Goal: Task Accomplishment & Management: Complete application form

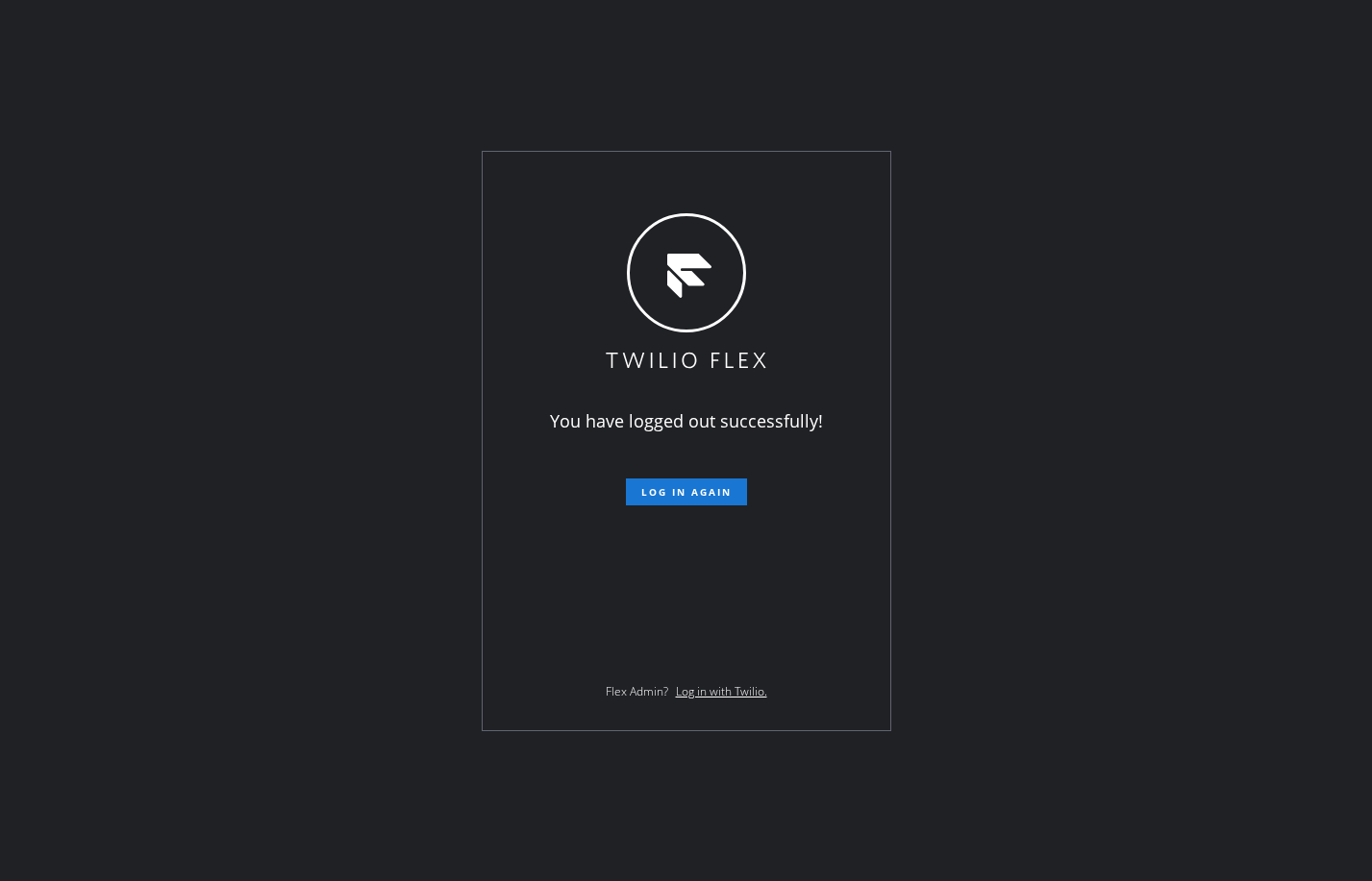
drag, startPoint x: 153, startPoint y: 189, endPoint x: 167, endPoint y: 190, distance: 14.0
click at [153, 189] on div "You have logged out successfully! Log in again Flex Admin? Log in with Twilio." at bounding box center [686, 440] width 1372 height 881
click at [1082, 464] on div "You have logged out successfully! Log in again Flex Admin? Log in with Twilio." at bounding box center [686, 440] width 1372 height 881
click at [653, 483] on button "Log in again" at bounding box center [686, 493] width 121 height 27
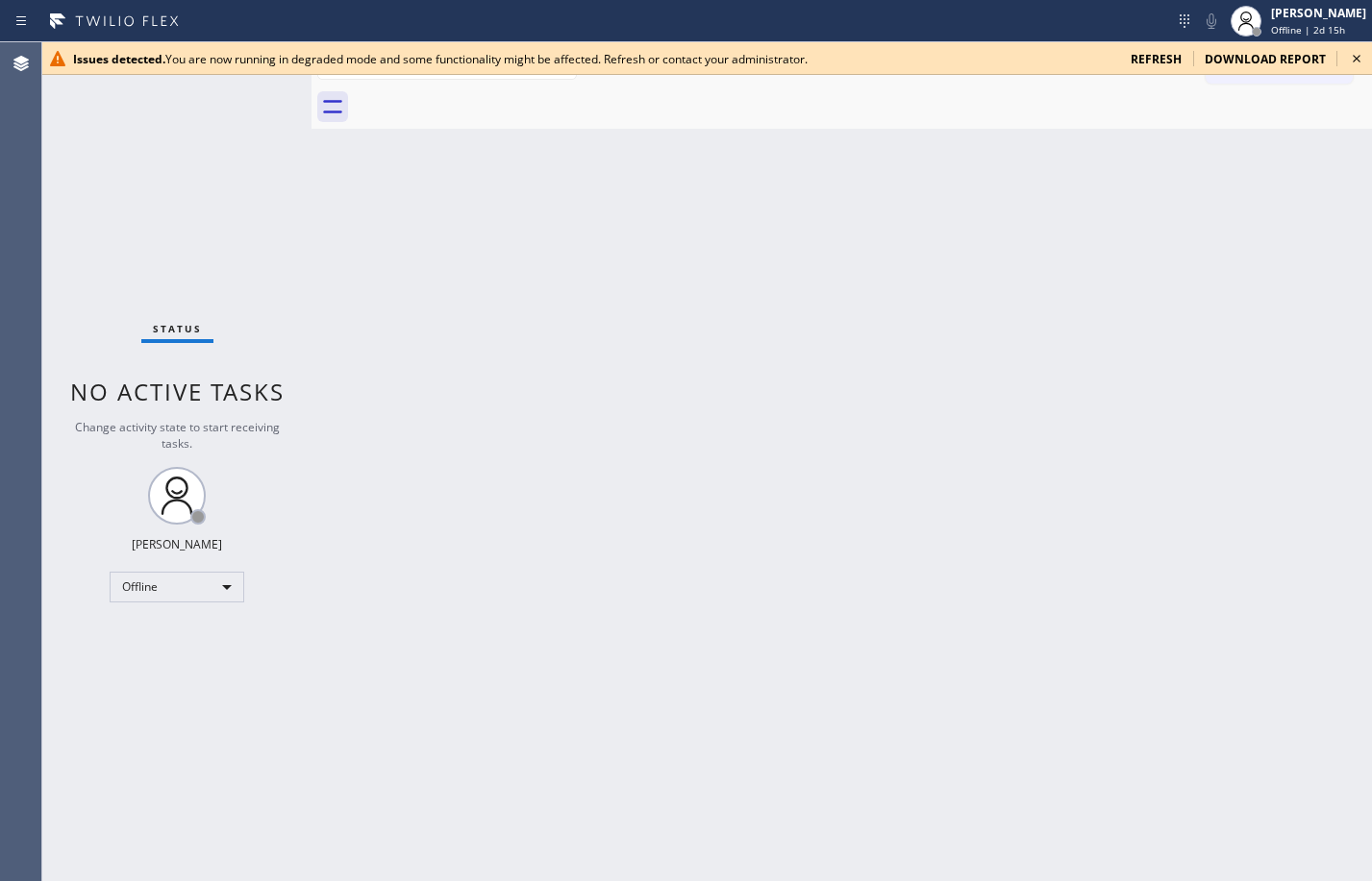
click at [1167, 53] on span "refresh" at bounding box center [1156, 59] width 51 height 17
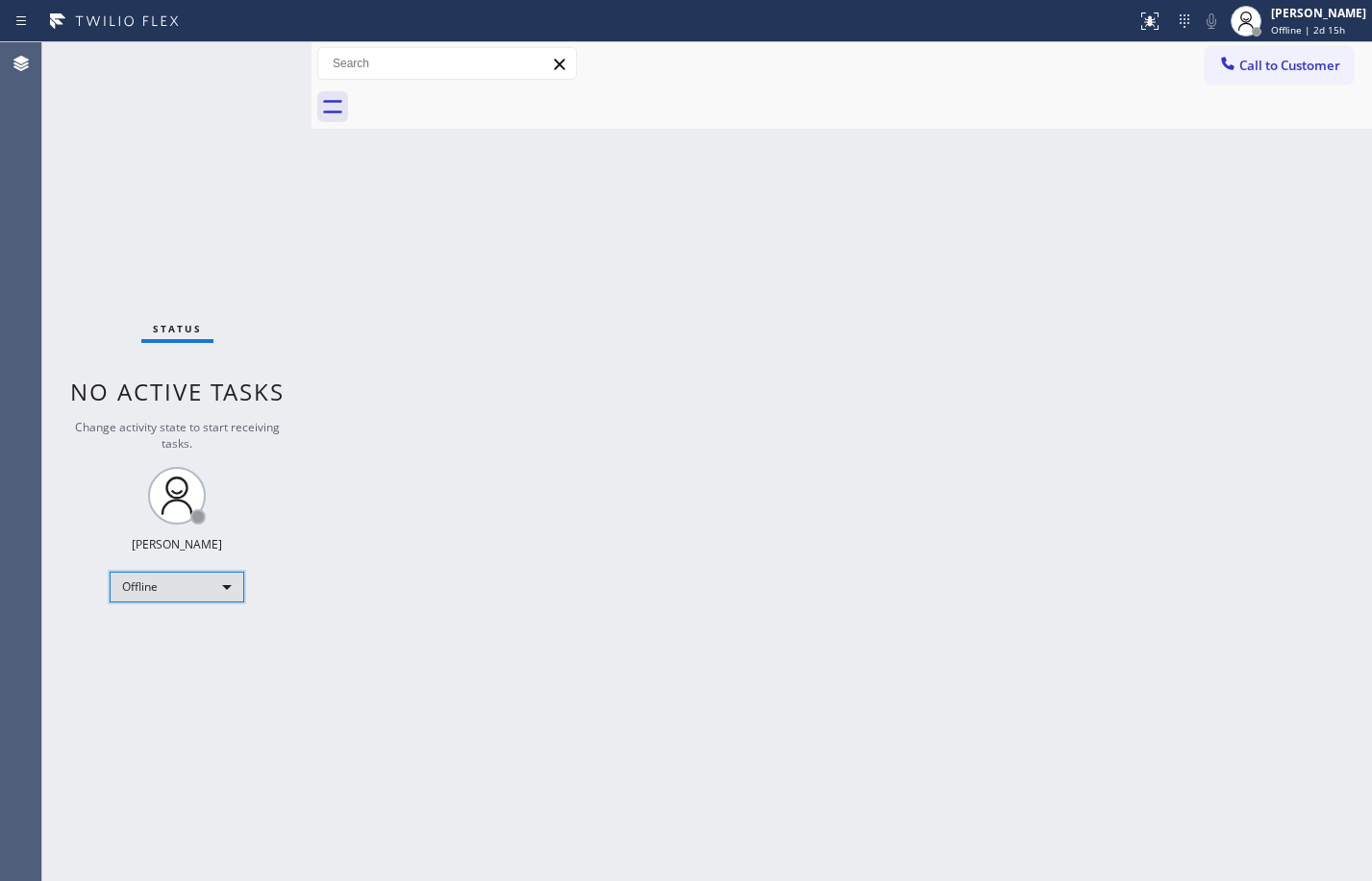
click at [197, 579] on div "Offline" at bounding box center [177, 587] width 135 height 31
click at [186, 628] on li "Available" at bounding box center [176, 638] width 131 height 23
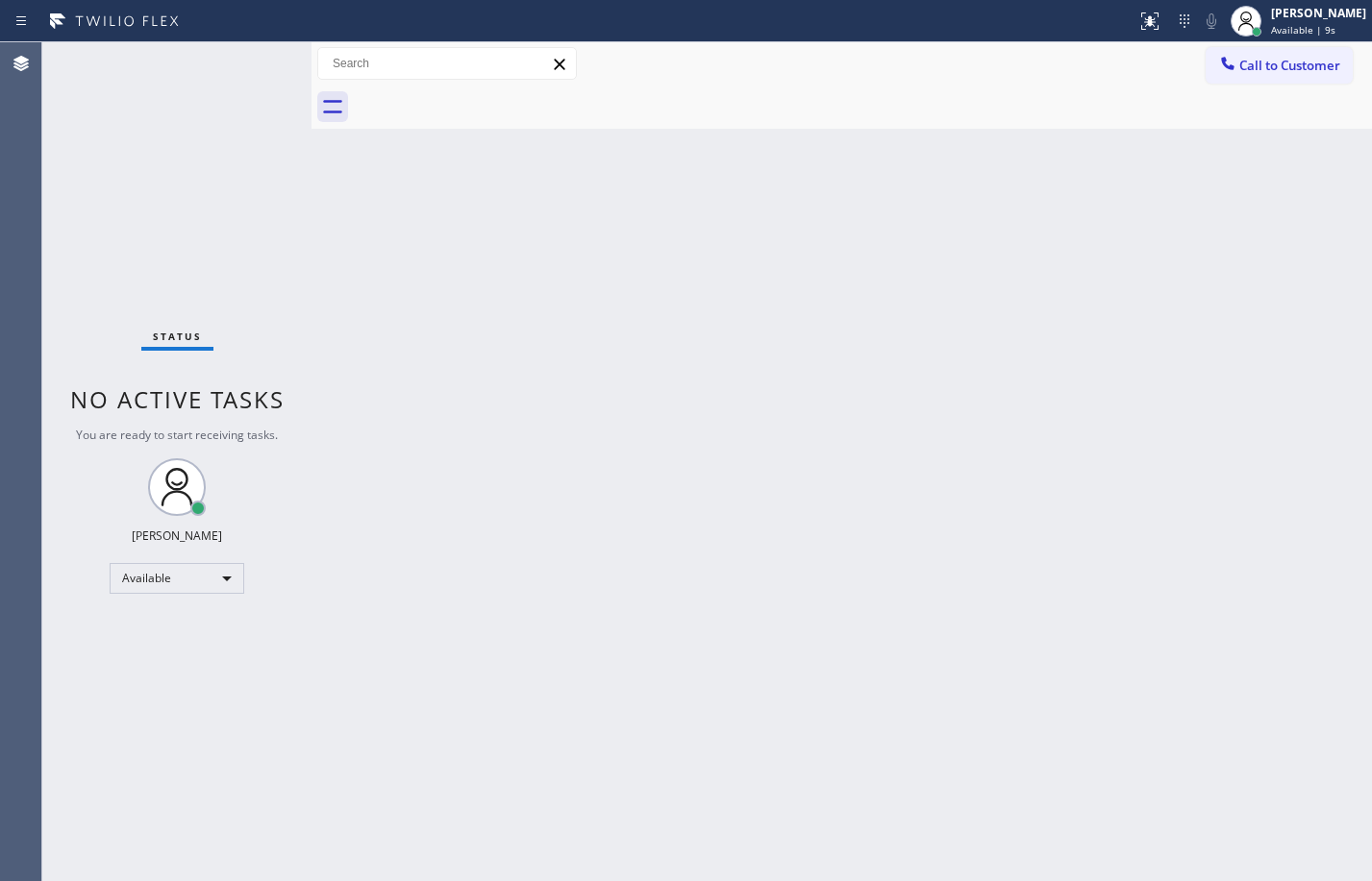
click at [774, 664] on div "Back to Dashboard Change Sender ID Customers Technicians Select a contact Outbo…" at bounding box center [841, 461] width 1061 height 839
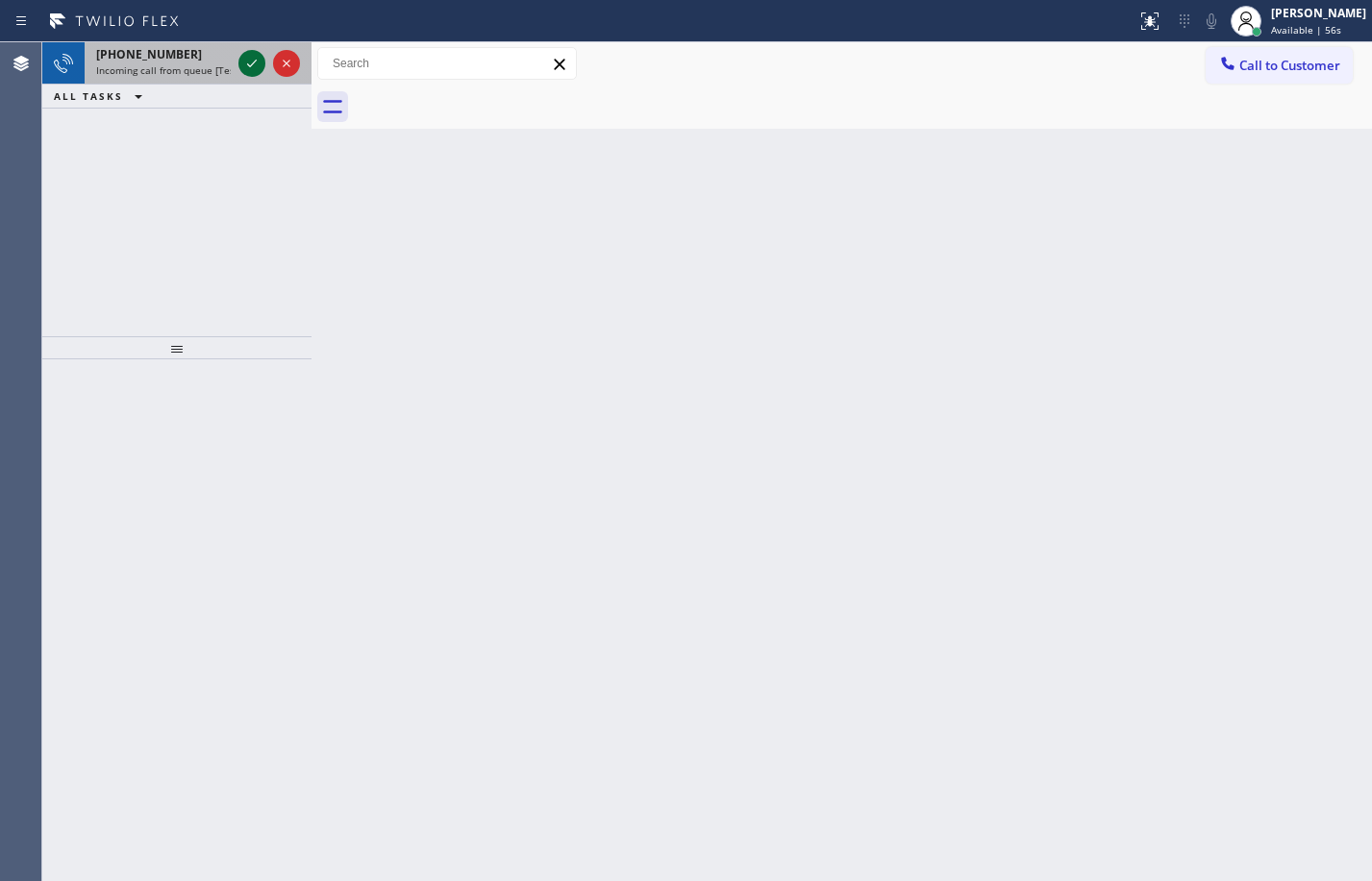
click at [253, 60] on icon at bounding box center [252, 63] width 23 height 23
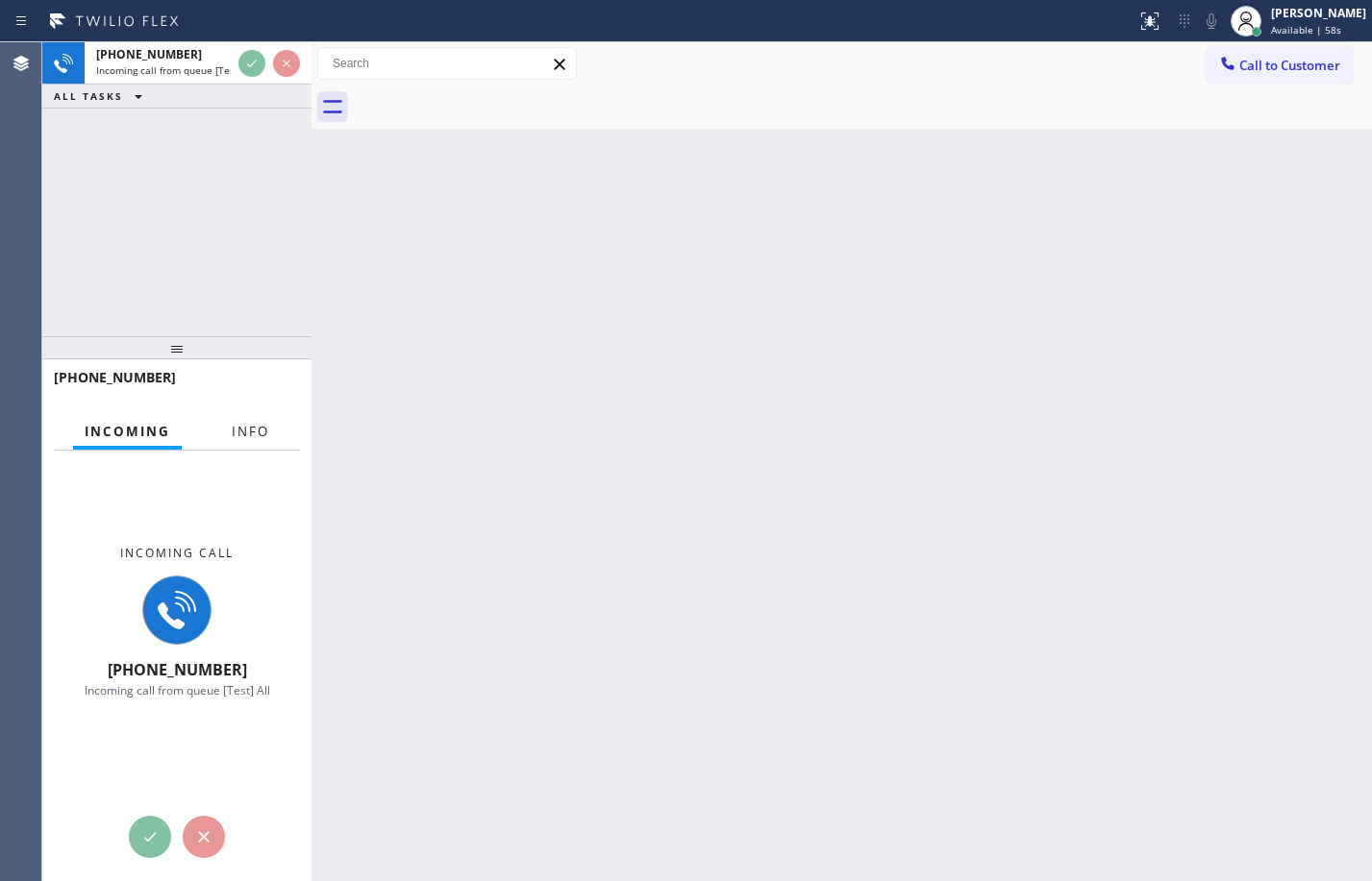
click at [262, 433] on span "Info" at bounding box center [250, 431] width 37 height 18
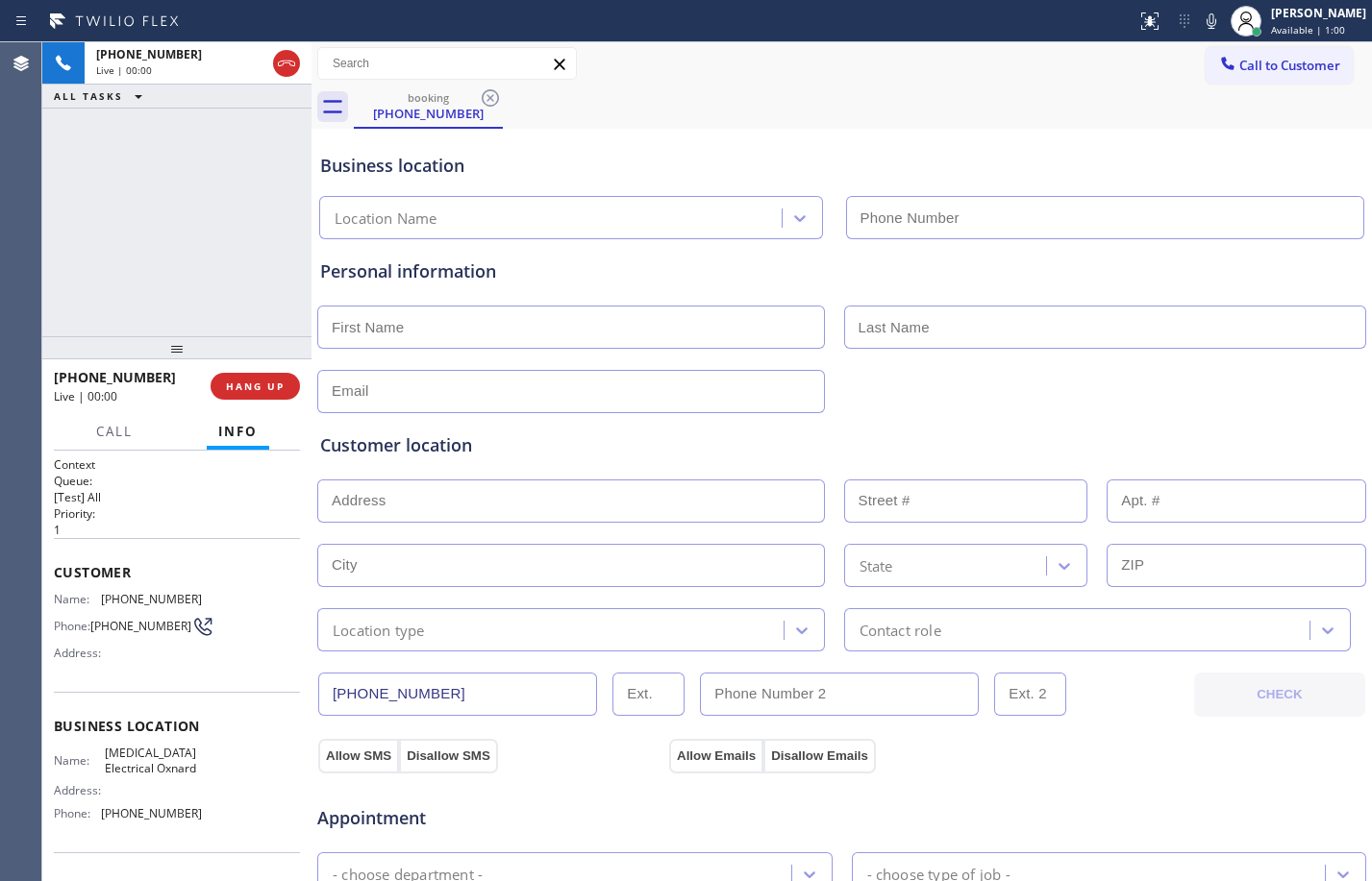
type input "[PHONE_NUMBER]"
click at [271, 387] on span "HANG UP" at bounding box center [256, 386] width 59 height 14
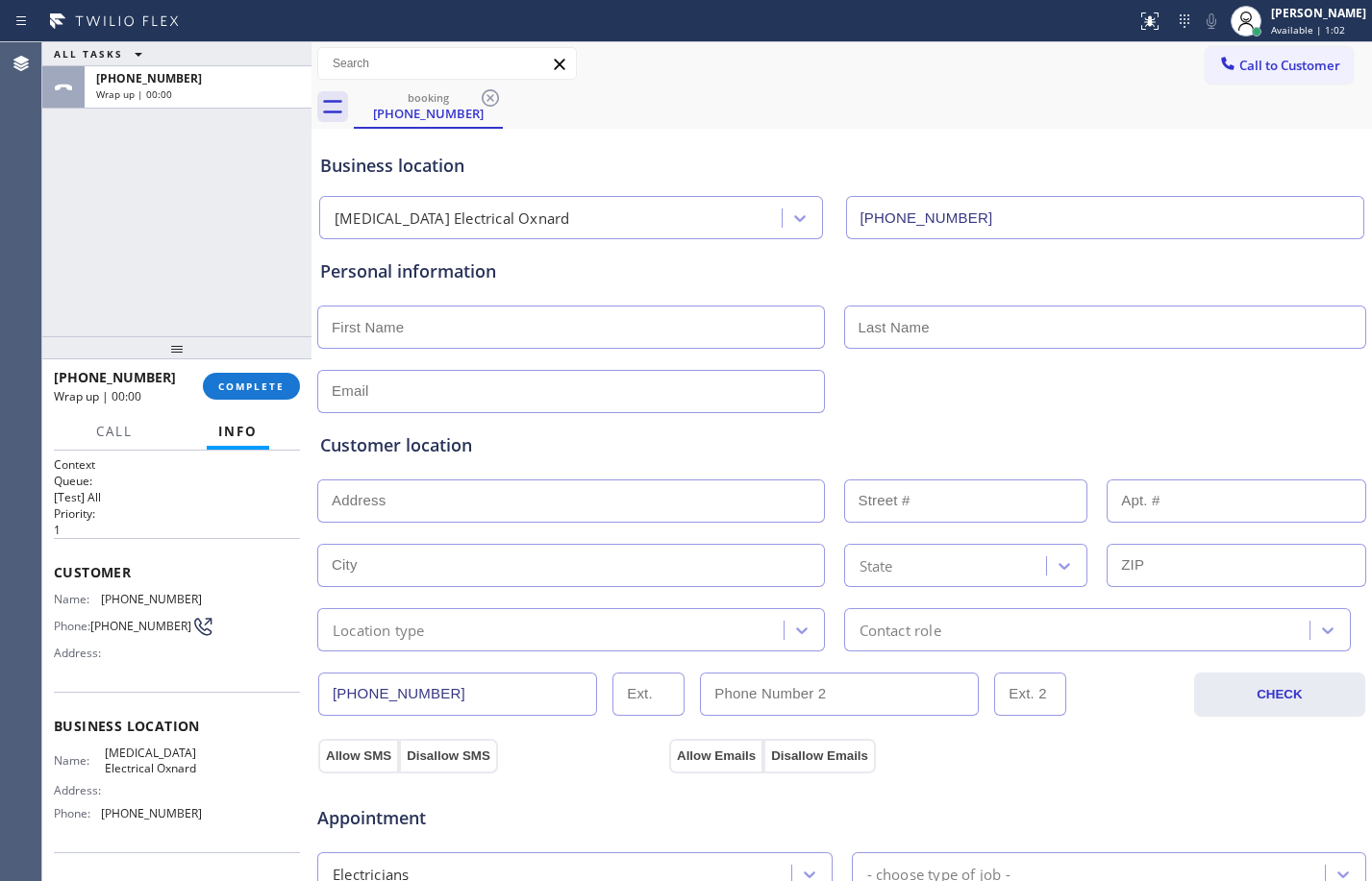
click at [266, 367] on div "[PHONE_NUMBER] Wrap up | 00:00 COMPLETE" at bounding box center [177, 385] width 246 height 50
click at [277, 394] on button "COMPLETE" at bounding box center [252, 386] width 98 height 27
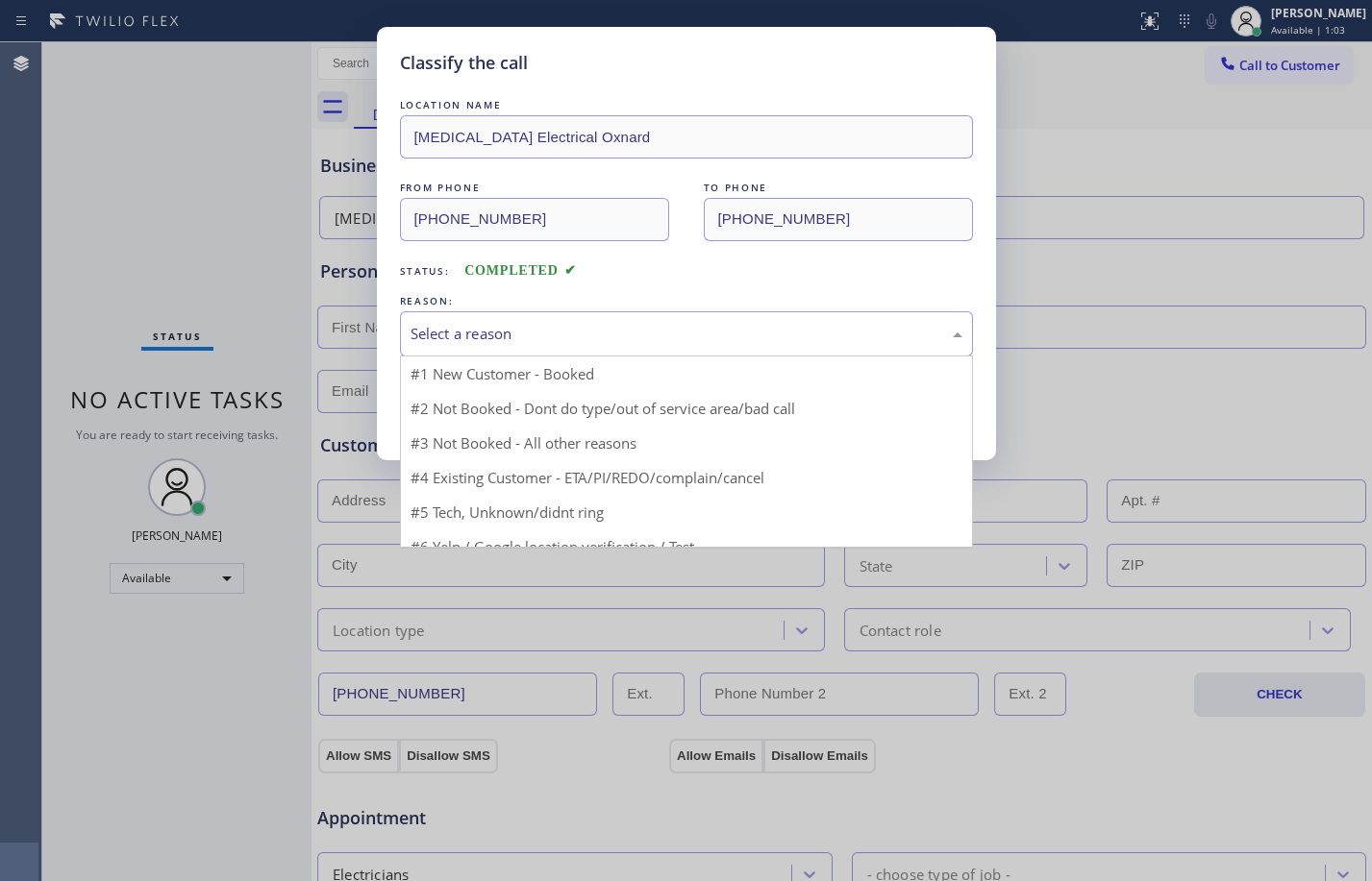
click at [631, 338] on div "Select a reason" at bounding box center [687, 334] width 552 height 22
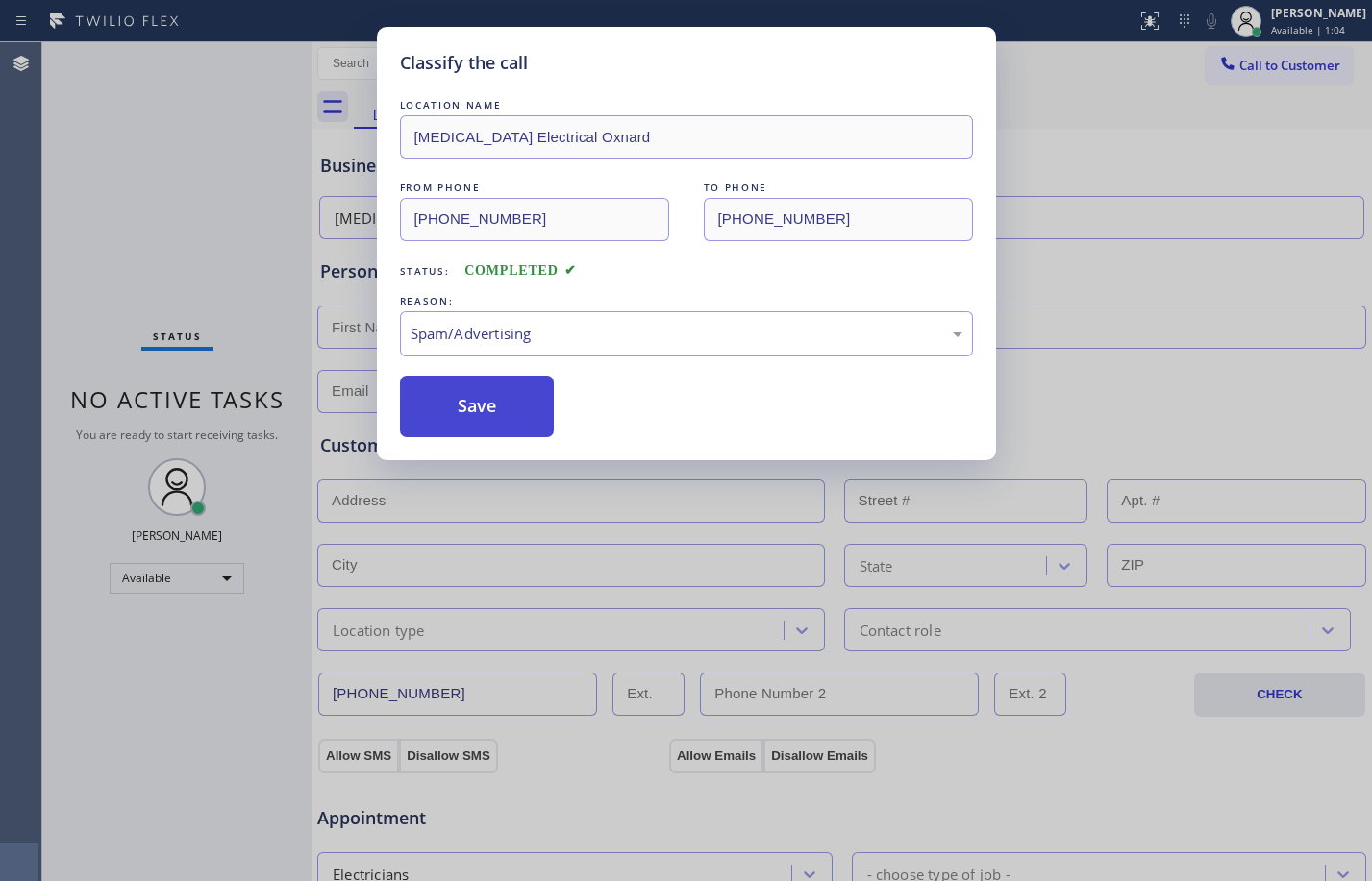
click at [487, 420] on button "Save" at bounding box center [477, 406] width 155 height 61
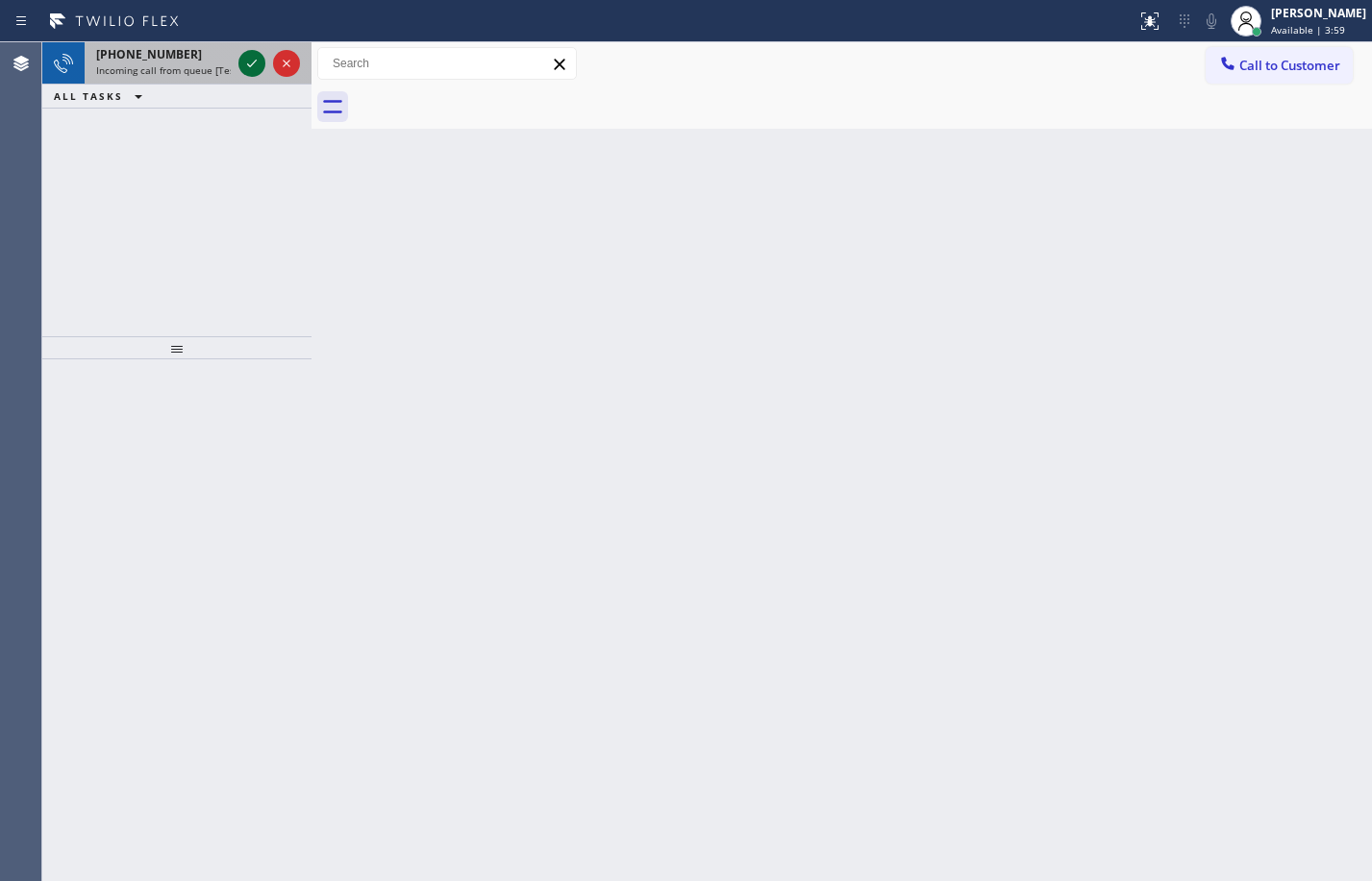
click at [249, 59] on icon at bounding box center [252, 63] width 23 height 23
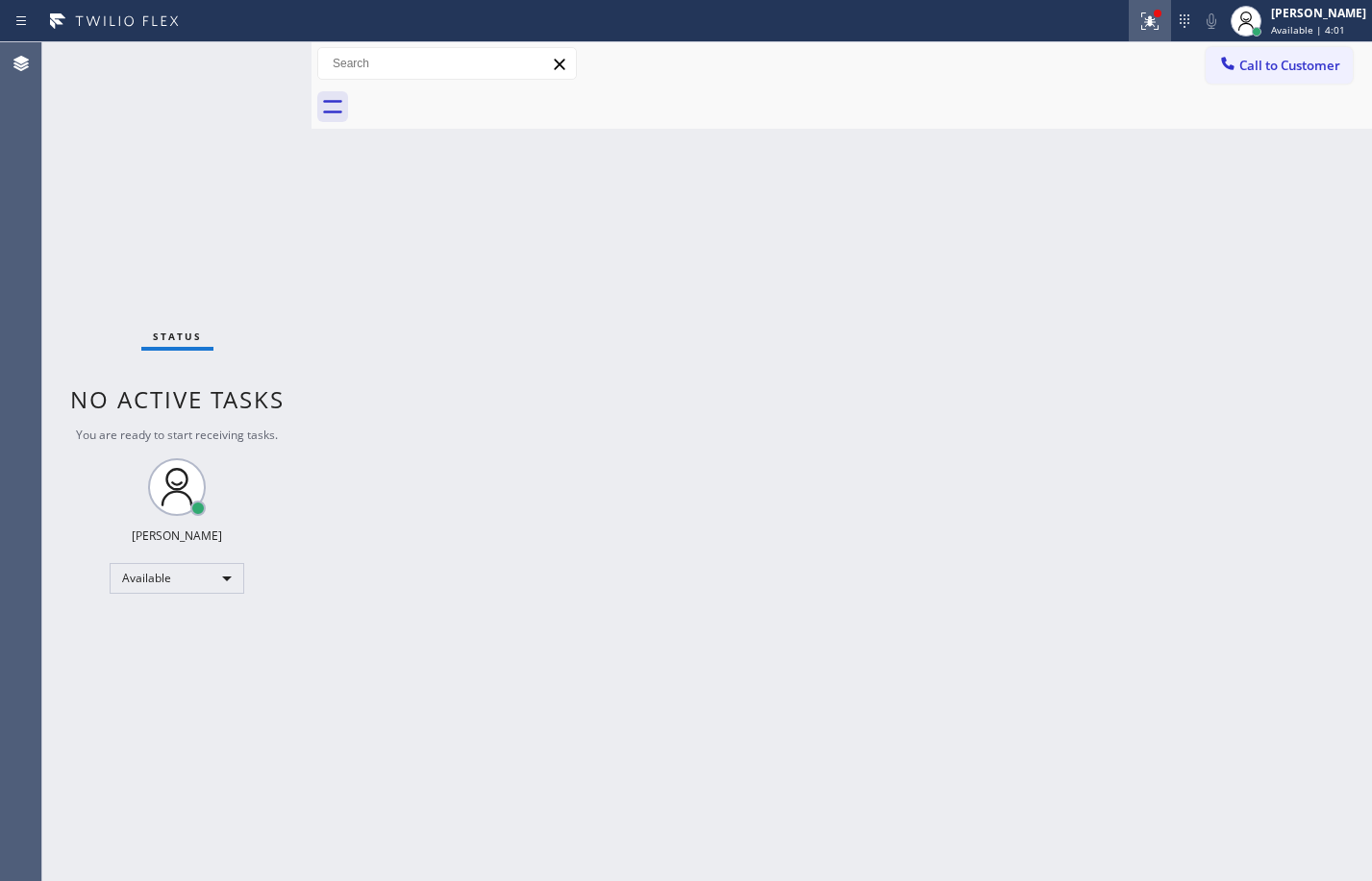
click at [1147, 18] on div at bounding box center [1150, 21] width 42 height 23
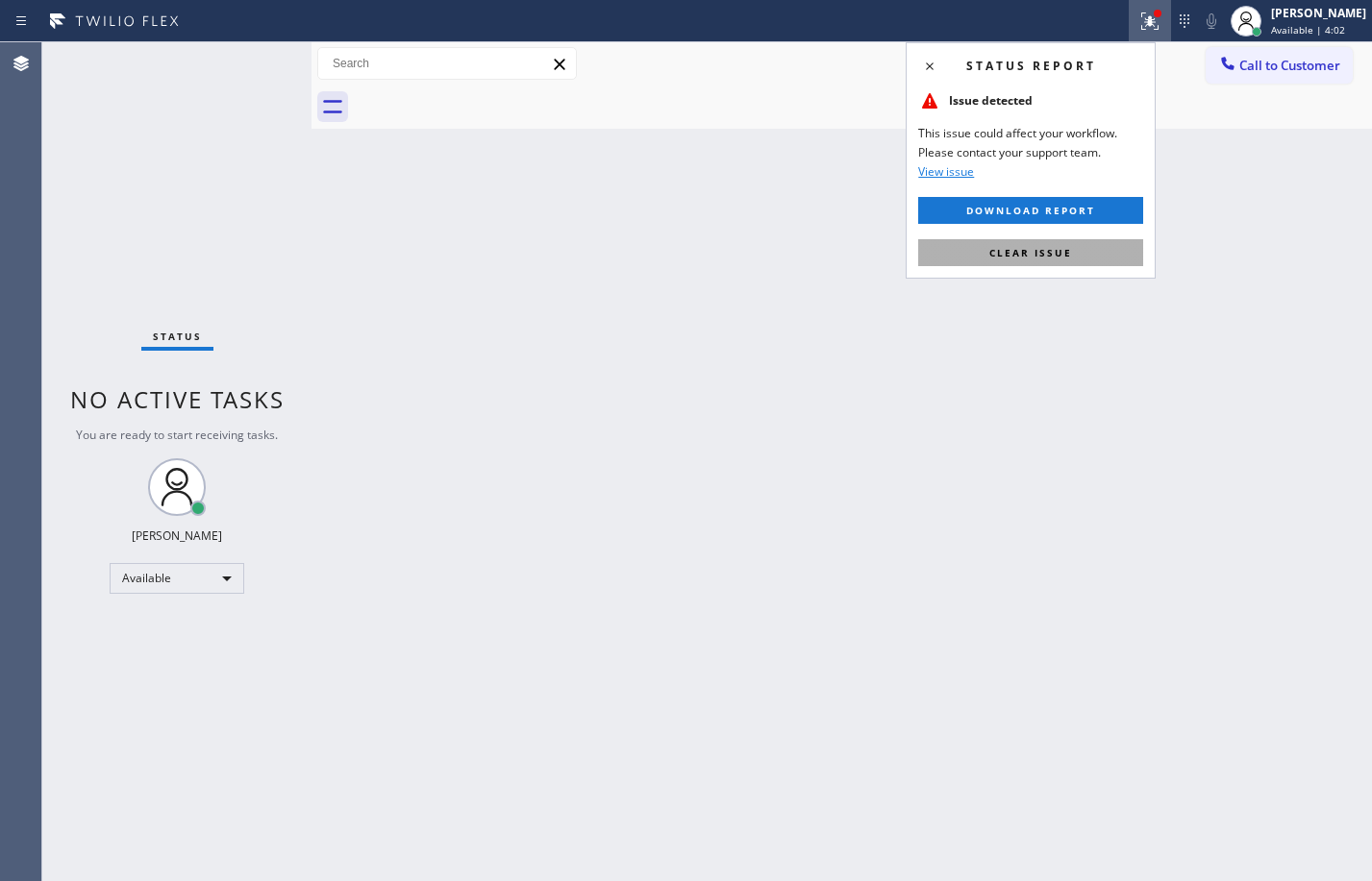
click at [1065, 253] on span "Clear issue" at bounding box center [1030, 253] width 83 height 14
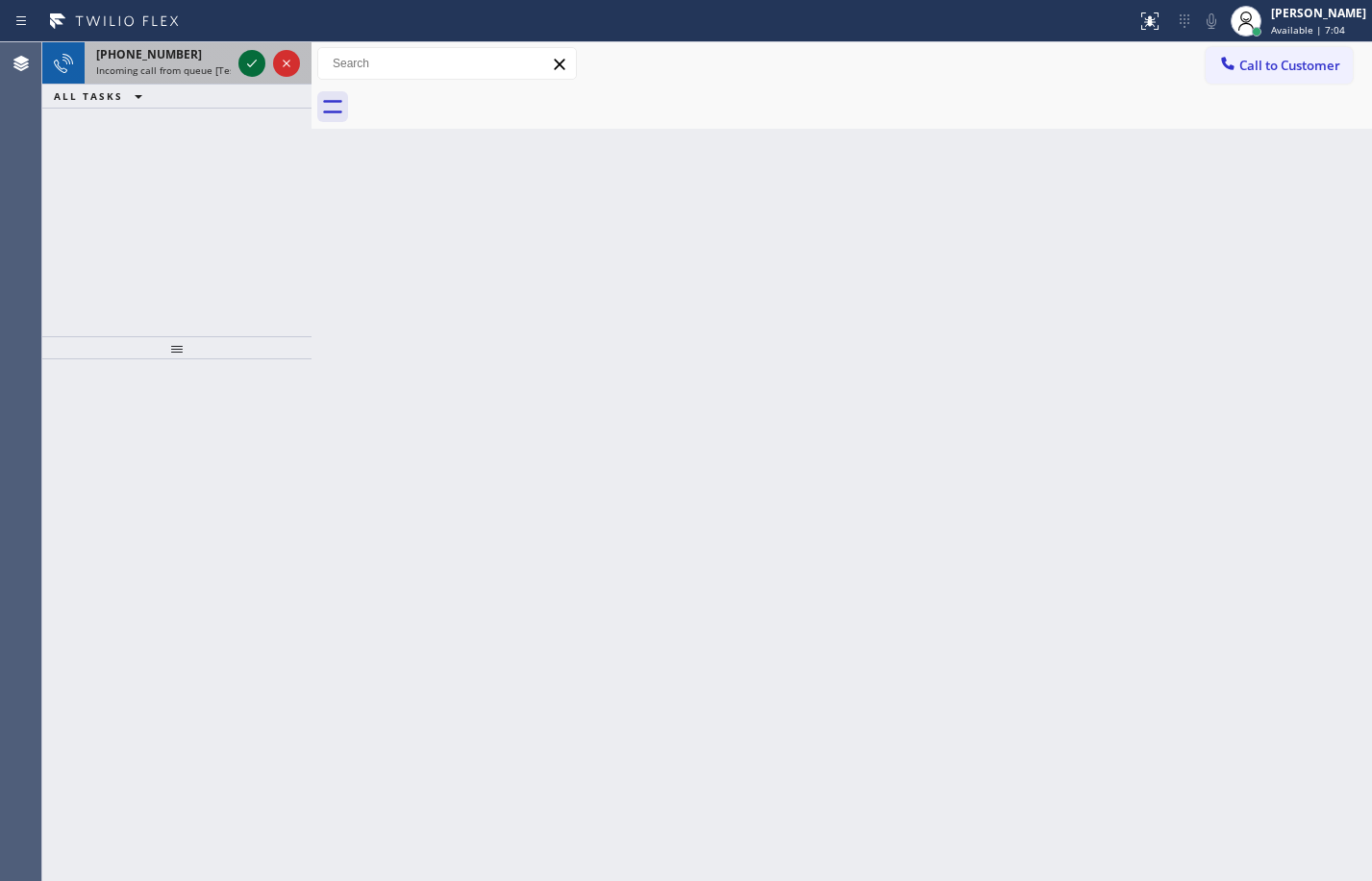
click at [250, 67] on icon at bounding box center [252, 63] width 23 height 23
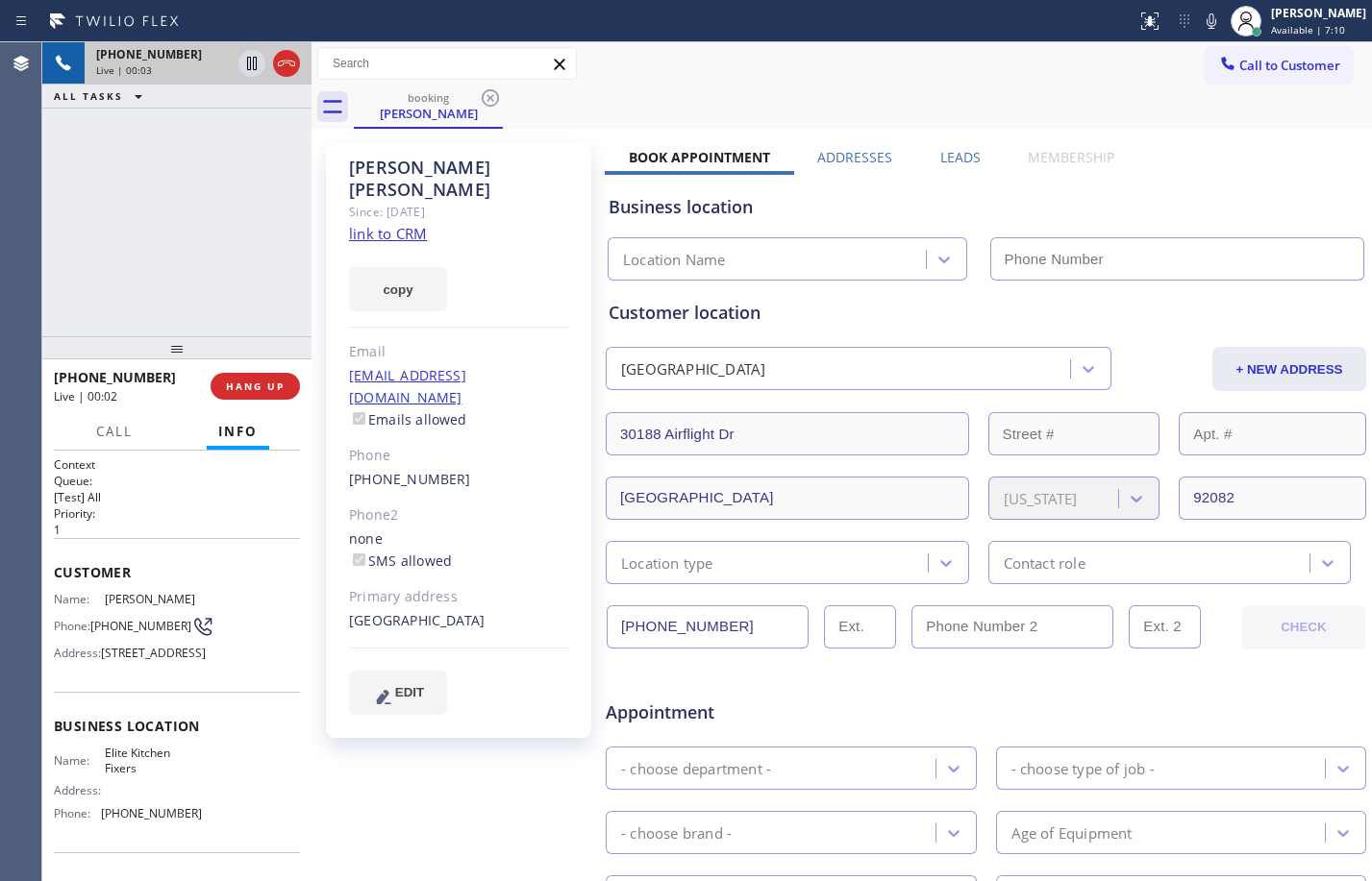
type input "[PHONE_NUMBER]"
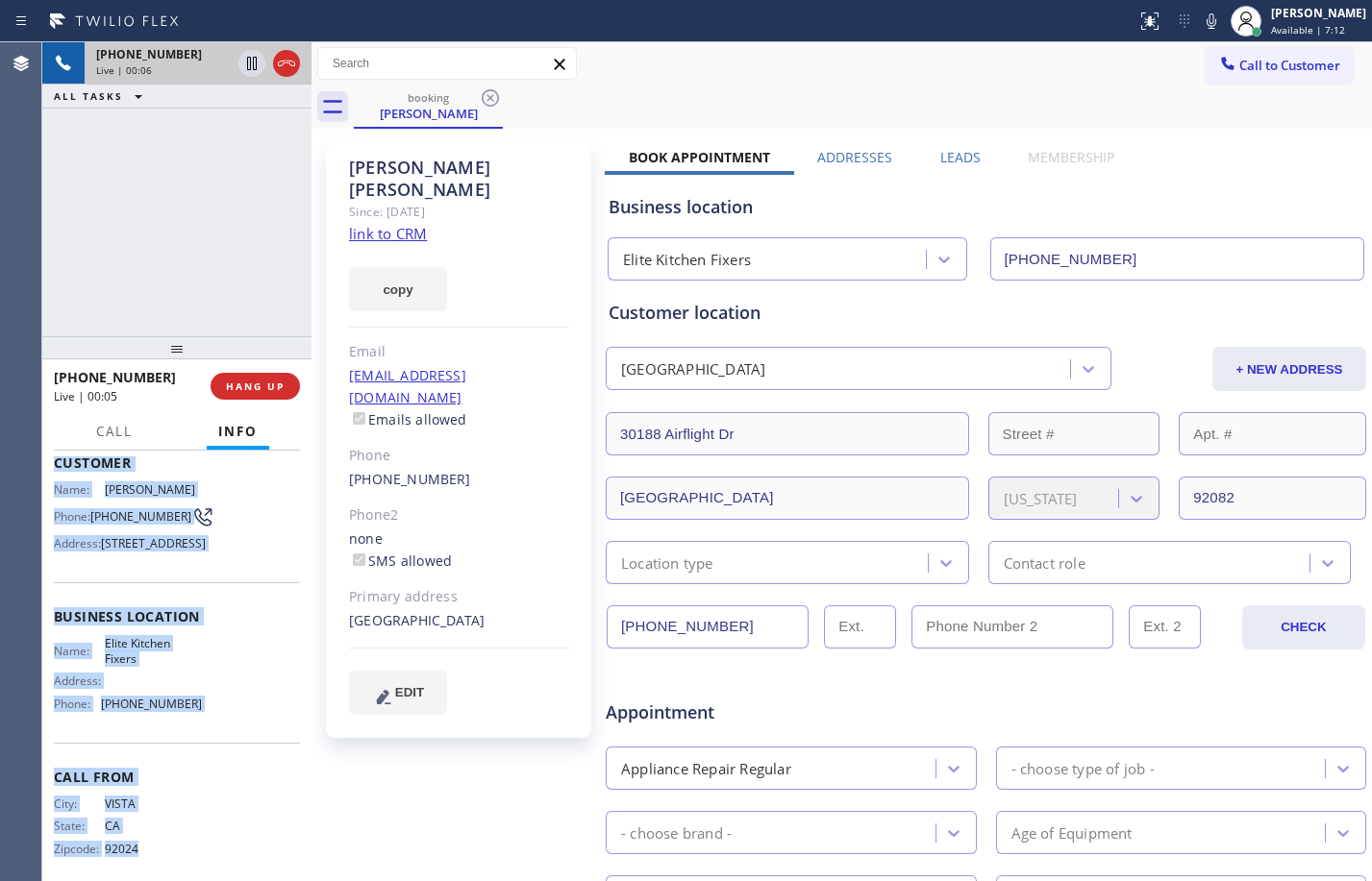
scroll to position [174, 0]
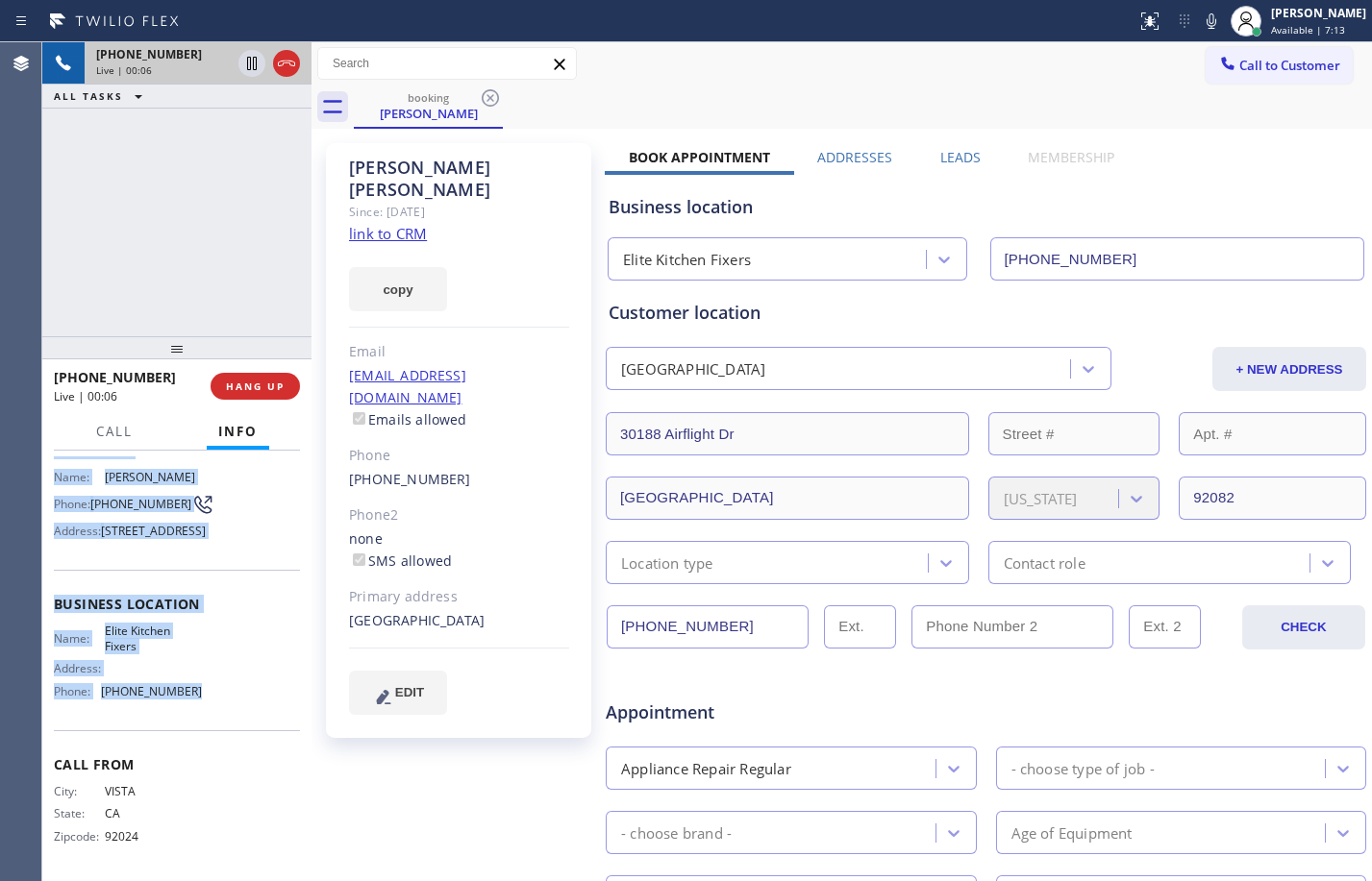
drag, startPoint x: 50, startPoint y: 575, endPoint x: 233, endPoint y: 716, distance: 231.0
click at [233, 716] on div "Context Queue: [Test] All Priority: 1 Customer Name: [PERSON_NAME] Phone: [PHON…" at bounding box center [177, 665] width 269 height 430
copy div "Customer Name: [PERSON_NAME] Phone: [PHONE_NUMBER] Address: [STREET_ADDRESS] Bu…"
click at [392, 224] on link "link to CRM" at bounding box center [388, 234] width 78 height 20
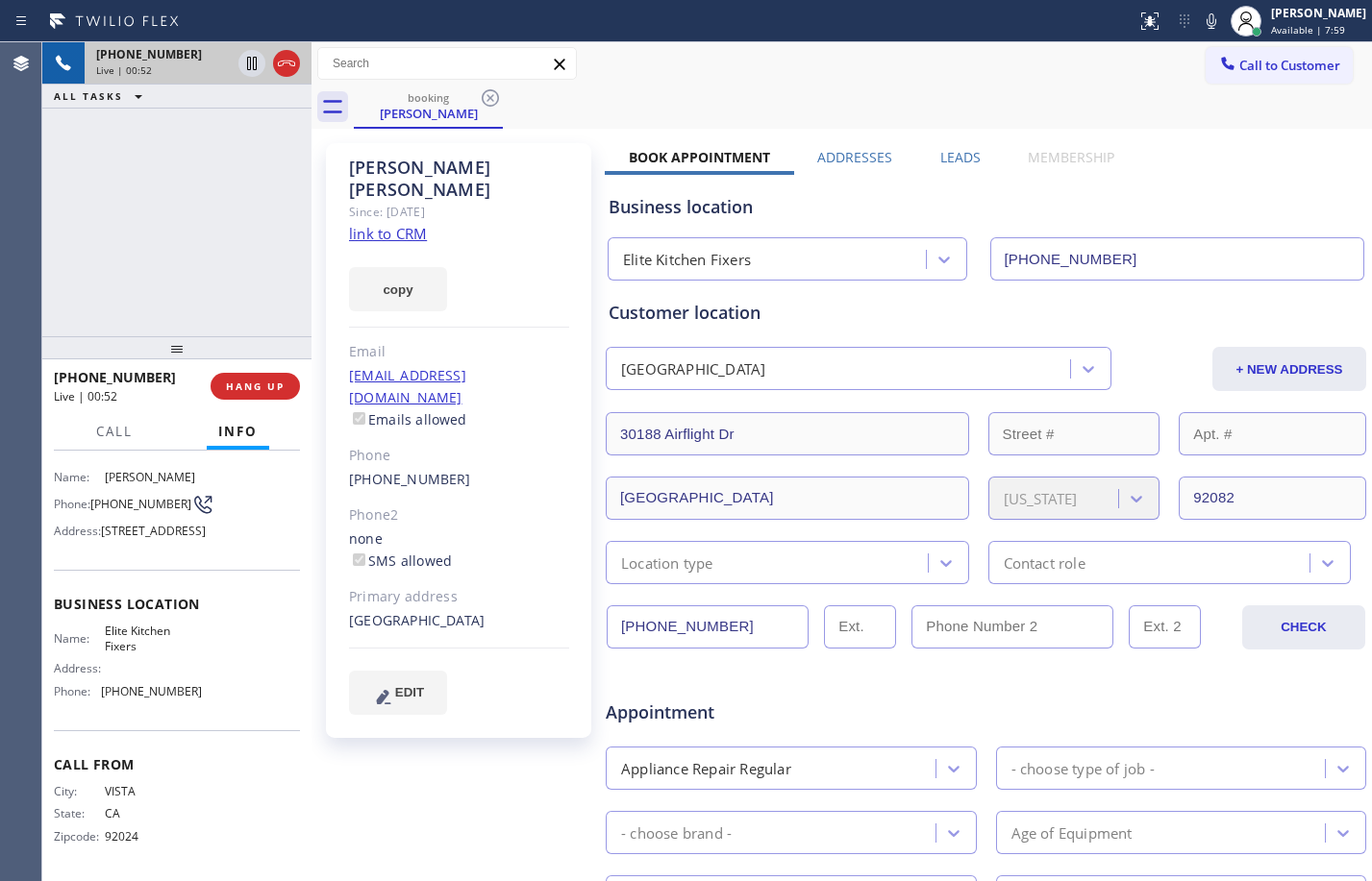
click at [269, 174] on div "[PHONE_NUMBER] Live | 00:52 ALL TASKS ALL TASKS ACTIVE TASKS TASKS IN WRAP UP" at bounding box center [177, 188] width 269 height 294
click at [252, 70] on icon at bounding box center [252, 63] width 23 height 23
click at [1200, 19] on icon at bounding box center [1212, 21] width 23 height 23
click at [253, 69] on icon at bounding box center [252, 63] width 14 height 14
click at [1201, 22] on icon at bounding box center [1212, 21] width 23 height 23
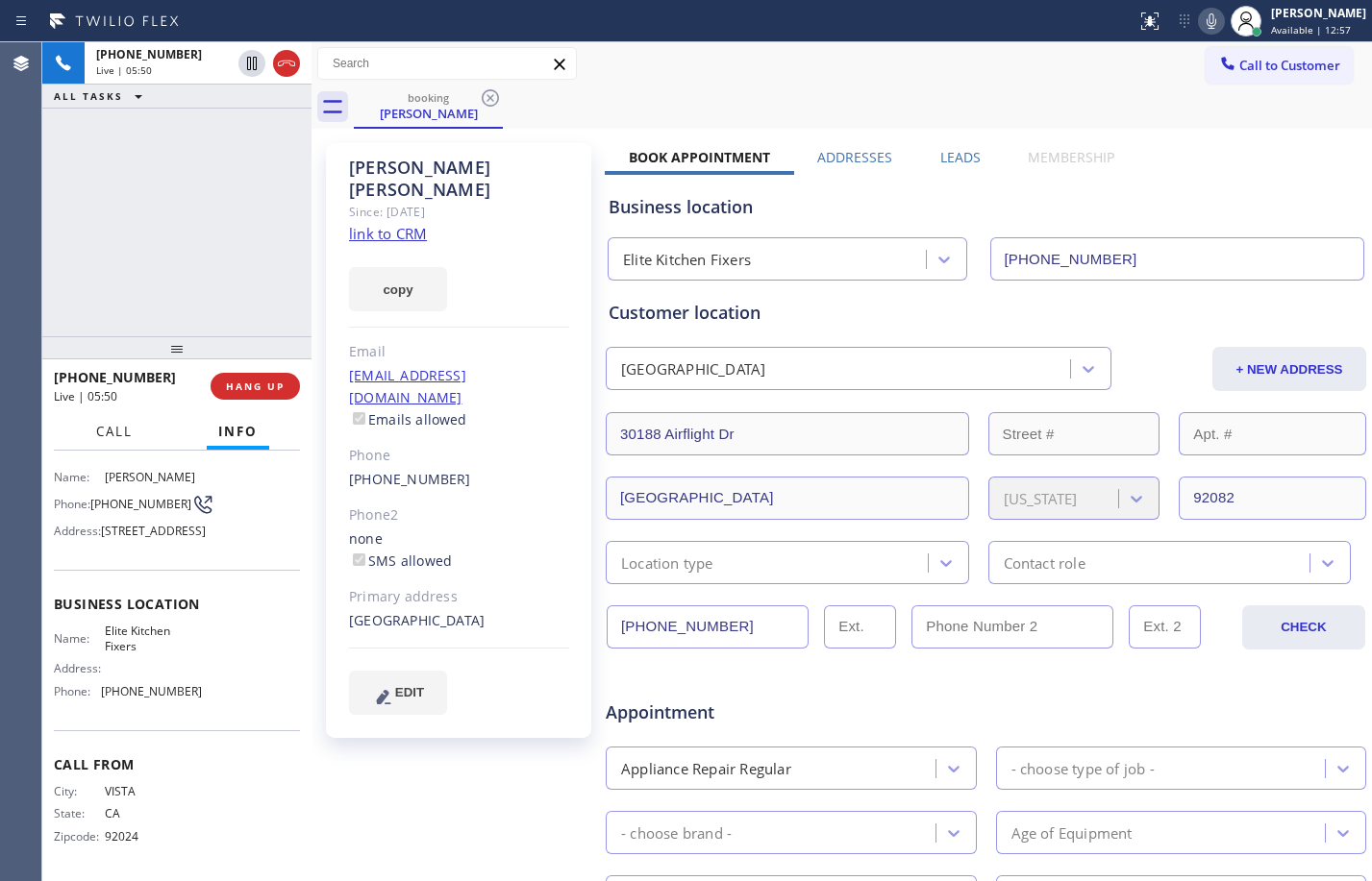
click at [119, 436] on span "Call" at bounding box center [114, 431] width 36 height 18
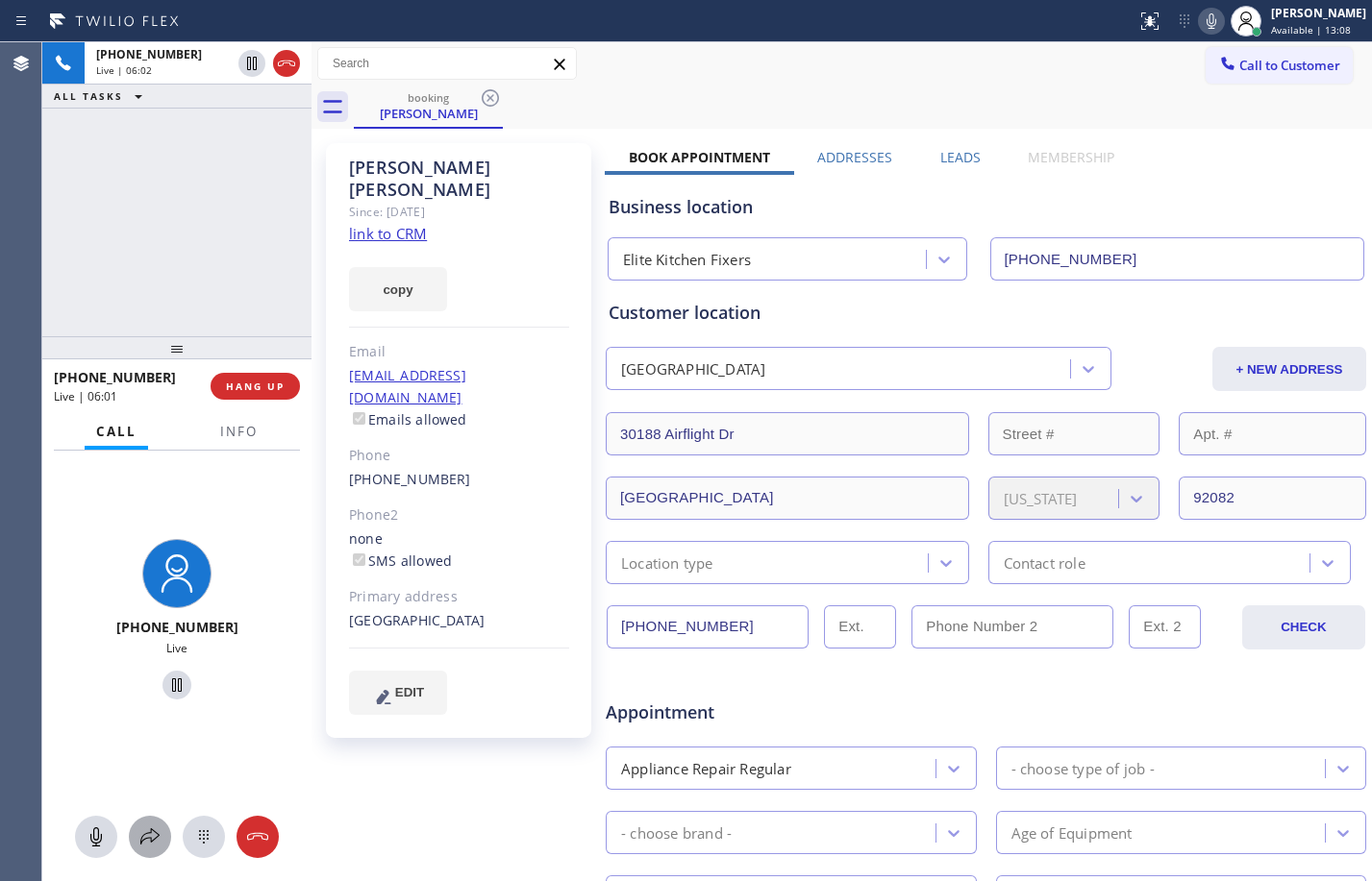
click at [161, 836] on icon at bounding box center [150, 837] width 23 height 23
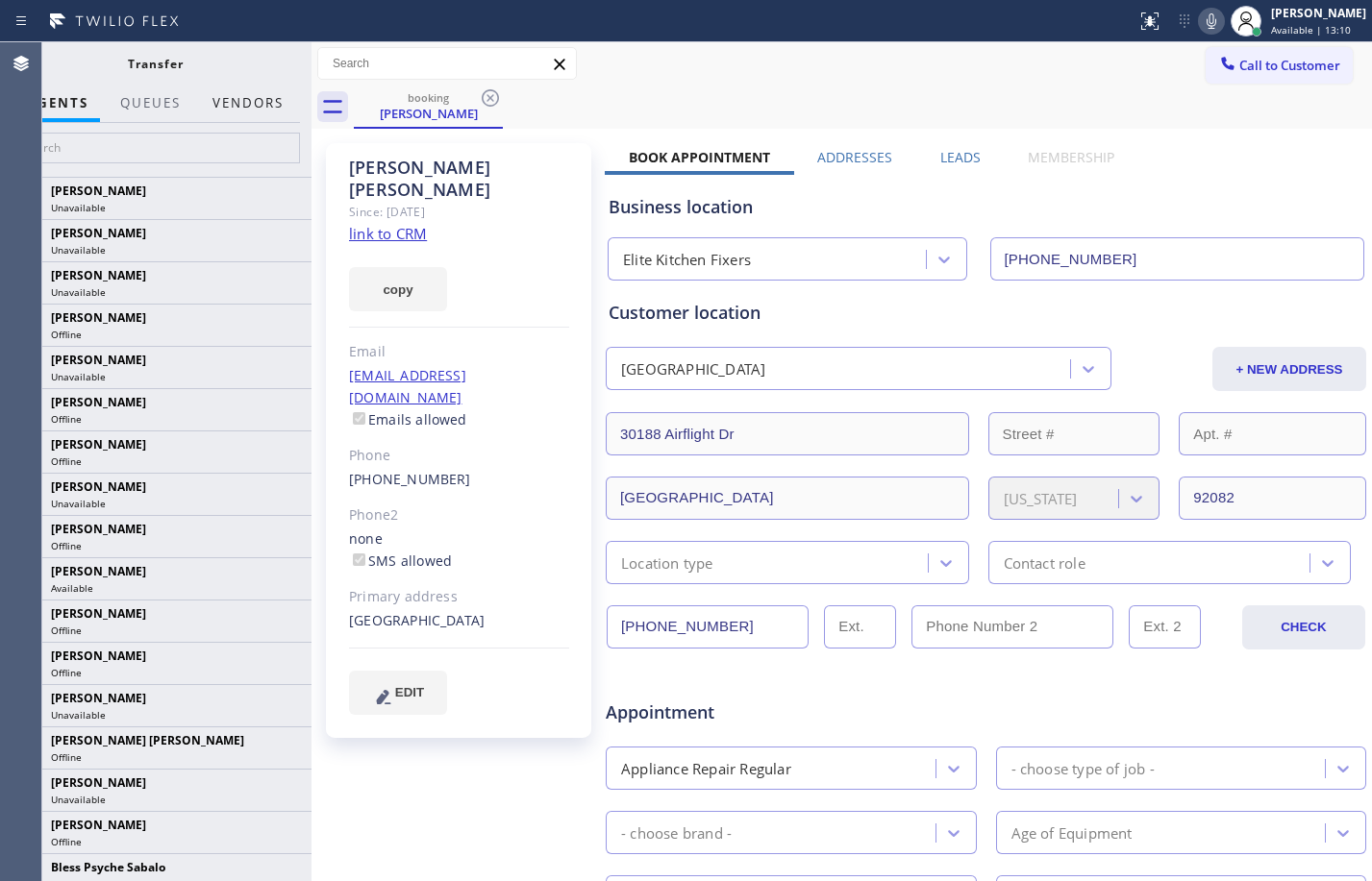
click at [232, 105] on button "Vendors" at bounding box center [248, 103] width 95 height 37
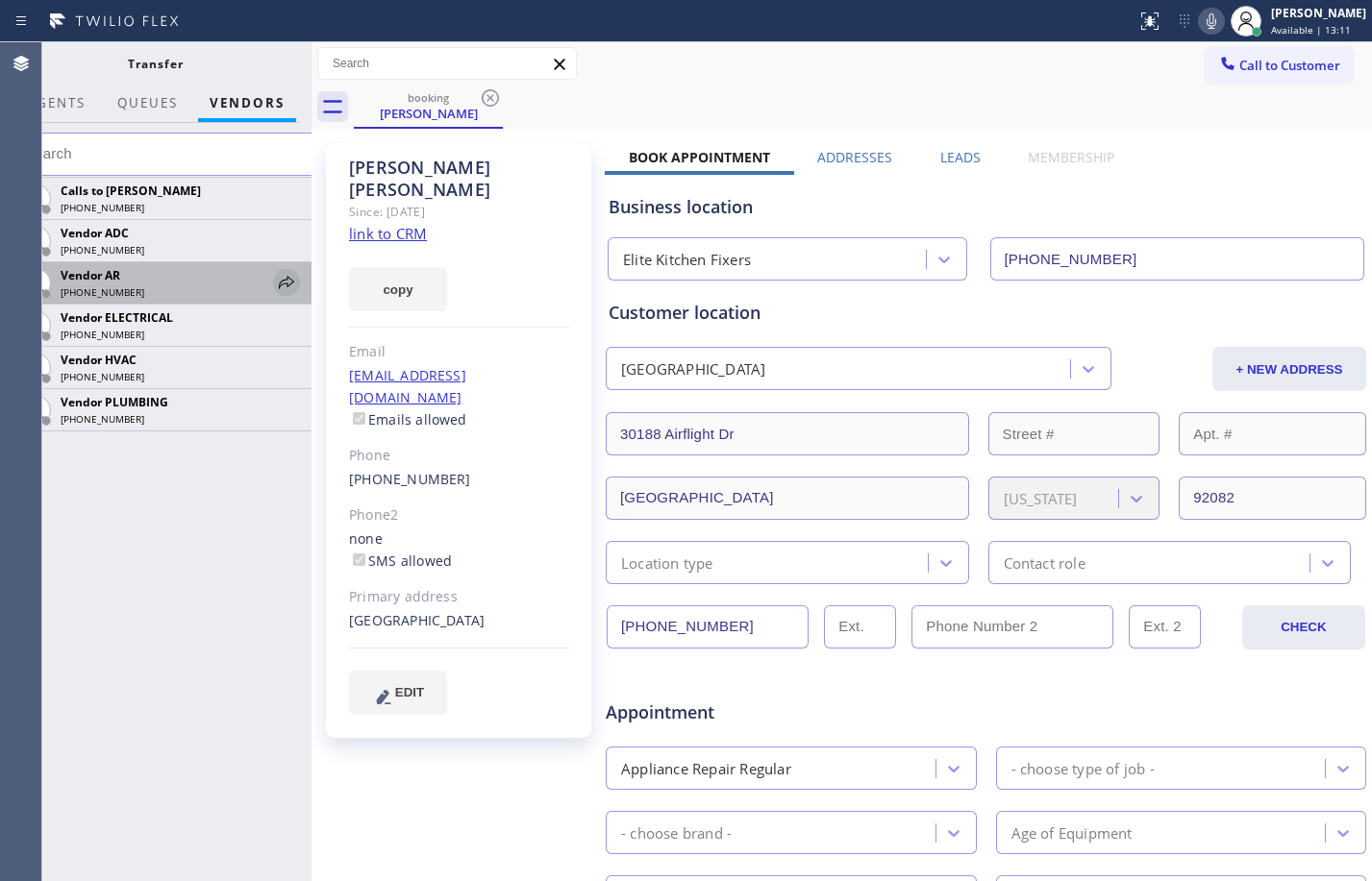
click at [289, 287] on icon at bounding box center [287, 282] width 16 height 13
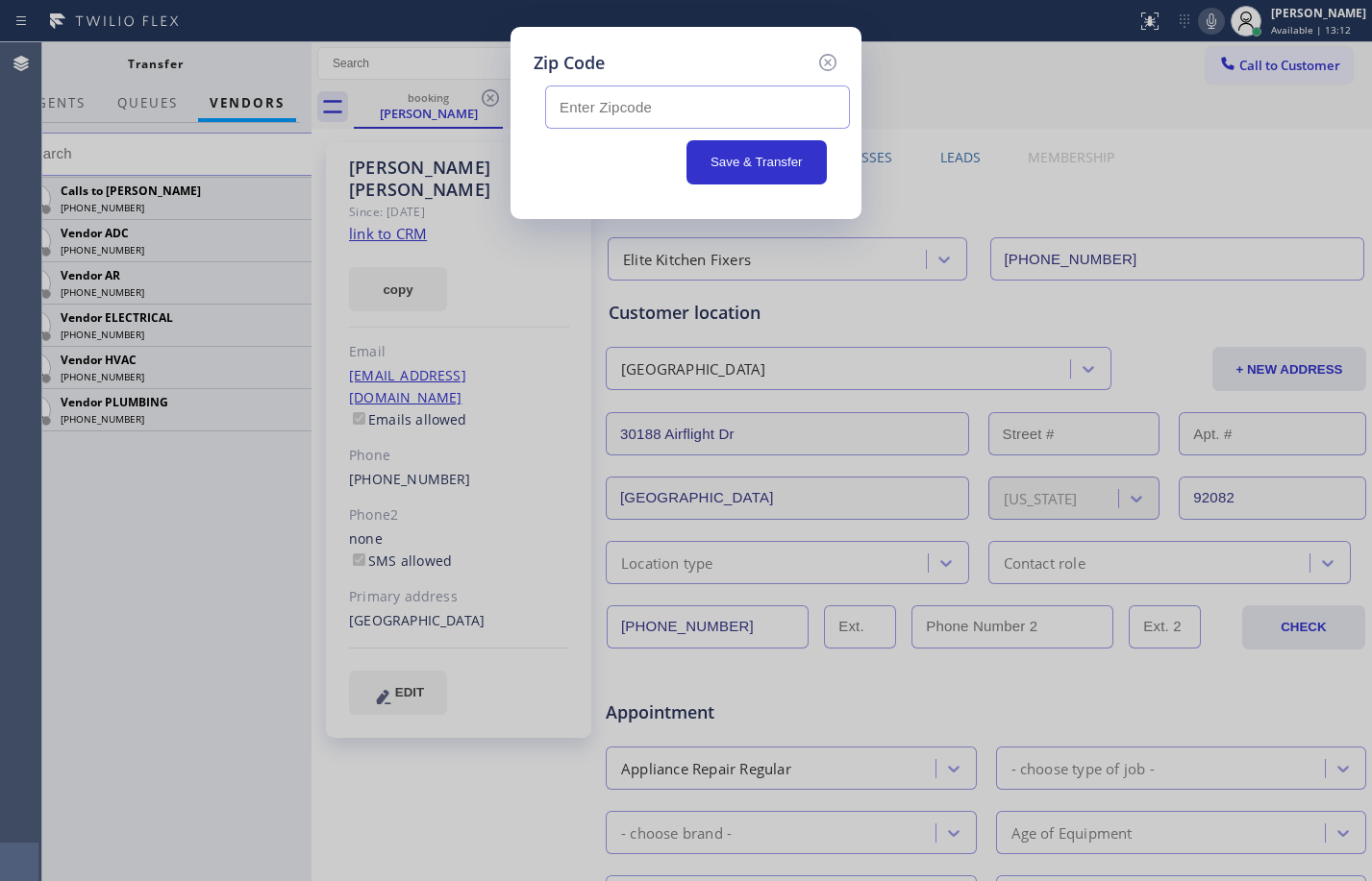
click at [619, 116] on input "text" at bounding box center [698, 107] width 304 height 43
paste input "92082"
type input "92082"
click at [746, 152] on button "Save & Transfer" at bounding box center [756, 162] width 141 height 44
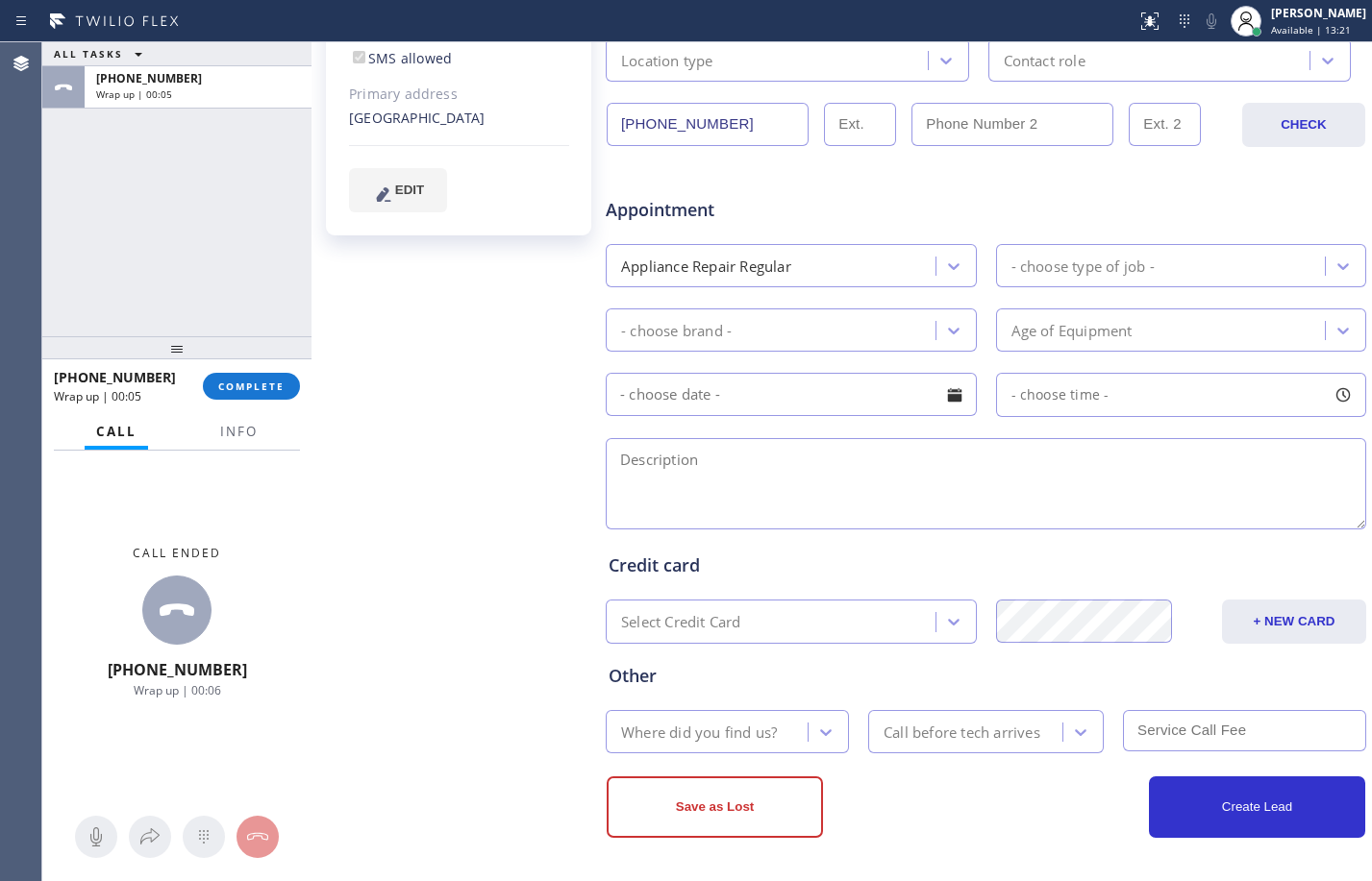
scroll to position [0, 0]
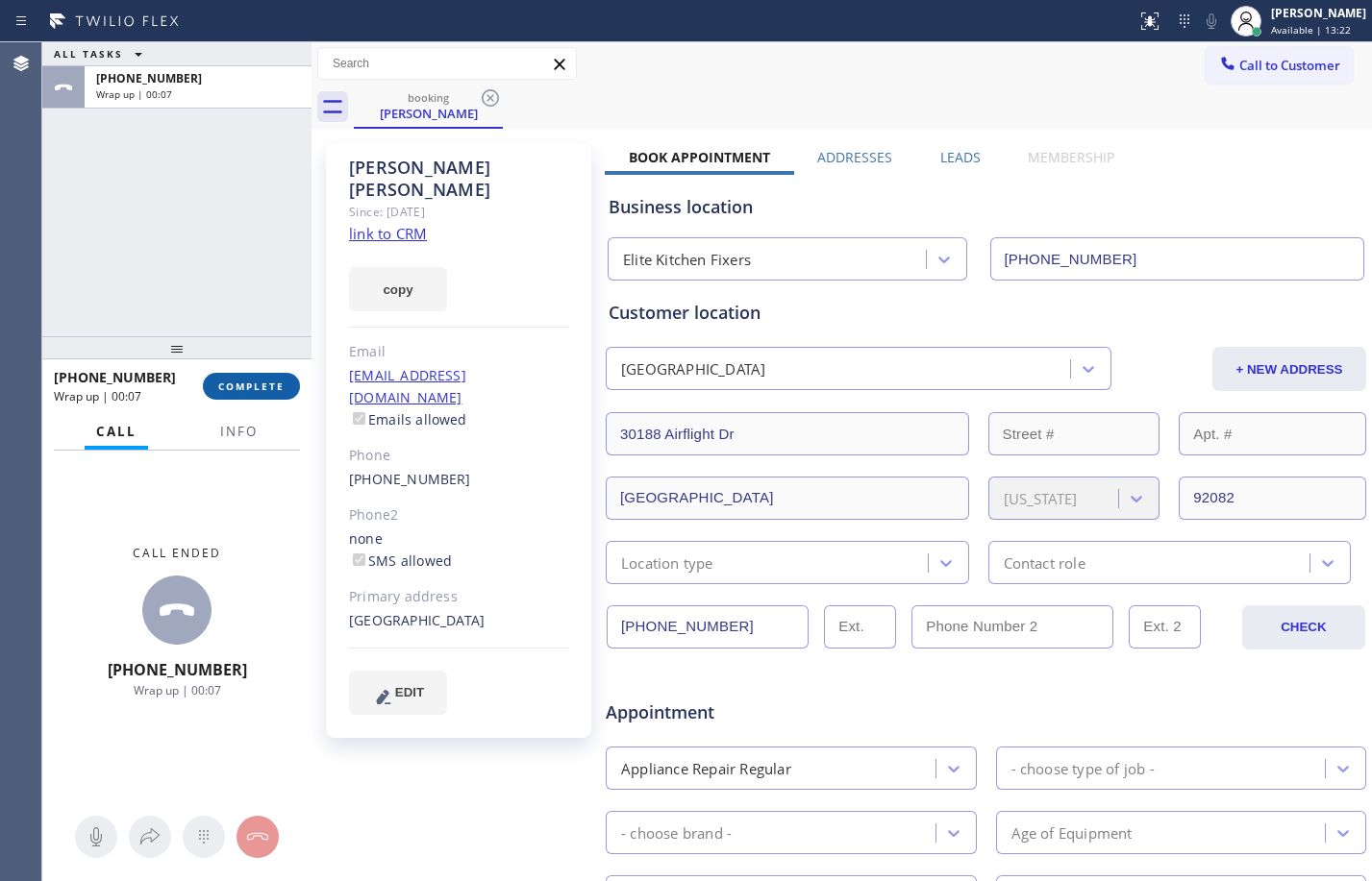
click at [258, 392] on span "COMPLETE" at bounding box center [252, 386] width 66 height 14
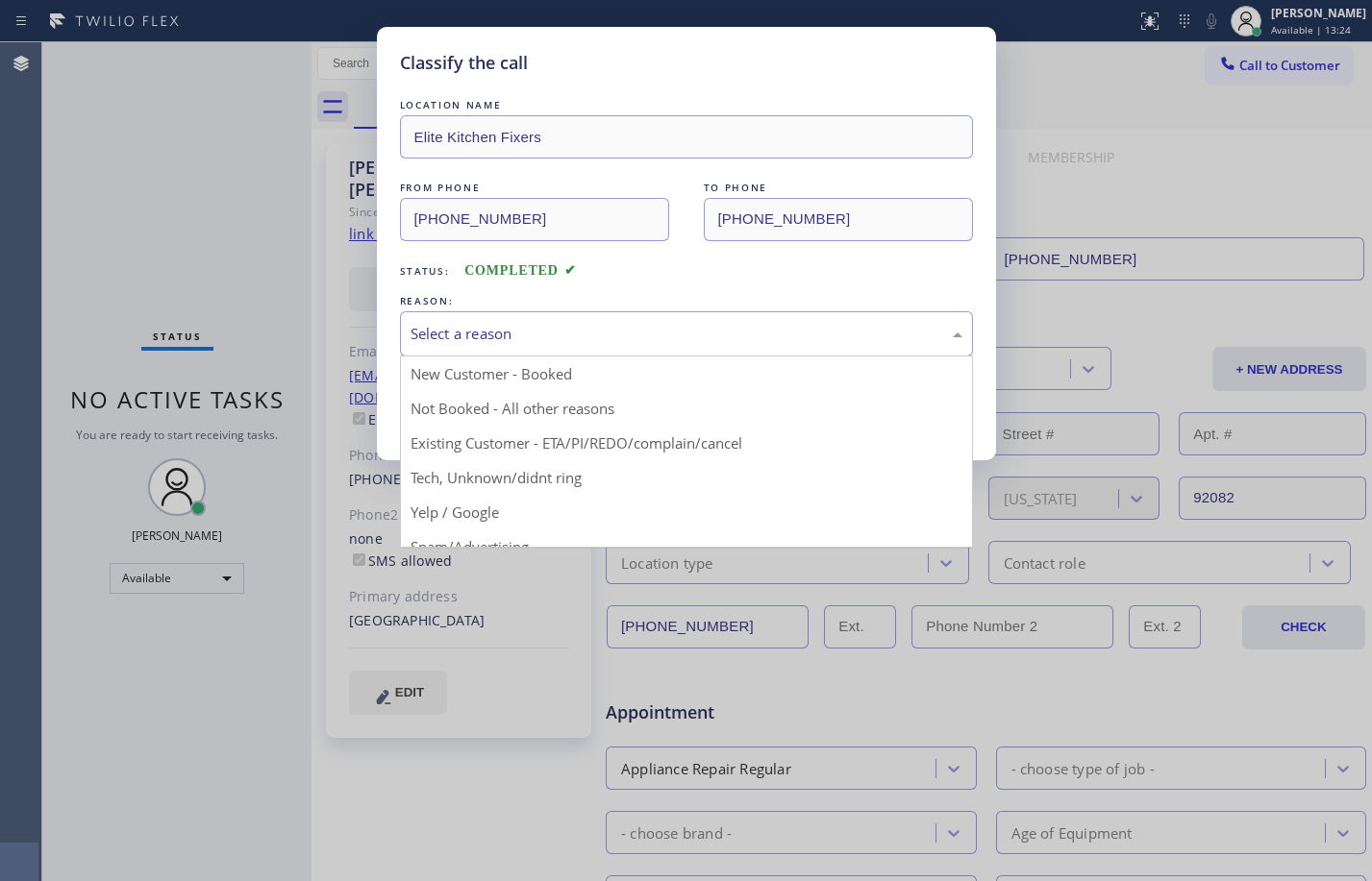
click at [554, 330] on div "Select a reason" at bounding box center [687, 334] width 552 height 22
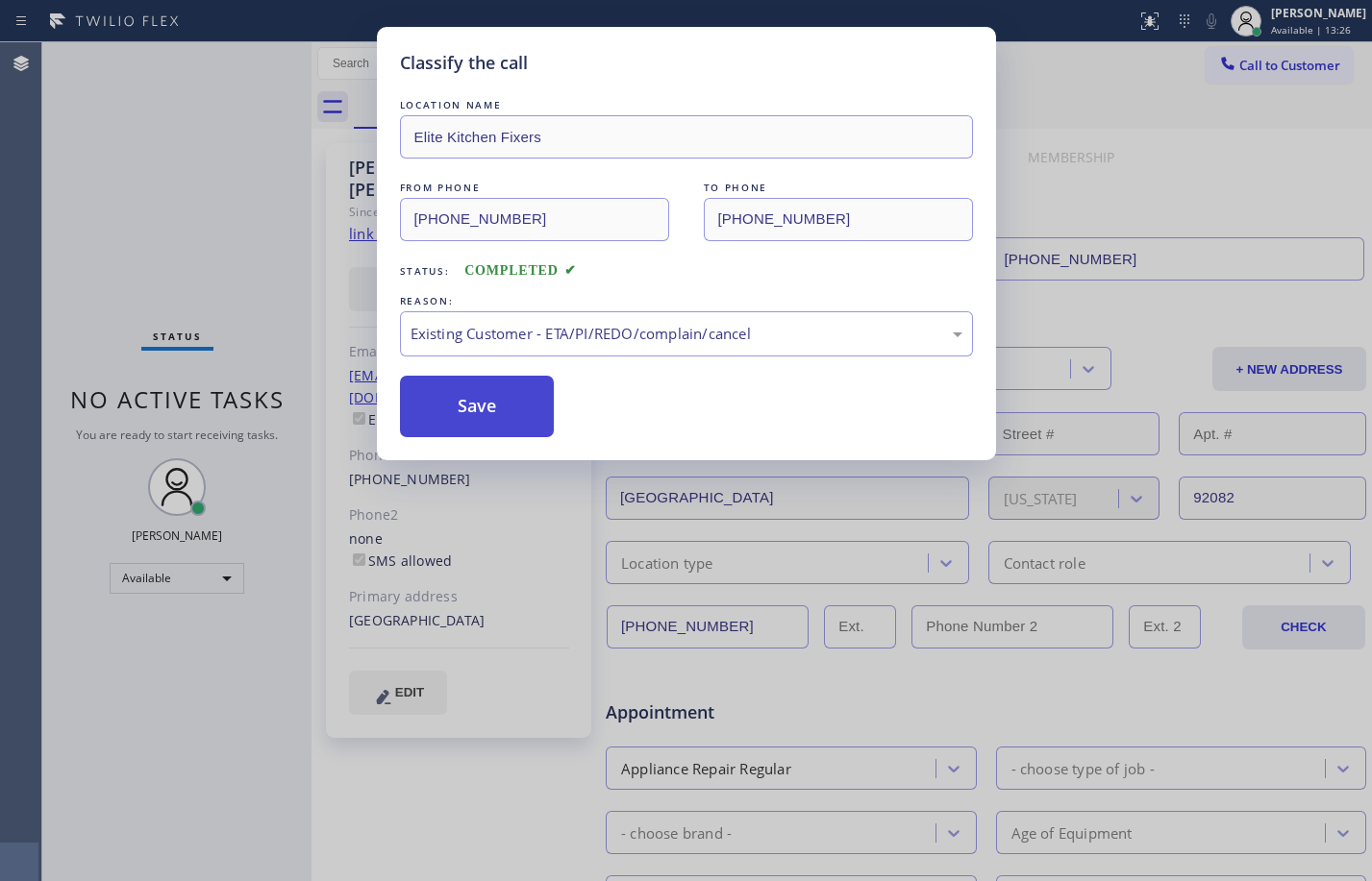
click at [484, 424] on button "Save" at bounding box center [477, 406] width 155 height 61
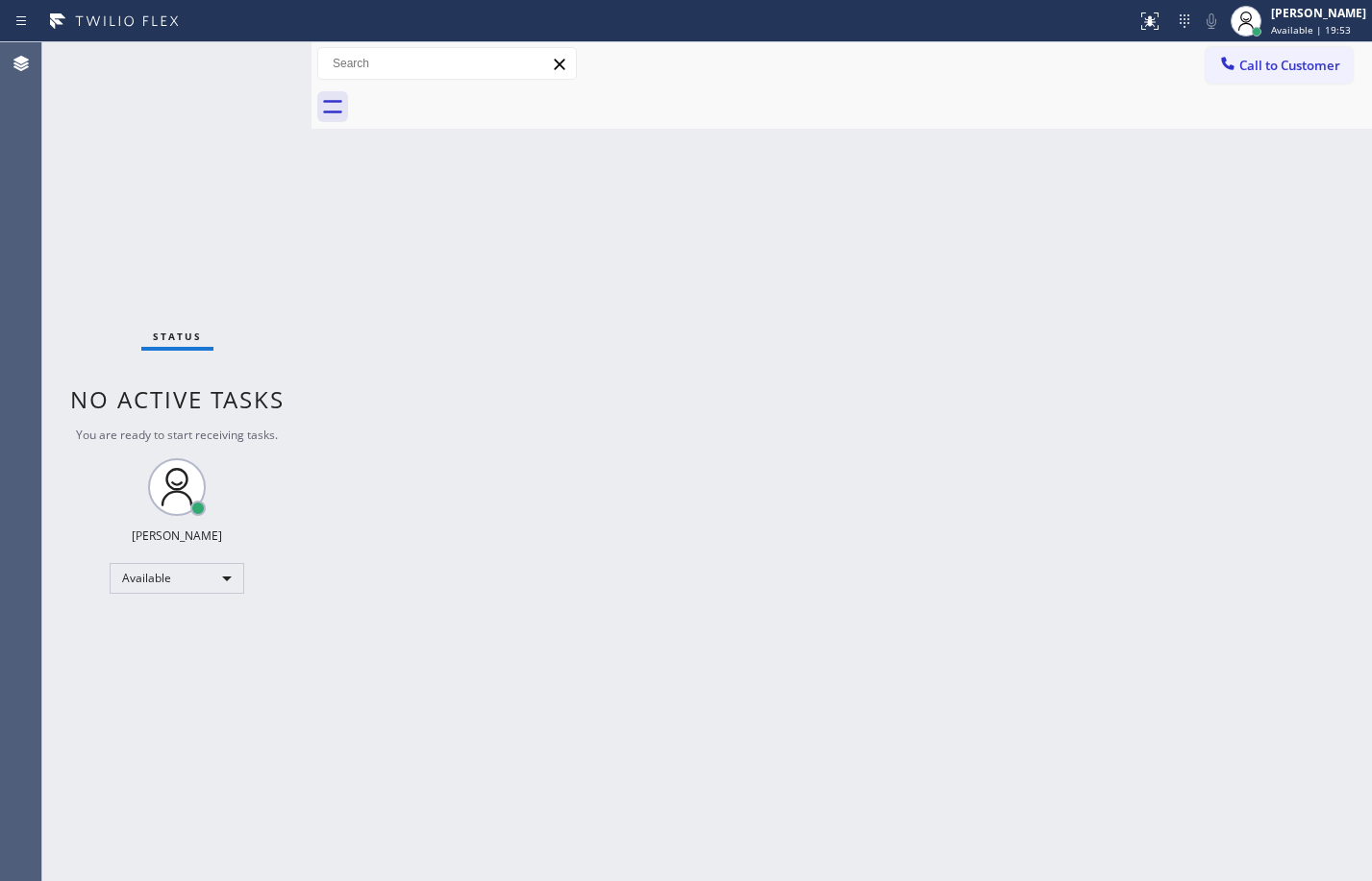
drag, startPoint x: 616, startPoint y: 670, endPoint x: 618, endPoint y: 681, distance: 11.2
click at [617, 669] on div "Back to Dashboard Change Sender ID Customers Technicians Select a contact Outbo…" at bounding box center [841, 461] width 1061 height 839
click at [542, 483] on div "Back to Dashboard Change Sender ID Customers Technicians Select a contact Outbo…" at bounding box center [841, 461] width 1061 height 839
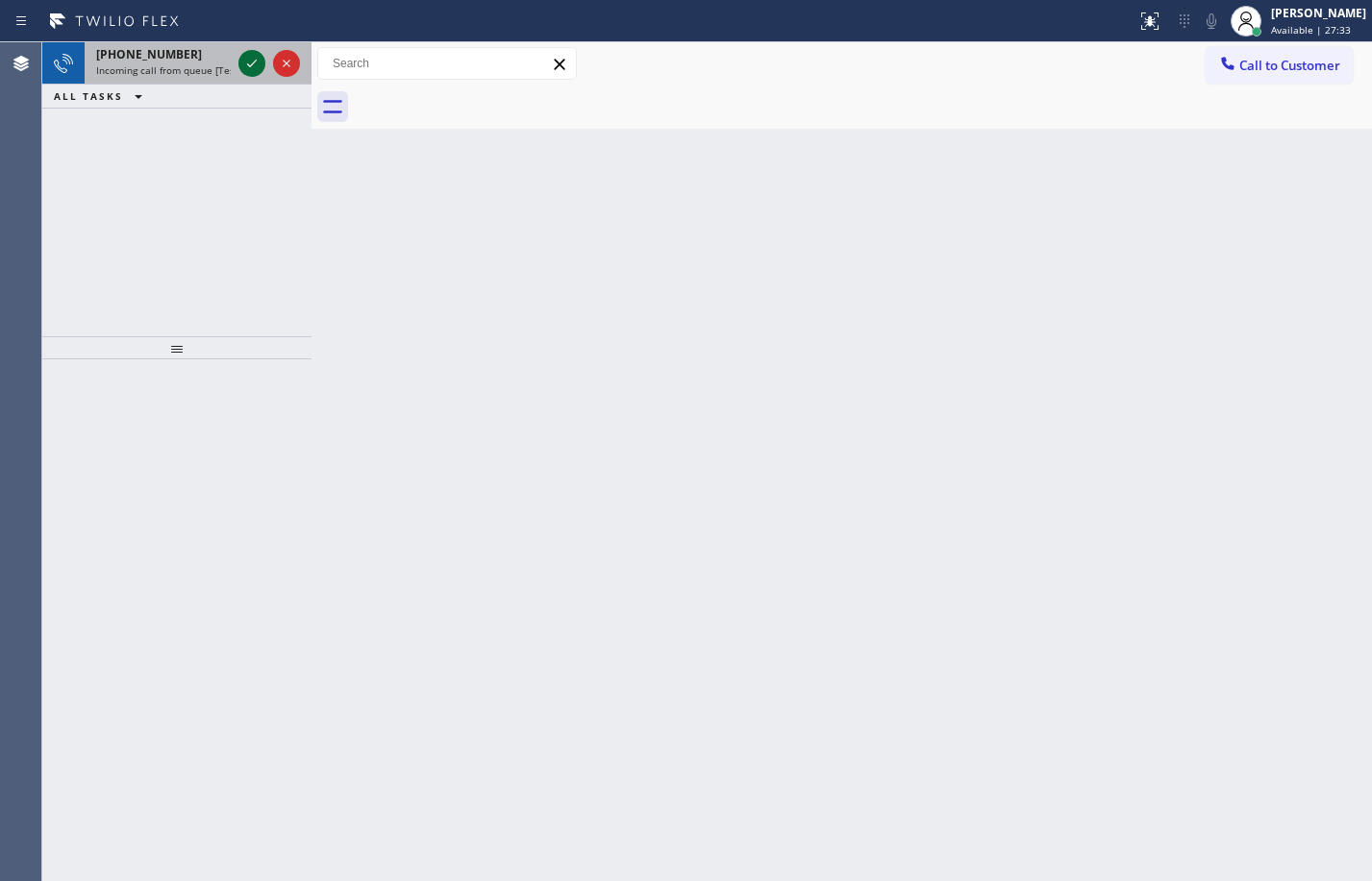
click at [231, 68] on div "[PHONE_NUMBER] Incoming call from queue [Test] All" at bounding box center [160, 62] width 150 height 42
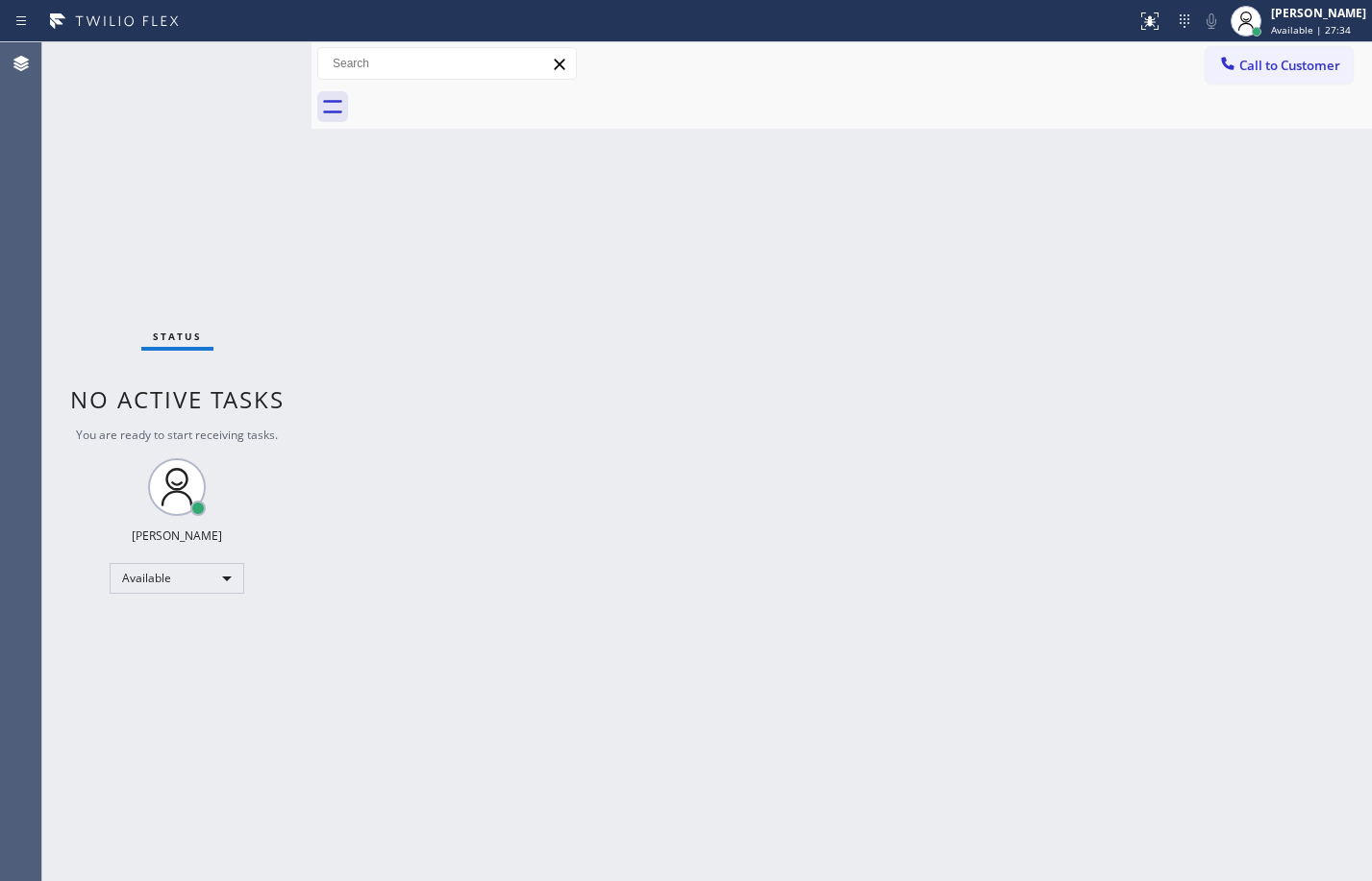
click at [253, 69] on div "Status No active tasks You are ready to start receiving tasks. [PERSON_NAME] Av…" at bounding box center [177, 461] width 269 height 839
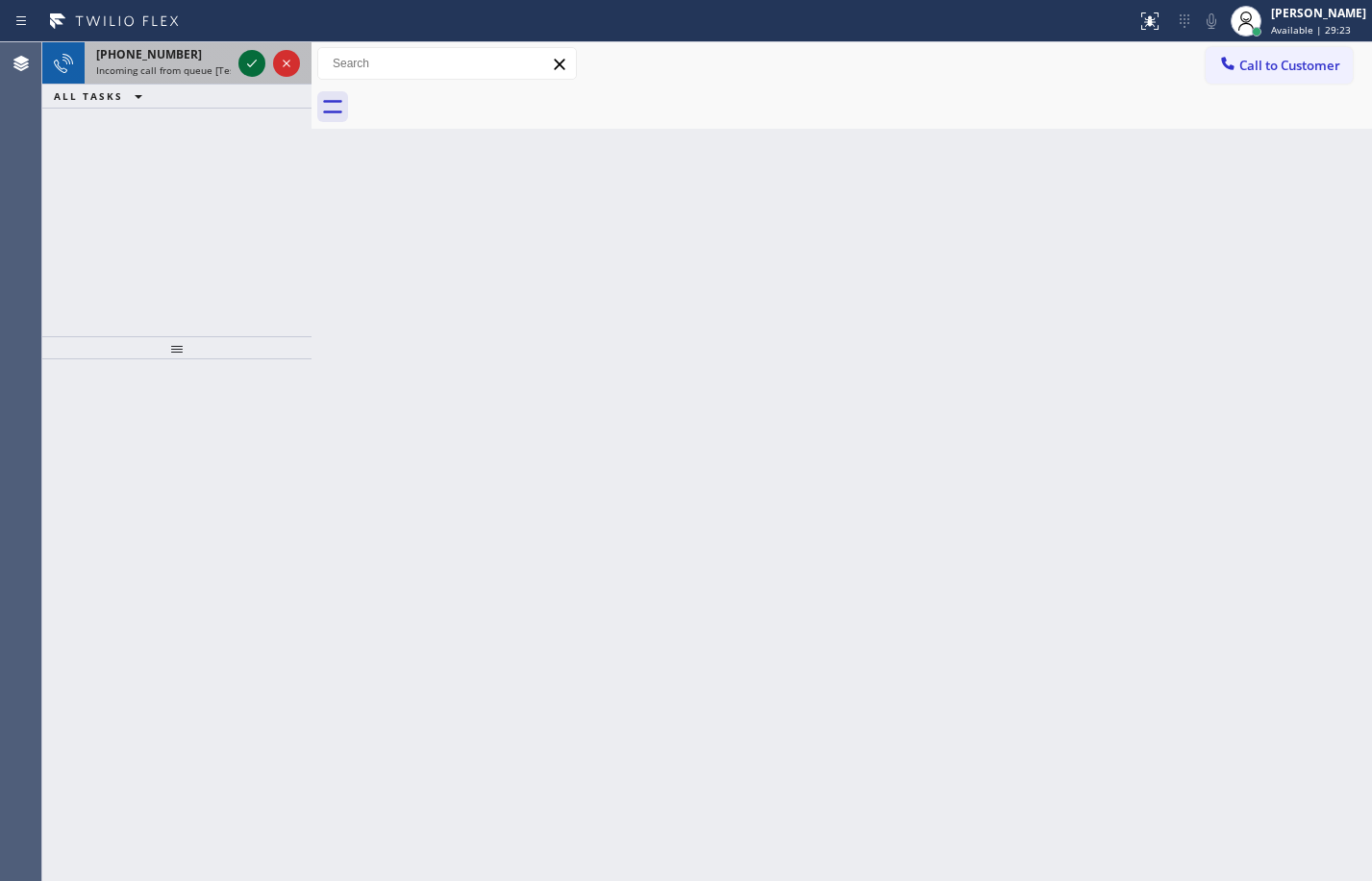
click at [245, 63] on icon at bounding box center [252, 63] width 23 height 23
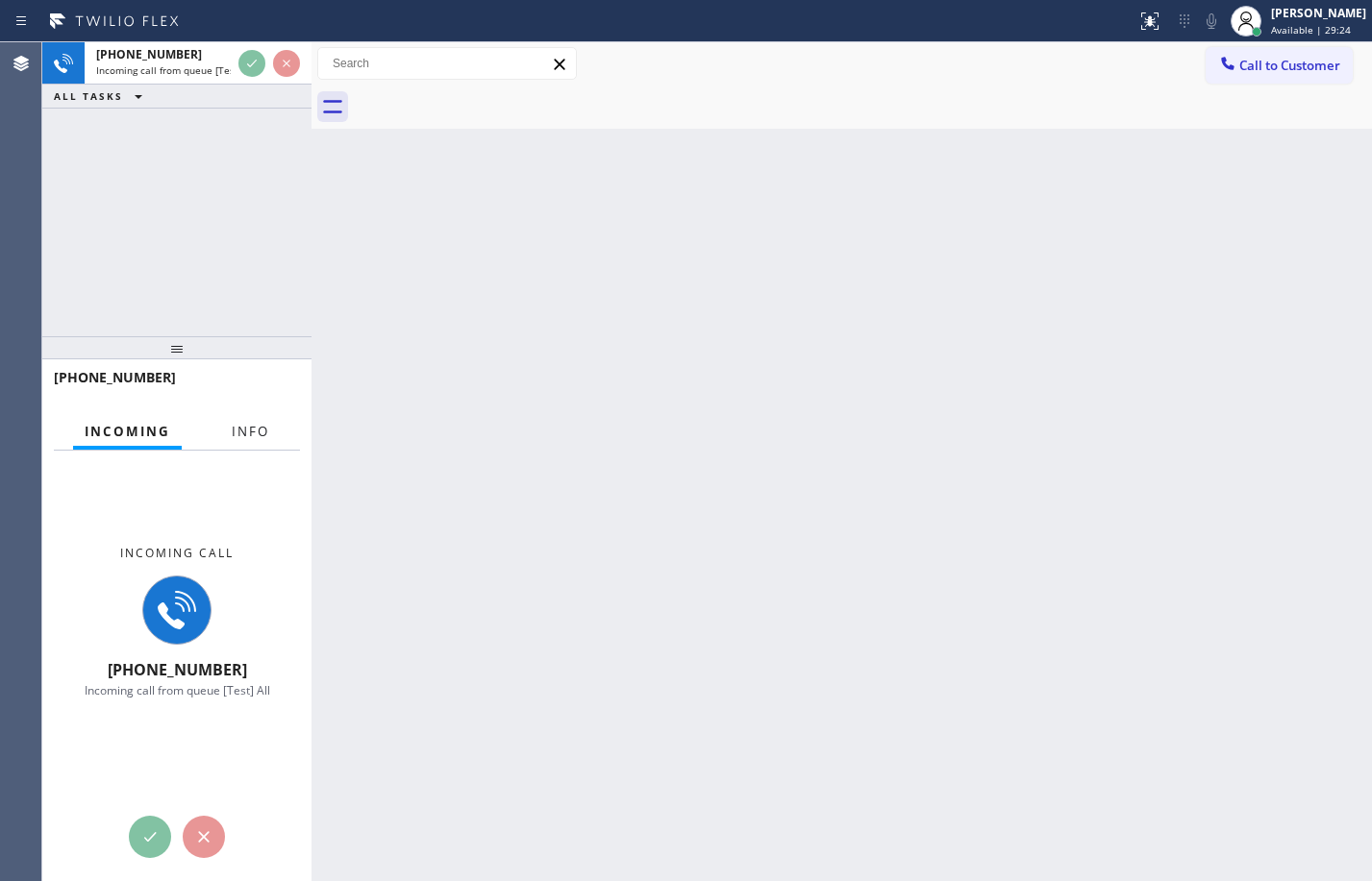
click at [239, 423] on span "Info" at bounding box center [250, 431] width 37 height 18
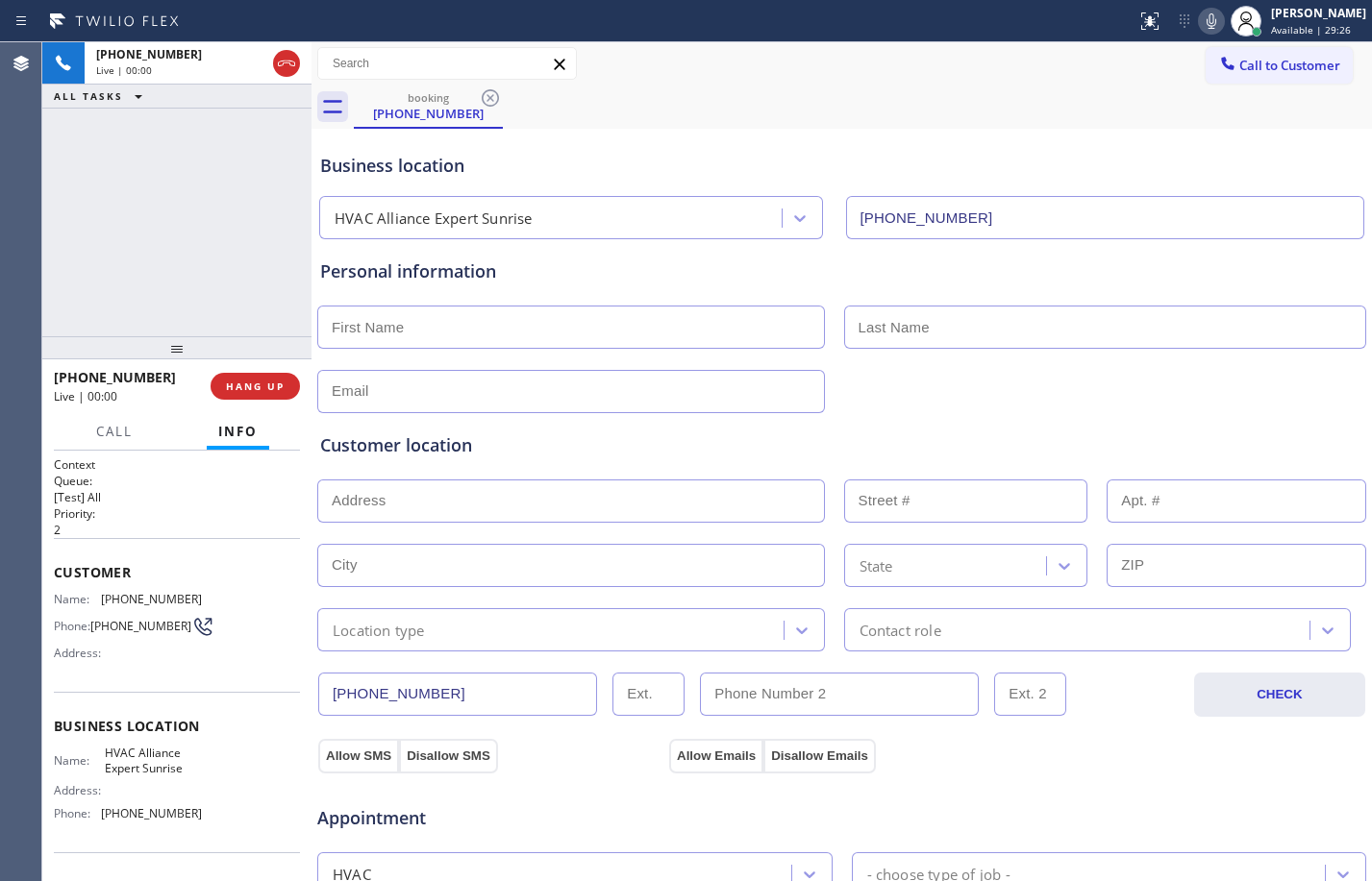
type input "[PHONE_NUMBER]"
click at [240, 410] on div "[PHONE_NUMBER] Live | 00:01 HANG UP" at bounding box center [177, 385] width 246 height 50
click at [247, 384] on span "HANG UP" at bounding box center [256, 386] width 59 height 14
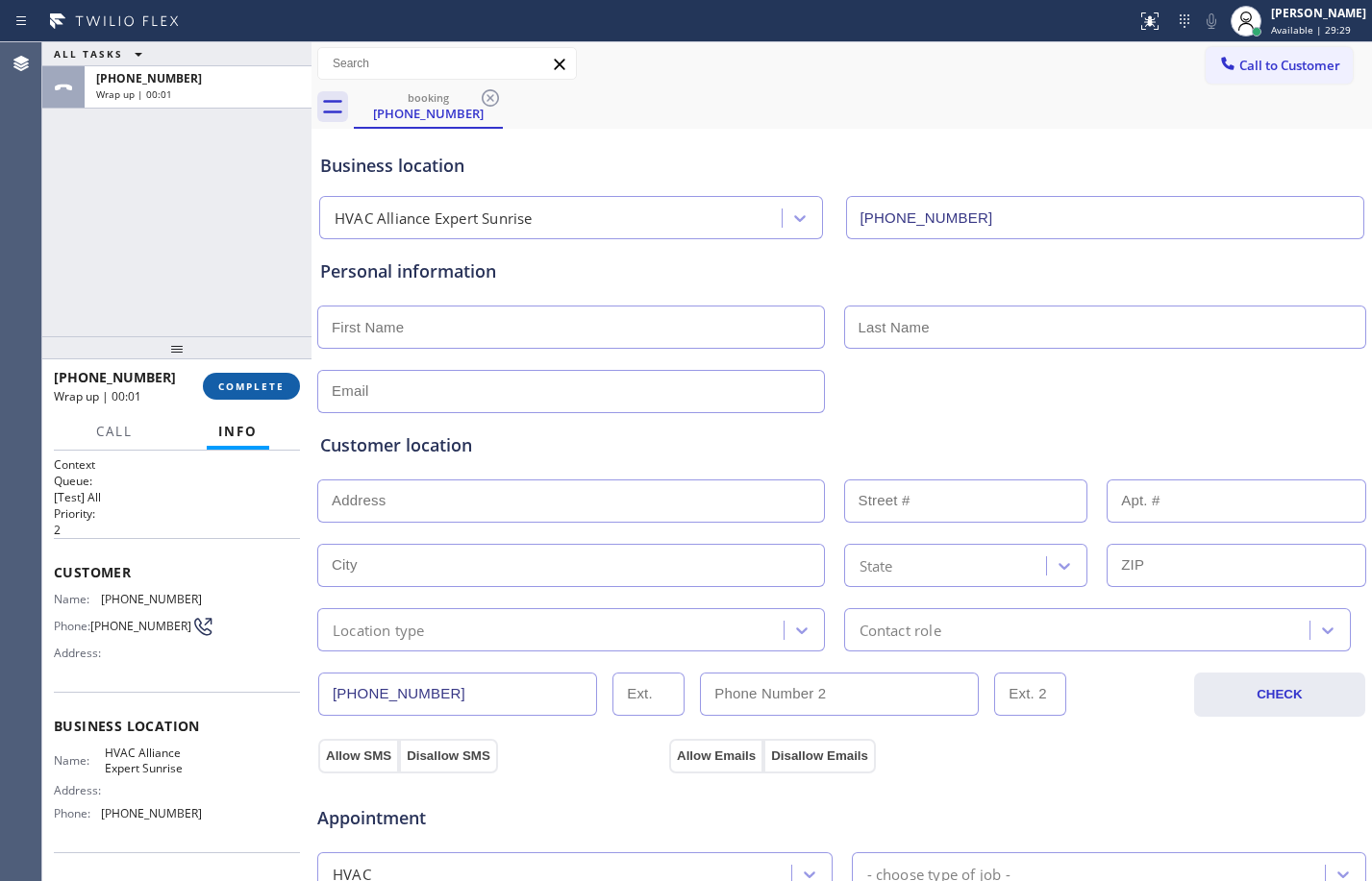
click at [274, 385] on span "COMPLETE" at bounding box center [252, 386] width 66 height 14
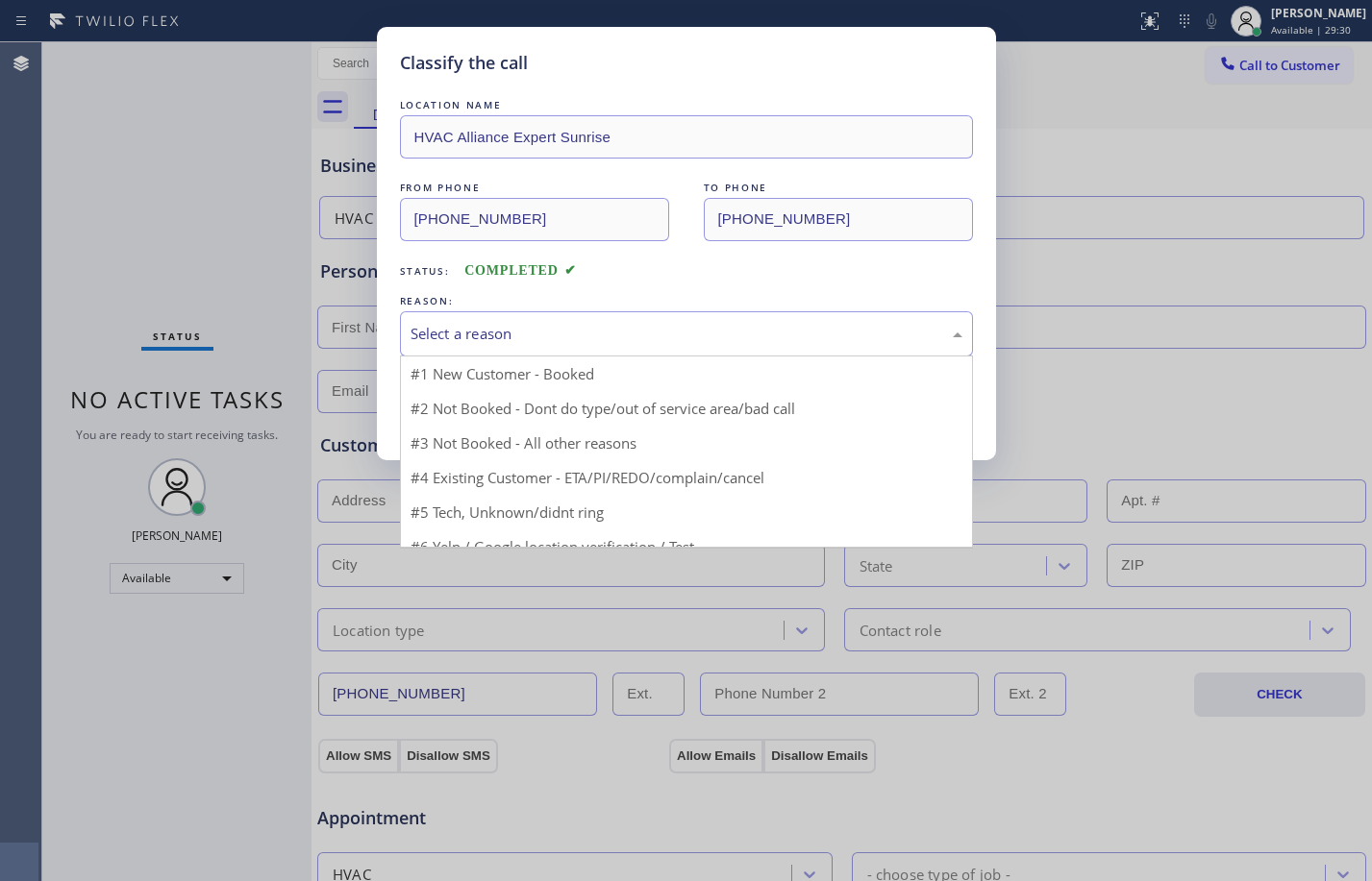
click at [651, 338] on div "Select a reason" at bounding box center [687, 334] width 552 height 22
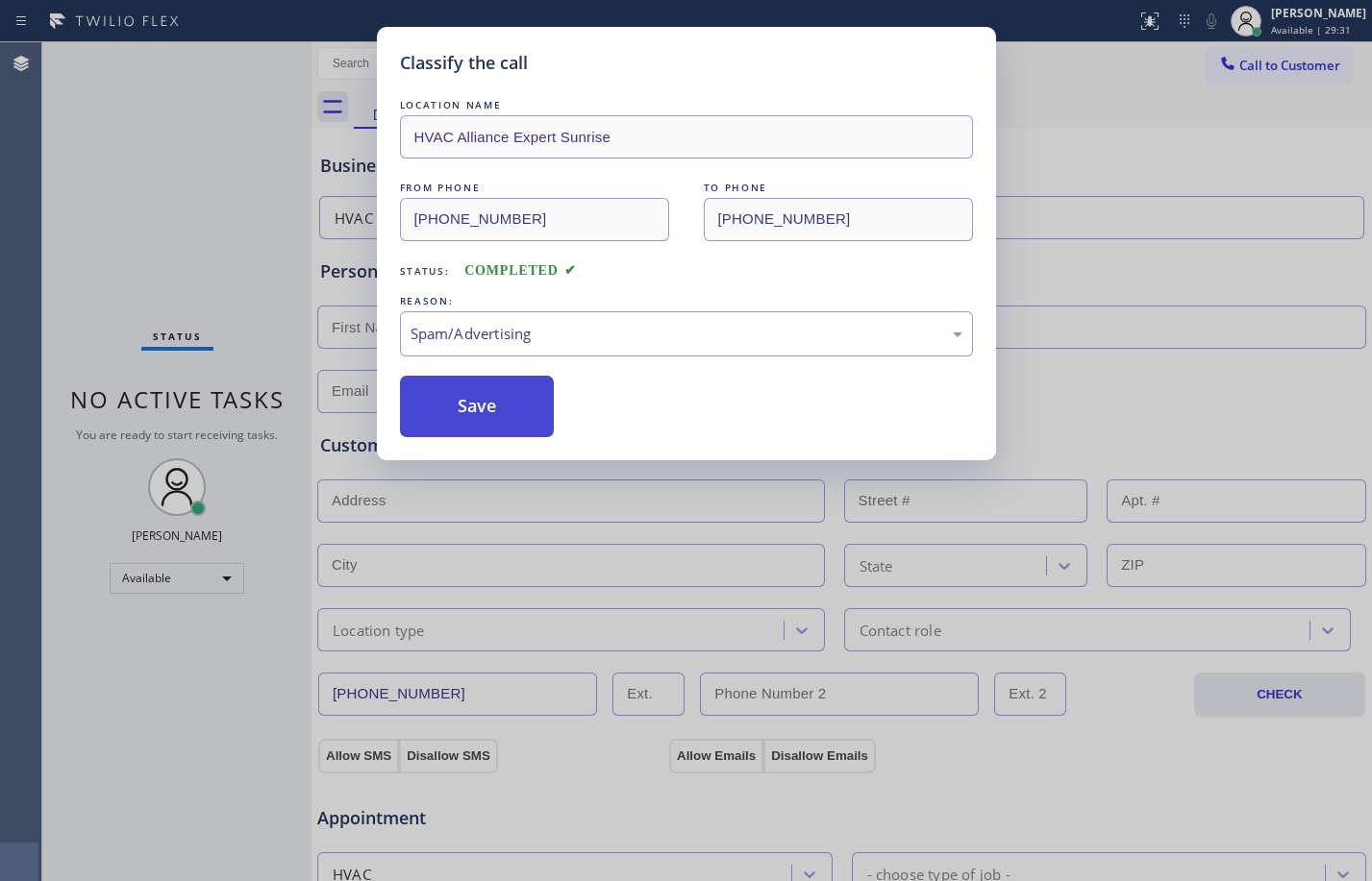
click at [459, 399] on button "Save" at bounding box center [477, 406] width 155 height 61
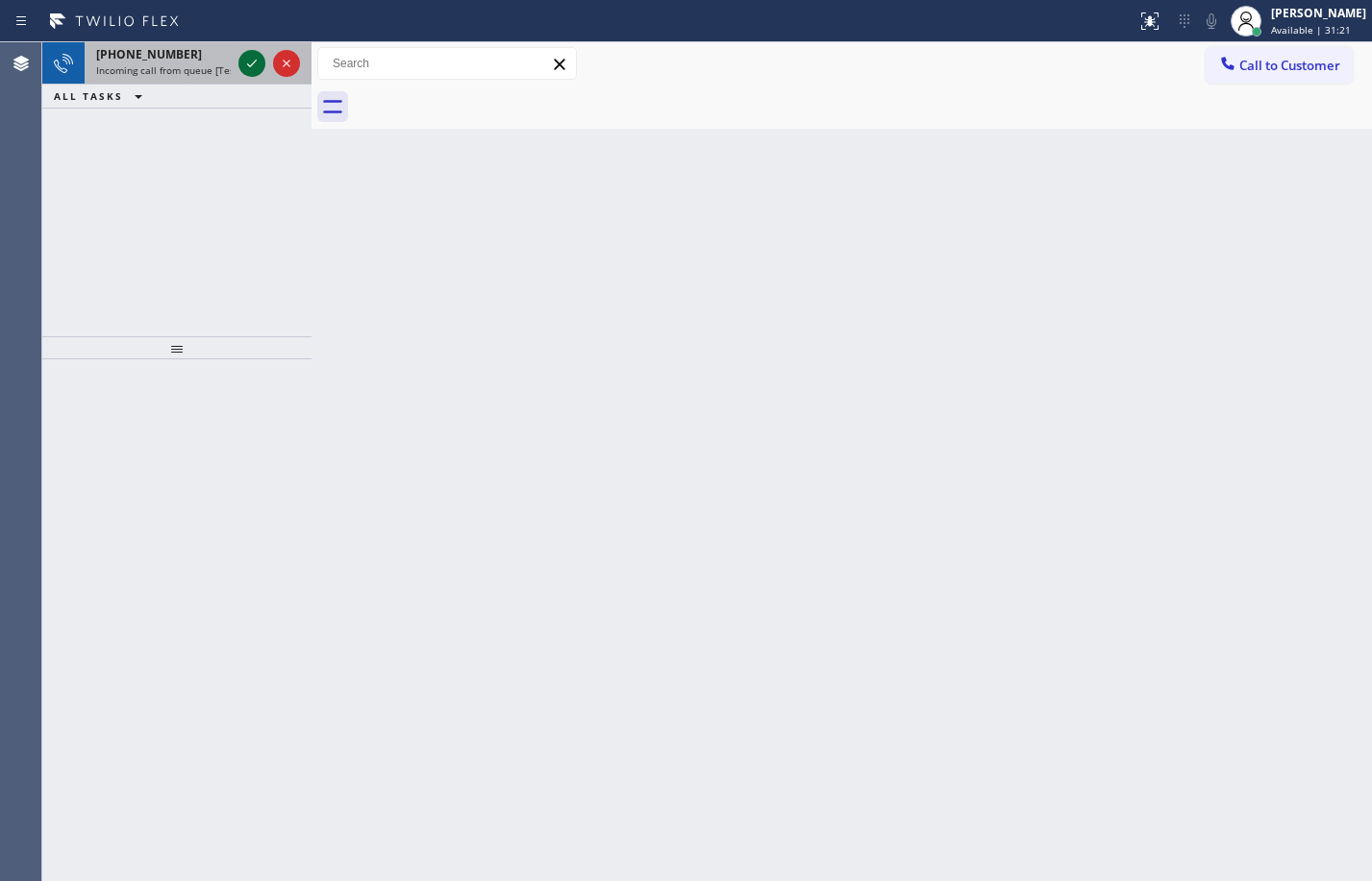
click at [251, 63] on icon at bounding box center [252, 63] width 23 height 23
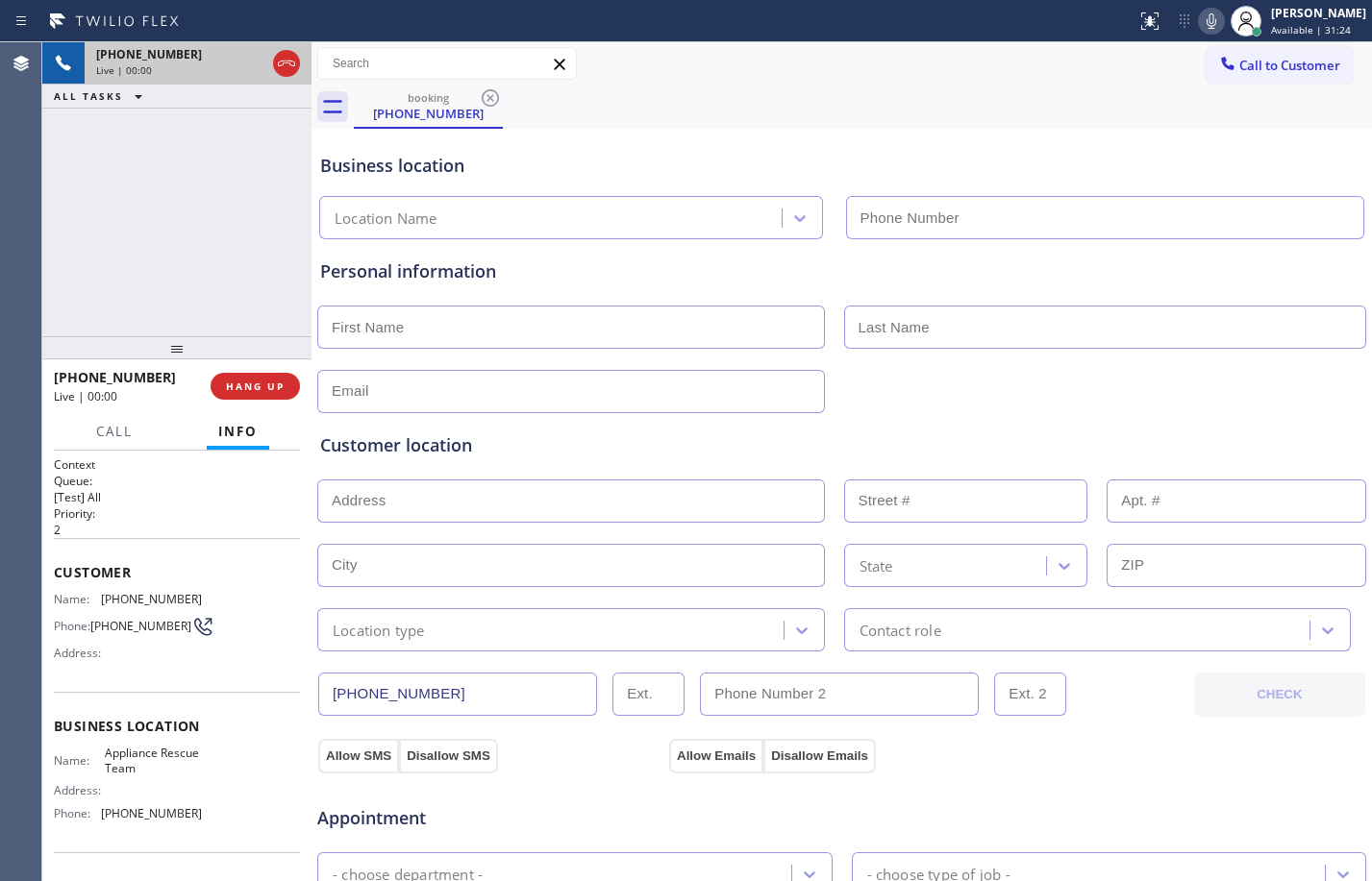
type input "[PHONE_NUMBER]"
click at [265, 386] on span "HANG UP" at bounding box center [256, 386] width 59 height 14
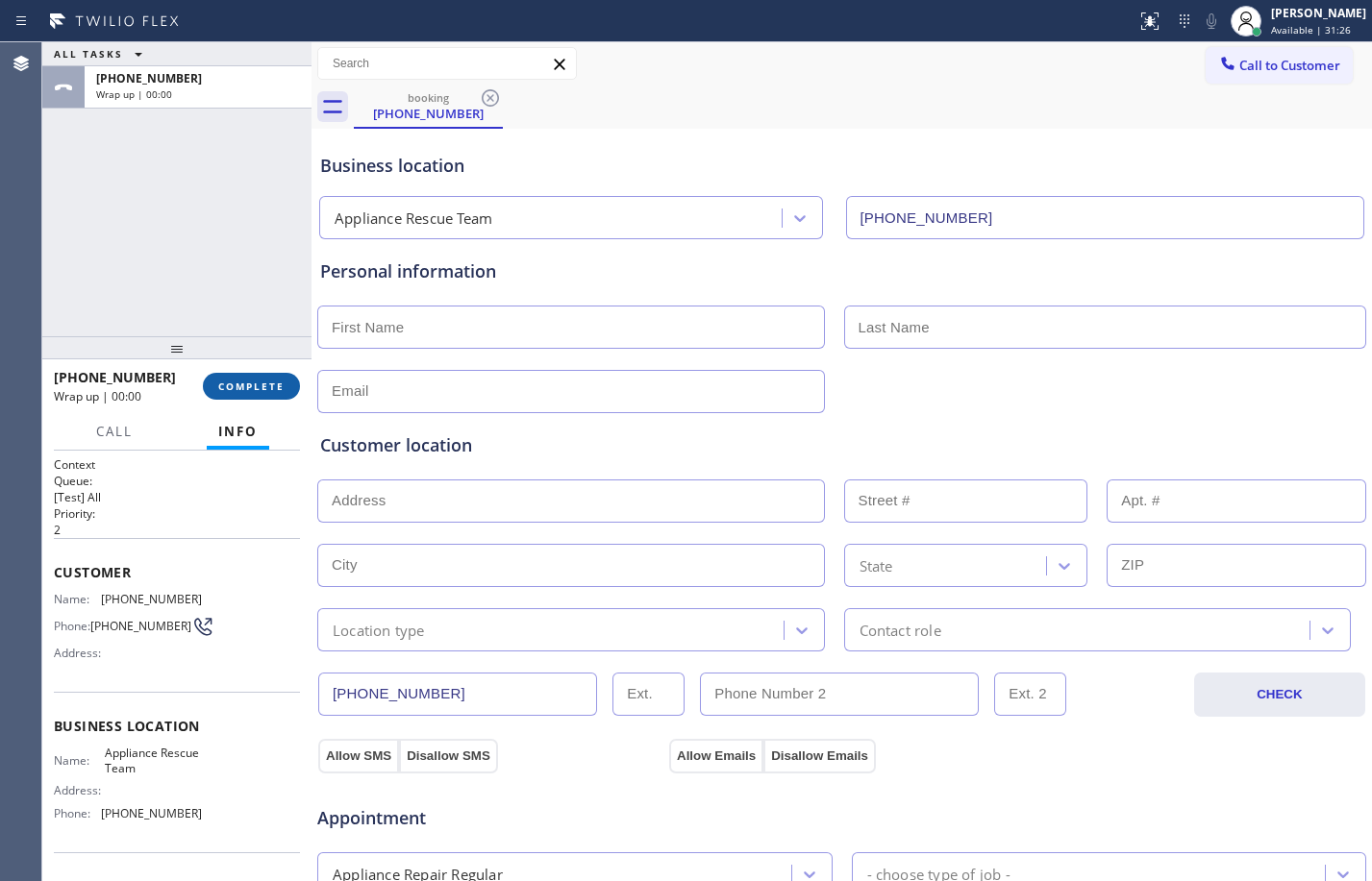
click at [265, 386] on span "COMPLETE" at bounding box center [252, 386] width 66 height 14
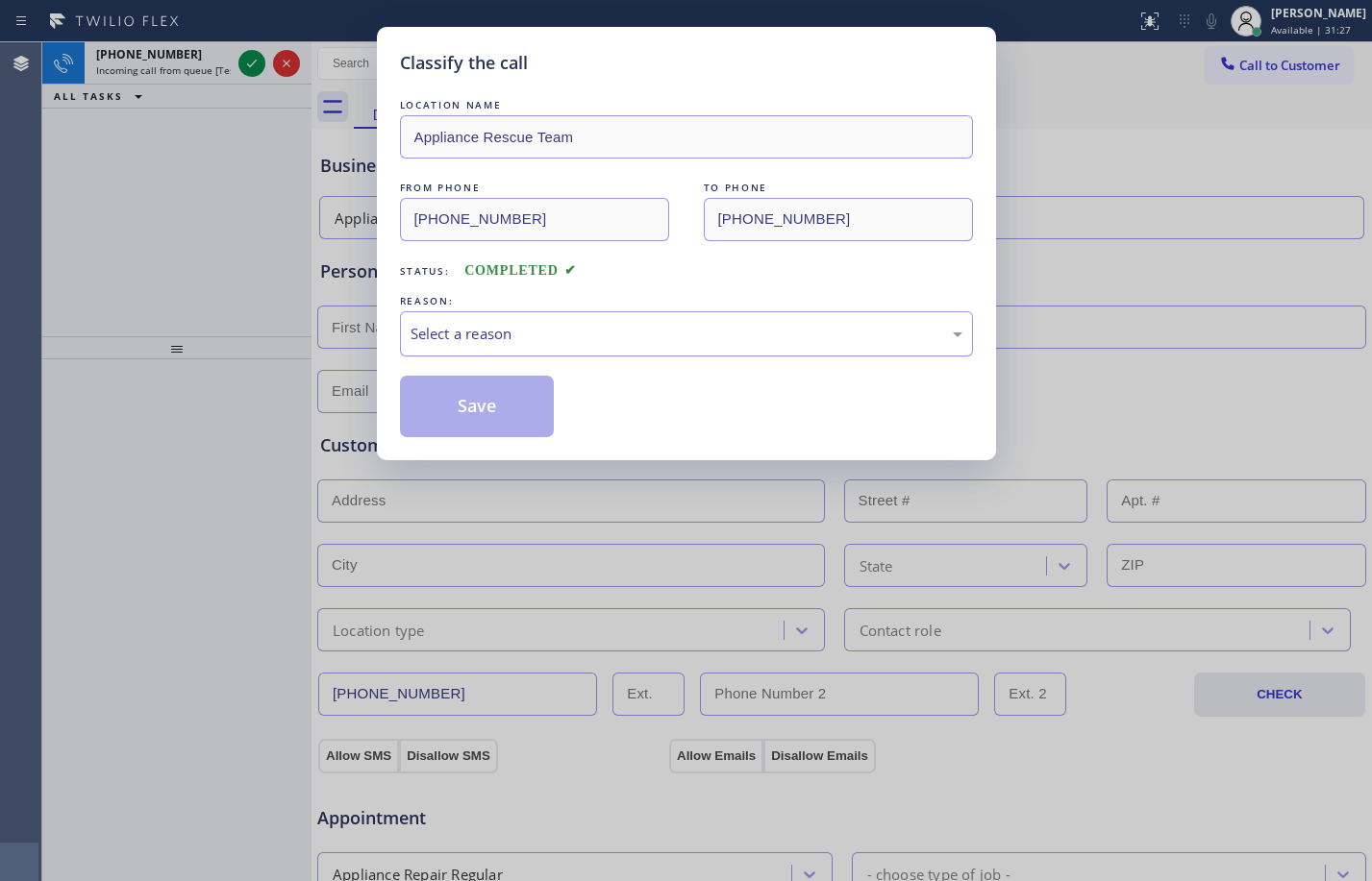
click at [616, 351] on div "Select a reason" at bounding box center [686, 334] width 573 height 45
click at [474, 413] on button "Save" at bounding box center [477, 406] width 155 height 61
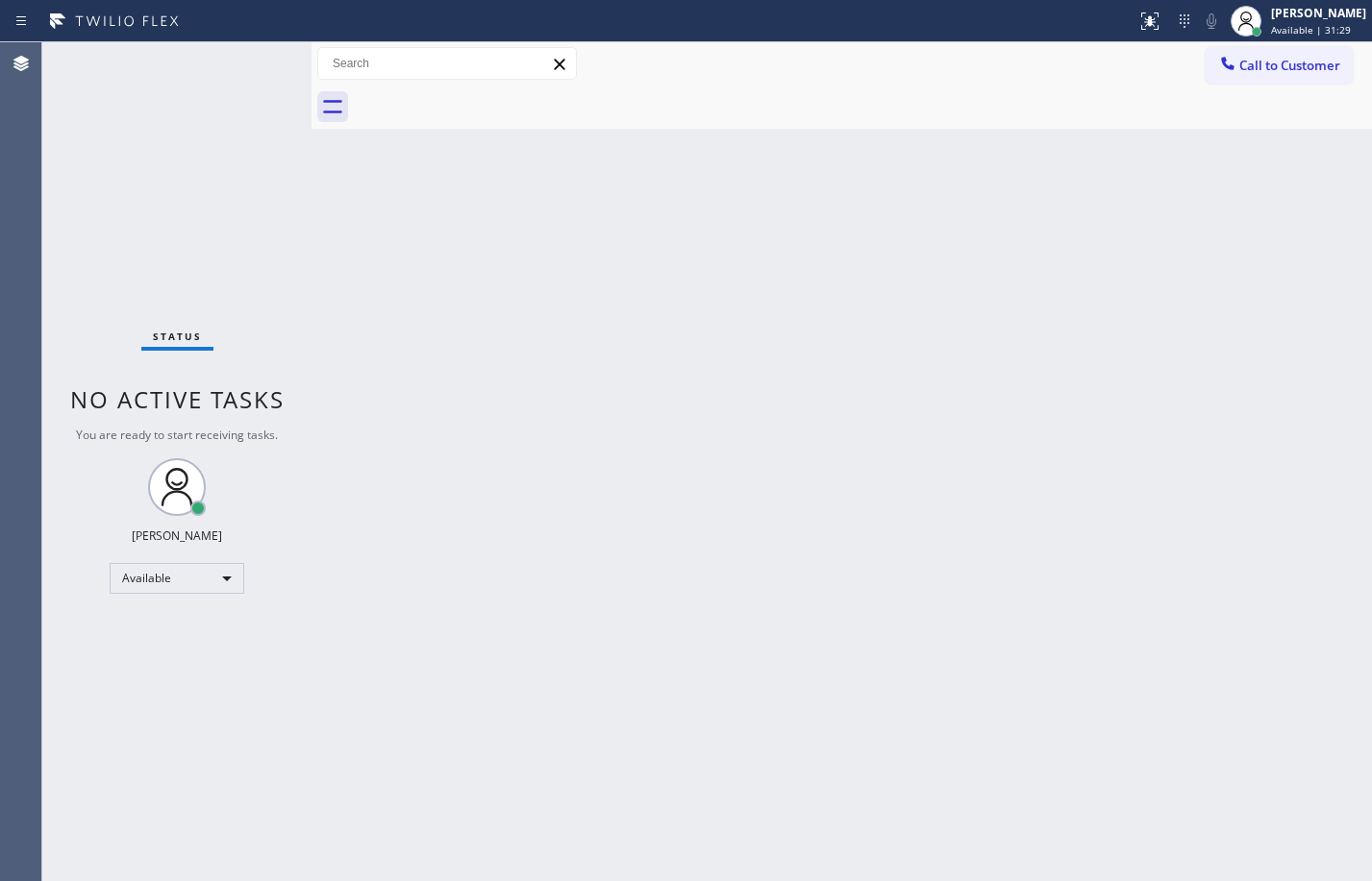
click at [483, 410] on div "Back to Dashboard Change Sender ID Customers Technicians Select a contact Outbo…" at bounding box center [841, 461] width 1061 height 839
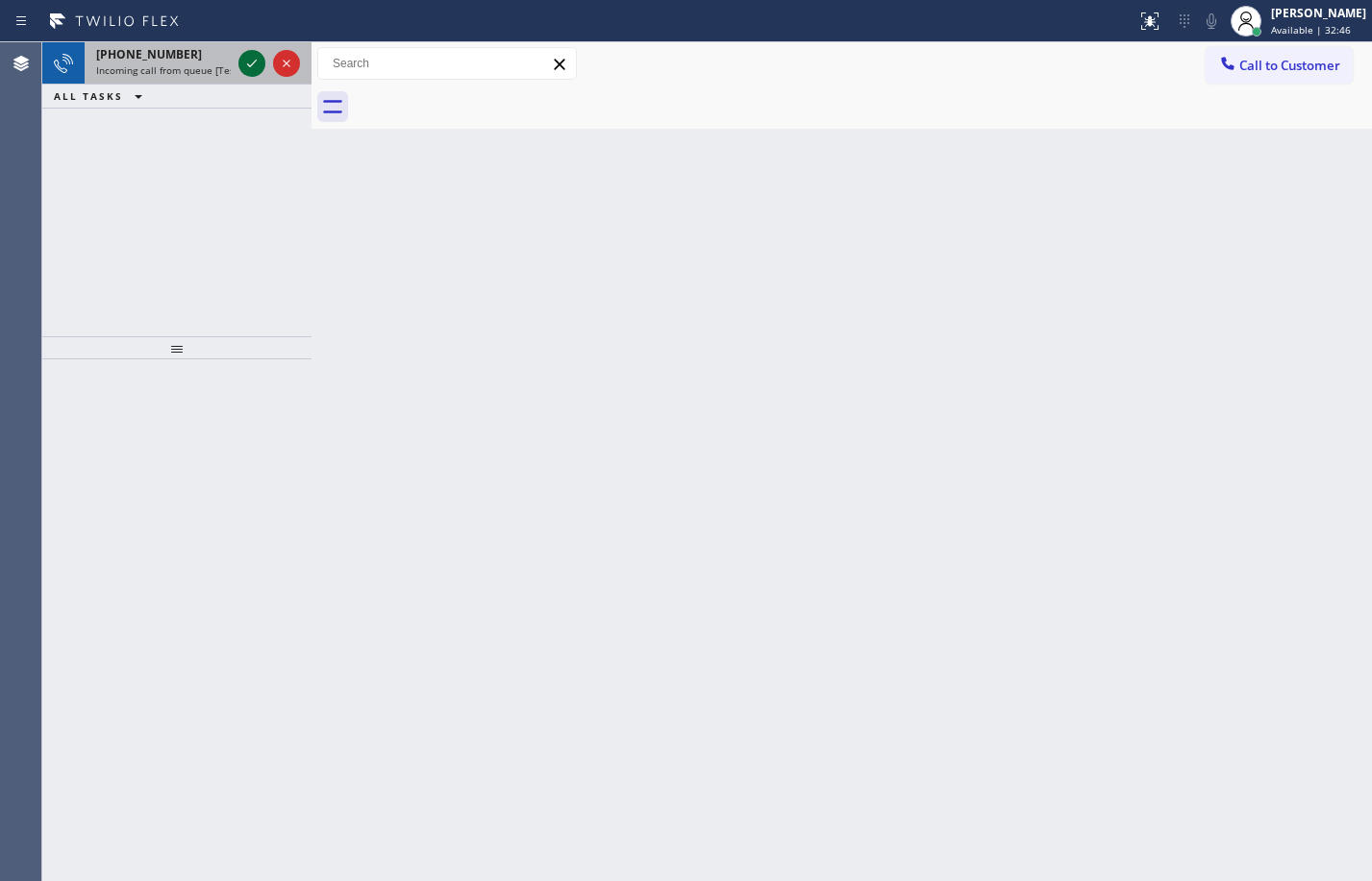
click at [249, 62] on icon at bounding box center [252, 63] width 23 height 23
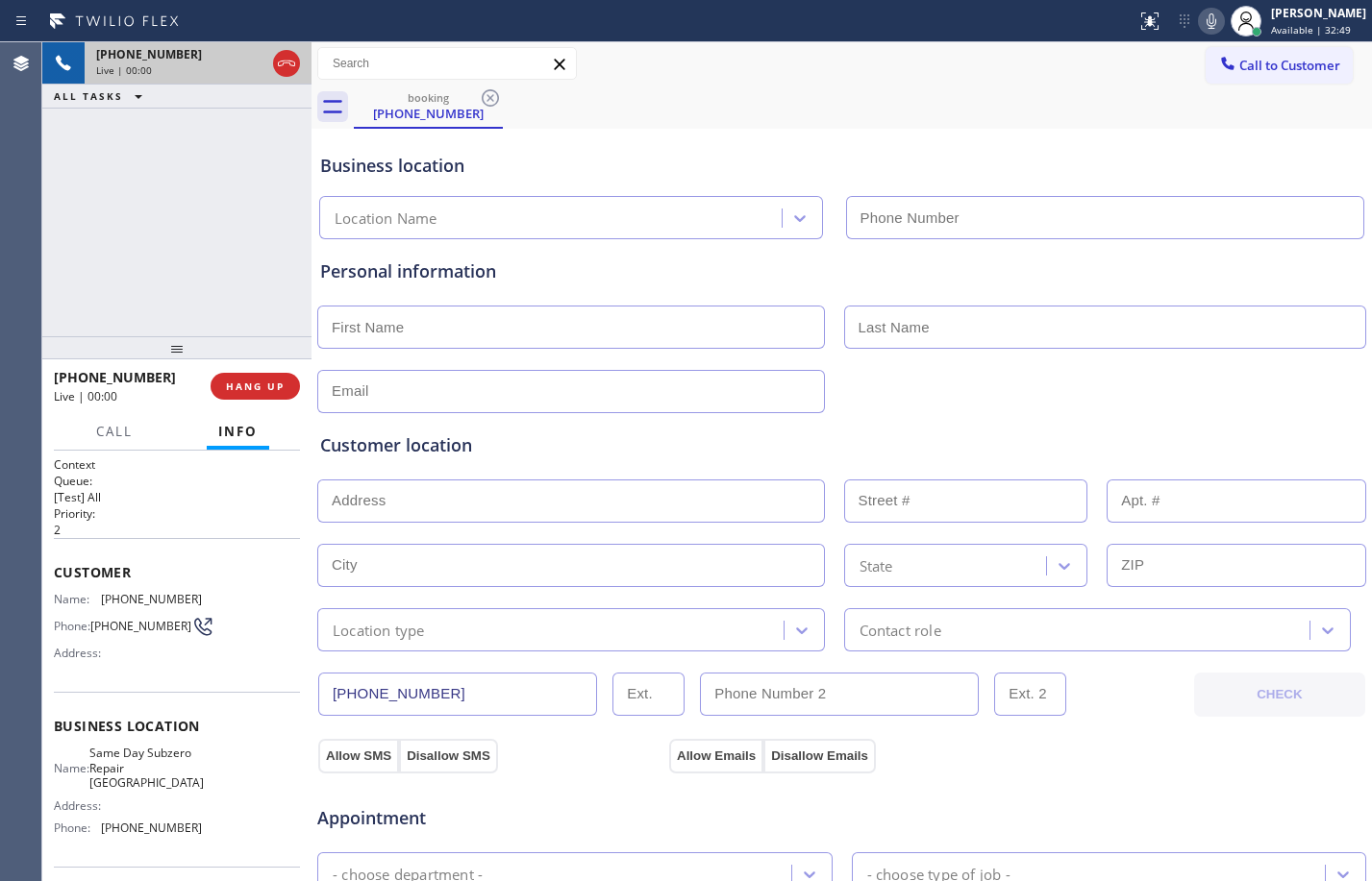
type input "[PHONE_NUMBER]"
click at [262, 400] on div "[PHONE_NUMBER] Live | 00:01 HANG UP" at bounding box center [177, 385] width 246 height 50
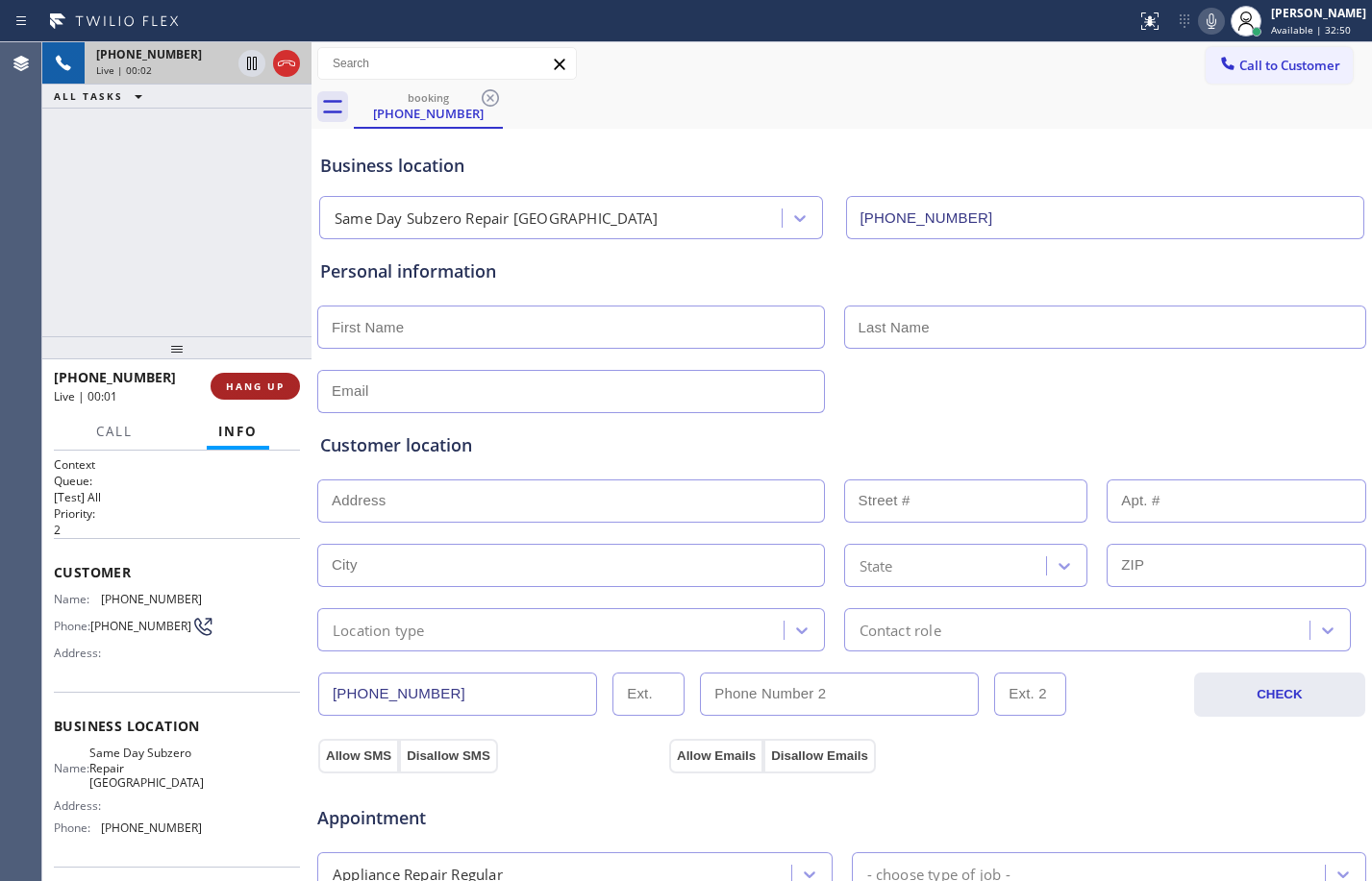
click at [261, 392] on span "HANG UP" at bounding box center [256, 386] width 59 height 14
click at [261, 390] on span "HANG UP" at bounding box center [256, 386] width 59 height 14
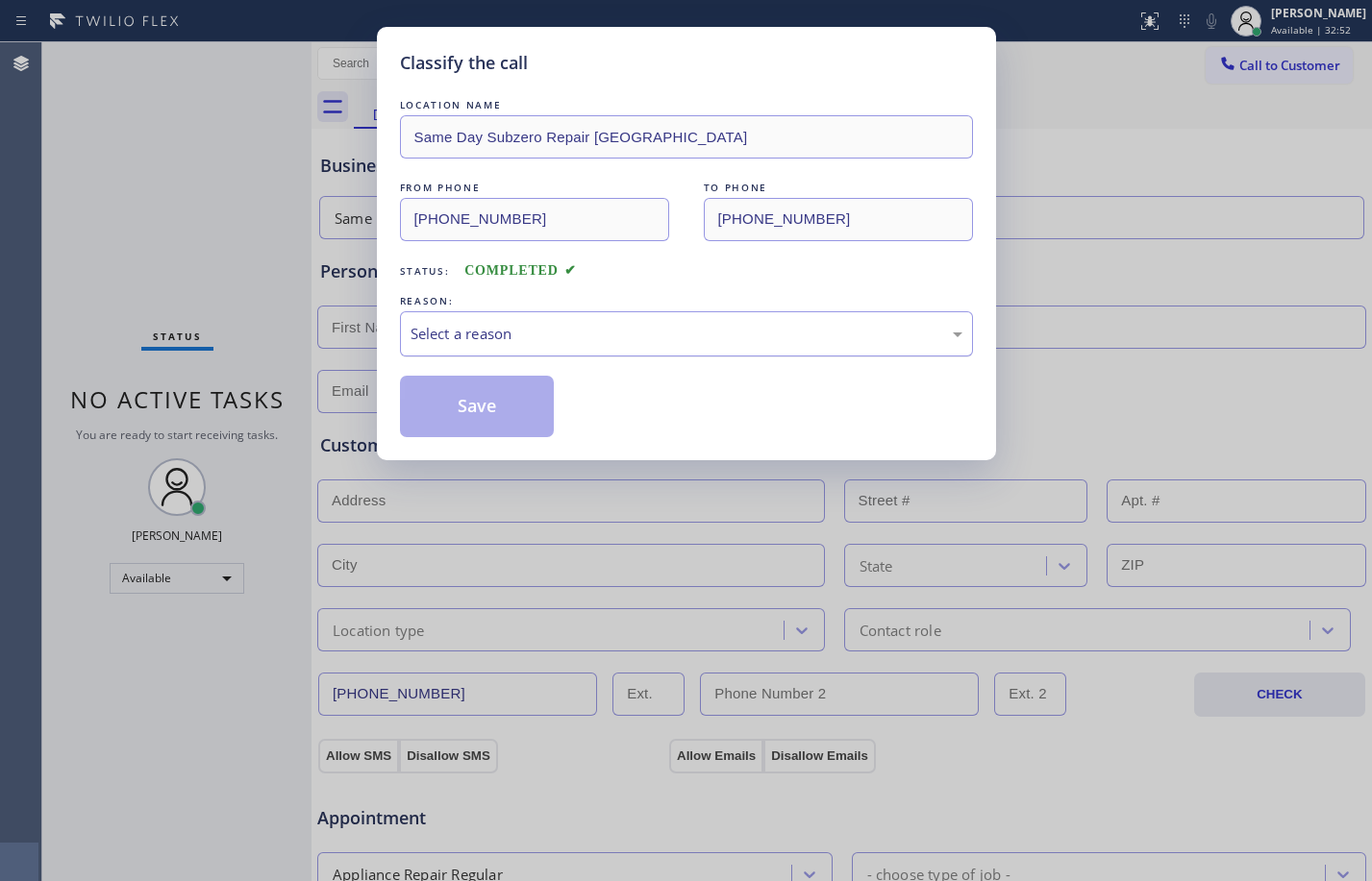
click at [520, 352] on div "Select a reason" at bounding box center [686, 334] width 573 height 45
click at [485, 393] on button "Save" at bounding box center [477, 406] width 155 height 61
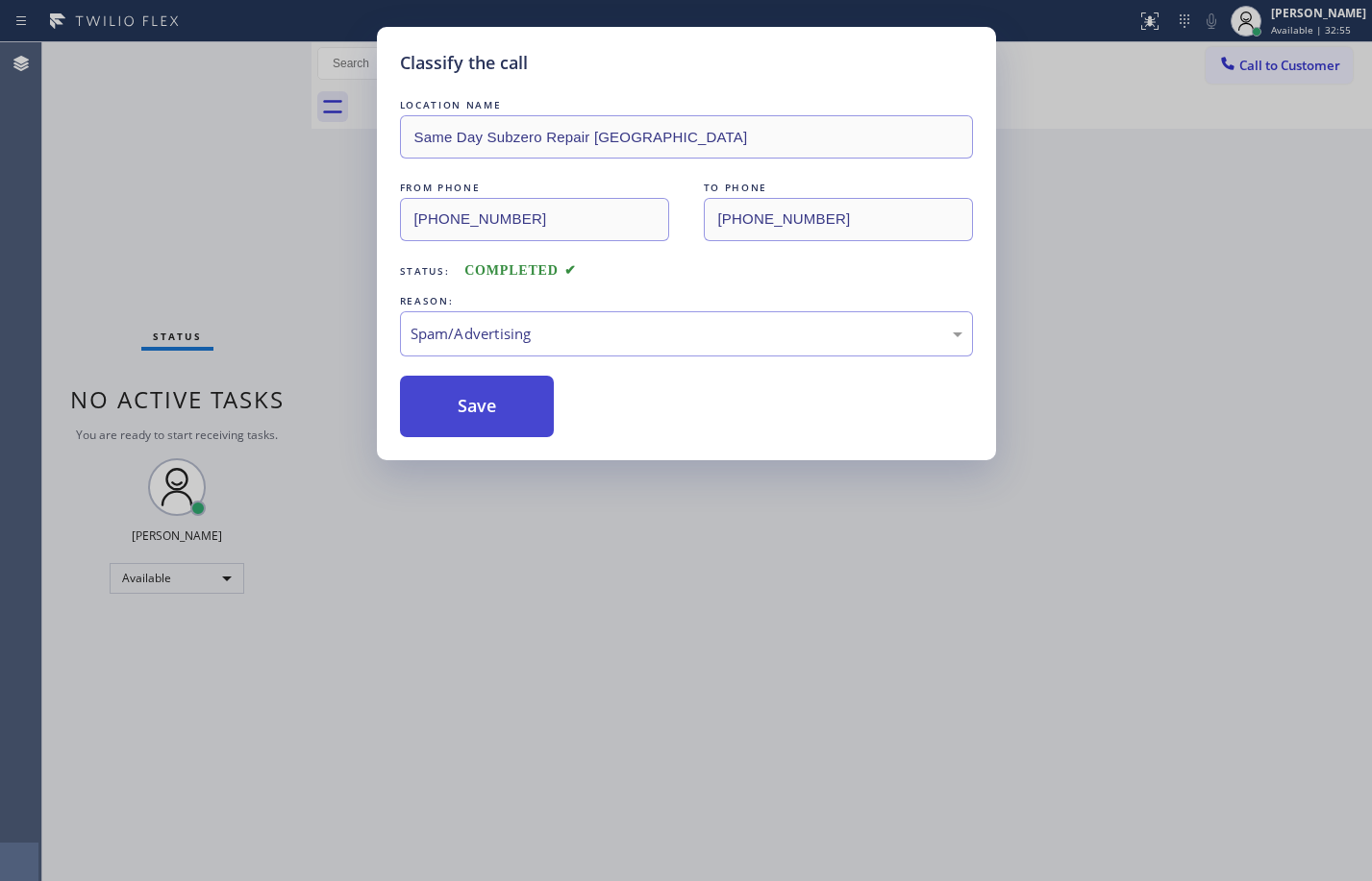
click at [489, 418] on button "Save" at bounding box center [477, 406] width 155 height 61
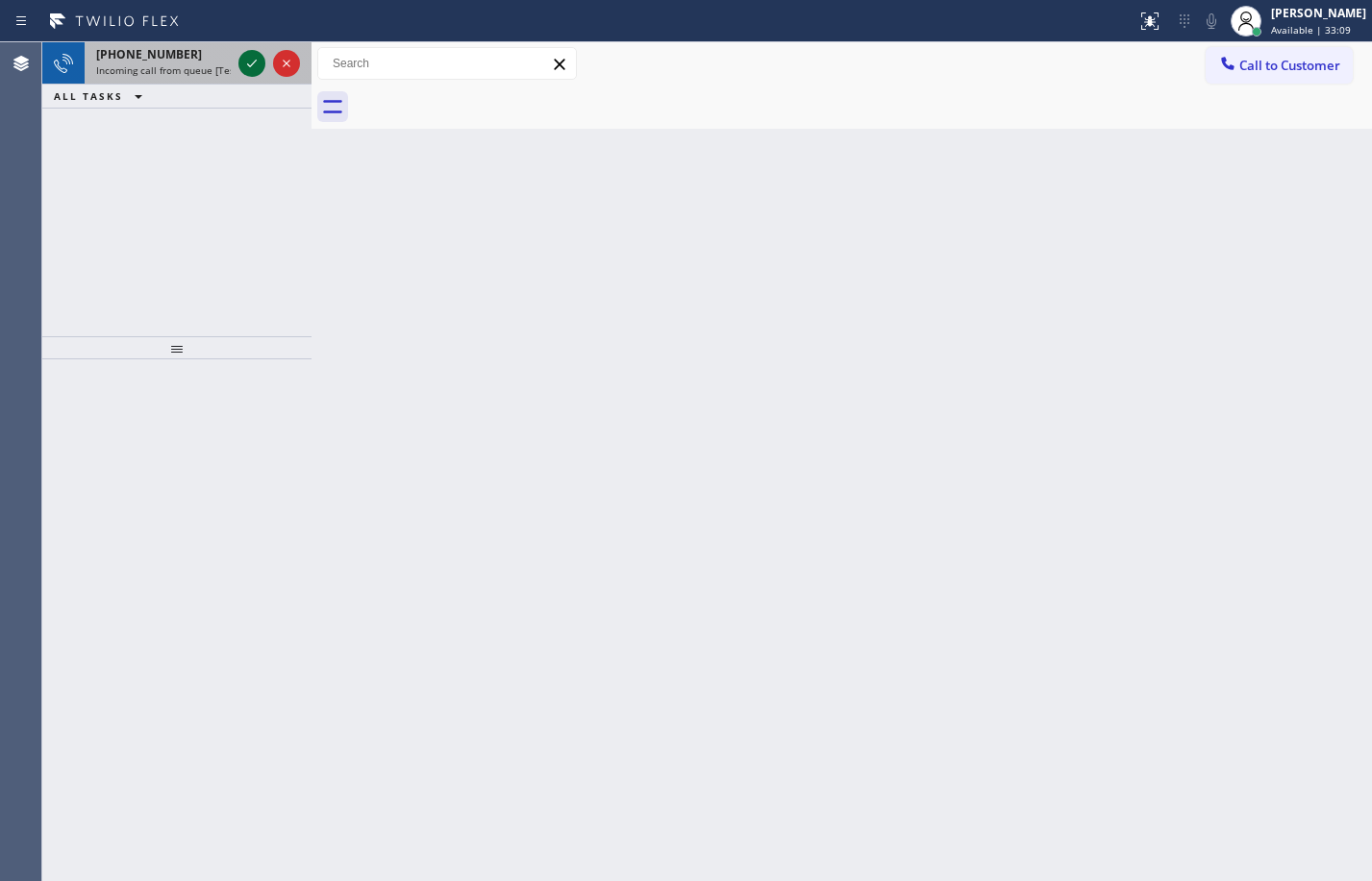
click at [252, 65] on icon at bounding box center [252, 63] width 10 height 8
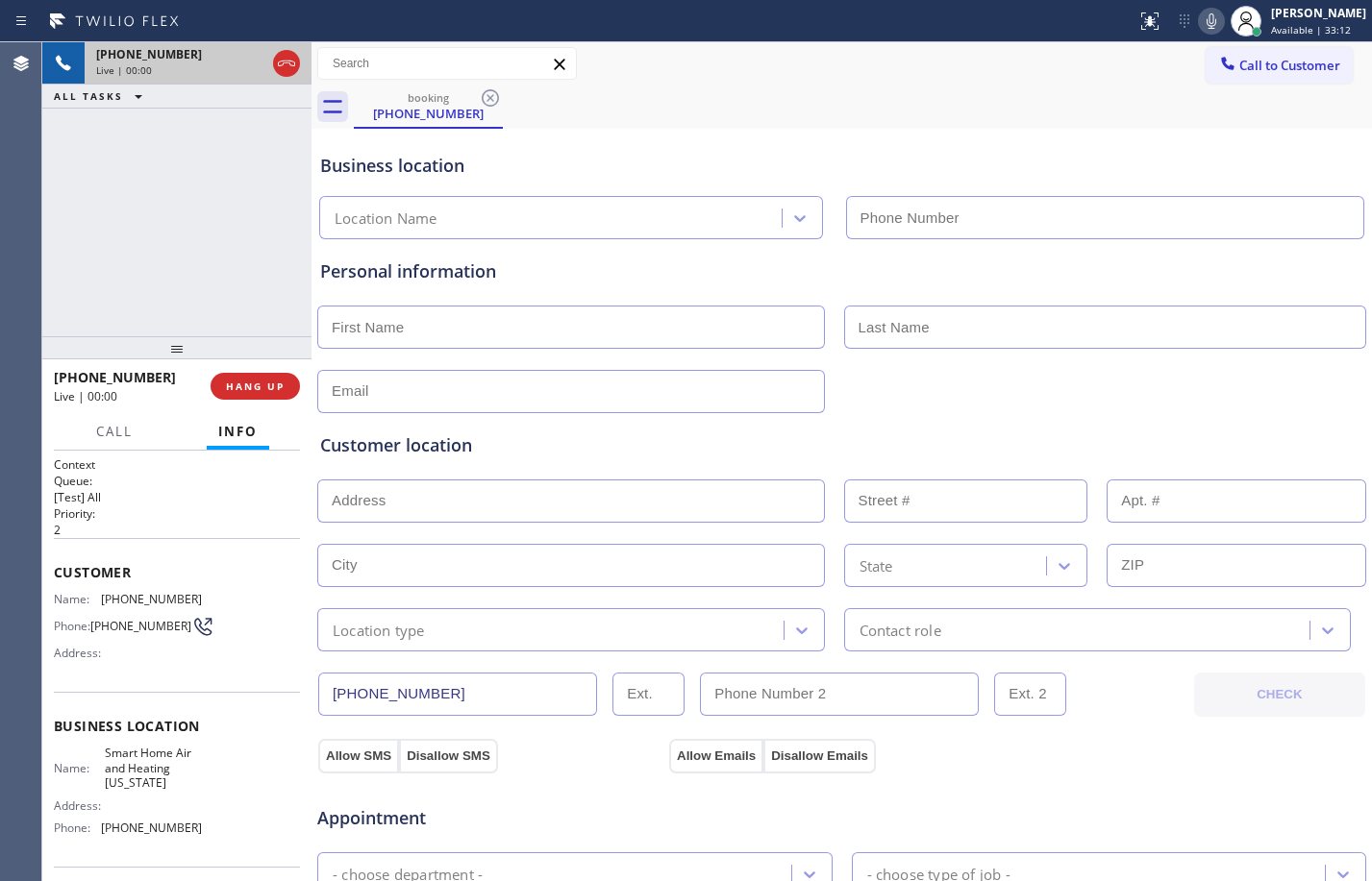
type input "[PHONE_NUMBER]"
click at [53, 570] on div "Context Queue: [Test] All Priority: 2 Customer Name: [PHONE_NUMBER] Phone: [PHO…" at bounding box center [177, 665] width 269 height 430
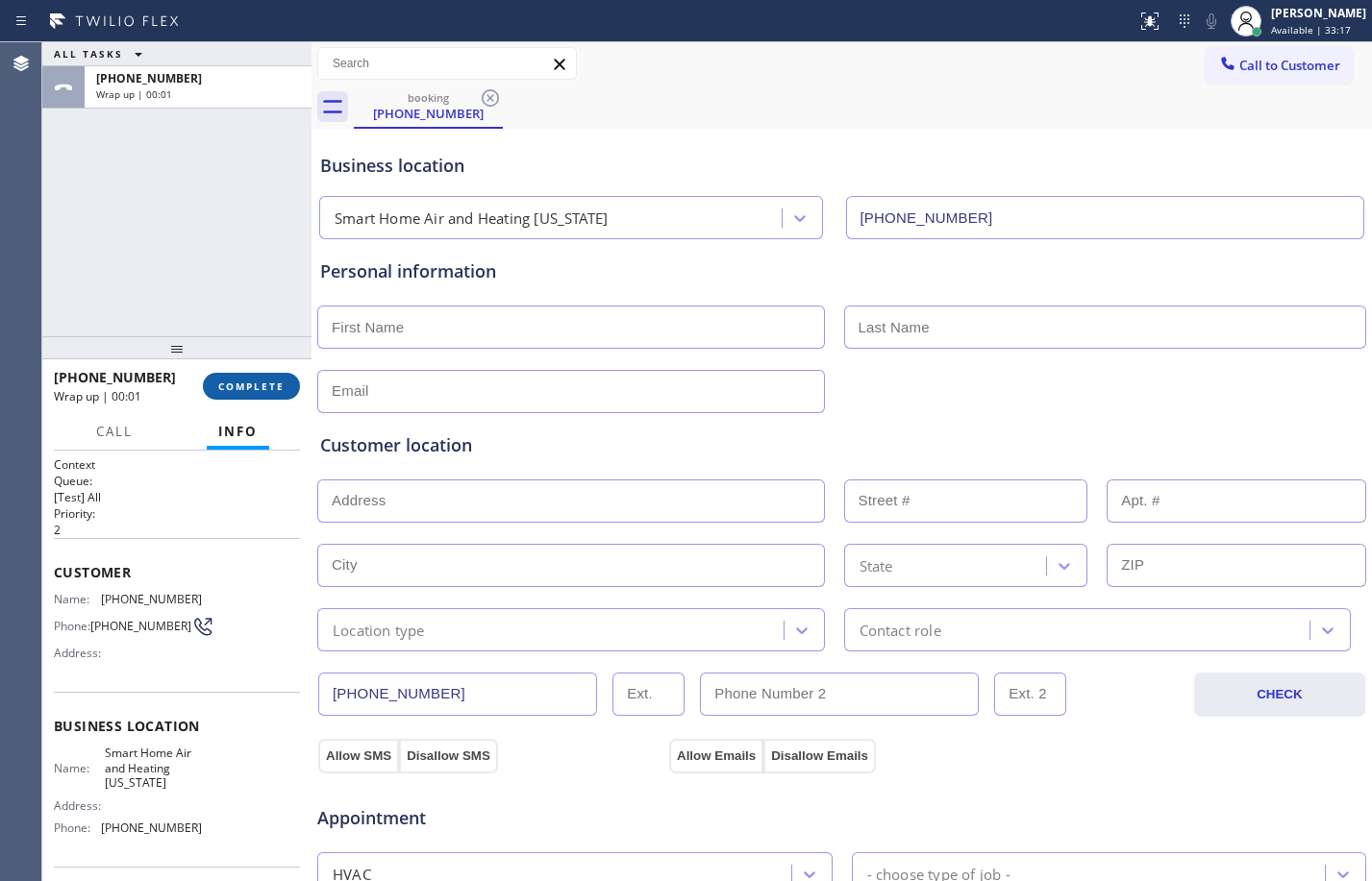
click at [239, 388] on span "COMPLETE" at bounding box center [252, 386] width 66 height 14
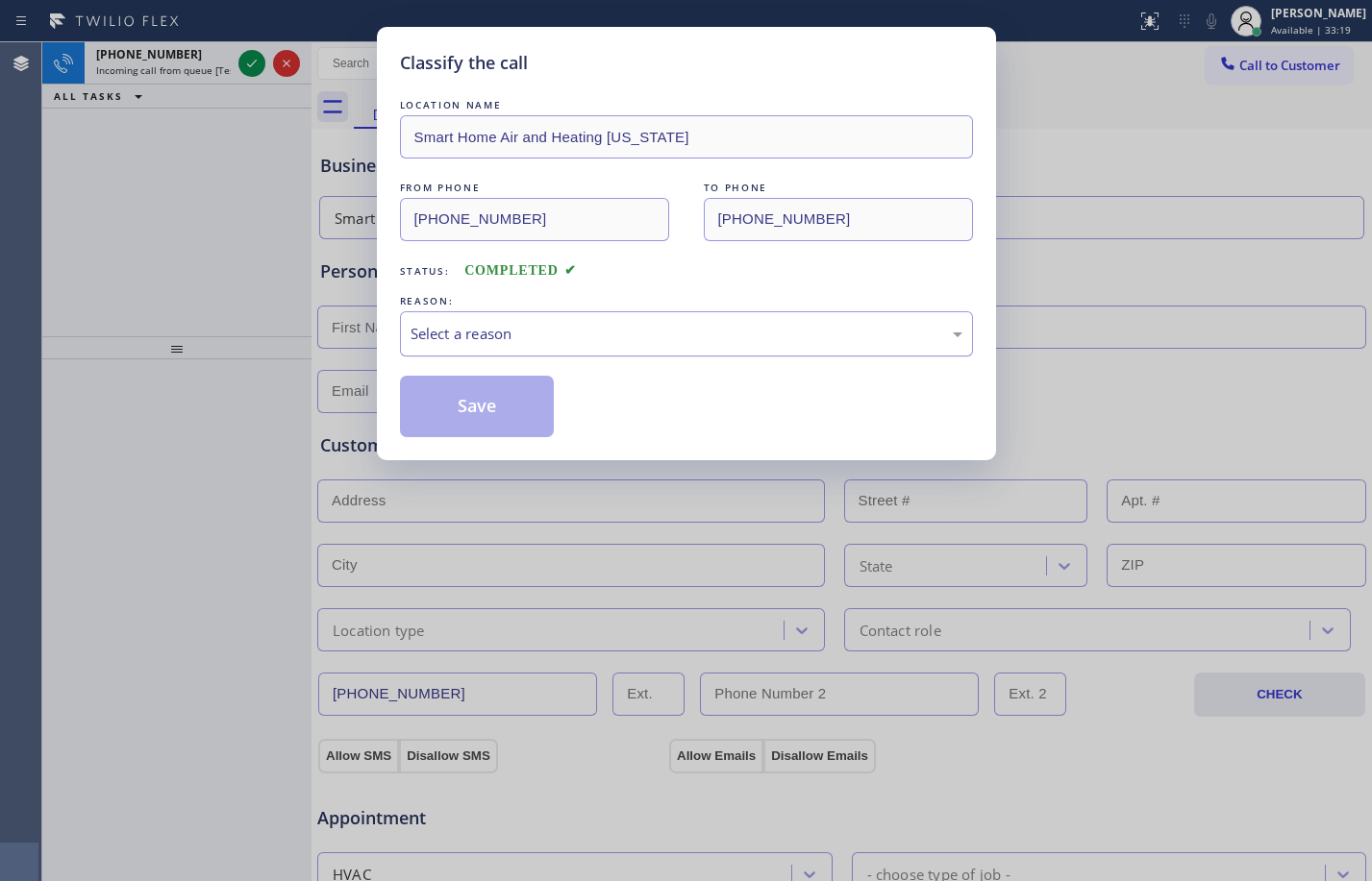
click at [434, 345] on div "Select a reason" at bounding box center [686, 334] width 573 height 45
click at [475, 417] on button "Save" at bounding box center [477, 406] width 155 height 61
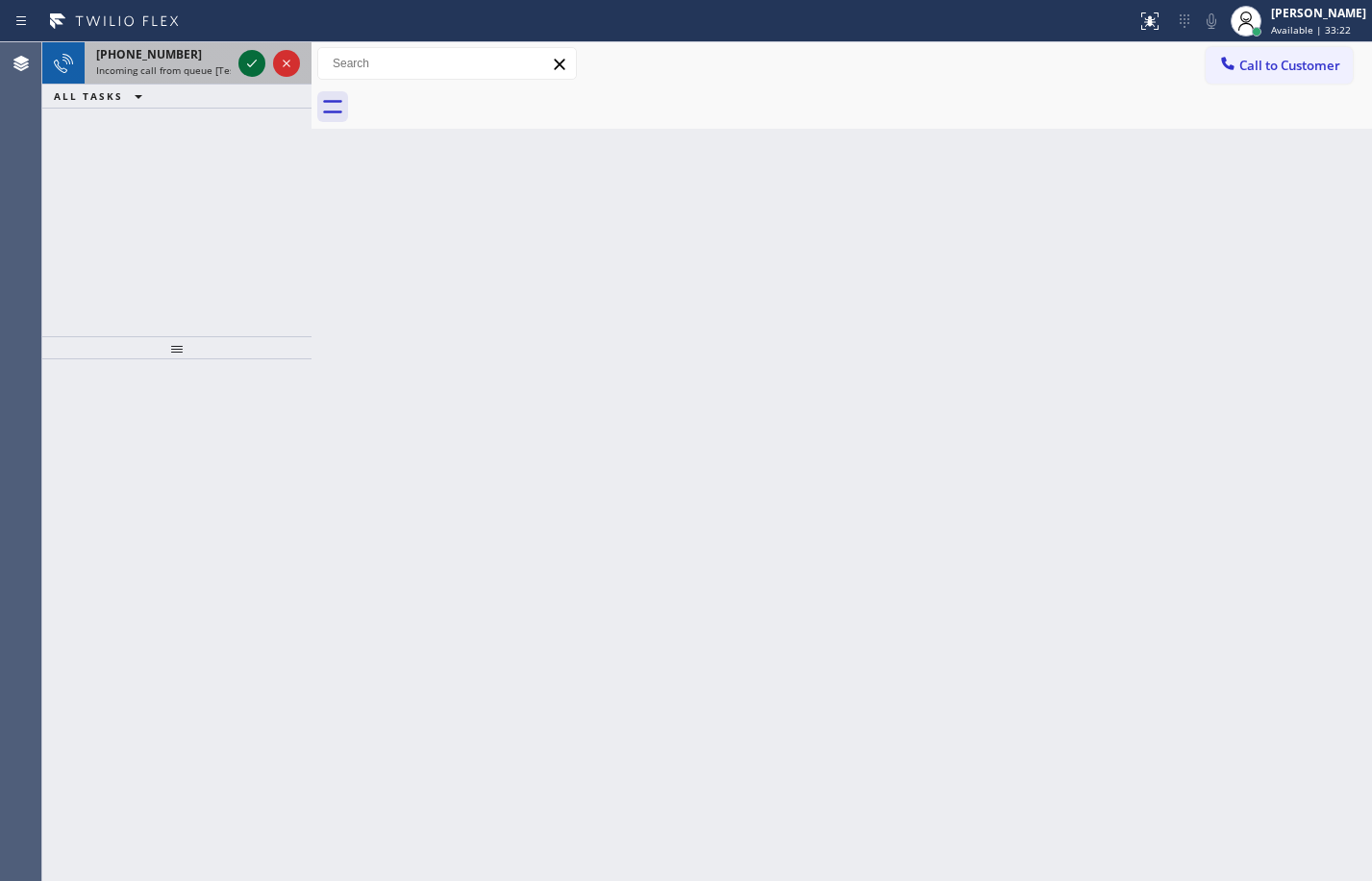
click at [254, 68] on icon at bounding box center [252, 63] width 23 height 23
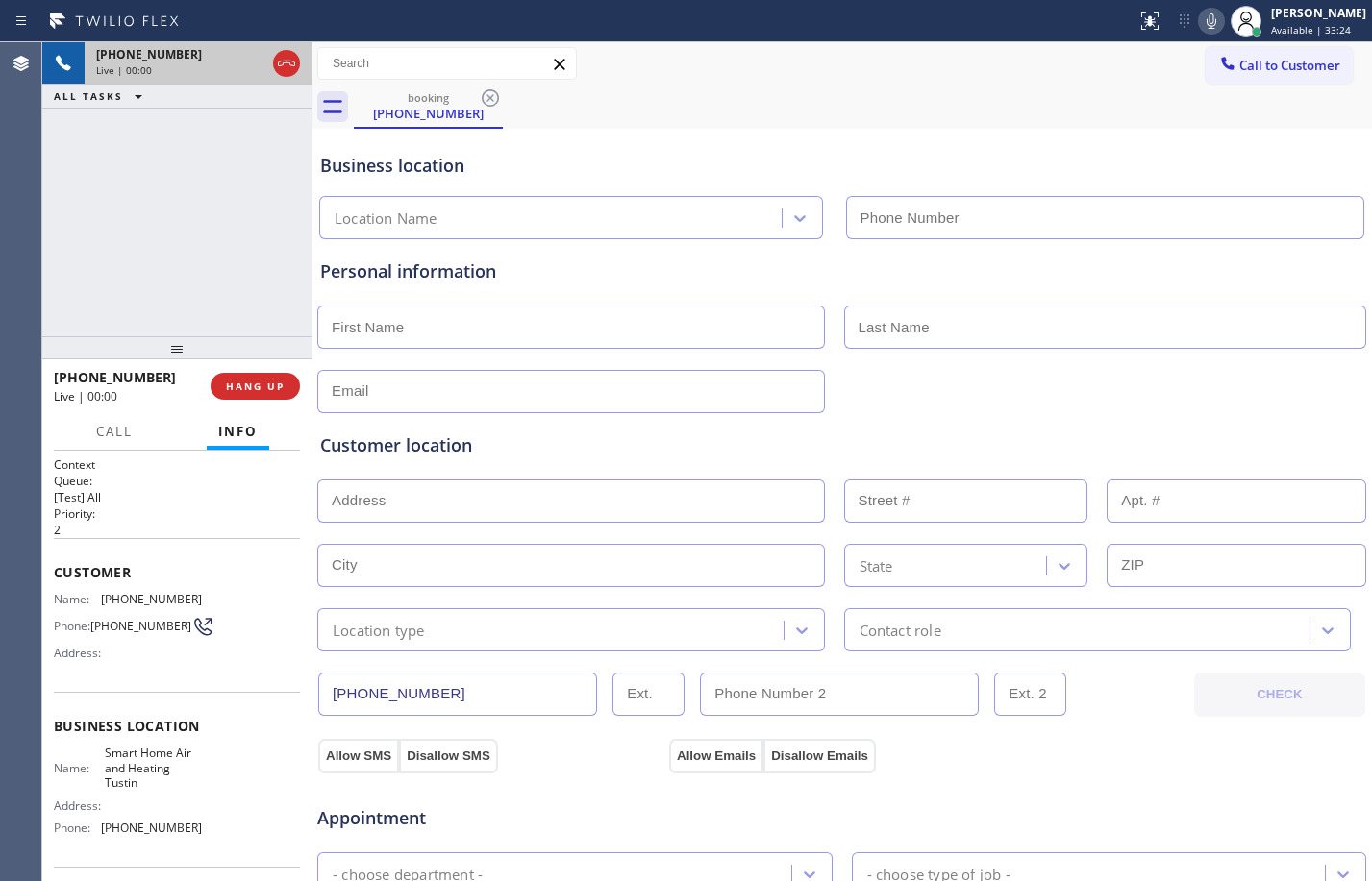
type input "[PHONE_NUMBER]"
click at [251, 391] on span "HANG UP" at bounding box center [256, 386] width 59 height 14
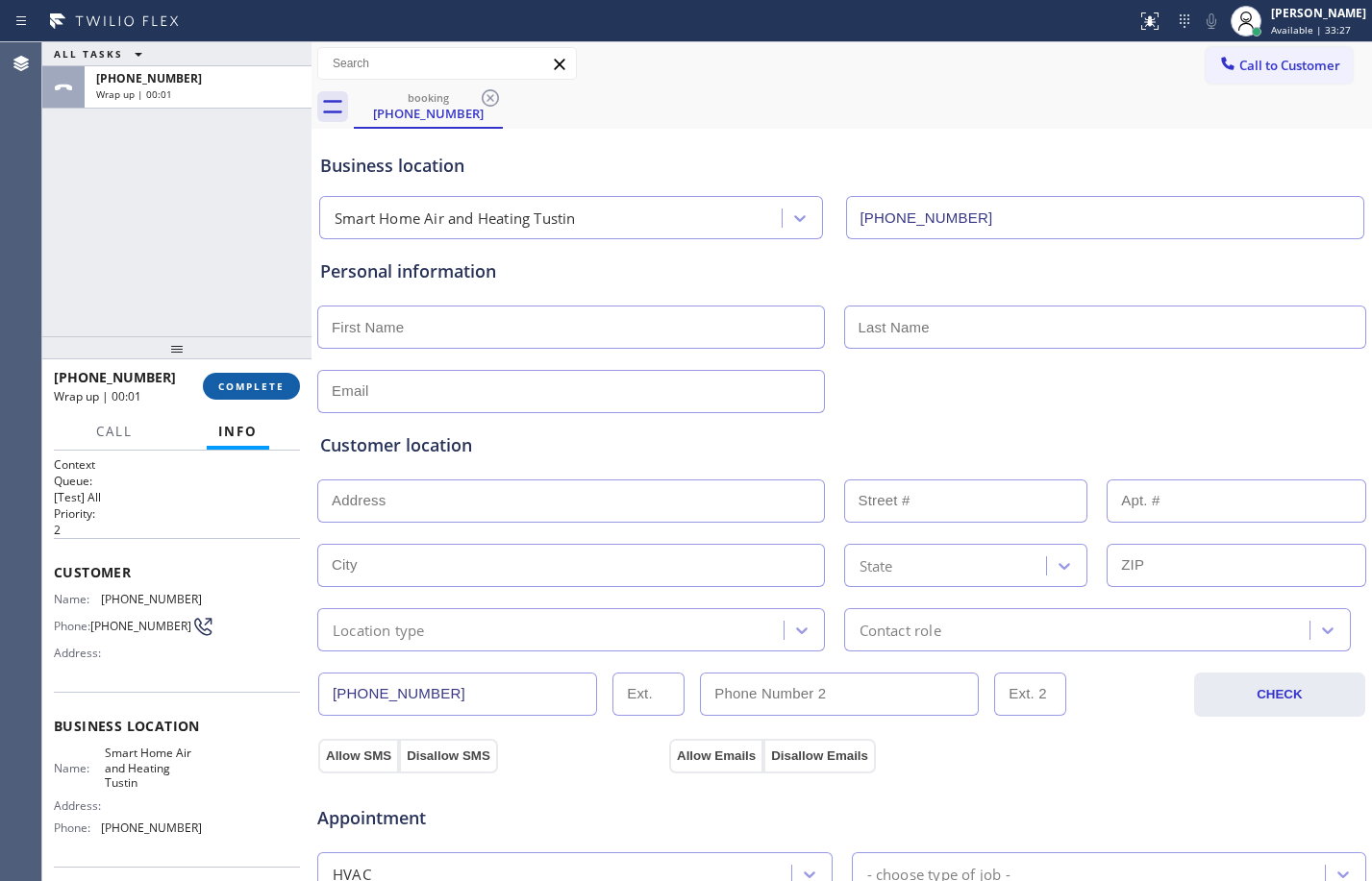
click at [252, 389] on span "COMPLETE" at bounding box center [252, 386] width 66 height 14
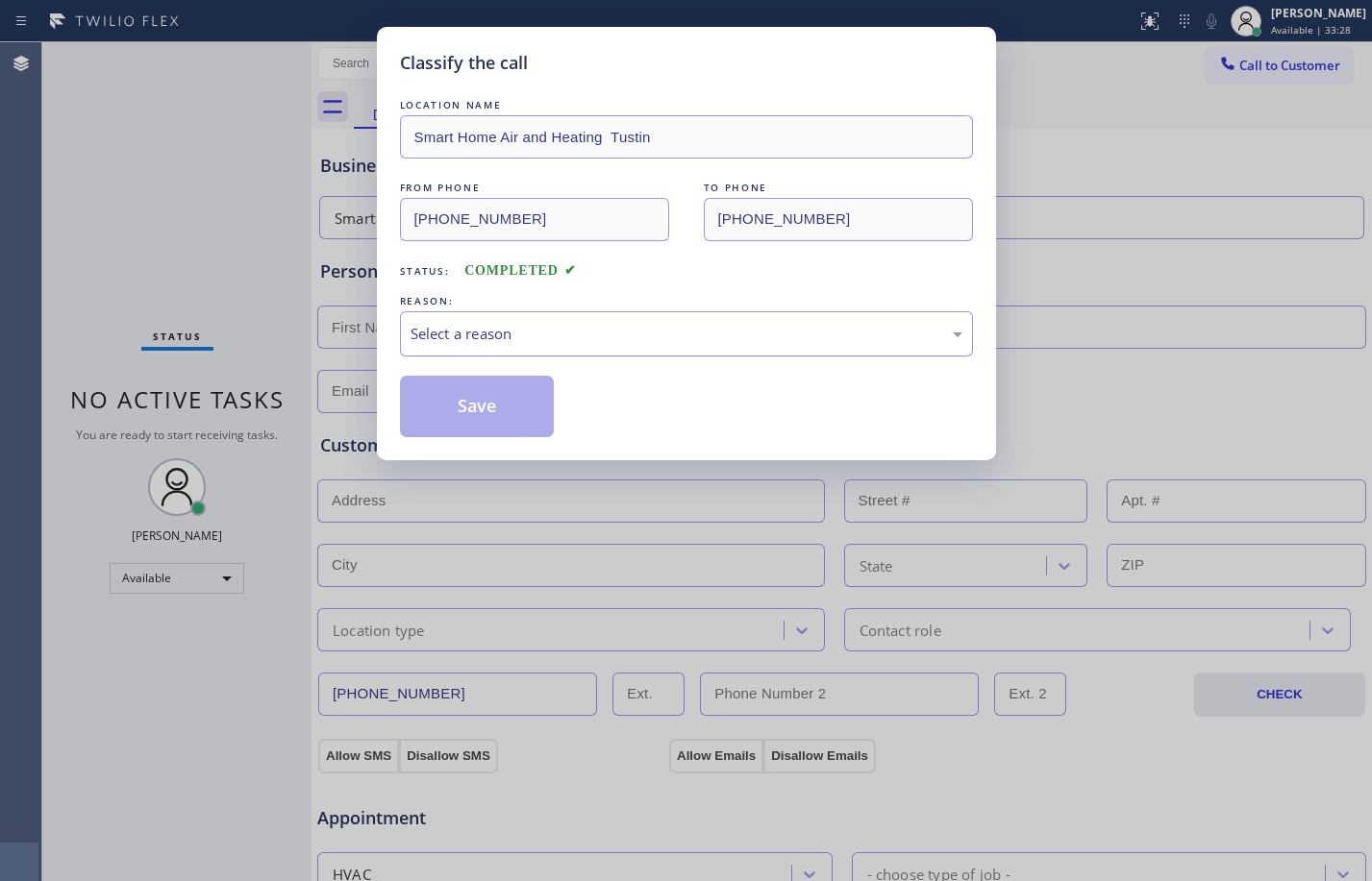
click at [656, 323] on div "Select a reason" at bounding box center [687, 334] width 552 height 22
click at [529, 416] on button "Save" at bounding box center [477, 406] width 155 height 61
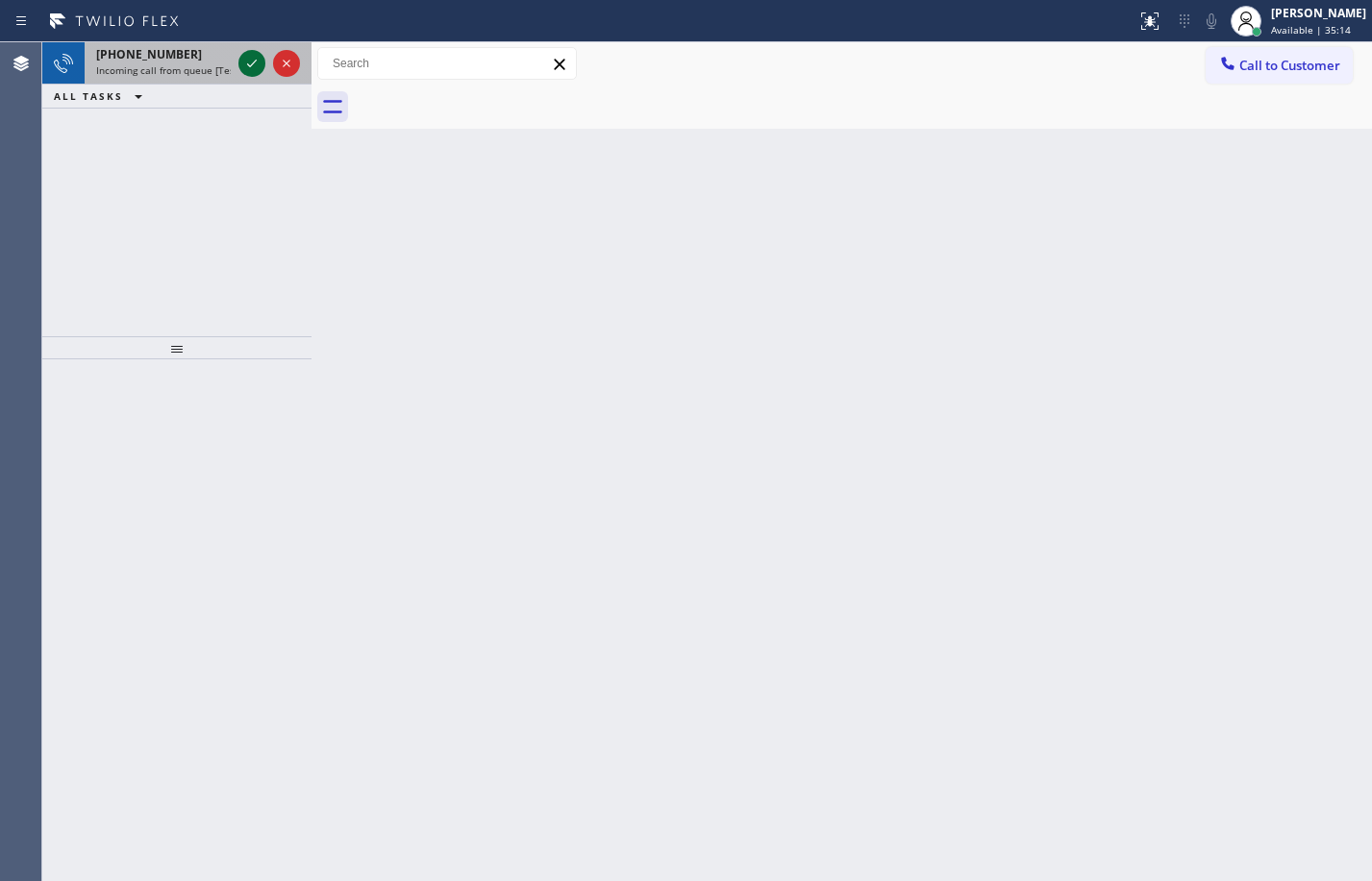
click at [256, 67] on icon at bounding box center [252, 63] width 23 height 23
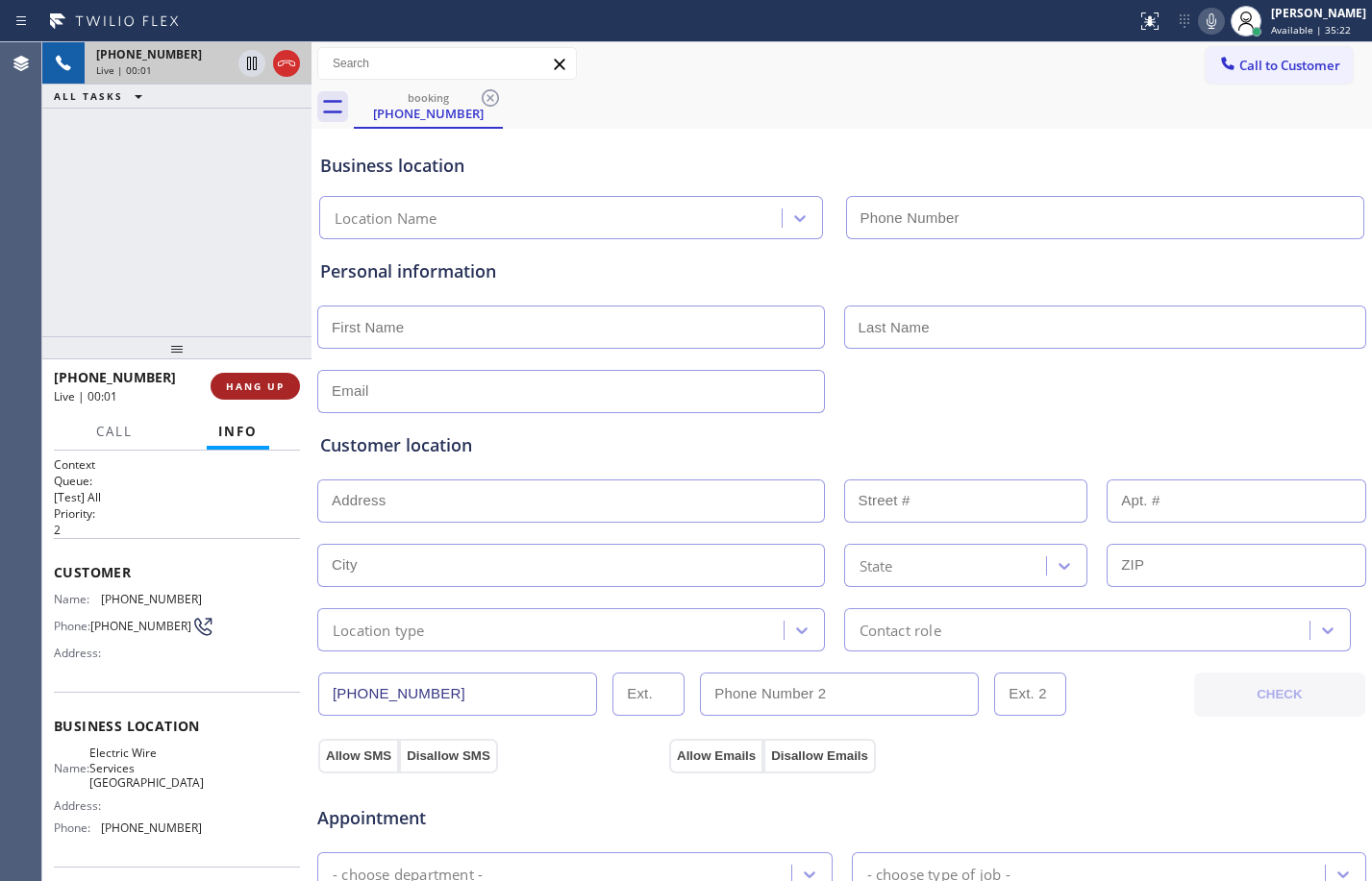
type input "[PHONE_NUMBER]"
click at [270, 397] on button "HANG UP" at bounding box center [256, 386] width 90 height 27
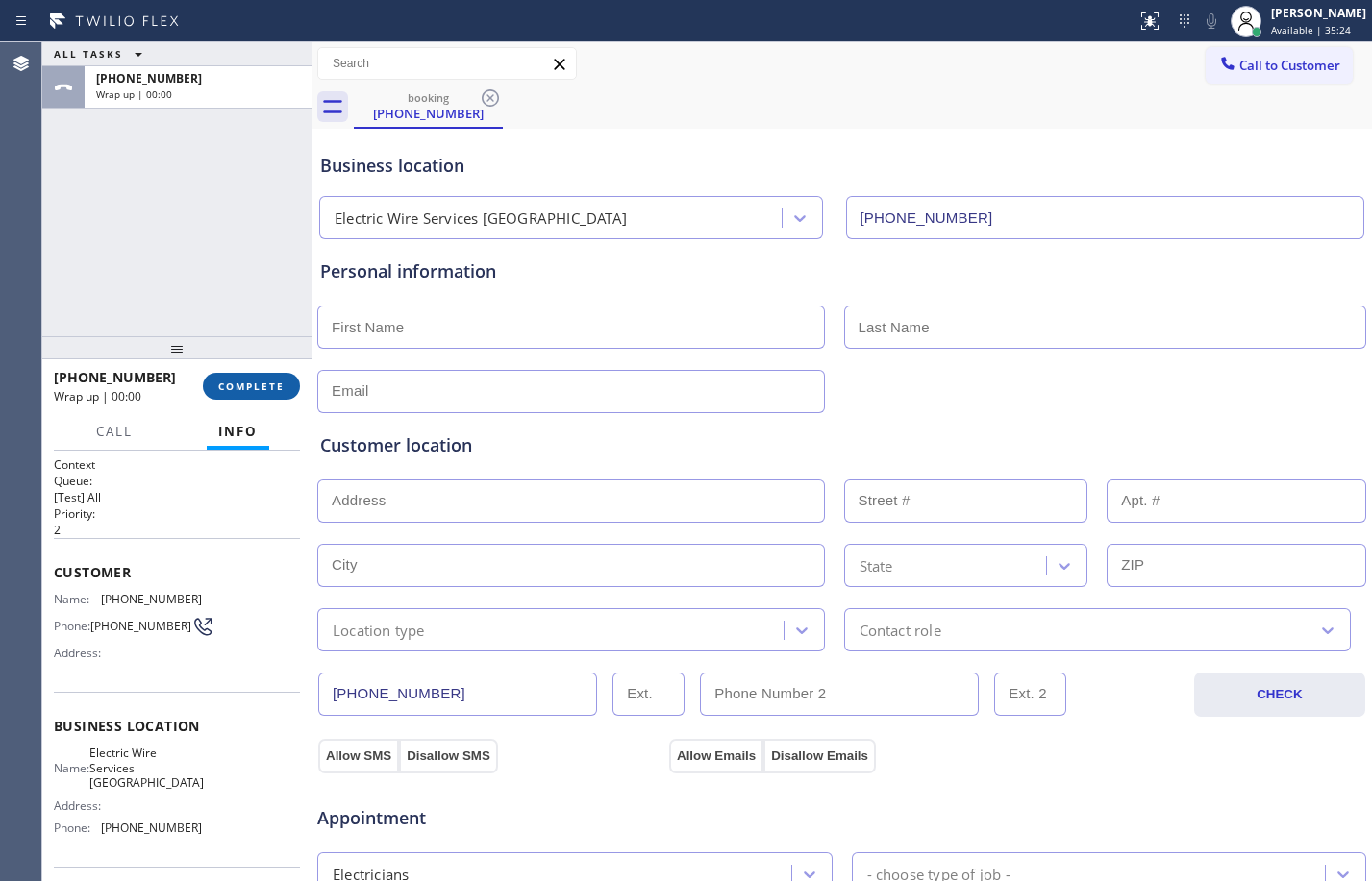
click at [264, 378] on button "COMPLETE" at bounding box center [252, 386] width 98 height 27
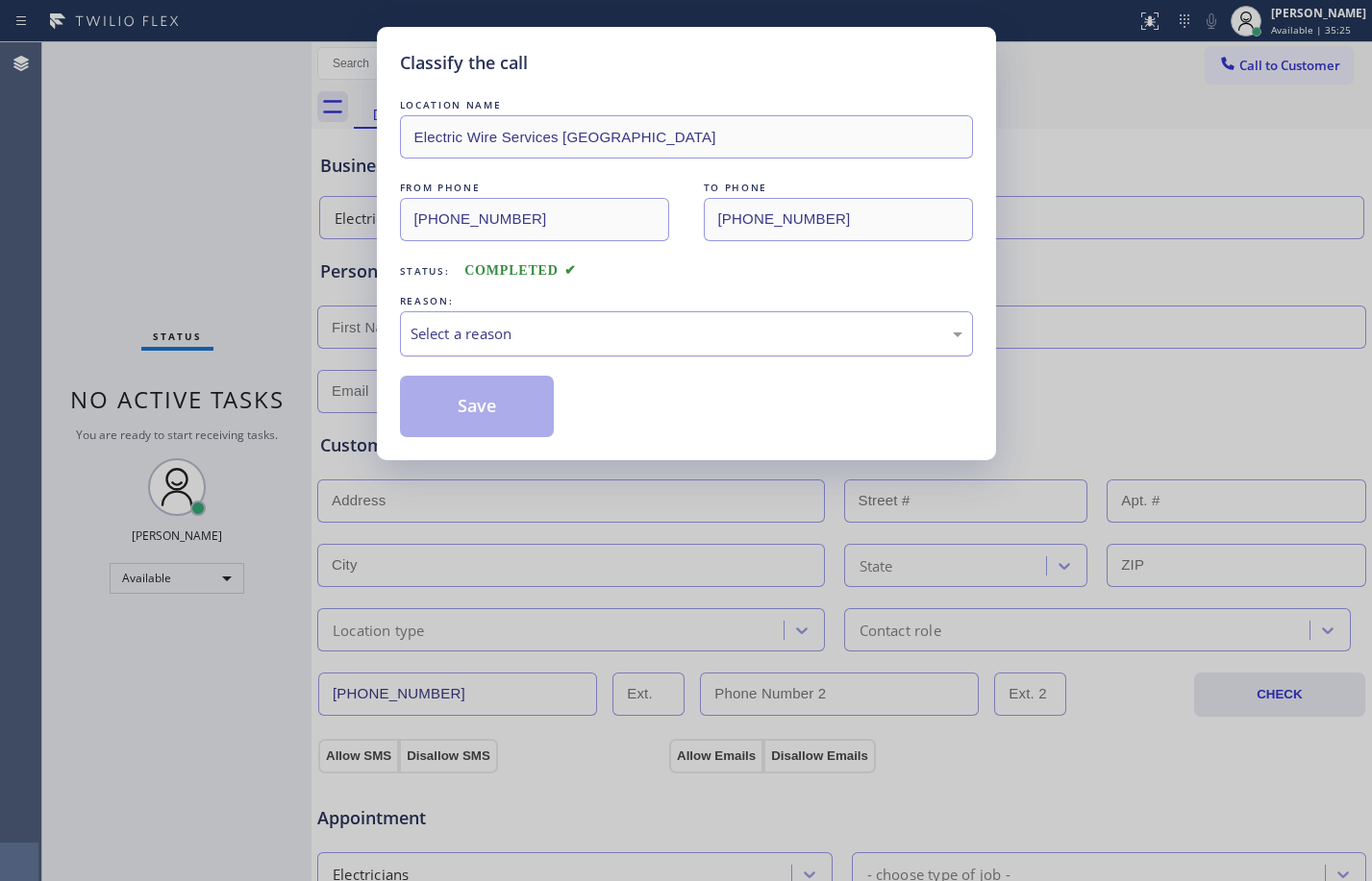
click at [618, 330] on div "Select a reason" at bounding box center [687, 334] width 552 height 22
click at [487, 415] on button "Save" at bounding box center [477, 406] width 155 height 61
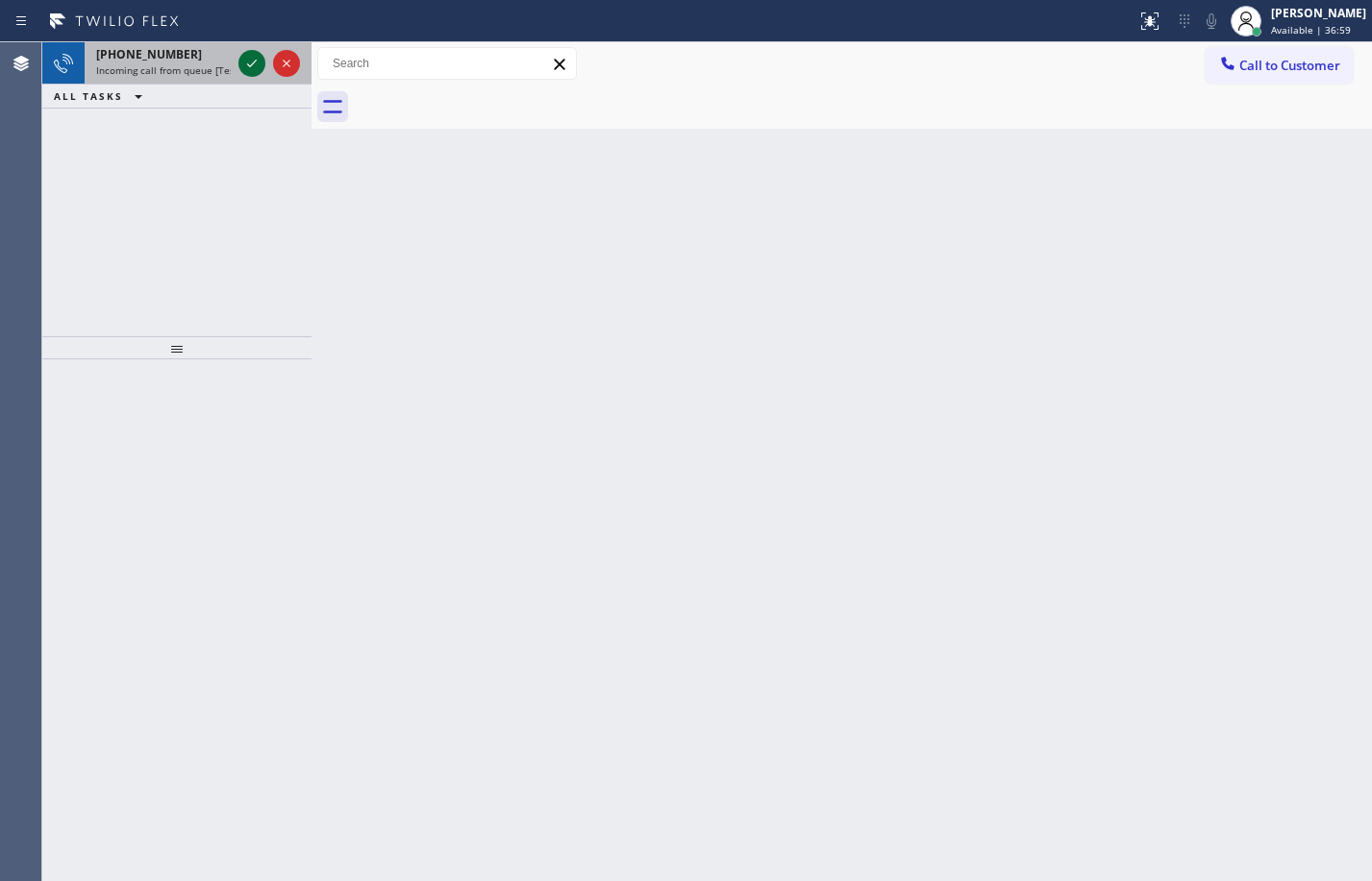
click at [248, 63] on icon at bounding box center [252, 63] width 23 height 23
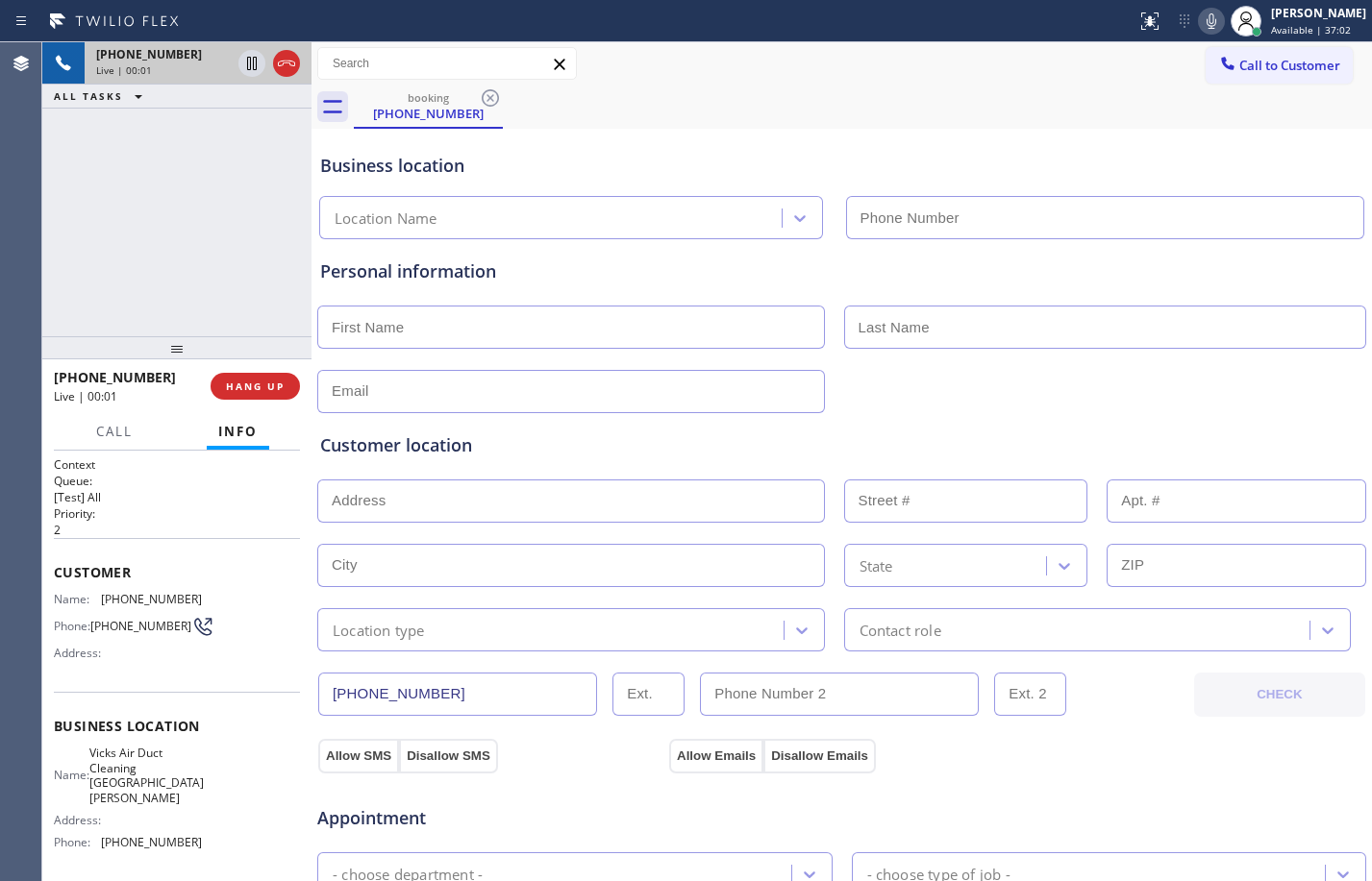
type input "[PHONE_NUMBER]"
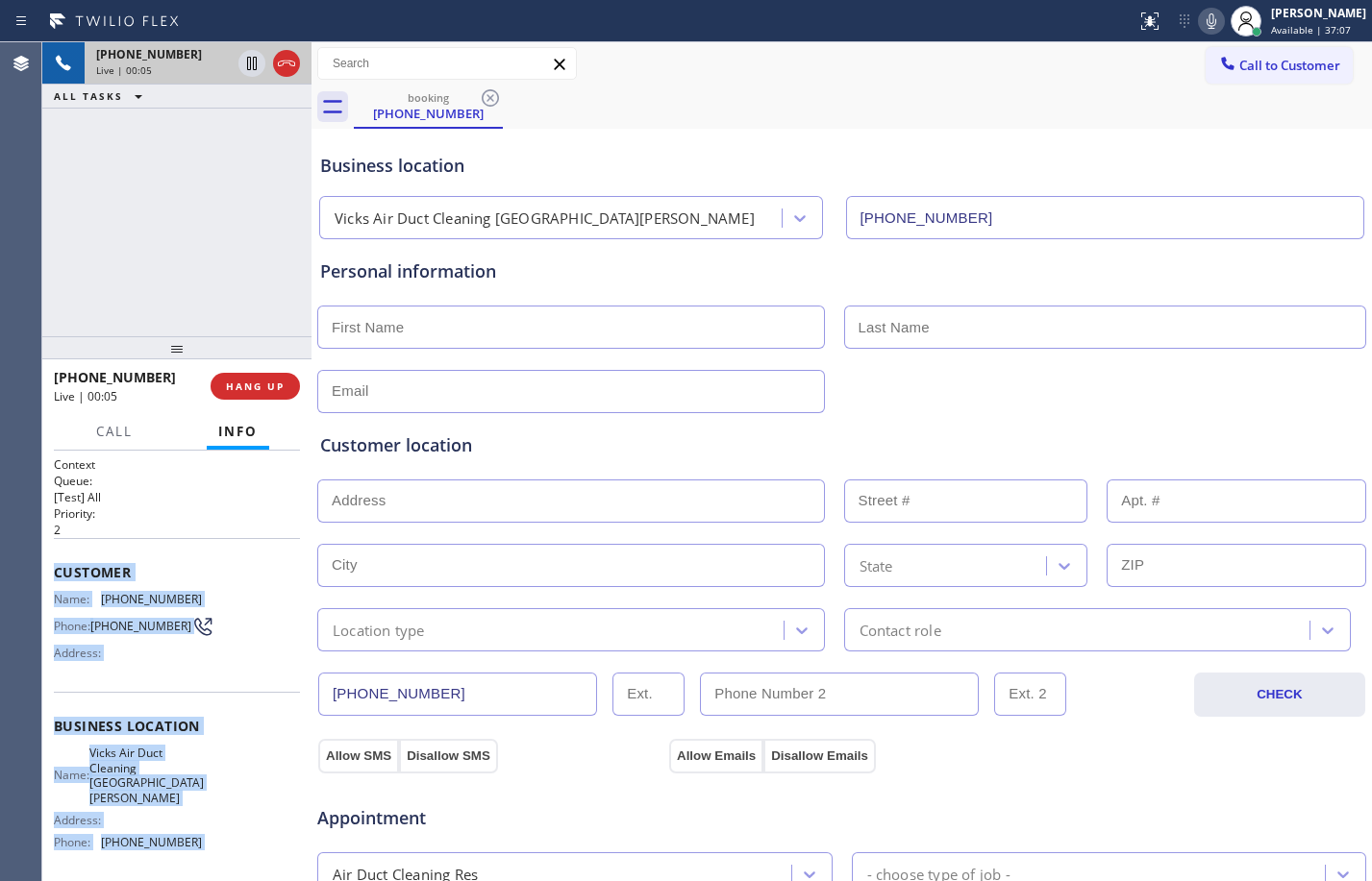
scroll to position [144, 0]
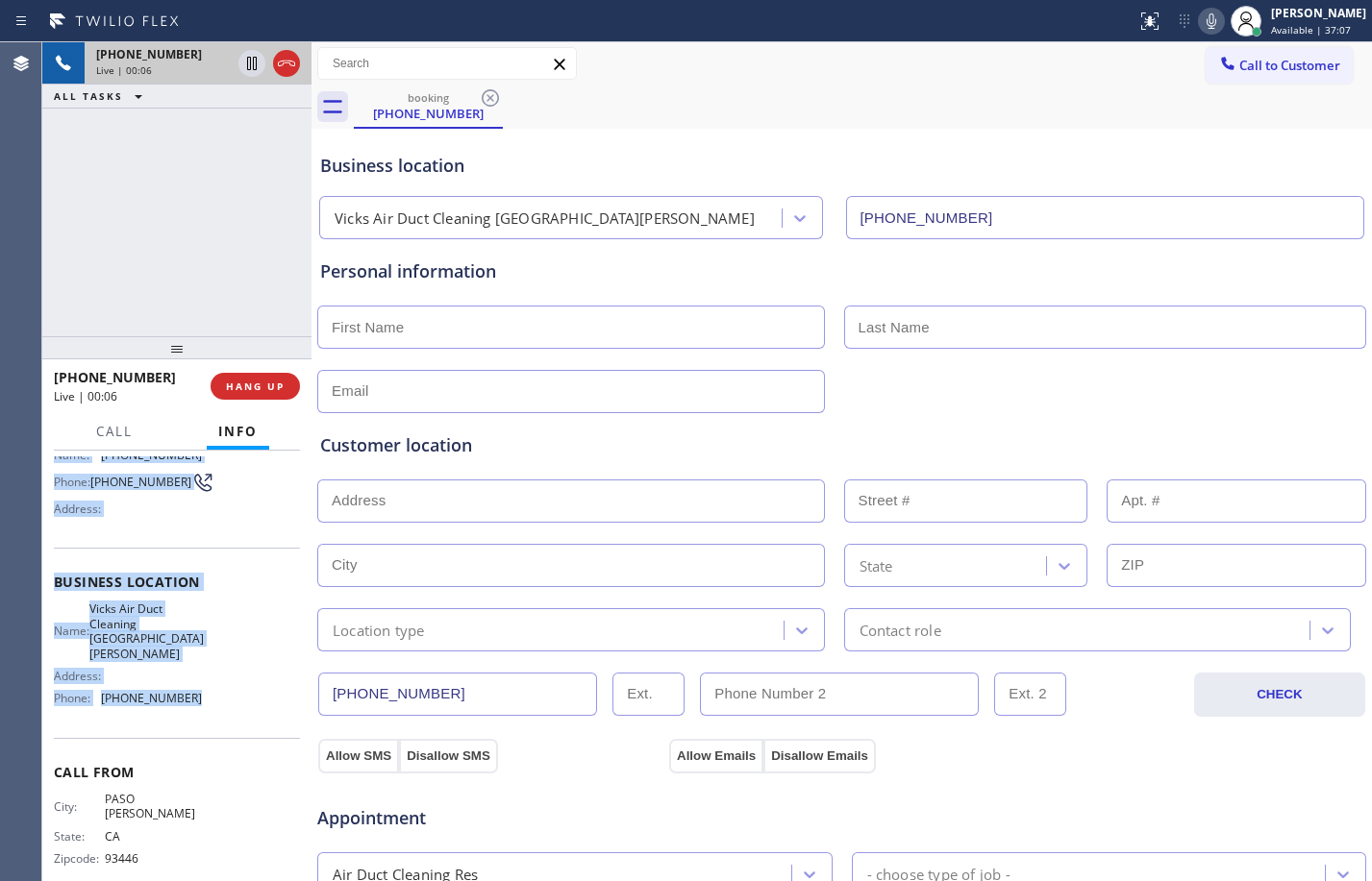
drag, startPoint x: 50, startPoint y: 573, endPoint x: 220, endPoint y: 698, distance: 211.0
click at [220, 698] on div "Context Queue: [Test] All Priority: 2 Customer Name: [PHONE_NUMBER] Phone: [PHO…" at bounding box center [177, 665] width 269 height 430
copy div "Customer Name: [PHONE_NUMBER] Phone: [PHONE_NUMBER] Address: Business location …"
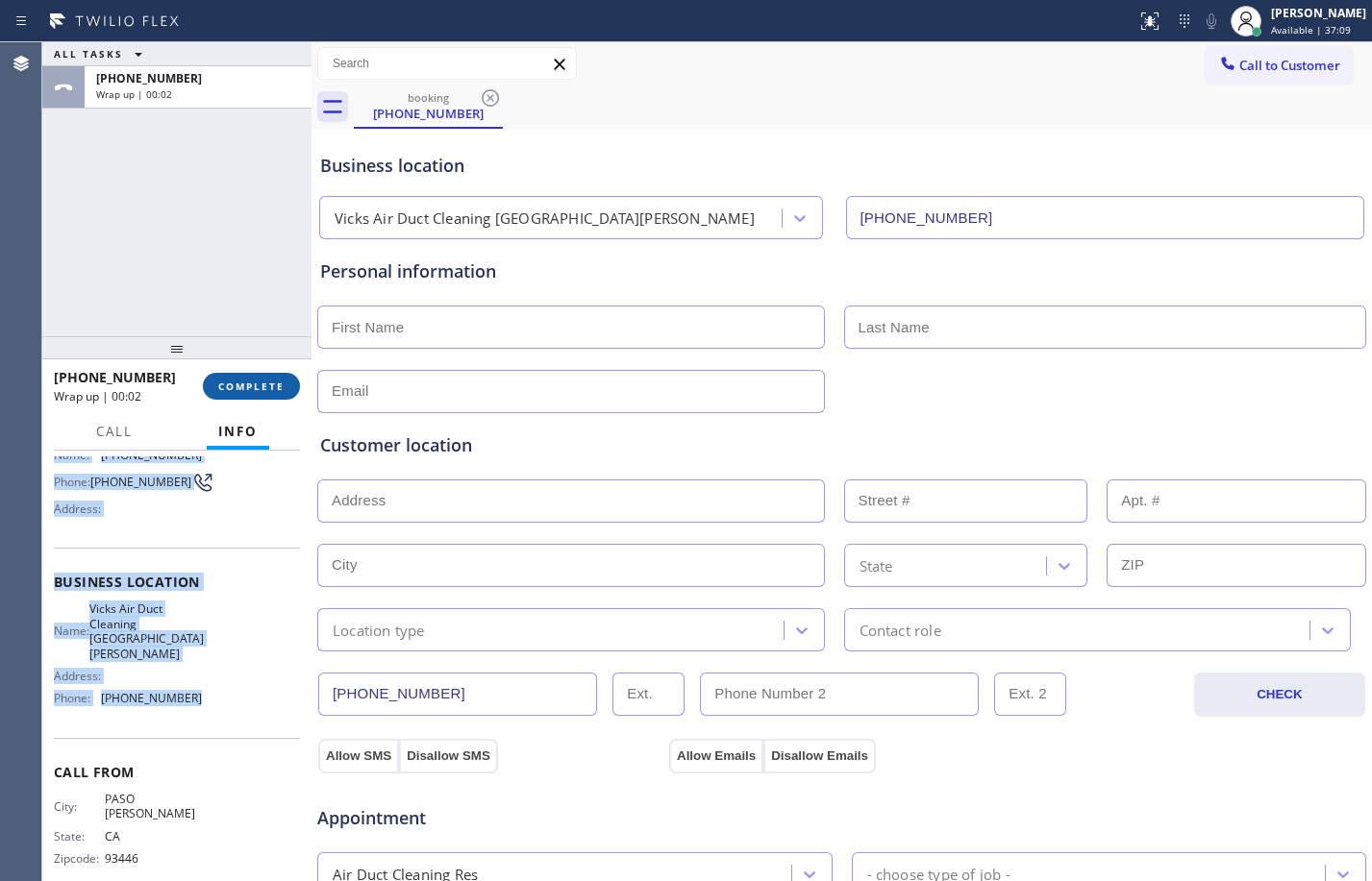
click at [235, 394] on button "COMPLETE" at bounding box center [252, 386] width 98 height 27
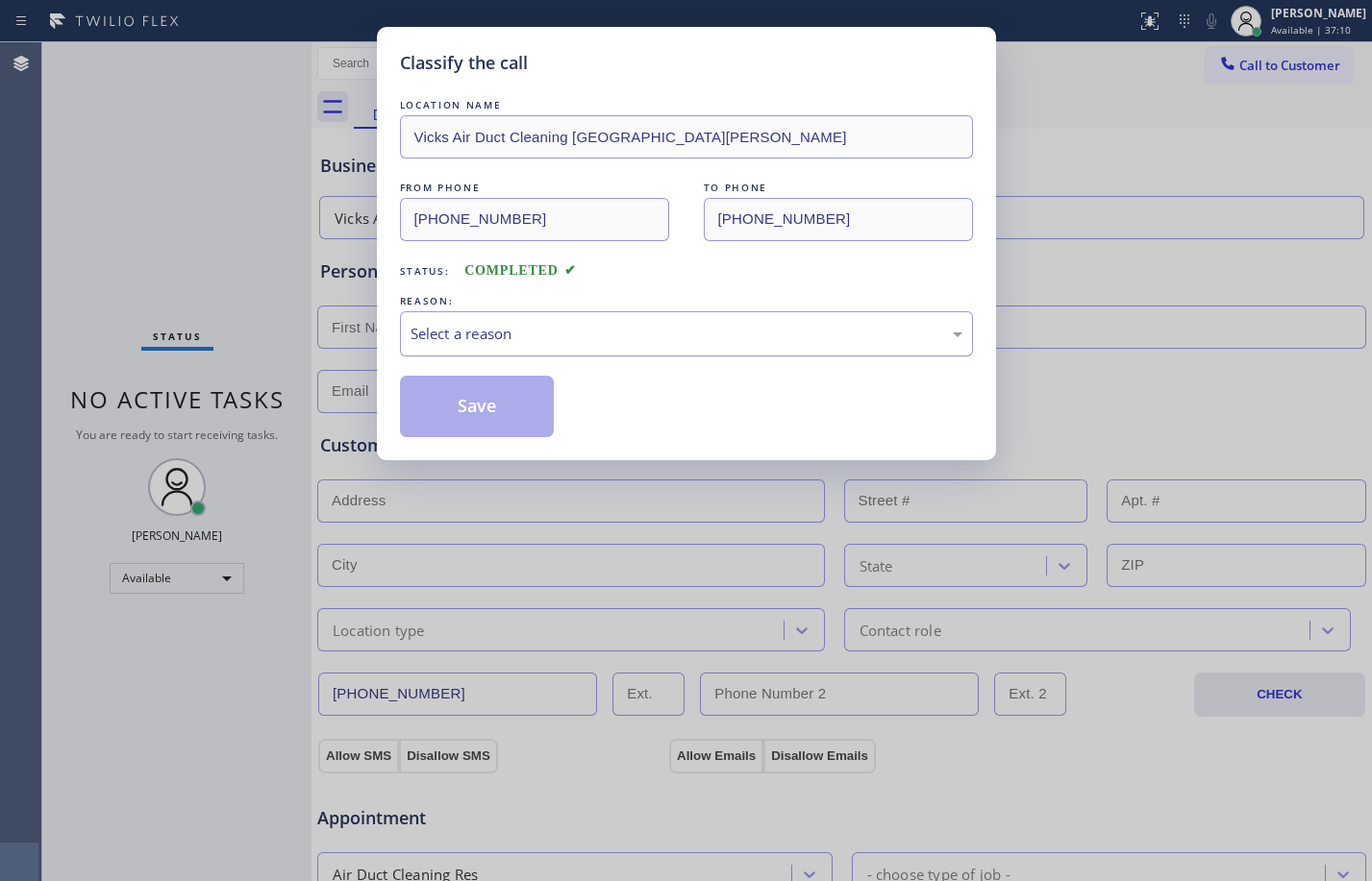
click at [637, 348] on div "Select a reason" at bounding box center [686, 334] width 573 height 45
click at [479, 401] on button "Save" at bounding box center [477, 406] width 155 height 61
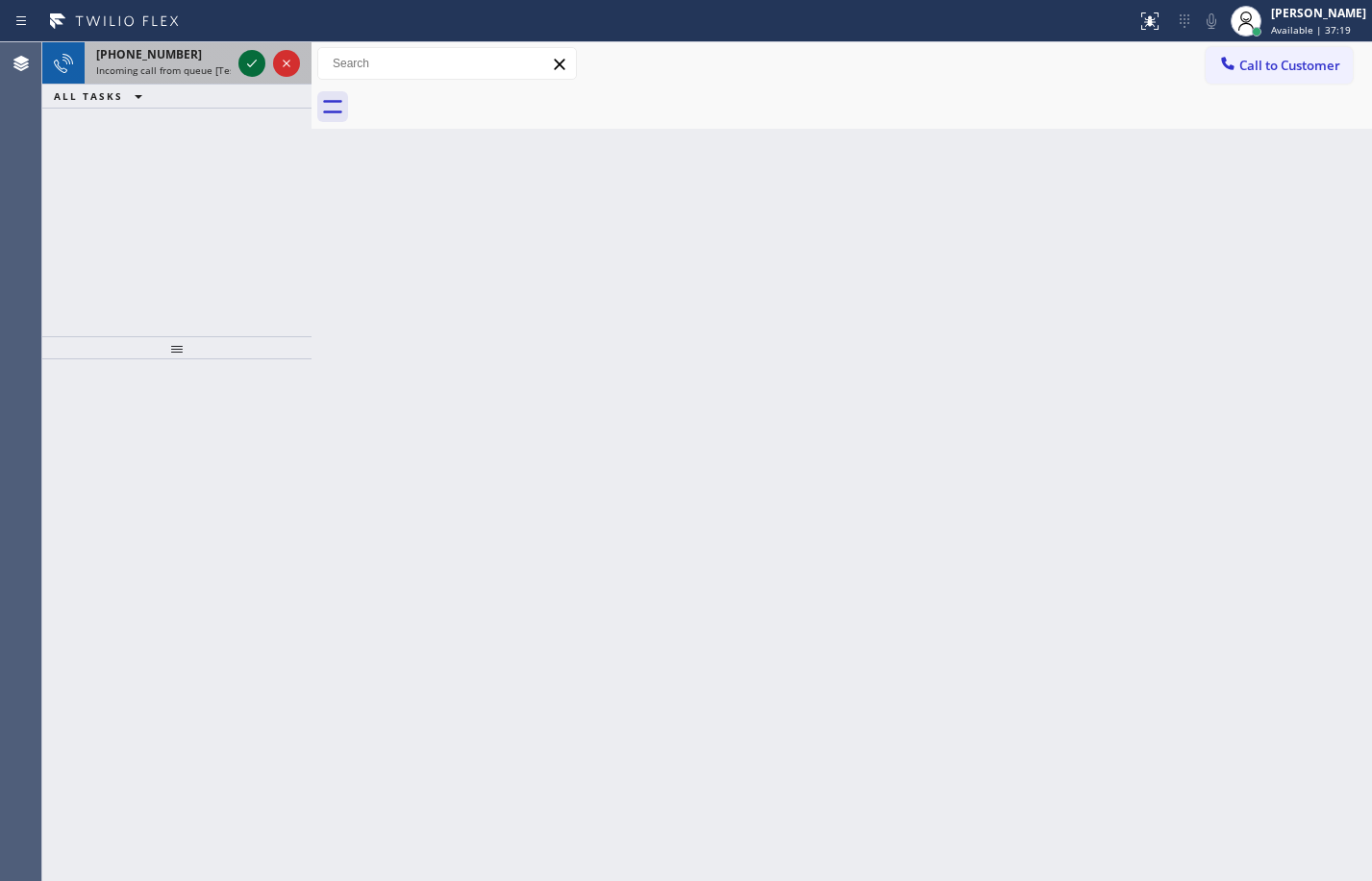
click at [260, 63] on icon at bounding box center [252, 63] width 23 height 23
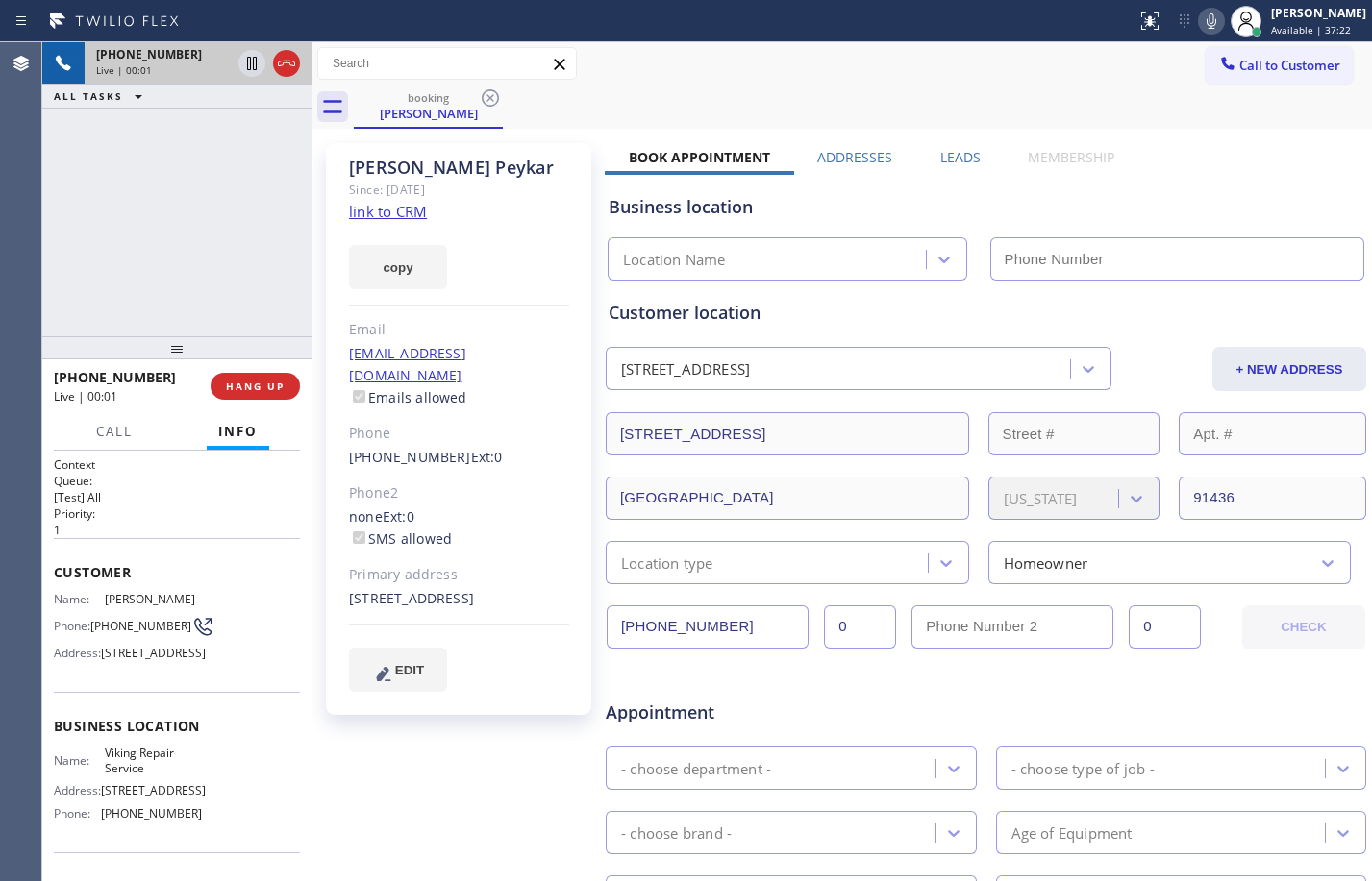
type input "[PHONE_NUMBER]"
click at [407, 203] on link "link to CRM" at bounding box center [388, 212] width 78 height 20
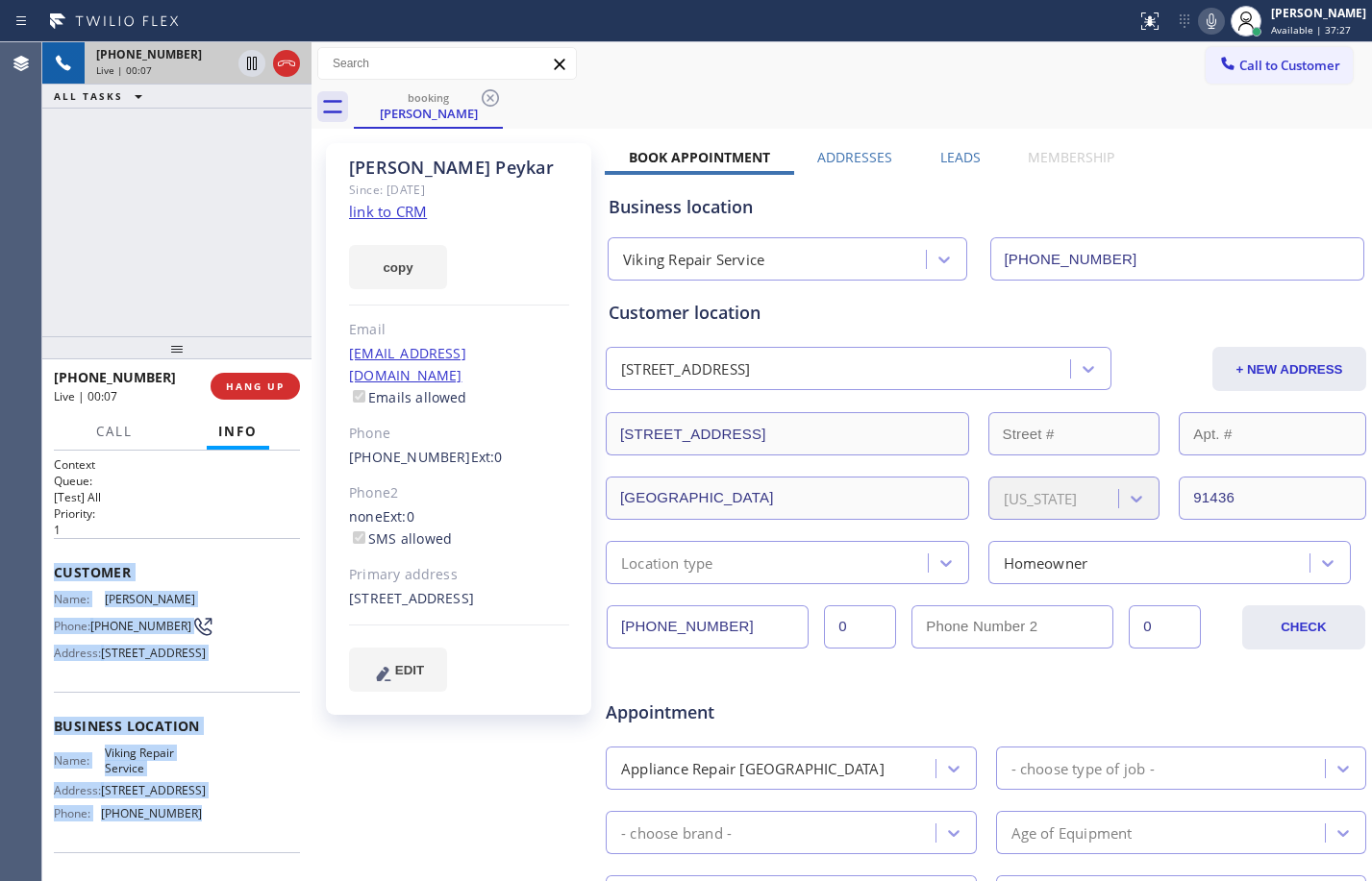
drag, startPoint x: 47, startPoint y: 577, endPoint x: 216, endPoint y: 845, distance: 316.8
click at [216, 845] on div "Context Queue: [Test] All Priority: 1 Customer Name: [PERSON_NAME] Phone: [PHON…" at bounding box center [177, 665] width 269 height 430
copy div "Customer Name: [PERSON_NAME] Phone: [PHONE_NUMBER] Address: [STREET_ADDRESS] Bu…"
click at [249, 70] on icon at bounding box center [252, 63] width 10 height 14
click at [1200, 13] on icon at bounding box center [1212, 21] width 23 height 23
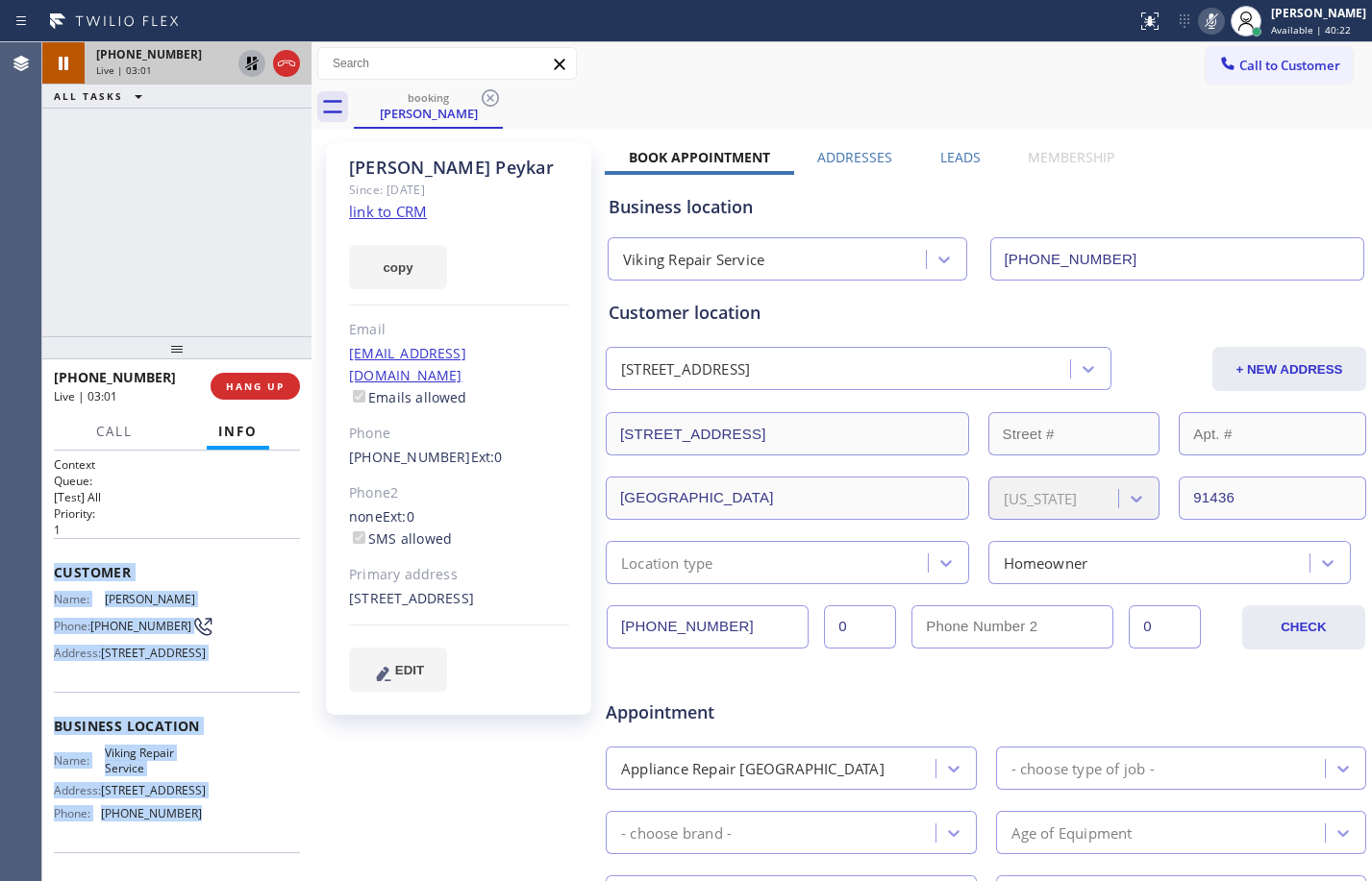
click at [255, 67] on icon at bounding box center [252, 63] width 14 height 14
click at [1200, 23] on icon at bounding box center [1212, 21] width 23 height 23
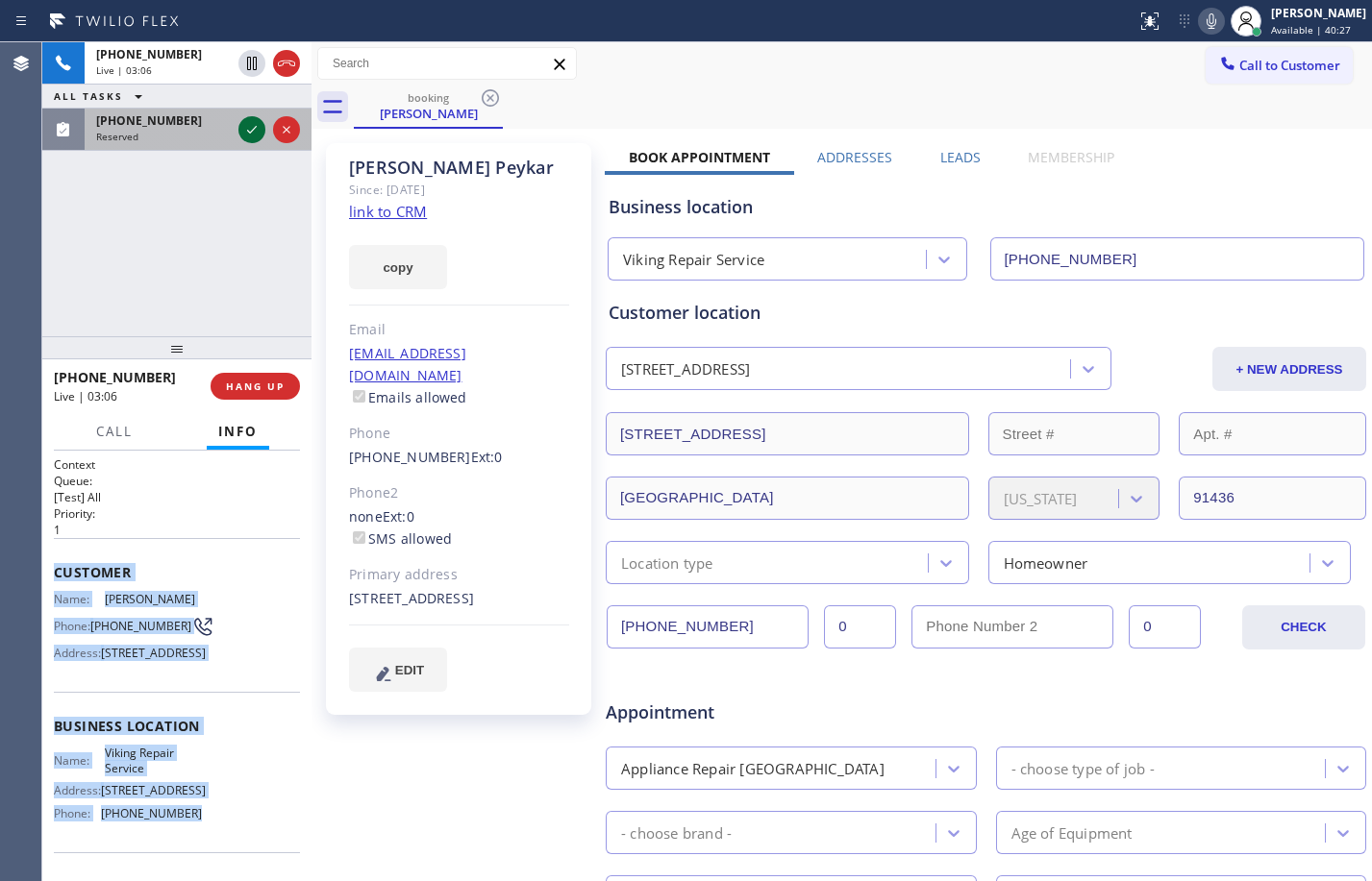
click at [254, 130] on icon at bounding box center [252, 130] width 10 height 8
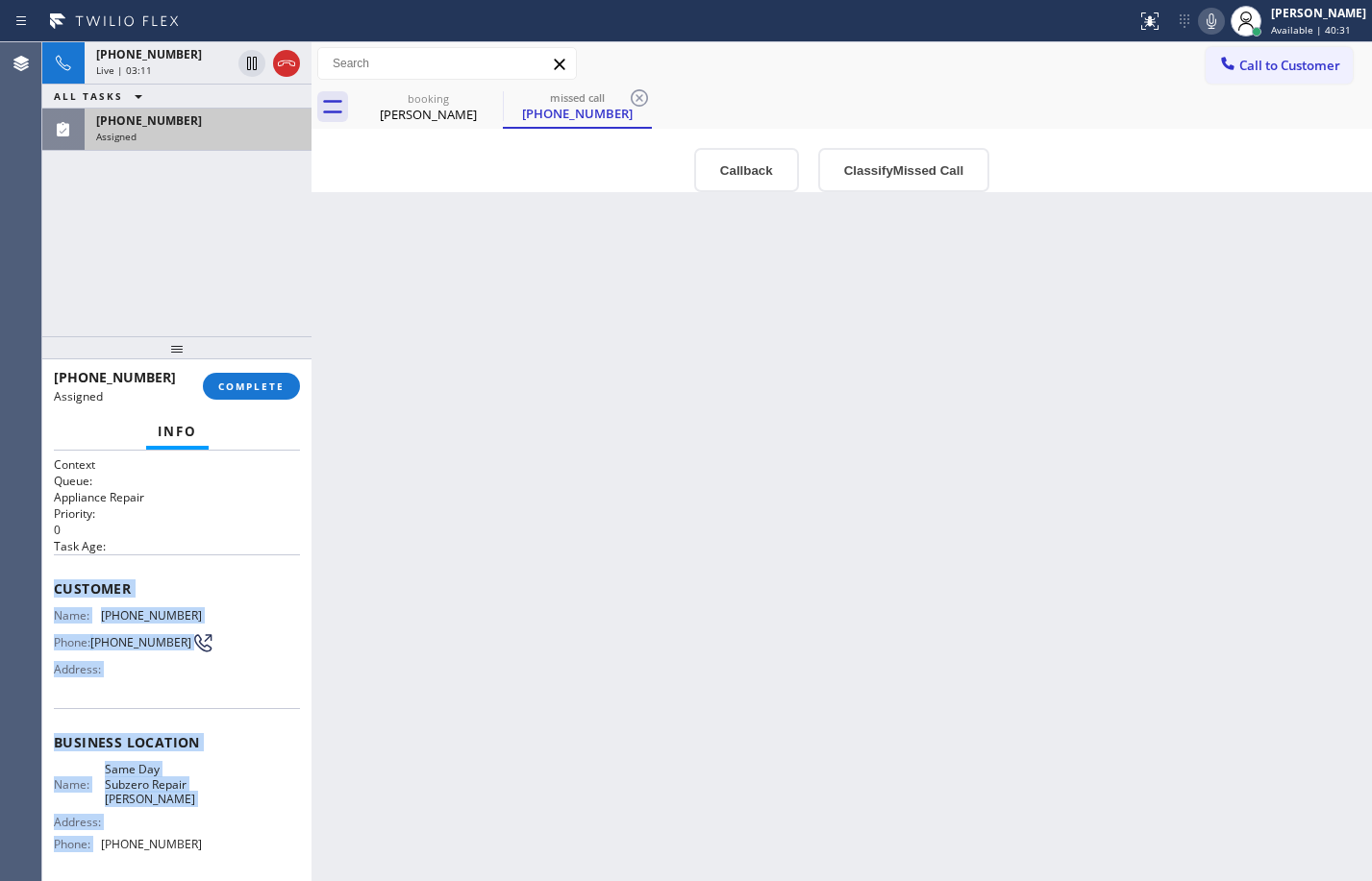
click at [198, 594] on span "Customer" at bounding box center [177, 588] width 246 height 19
drag, startPoint x: 48, startPoint y: 582, endPoint x: 217, endPoint y: 850, distance: 316.8
click at [217, 850] on div "Context Queue: Appliance Repair Priority: 0 Task Age: Customer Name: [PHONE_NUM…" at bounding box center [177, 665] width 269 height 430
copy div "Customer Name: [PHONE_NUMBER] Phone: [PHONE_NUMBER] Address: Business location …"
drag, startPoint x: 244, startPoint y: 74, endPoint x: 579, endPoint y: 74, distance: 335.0
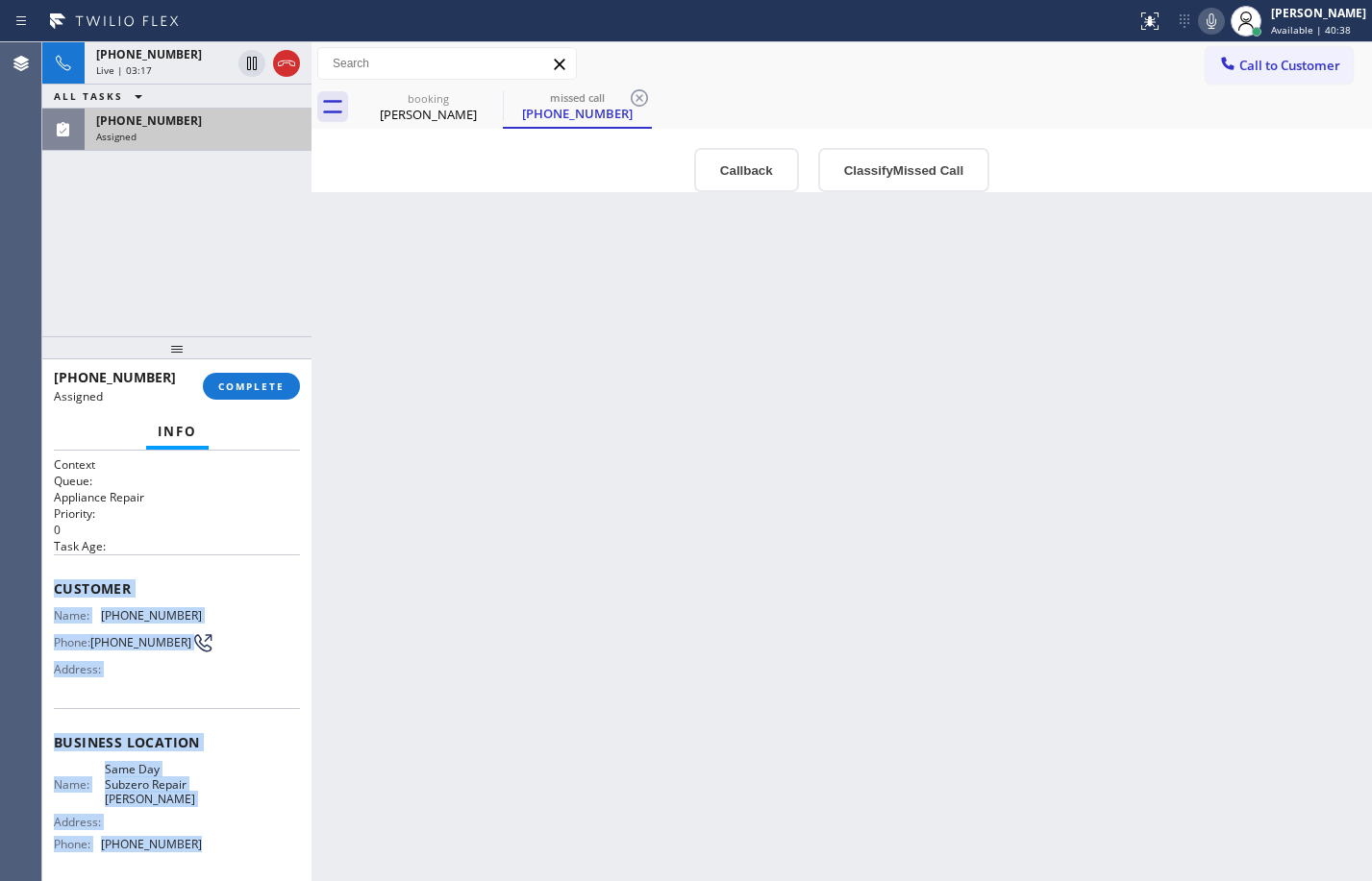
click at [244, 74] on icon at bounding box center [252, 63] width 23 height 23
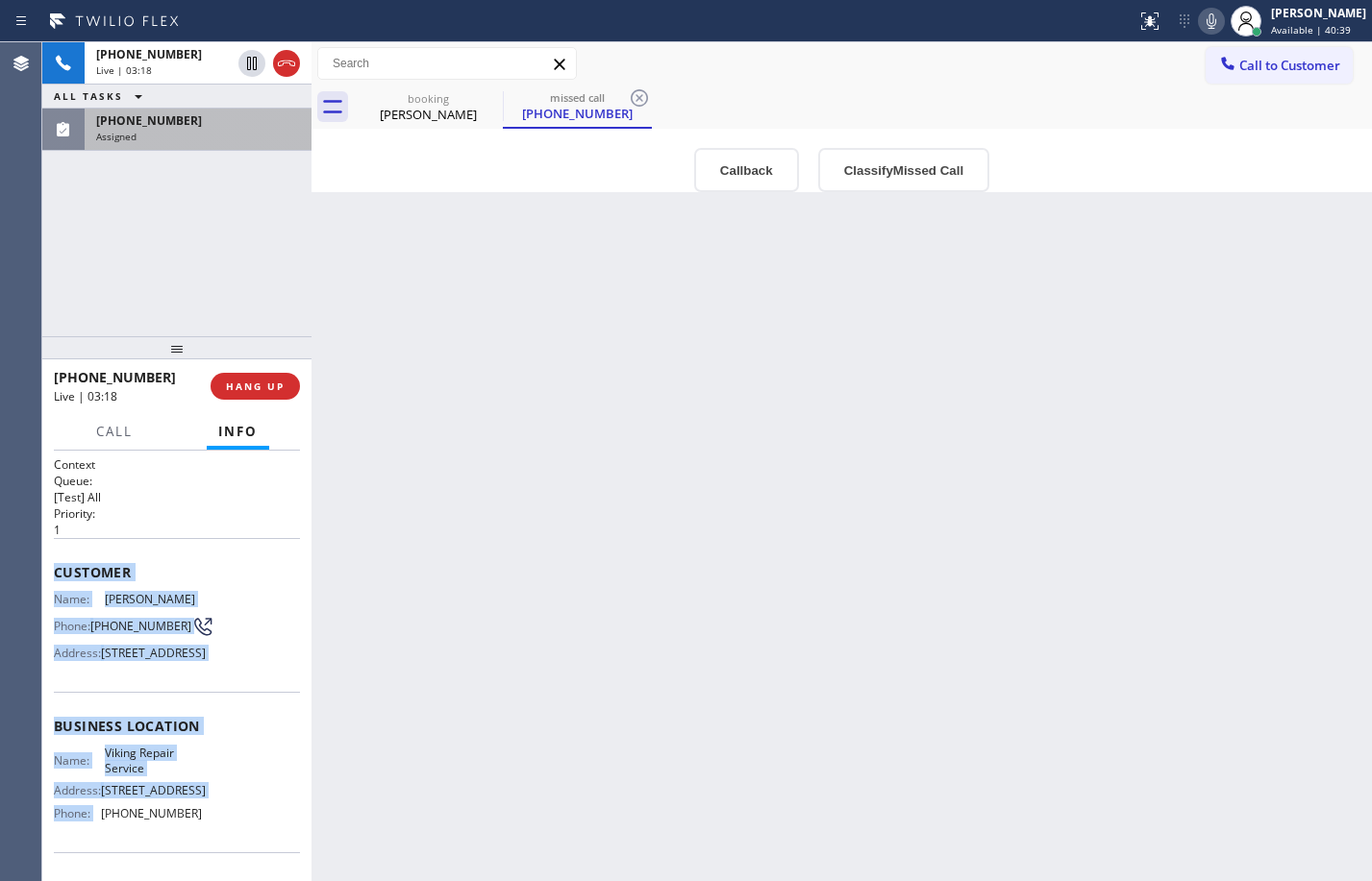
click at [1200, 25] on icon at bounding box center [1212, 21] width 23 height 23
click at [203, 118] on div "[PHONE_NUMBER]" at bounding box center [198, 120] width 204 height 17
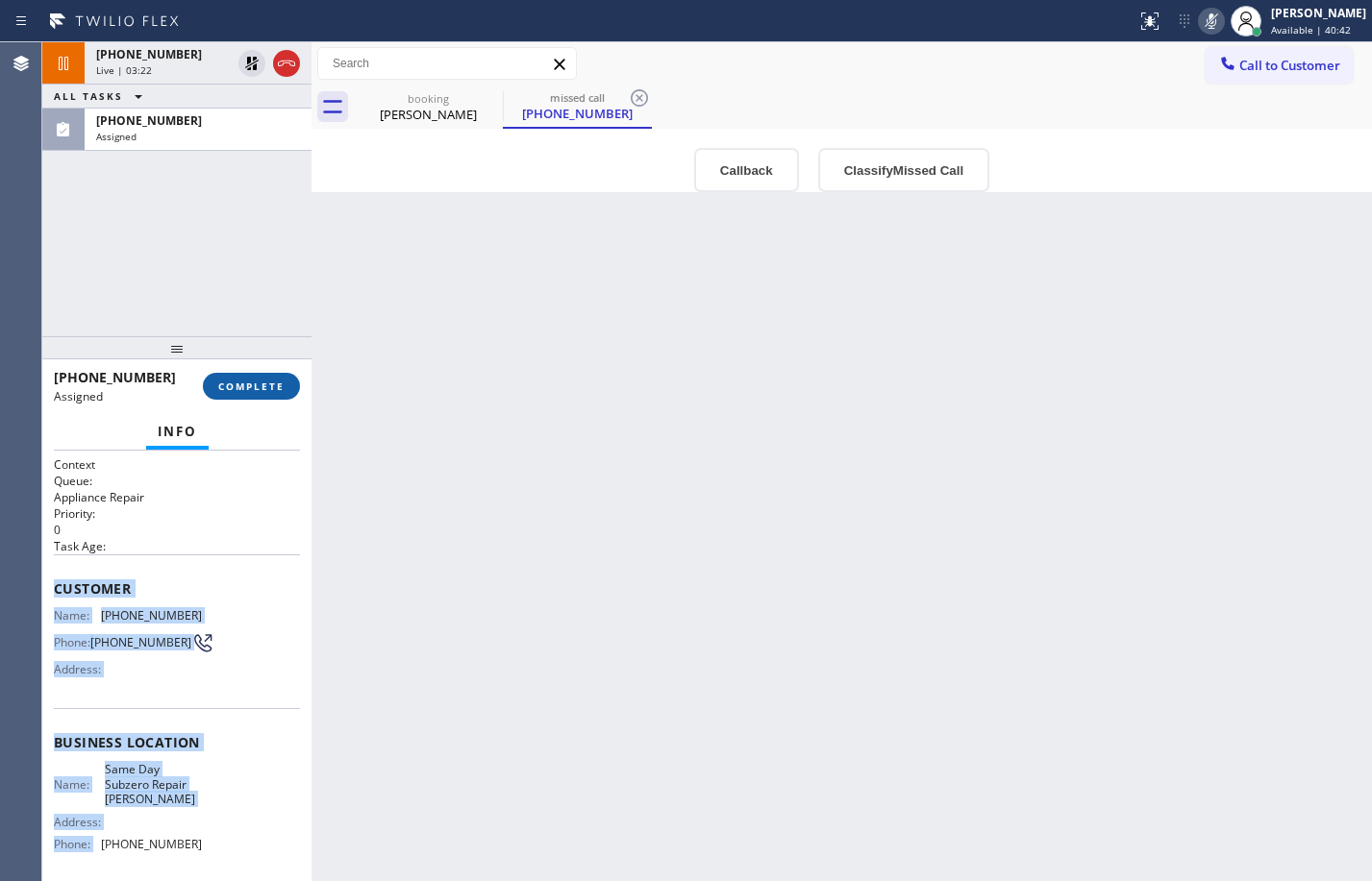
click at [266, 393] on button "COMPLETE" at bounding box center [252, 386] width 98 height 27
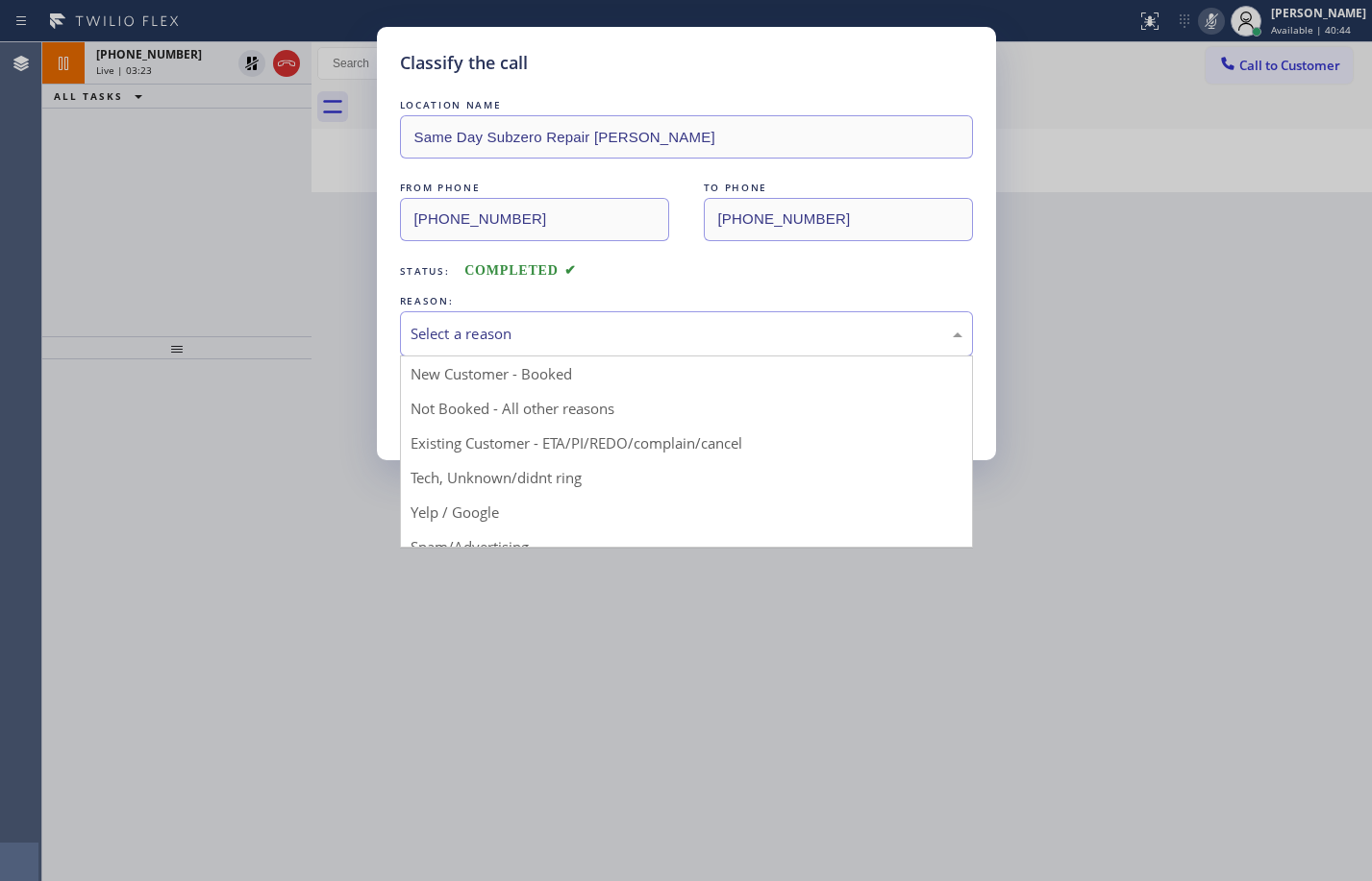
click at [593, 351] on div "Select a reason" at bounding box center [686, 334] width 573 height 45
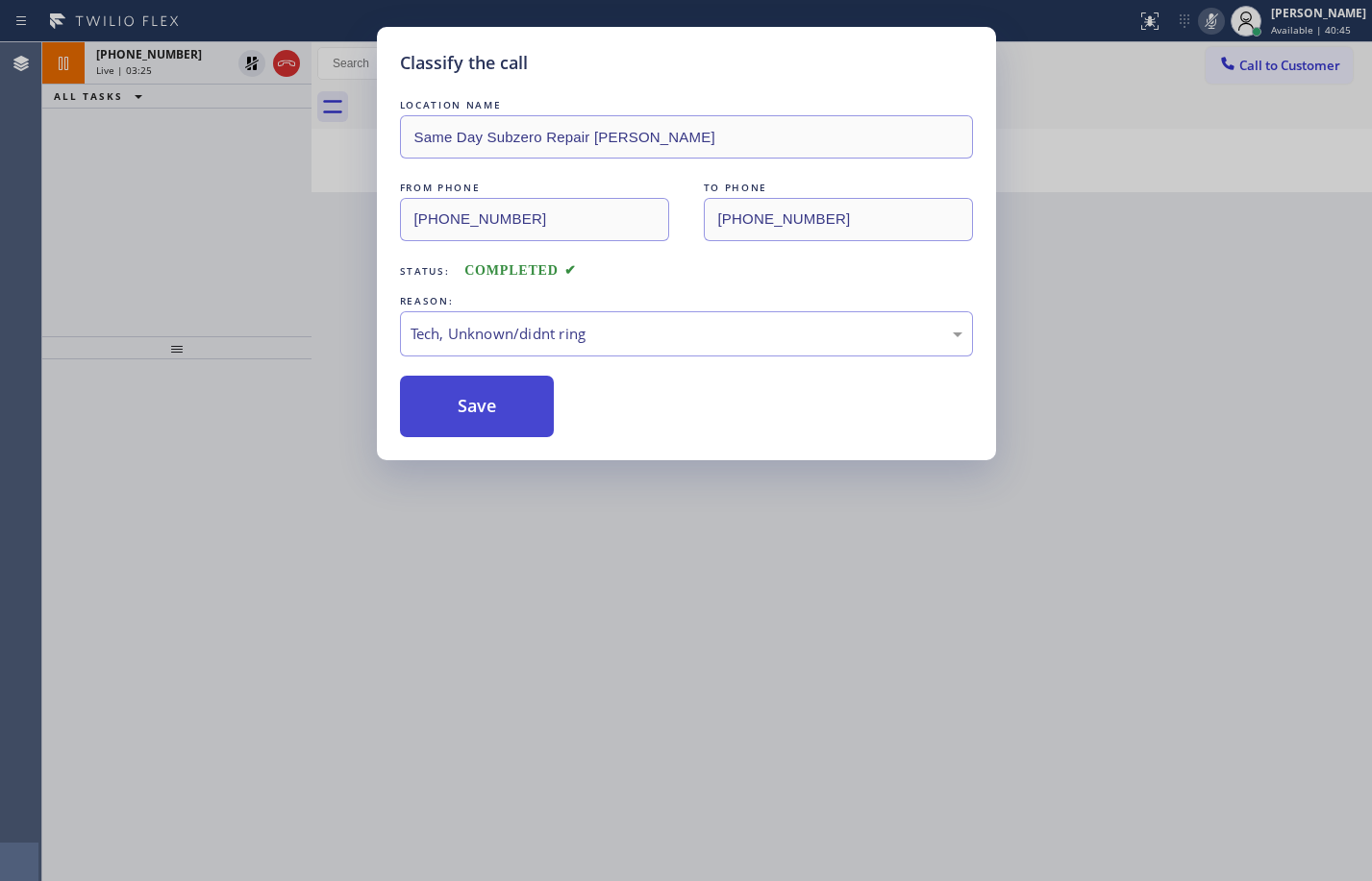
click at [513, 401] on button "Save" at bounding box center [477, 406] width 155 height 61
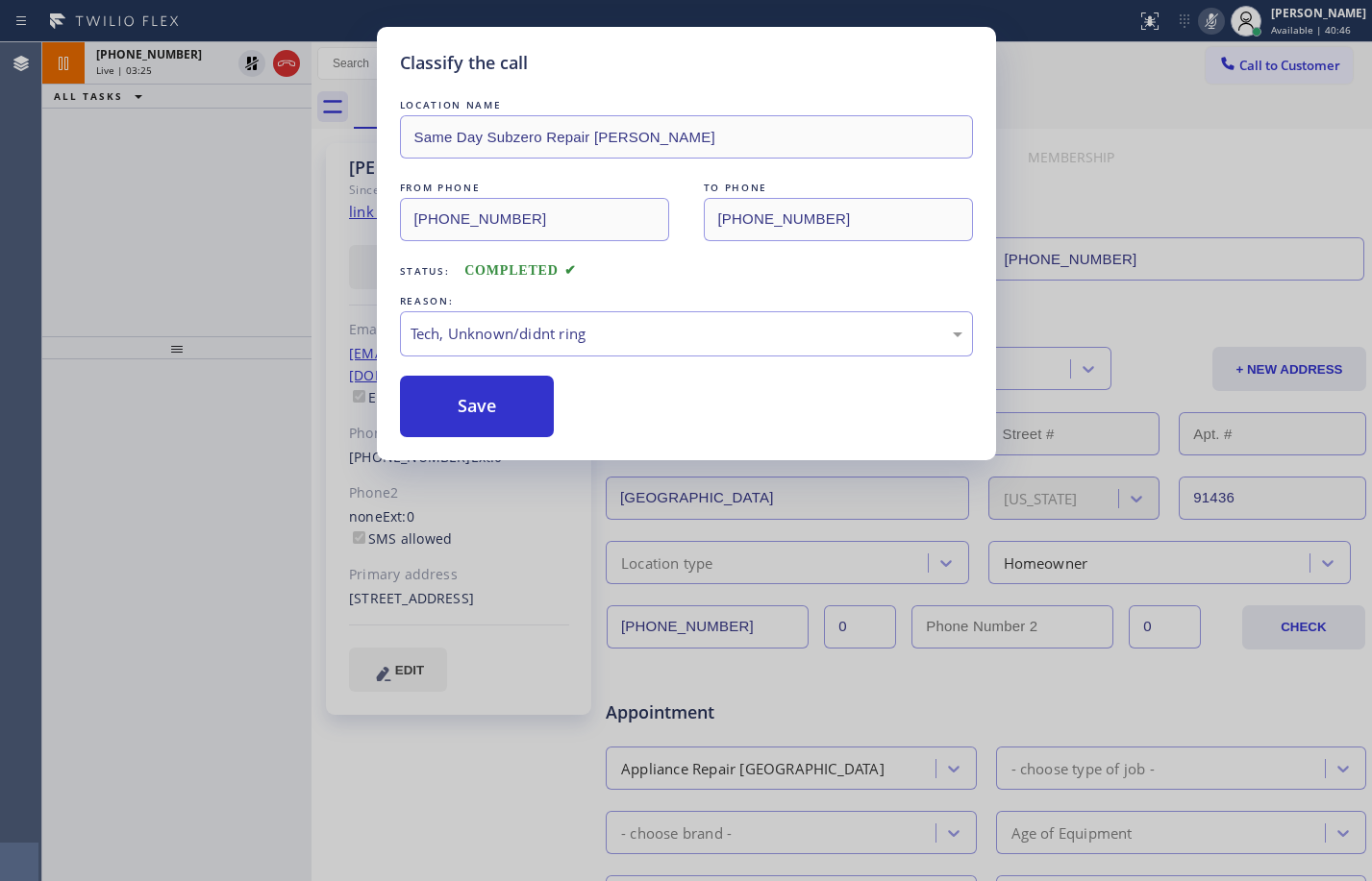
click at [163, 219] on div "Classify the call LOCATION NAME Same Day Subzero Repair [PERSON_NAME] FROM PHON…" at bounding box center [686, 440] width 1372 height 881
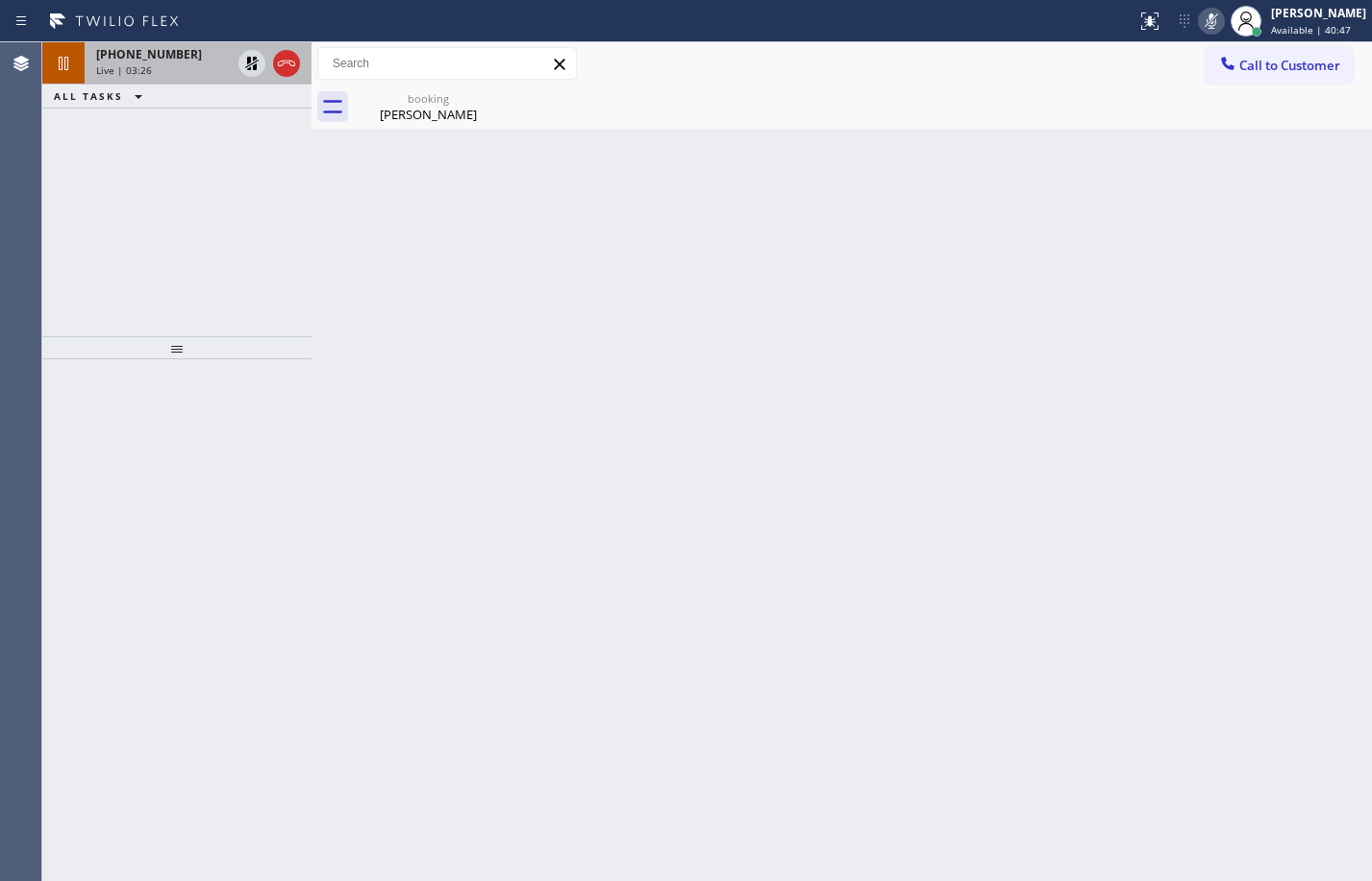
click at [176, 74] on div "Live | 03:26" at bounding box center [164, 70] width 135 height 14
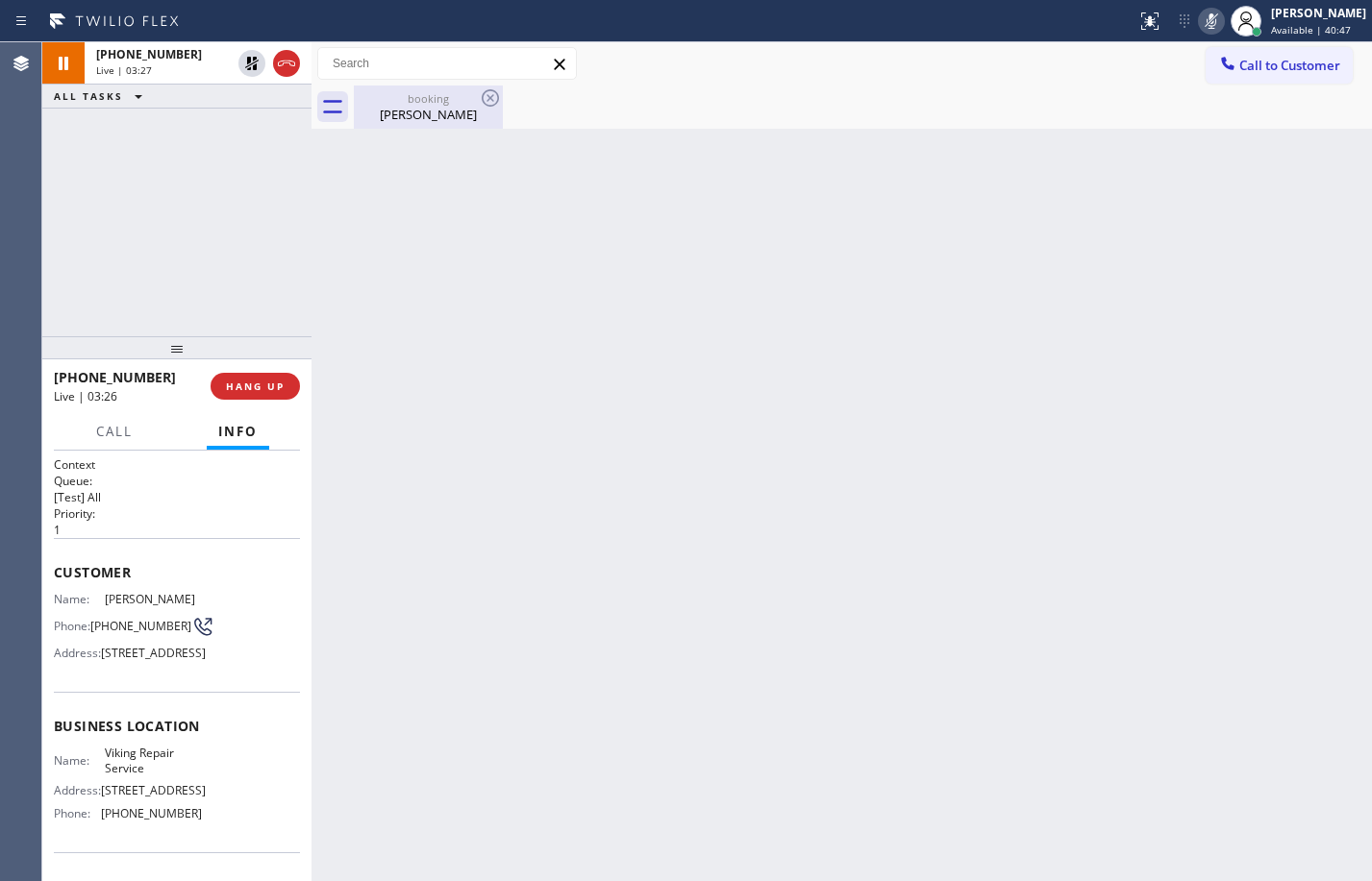
click at [445, 122] on div "[PERSON_NAME]" at bounding box center [428, 114] width 145 height 18
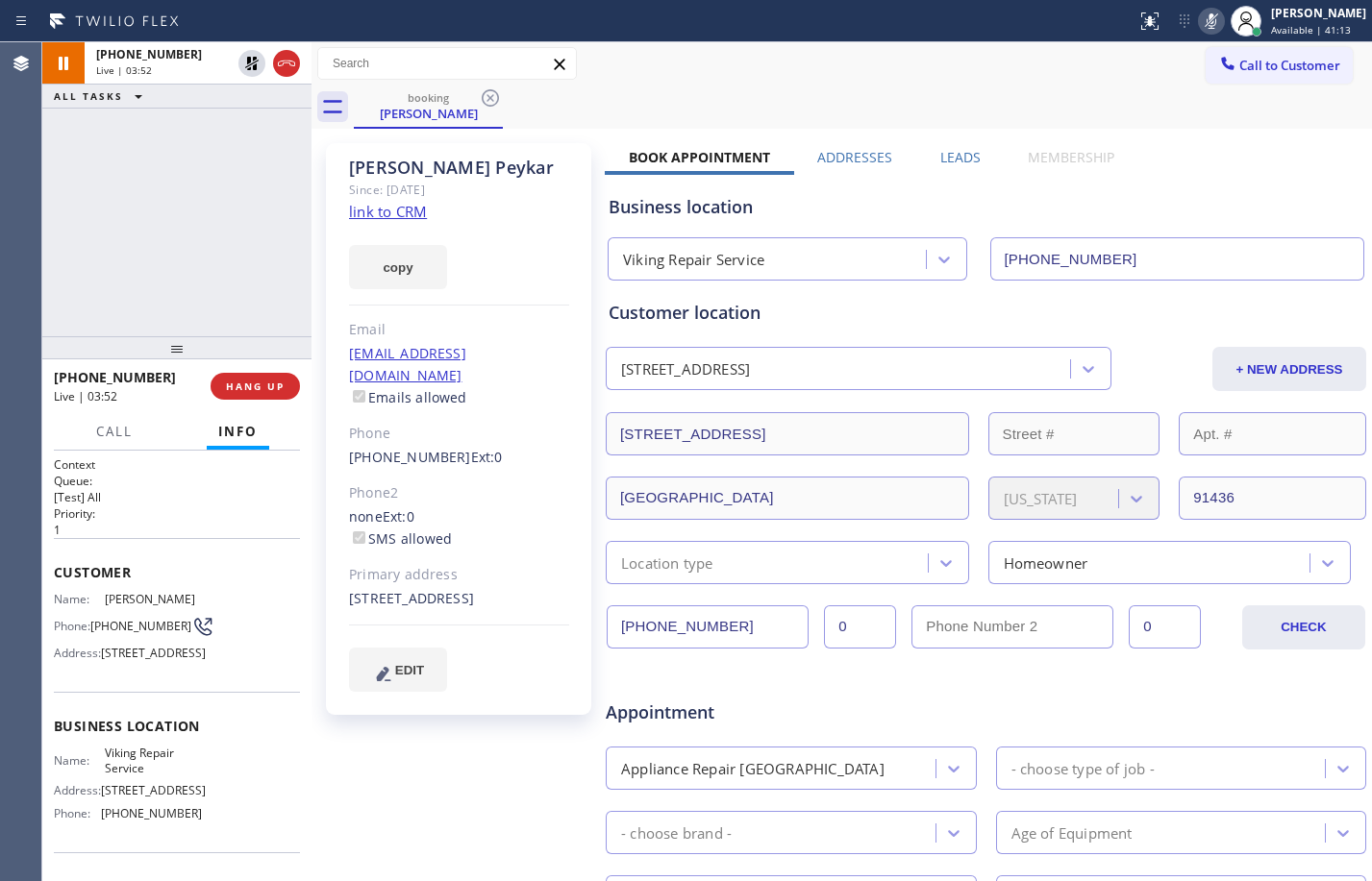
click at [214, 183] on div "[PHONE_NUMBER] Live | 03:52 ALL TASKS ALL TASKS ACTIVE TASKS TASKS IN WRAP UP" at bounding box center [177, 188] width 269 height 294
click at [252, 70] on icon at bounding box center [252, 63] width 23 height 23
click at [1206, 28] on icon at bounding box center [1211, 21] width 10 height 16
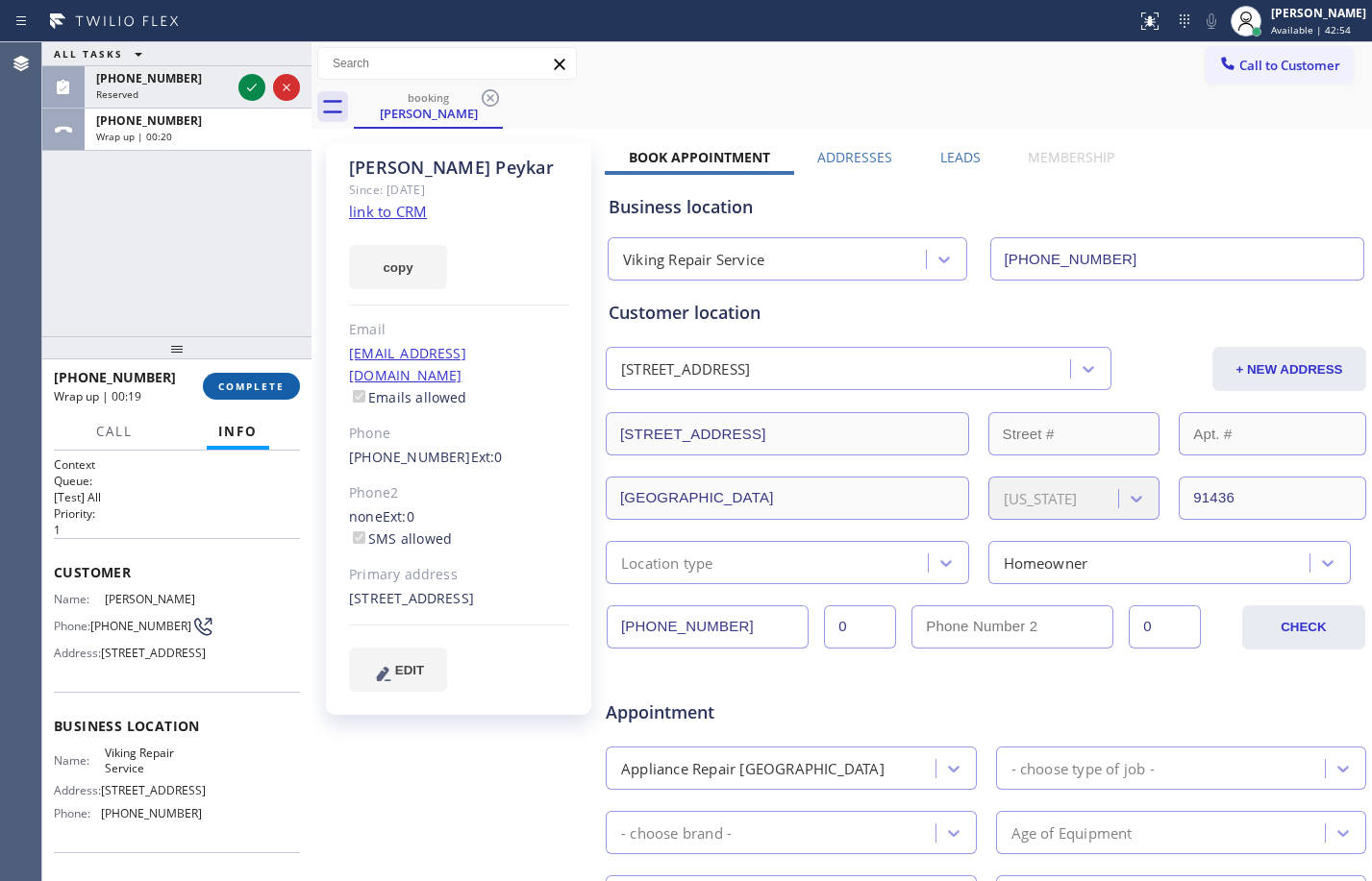
click at [261, 396] on button "COMPLETE" at bounding box center [252, 386] width 98 height 27
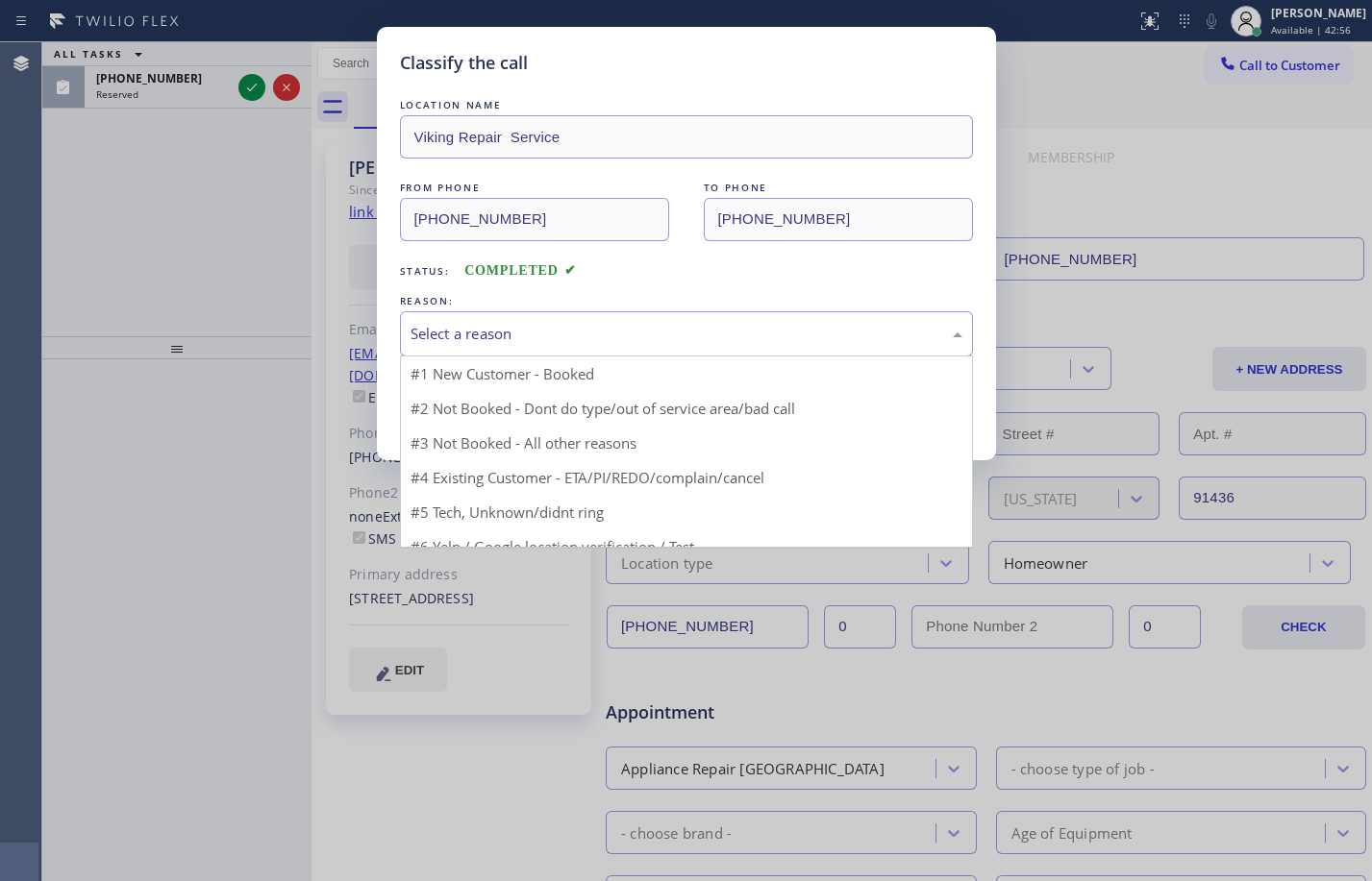
click at [627, 327] on div "Select a reason" at bounding box center [687, 334] width 552 height 22
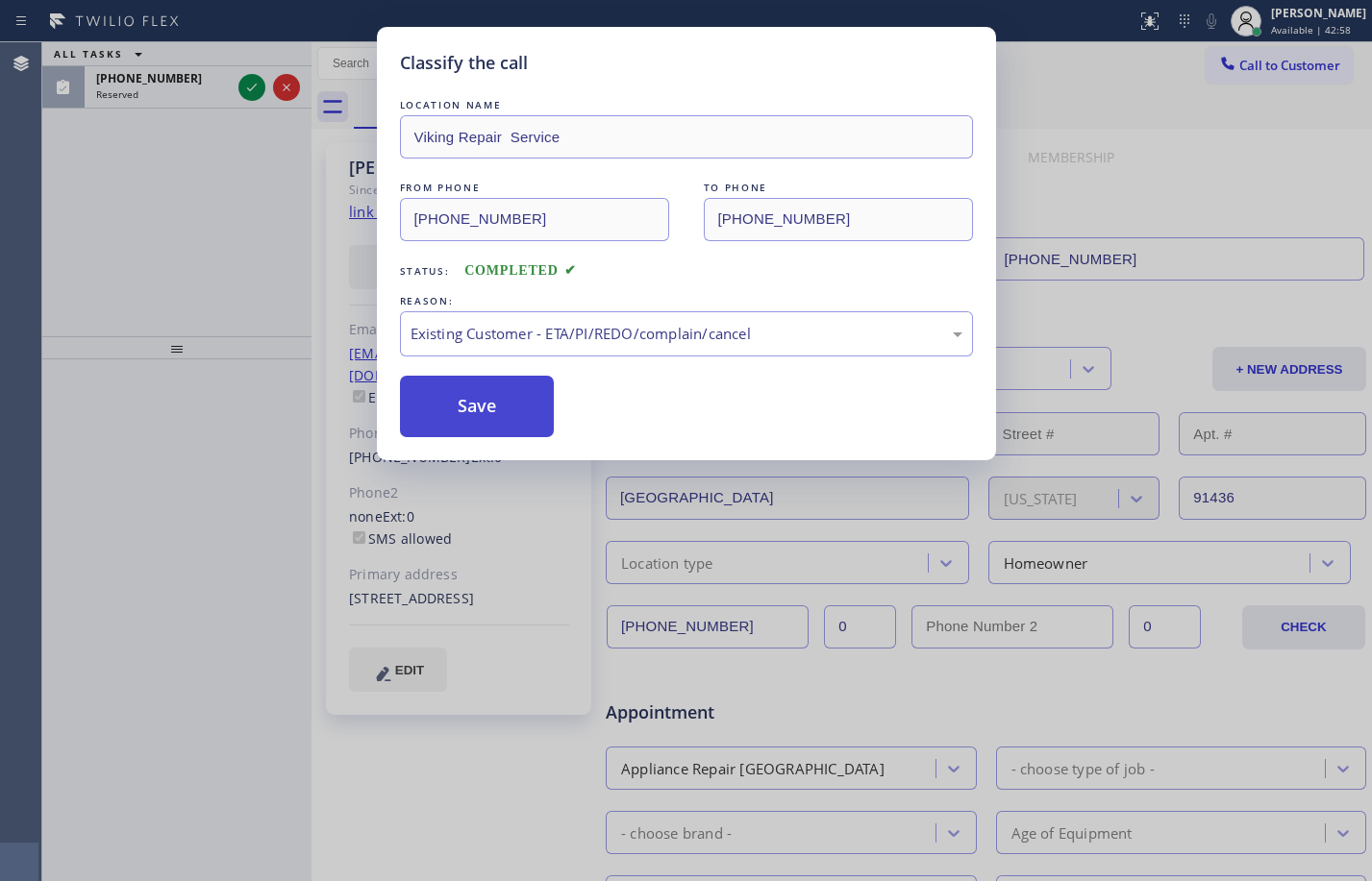
click at [511, 407] on button "Save" at bounding box center [477, 406] width 155 height 61
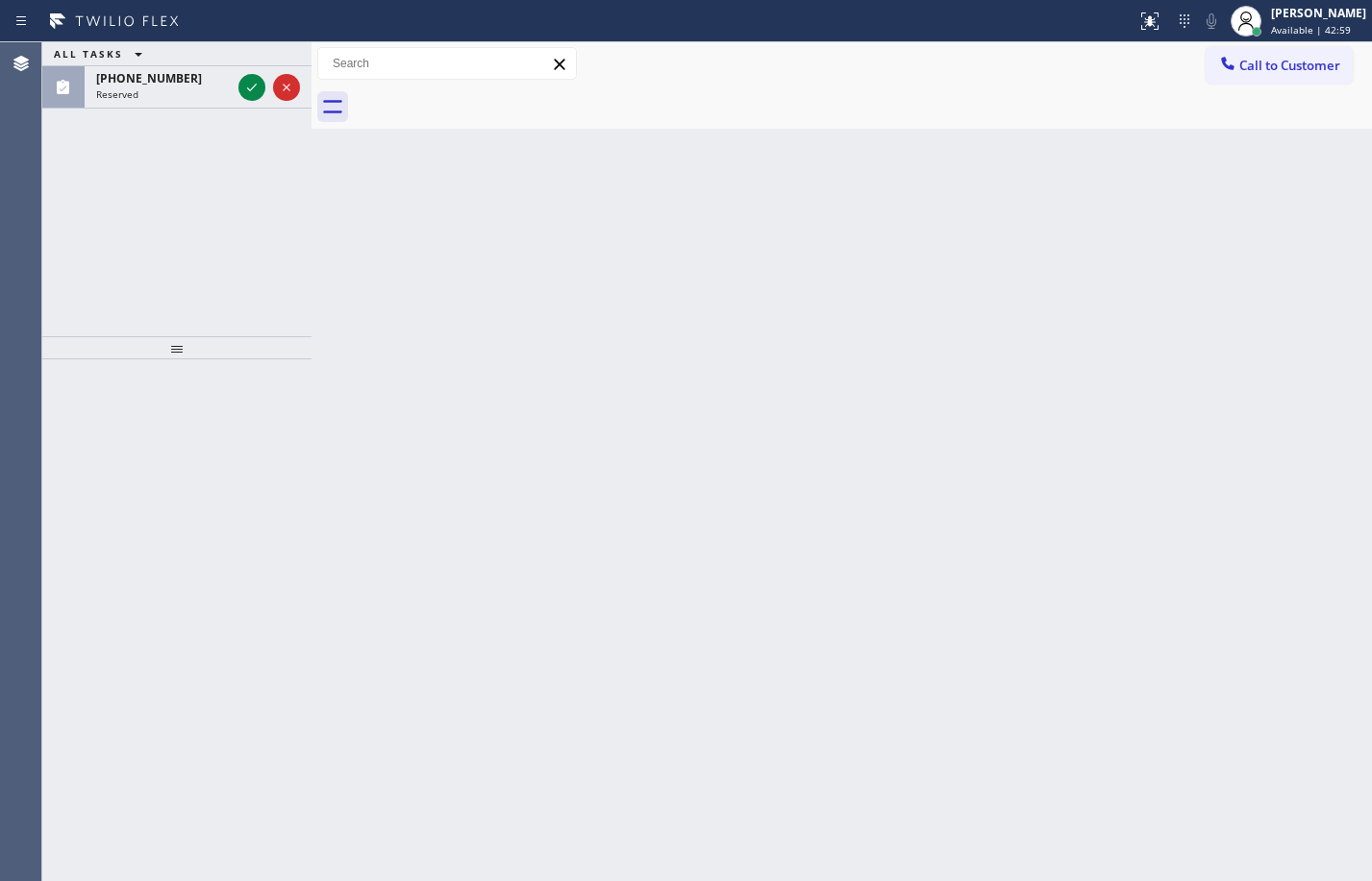
click at [249, 88] on icon at bounding box center [252, 88] width 23 height 23
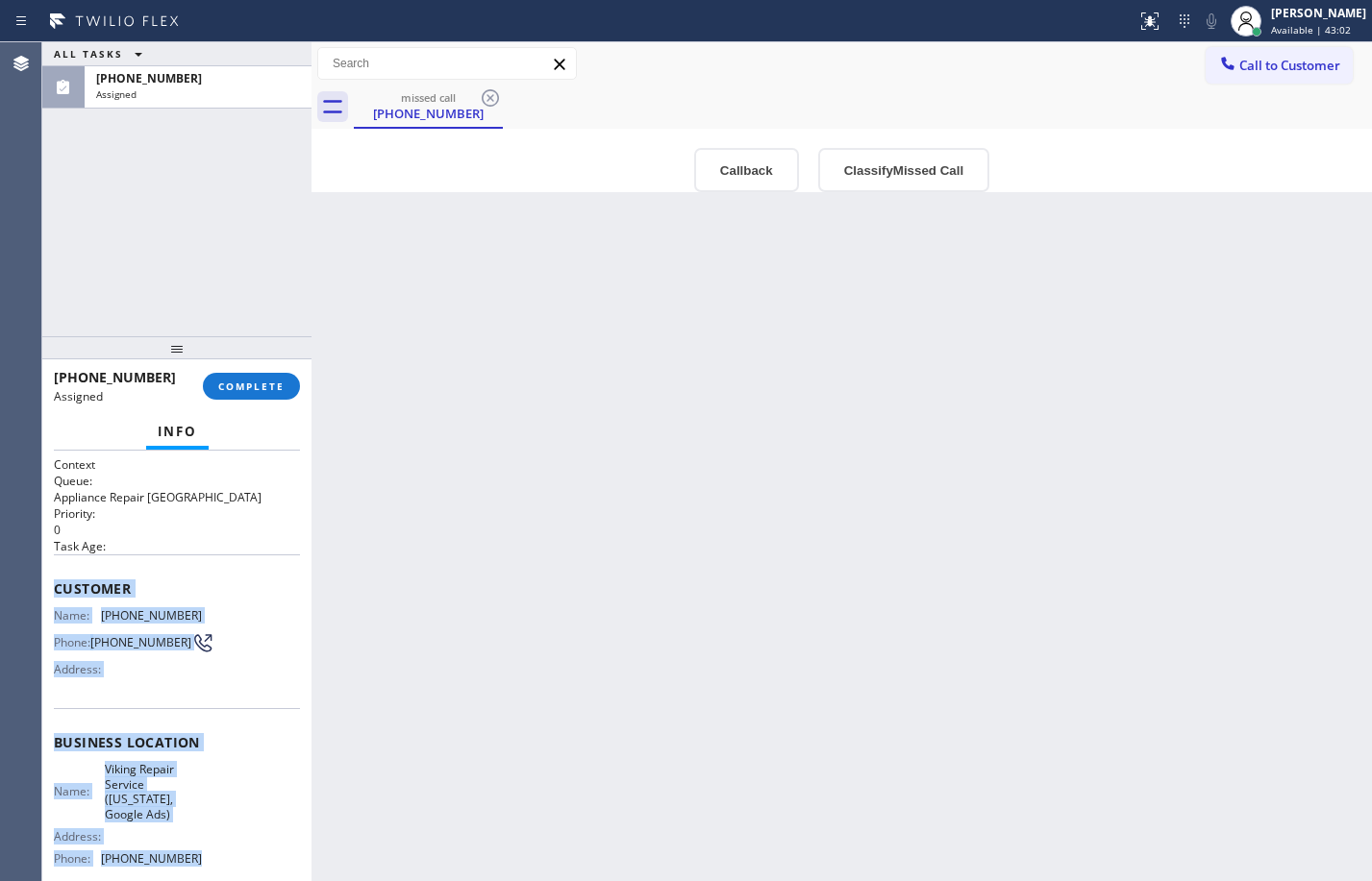
scroll to position [175, 0]
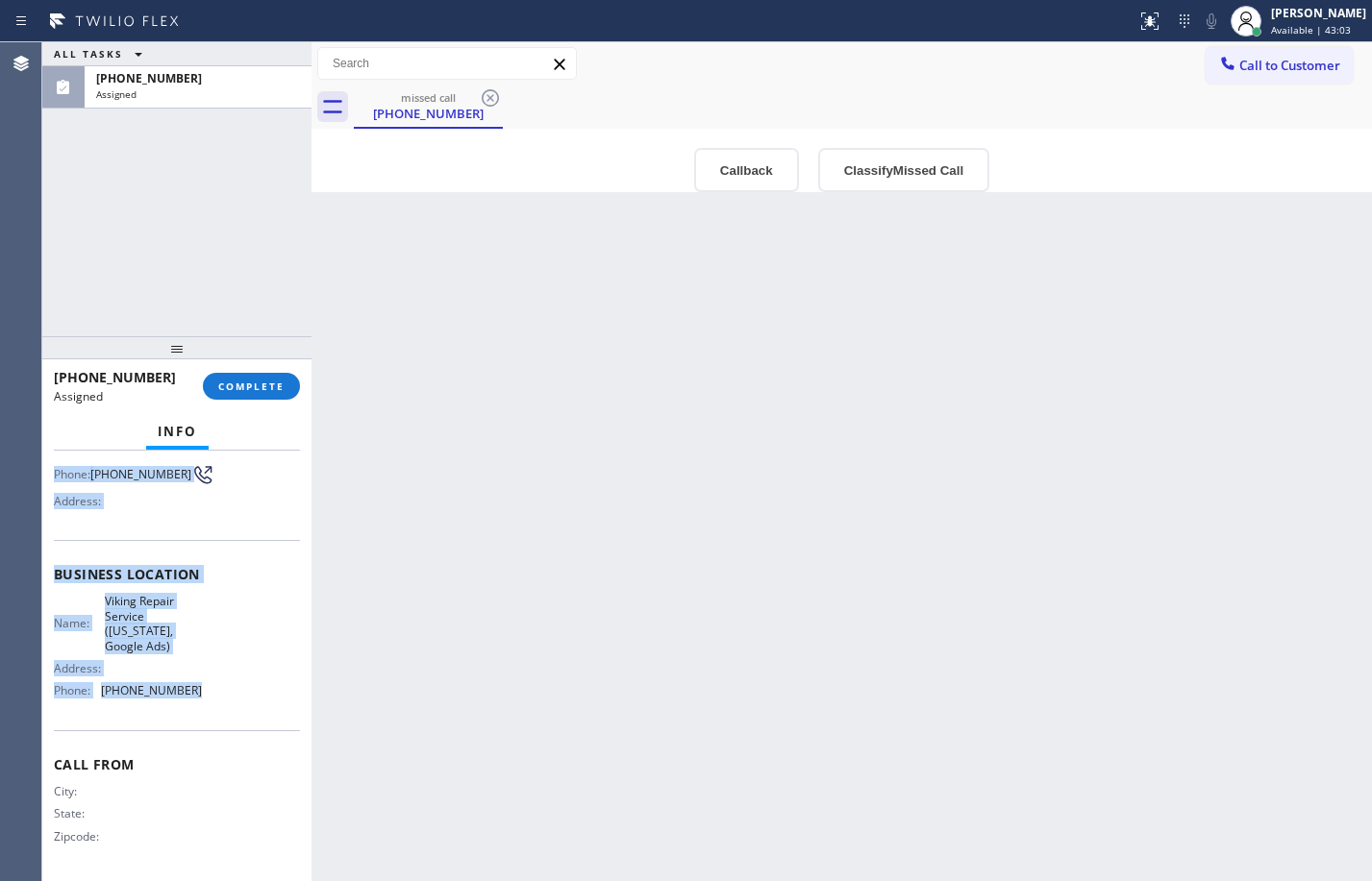
drag, startPoint x: 47, startPoint y: 583, endPoint x: 207, endPoint y: 697, distance: 196.5
click at [207, 697] on div "Context Queue: Appliance Repair High End Priority: 0 Task Age: Customer Name: […" at bounding box center [177, 665] width 269 height 430
copy div "Customer Name: [PHONE_NUMBER] Phone: [PHONE_NUMBER] Address: Business location …"
click at [261, 392] on button "COMPLETE" at bounding box center [252, 386] width 98 height 27
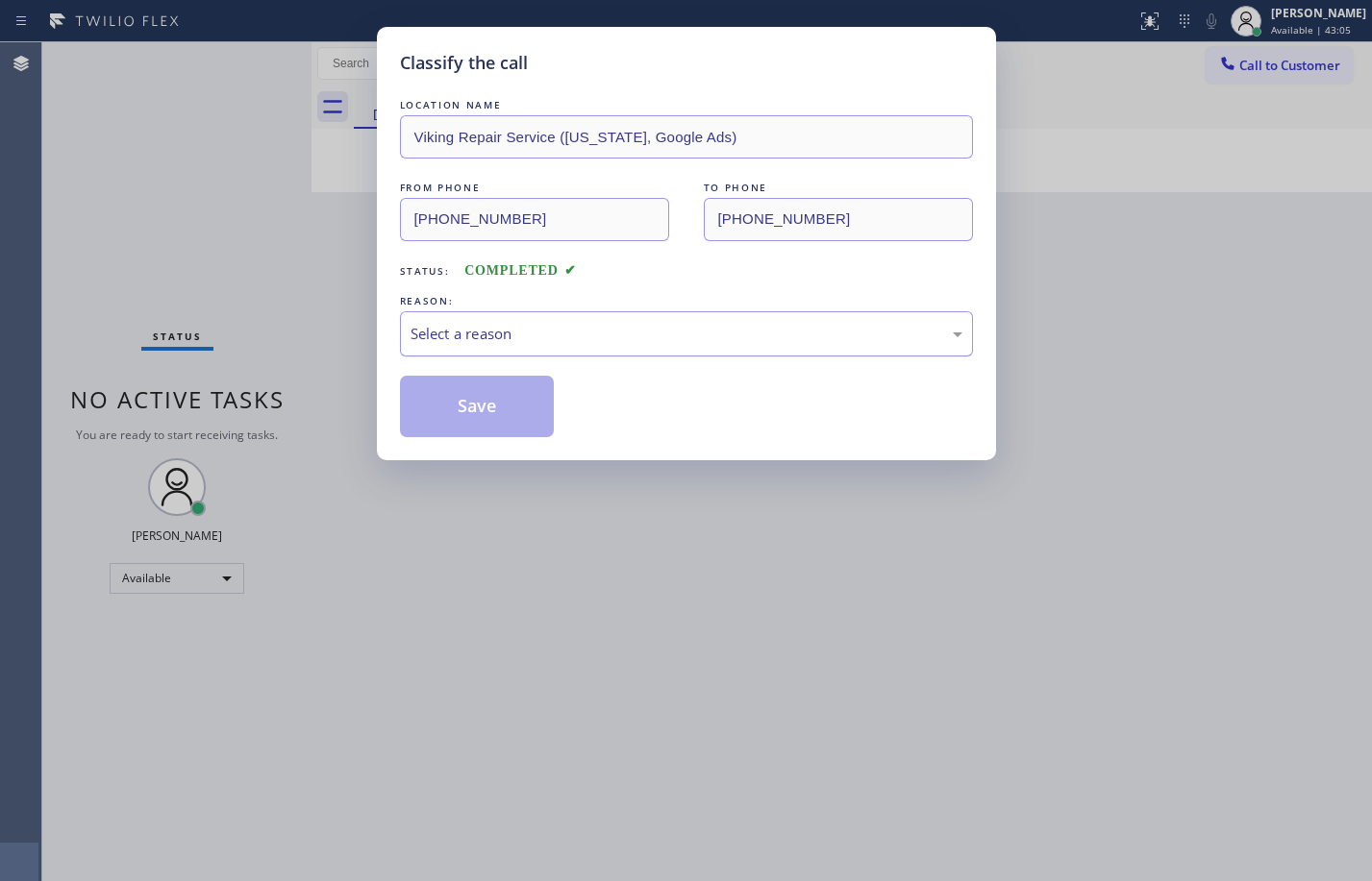
click at [560, 345] on div "Select a reason" at bounding box center [686, 334] width 573 height 45
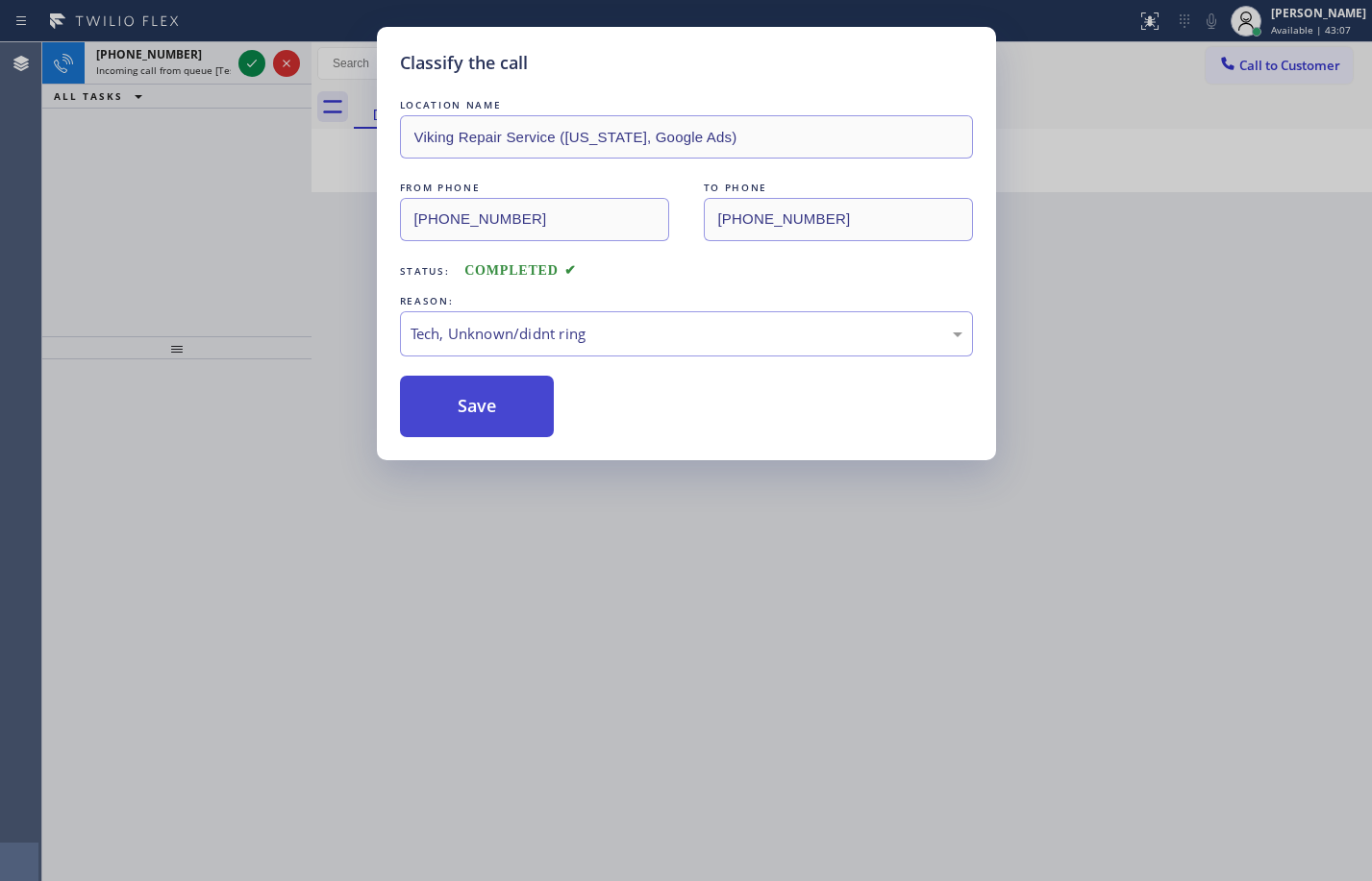
click at [481, 420] on button "Save" at bounding box center [477, 406] width 155 height 61
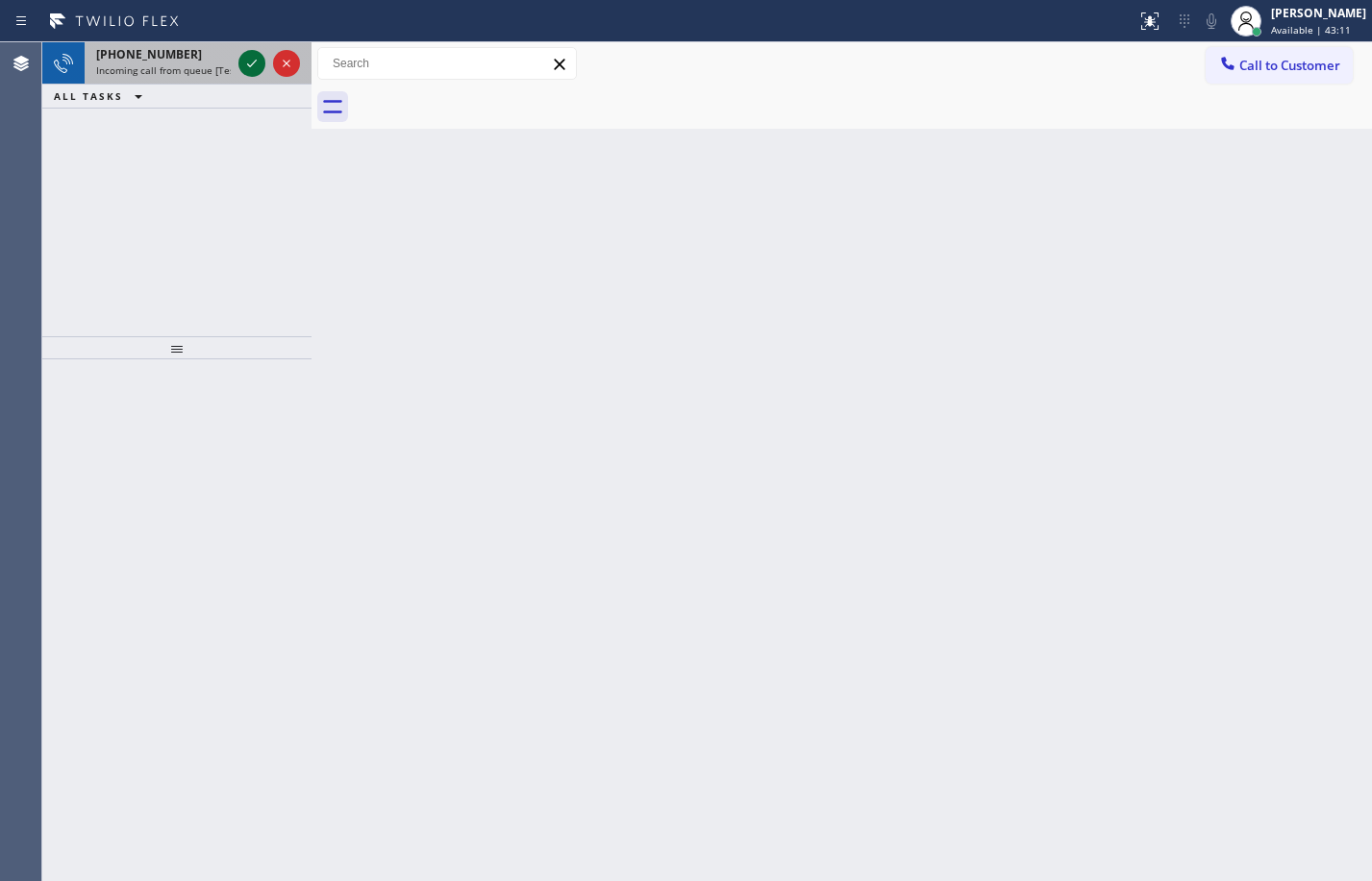
click at [256, 67] on icon at bounding box center [252, 63] width 23 height 23
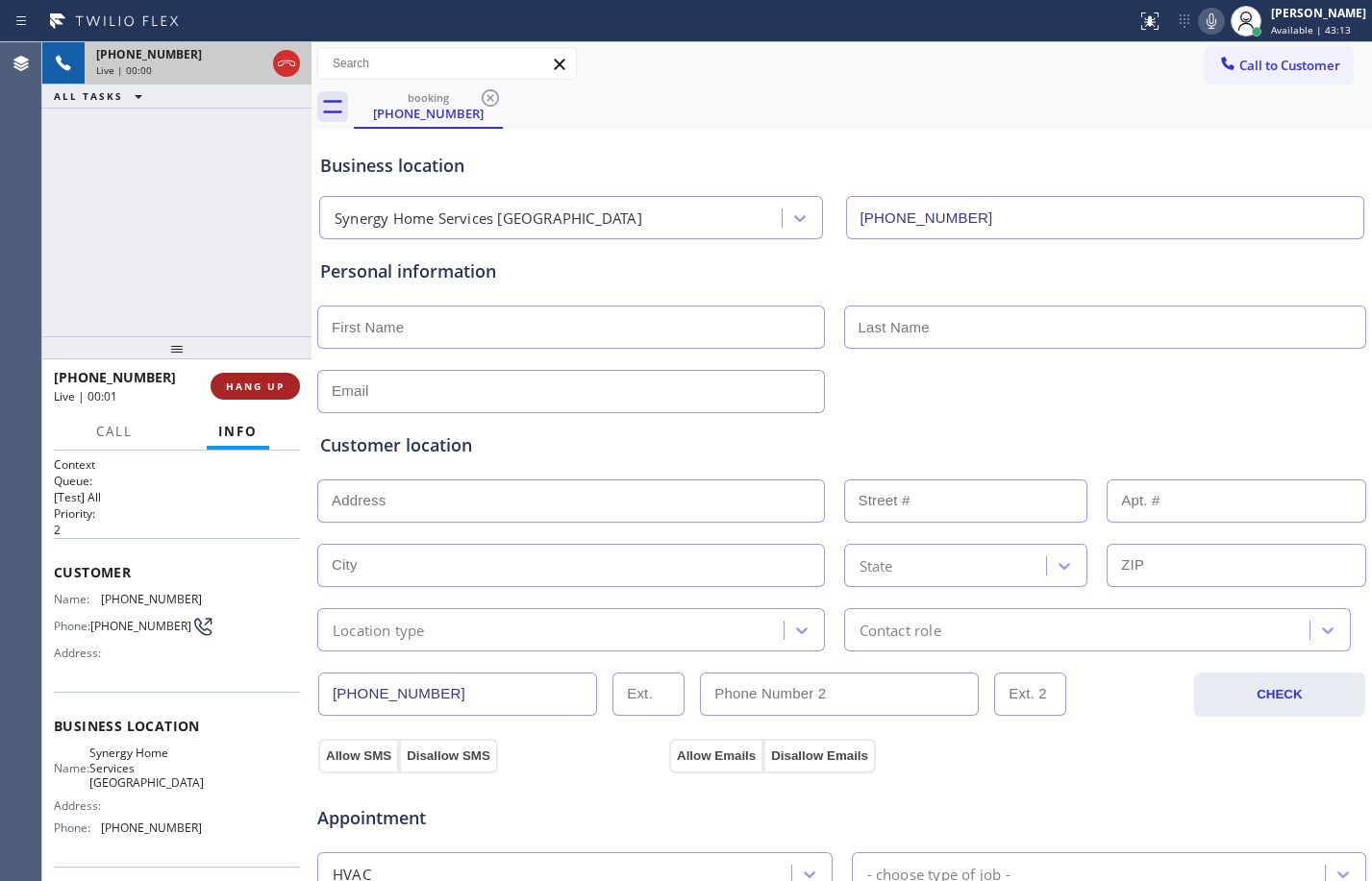
type input "[PHONE_NUMBER]"
click at [261, 388] on span "HANG UP" at bounding box center [256, 386] width 59 height 14
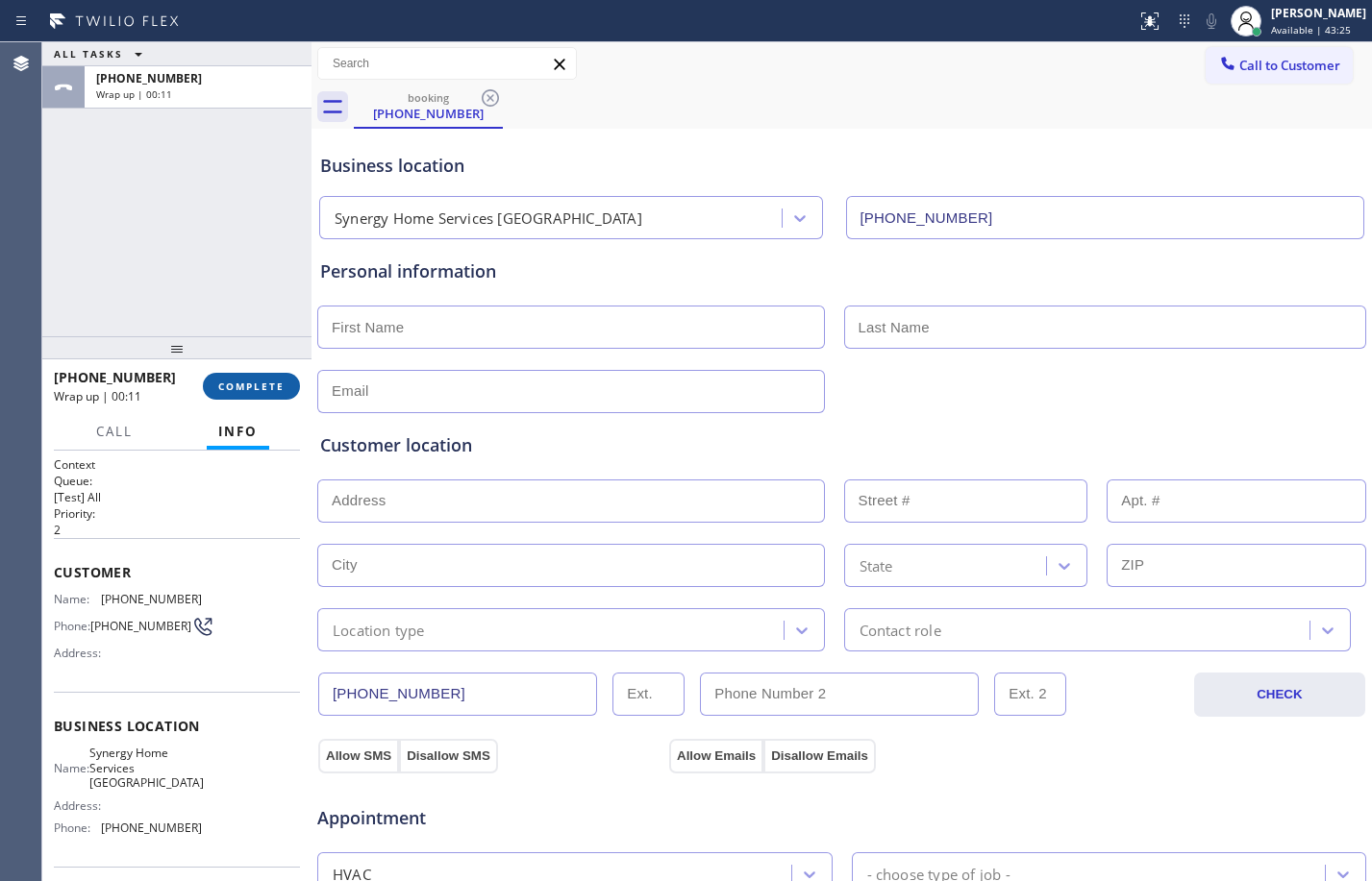
click at [269, 386] on span "COMPLETE" at bounding box center [252, 386] width 66 height 14
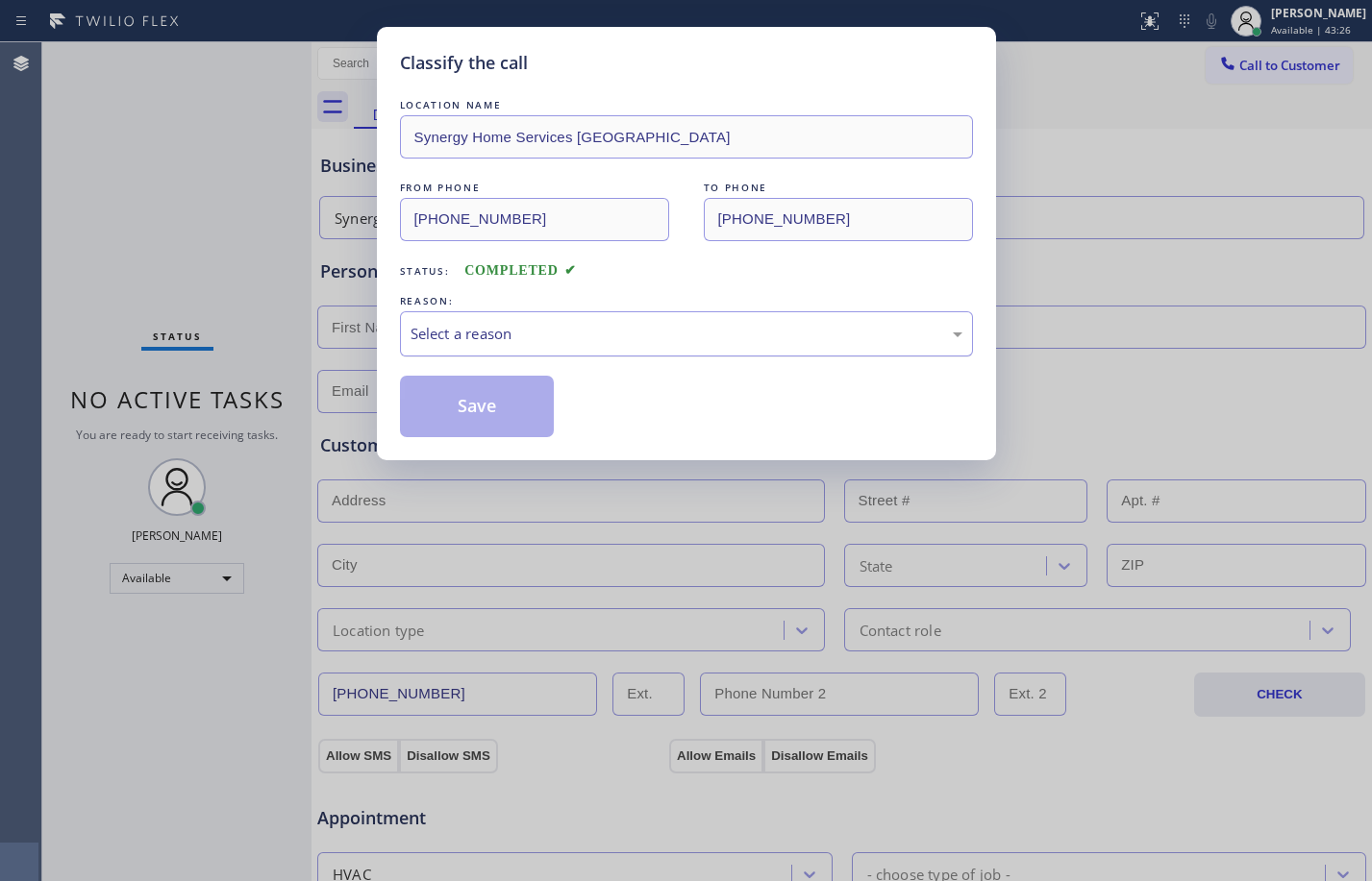
click at [515, 330] on div "Select a reason" at bounding box center [687, 334] width 552 height 22
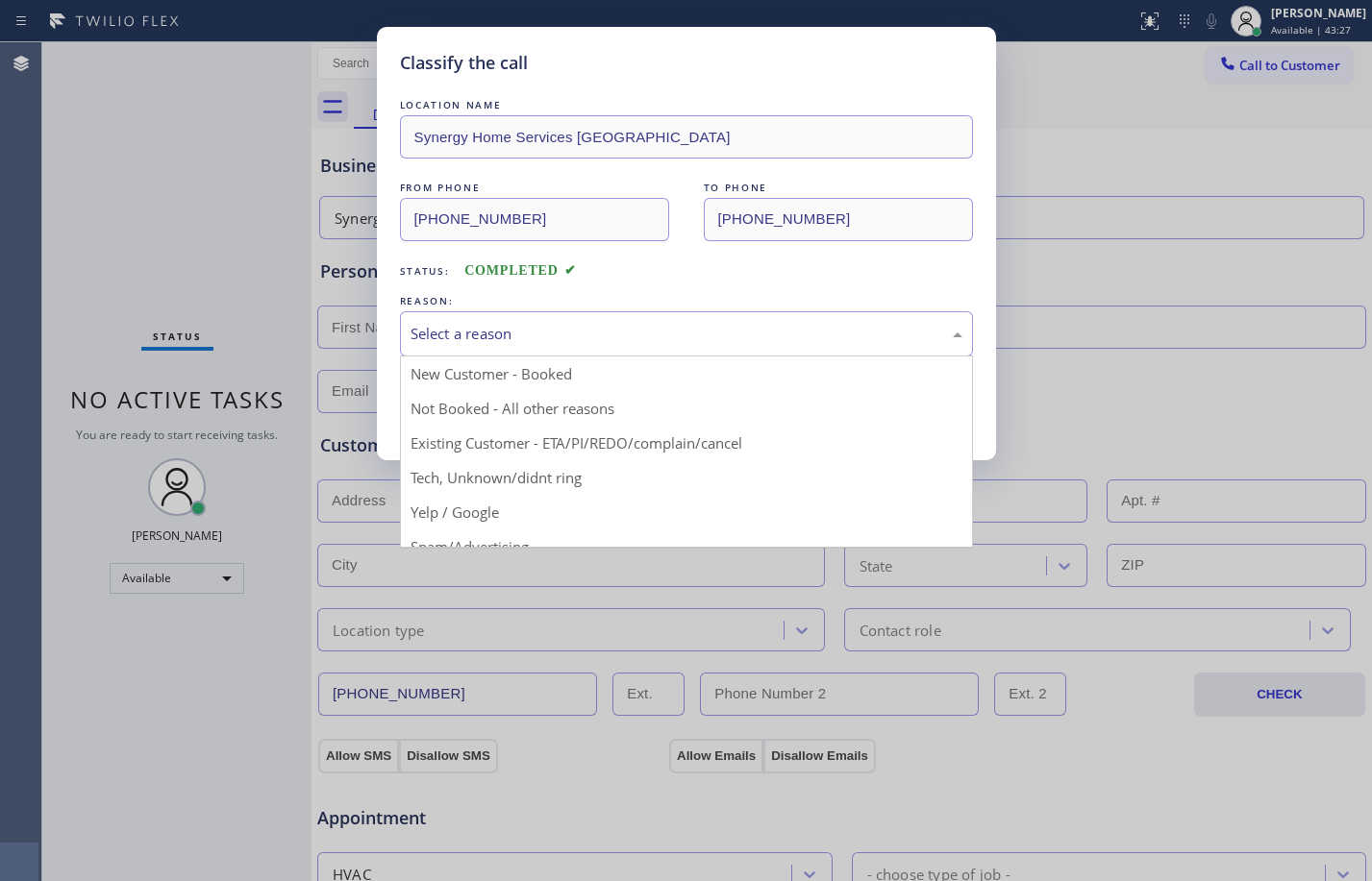
click at [509, 548] on div "Classify the call LOCATION NAME Synergy Home Services [GEOGRAPHIC_DATA] FROM PH…" at bounding box center [686, 440] width 1372 height 881
click at [540, 346] on div "Select a reason" at bounding box center [686, 334] width 573 height 45
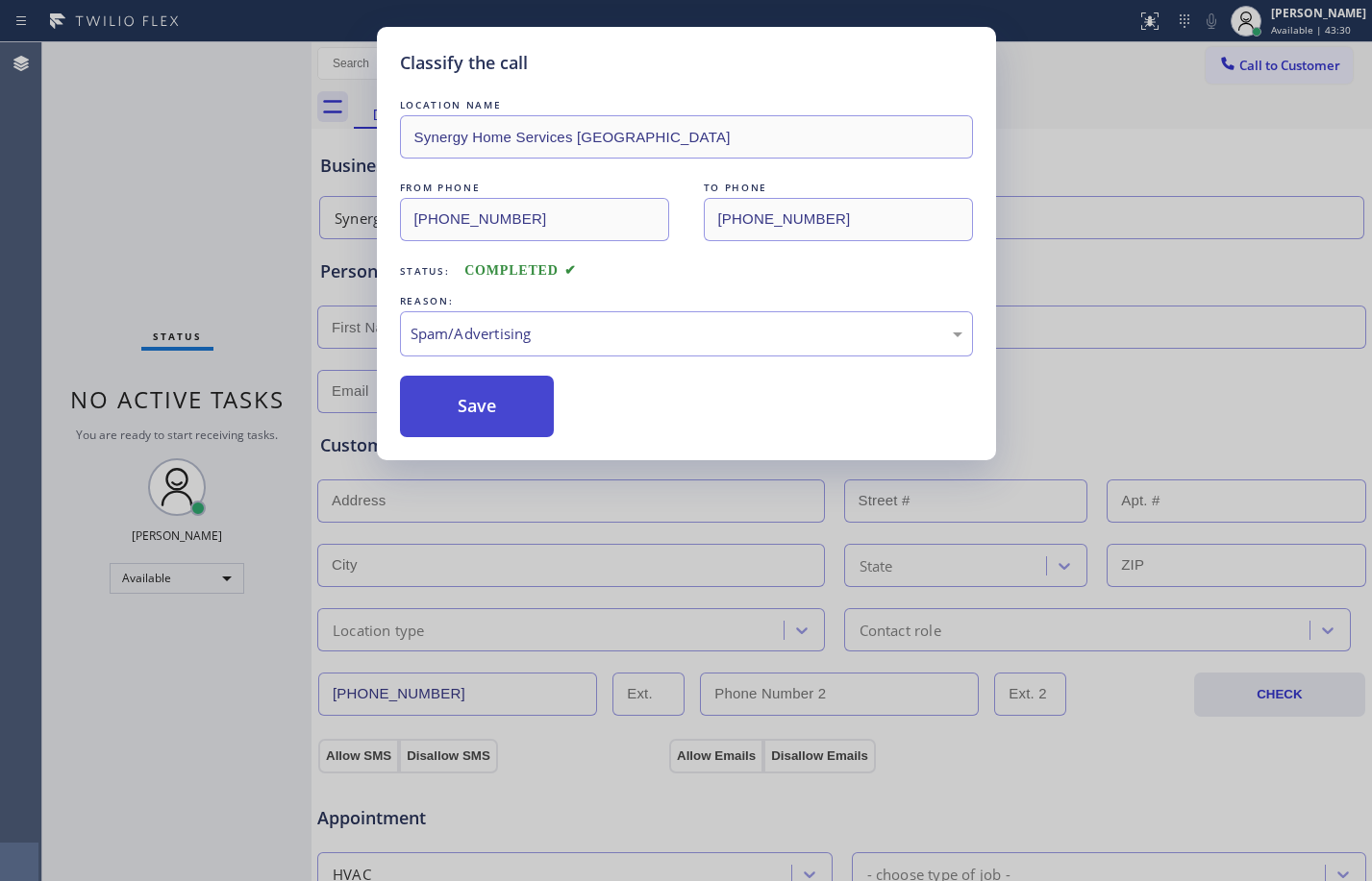
click at [505, 395] on button "Save" at bounding box center [477, 406] width 155 height 61
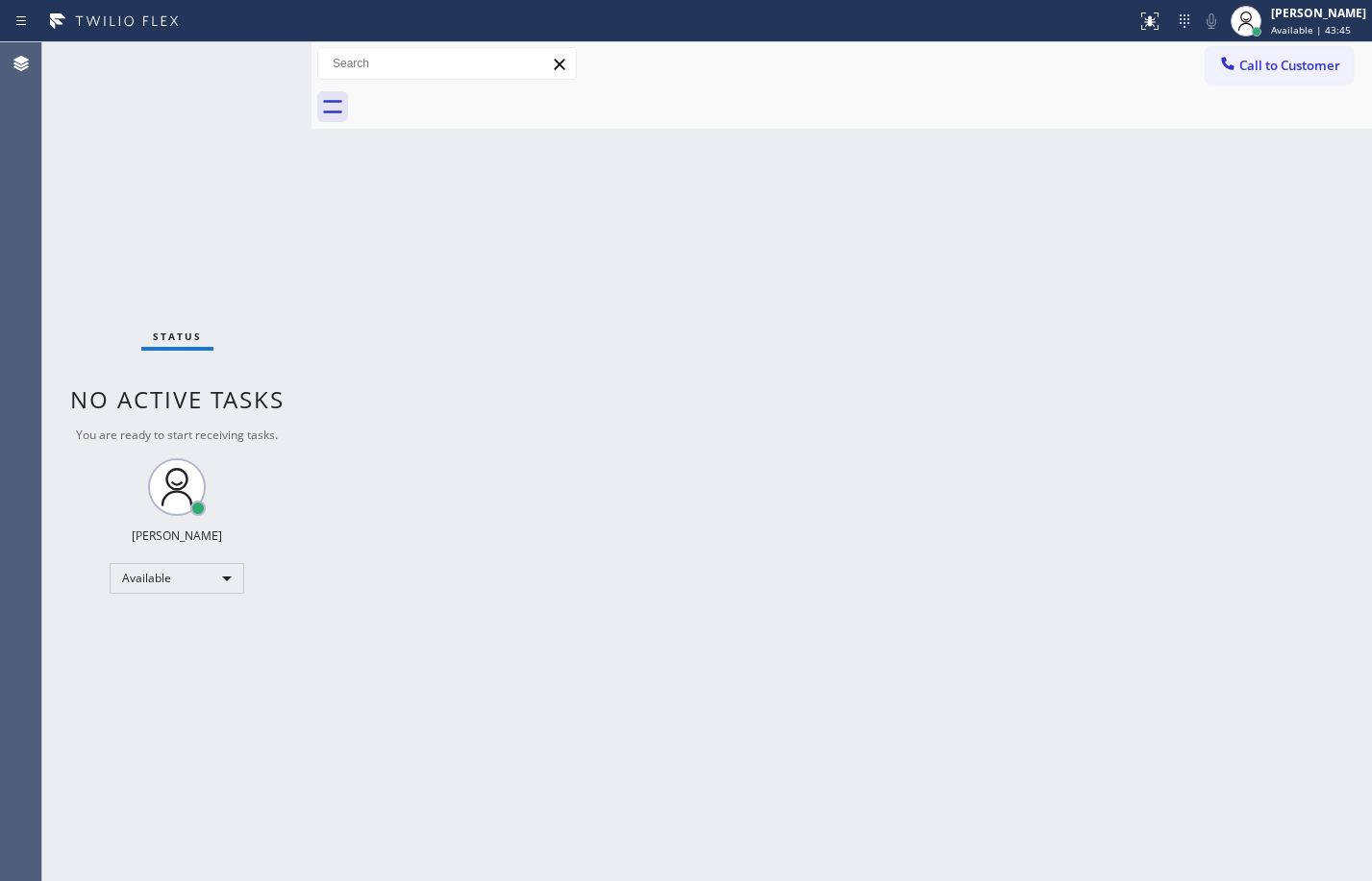
click at [257, 69] on div "Status No active tasks You are ready to start receiving tasks. [PERSON_NAME] Av…" at bounding box center [177, 461] width 269 height 839
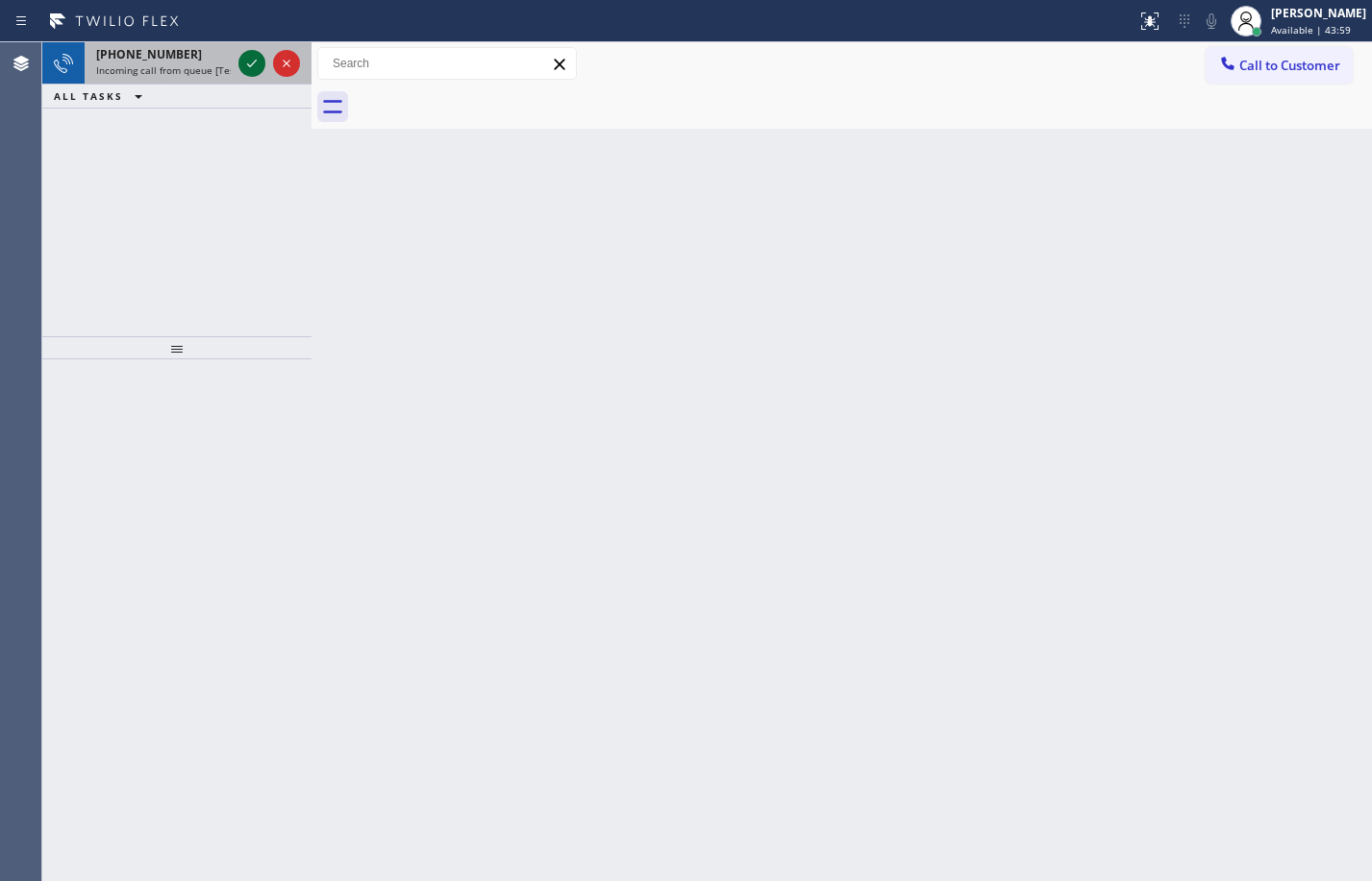
click at [247, 56] on icon at bounding box center [252, 63] width 23 height 23
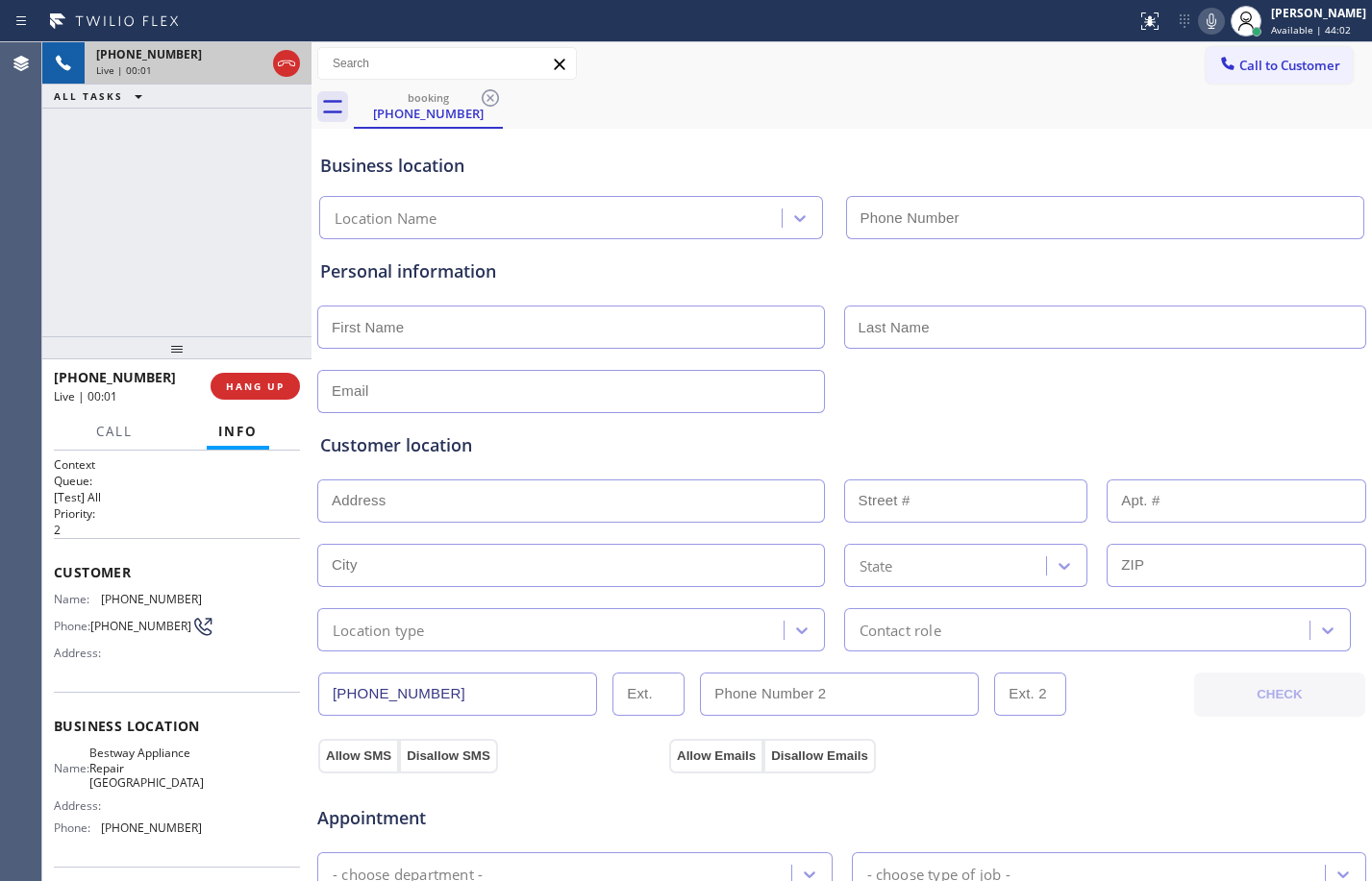
type input "[PHONE_NUMBER]"
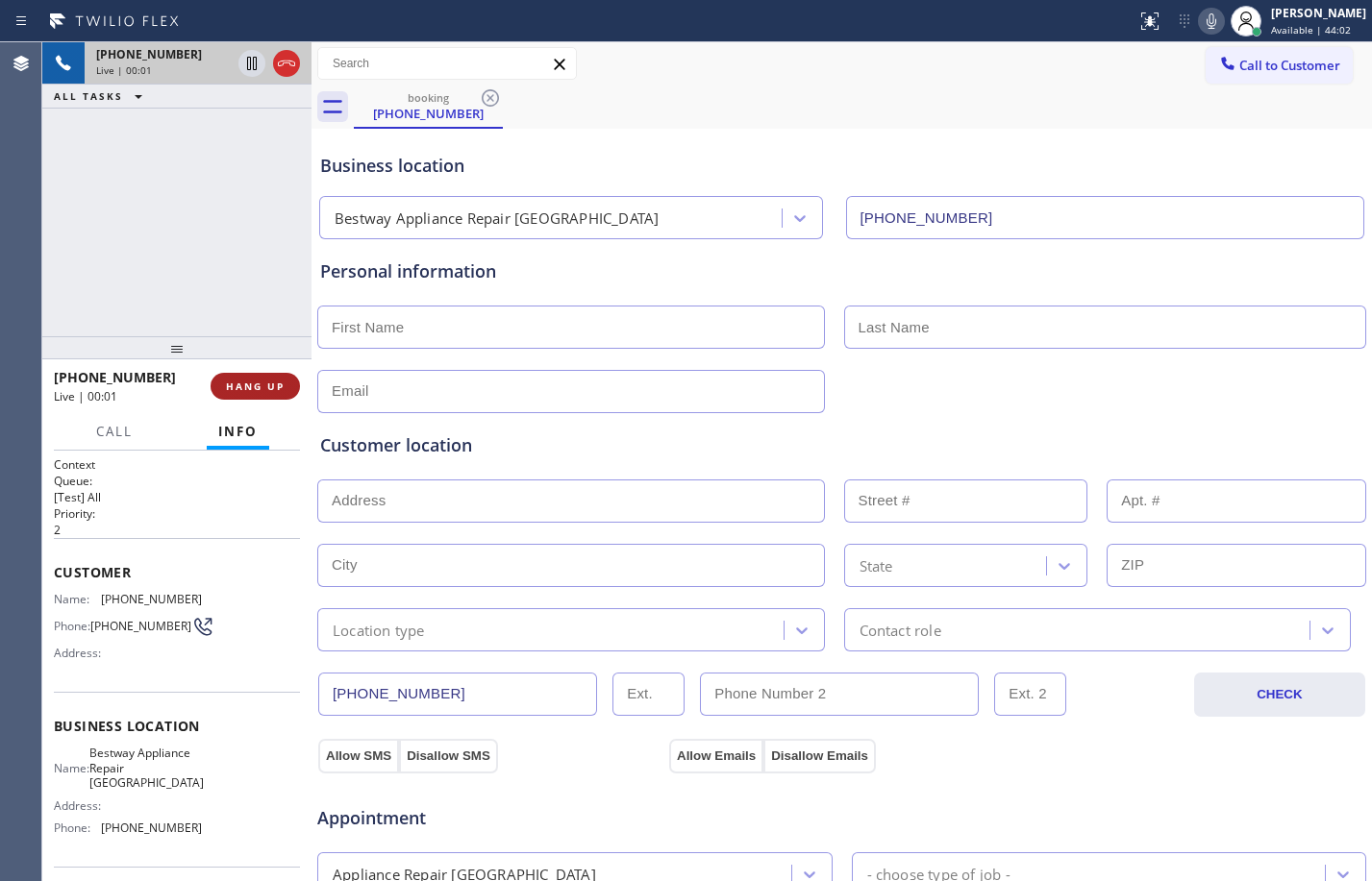
click at [267, 398] on button "HANG UP" at bounding box center [256, 386] width 90 height 27
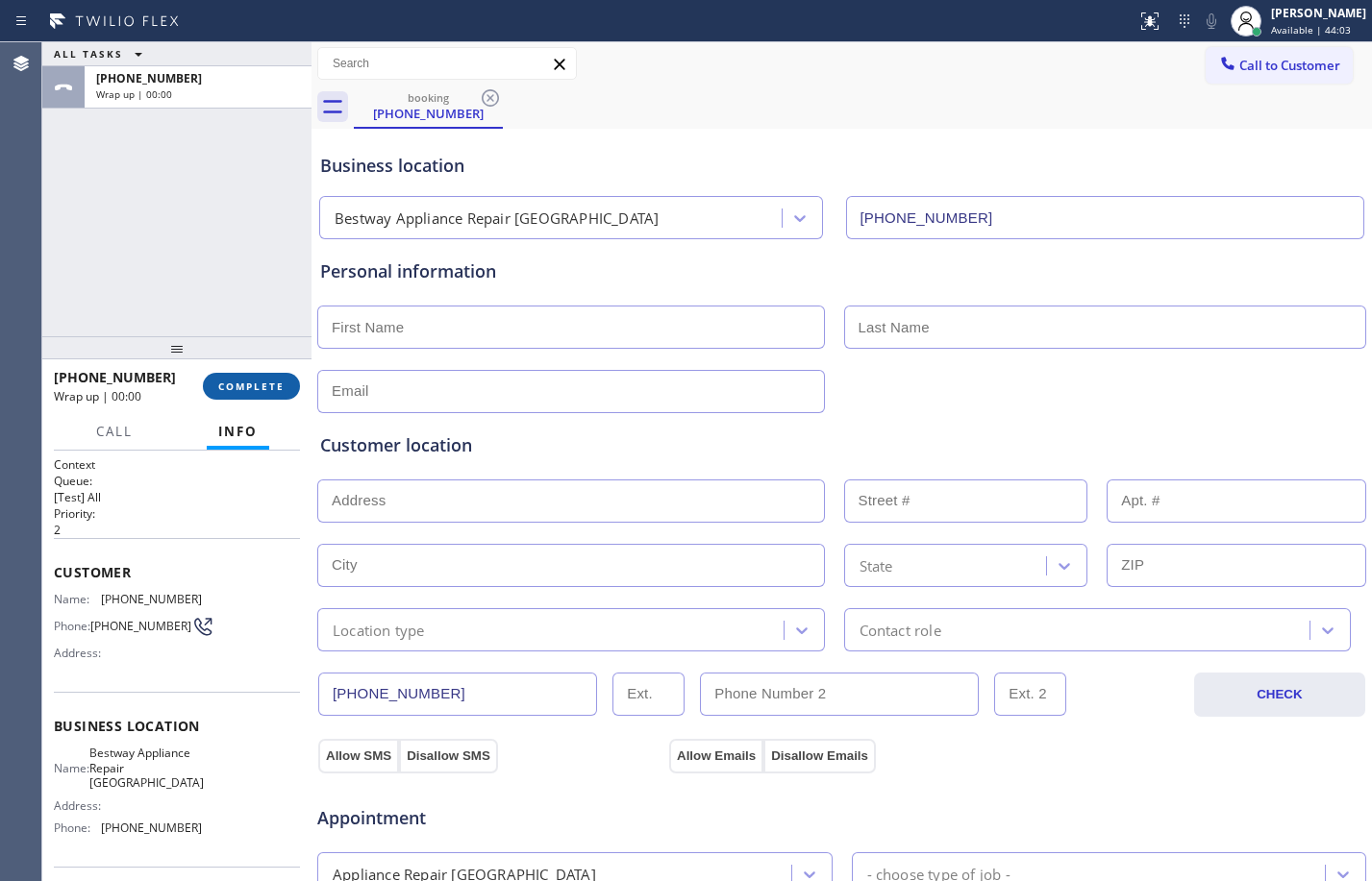
click at [274, 387] on span "COMPLETE" at bounding box center [252, 386] width 66 height 14
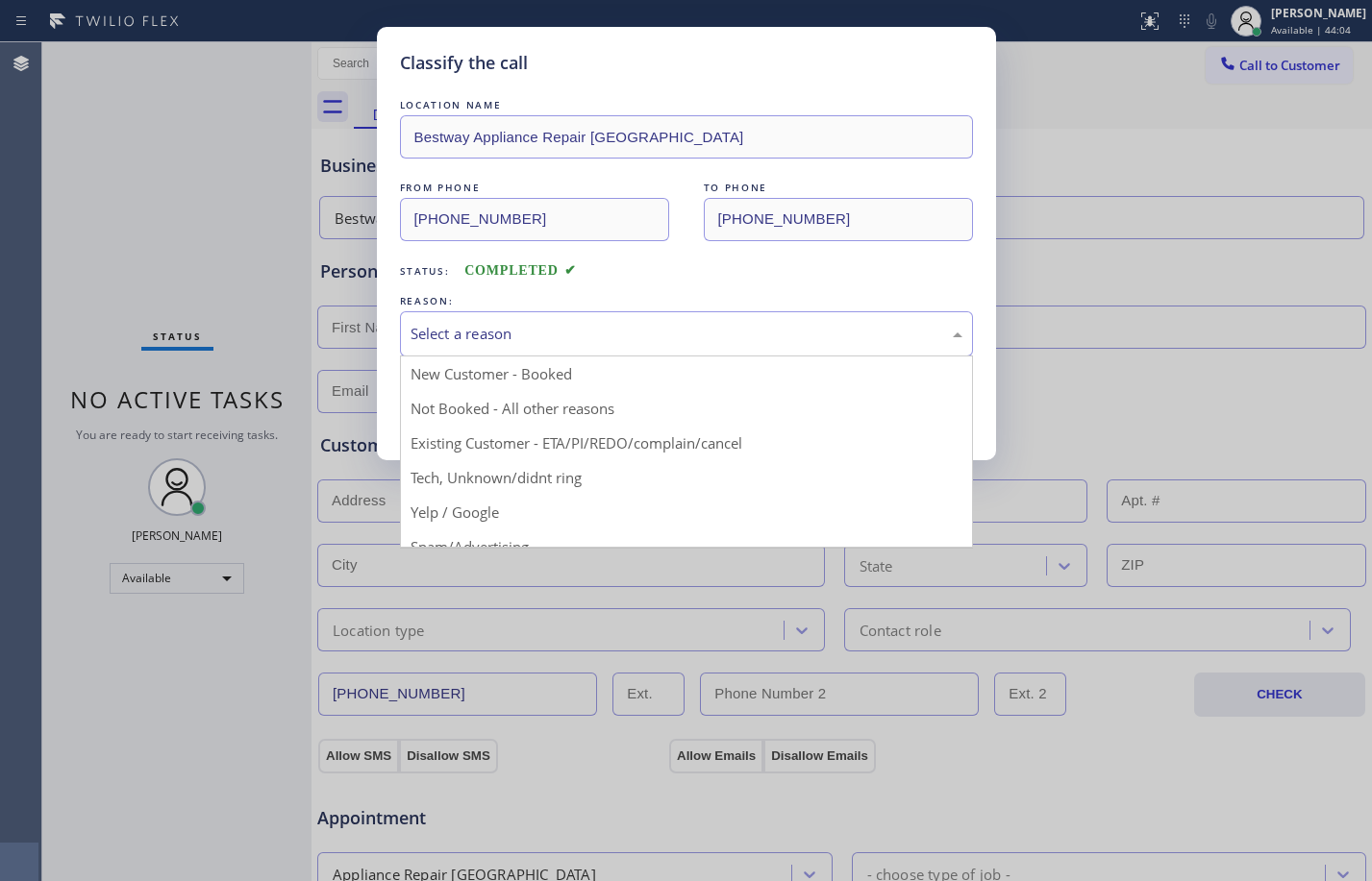
click at [615, 340] on div "Select a reason" at bounding box center [687, 334] width 552 height 22
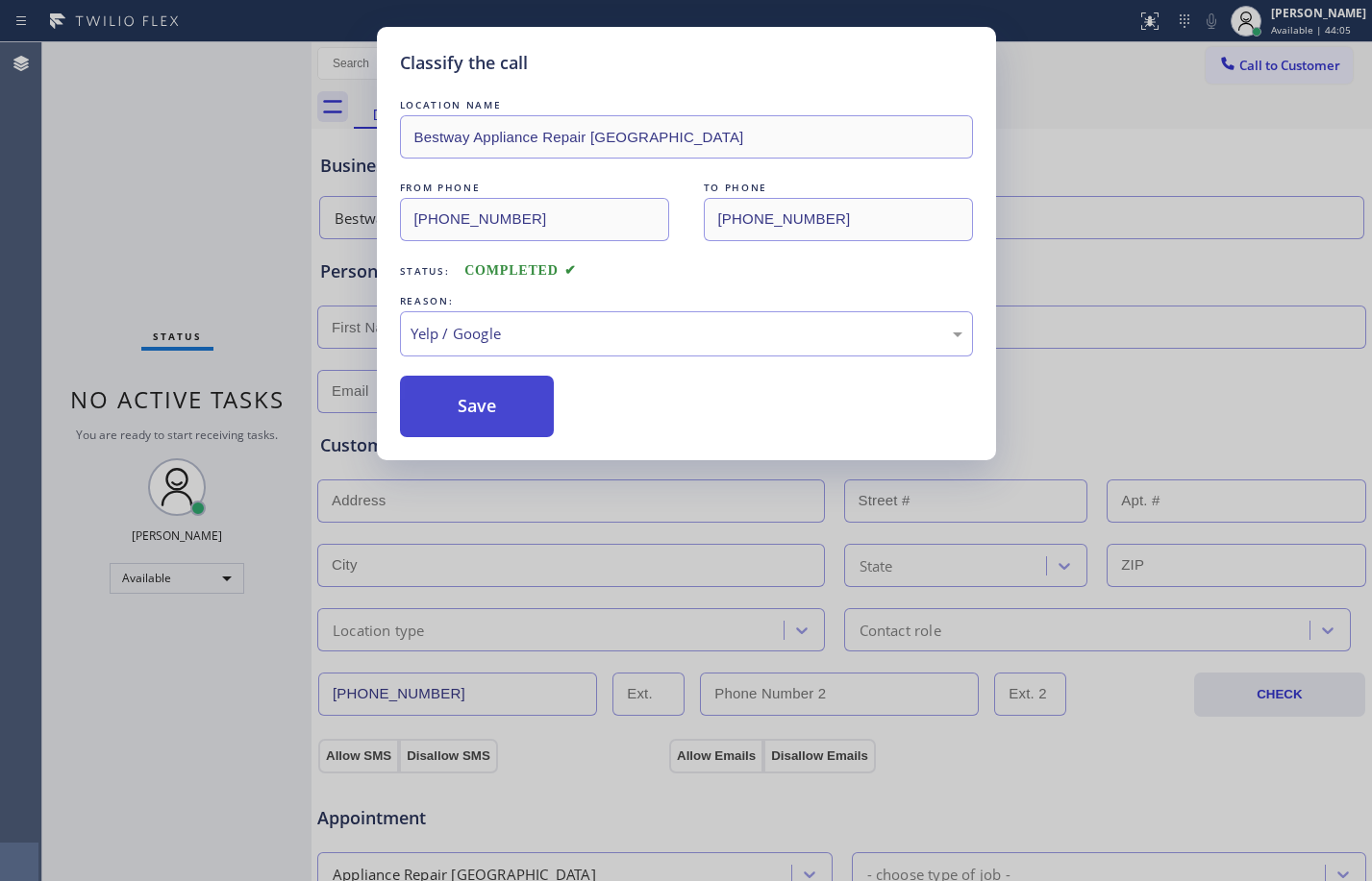
click at [476, 397] on button "Save" at bounding box center [477, 406] width 155 height 61
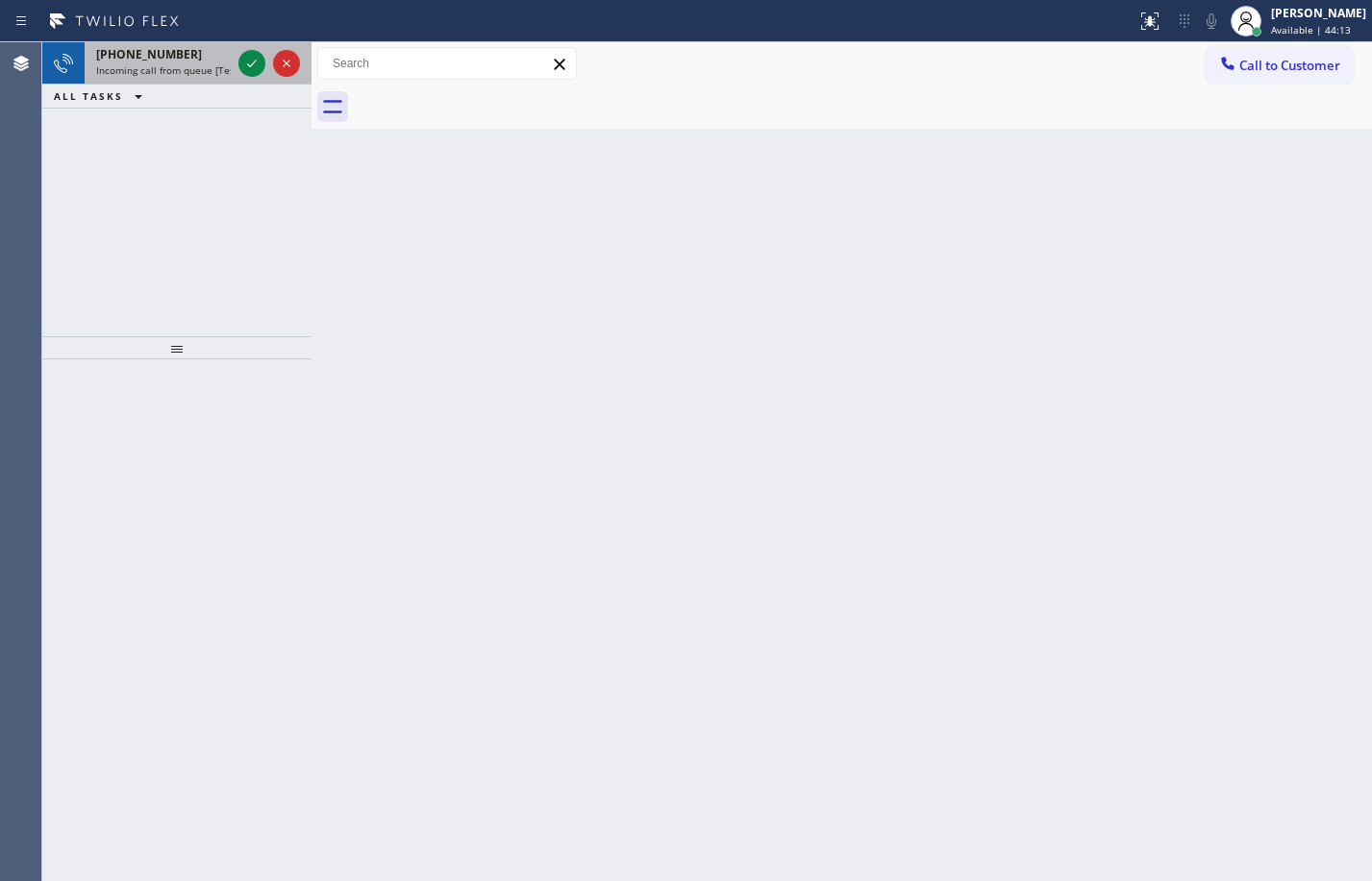
click at [239, 75] on div at bounding box center [268, 62] width 69 height 42
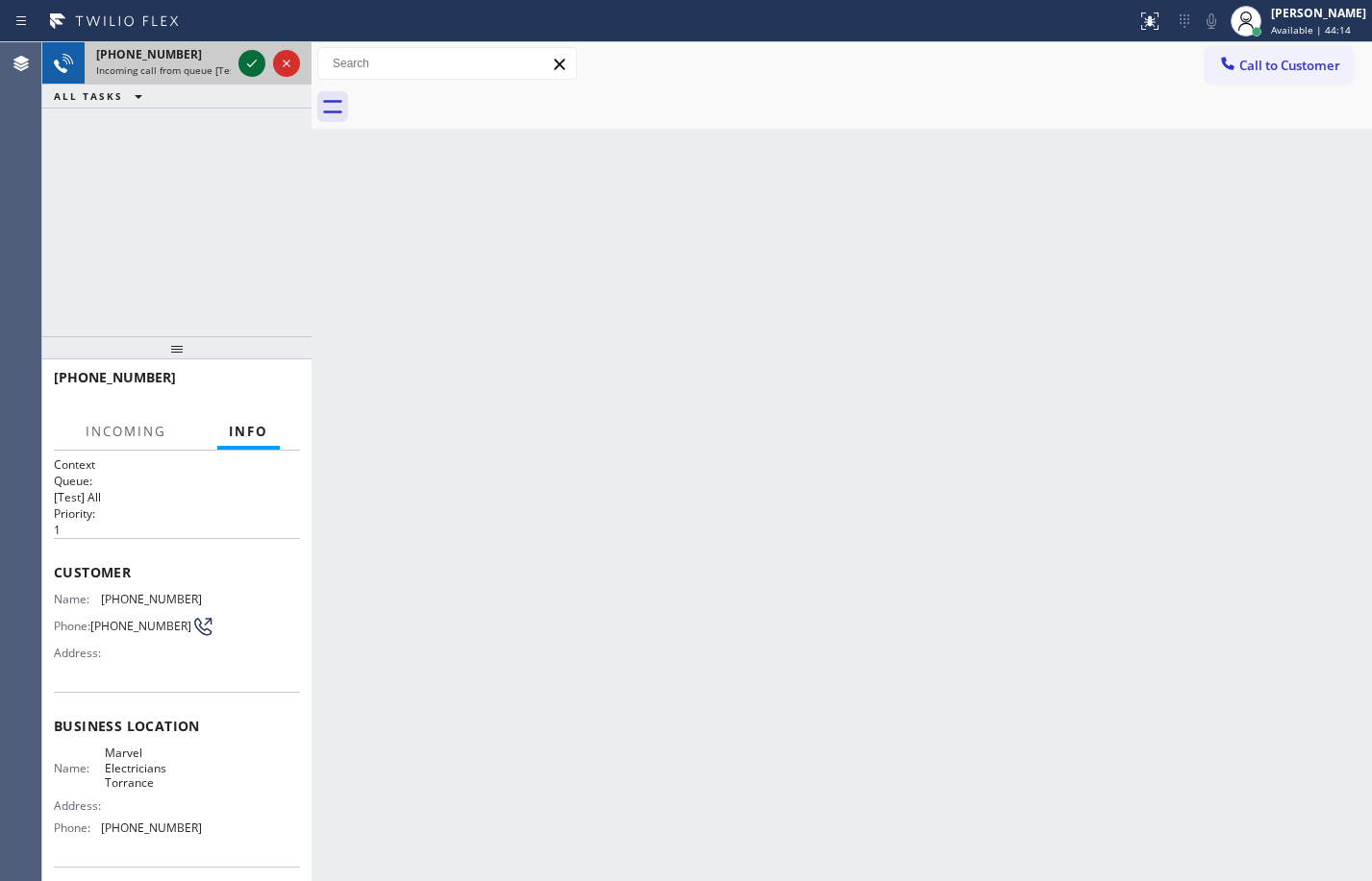
click at [249, 59] on icon at bounding box center [252, 63] width 23 height 23
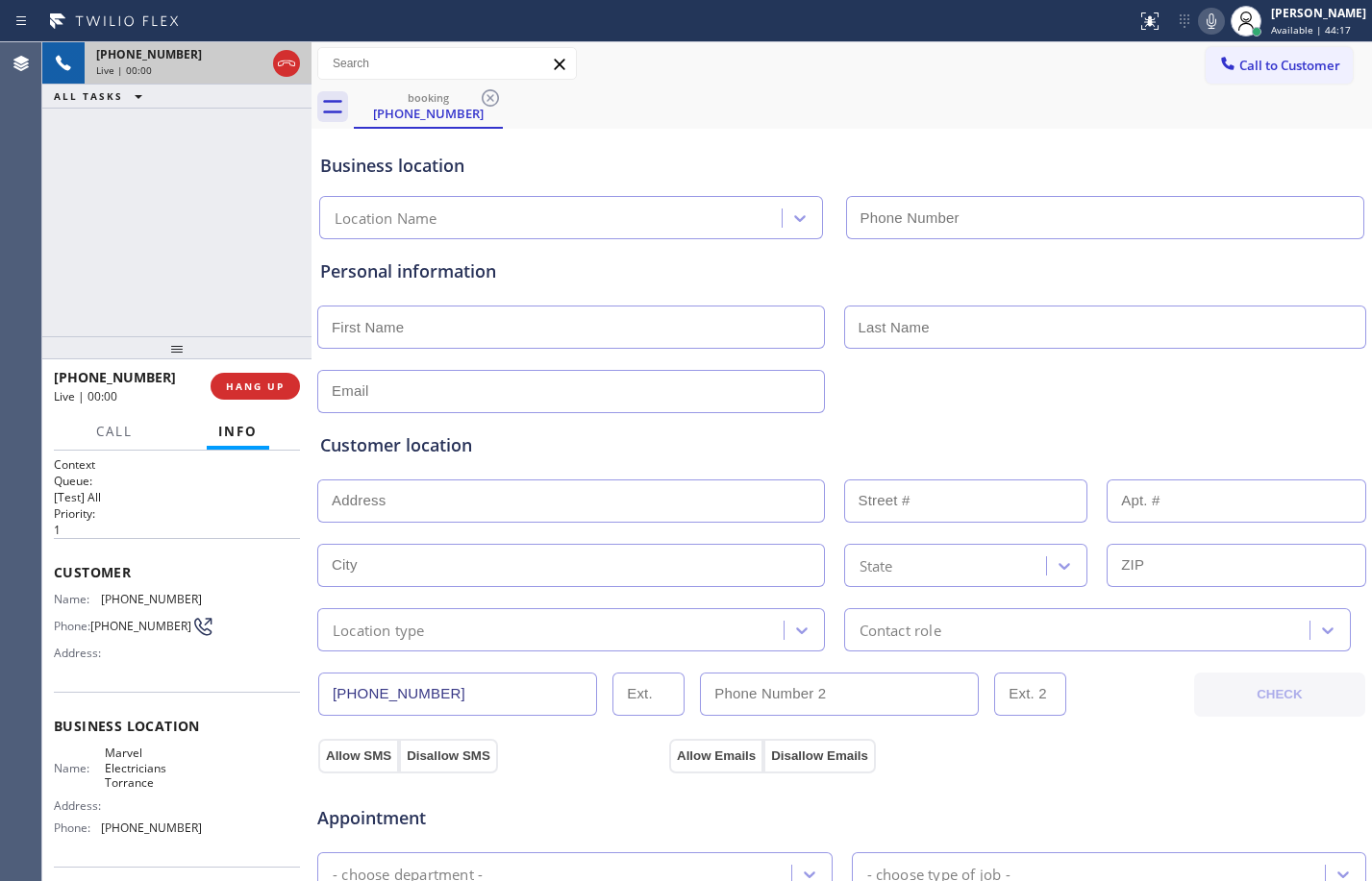
type input "[PHONE_NUMBER]"
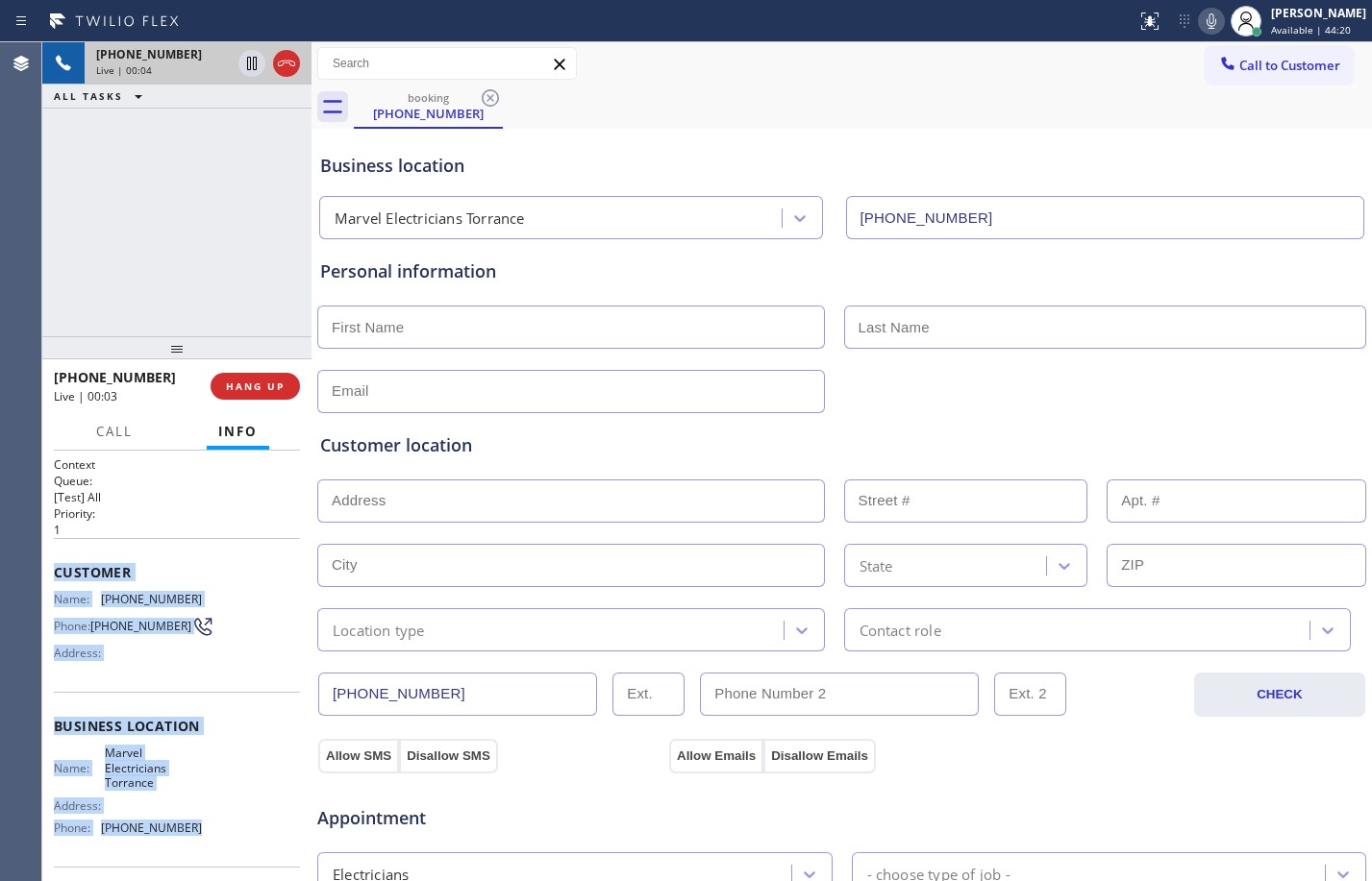
drag, startPoint x: 48, startPoint y: 572, endPoint x: 217, endPoint y: 833, distance: 310.9
click at [217, 833] on div "Context Queue: [Test] All Priority: 1 Customer Name: [PHONE_NUMBER] Phone: [PHO…" at bounding box center [177, 665] width 269 height 430
copy div "Customer Name: [PHONE_NUMBER] Phone: [PHONE_NUMBER] Address: Business location …"
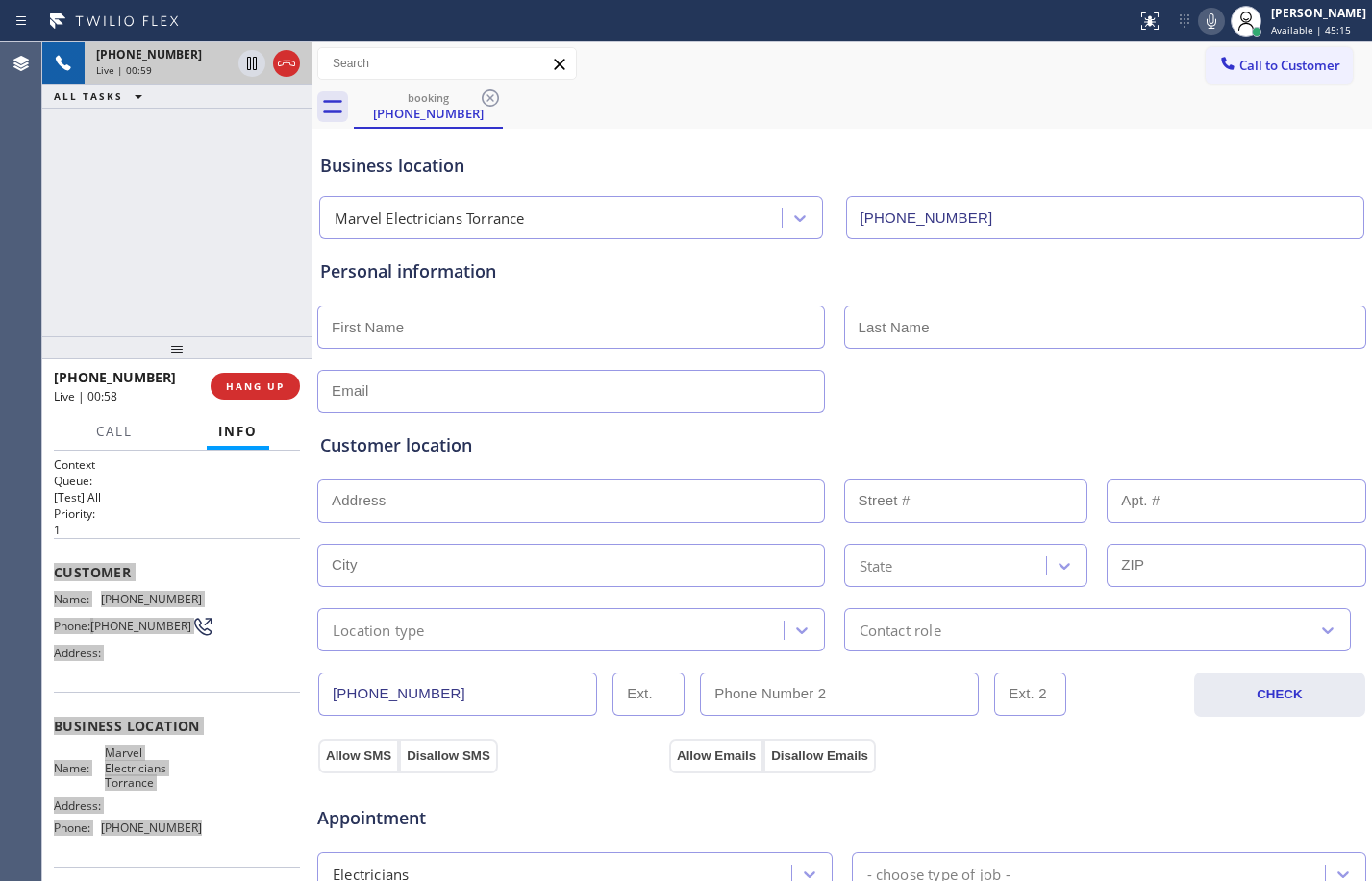
scroll to position [609, 0]
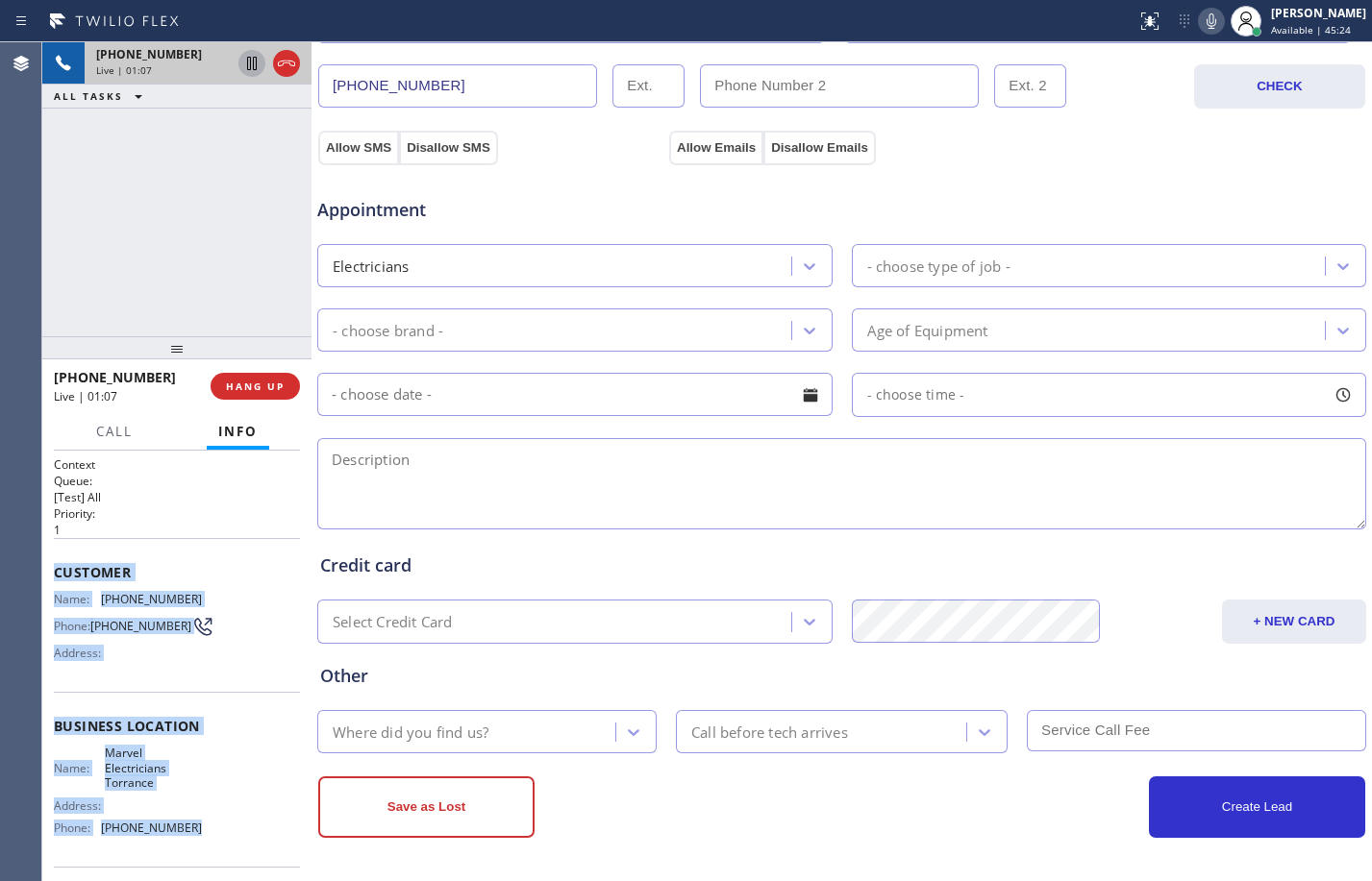
click at [251, 67] on icon at bounding box center [252, 63] width 10 height 14
click at [1200, 26] on icon at bounding box center [1212, 21] width 23 height 23
click at [257, 63] on icon at bounding box center [252, 63] width 14 height 14
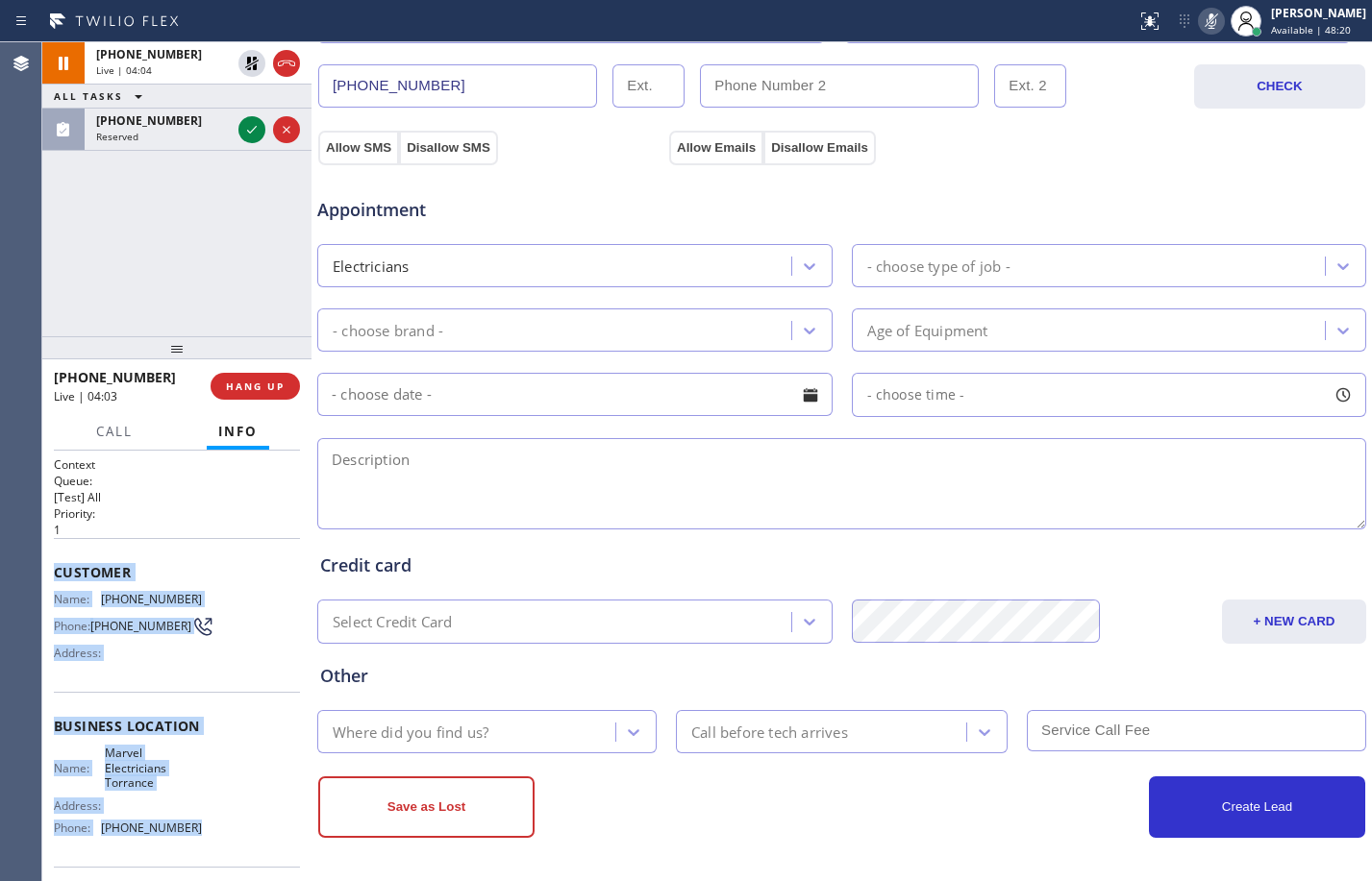
click at [1203, 20] on icon at bounding box center [1212, 21] width 23 height 23
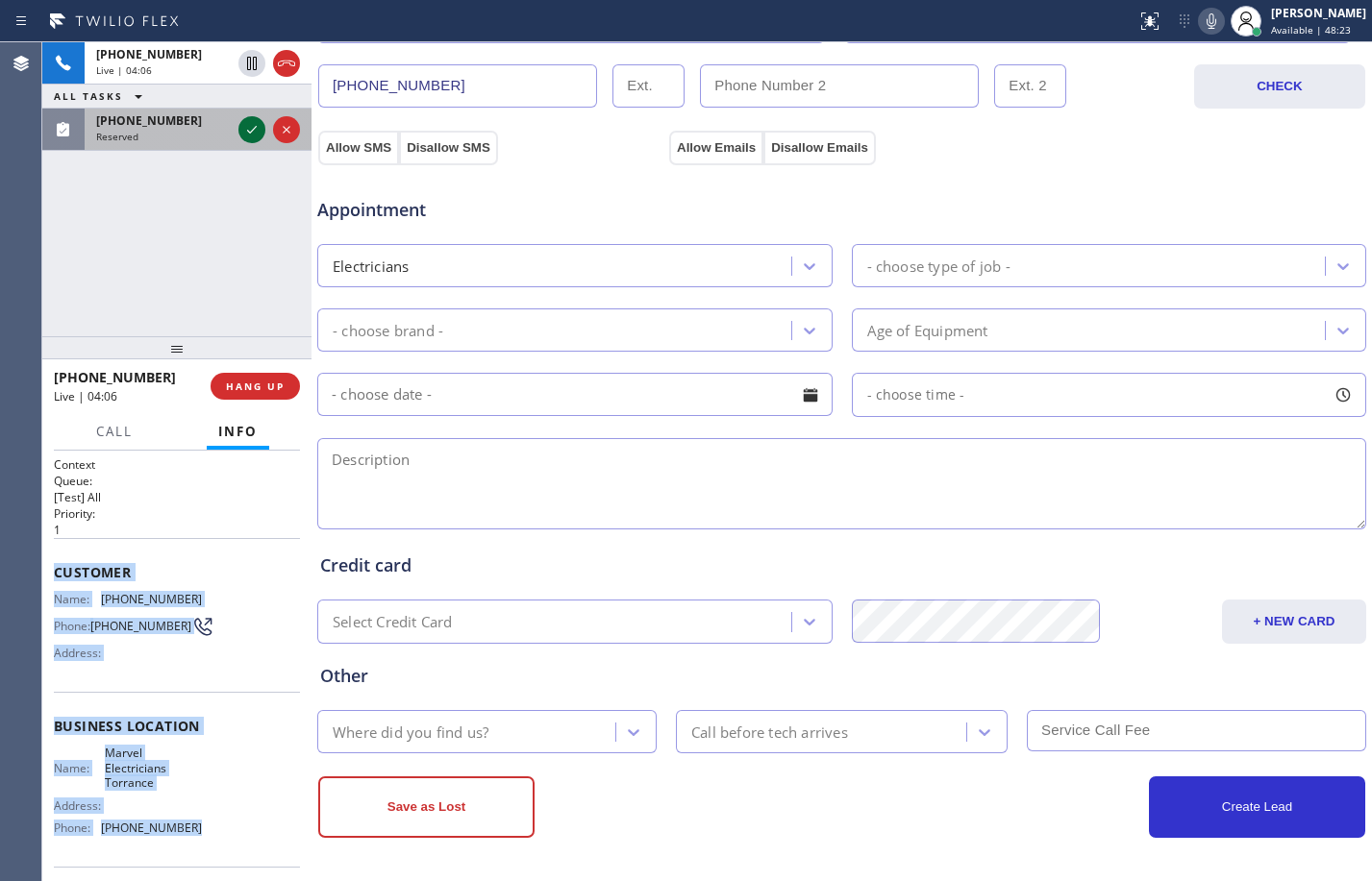
click at [253, 133] on icon at bounding box center [252, 130] width 23 height 23
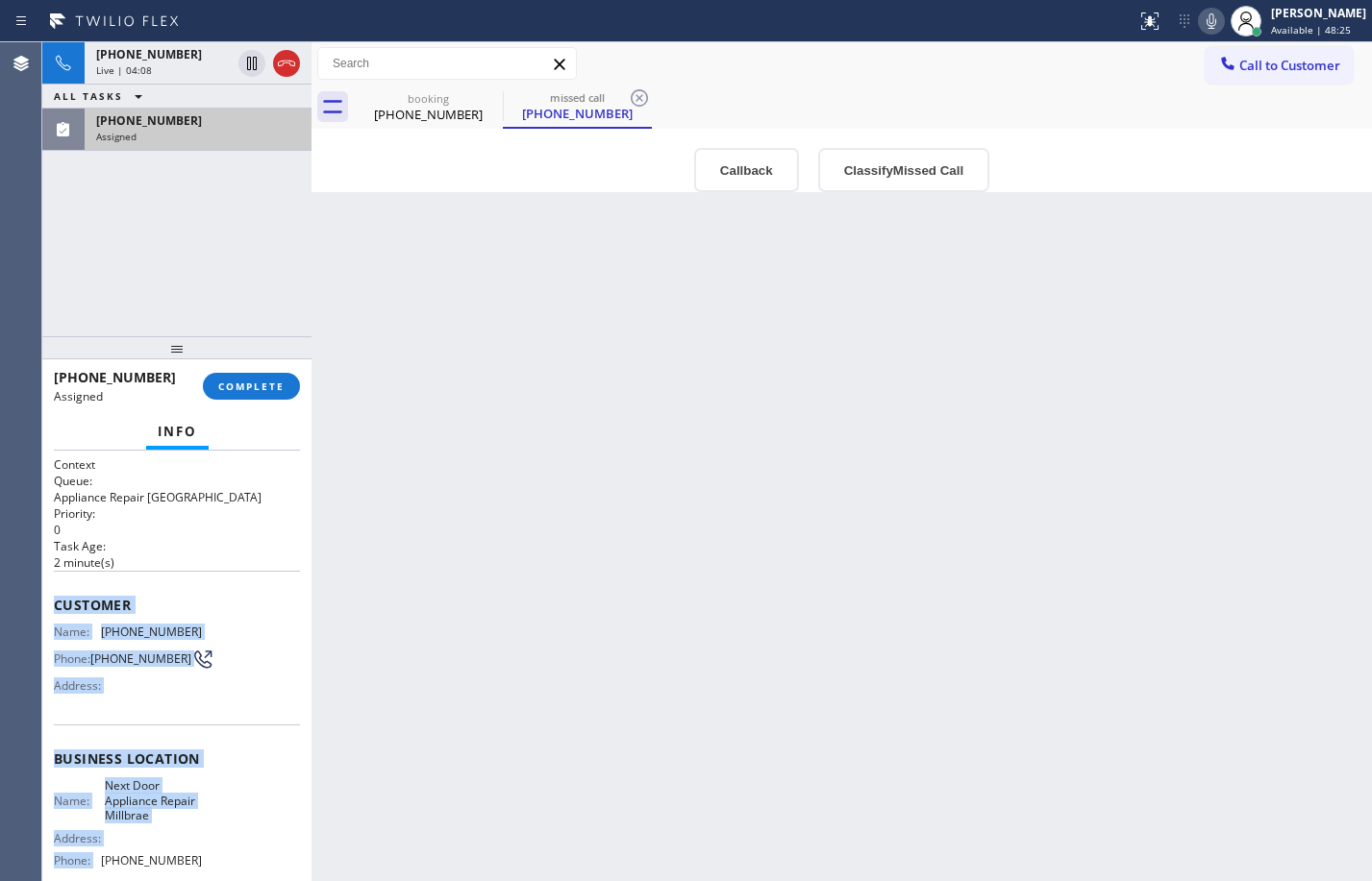
drag, startPoint x: 242, startPoint y: 585, endPoint x: 192, endPoint y: 589, distance: 50.2
click at [241, 586] on div "Customer Name: [PHONE_NUMBER] Phone: [PHONE_NUMBER] Address:" at bounding box center [177, 648] width 246 height 154
click at [227, 600] on span "Customer" at bounding box center [177, 605] width 246 height 19
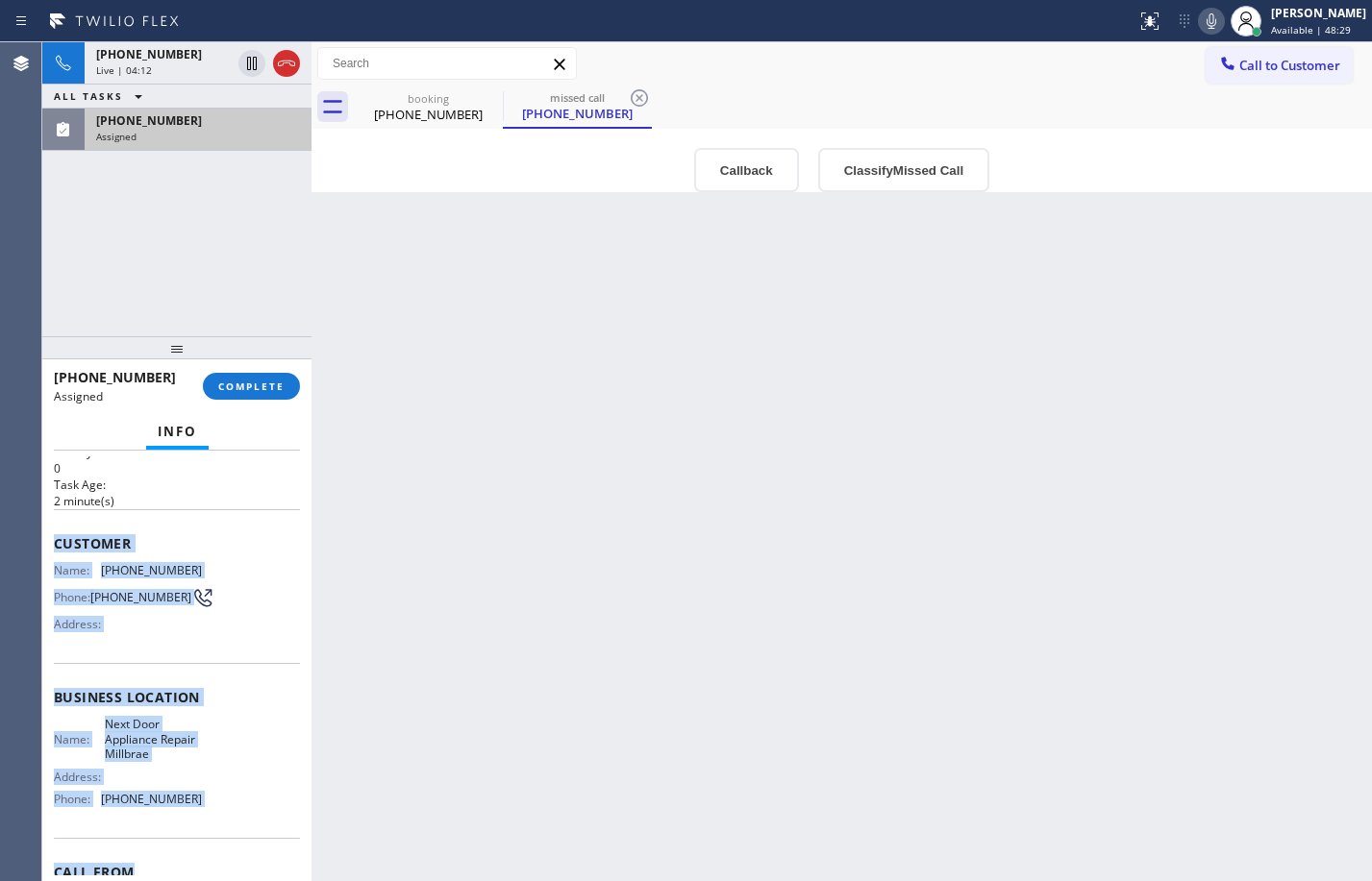
scroll to position [142, 0]
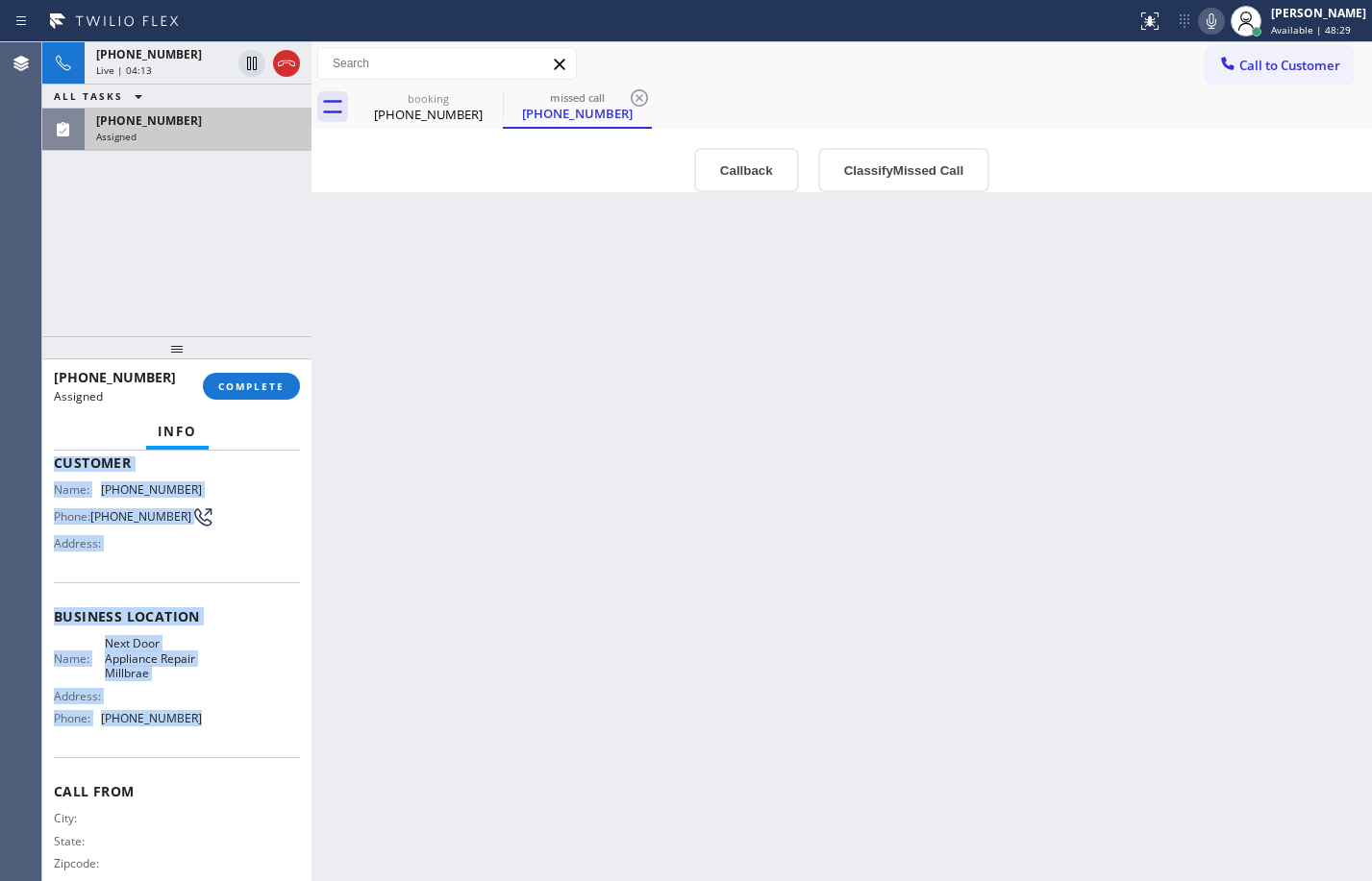
drag, startPoint x: 55, startPoint y: 608, endPoint x: 209, endPoint y: 744, distance: 205.5
click at [209, 744] on div "Context Queue: Appliance Repair High End Priority: 0 Task Age: [DEMOGRAPHIC_DAT…" at bounding box center [177, 609] width 246 height 589
copy div "Customer Name: [PHONE_NUMBER] Phone: [PHONE_NUMBER] Address: Business location …"
drag, startPoint x: 252, startPoint y: 64, endPoint x: 324, endPoint y: 62, distance: 72.0
click at [252, 64] on icon at bounding box center [252, 63] width 23 height 23
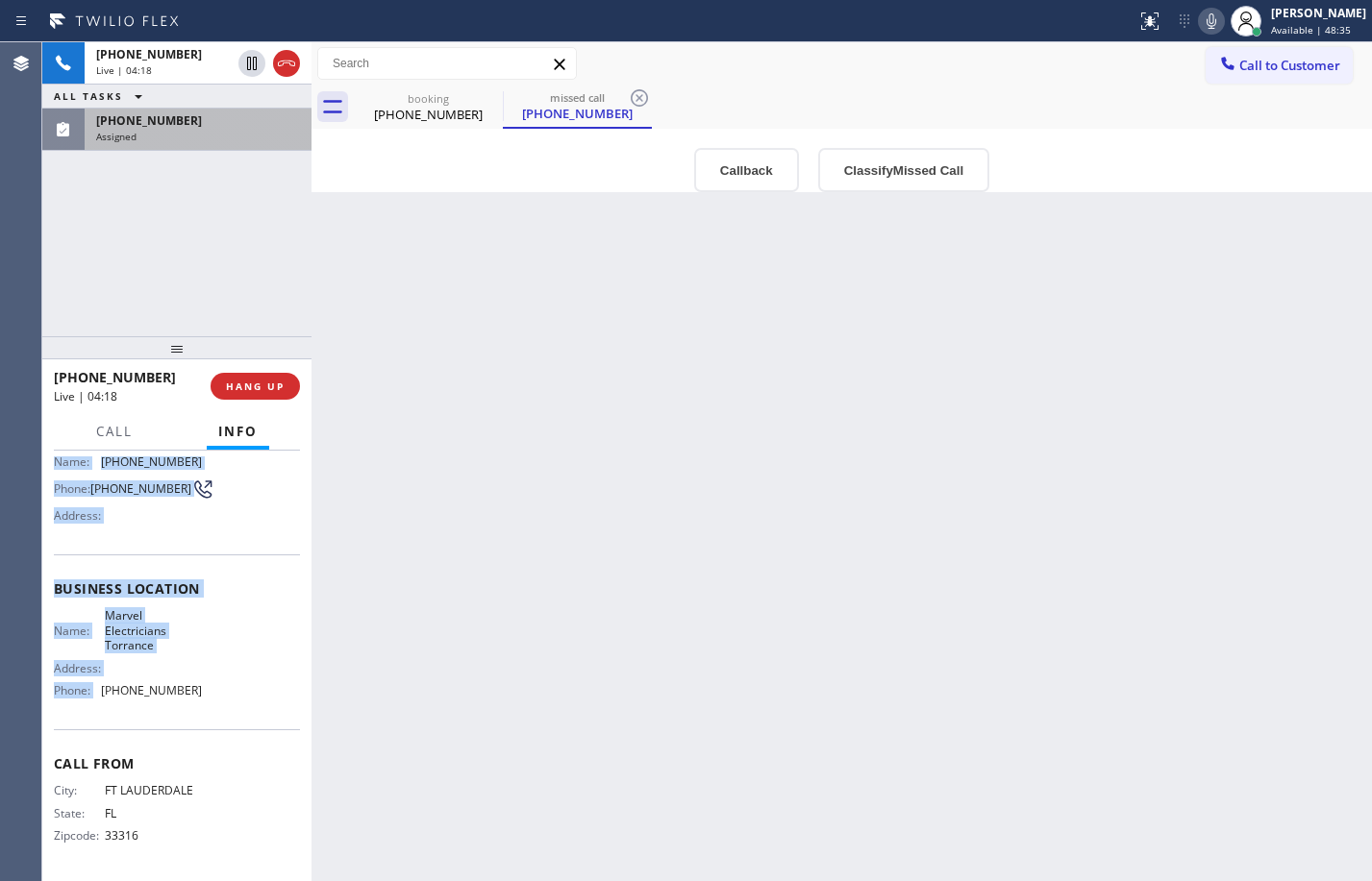
scroll to position [109, 0]
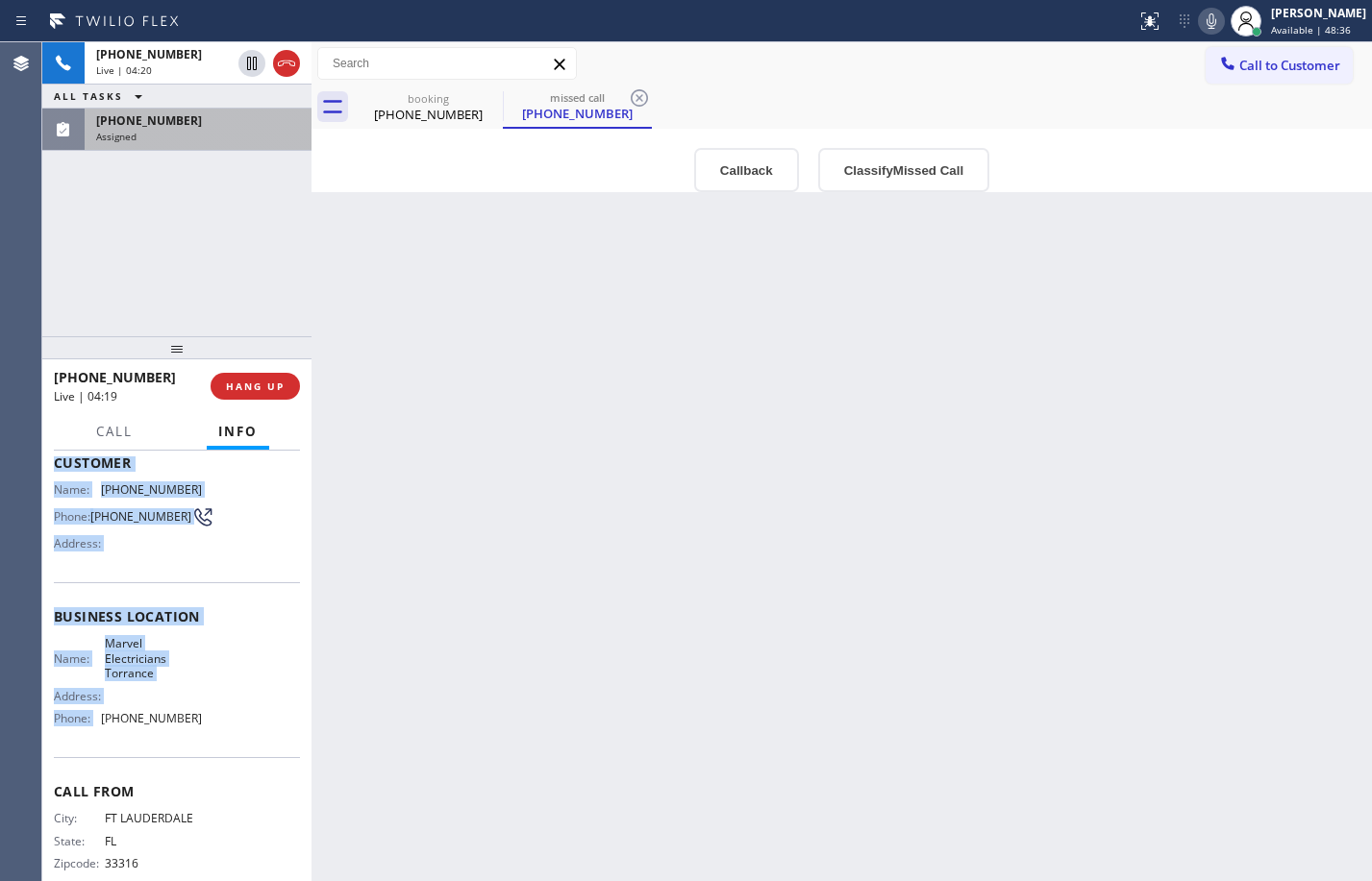
click at [1201, 29] on icon at bounding box center [1212, 21] width 23 height 23
click at [198, 130] on div "Assigned" at bounding box center [198, 137] width 204 height 14
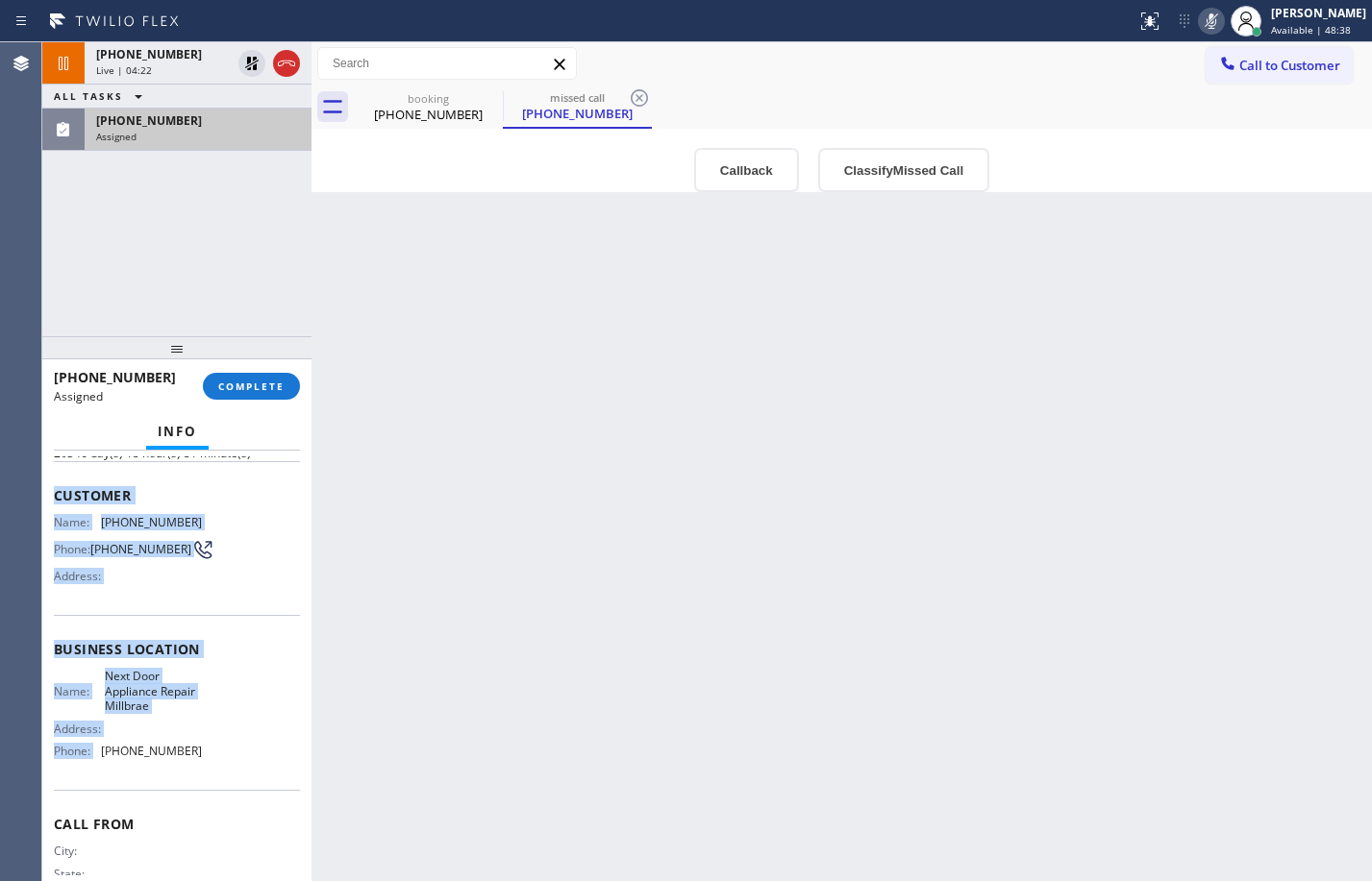
scroll to position [142, 0]
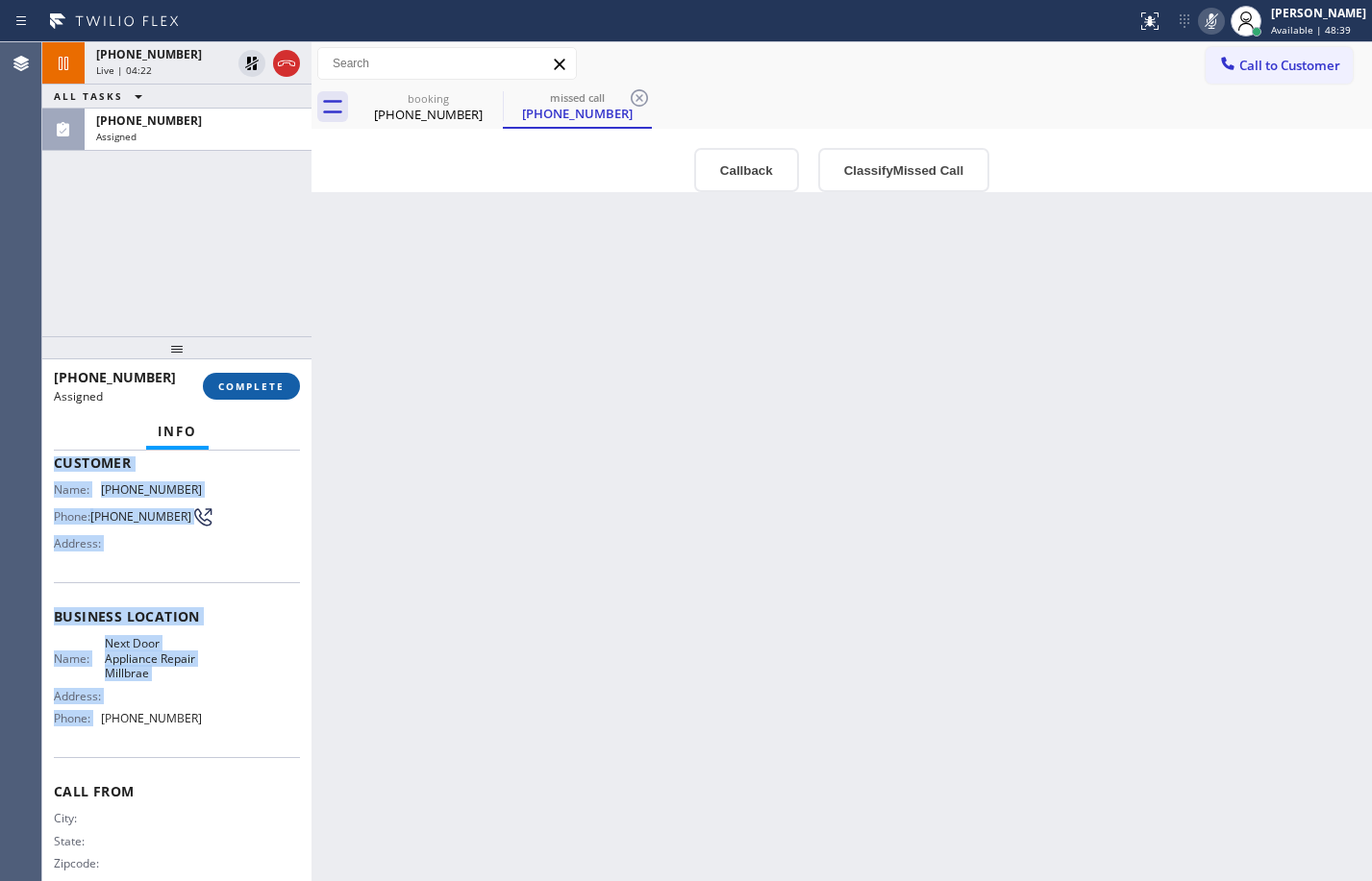
click at [244, 389] on span "COMPLETE" at bounding box center [252, 386] width 66 height 14
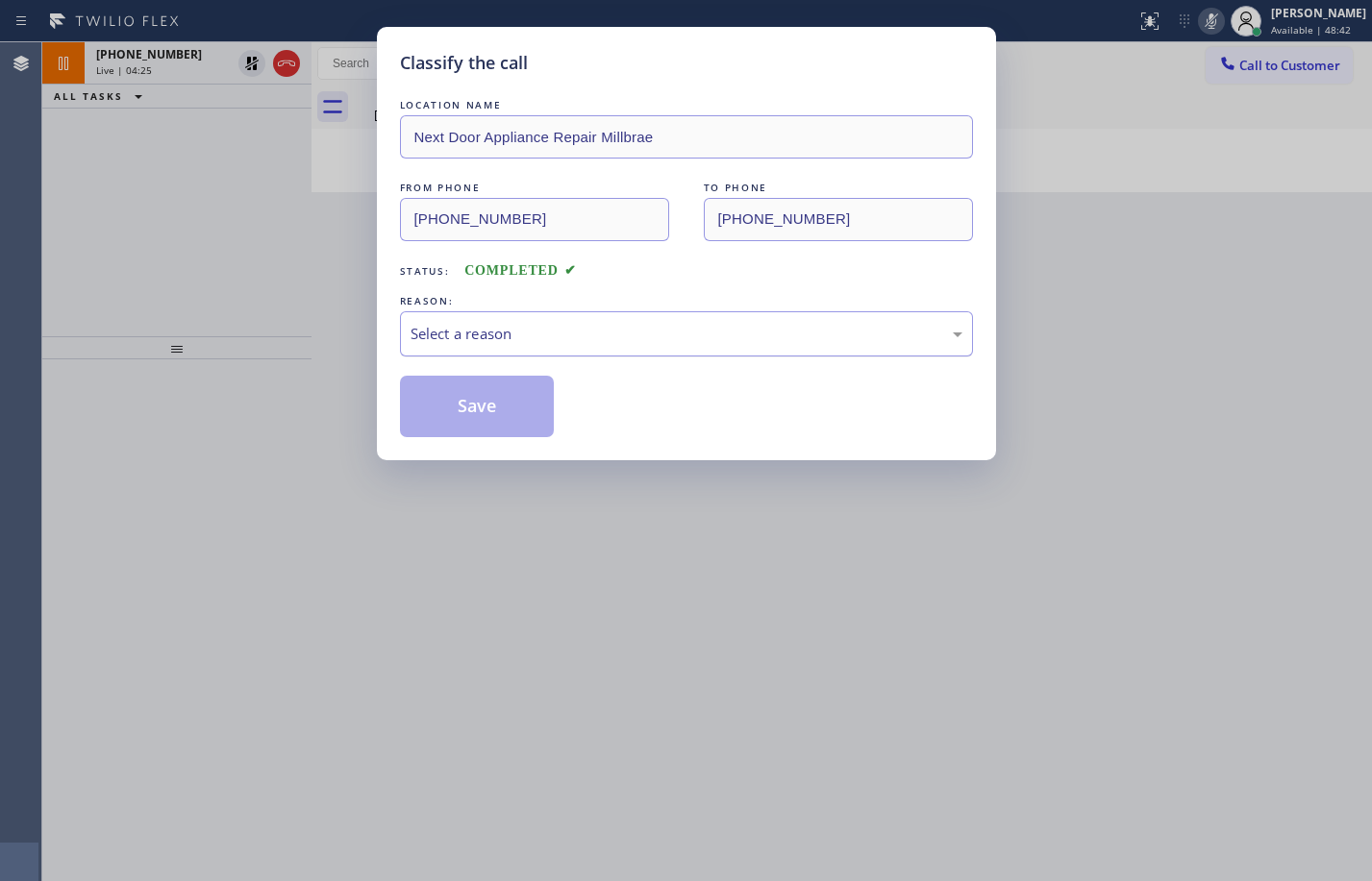
click at [603, 339] on div "Select a reason" at bounding box center [687, 334] width 552 height 22
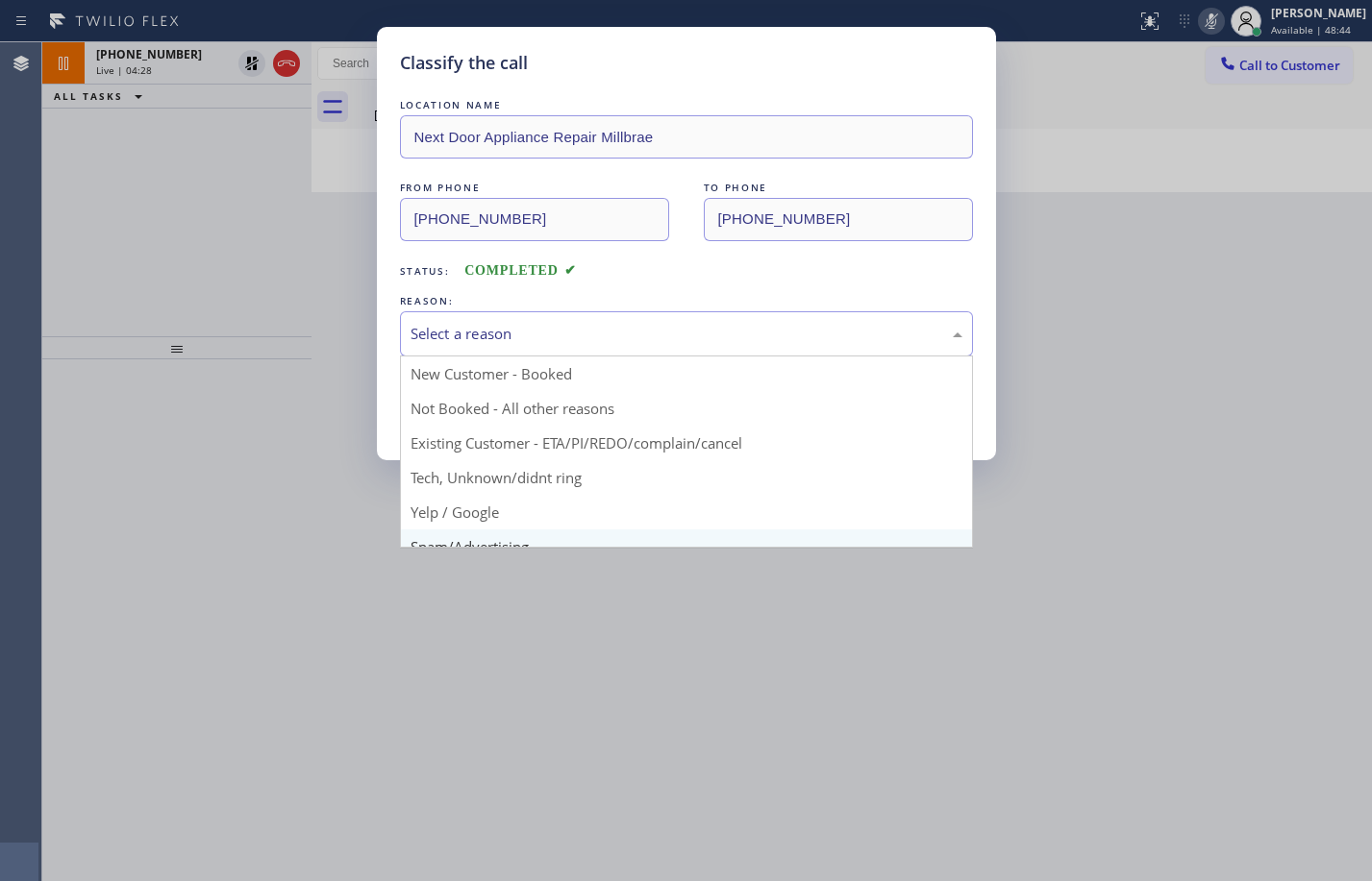
scroll to position [121, 0]
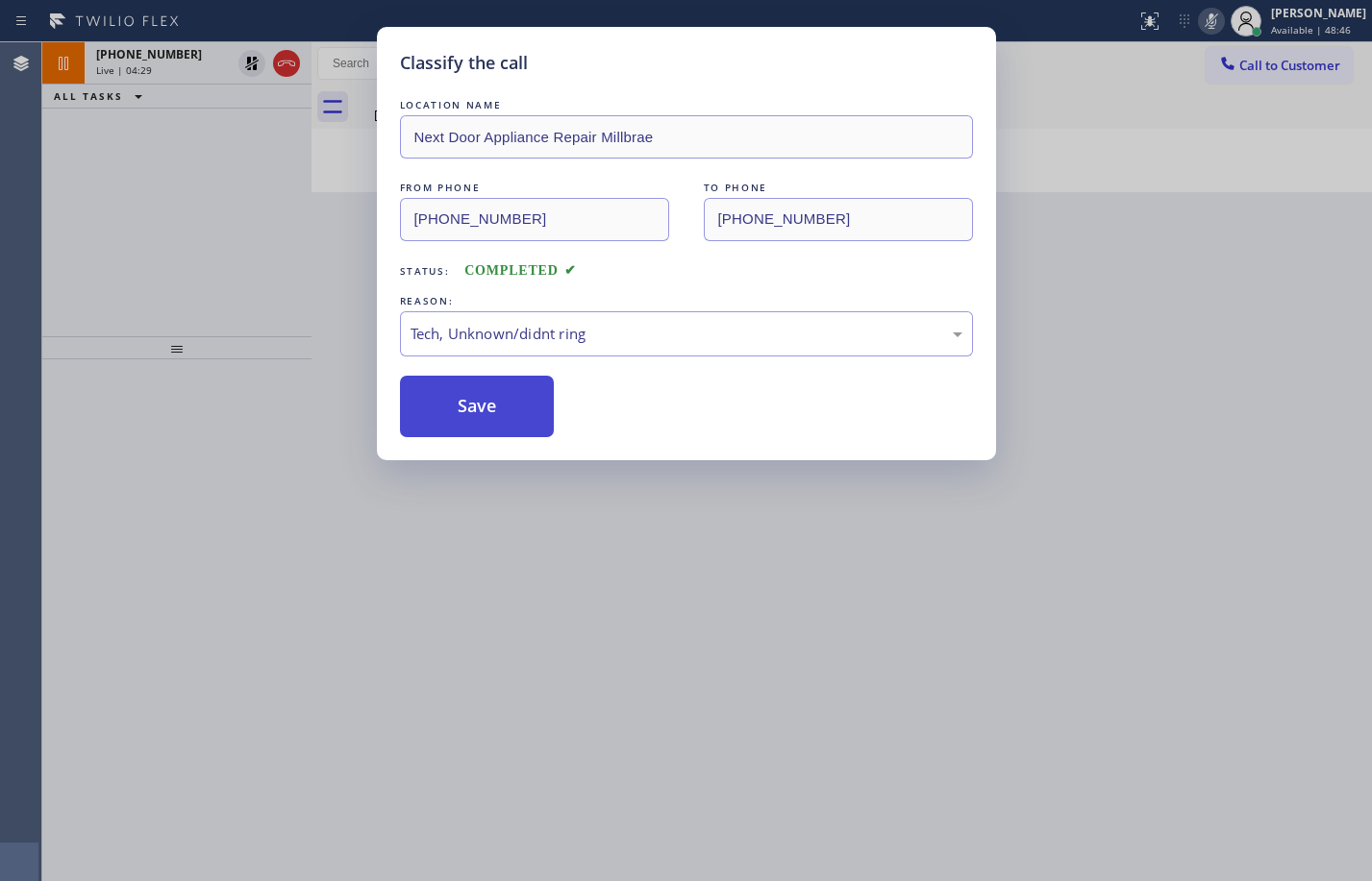
click at [484, 398] on button "Save" at bounding box center [477, 406] width 155 height 61
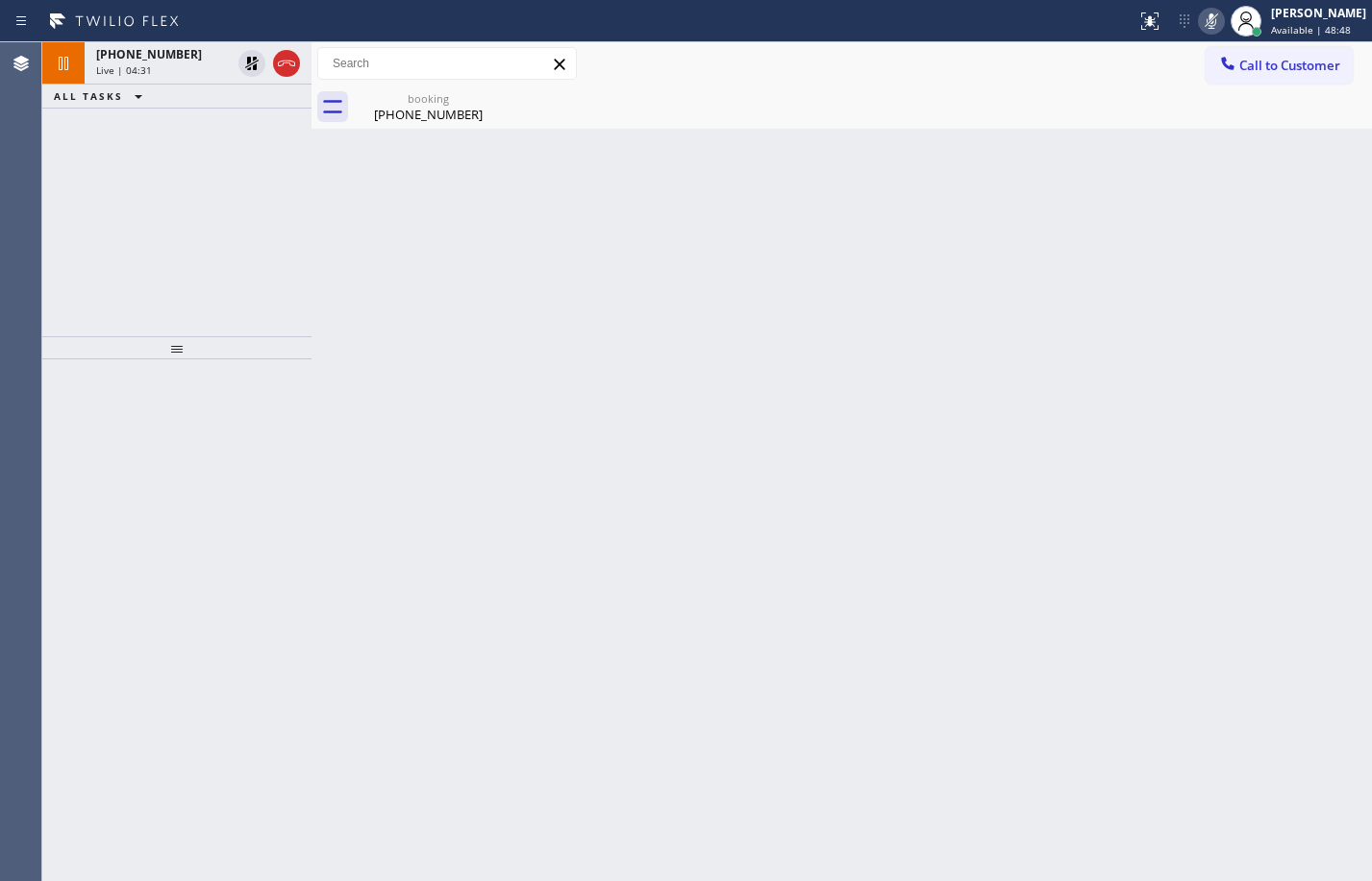
click at [177, 204] on div "[PHONE_NUMBER] Live | 04:31 ALL TASKS ALL TASKS ACTIVE TASKS TASKS IN WRAP UP" at bounding box center [177, 188] width 269 height 294
click at [161, 70] on div "Live | 04:31" at bounding box center [164, 70] width 135 height 14
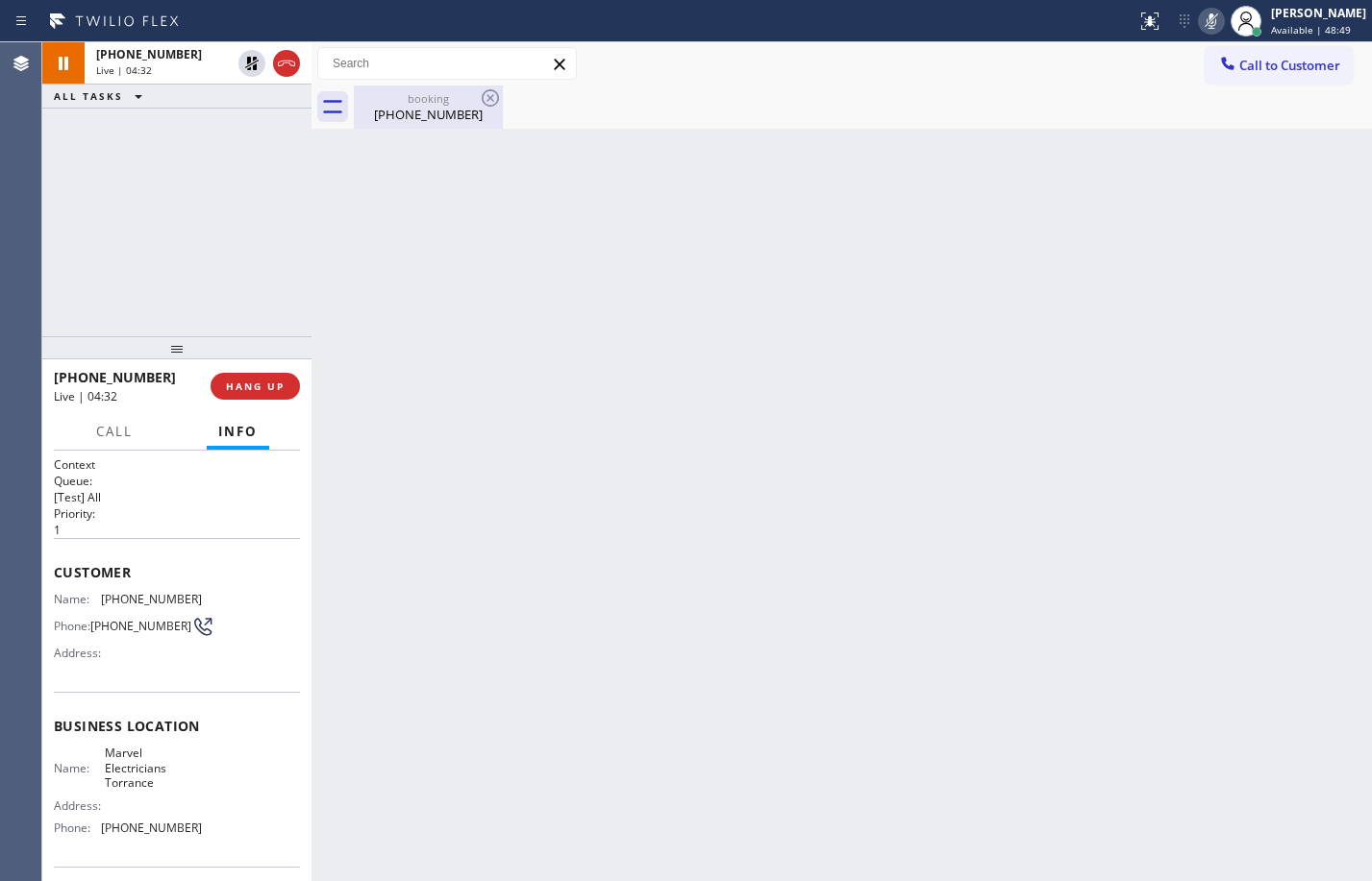
click at [389, 102] on div "booking" at bounding box center [428, 99] width 145 height 15
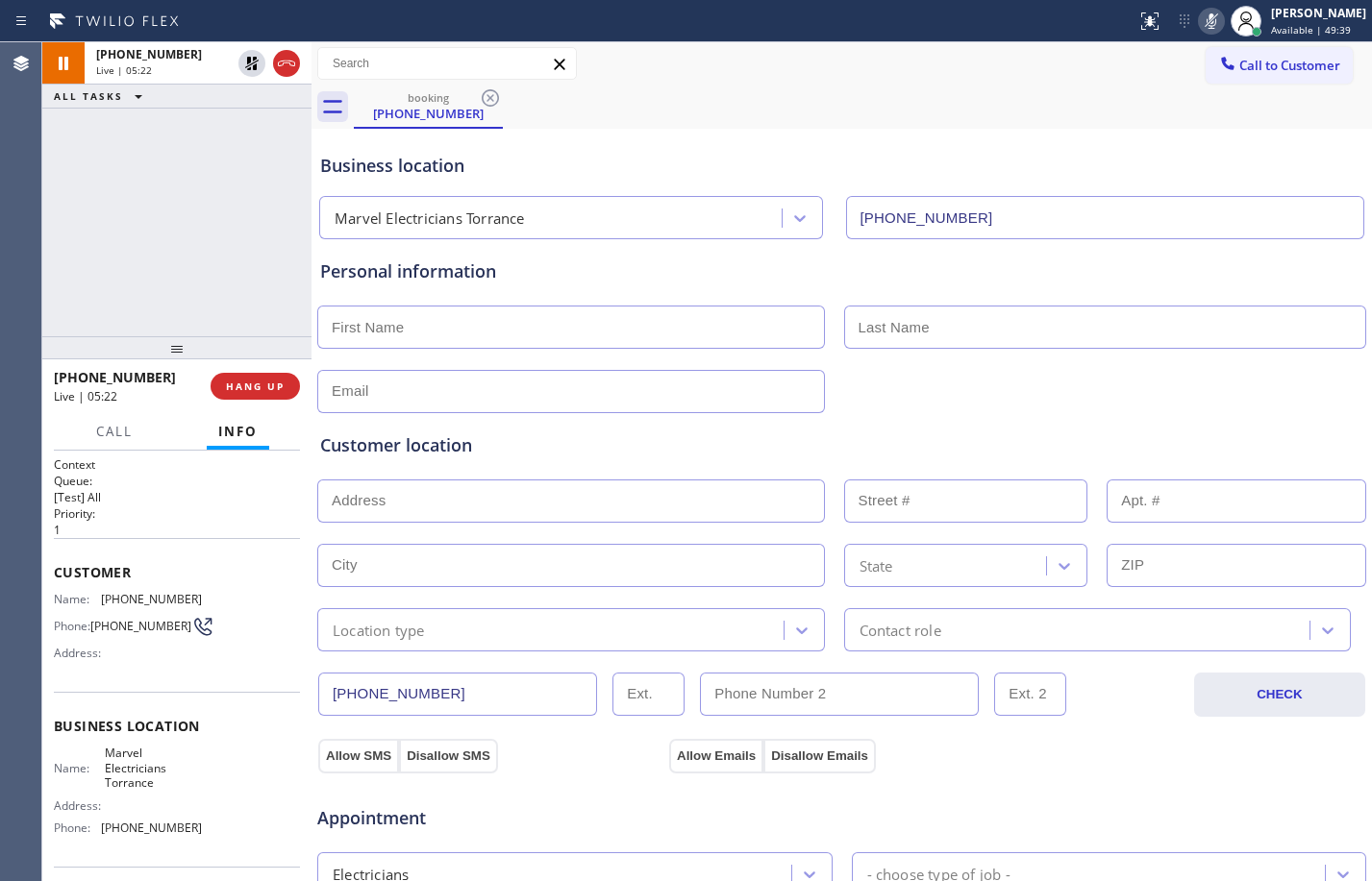
click at [231, 188] on div "[PHONE_NUMBER] Live | 05:22 ALL TASKS ALL TASKS ACTIVE TASKS TASKS IN WRAP UP" at bounding box center [177, 188] width 269 height 294
click at [247, 70] on icon at bounding box center [252, 63] width 23 height 23
click at [1200, 22] on icon at bounding box center [1212, 21] width 23 height 23
click at [480, 385] on input "text" at bounding box center [571, 391] width 507 height 43
type input "v"
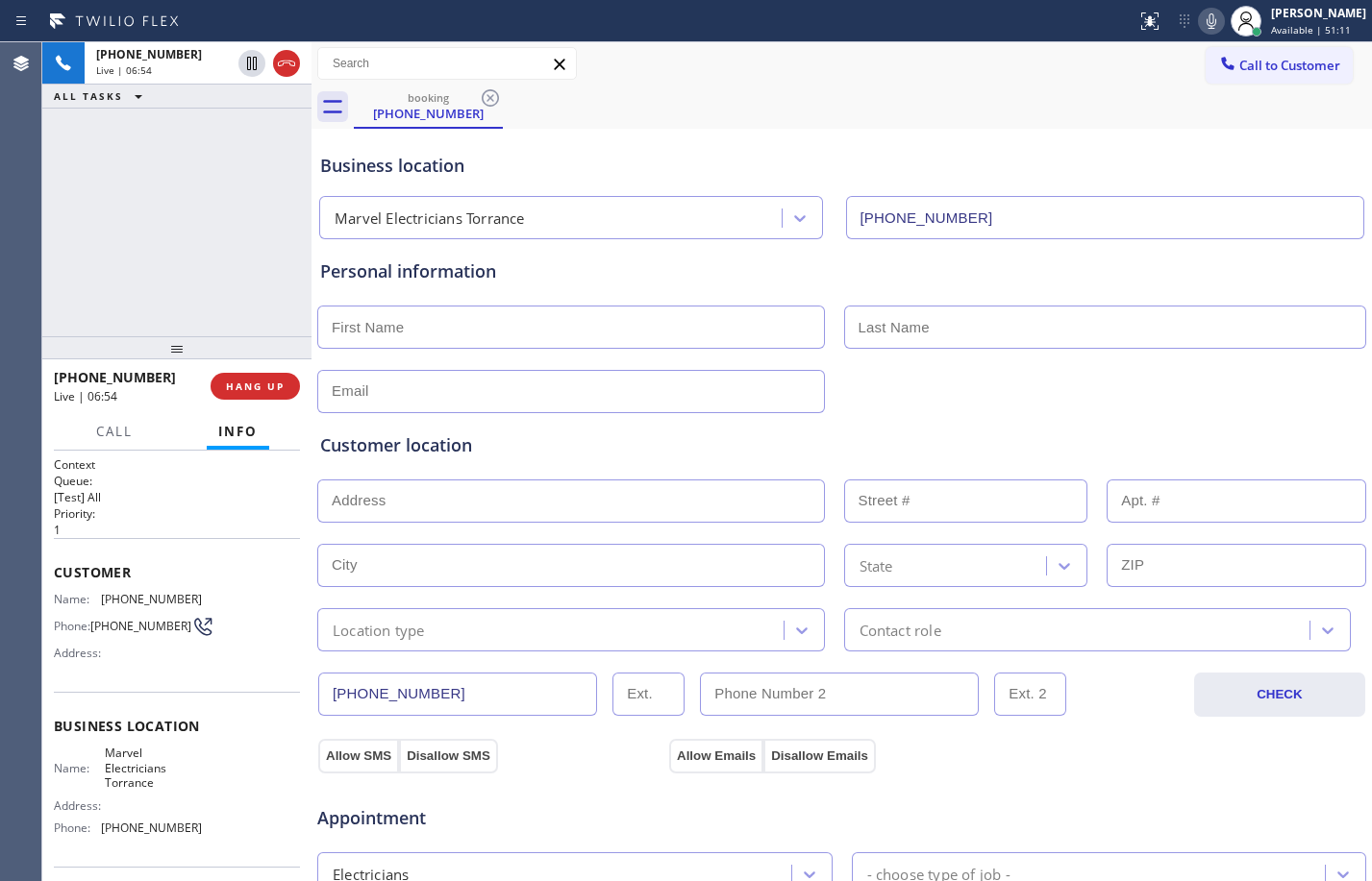
paste input "[EMAIL_ADDRESS][DOMAIN_NAME]"
type input "[EMAIL_ADDRESS][DOMAIN_NAME]"
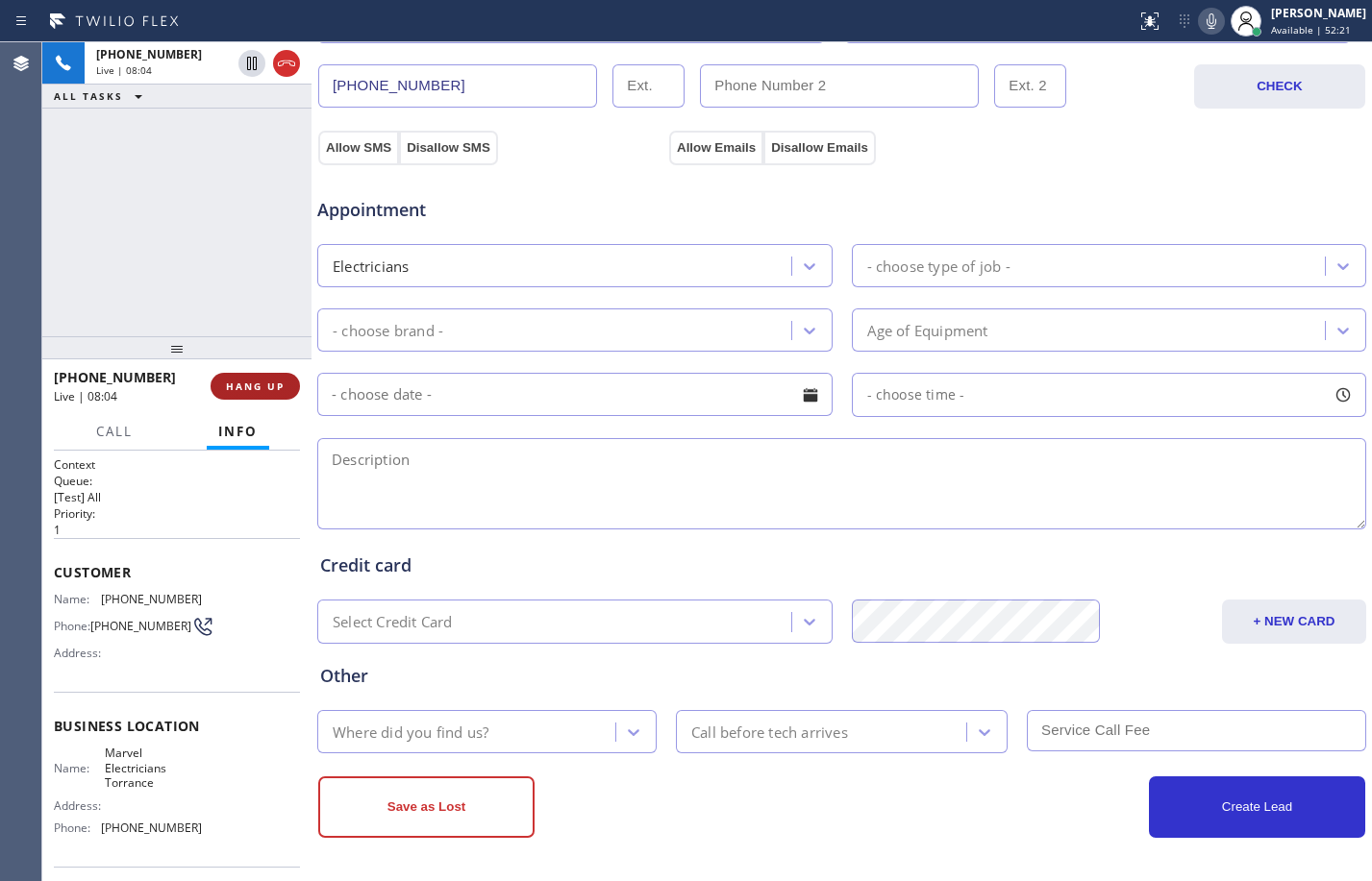
click at [242, 380] on span "HANG UP" at bounding box center [256, 386] width 59 height 14
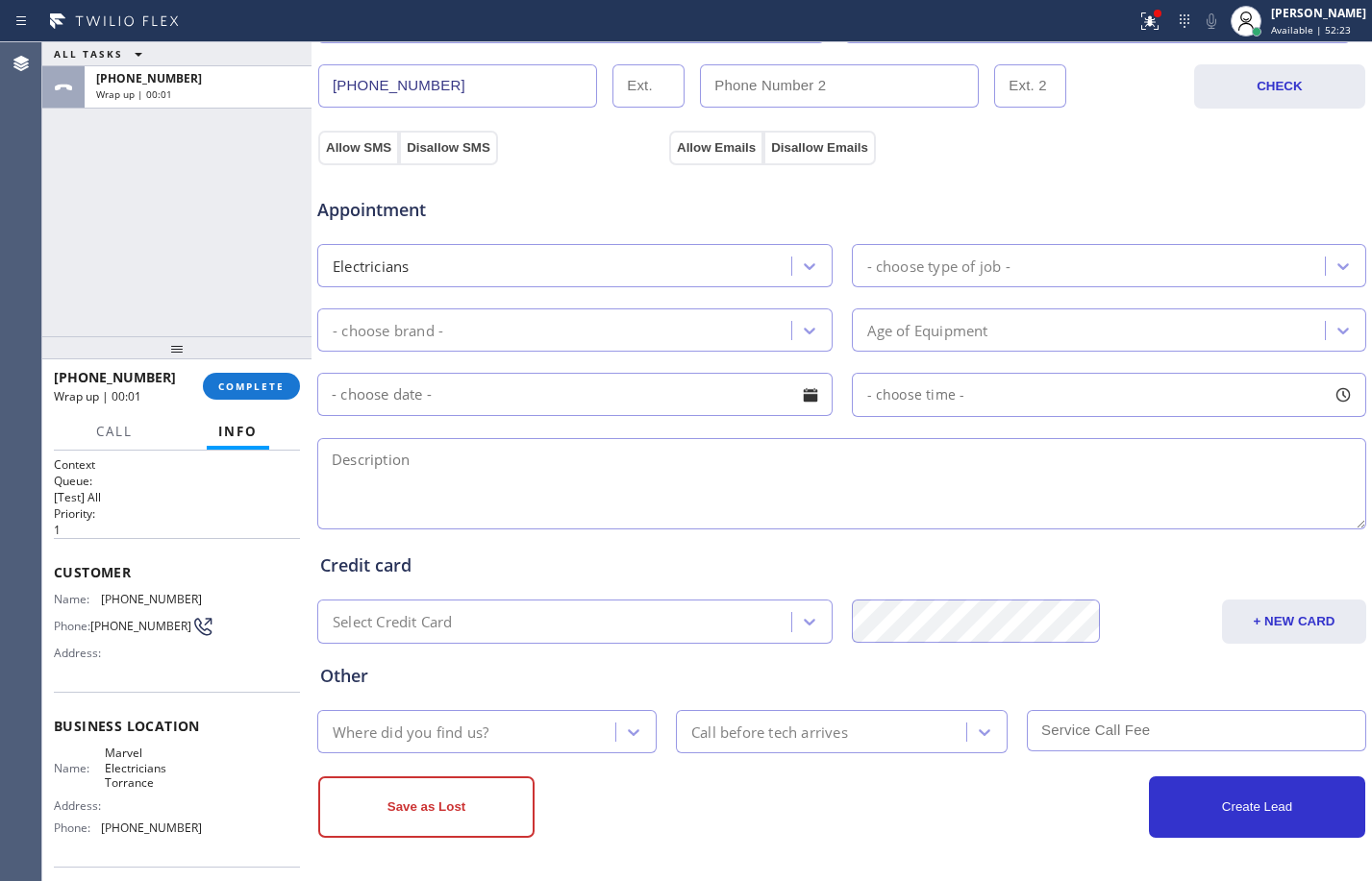
scroll to position [0, 0]
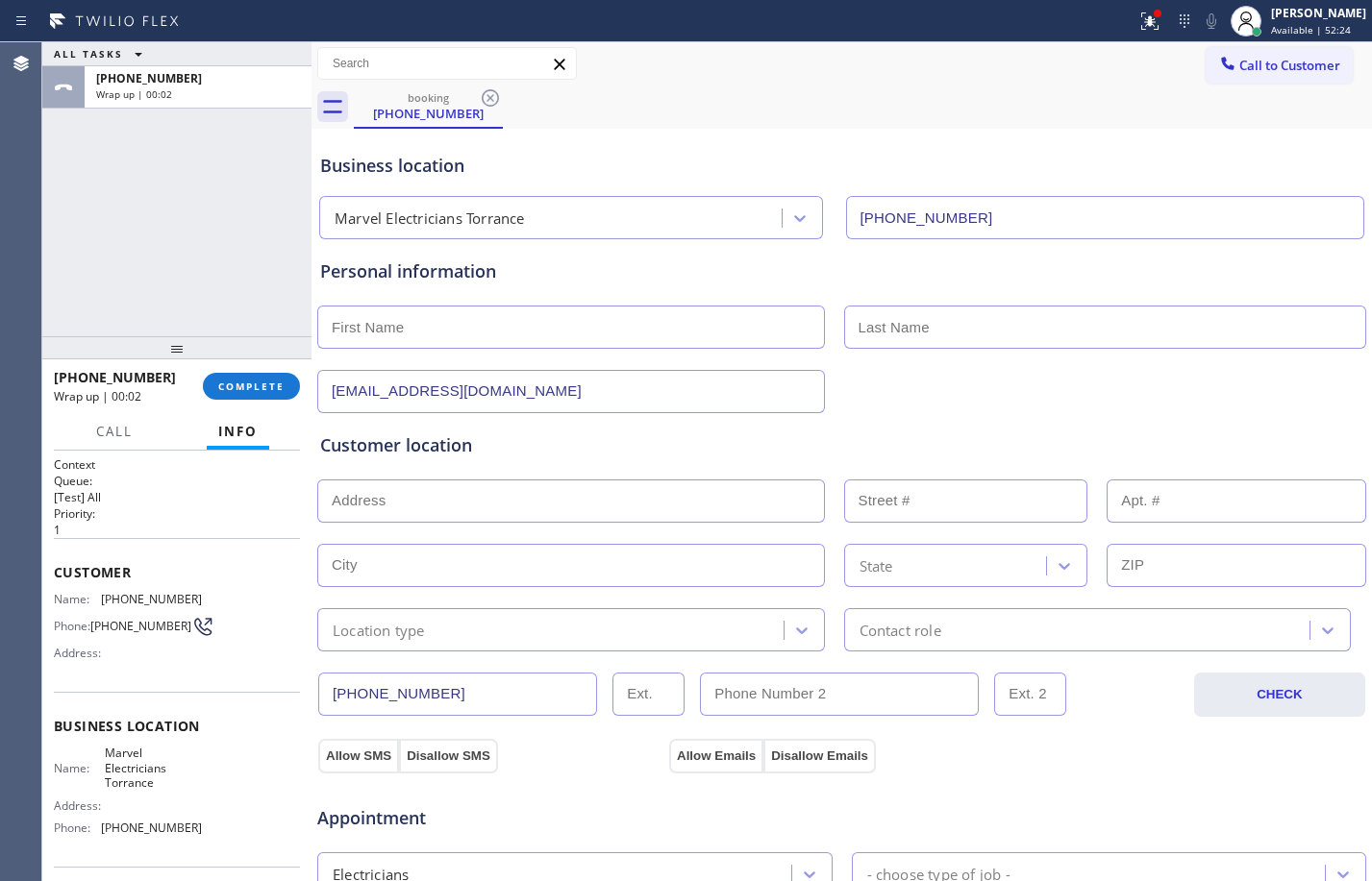
click at [637, 342] on input "text" at bounding box center [571, 327] width 507 height 43
click at [579, 316] on input "text" at bounding box center [571, 327] width 507 height 43
paste input "[PERSON_NAME]"
type input "[PERSON_NAME]"
click at [954, 332] on input "text" at bounding box center [1106, 327] width 523 height 43
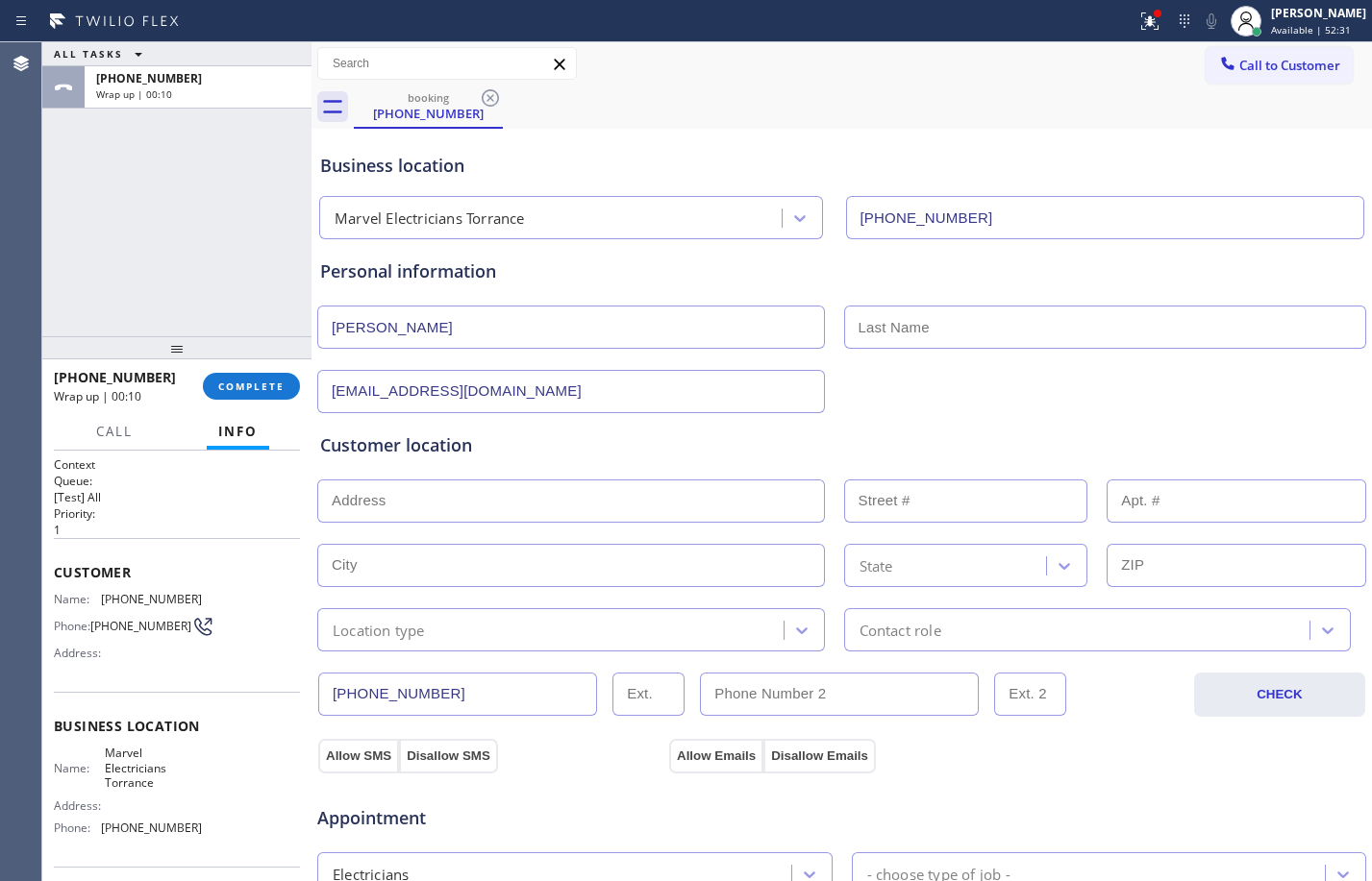
paste input "[PERSON_NAME]"
click at [855, 334] on input "[PERSON_NAME]" at bounding box center [1106, 327] width 523 height 43
type input "[PERSON_NAME]"
drag, startPoint x: 655, startPoint y: 502, endPoint x: 1114, endPoint y: 613, distance: 472.2
click at [657, 502] on input "text" at bounding box center [571, 501] width 507 height 43
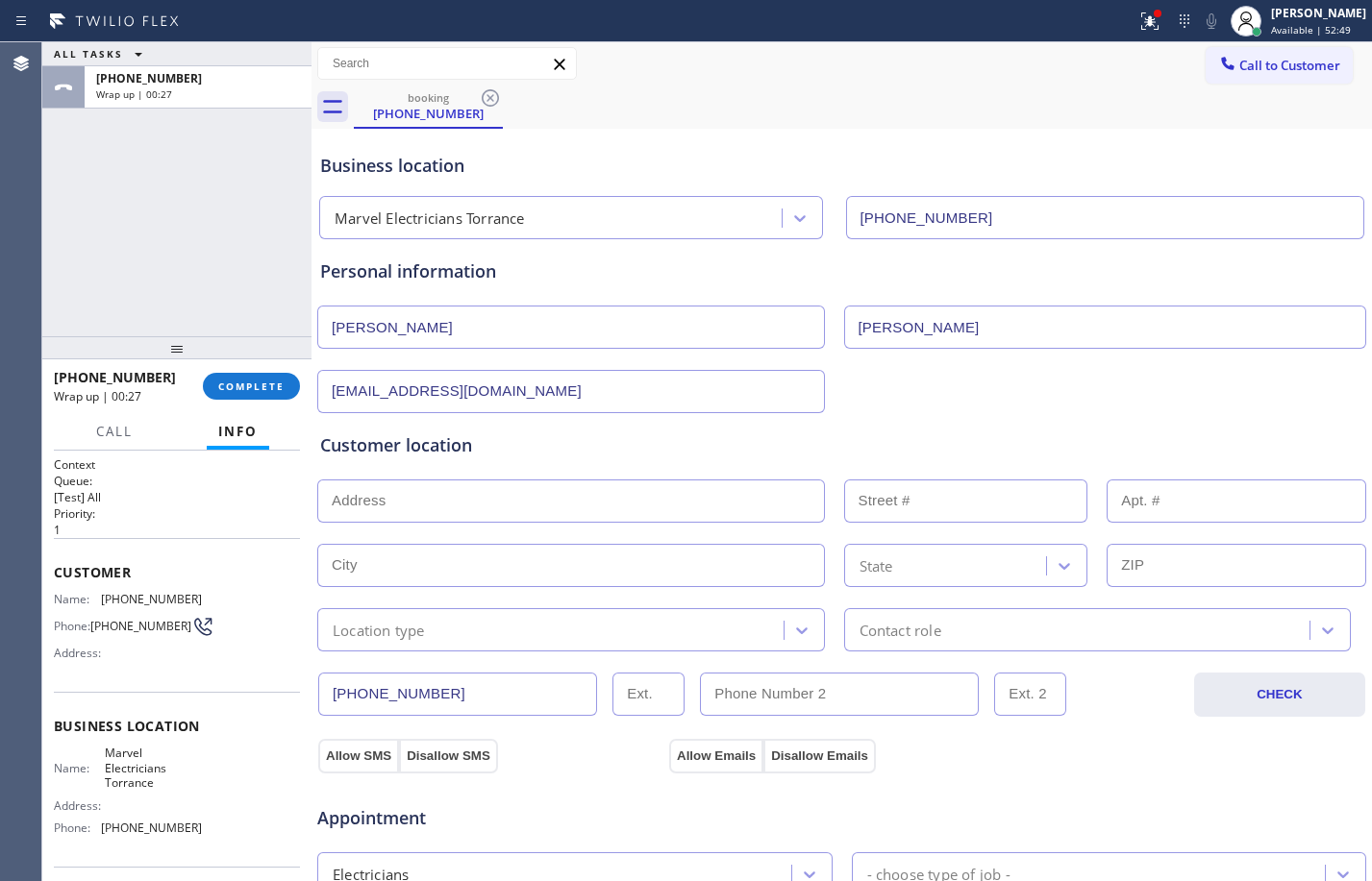
click at [543, 501] on input "text" at bounding box center [571, 501] width 507 height 43
paste input "[STREET_ADDRESS][PERSON_NAME][PERSON_NAME]"
type input "[STREET_ADDRESS][PERSON_NAME]"
type input "602"
type input "[GEOGRAPHIC_DATA]"
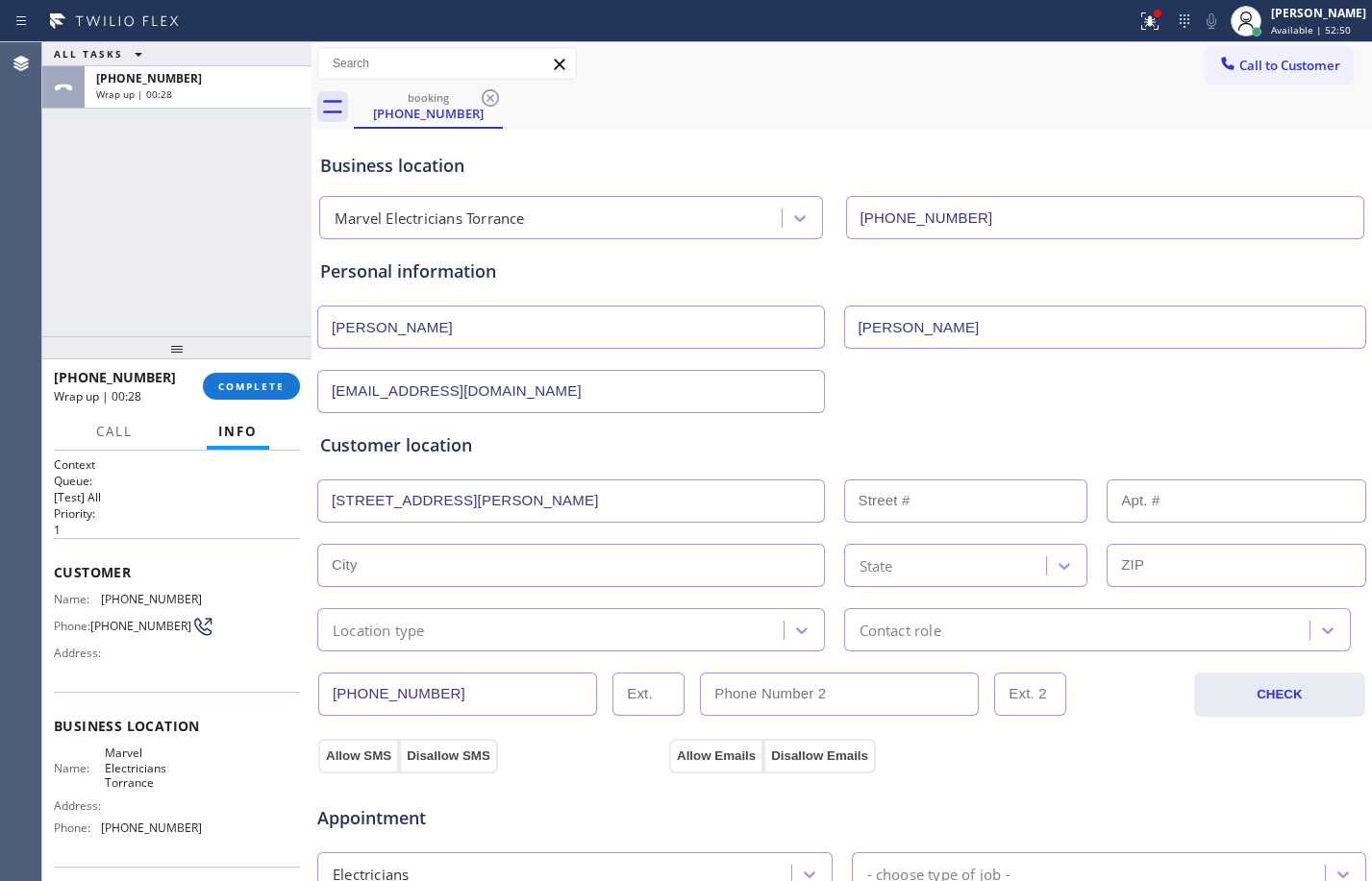
type input "90277"
click at [485, 624] on div "Location type" at bounding box center [553, 630] width 461 height 33
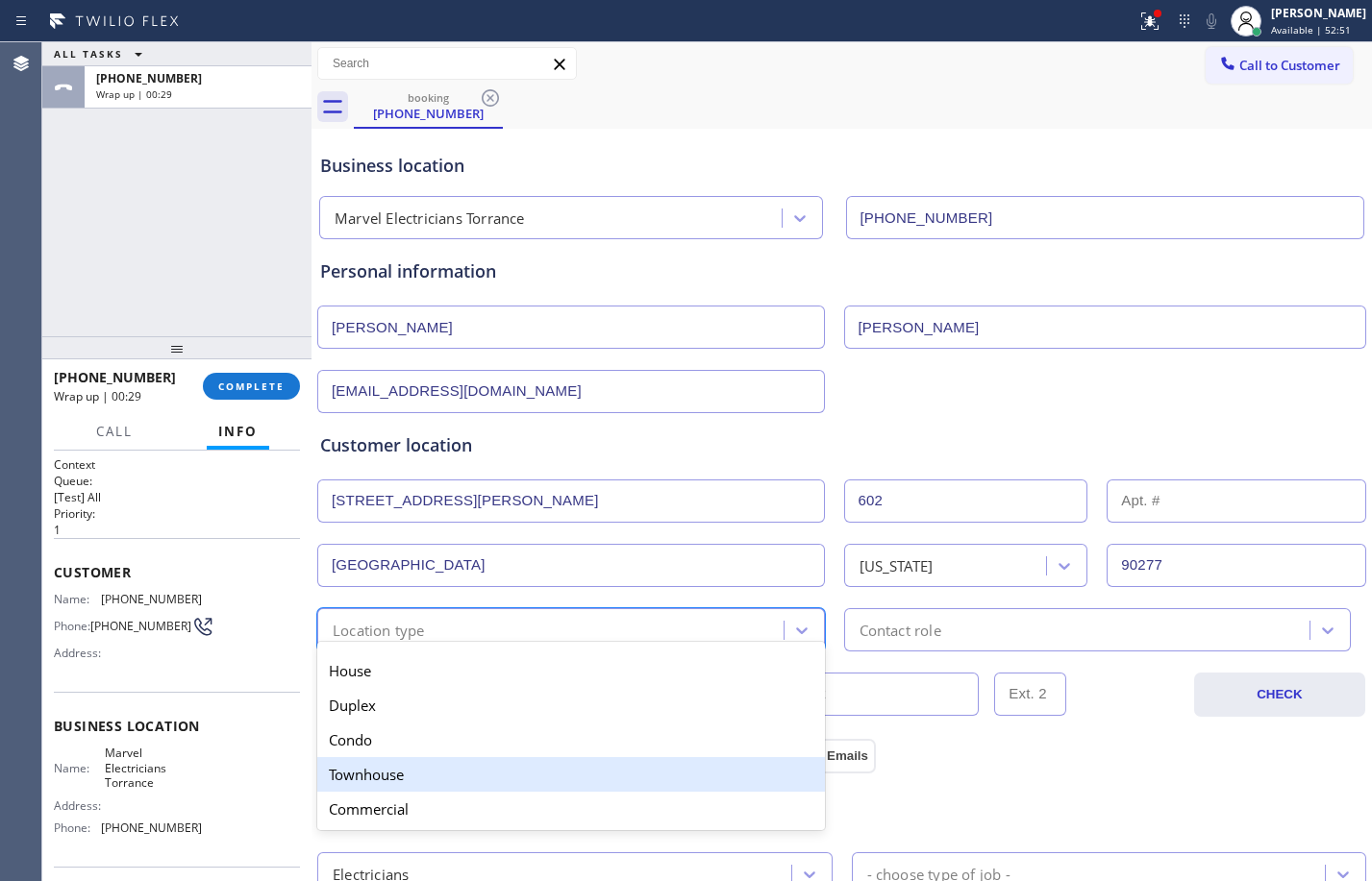
click at [412, 780] on div "Townhouse" at bounding box center [571, 774] width 507 height 34
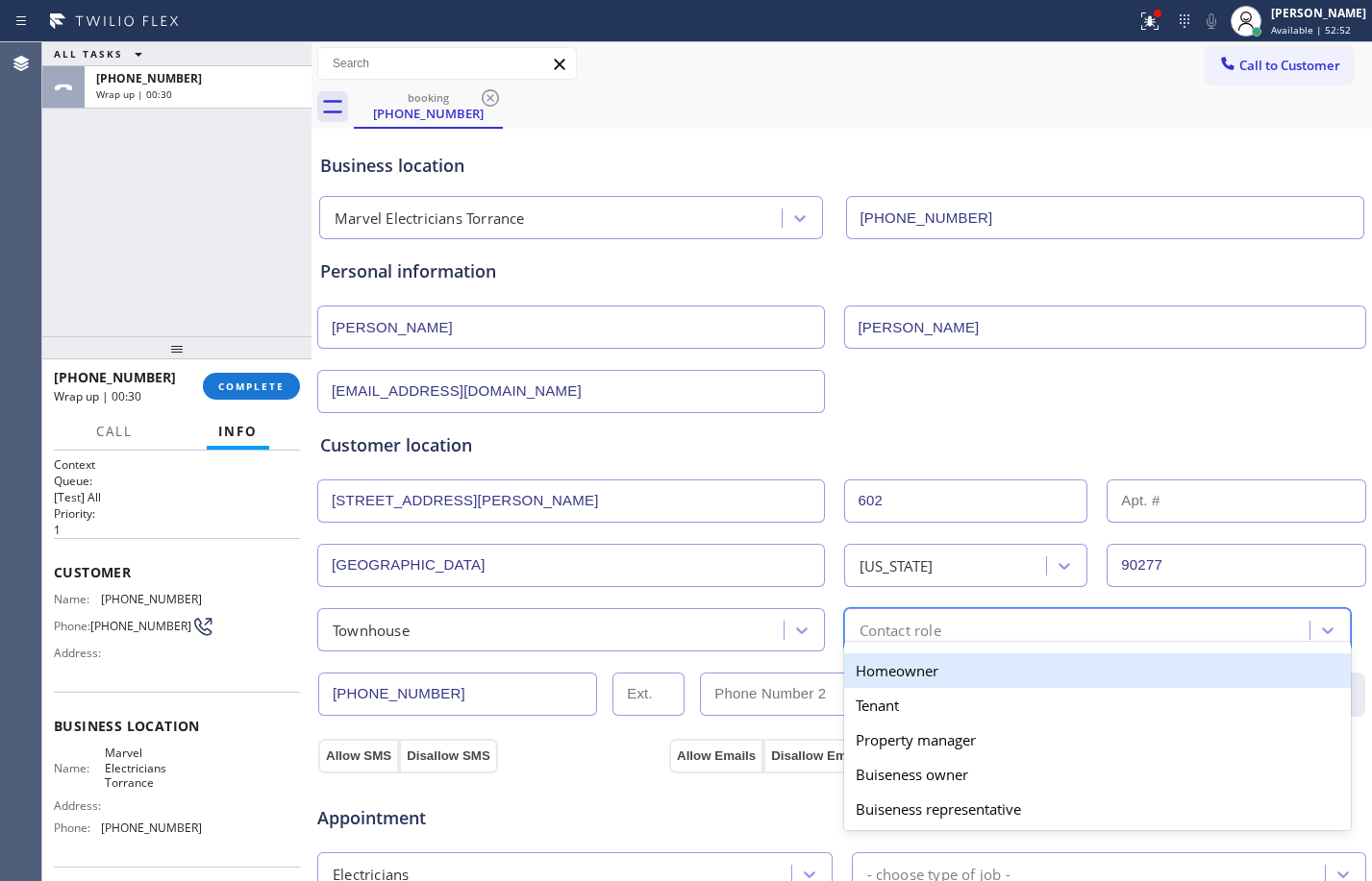
click at [935, 638] on div "Contact role" at bounding box center [901, 629] width 82 height 22
click at [889, 668] on div "Homeowner" at bounding box center [1098, 670] width 507 height 34
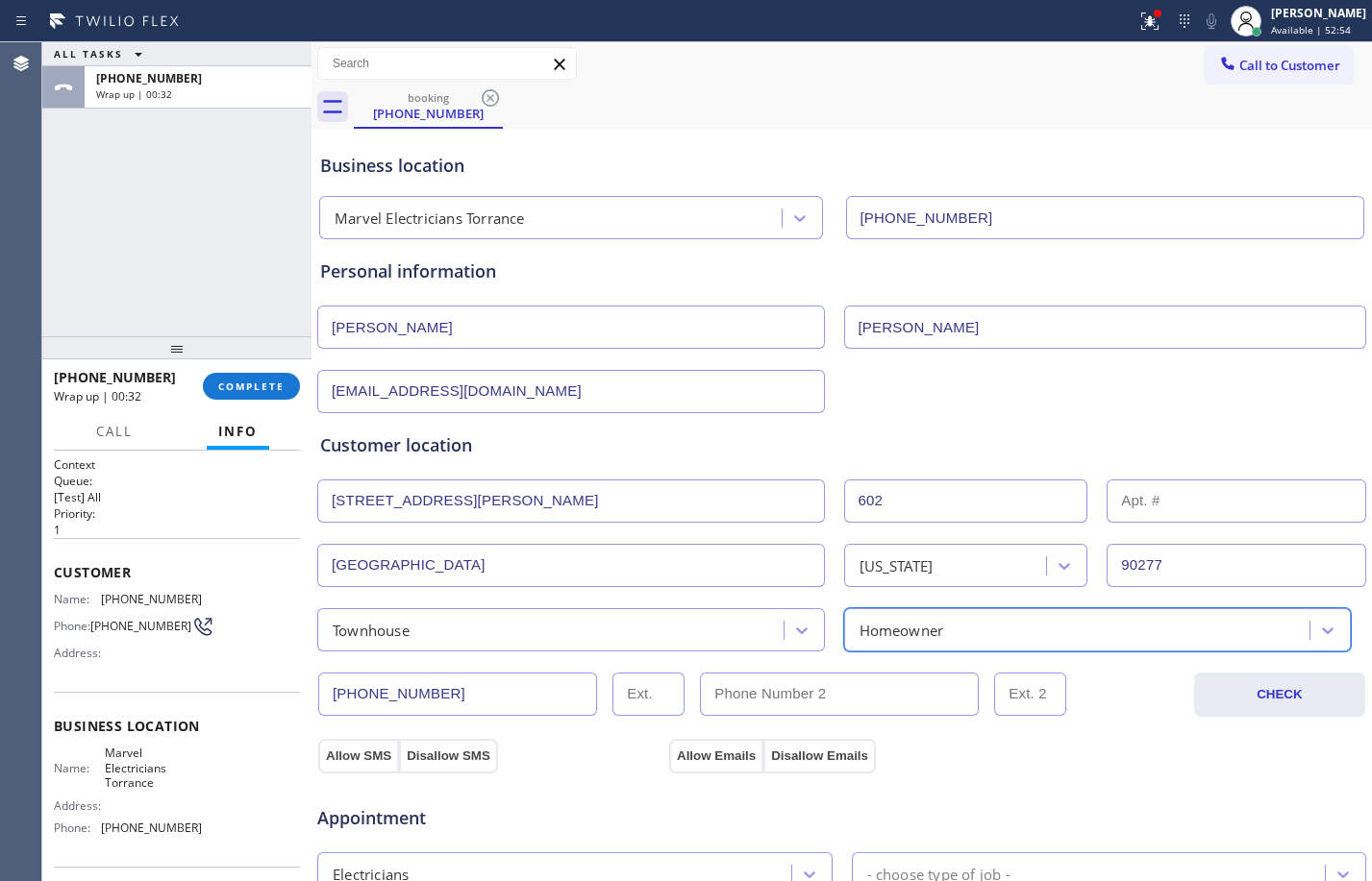
click at [1222, 512] on input "text" at bounding box center [1236, 501] width 260 height 43
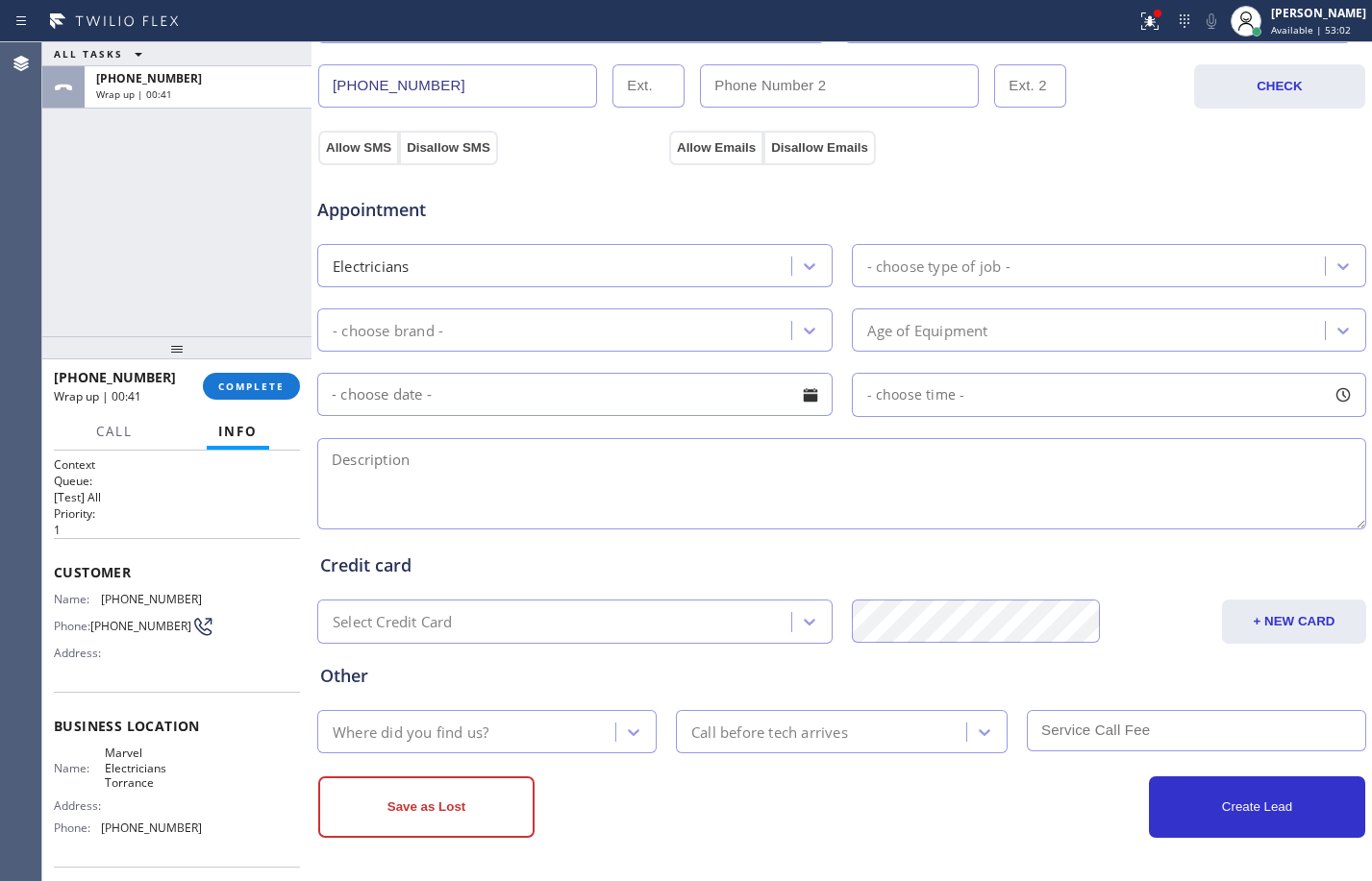
type input "A"
click at [894, 255] on div "- choose type of job -" at bounding box center [939, 265] width 143 height 22
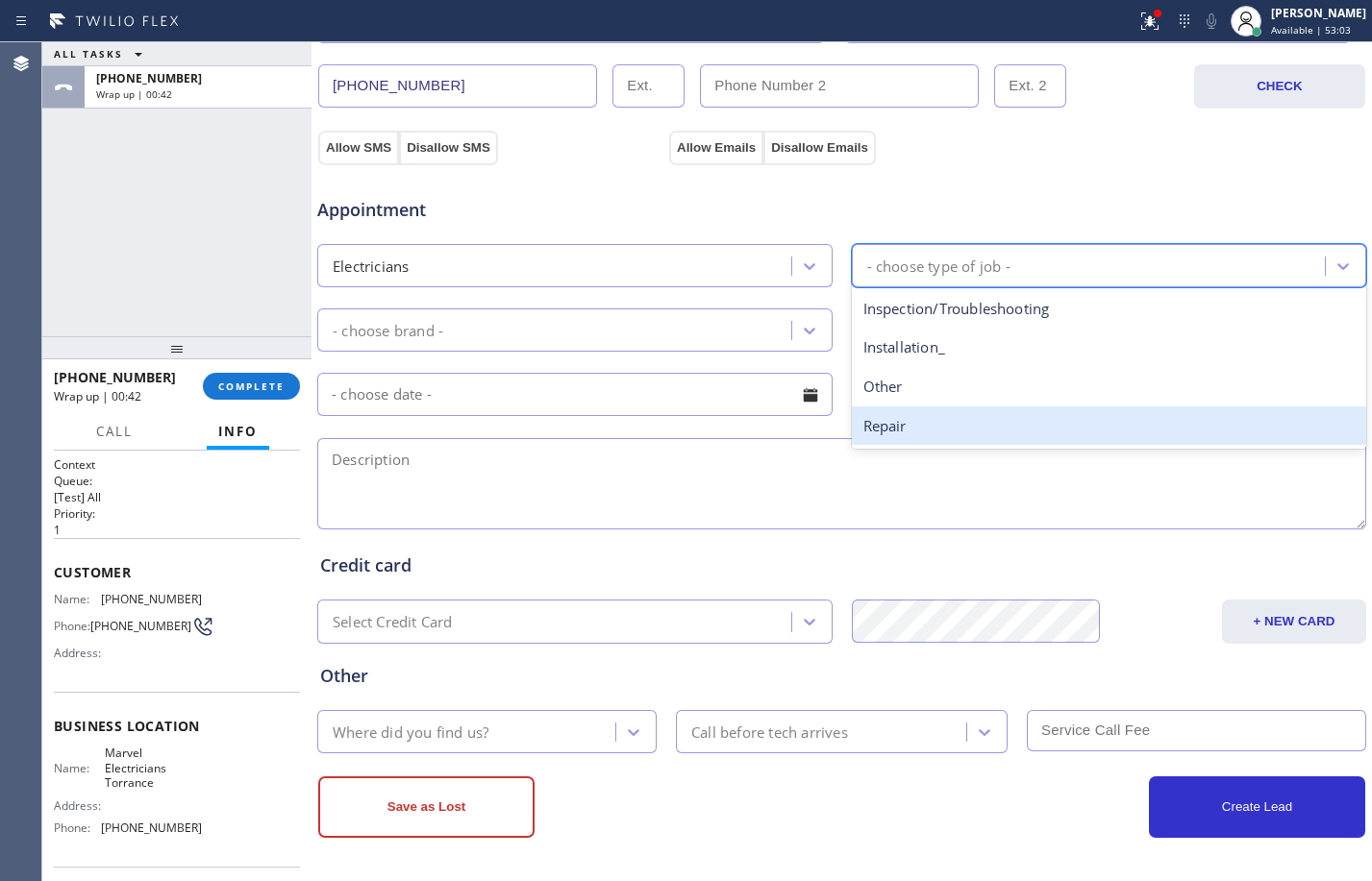
click at [895, 434] on div "Repair" at bounding box center [1110, 426] width 515 height 39
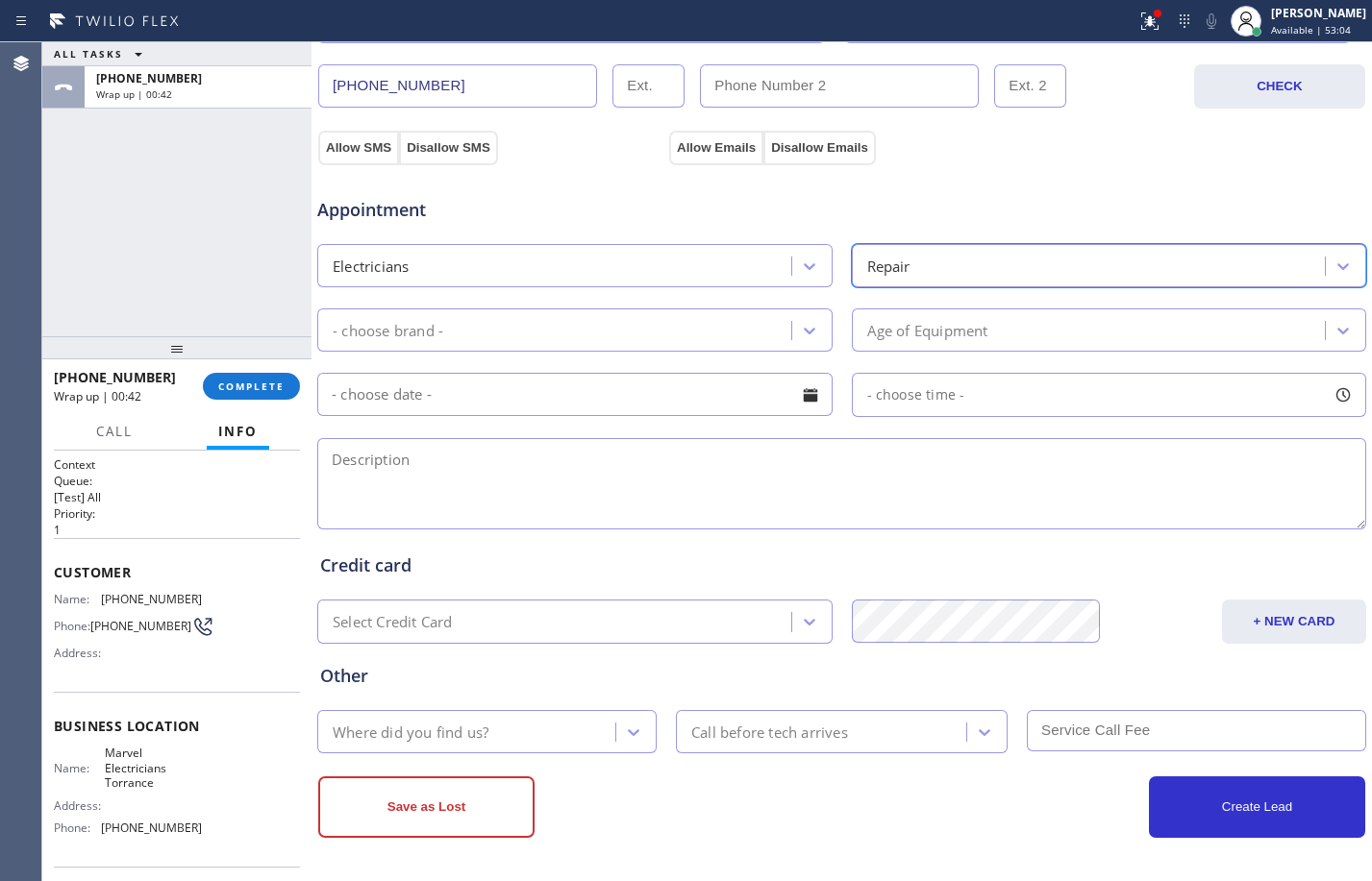
click at [651, 334] on div "- choose brand -" at bounding box center [557, 330] width 468 height 33
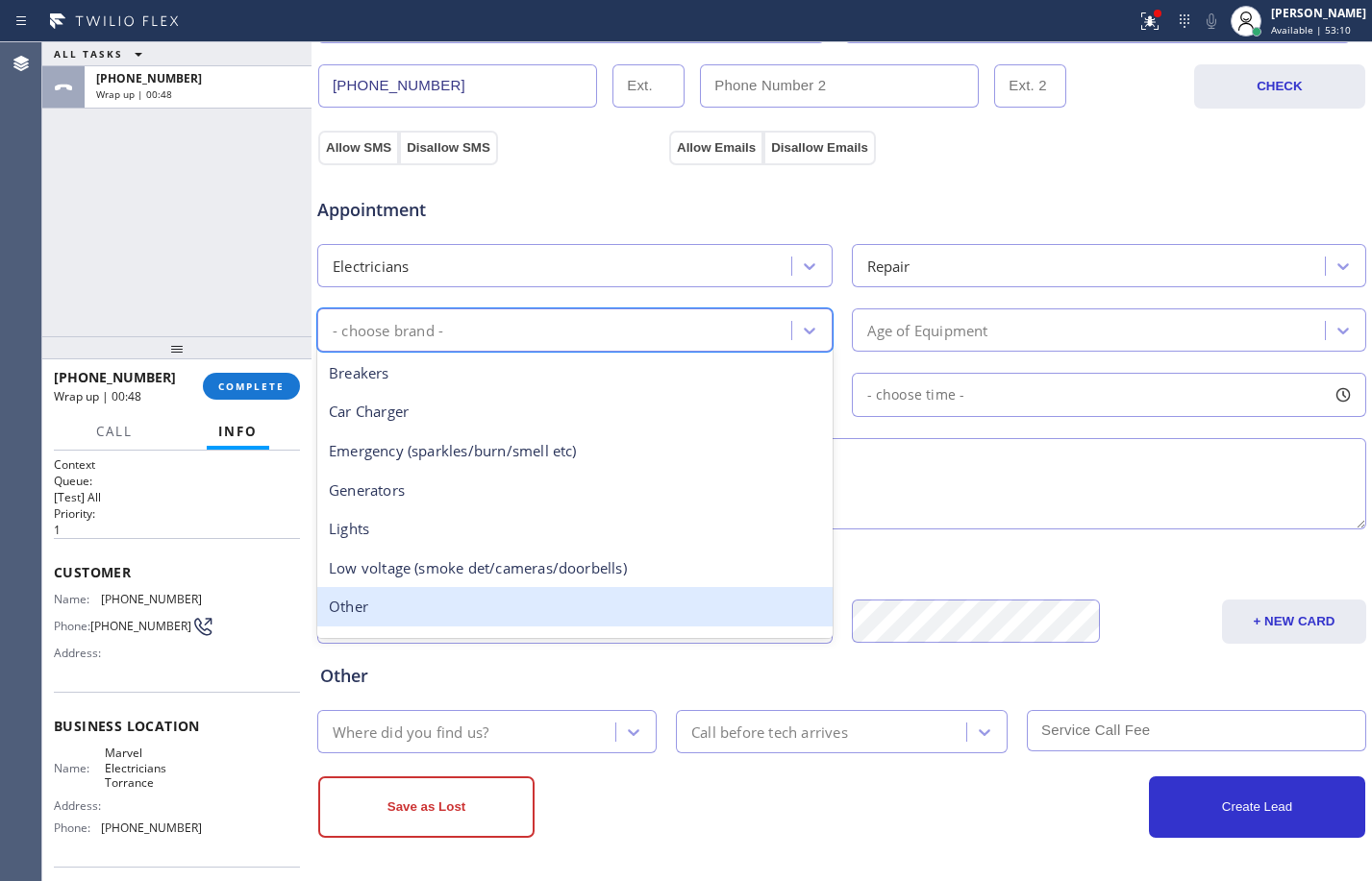
click at [371, 612] on div "Other" at bounding box center [575, 607] width 515 height 39
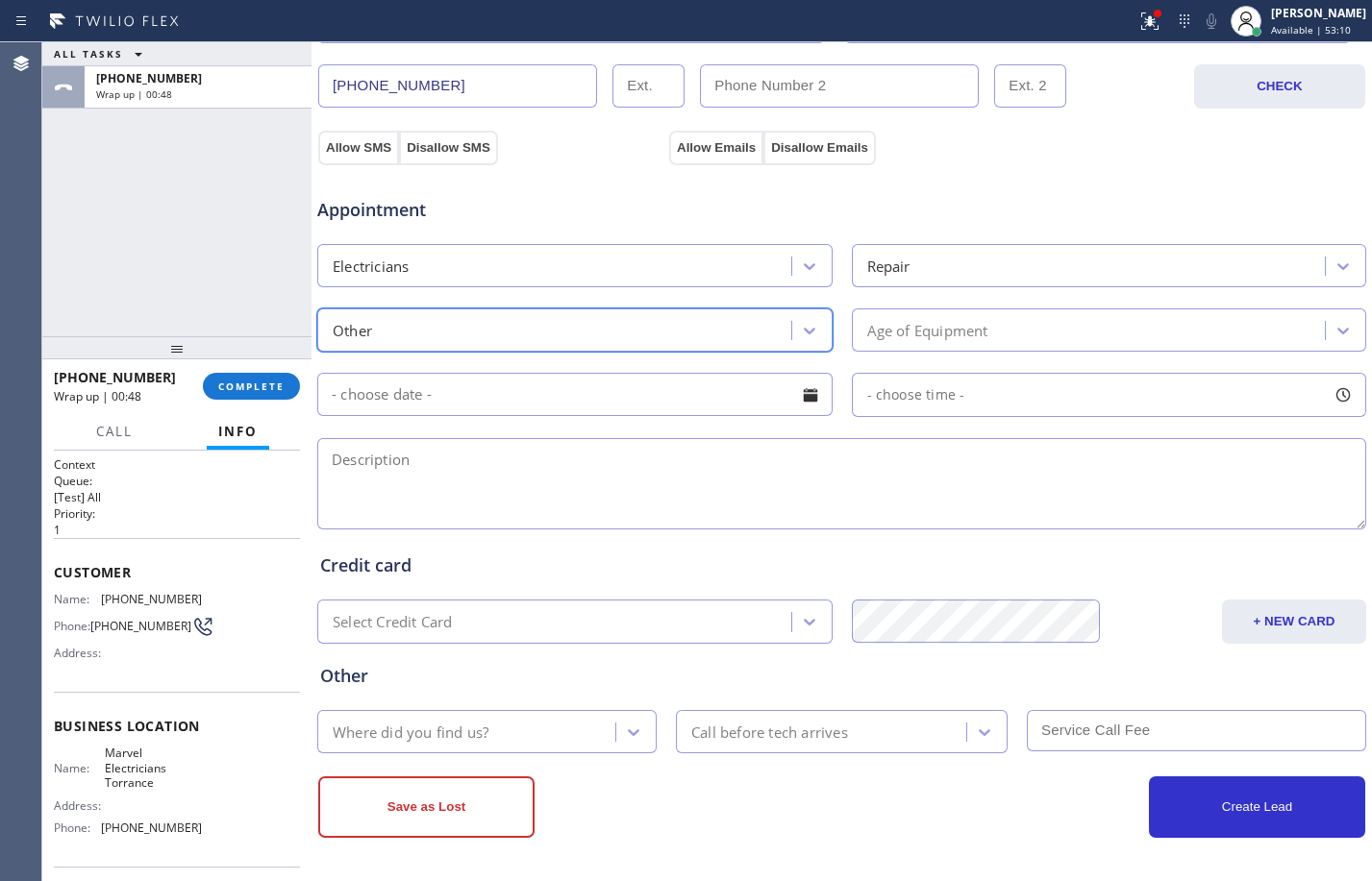
click at [1101, 328] on div "Age of Equipment" at bounding box center [1092, 330] width 468 height 33
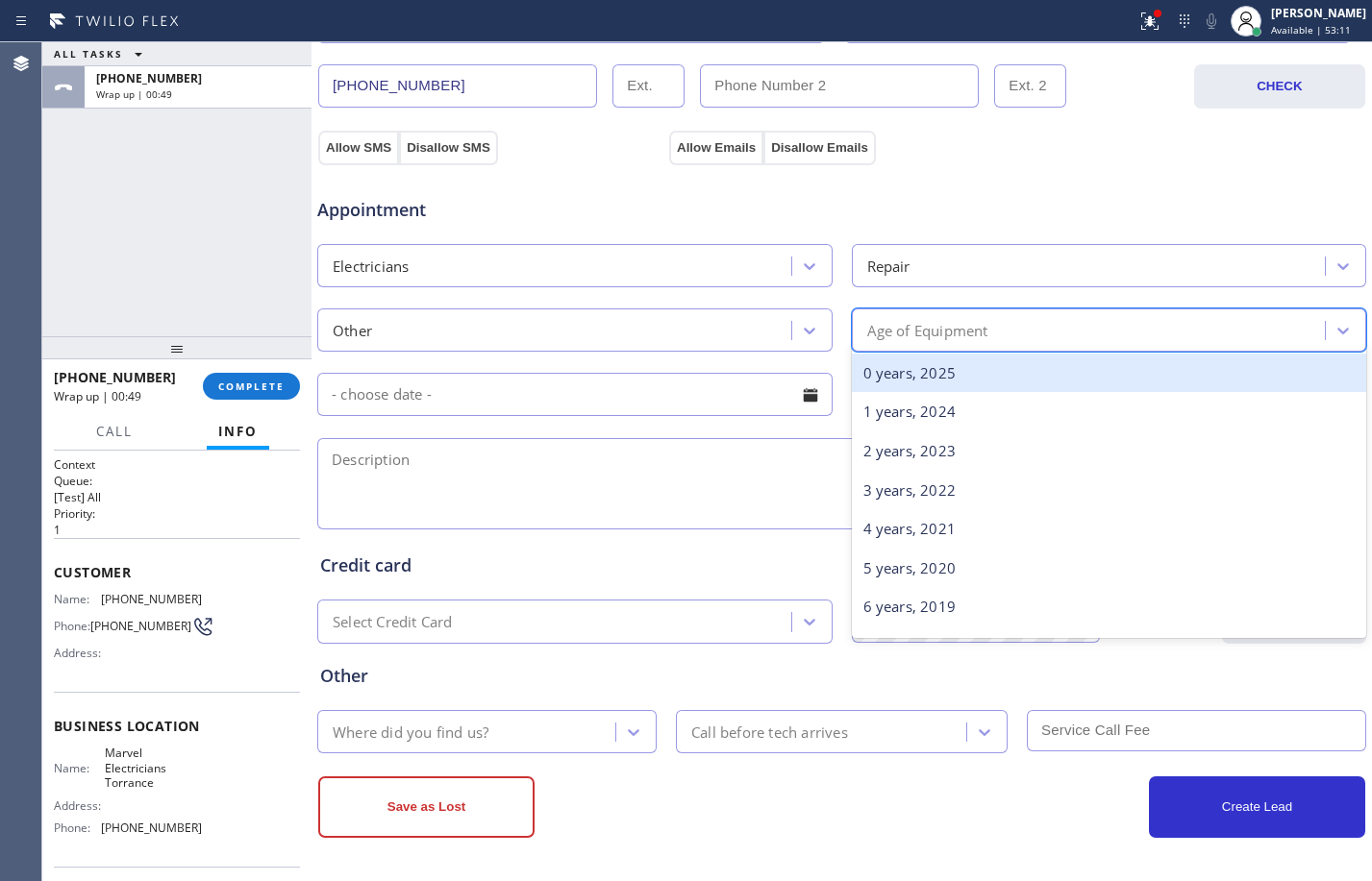
click at [937, 363] on div "0 years, 2025" at bounding box center [1110, 374] width 515 height 39
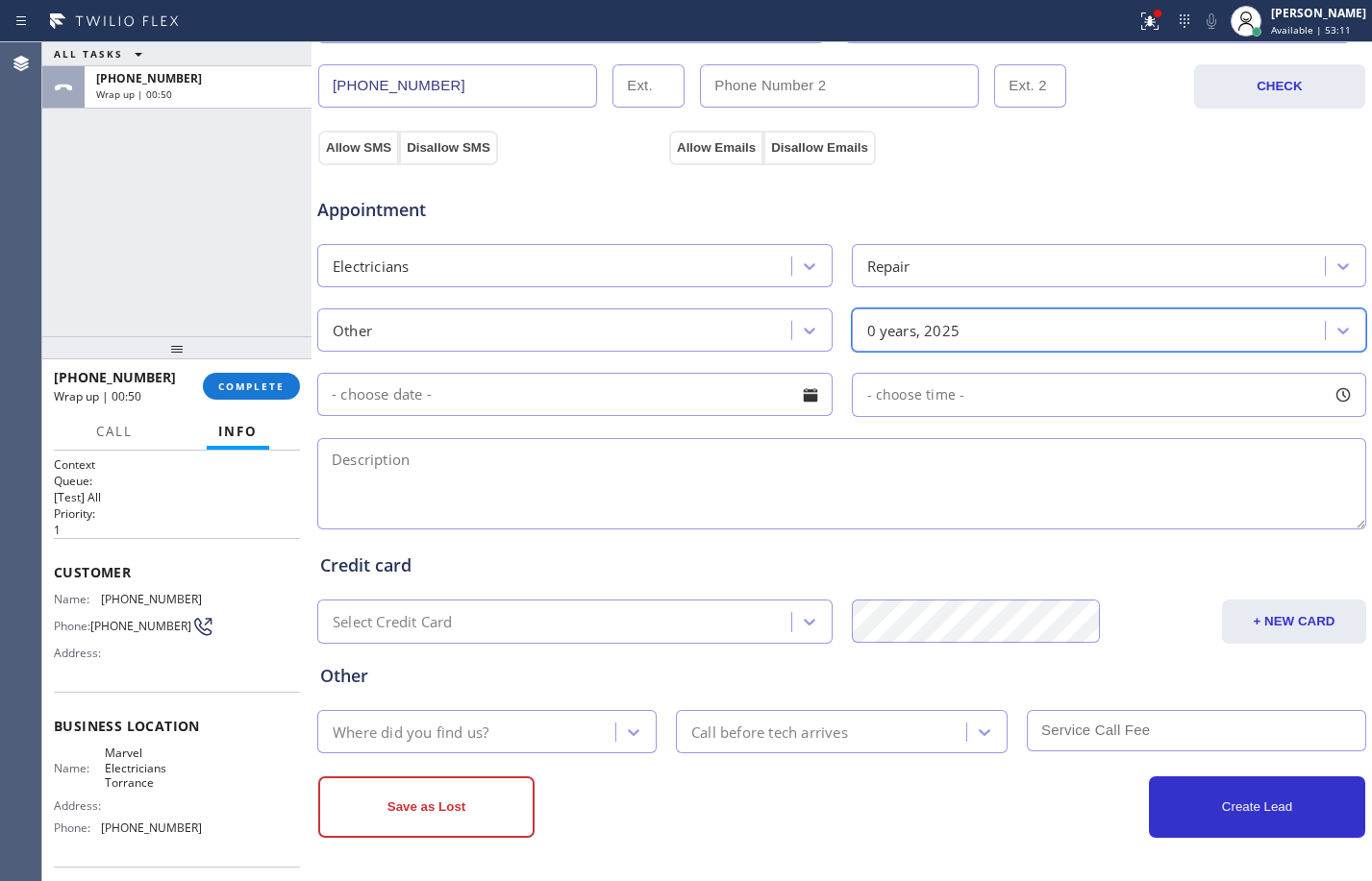
click at [665, 410] on input "text" at bounding box center [575, 394] width 515 height 43
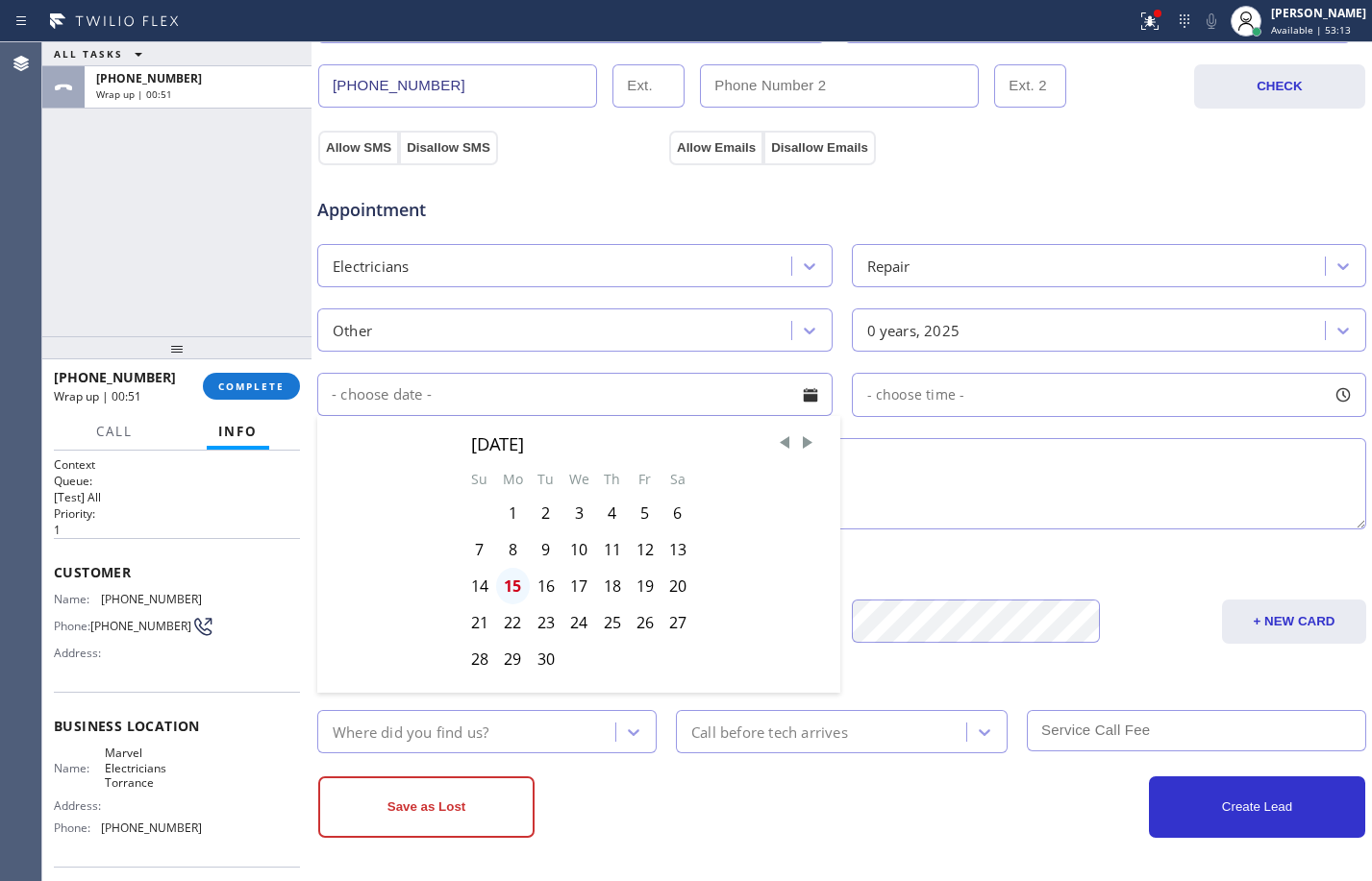
click at [510, 589] on div "15" at bounding box center [512, 585] width 33 height 36
type input "[DATE]"
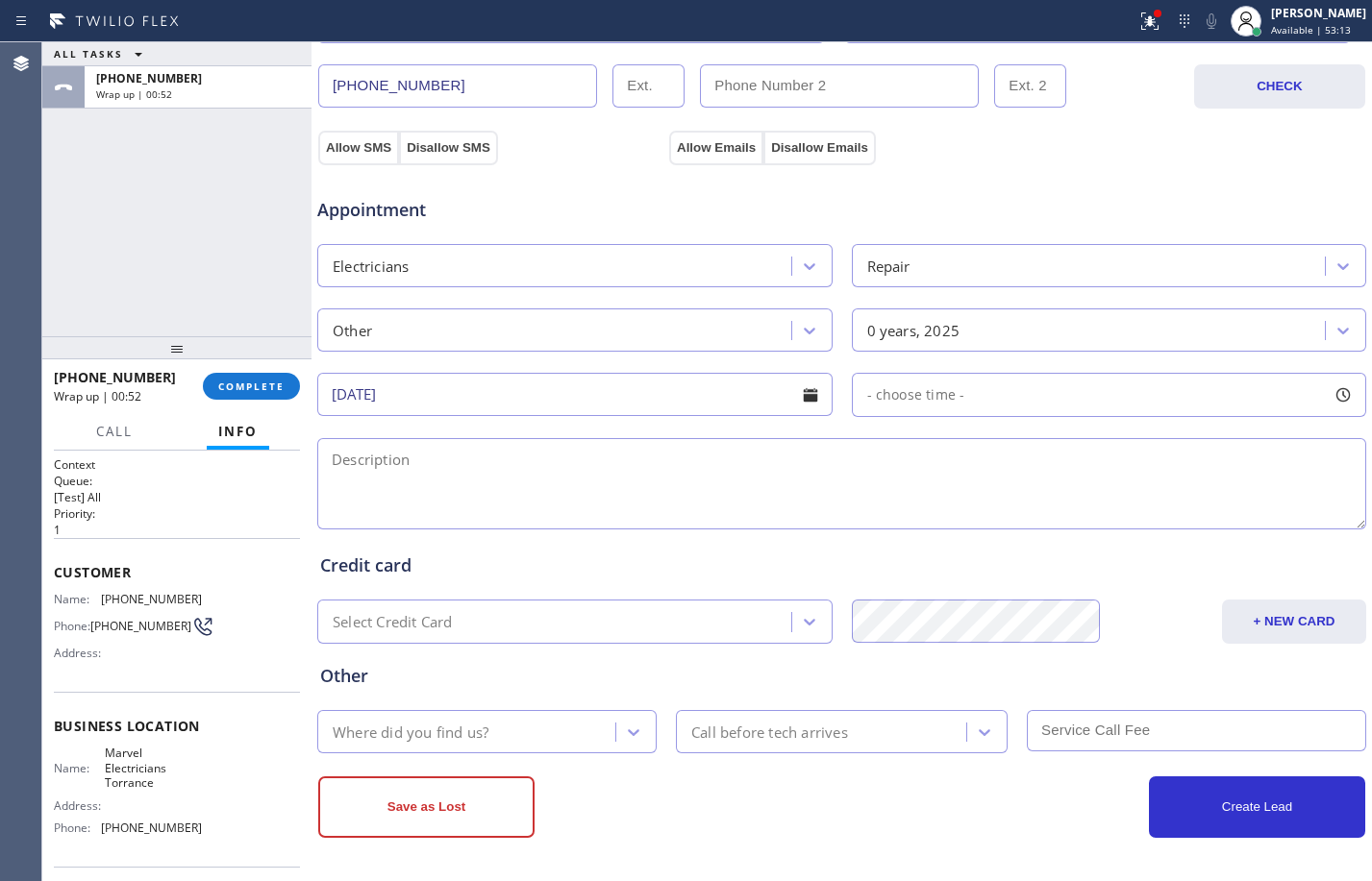
click at [972, 394] on div "- choose time -" at bounding box center [1110, 394] width 515 height 44
drag, startPoint x: 869, startPoint y: 501, endPoint x: 1226, endPoint y: 523, distance: 357.7
click at [1228, 523] on div at bounding box center [1239, 511] width 23 height 40
drag, startPoint x: 870, startPoint y: 509, endPoint x: 1117, endPoint y: 518, distance: 247.2
click at [1117, 518] on div at bounding box center [1129, 511] width 23 height 40
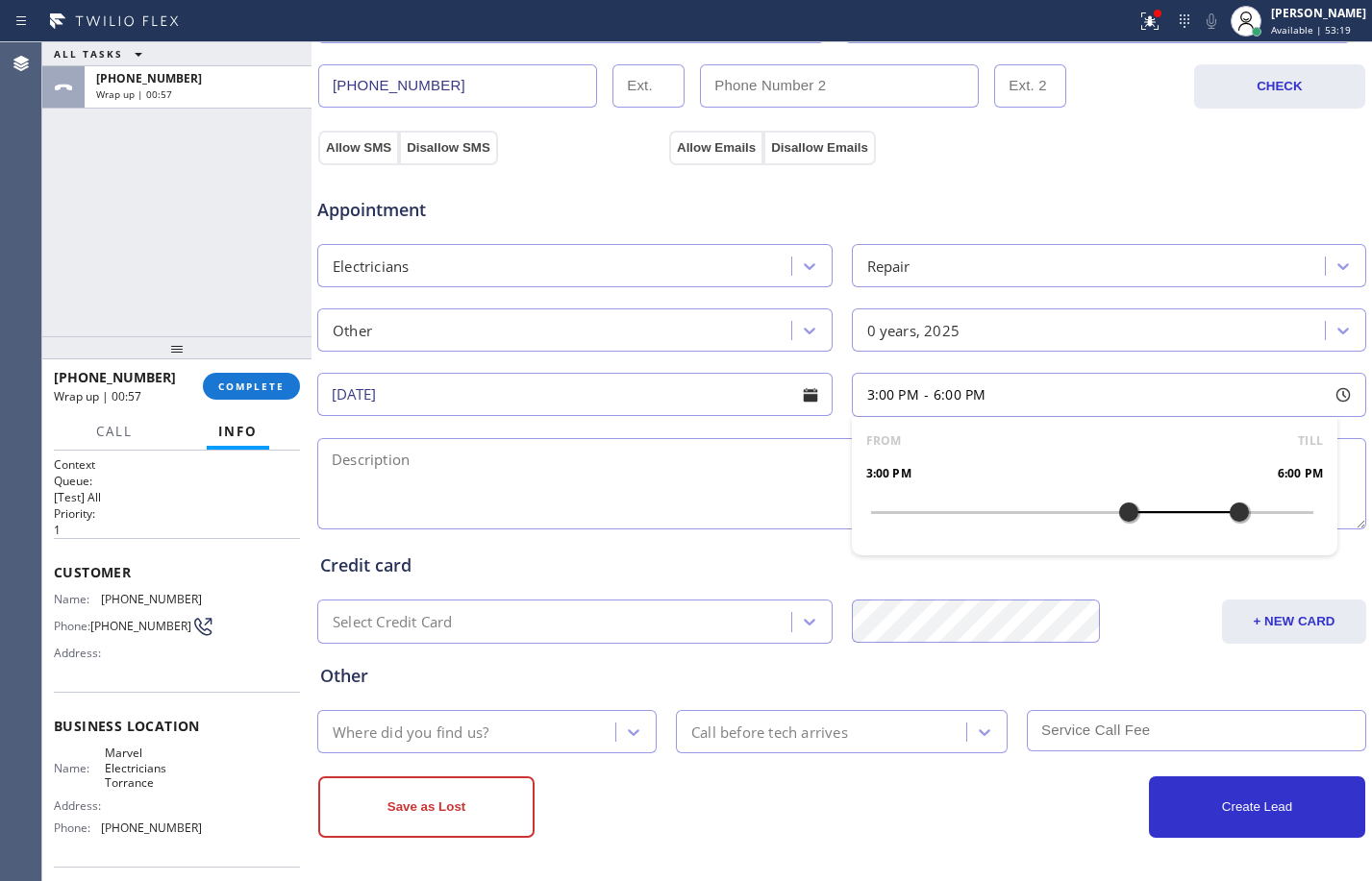
click at [642, 478] on textarea at bounding box center [841, 484] width 1049 height 92
click at [437, 452] on textarea "3-6/$60/" at bounding box center [841, 484] width 1049 height 92
paste textarea "cx just purchased a house and when doing a home inspection there were few punch…"
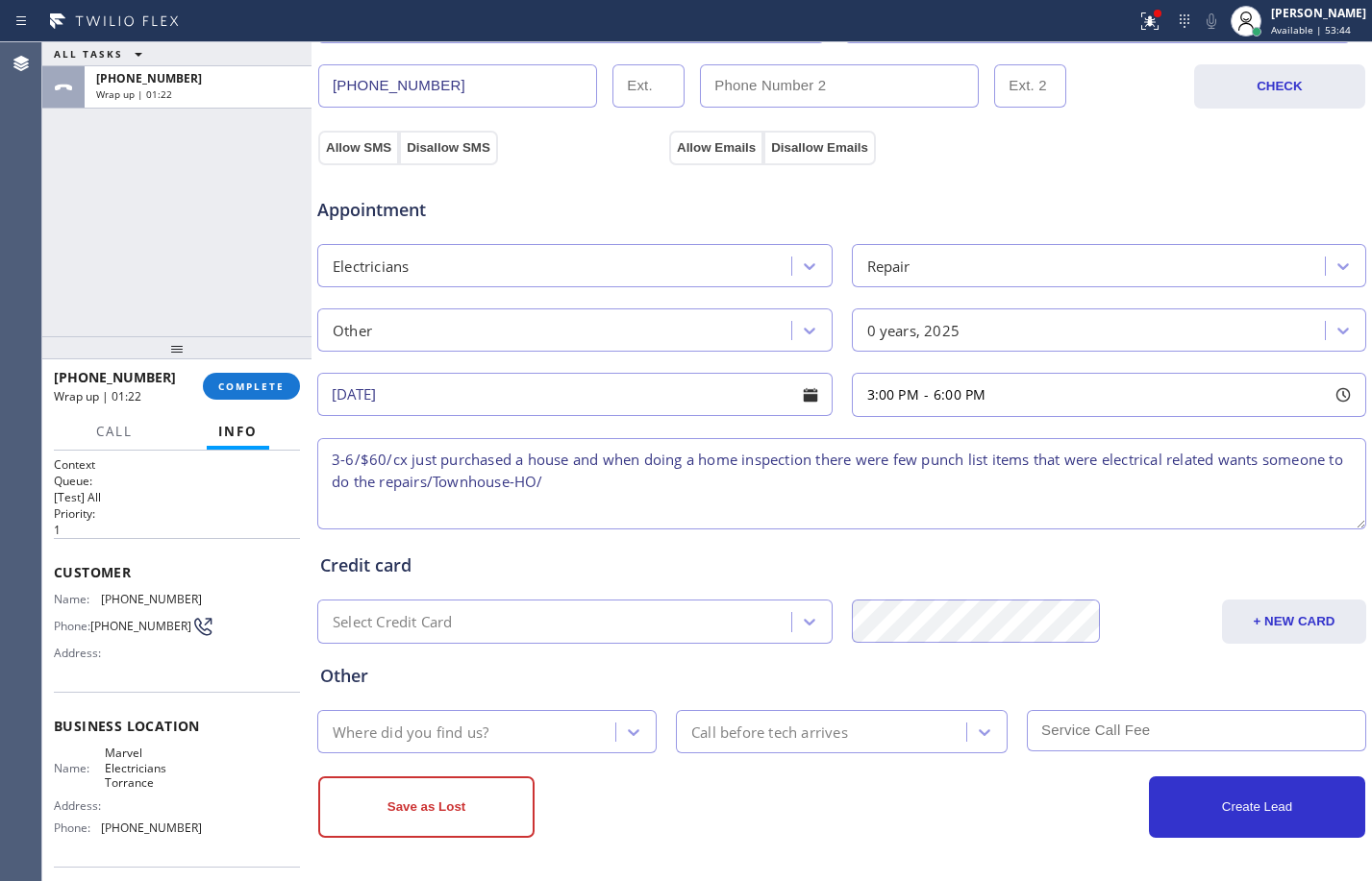
paste textarea "[STREET_ADDRESS][PERSON_NAME][PERSON_NAME]"
click at [957, 475] on textarea "3-6/$60/cx just purchased a house and when doing a home inspection there were f…" at bounding box center [841, 484] width 1049 height 92
paste textarea "Marvel Electricians Torrance"
paste textarea "Please call customer 30 minutes prior to arrival"
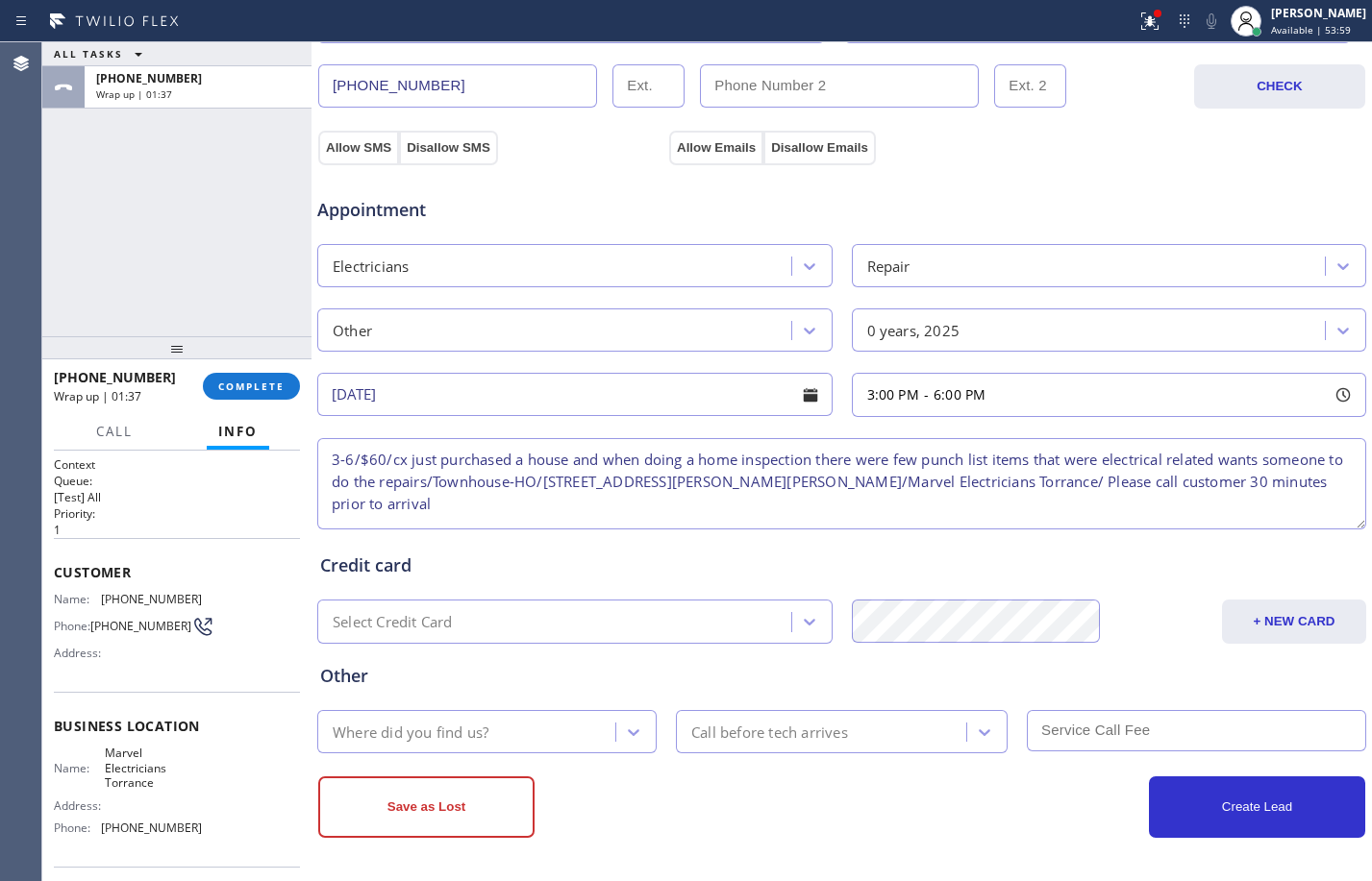
click at [691, 483] on textarea "3-6/$60/cx just purchased a house and when doing a home inspection there were f…" at bounding box center [841, 484] width 1049 height 92
type textarea "3-6/$60/cx just purchased a house and when doing a home inspection there were f…"
click at [478, 711] on div "Where did you find us?" at bounding box center [487, 732] width 340 height 43
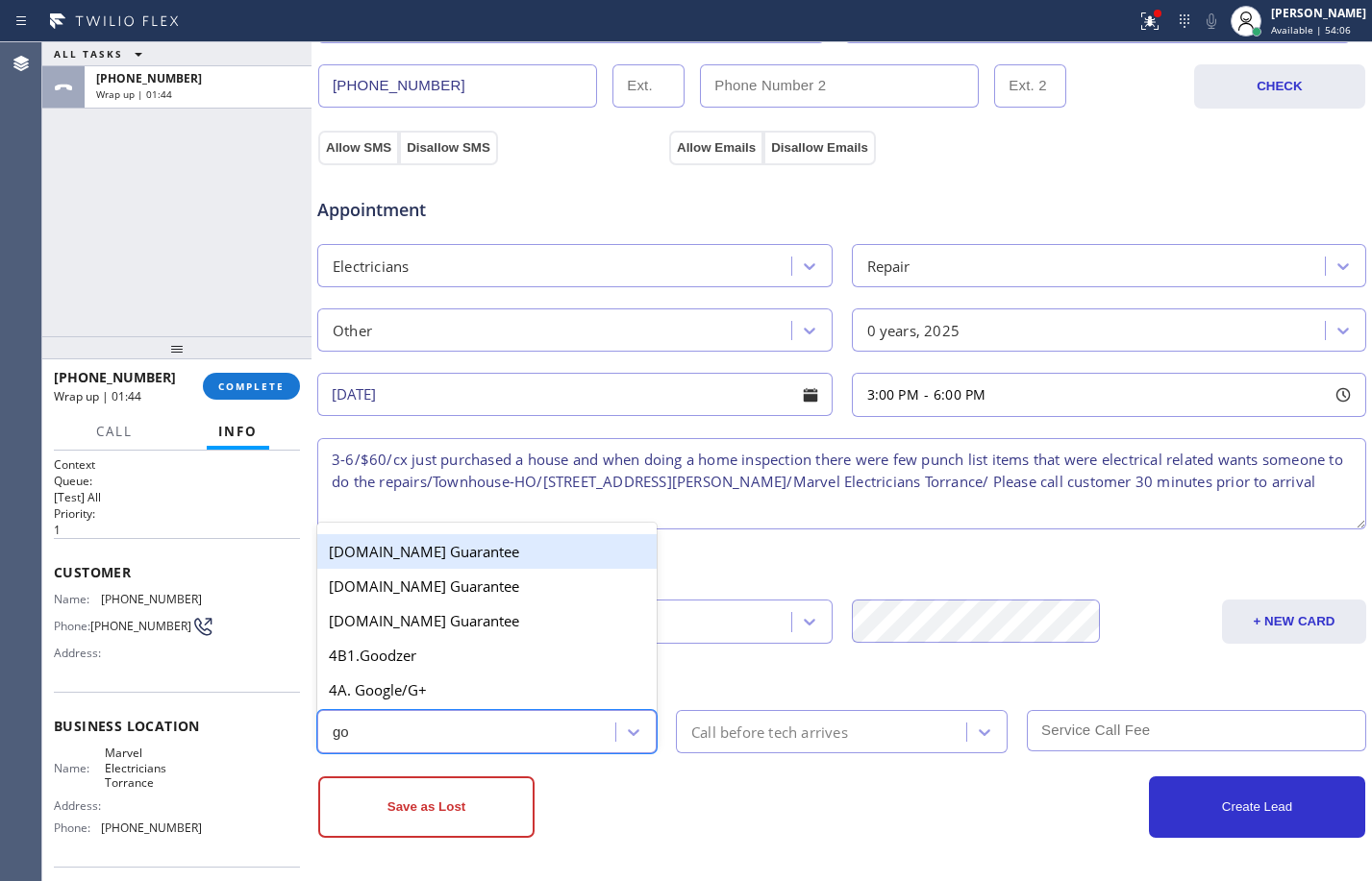
type input "goo"
click at [457, 687] on div "4A. Google/G+" at bounding box center [487, 690] width 340 height 34
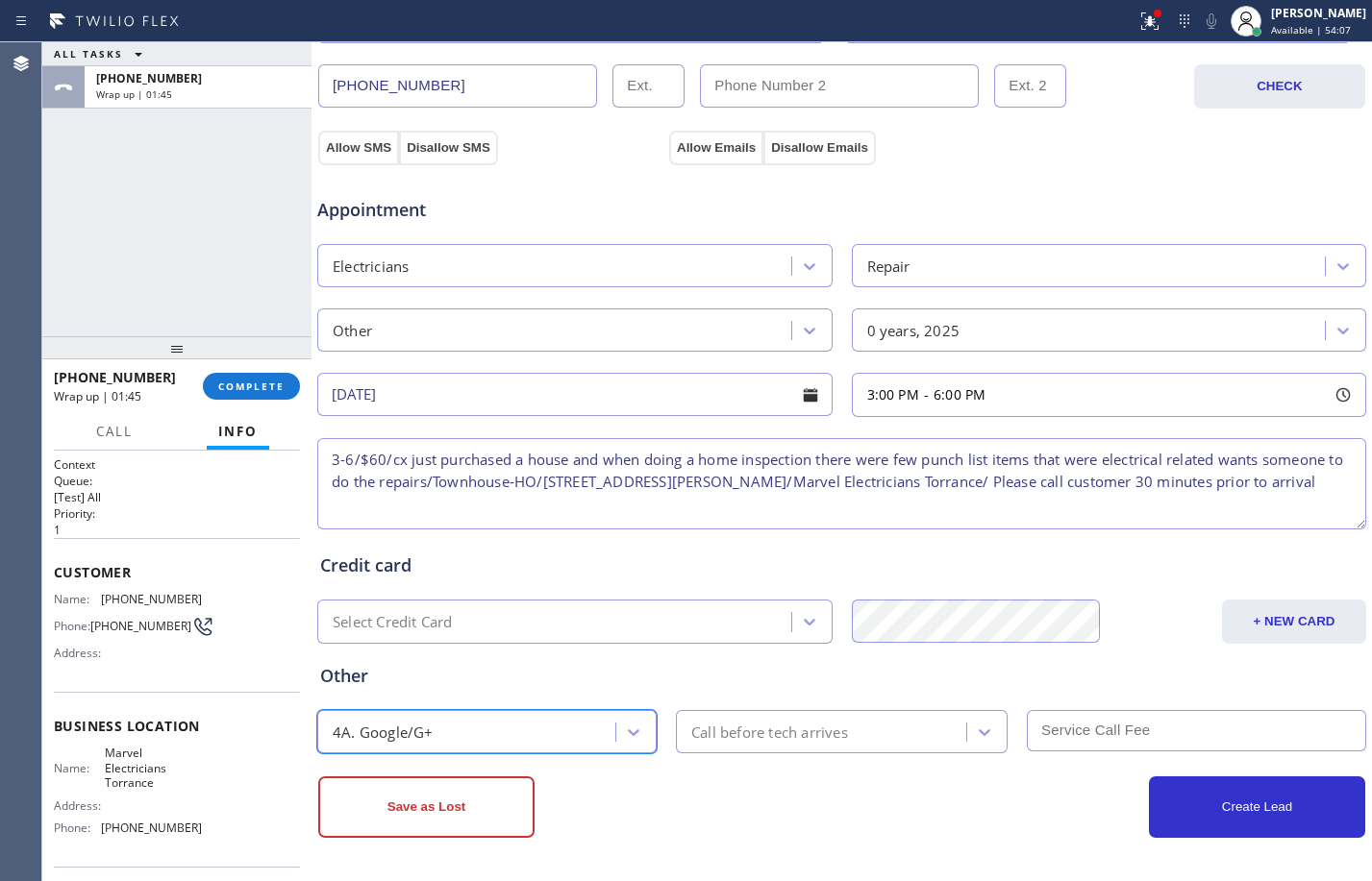
click at [755, 734] on div "Call before tech arrives" at bounding box center [769, 732] width 157 height 22
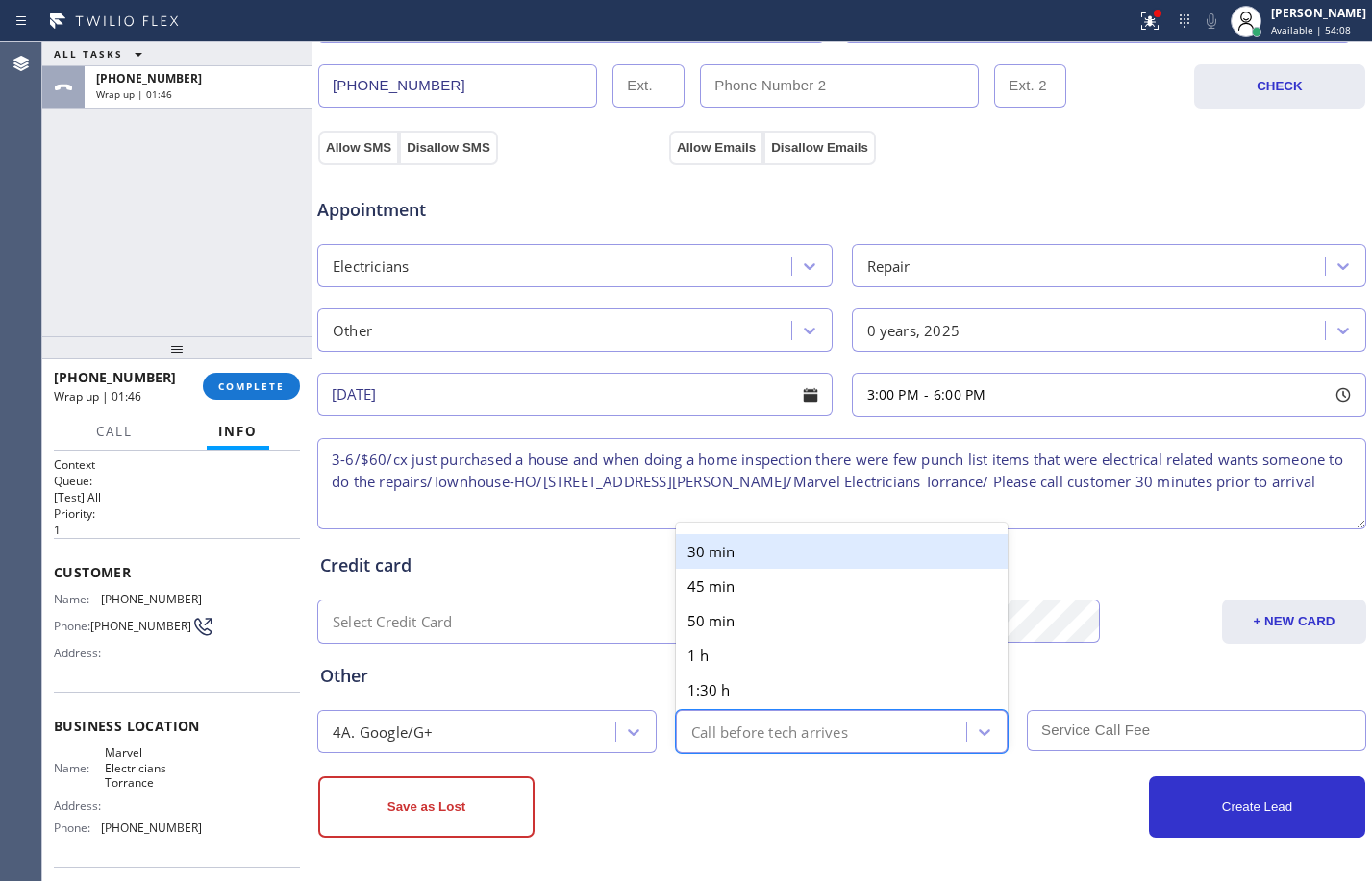
click at [746, 564] on div "30 min" at bounding box center [842, 551] width 332 height 34
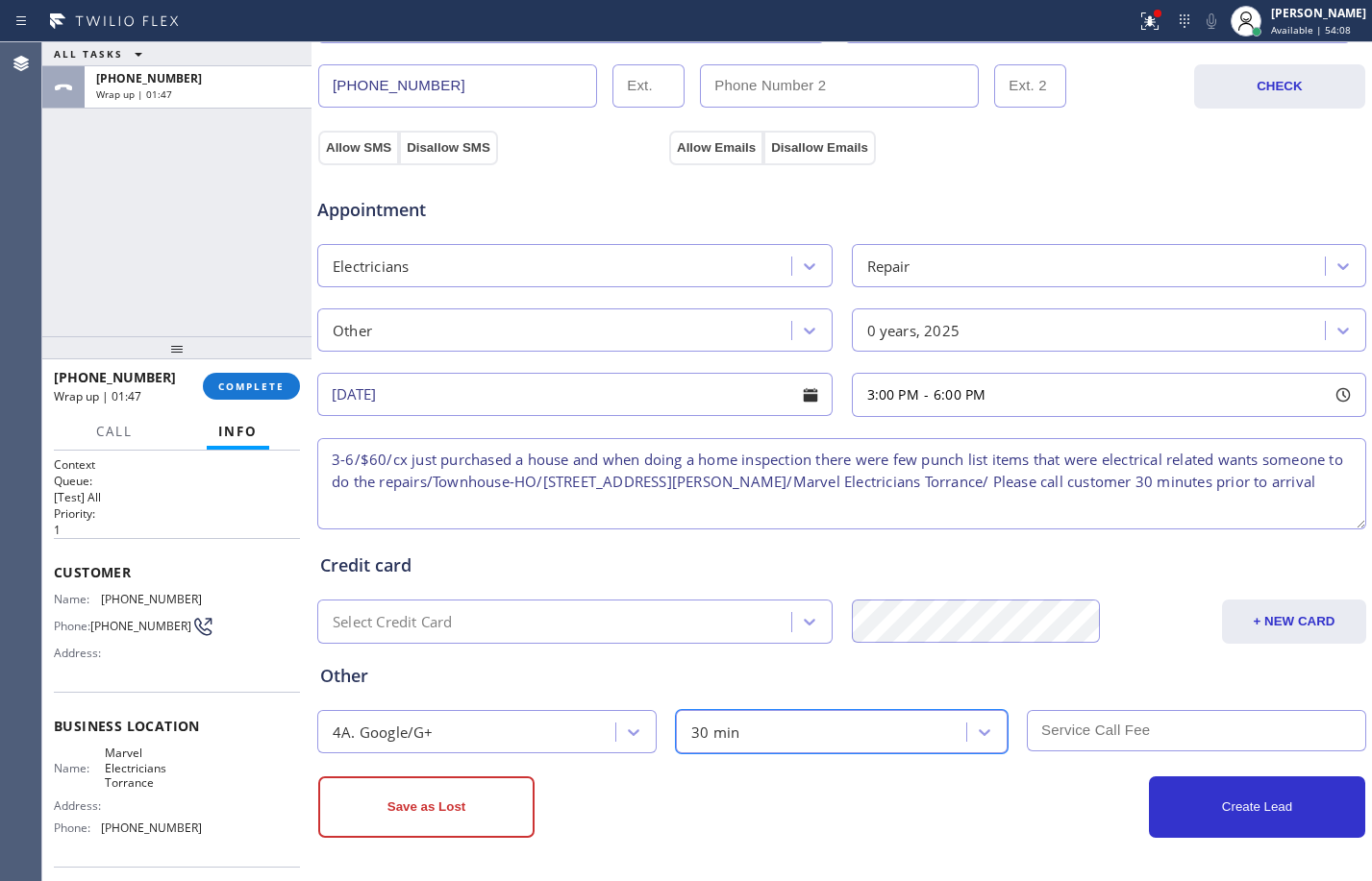
click at [1106, 737] on input "text" at bounding box center [1196, 731] width 340 height 41
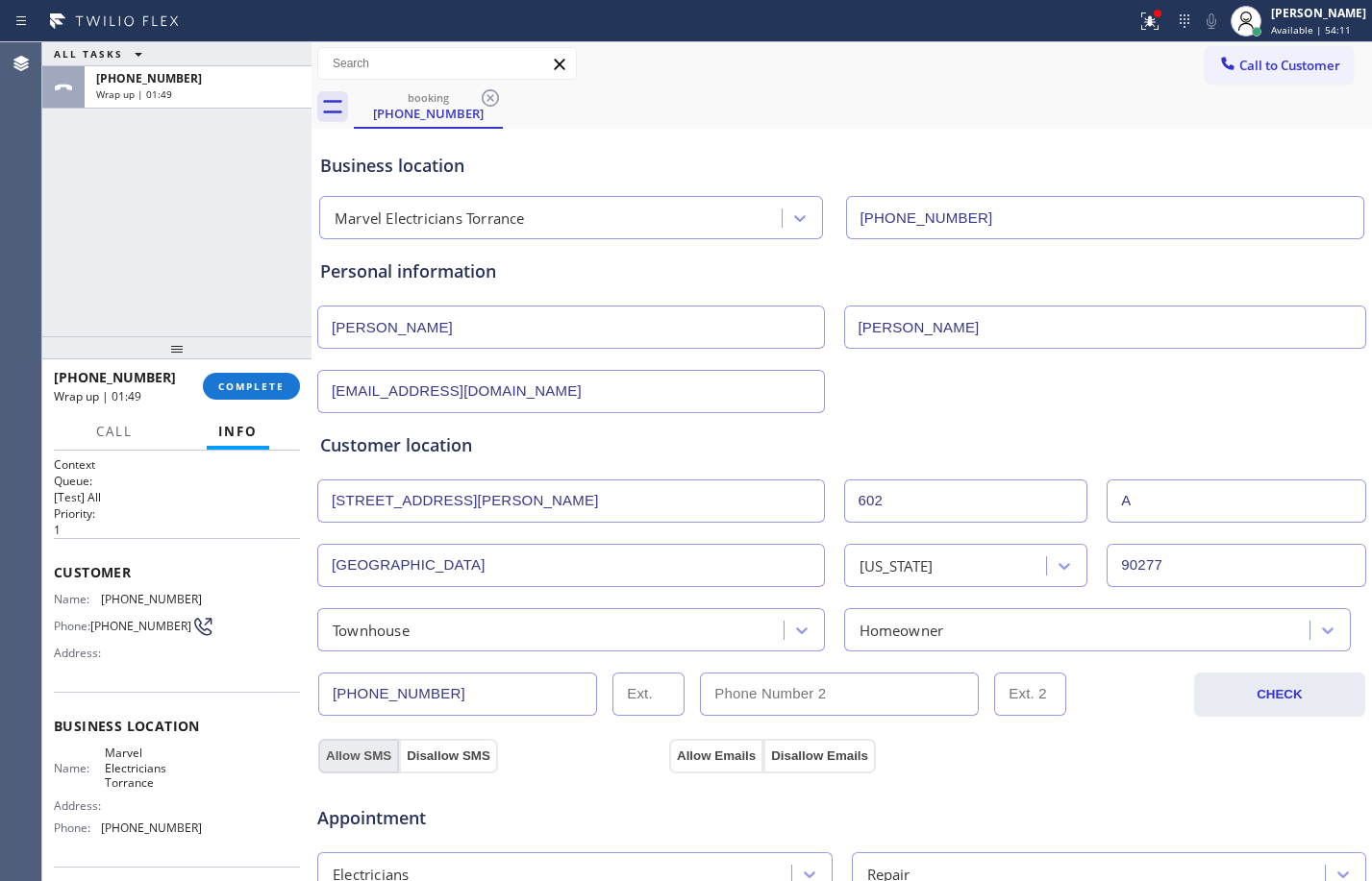
type input "60"
click at [355, 759] on button "Allow SMS" at bounding box center [358, 756] width 81 height 34
click at [700, 760] on button "Allow Emails" at bounding box center [716, 756] width 95 height 34
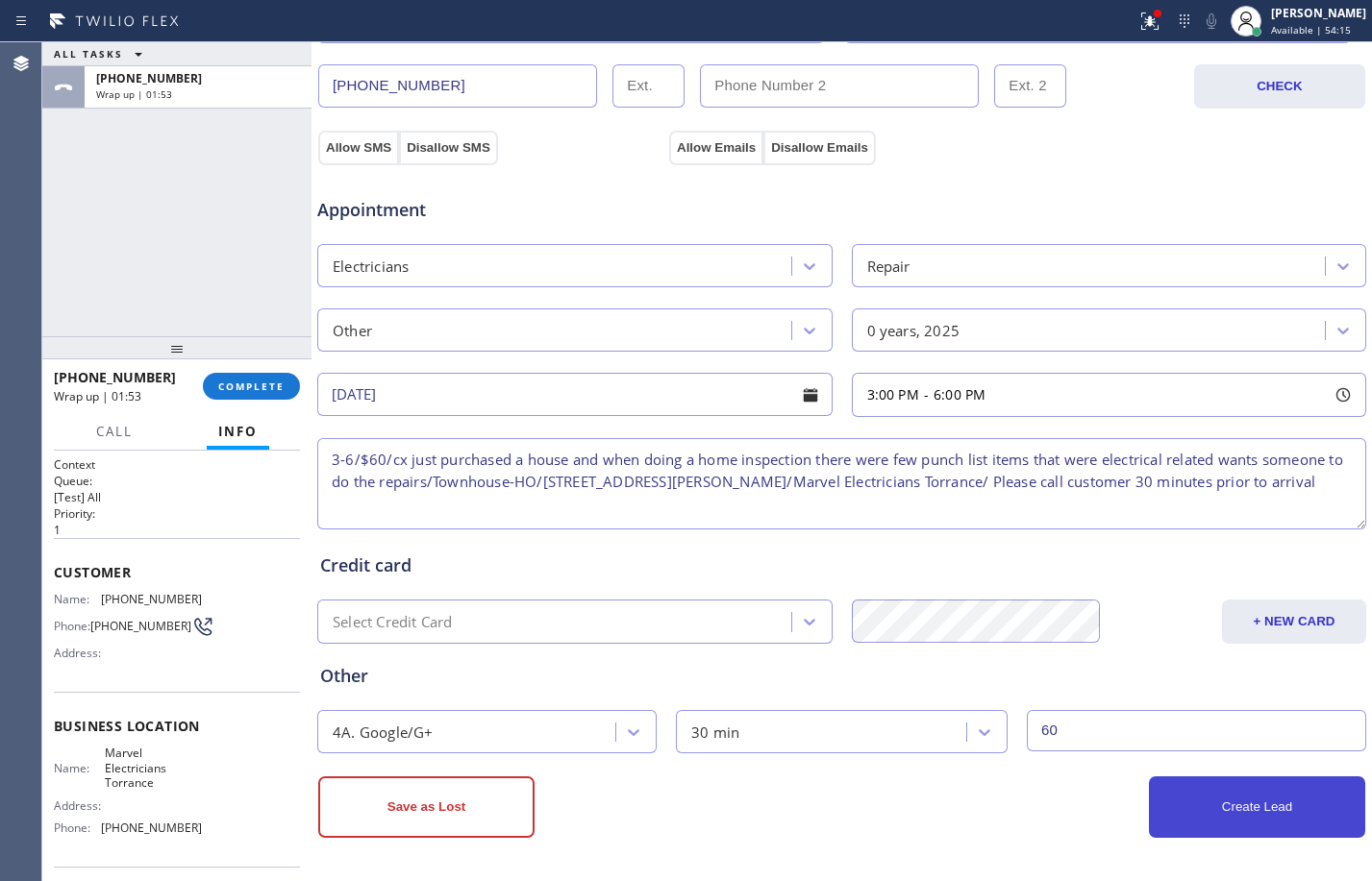
click at [1224, 823] on button "Create Lead" at bounding box center [1257, 807] width 217 height 61
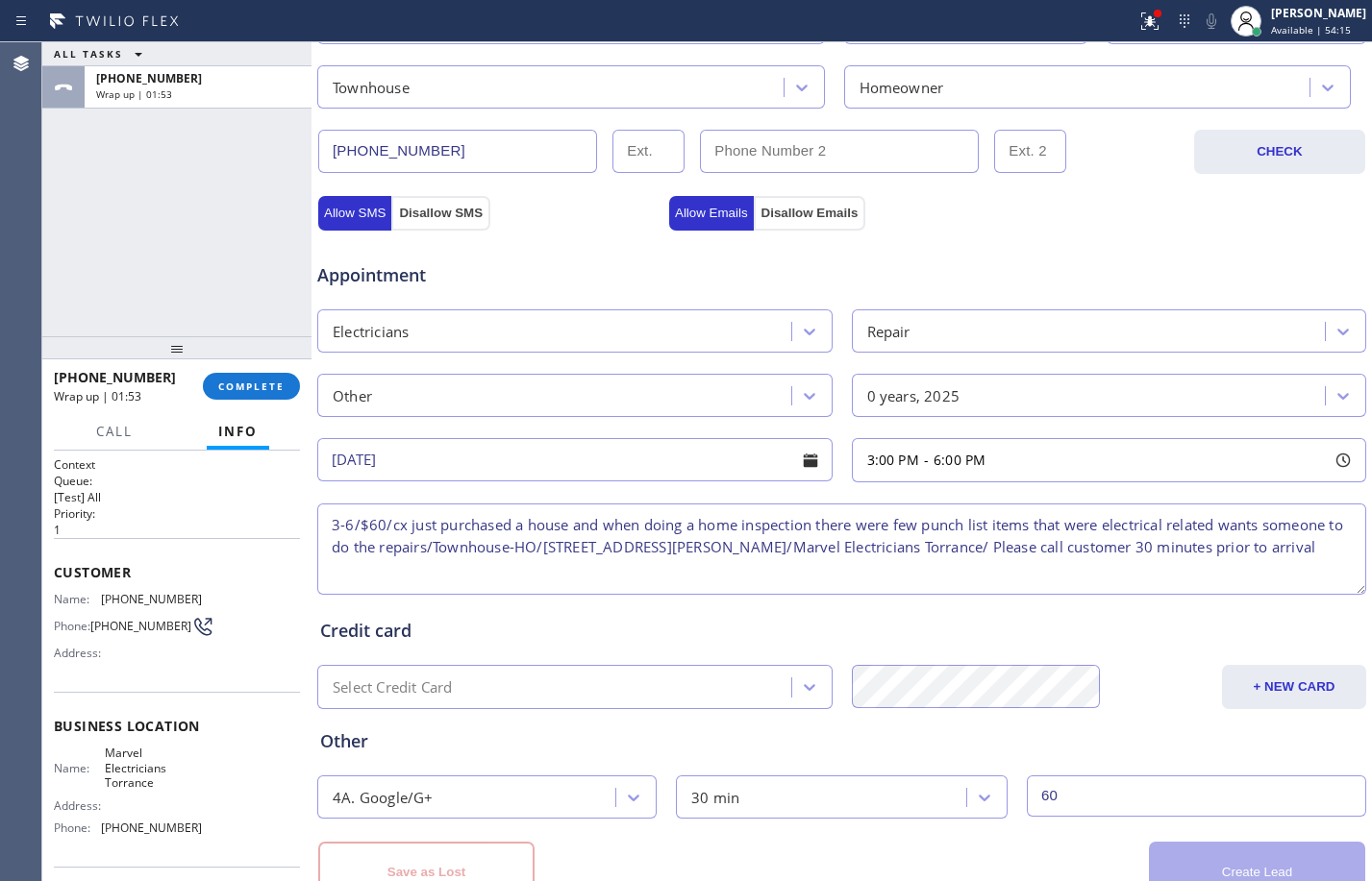
scroll to position [674, 0]
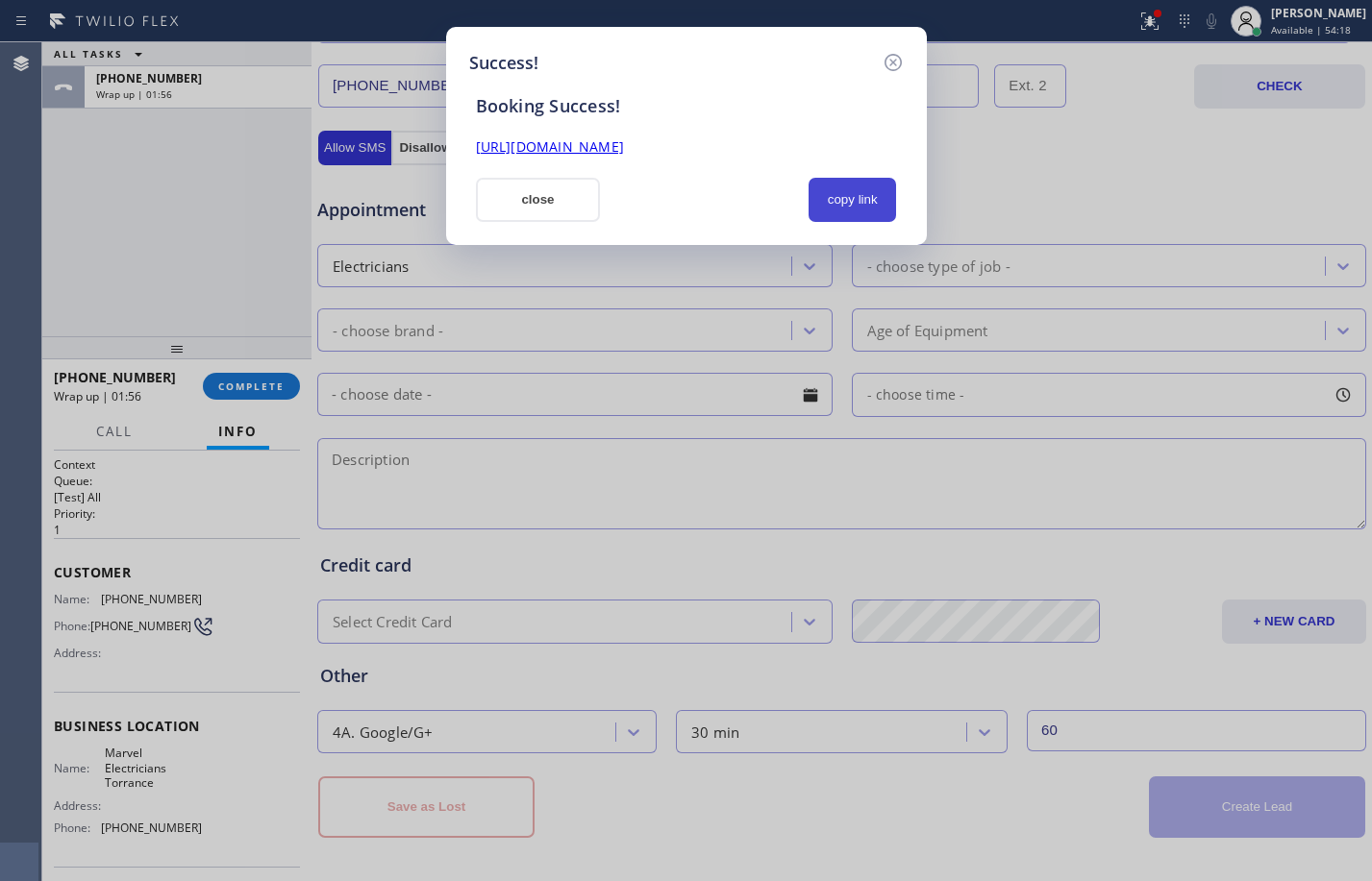
click at [861, 183] on button "copy link" at bounding box center [853, 199] width 89 height 44
click at [624, 147] on link "[URL][DOMAIN_NAME]" at bounding box center [550, 146] width 148 height 19
click at [537, 188] on button "close" at bounding box center [539, 199] width 125 height 44
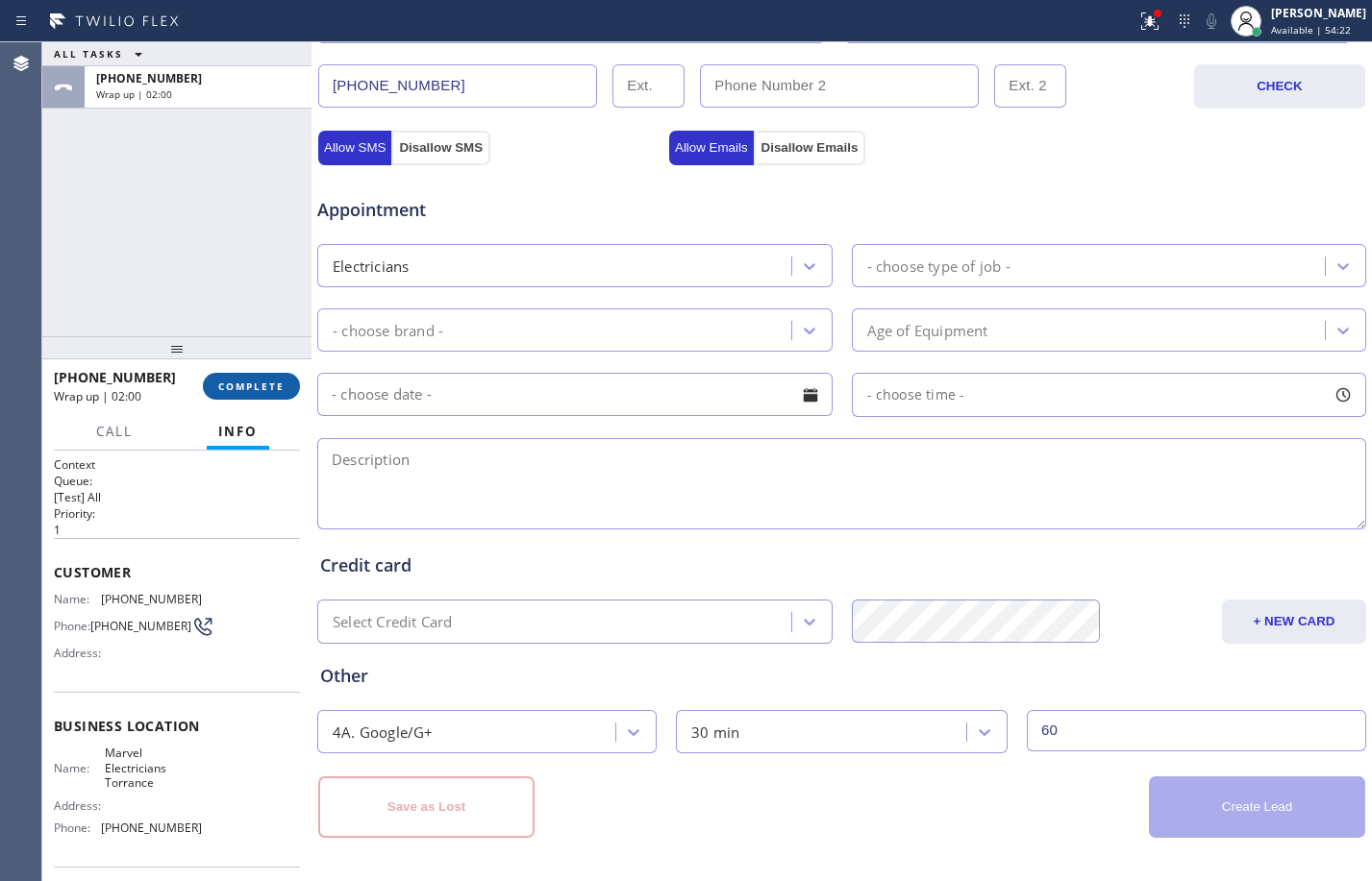
click at [267, 387] on span "COMPLETE" at bounding box center [252, 386] width 66 height 14
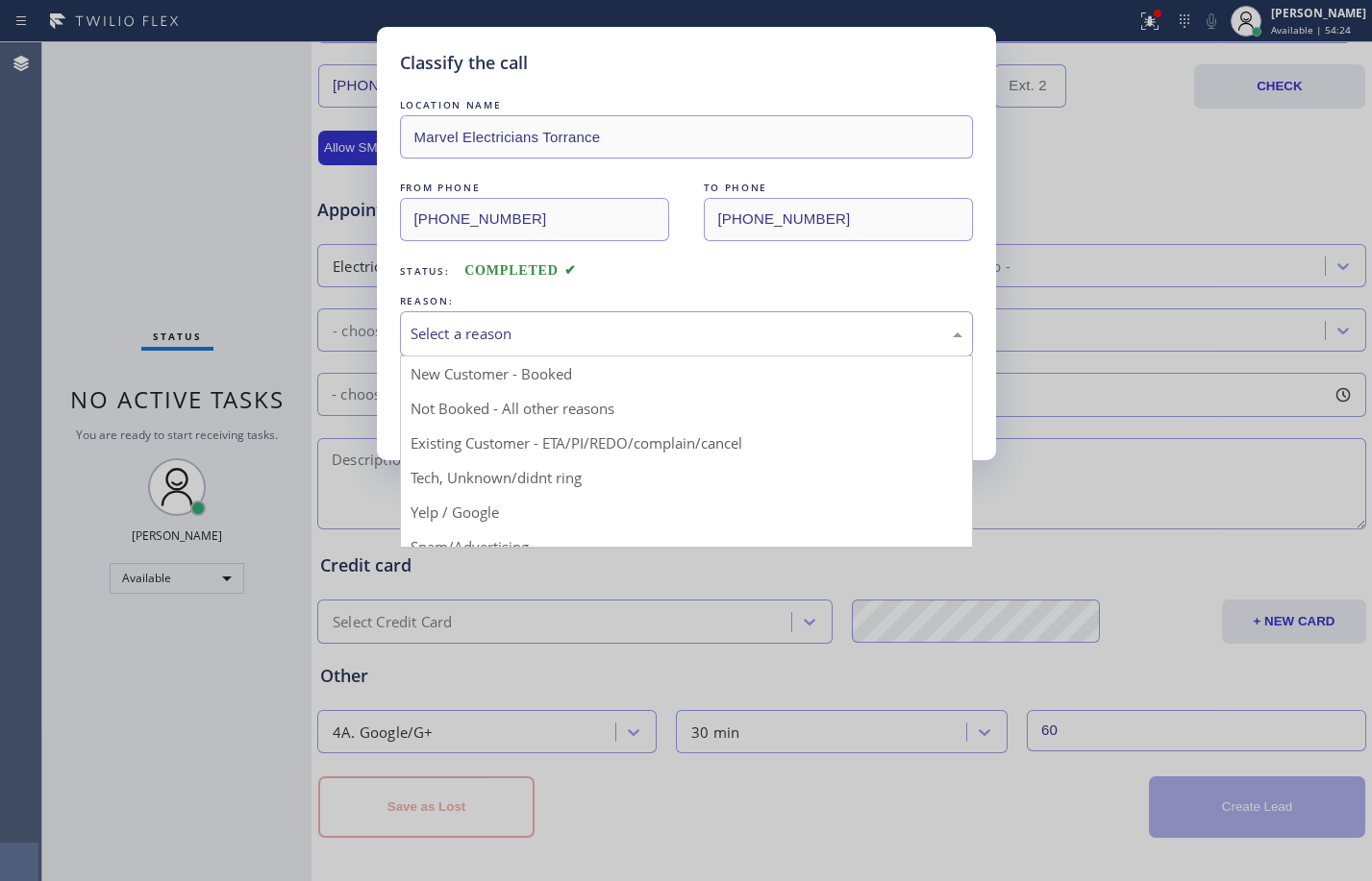
click at [736, 331] on div "Select a reason" at bounding box center [687, 334] width 552 height 22
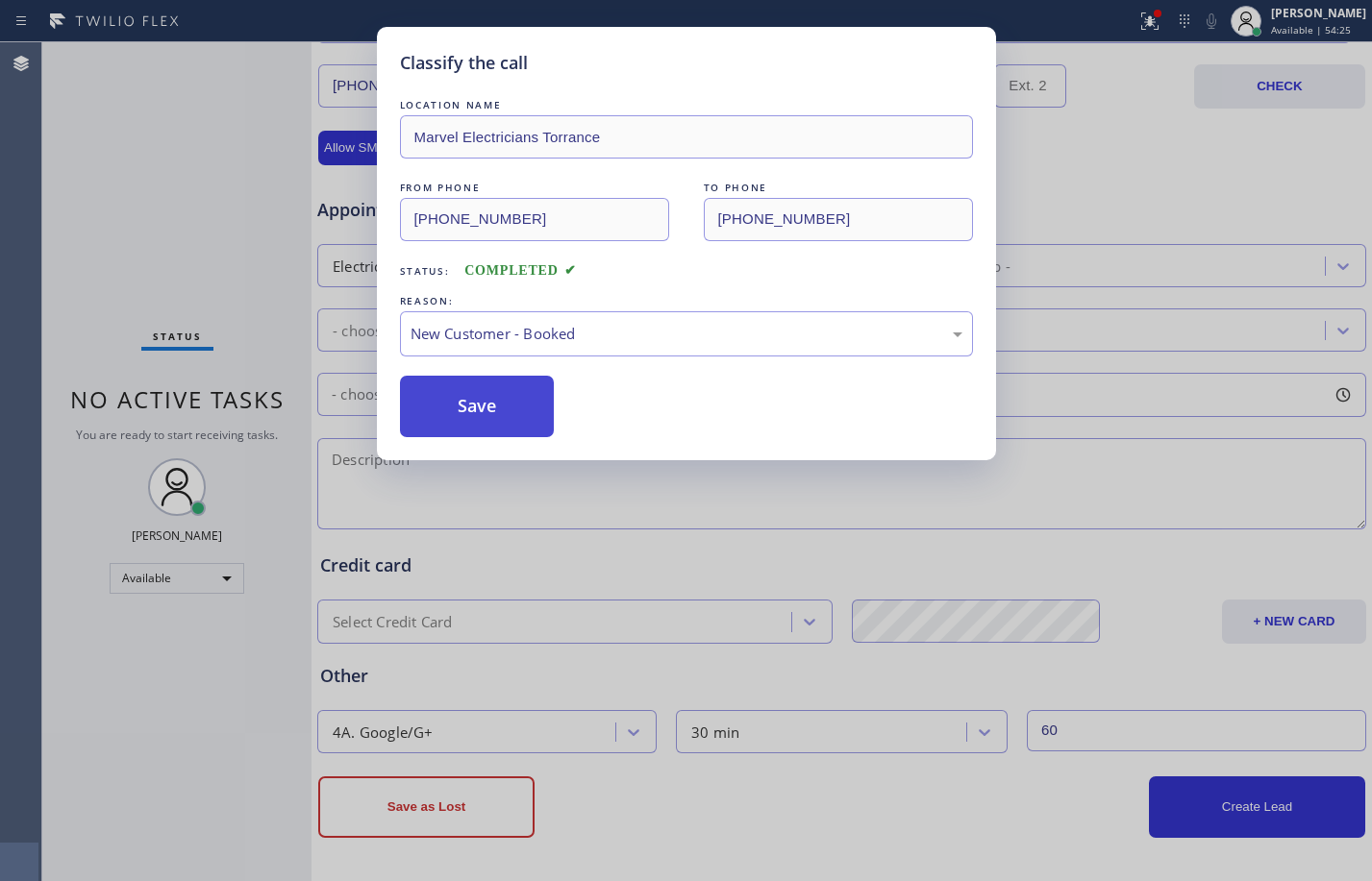
click at [516, 405] on button "Save" at bounding box center [477, 406] width 155 height 61
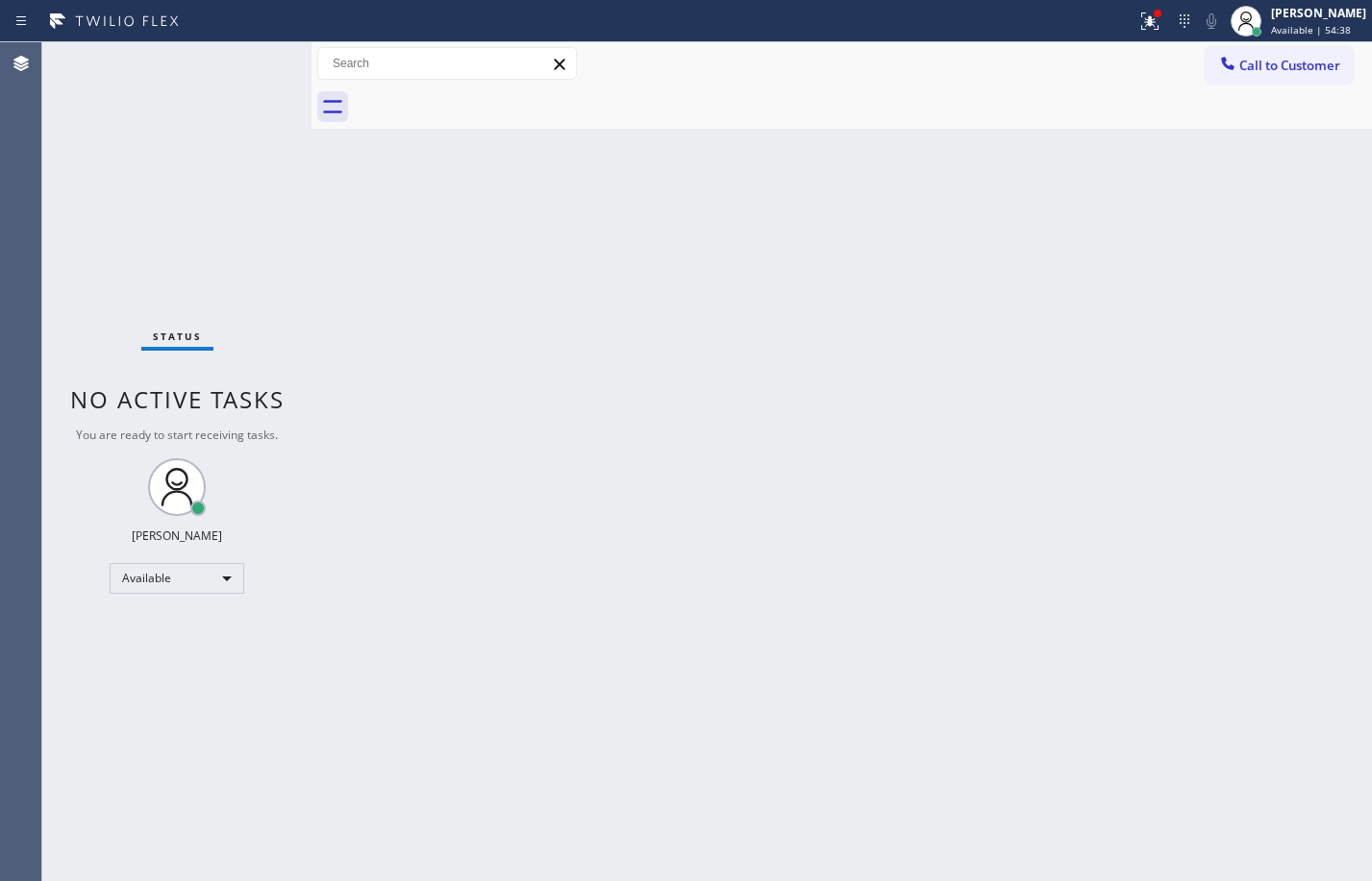
click at [213, 320] on div "Status No active tasks You are ready to start receiving tasks. [PERSON_NAME] Av…" at bounding box center [177, 461] width 269 height 839
click at [1136, 35] on button at bounding box center [1150, 20] width 42 height 42
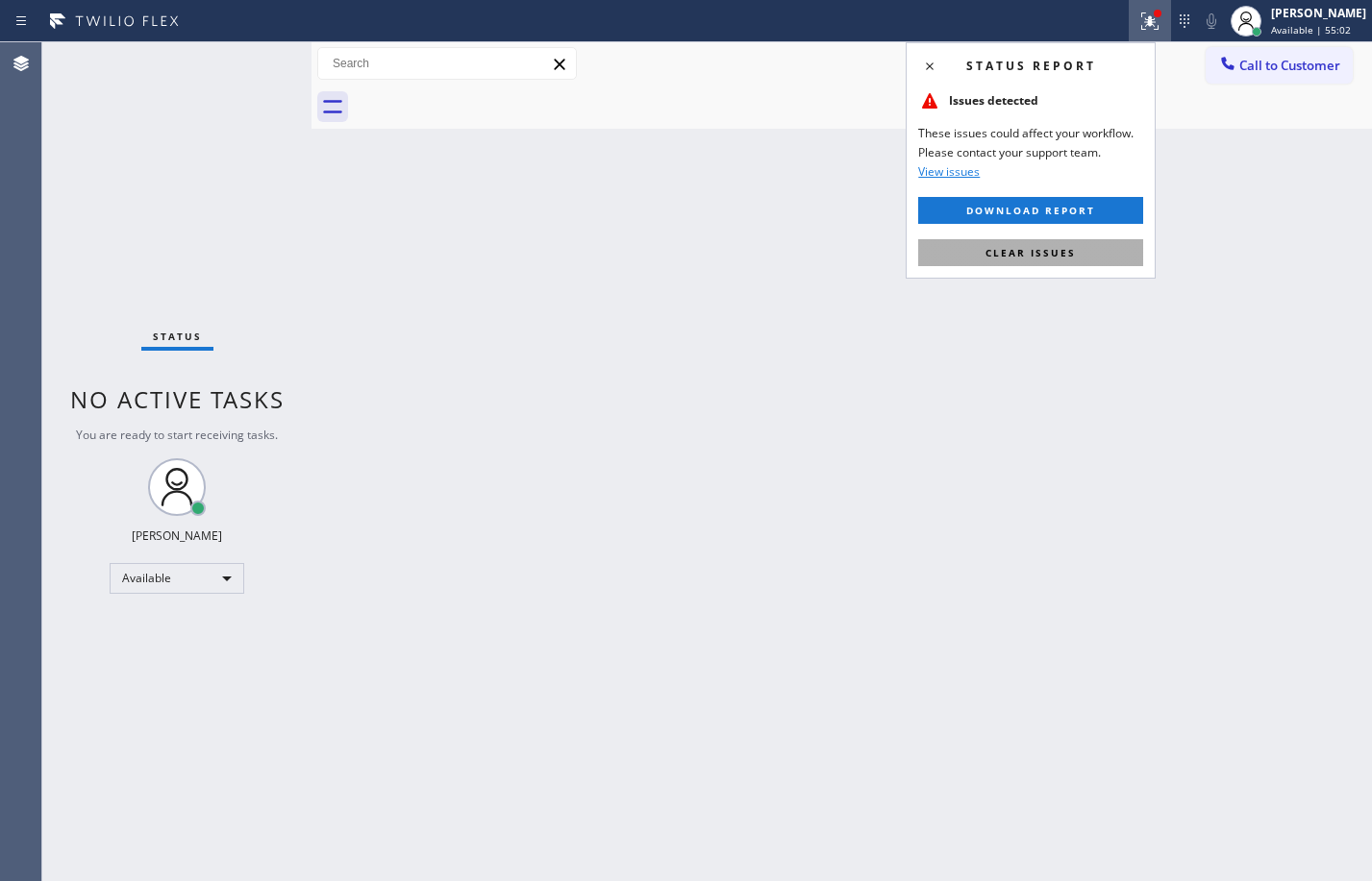
click at [1071, 246] on span "Clear issues" at bounding box center [1030, 253] width 91 height 14
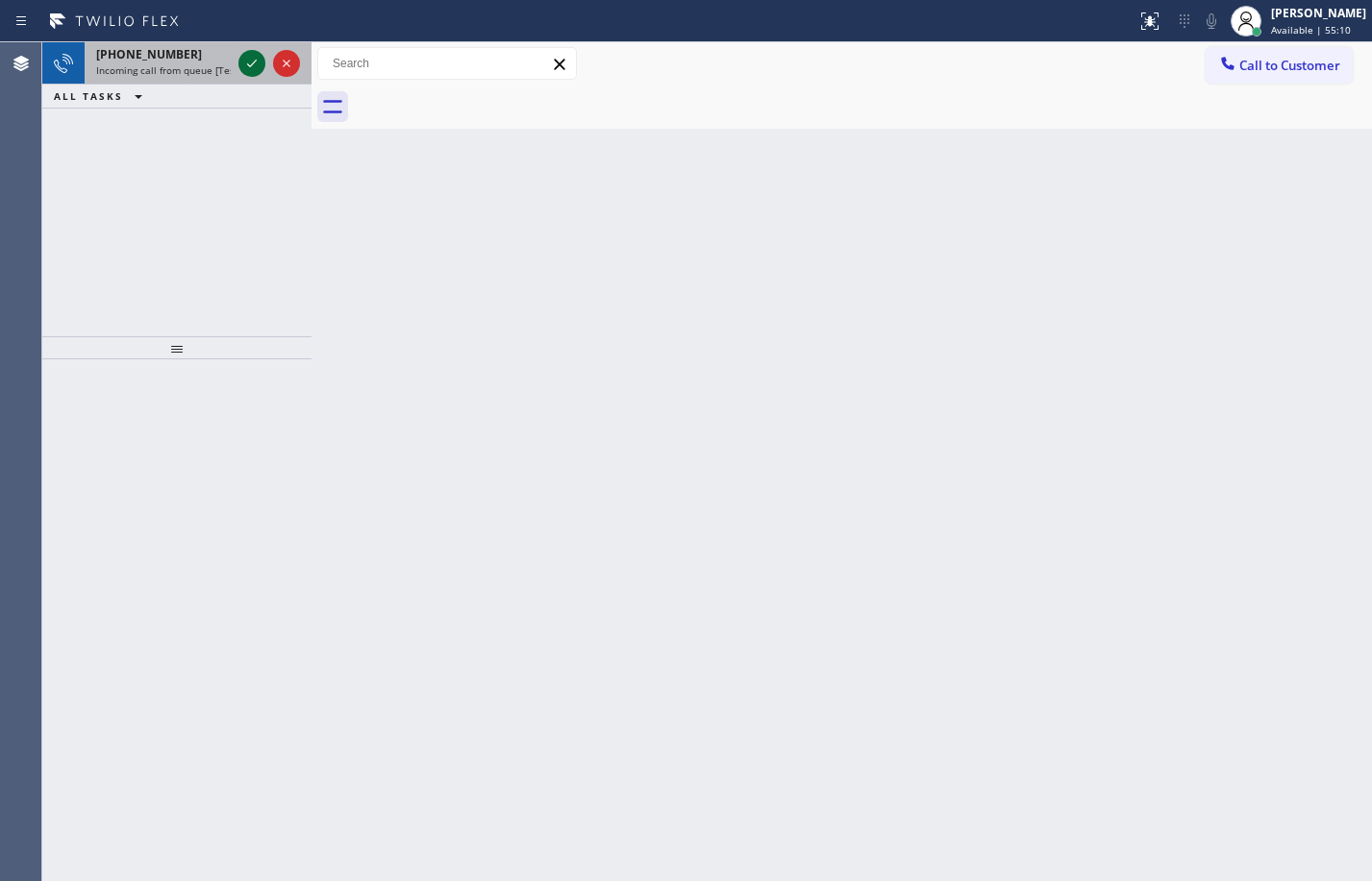
click at [249, 57] on icon at bounding box center [252, 63] width 23 height 23
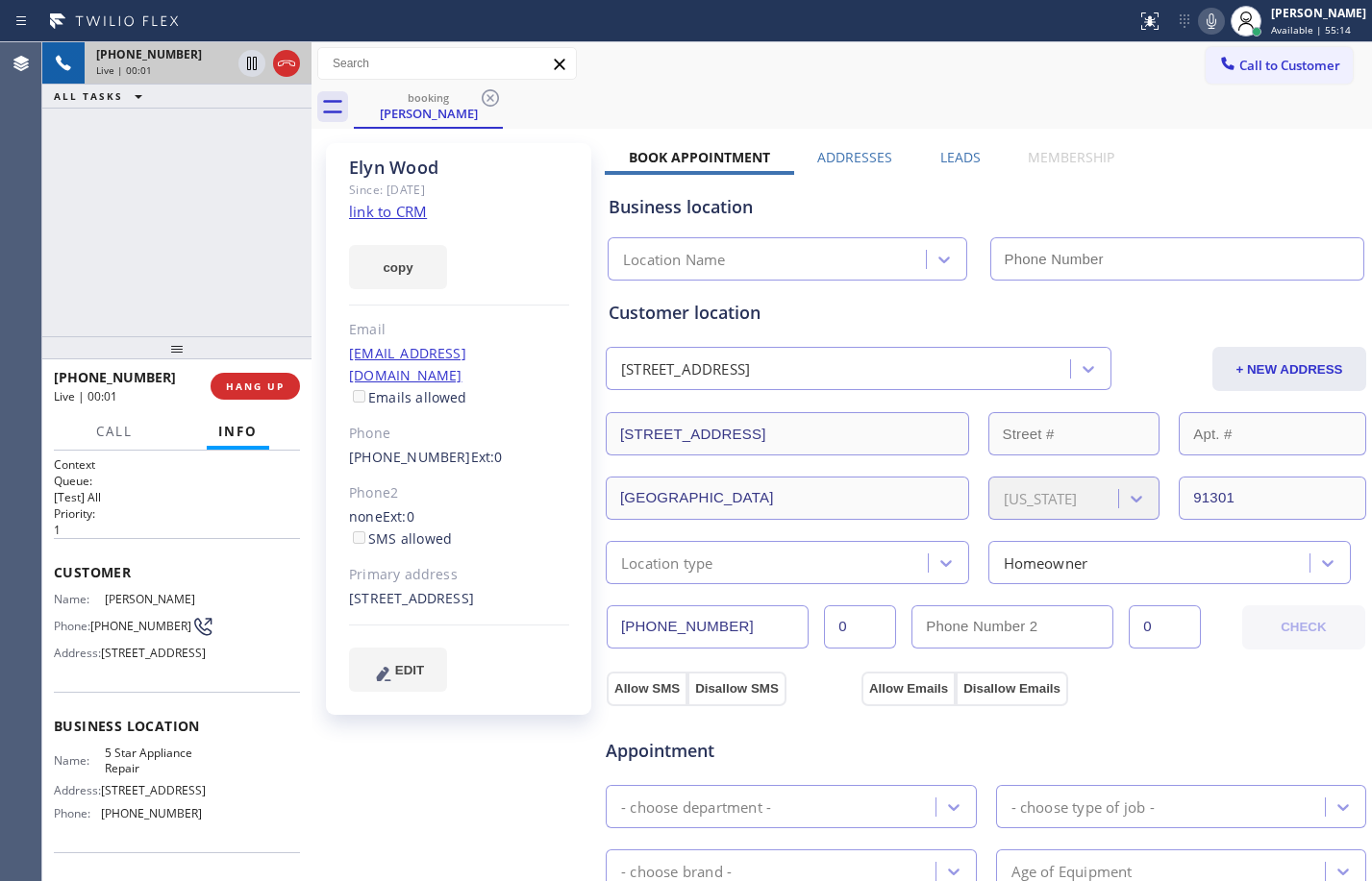
type input "[PHONE_NUMBER]"
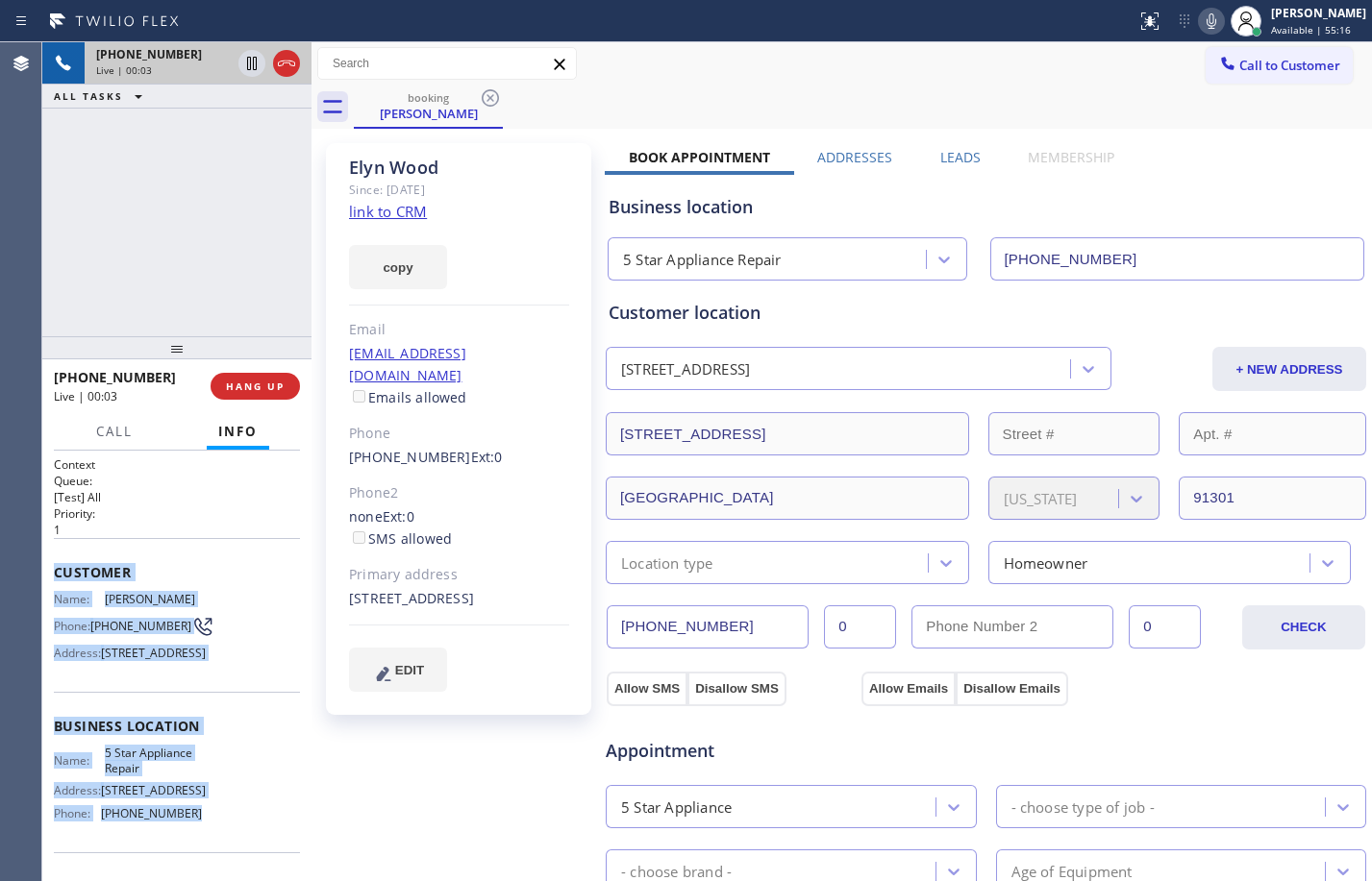
drag, startPoint x: 52, startPoint y: 572, endPoint x: 215, endPoint y: 841, distance: 314.5
click at [215, 841] on div "Context Queue: [Test] All Priority: 1 Customer Name: [PERSON_NAME] Phone: [PHON…" at bounding box center [177, 665] width 269 height 430
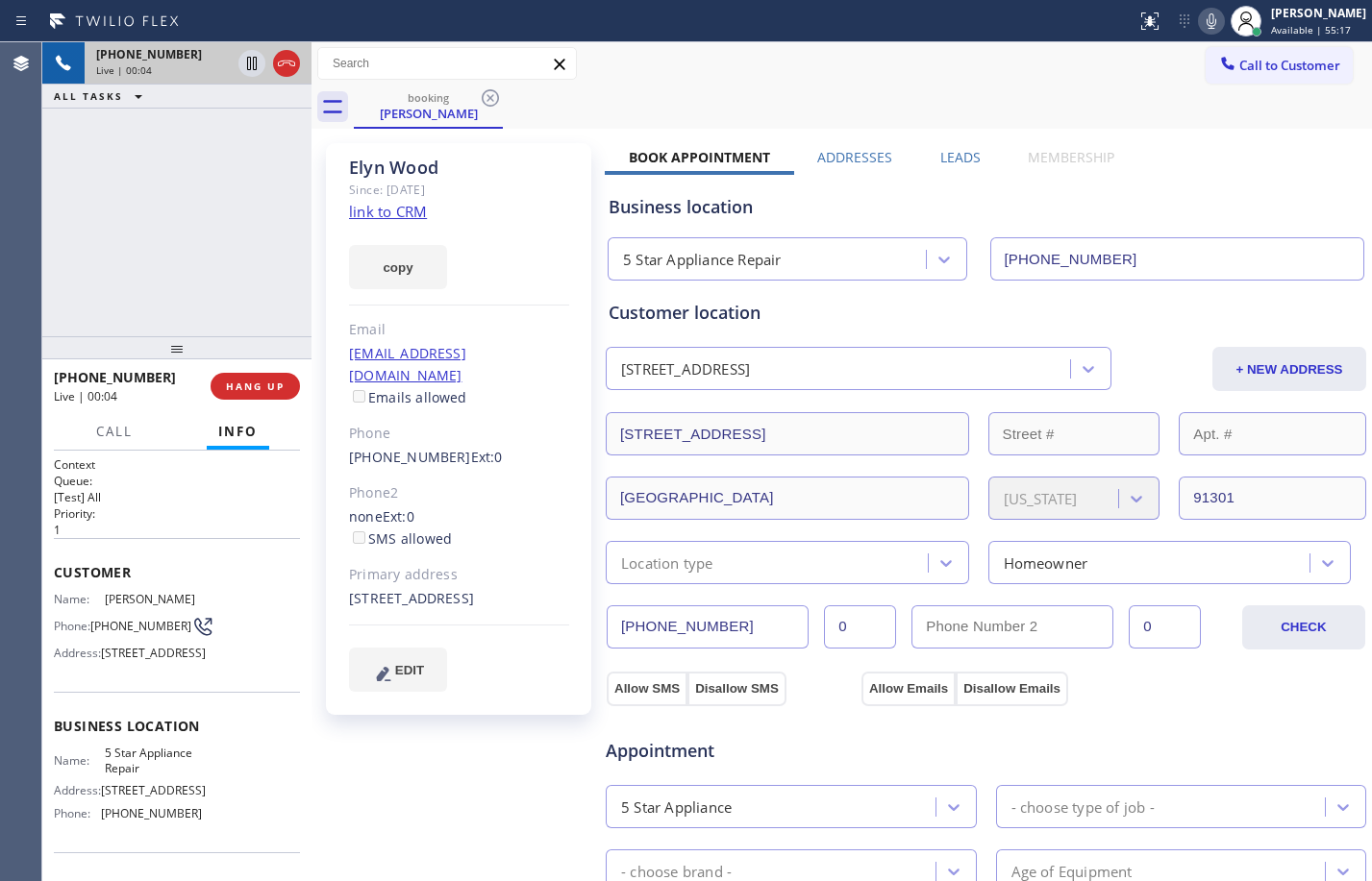
click at [383, 821] on div "[PERSON_NAME] Since: [DATE] link to CRM copy Email [EMAIL_ADDRESS][DOMAIN_NAME]…" at bounding box center [461, 776] width 289 height 1284
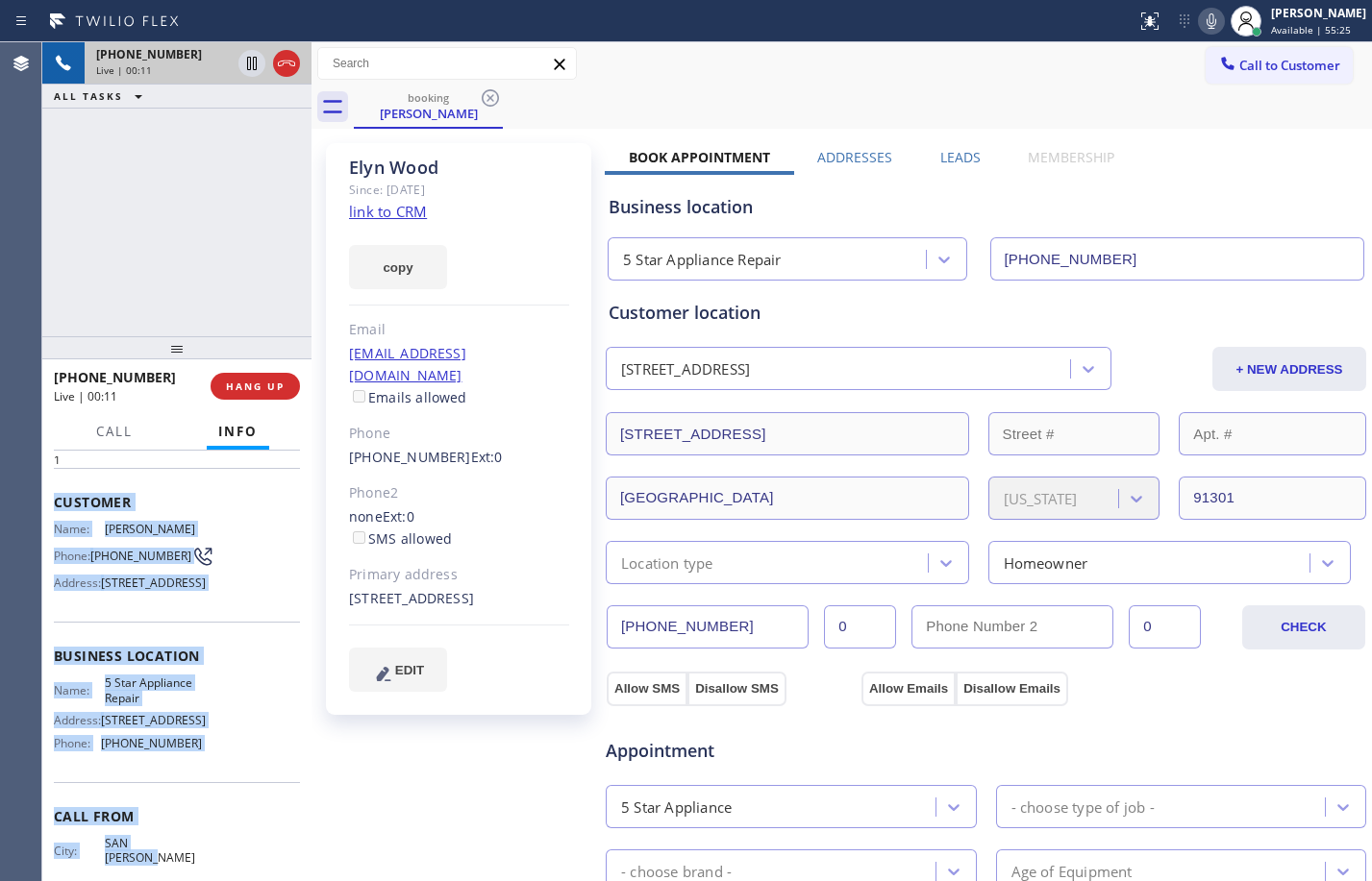
scroll to position [159, 0]
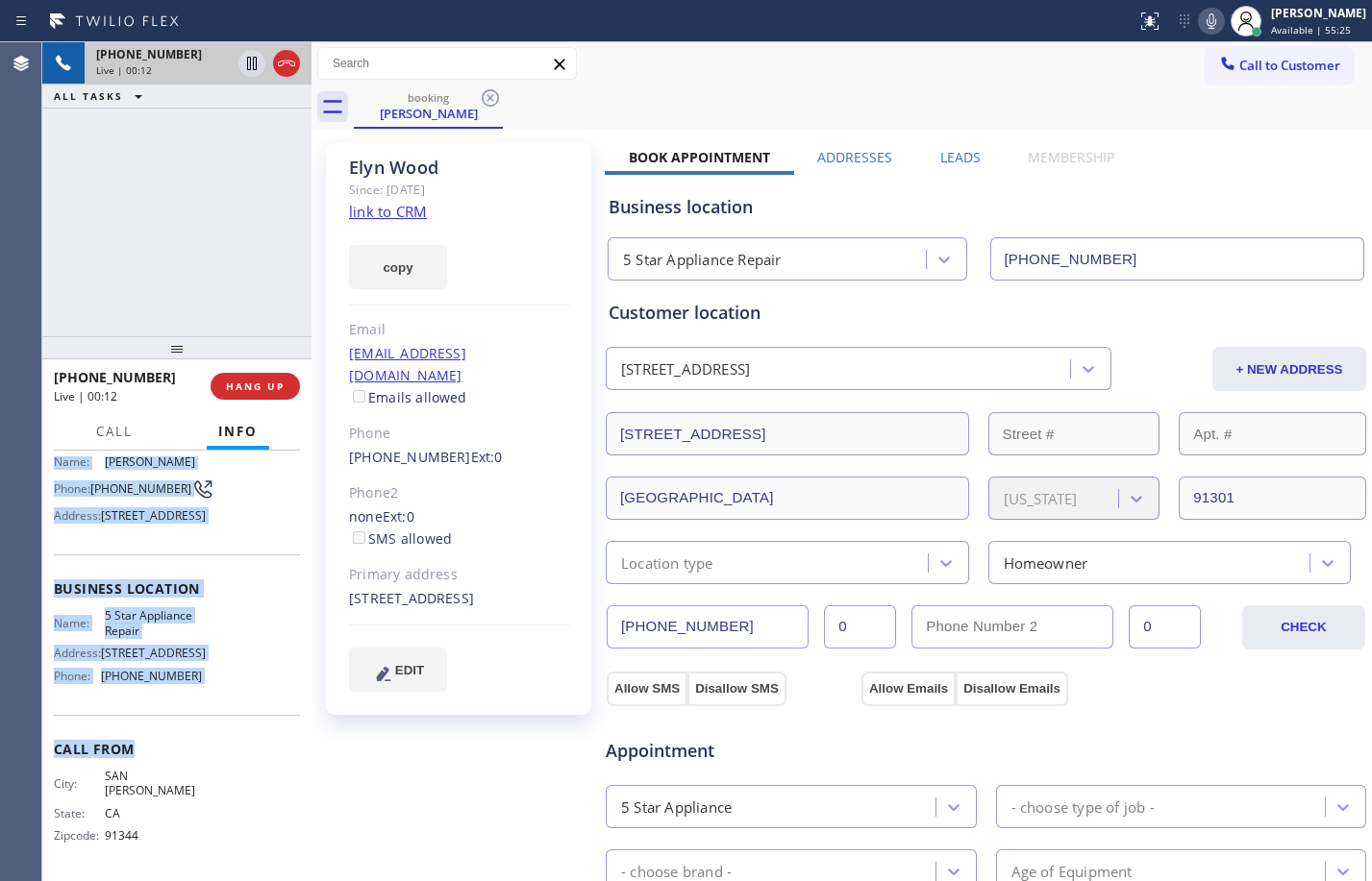
drag, startPoint x: 49, startPoint y: 569, endPoint x: 220, endPoint y: 730, distance: 234.9
click at [220, 730] on div "Context Queue: [Test] All Priority: 1 Customer Name: [PERSON_NAME] Phone: [PHON…" at bounding box center [177, 665] width 269 height 430
copy div "Customer Name: [PERSON_NAME] Phone: [PHONE_NUMBER] Address: [STREET_ADDRESS] Bu…"
click at [390, 209] on link "link to CRM" at bounding box center [388, 212] width 78 height 20
click at [255, 75] on button at bounding box center [252, 63] width 27 height 27
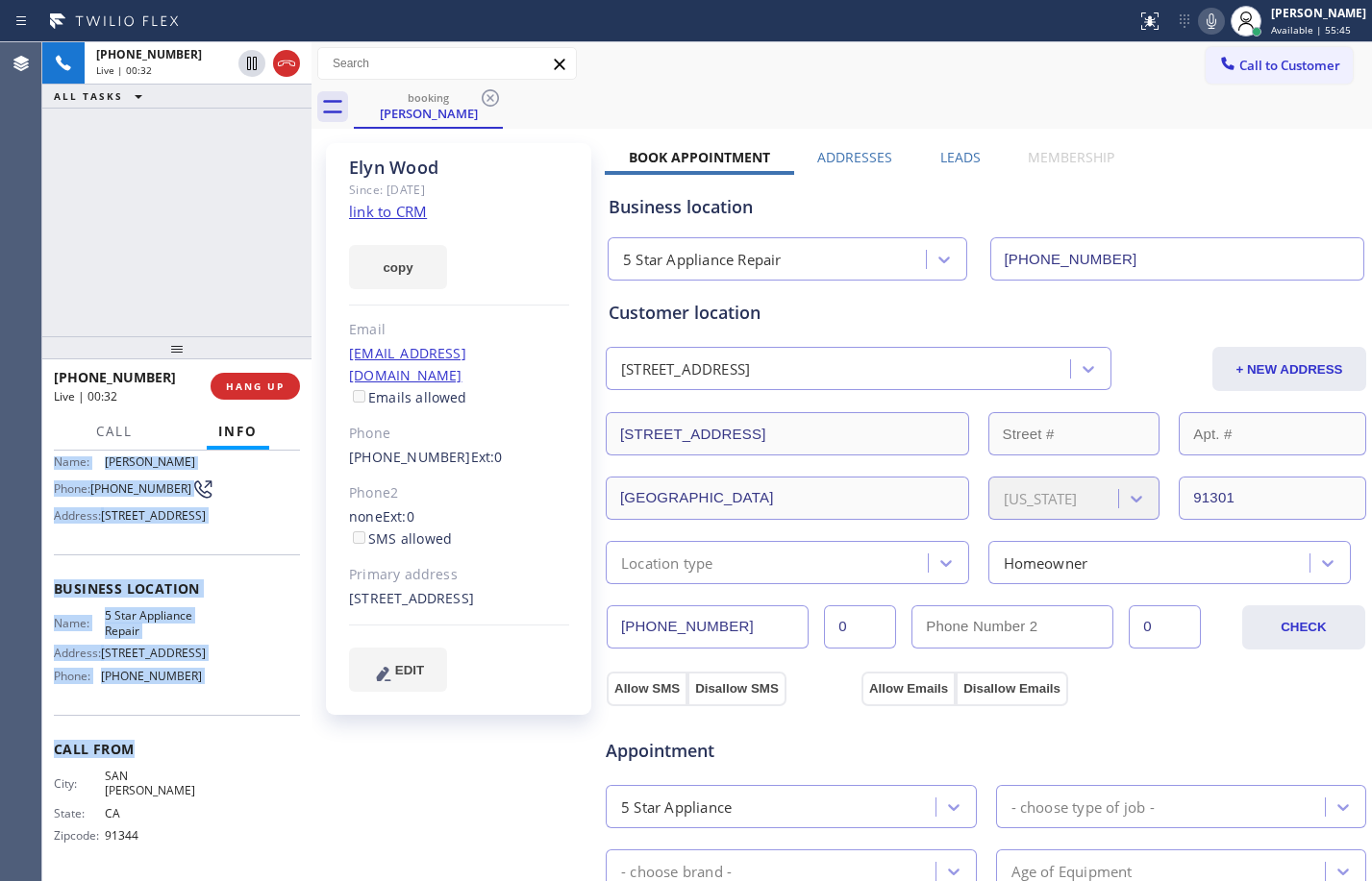
click at [1203, 20] on icon at bounding box center [1212, 21] width 23 height 23
click at [248, 57] on icon at bounding box center [252, 63] width 14 height 14
click at [1203, 18] on icon at bounding box center [1212, 21] width 23 height 23
click at [176, 226] on div "[PHONE_NUMBER] Live | 01:22 ALL TASKS ALL TASKS ACTIVE TASKS TASKS IN WRAP UP" at bounding box center [177, 188] width 269 height 294
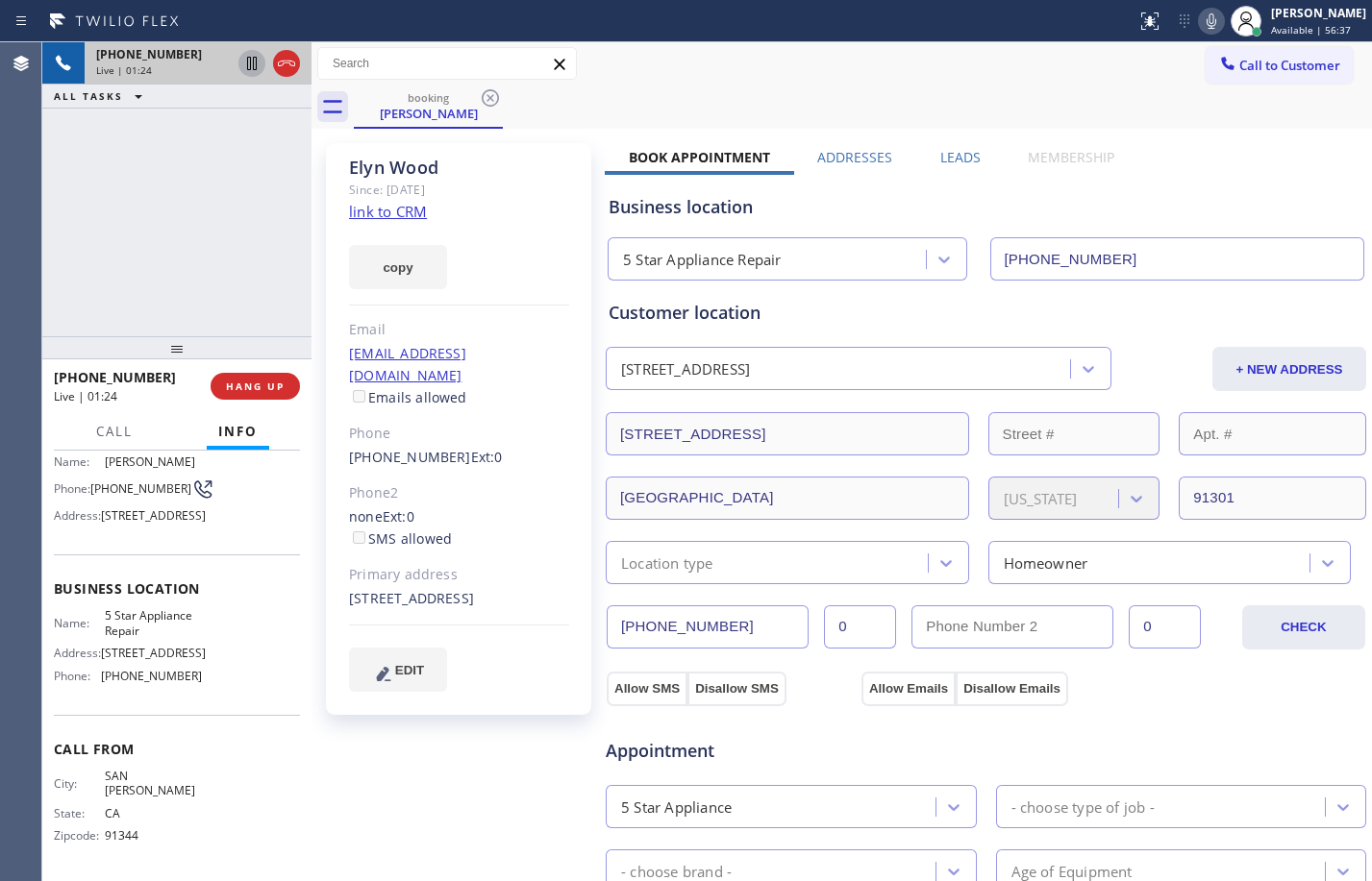
click at [256, 67] on icon at bounding box center [252, 63] width 10 height 14
click at [1200, 23] on icon at bounding box center [1212, 21] width 23 height 23
click at [253, 70] on icon at bounding box center [252, 63] width 23 height 23
click at [1200, 31] on icon at bounding box center [1212, 21] width 23 height 23
click at [1116, 827] on div "- choose type of job -" at bounding box center [1182, 807] width 371 height 43
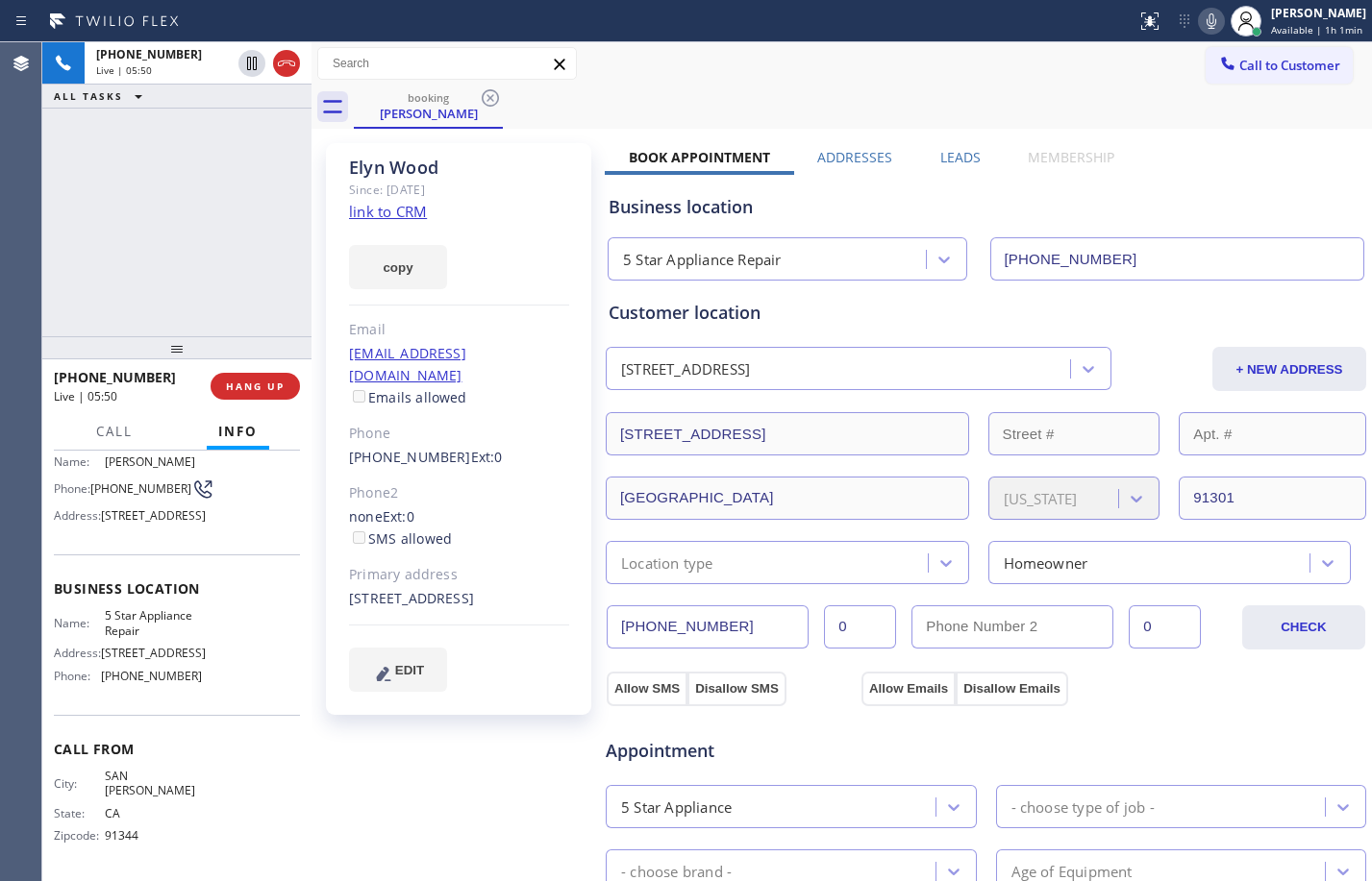
click at [1200, 14] on icon at bounding box center [1212, 21] width 23 height 23
click at [1200, 20] on icon at bounding box center [1212, 21] width 23 height 23
click at [206, 252] on div "[PHONE_NUMBER] Live | 06:27 ALL TASKS ALL TASKS ACTIVE TASKS TASKS IN WRAP UP" at bounding box center [177, 188] width 269 height 294
click at [227, 204] on div "[PHONE_NUMBER] Live | 06:35 ALL TASKS ALL TASKS ACTIVE TASKS TASKS IN WRAP UP" at bounding box center [177, 188] width 269 height 294
click at [258, 73] on icon at bounding box center [252, 63] width 23 height 23
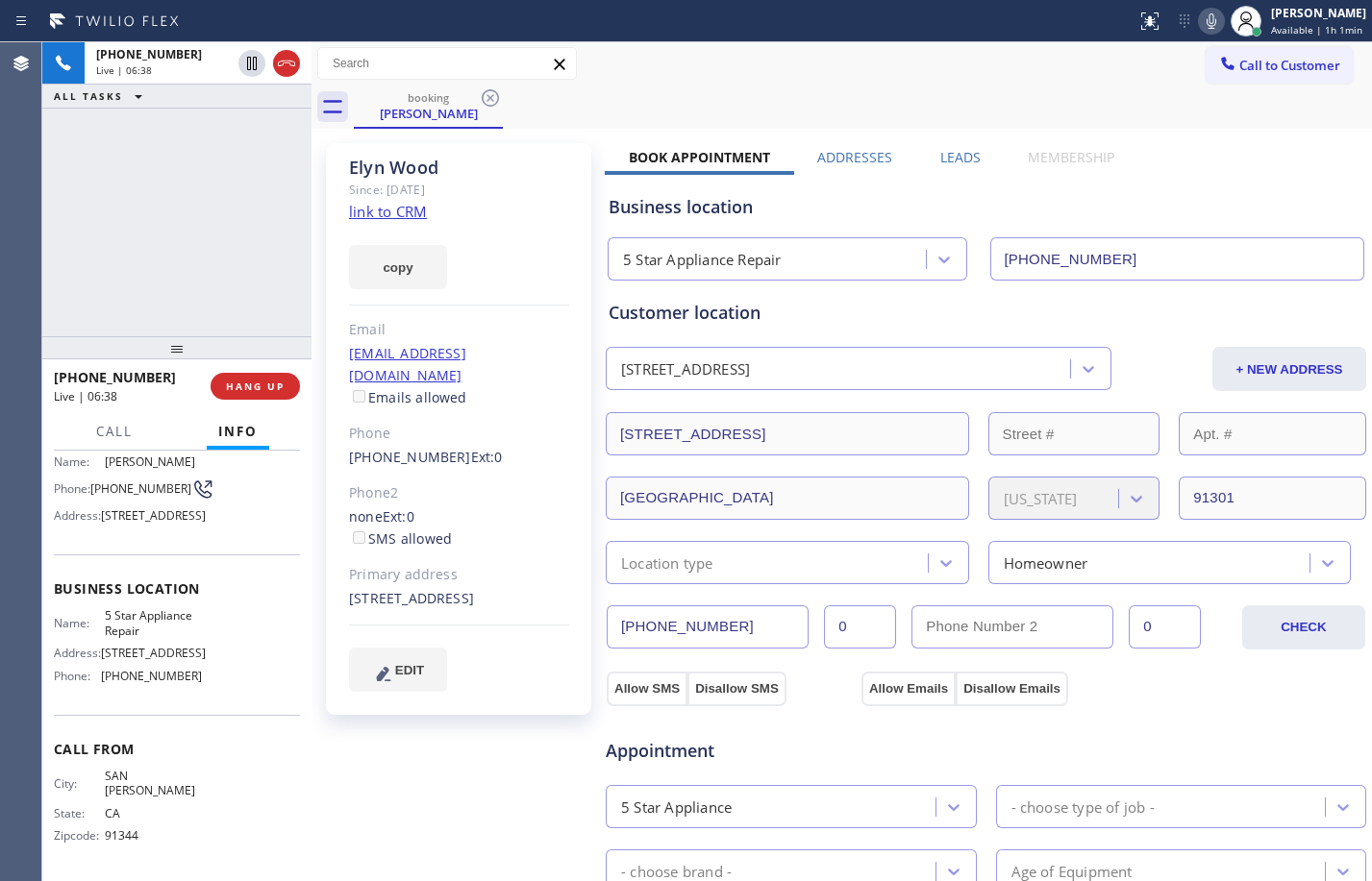
click at [1200, 16] on icon at bounding box center [1212, 21] width 23 height 23
click at [227, 173] on div "[PHONE_NUMBER] Live | 08:29 ALL TASKS ALL TASKS ACTIVE TASKS TASKS IN WRAP UP" at bounding box center [177, 188] width 269 height 294
click at [256, 69] on icon at bounding box center [252, 63] width 14 height 14
click at [1200, 22] on icon at bounding box center [1212, 21] width 23 height 23
click at [223, 278] on div "[PHONE_NUMBER] Live | 08:54 ALL TASKS ALL TASKS ACTIVE TASKS TASKS IN WRAP UP" at bounding box center [177, 188] width 269 height 294
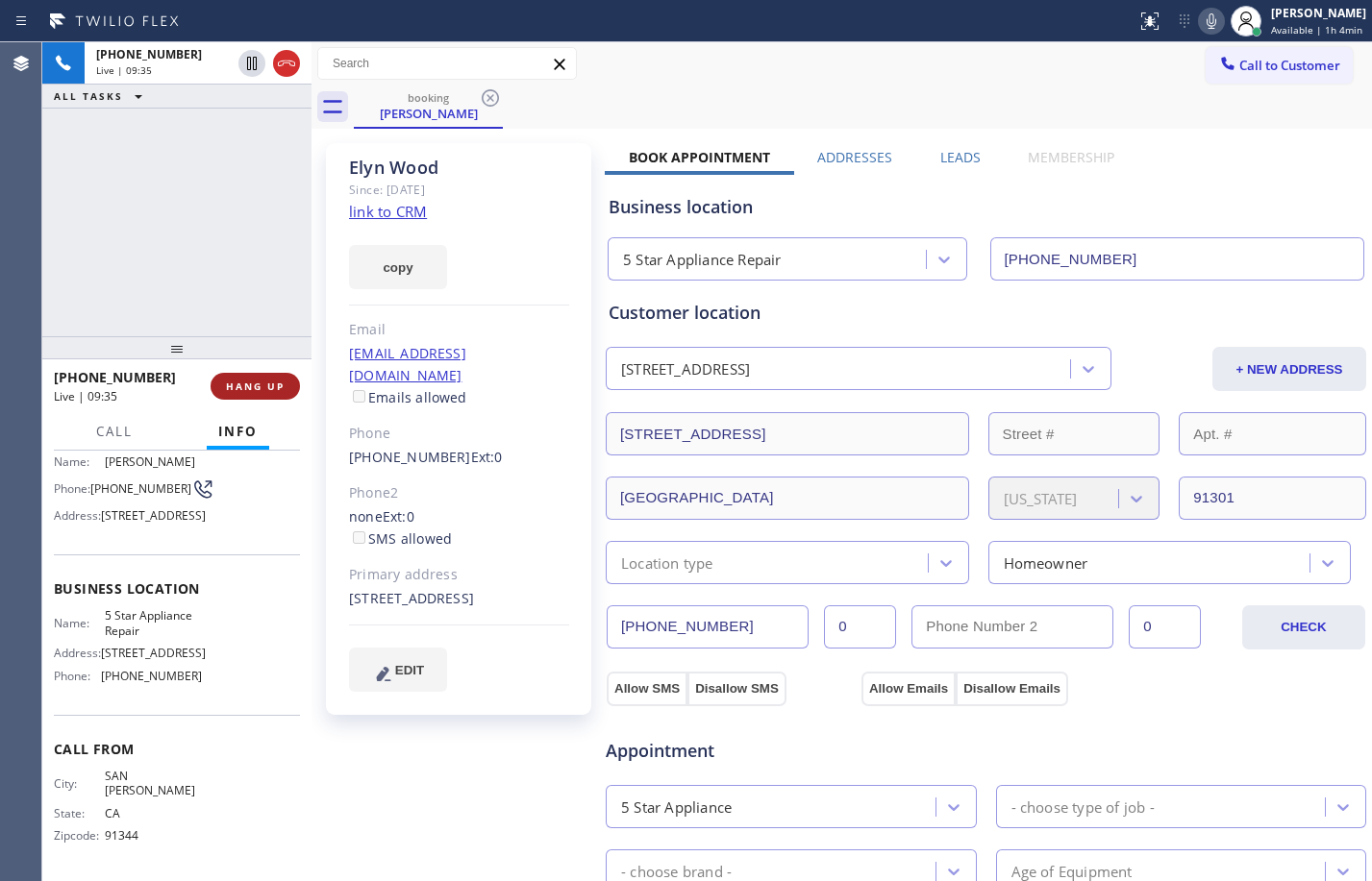
click at [267, 380] on span "HANG UP" at bounding box center [256, 386] width 59 height 14
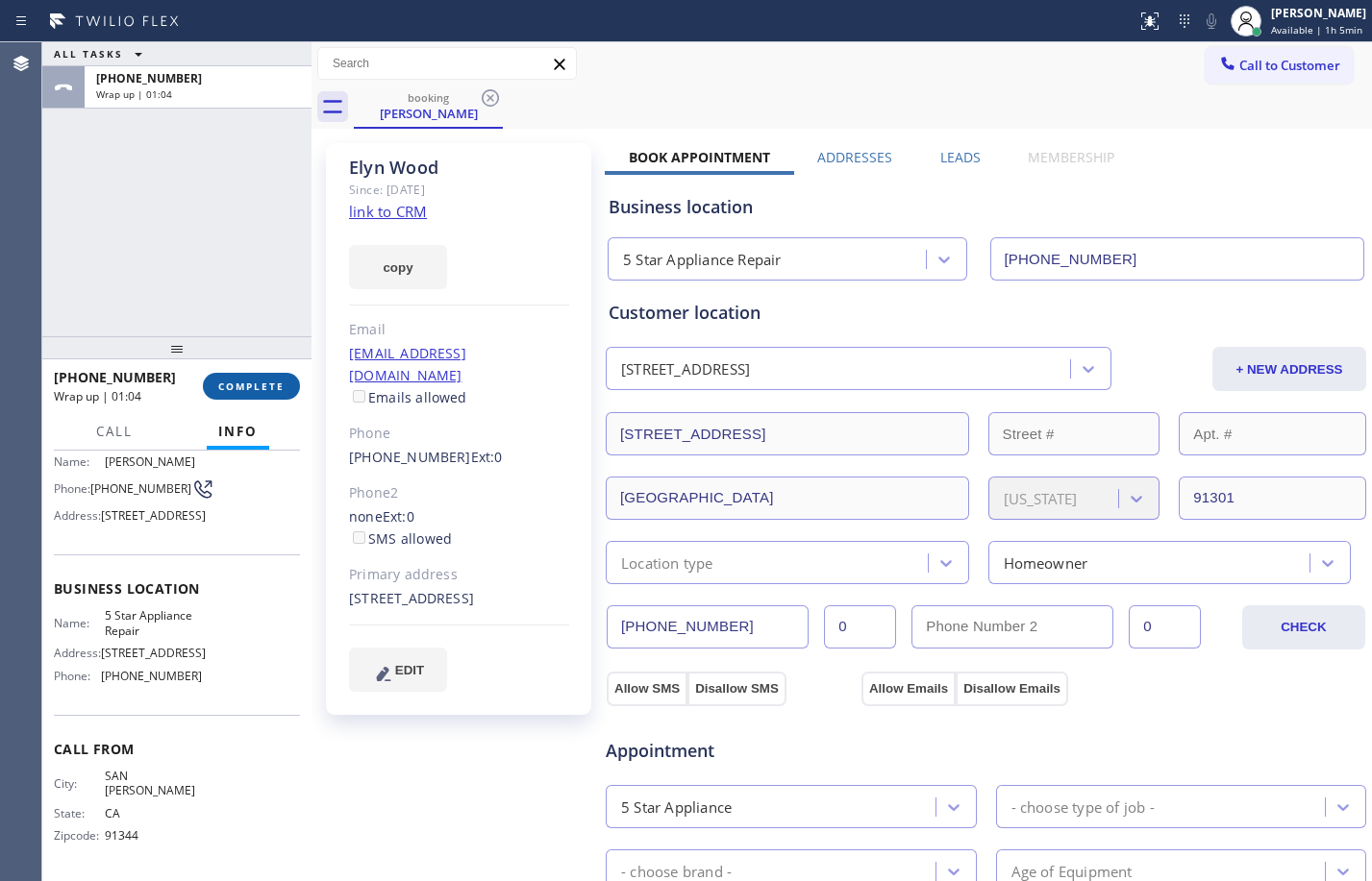
click at [236, 386] on span "COMPLETE" at bounding box center [252, 386] width 66 height 14
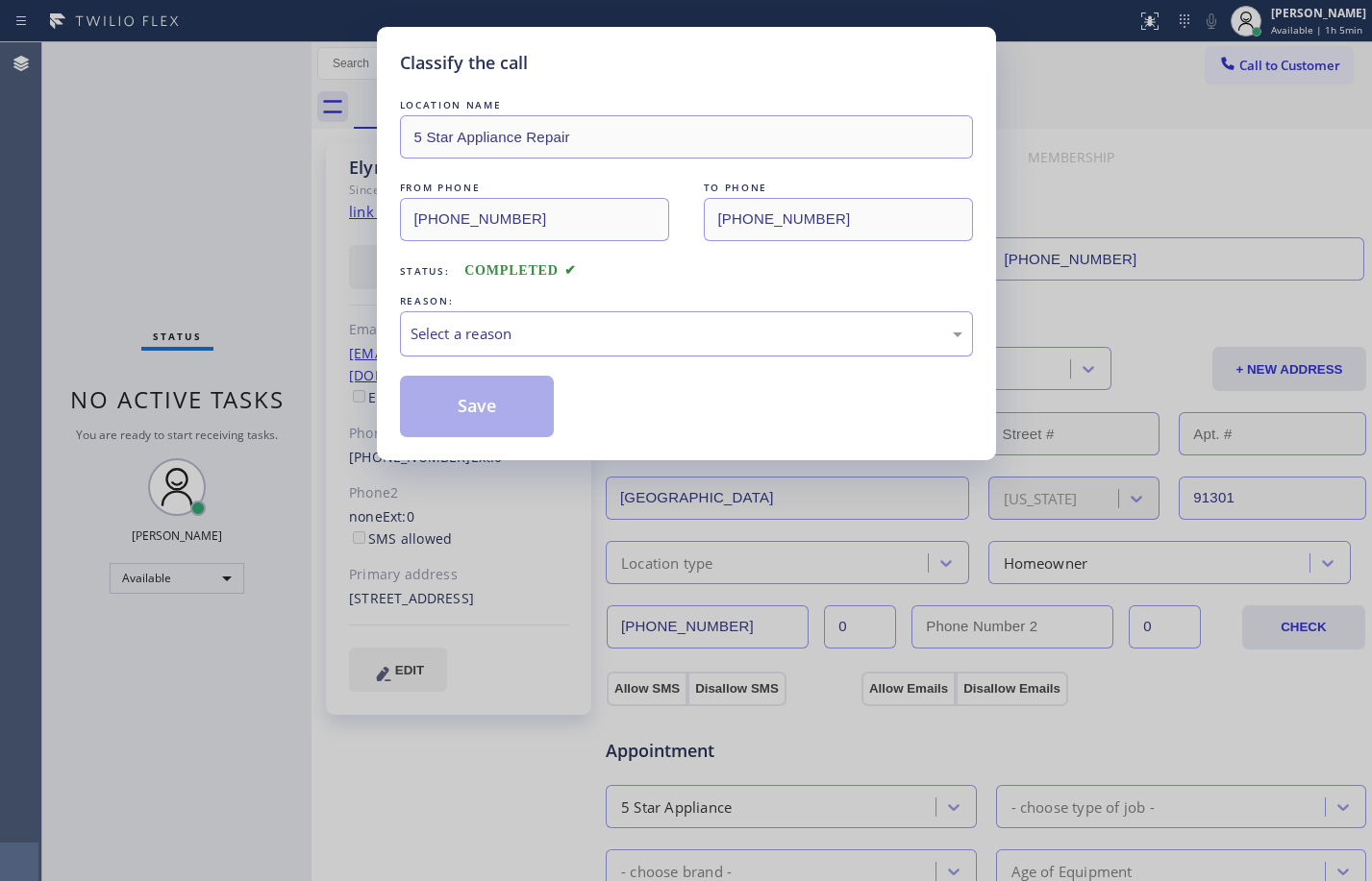
click at [457, 333] on div "Select a reason" at bounding box center [687, 334] width 552 height 22
click at [505, 406] on button "Save" at bounding box center [477, 406] width 155 height 61
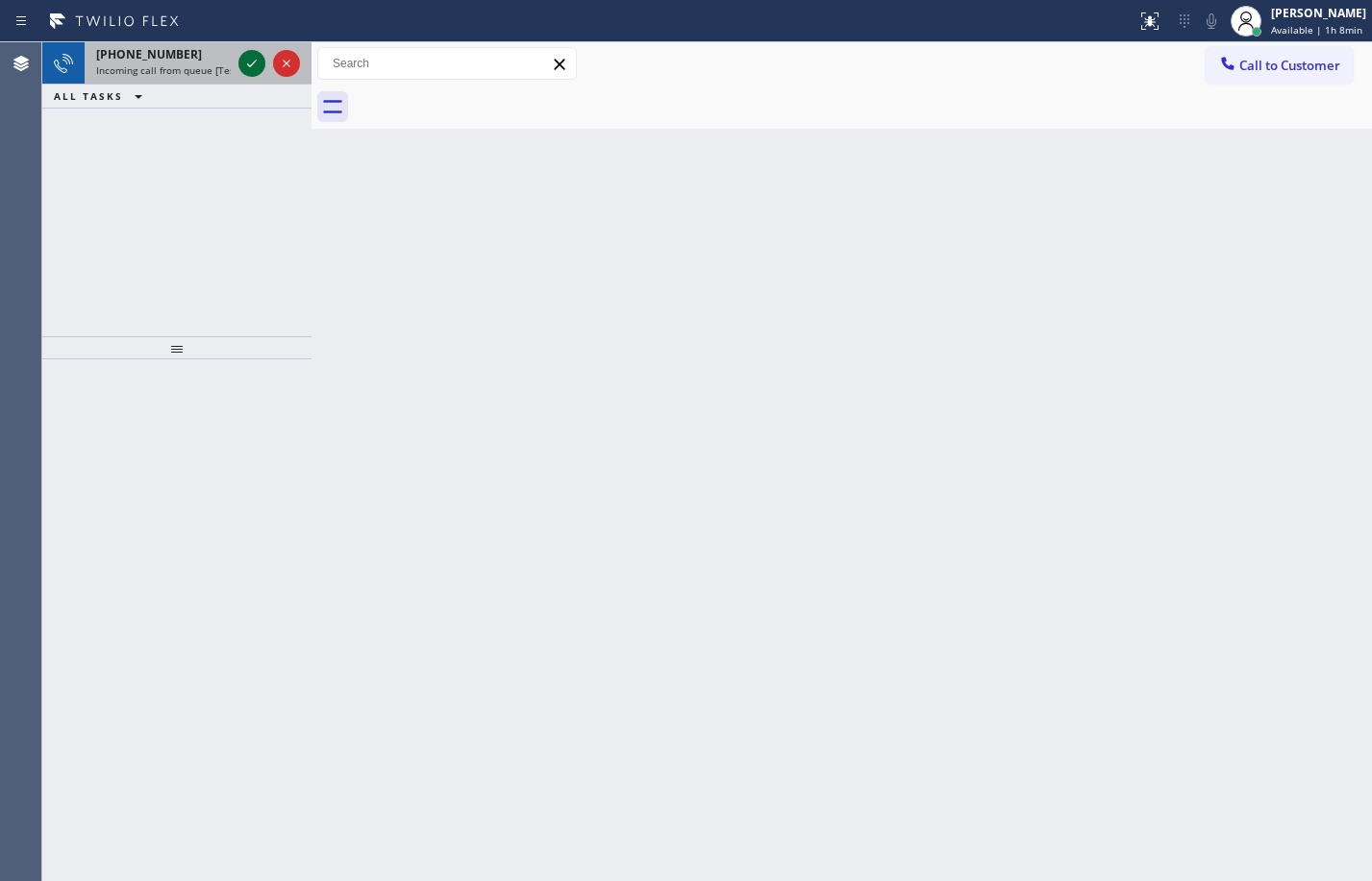
click at [248, 60] on icon at bounding box center [252, 63] width 23 height 23
click at [260, 69] on icon at bounding box center [252, 63] width 23 height 23
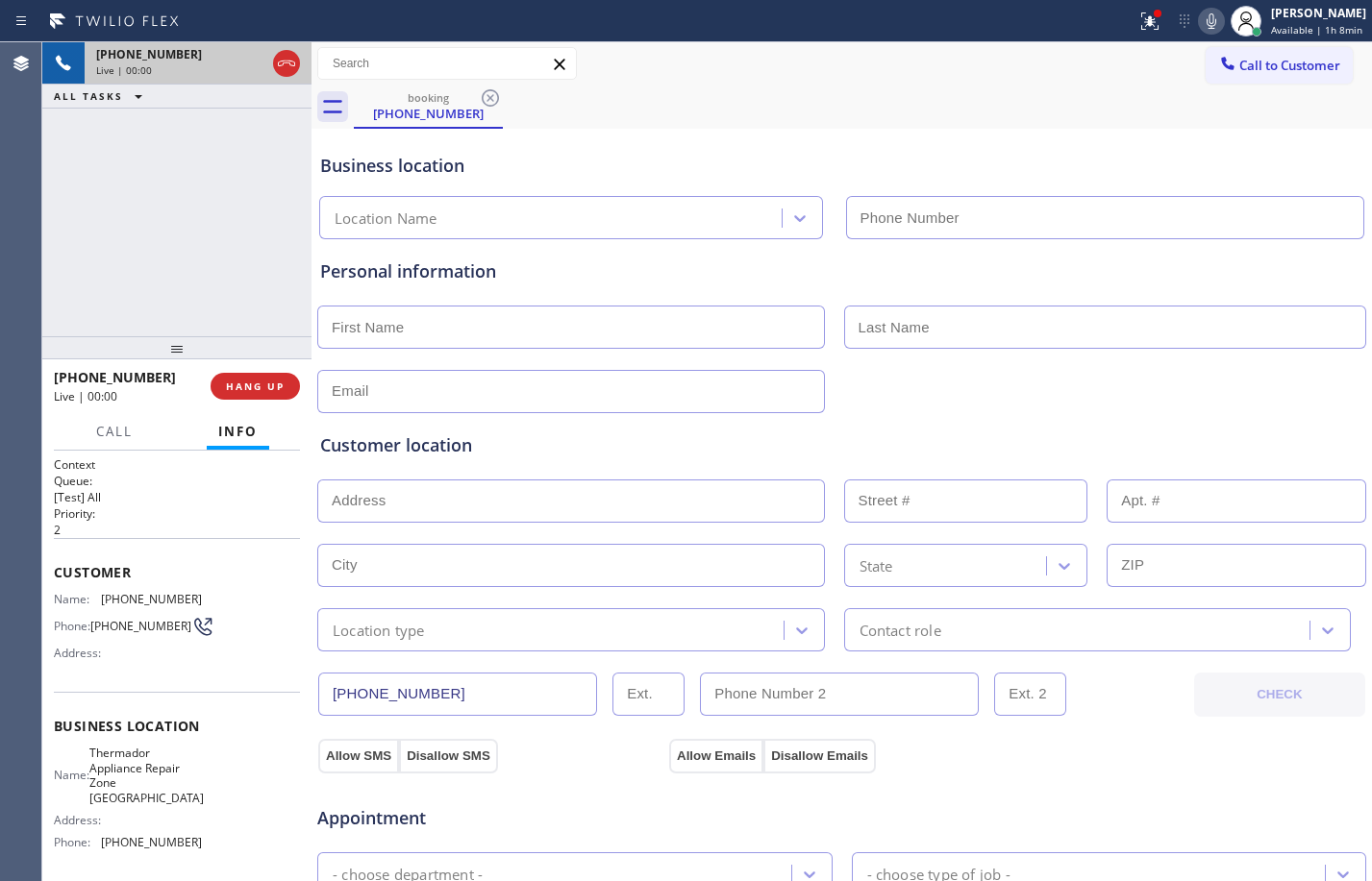
type input "[PHONE_NUMBER]"
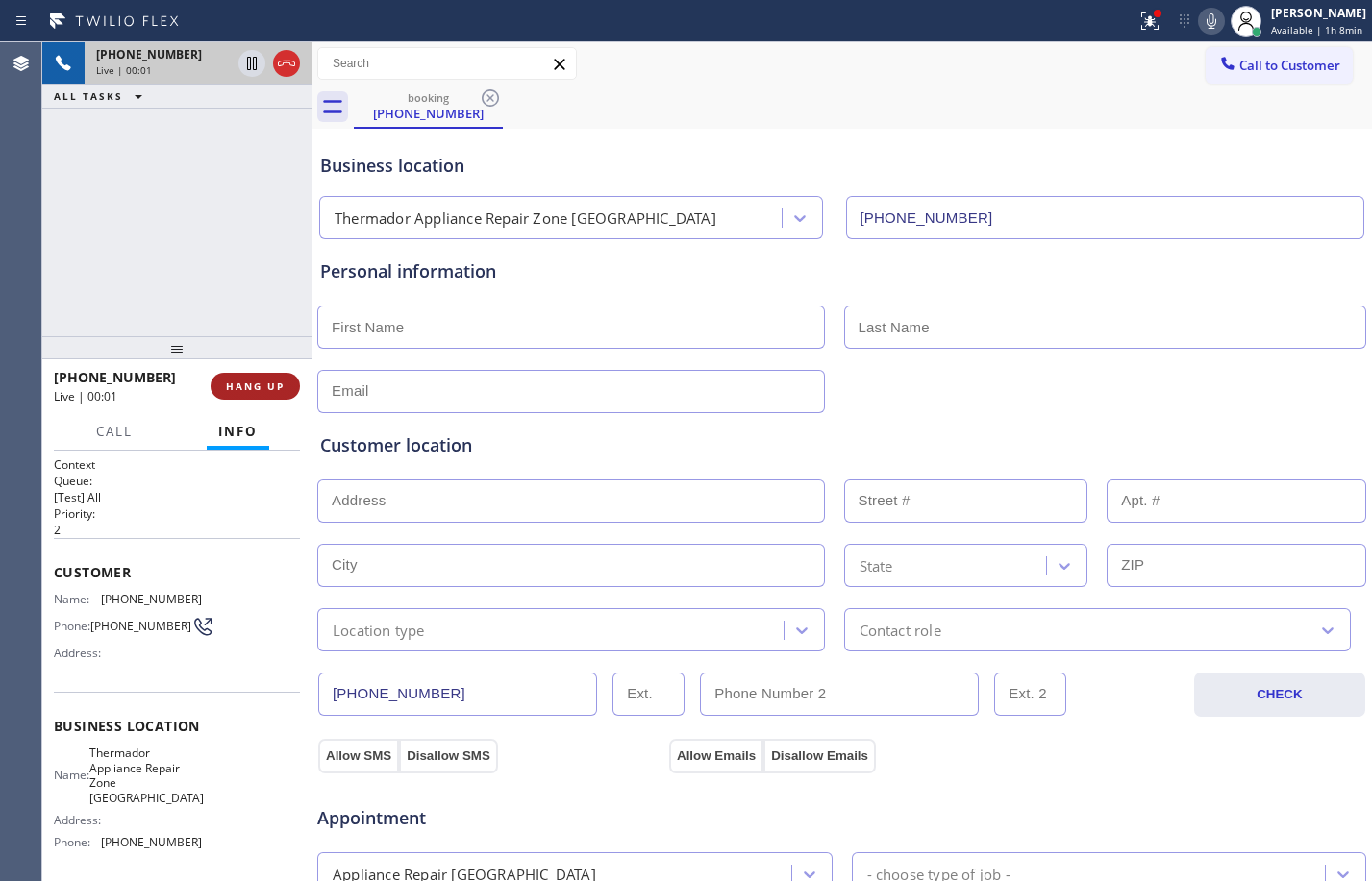
click at [274, 389] on span "HANG UP" at bounding box center [256, 386] width 59 height 14
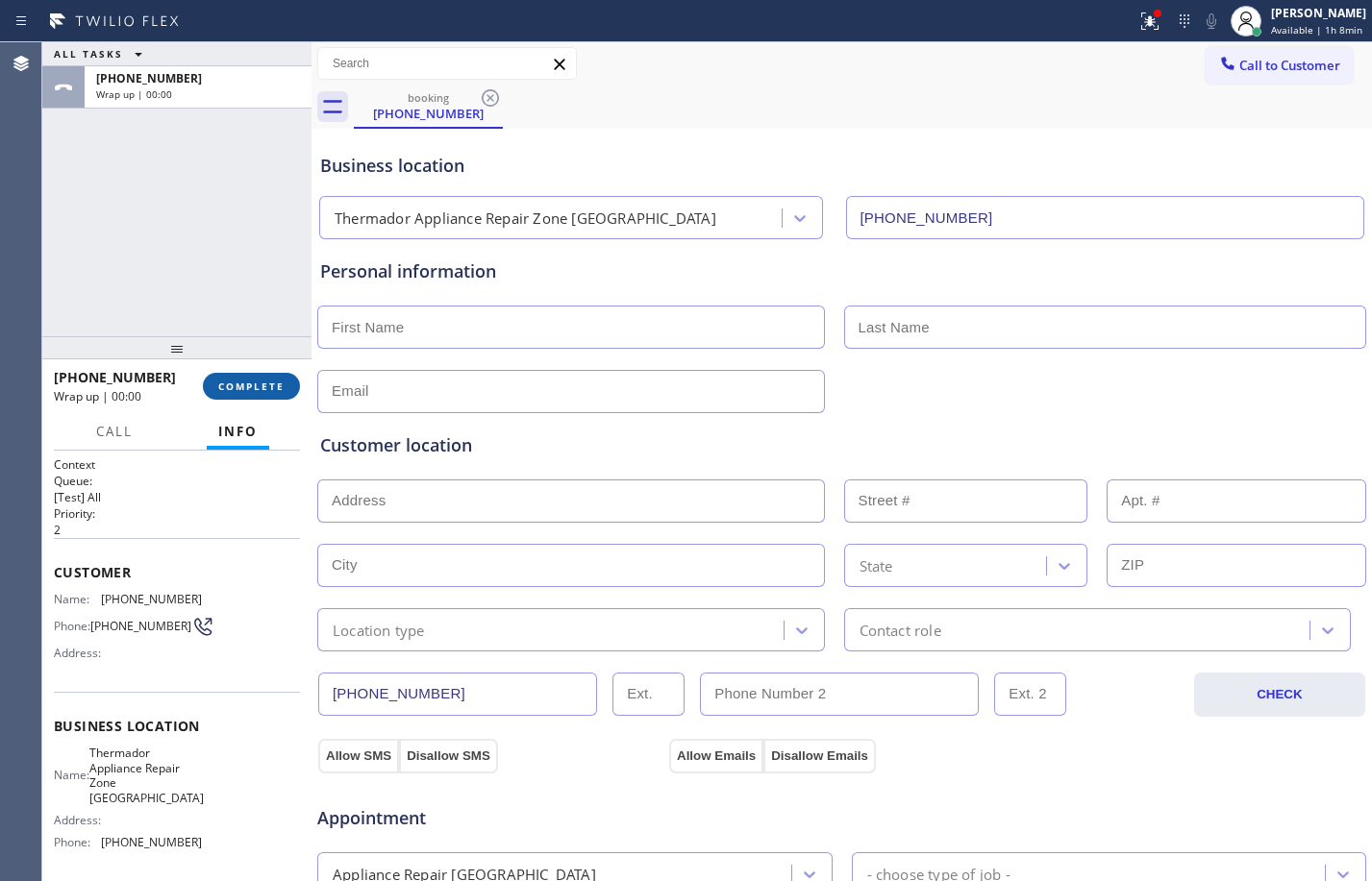
click at [268, 391] on span "COMPLETE" at bounding box center [252, 386] width 66 height 14
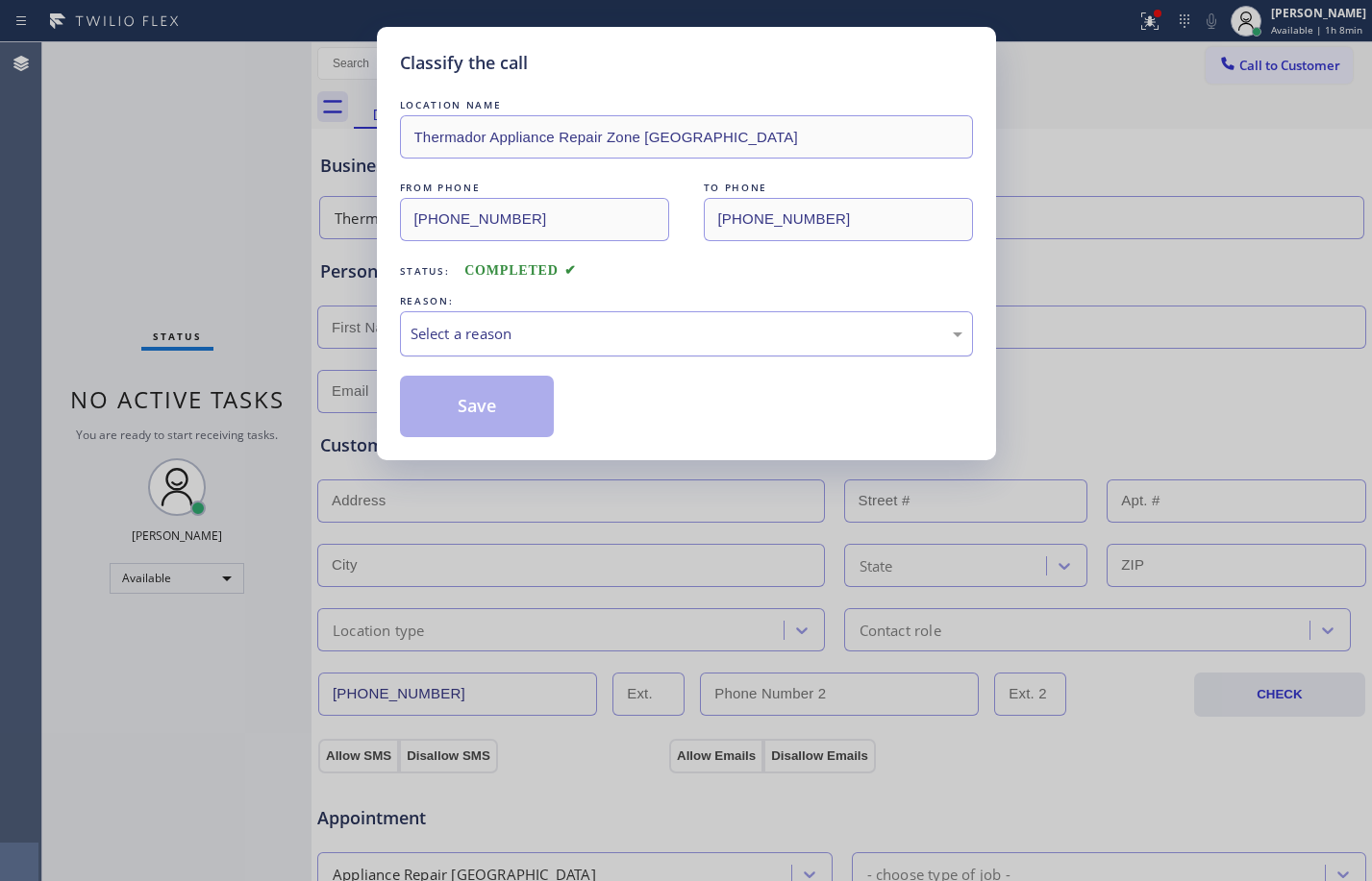
click at [431, 346] on div "Select a reason" at bounding box center [686, 334] width 573 height 45
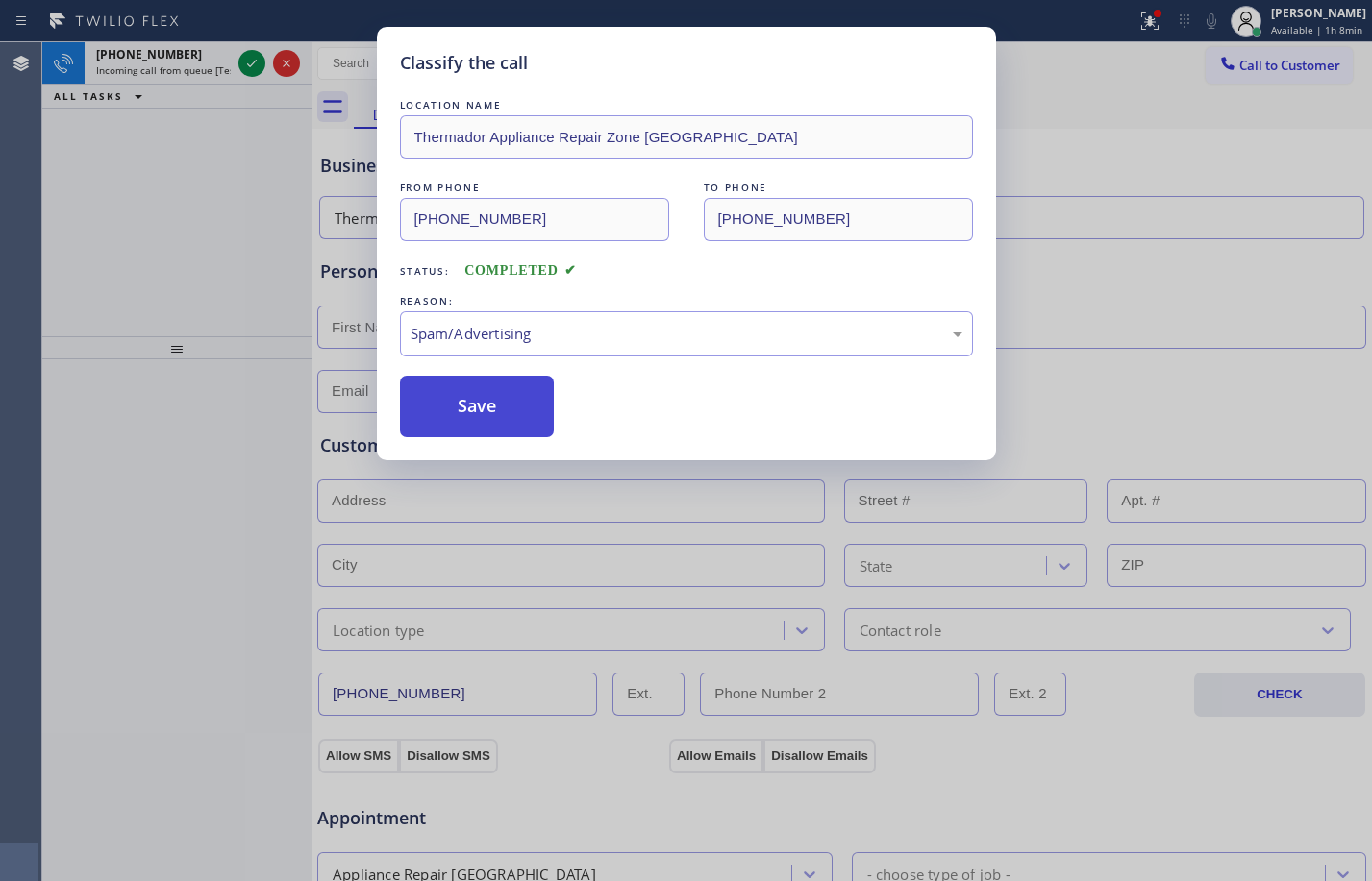
click at [473, 420] on button "Save" at bounding box center [477, 406] width 155 height 61
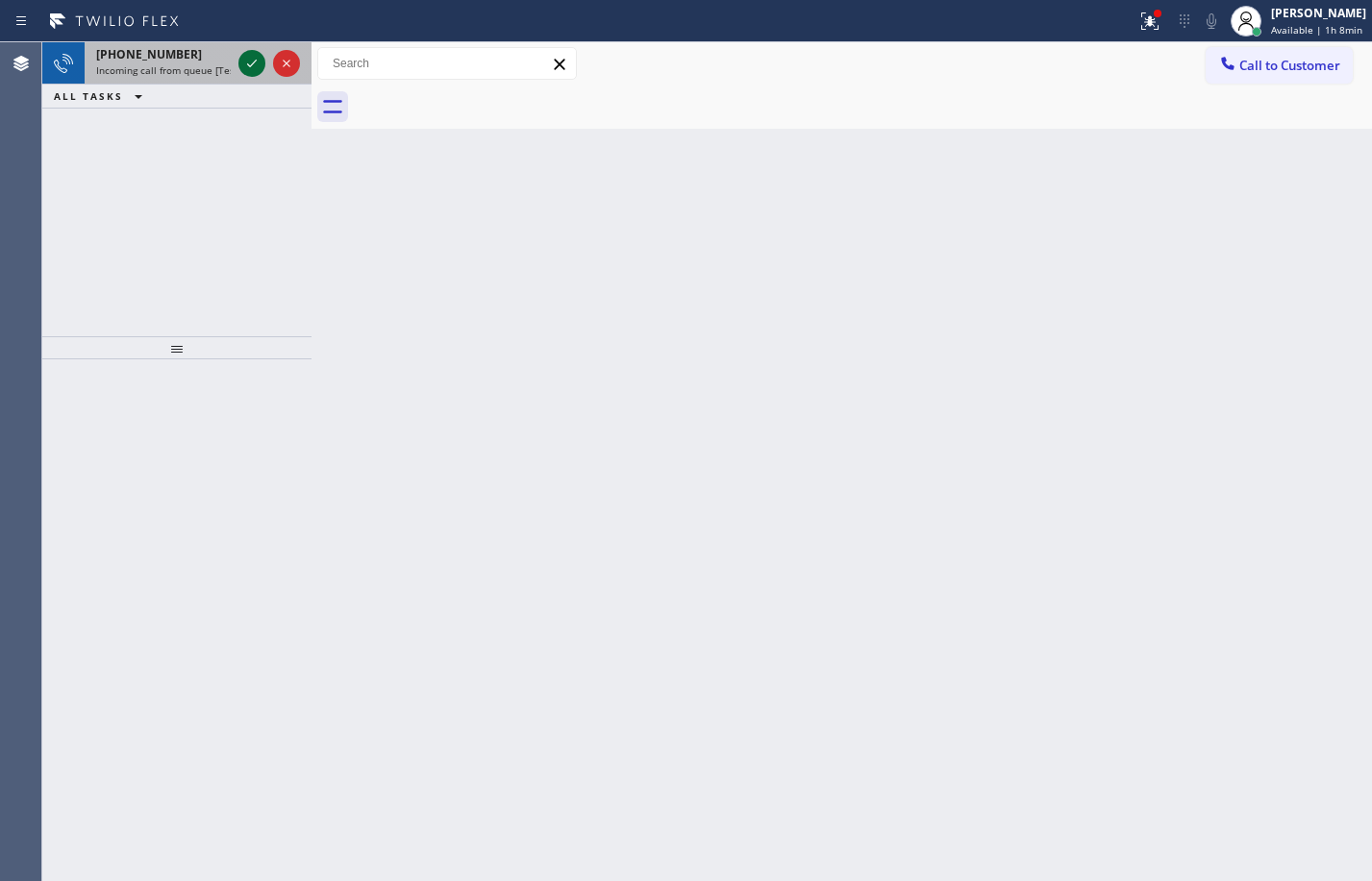
click at [247, 61] on icon at bounding box center [252, 63] width 23 height 23
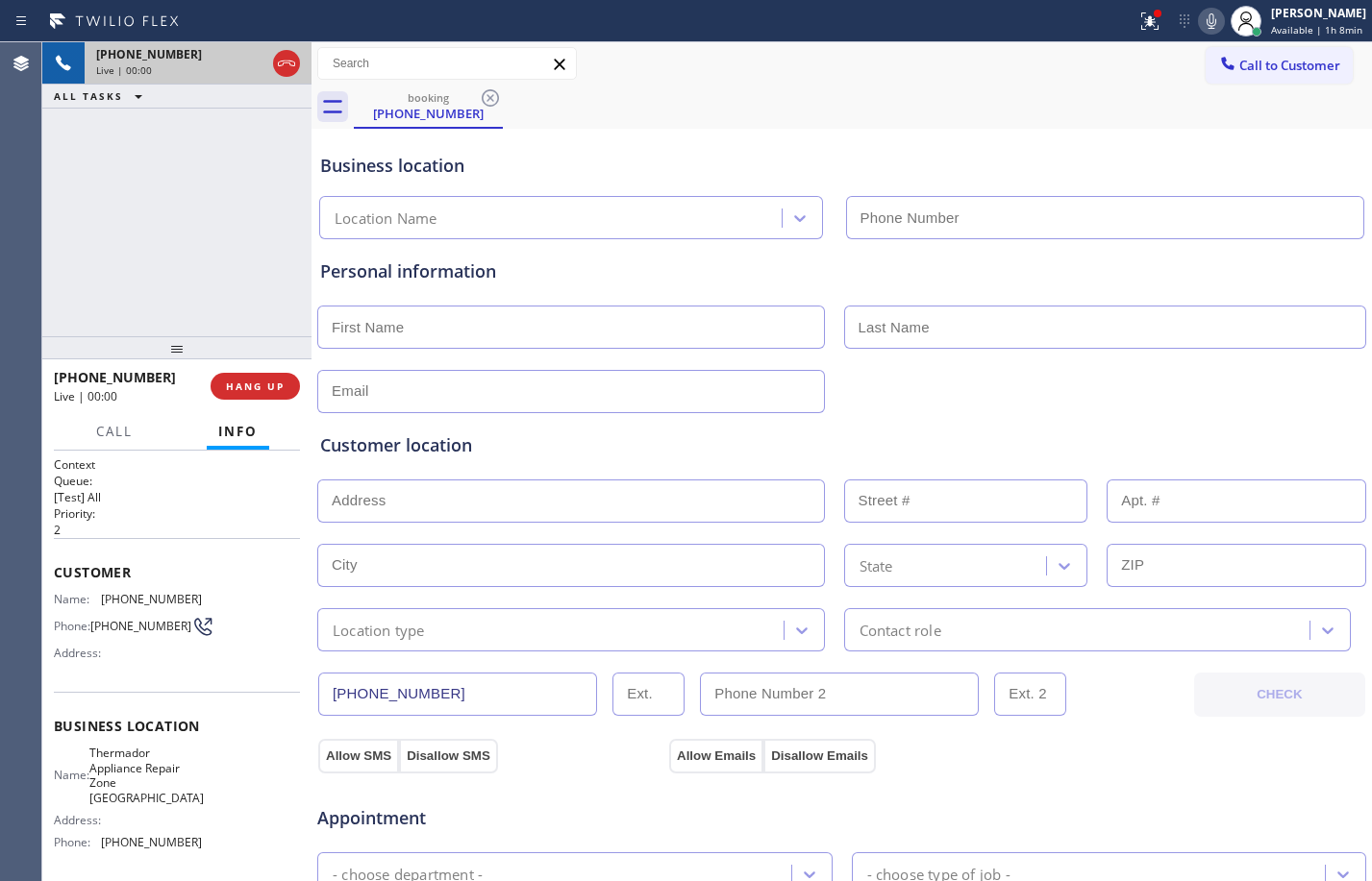
type input "[PHONE_NUMBER]"
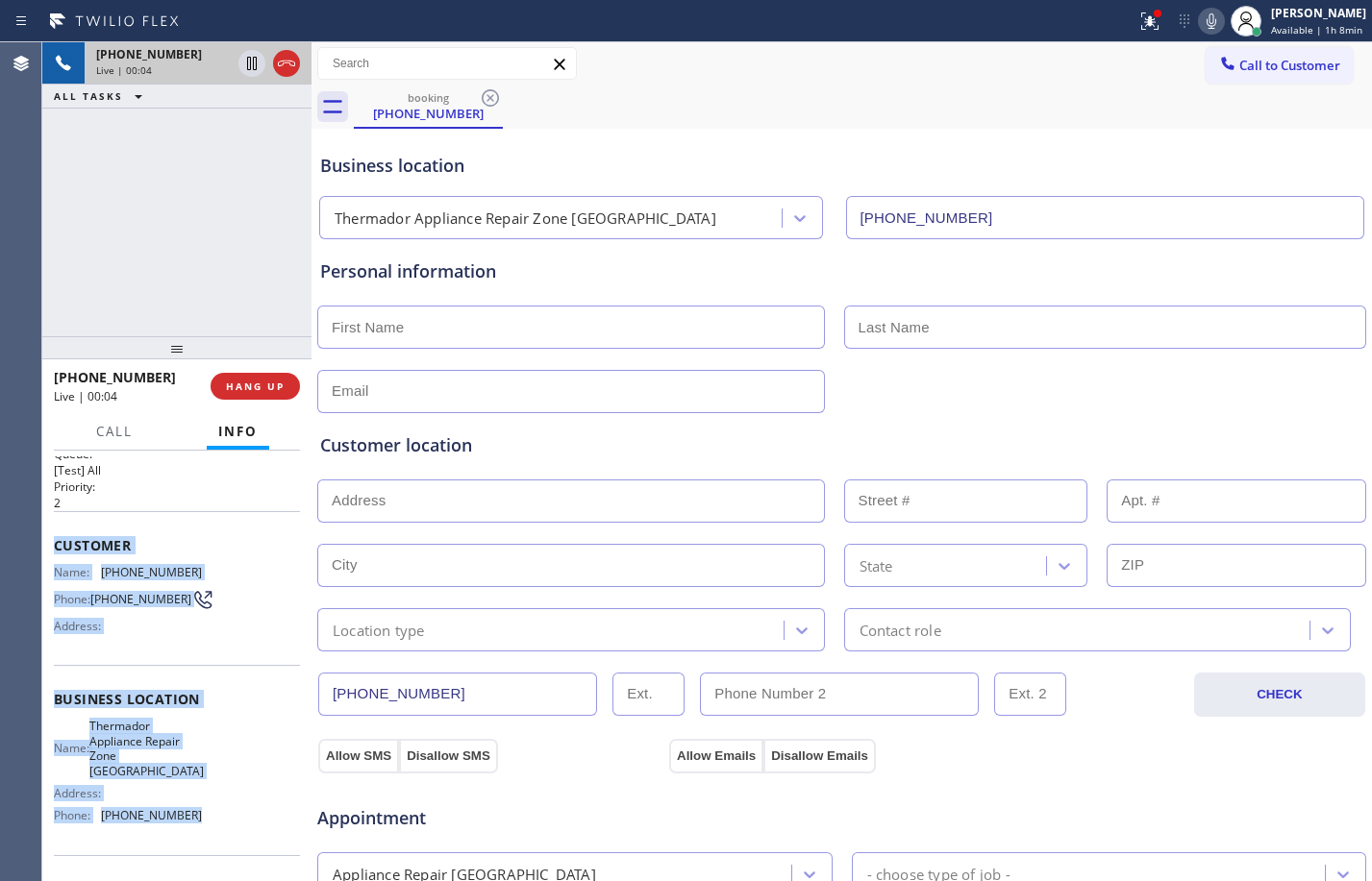
scroll to position [54, 0]
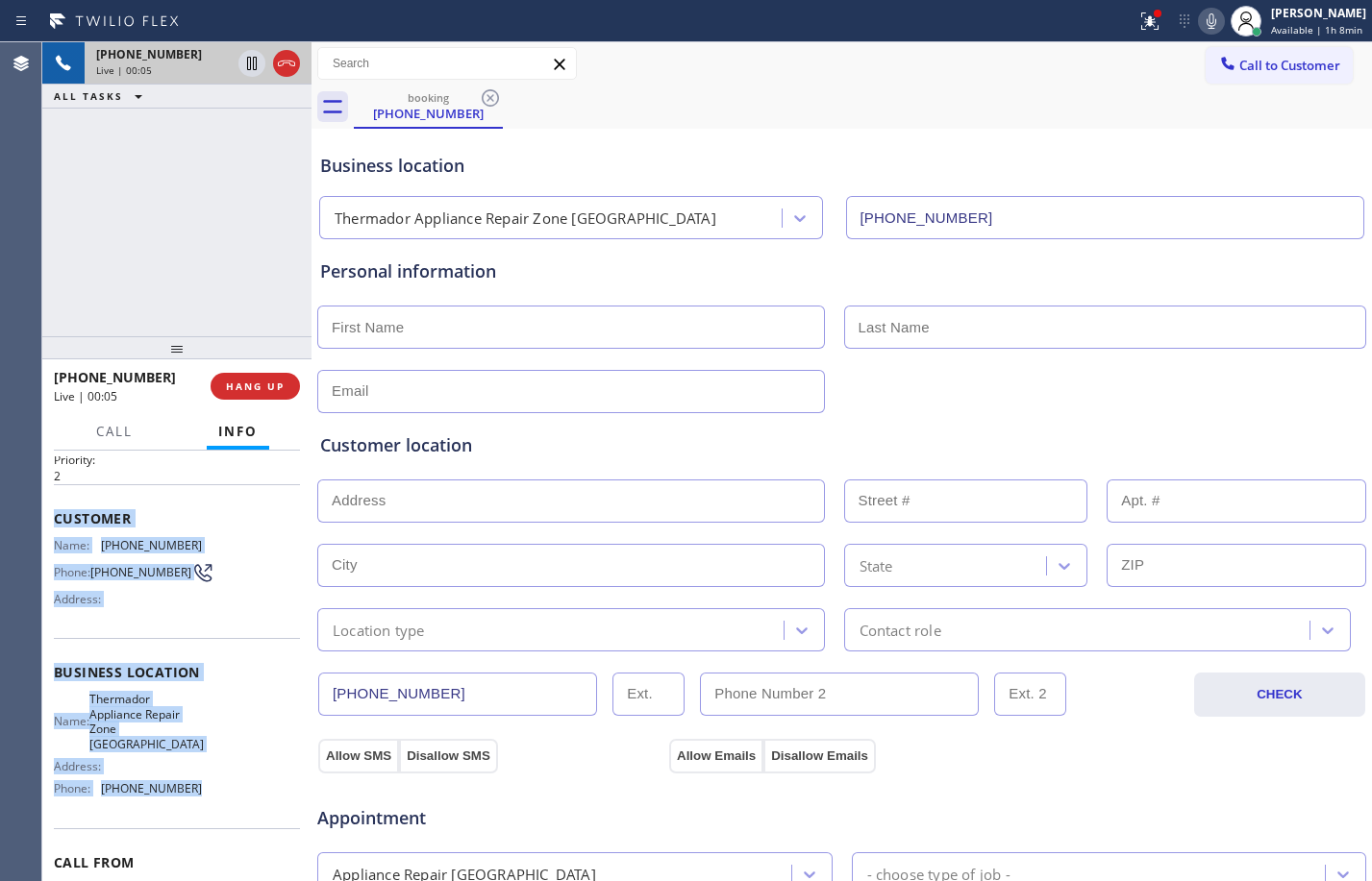
drag, startPoint x: 51, startPoint y: 572, endPoint x: 207, endPoint y: 784, distance: 263.2
click at [207, 784] on div "Context Queue: [Test] All Priority: 2 Customer Name: [PHONE_NUMBER] Phone: [PHO…" at bounding box center [177, 665] width 269 height 430
copy div "Customer Name: [PHONE_NUMBER] Phone: [PHONE_NUMBER] Address: Business location …"
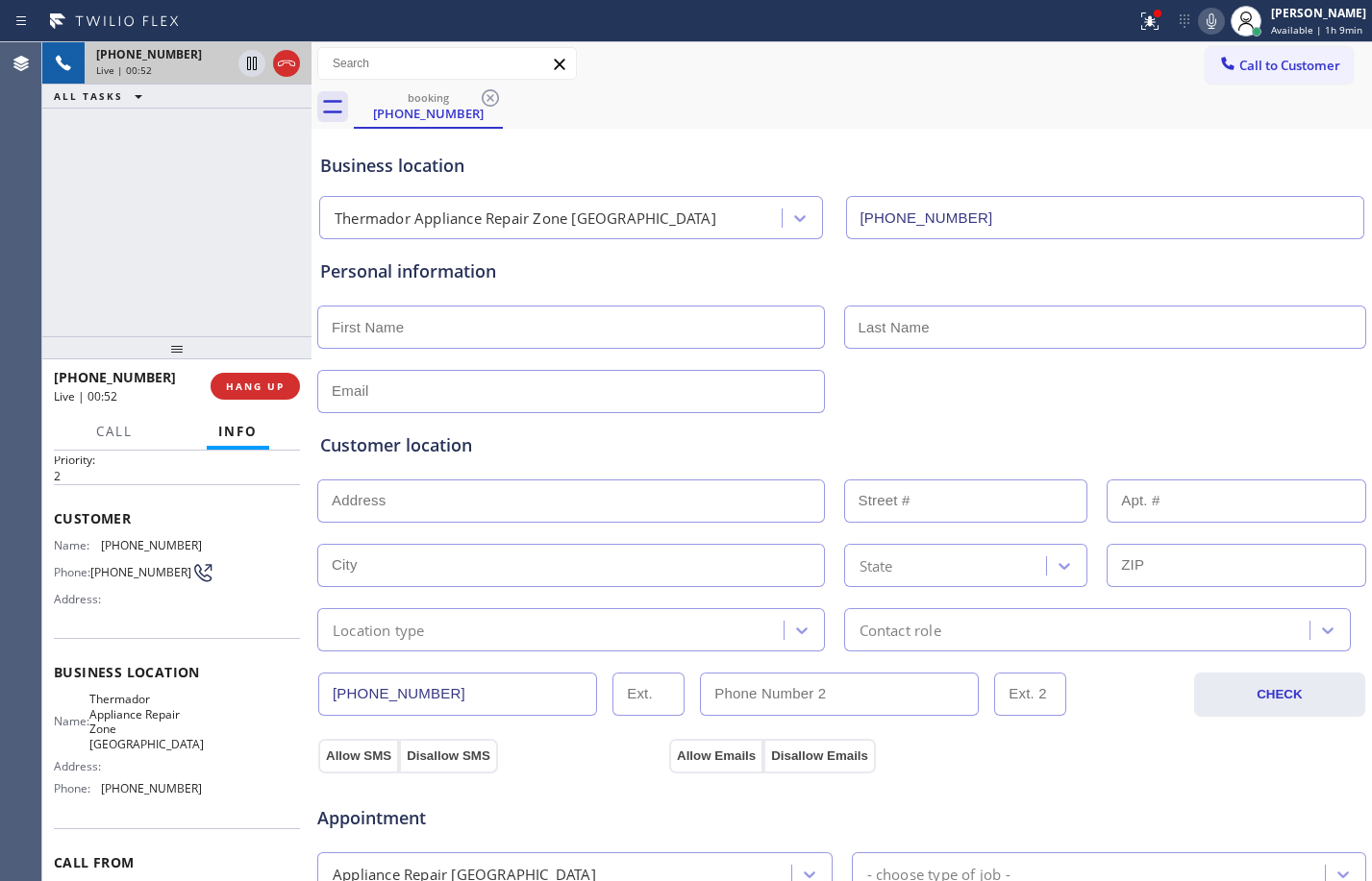
click at [226, 250] on div "[PHONE_NUMBER] Live | 00:52 ALL TASKS ALL TASKS ACTIVE TASKS TASKS IN WRAP UP" at bounding box center [177, 188] width 269 height 294
drag, startPoint x: 246, startPoint y: 389, endPoint x: 748, endPoint y: 180, distance: 543.8
click at [246, 390] on span "HANG UP" at bounding box center [256, 386] width 59 height 14
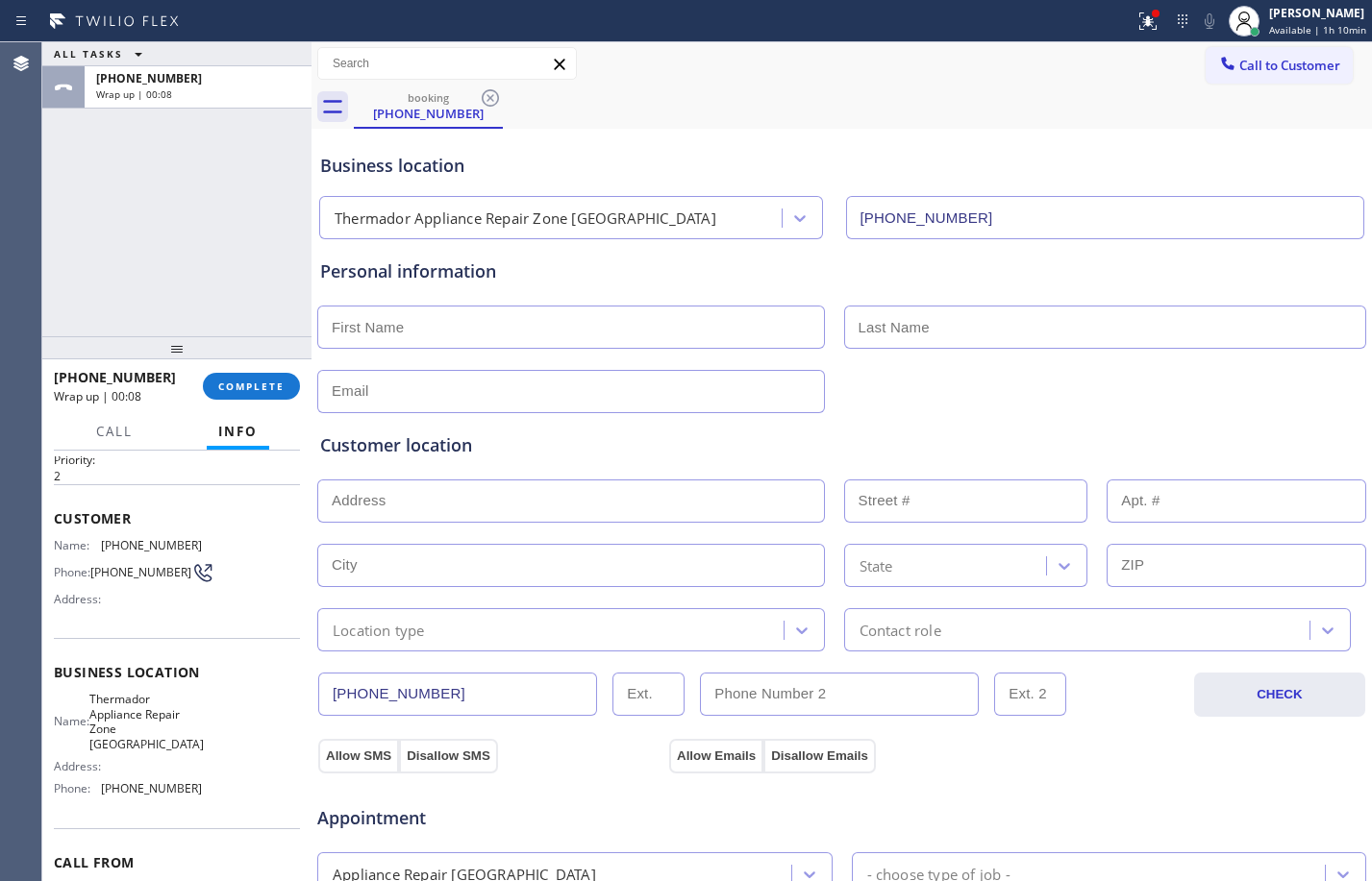
drag, startPoint x: 216, startPoint y: 236, endPoint x: 221, endPoint y: 246, distance: 11.2
click at [221, 241] on div "ALL TASKS ALL TASKS ACTIVE TASKS TASKS IN WRAP UP [PHONE_NUMBER] Wrap up | 00:08" at bounding box center [177, 188] width 269 height 294
click at [225, 390] on span "COMPLETE" at bounding box center [252, 386] width 66 height 14
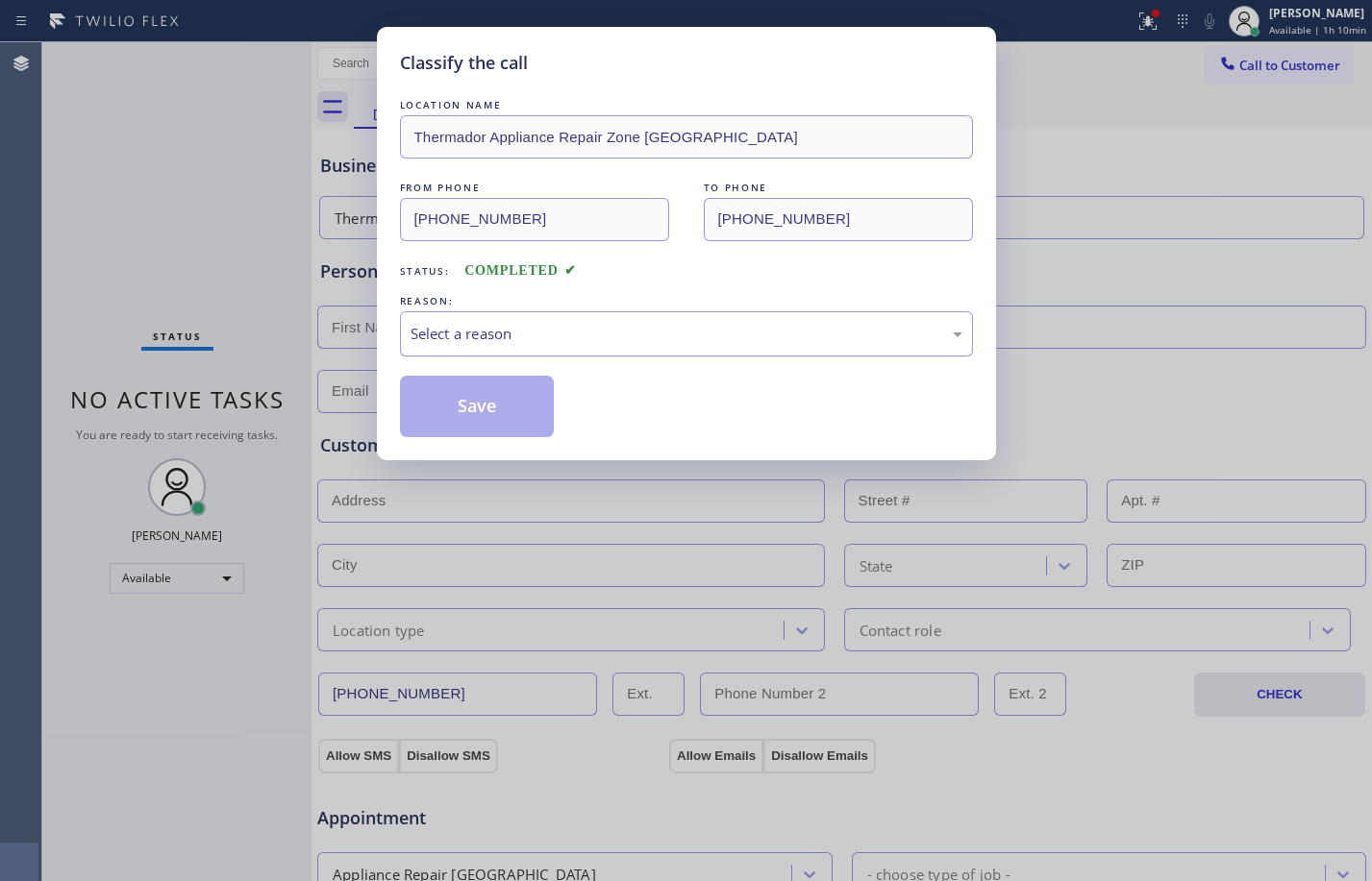
click at [573, 316] on div "Select a reason" at bounding box center [686, 334] width 573 height 45
click at [493, 388] on button "Save" at bounding box center [477, 406] width 155 height 61
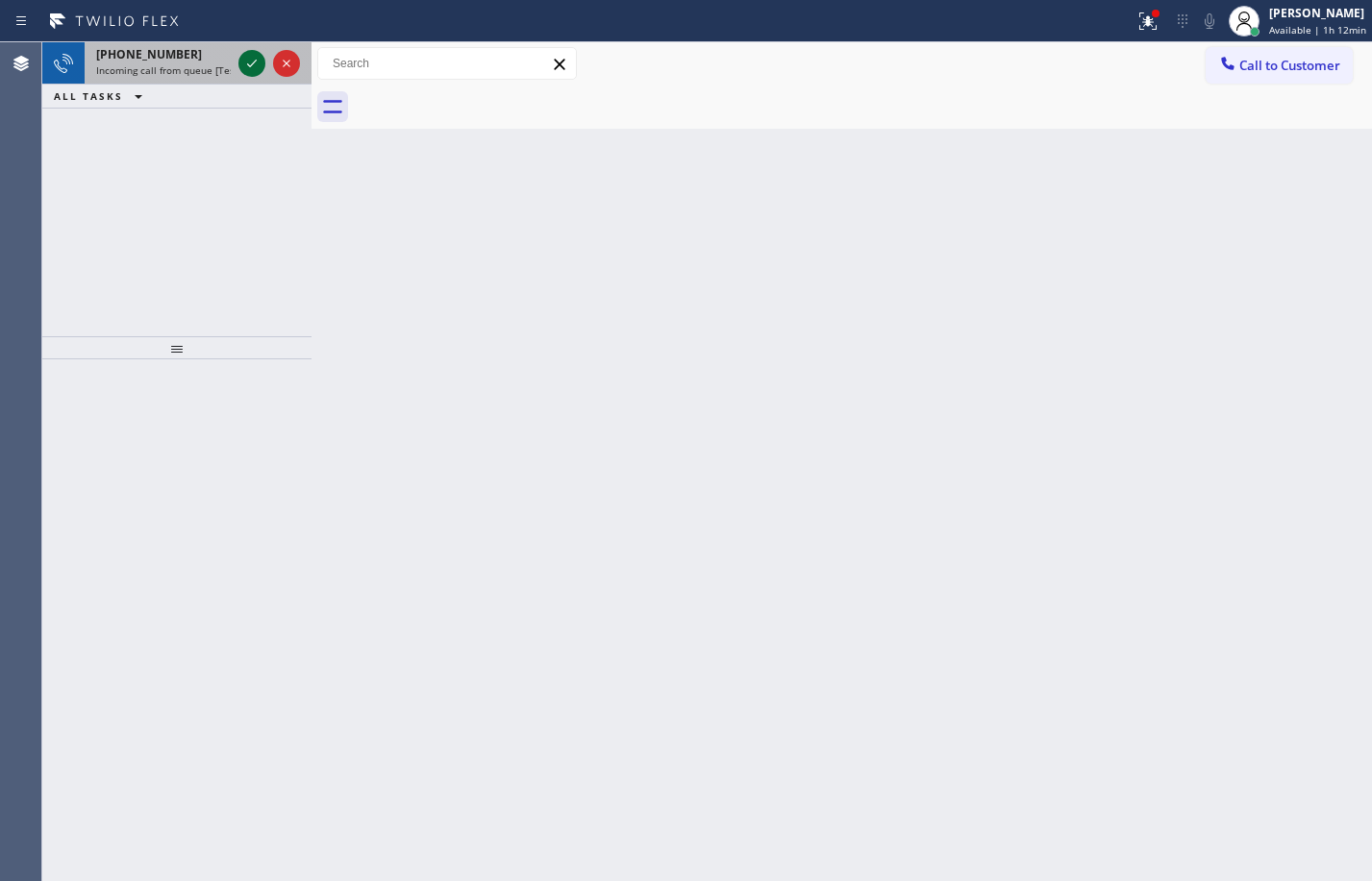
click at [261, 60] on icon at bounding box center [252, 63] width 23 height 23
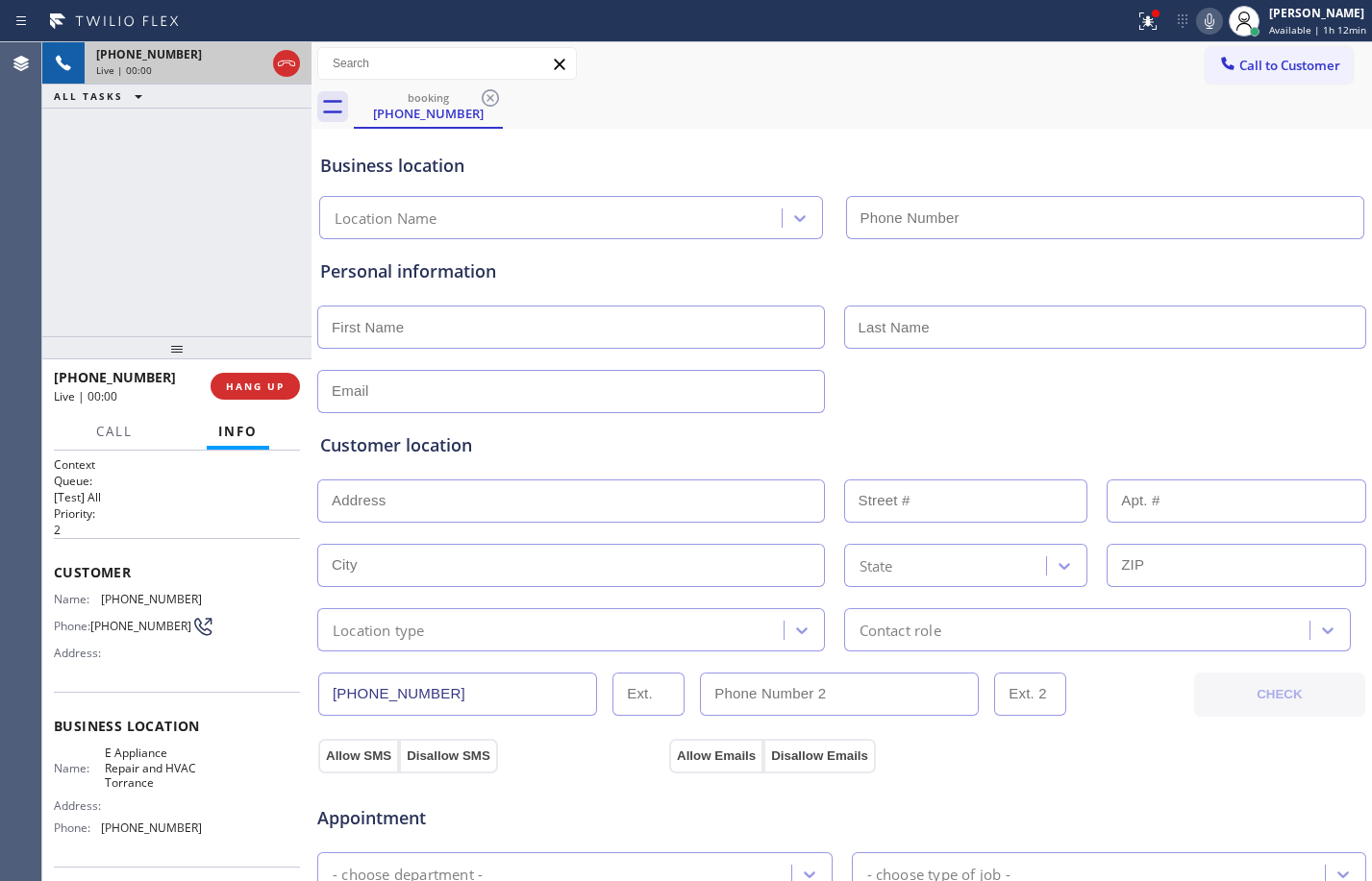
type input "[PHONE_NUMBER]"
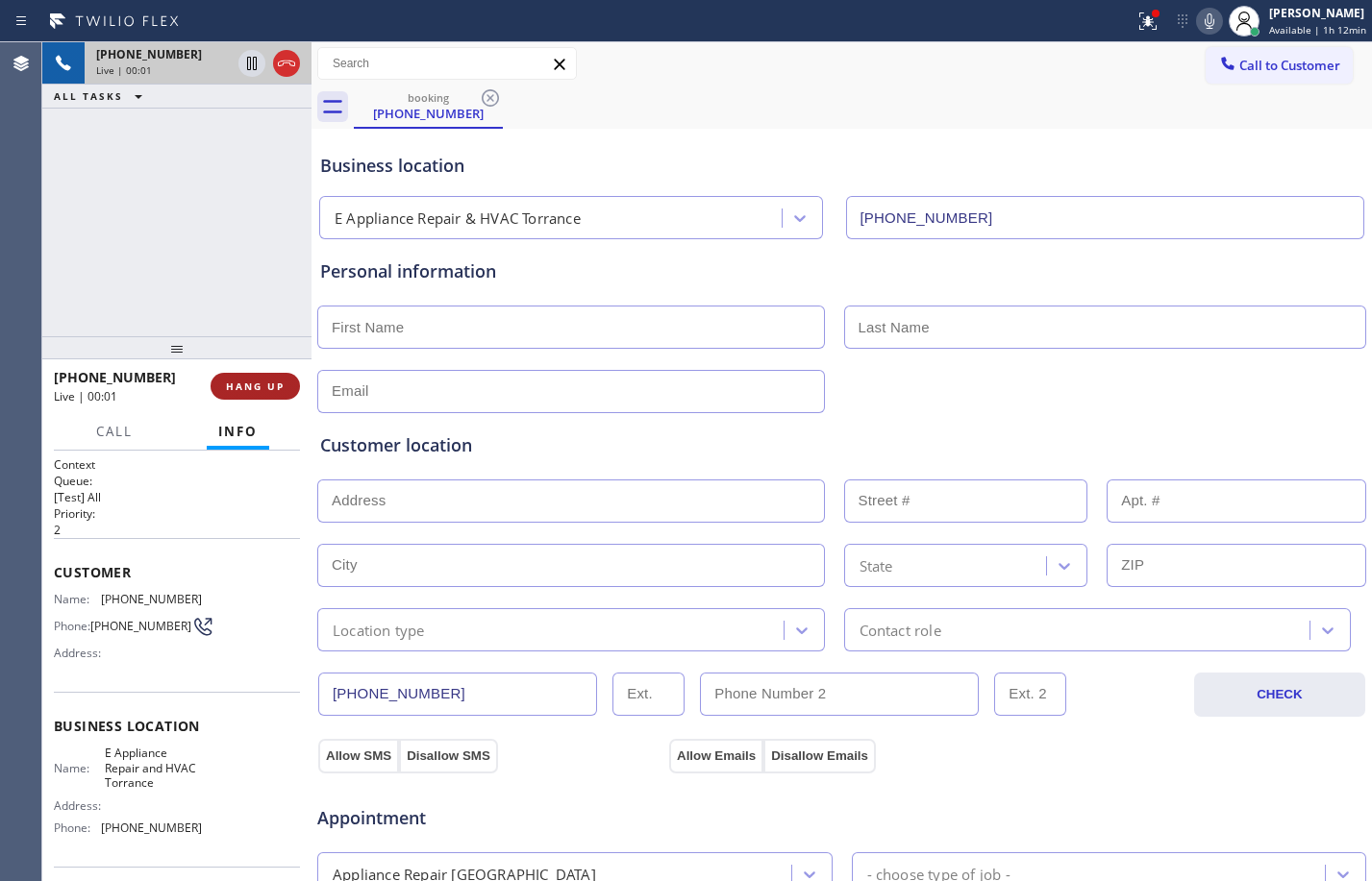
click at [251, 377] on button "HANG UP" at bounding box center [256, 386] width 90 height 27
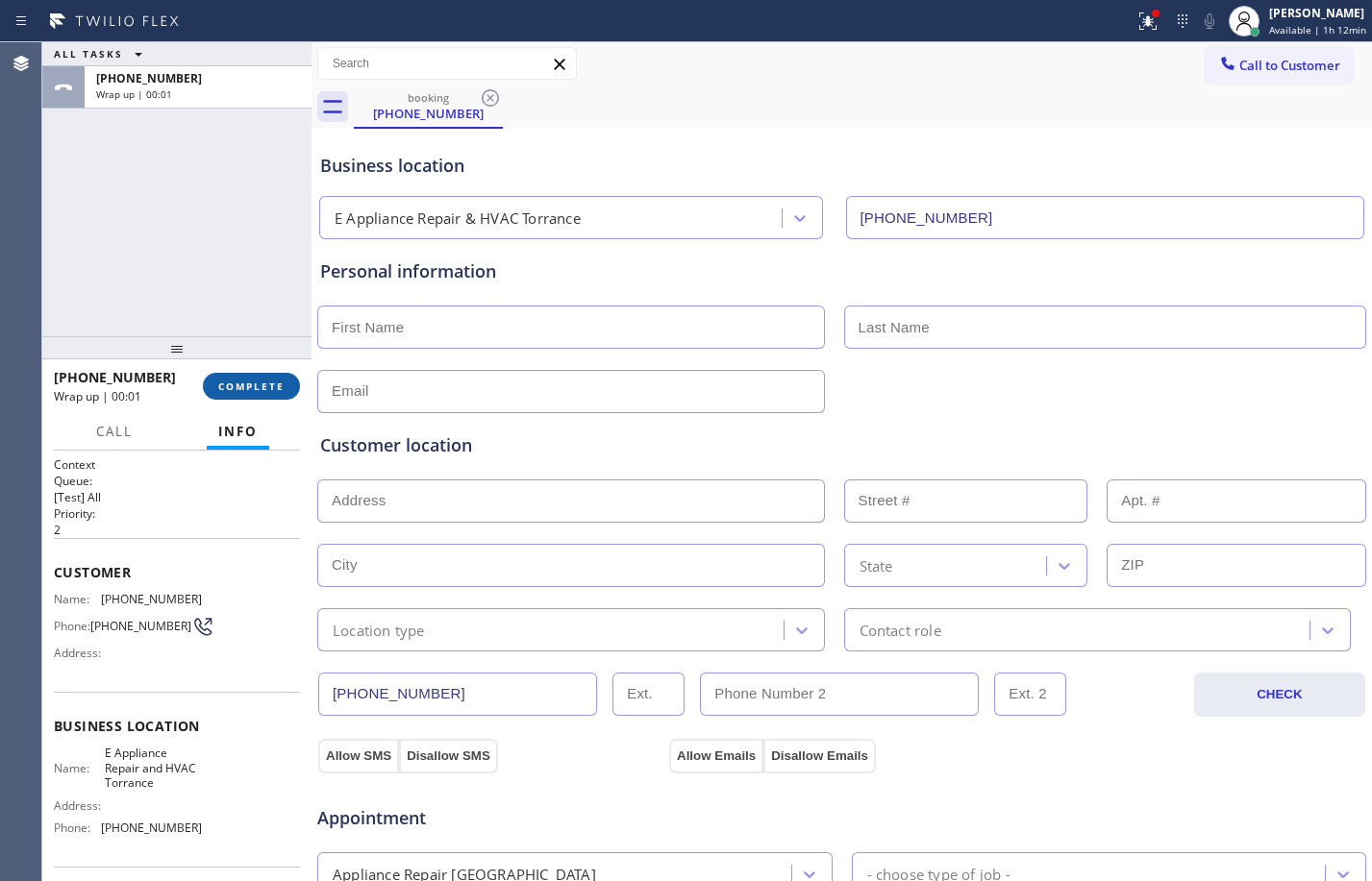
click at [255, 389] on span "COMPLETE" at bounding box center [252, 386] width 66 height 14
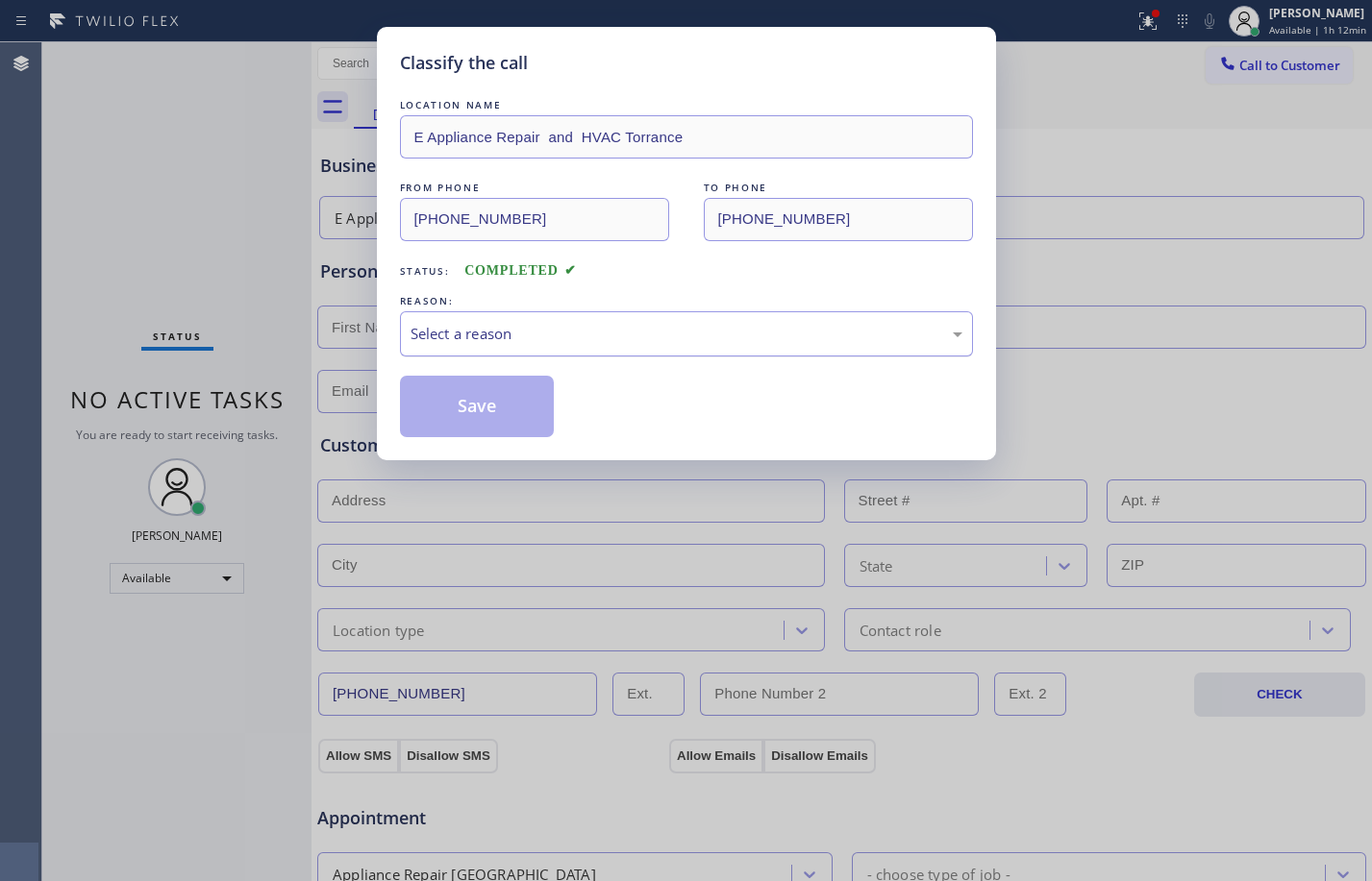
click at [471, 314] on div "Select a reason" at bounding box center [686, 334] width 573 height 45
click at [470, 411] on button "Save" at bounding box center [477, 406] width 155 height 61
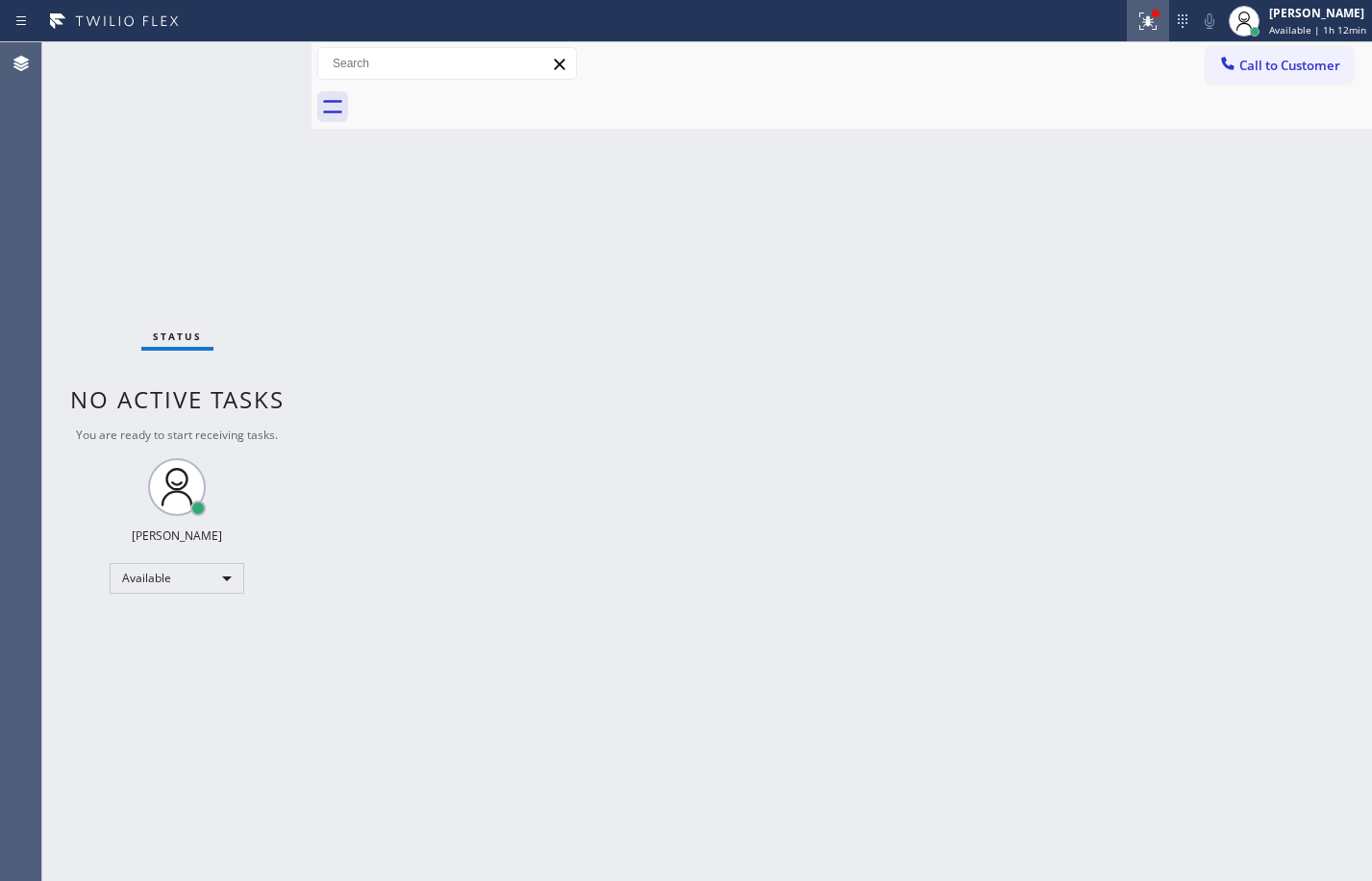
click at [1127, 23] on div at bounding box center [1148, 21] width 42 height 23
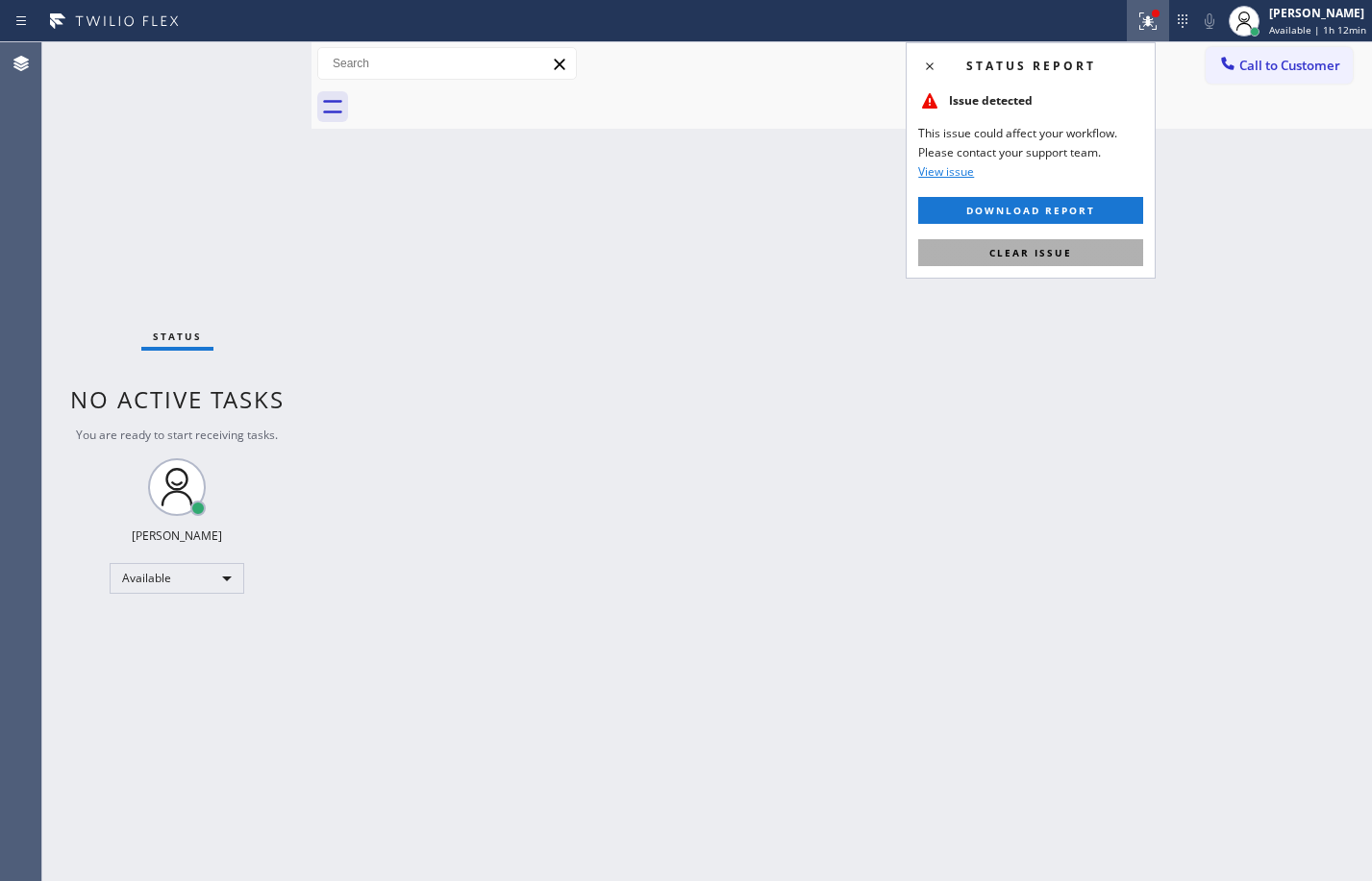
click at [1072, 249] on button "Clear issue" at bounding box center [1030, 253] width 225 height 27
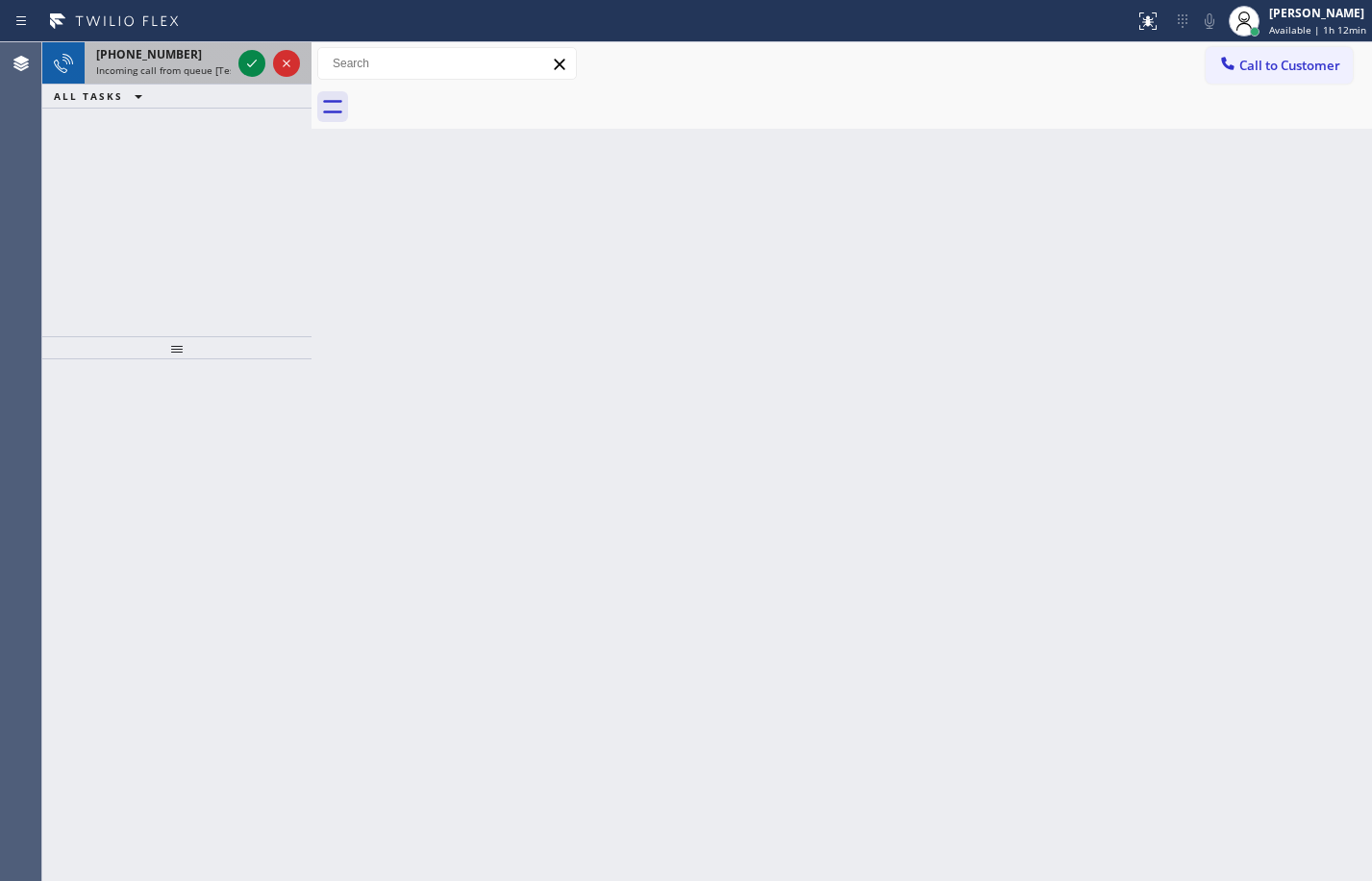
click at [251, 47] on div at bounding box center [268, 62] width 69 height 42
click at [251, 68] on icon at bounding box center [252, 63] width 23 height 23
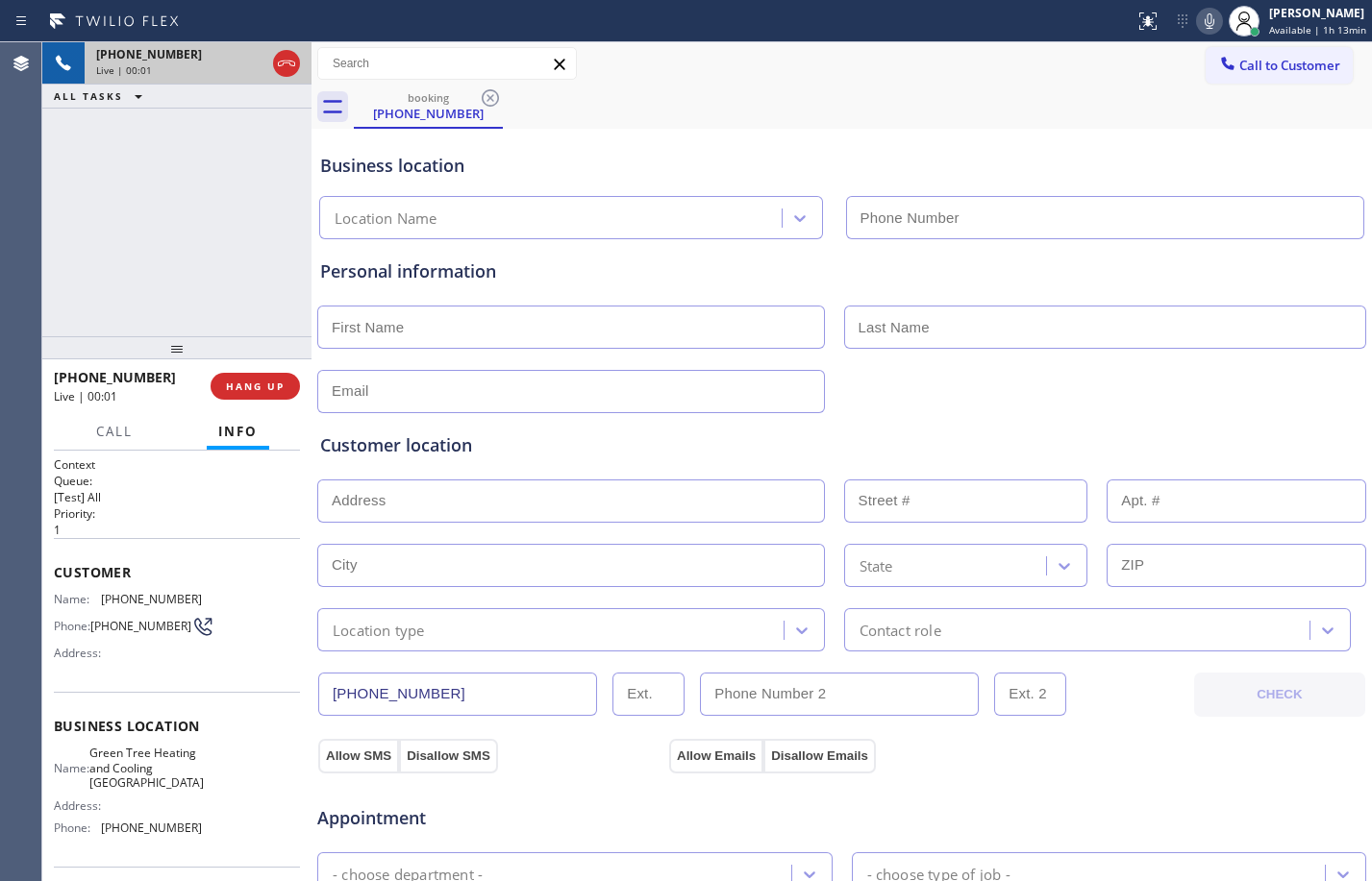
type input "[PHONE_NUMBER]"
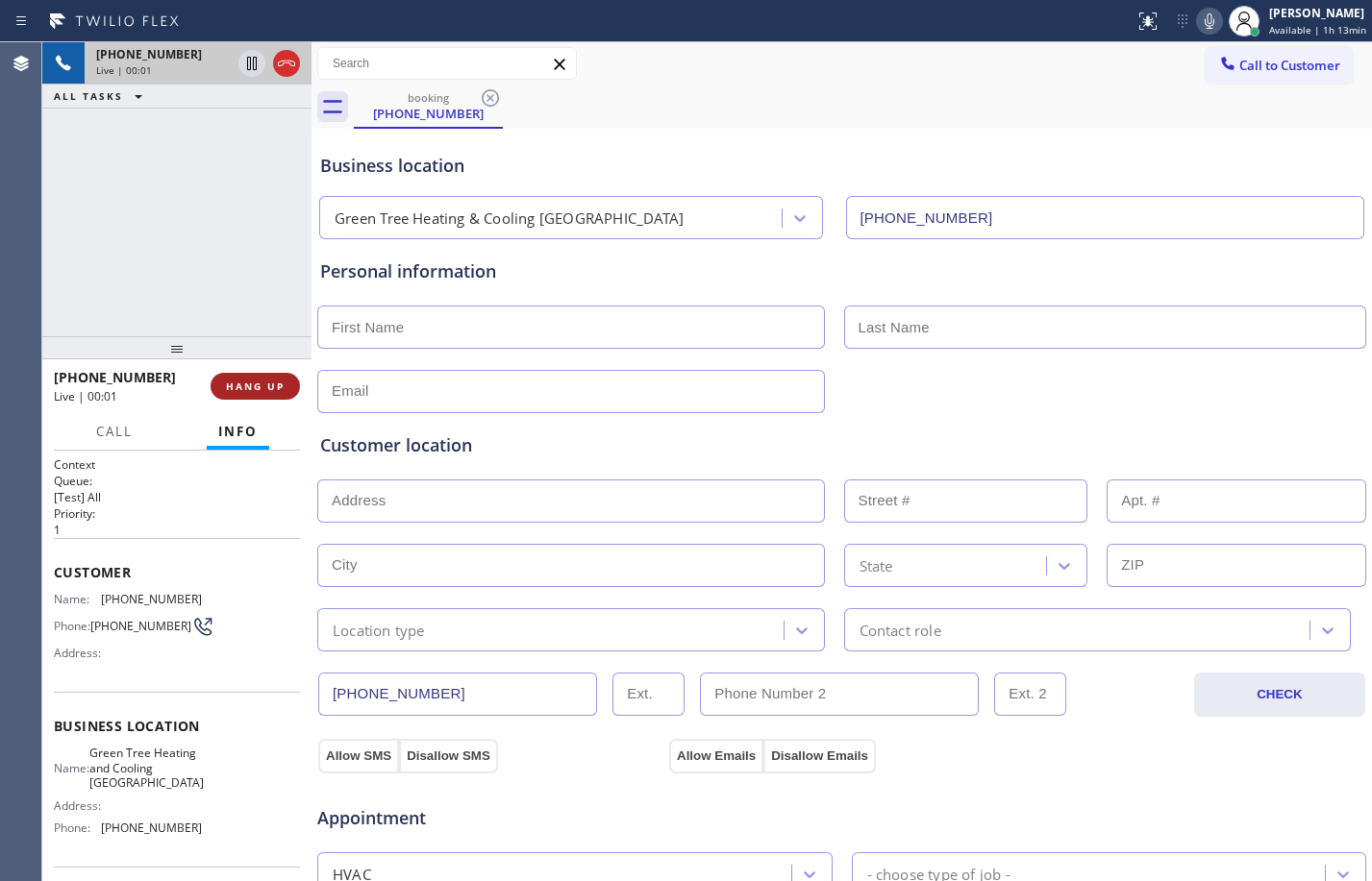
click at [259, 391] on span "HANG UP" at bounding box center [256, 386] width 59 height 14
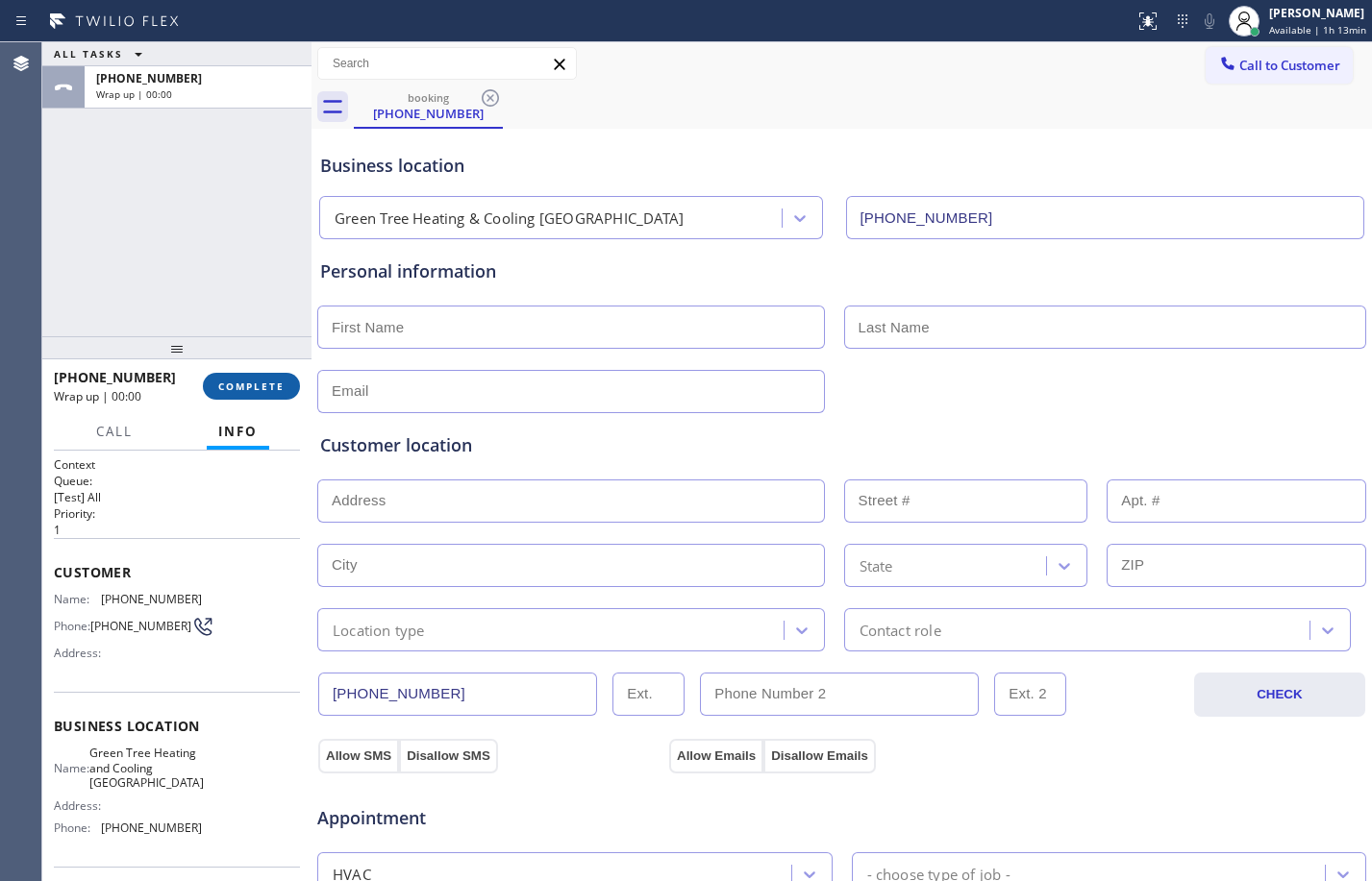
click at [265, 387] on span "COMPLETE" at bounding box center [252, 386] width 66 height 14
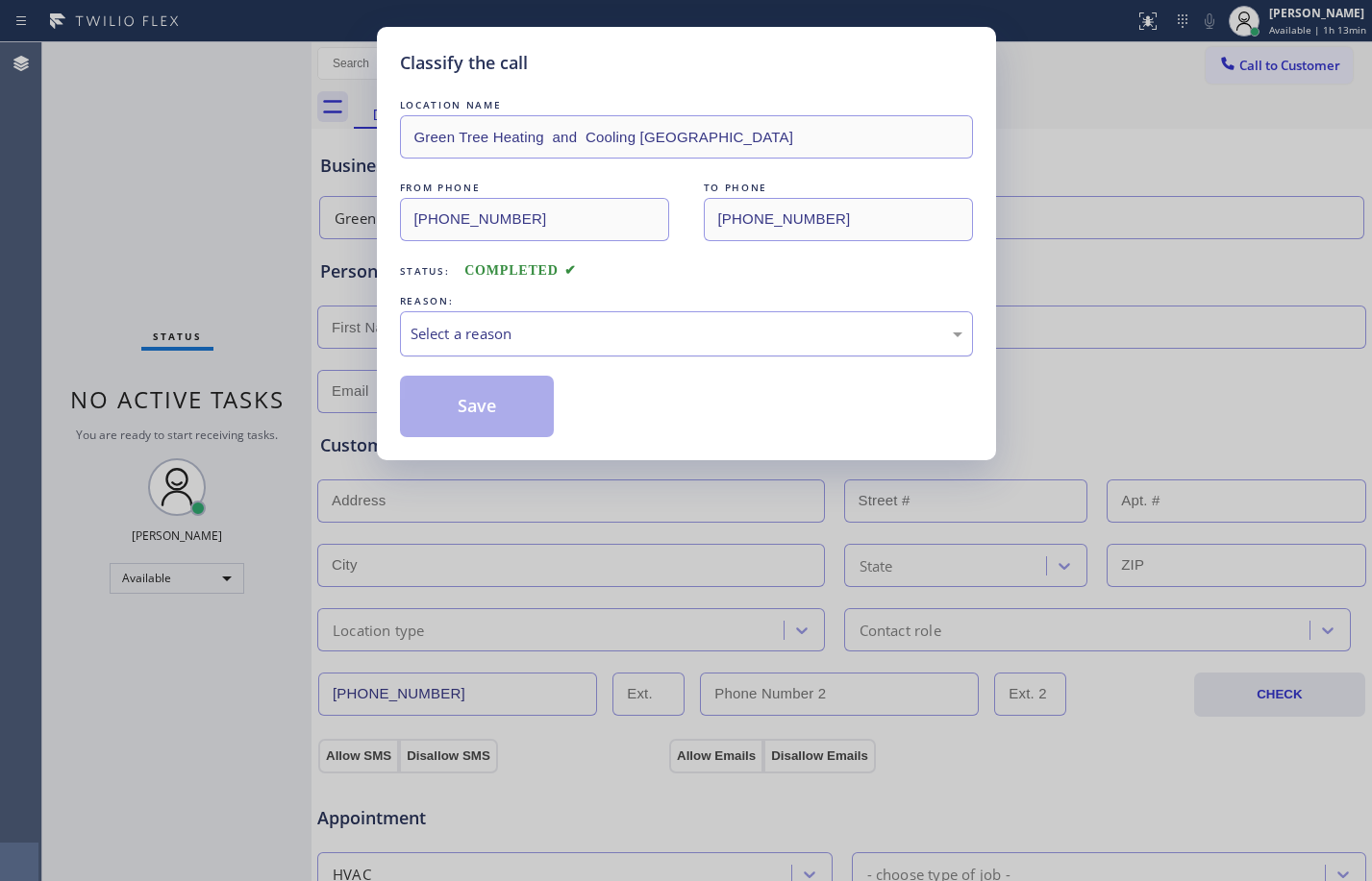
click at [590, 333] on div "Select a reason" at bounding box center [687, 334] width 552 height 22
click at [481, 409] on button "Save" at bounding box center [477, 406] width 155 height 61
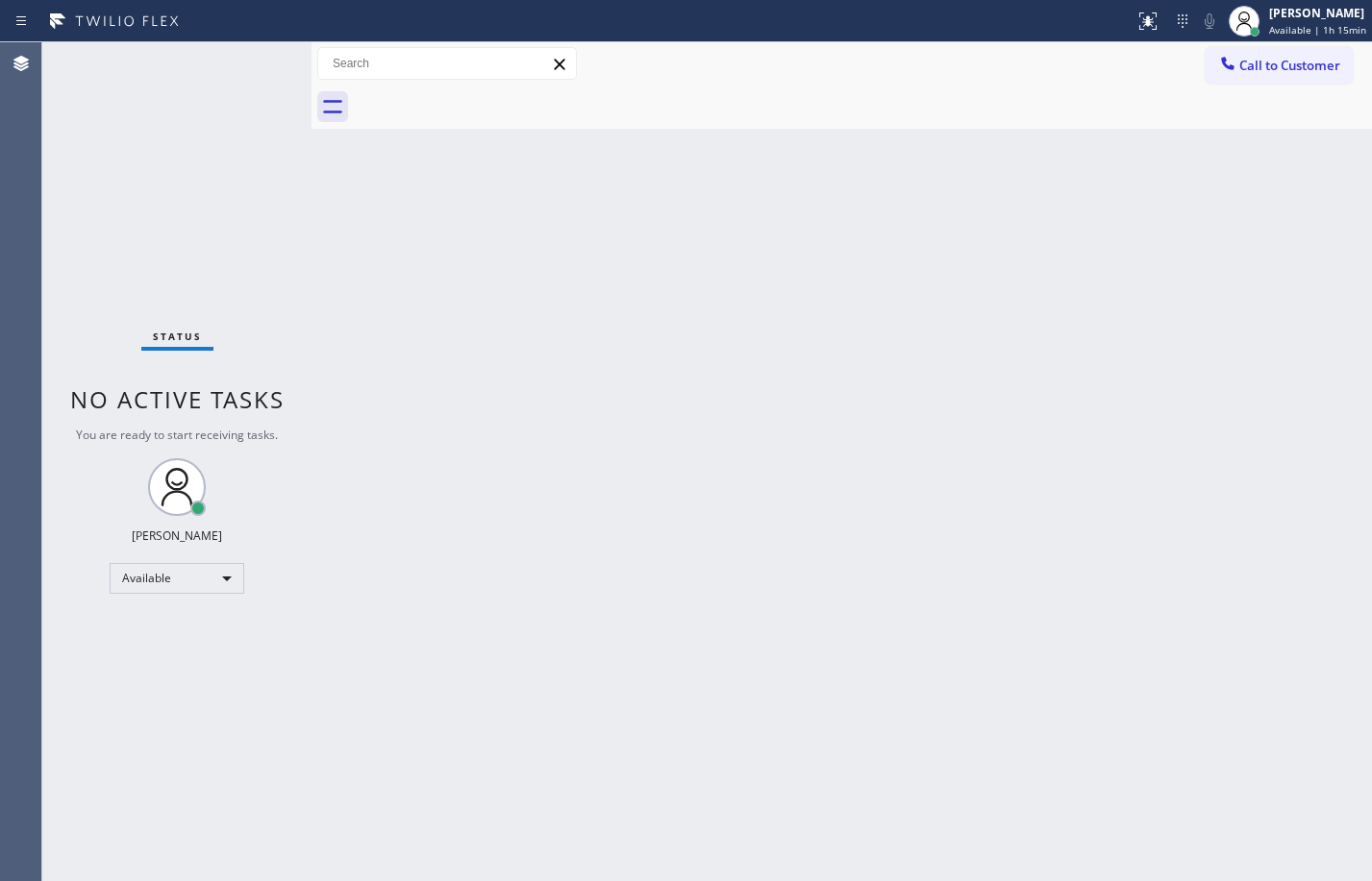
click at [159, 162] on div "Status No active tasks You are ready to start receiving tasks. [PERSON_NAME] Av…" at bounding box center [177, 461] width 269 height 839
click at [538, 473] on div "Back to Dashboard Change Sender ID Customers Technicians Select a contact Outbo…" at bounding box center [841, 461] width 1061 height 839
click at [741, 494] on div "Back to Dashboard Change Sender ID Customers Technicians Select a contact Outbo…" at bounding box center [841, 461] width 1061 height 839
click at [180, 136] on div "Status No active tasks You are ready to start receiving tasks. [PERSON_NAME] Av…" at bounding box center [177, 461] width 269 height 839
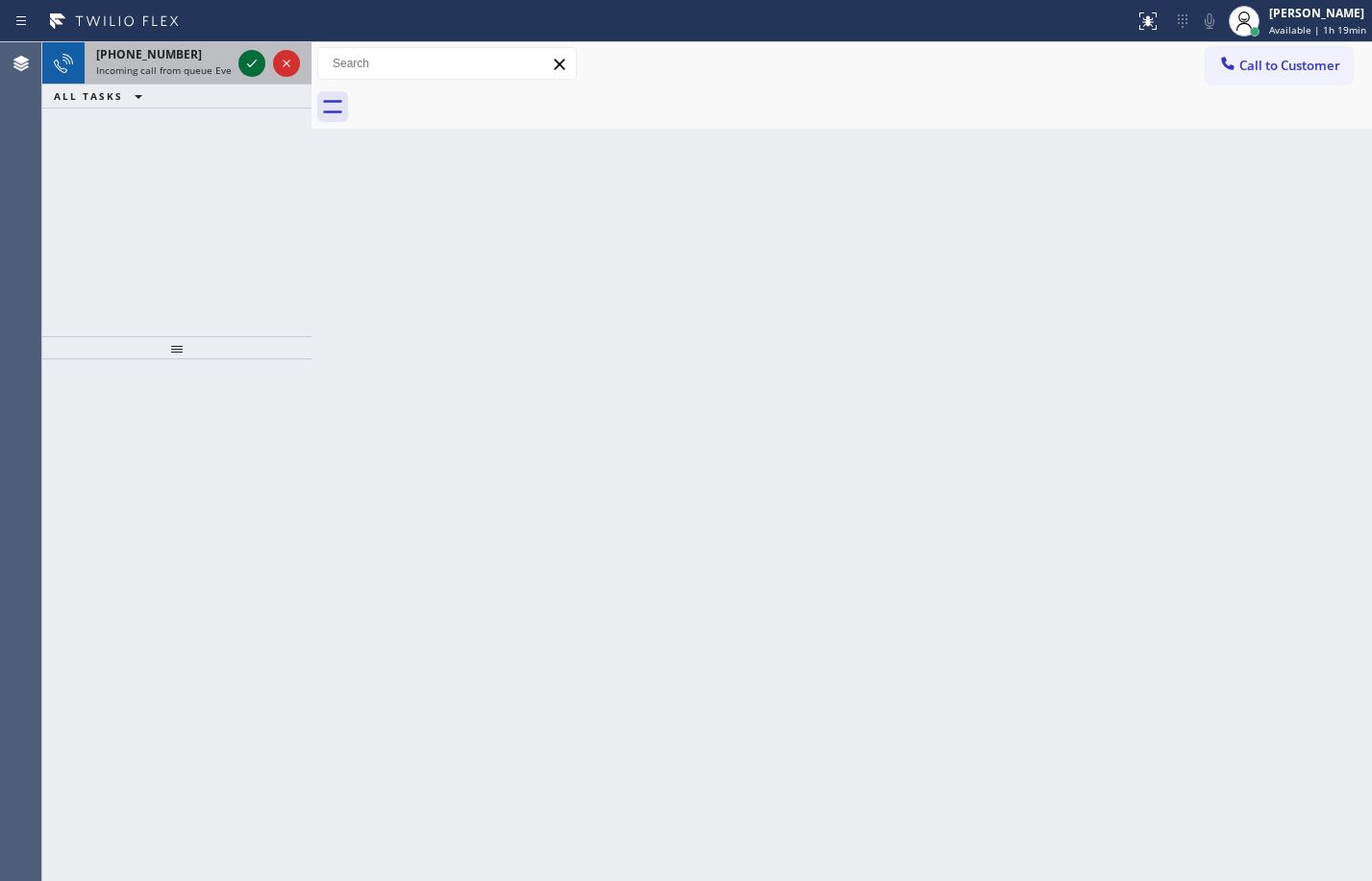
click at [255, 57] on icon at bounding box center [252, 63] width 23 height 23
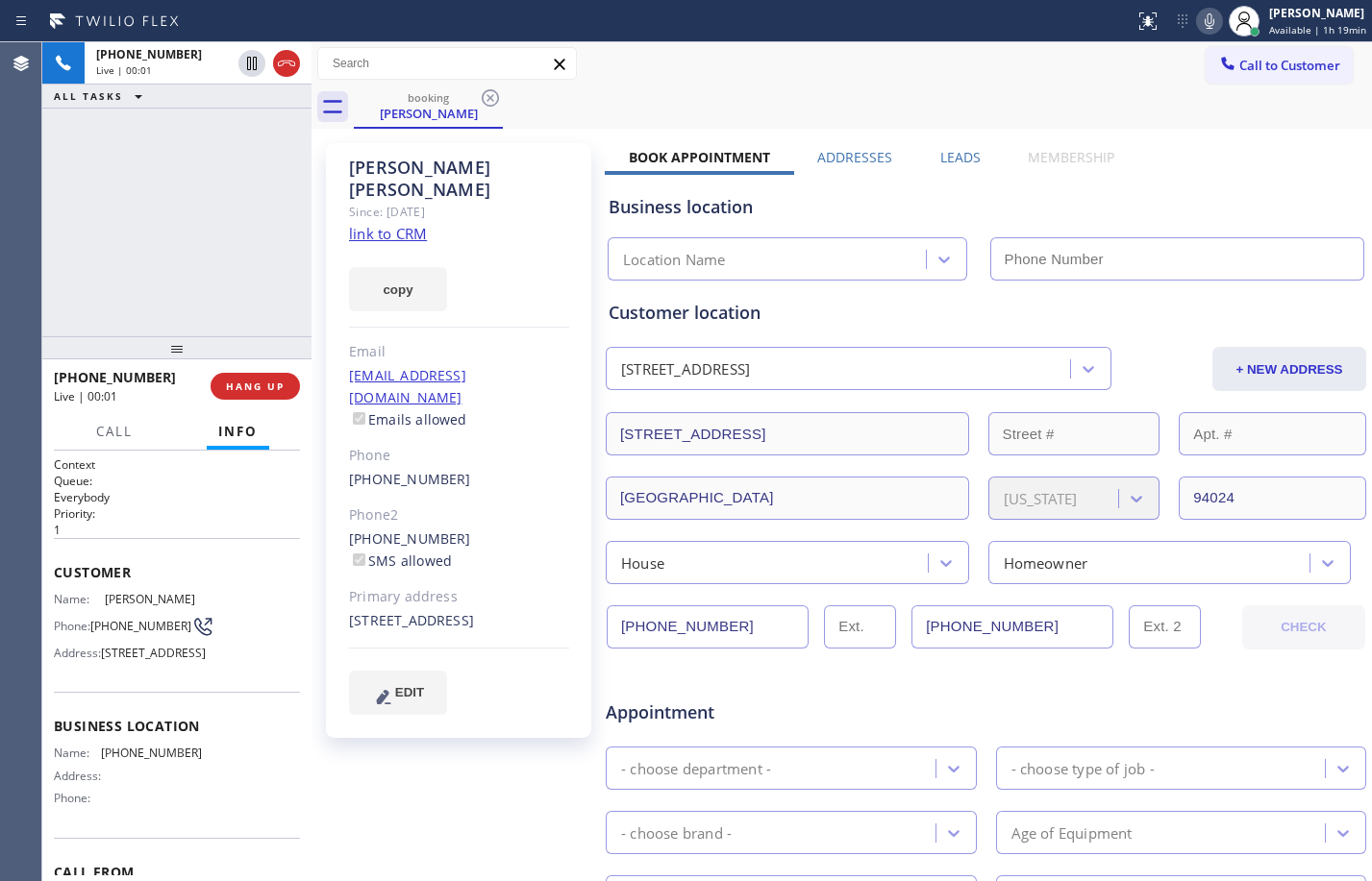
click at [410, 224] on link "link to CRM" at bounding box center [388, 234] width 78 height 20
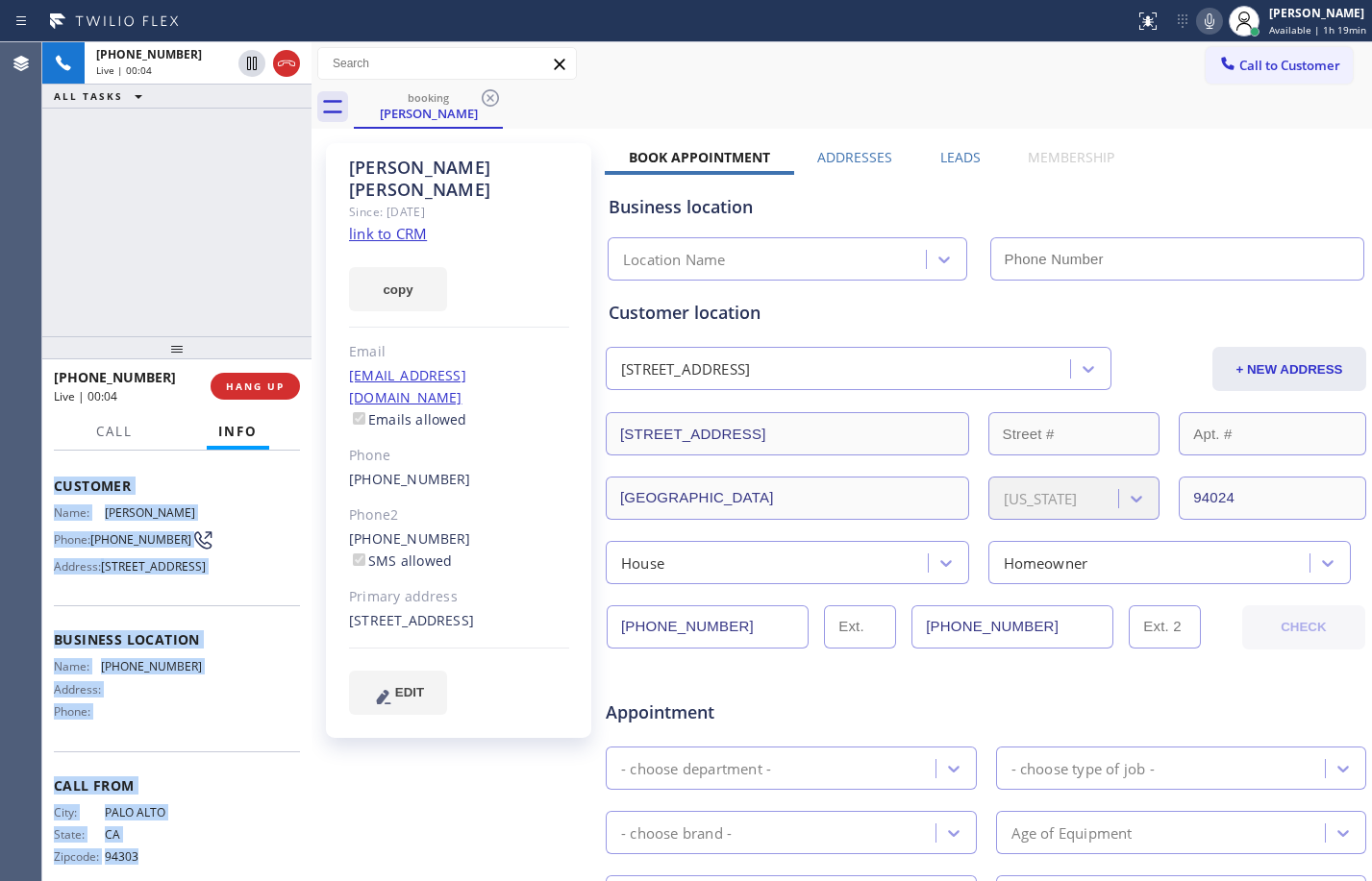
scroll to position [144, 0]
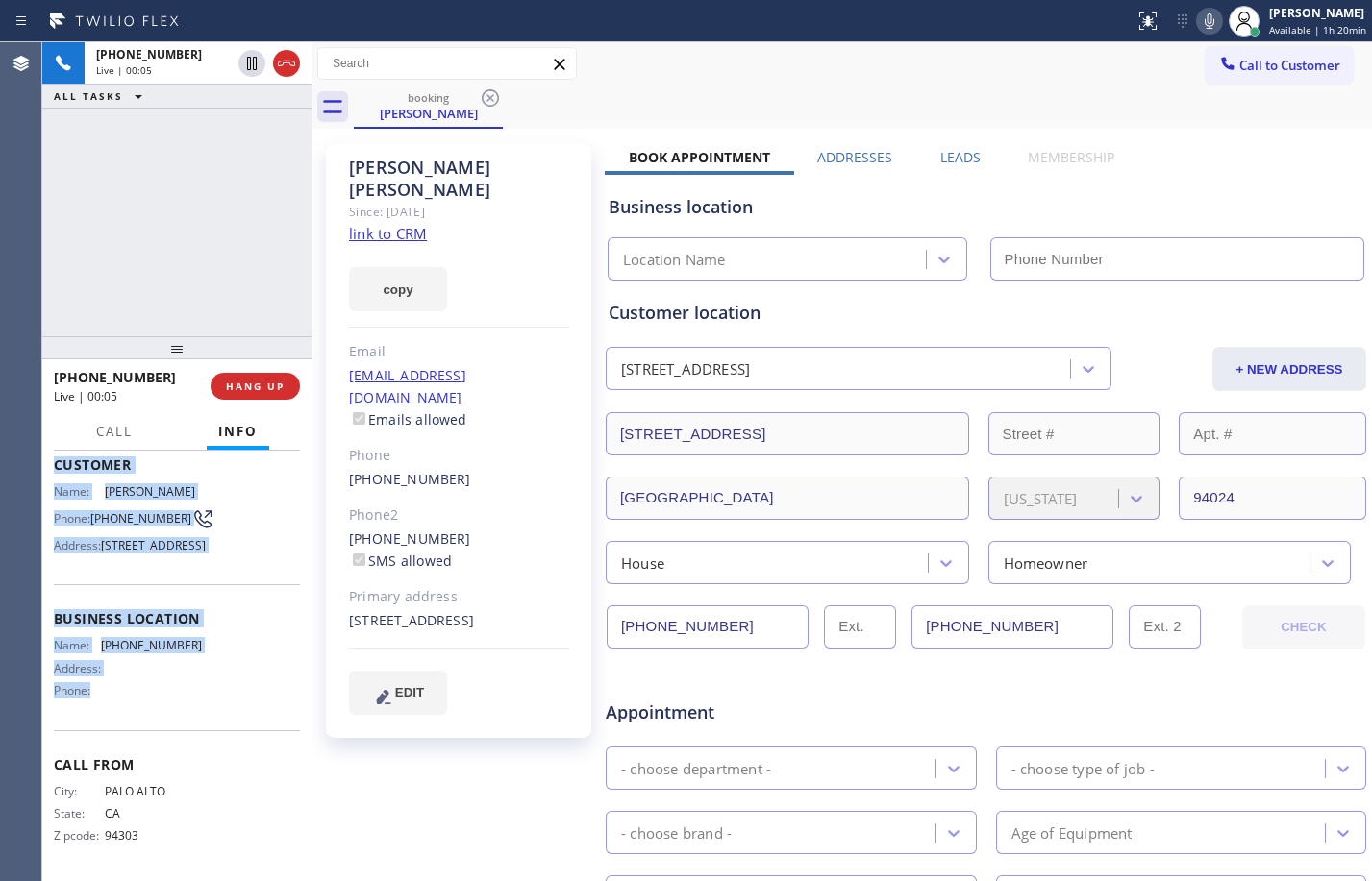
drag, startPoint x: 52, startPoint y: 577, endPoint x: 209, endPoint y: 714, distance: 208.4
click at [209, 714] on div "Context Queue: Everybody Priority: 1 Customer Name: [PERSON_NAME] Phone: [PHONE…" at bounding box center [177, 665] width 269 height 430
copy div "Customer Name: [PERSON_NAME] Phone: [PHONE_NUMBER] Address: [STREET_ADDRESS] Bu…"
click at [246, 64] on icon at bounding box center [252, 63] width 23 height 23
click at [1200, 26] on icon at bounding box center [1210, 21] width 23 height 23
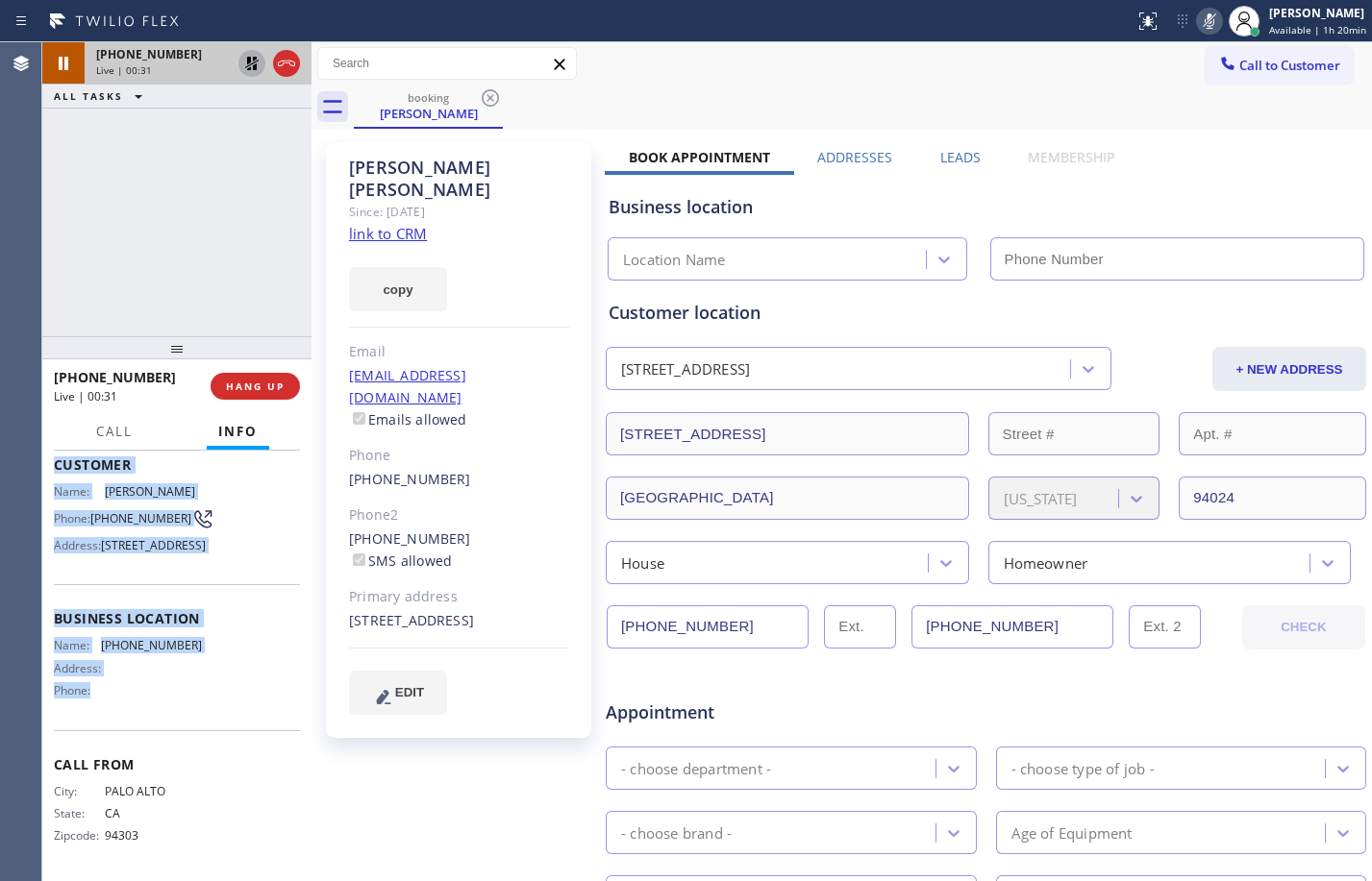
click at [255, 72] on icon at bounding box center [252, 63] width 23 height 23
click at [1206, 23] on icon at bounding box center [1210, 21] width 23 height 23
click at [255, 64] on icon at bounding box center [252, 63] width 23 height 23
click at [1201, 25] on icon at bounding box center [1210, 21] width 23 height 23
click at [255, 58] on icon at bounding box center [252, 63] width 14 height 14
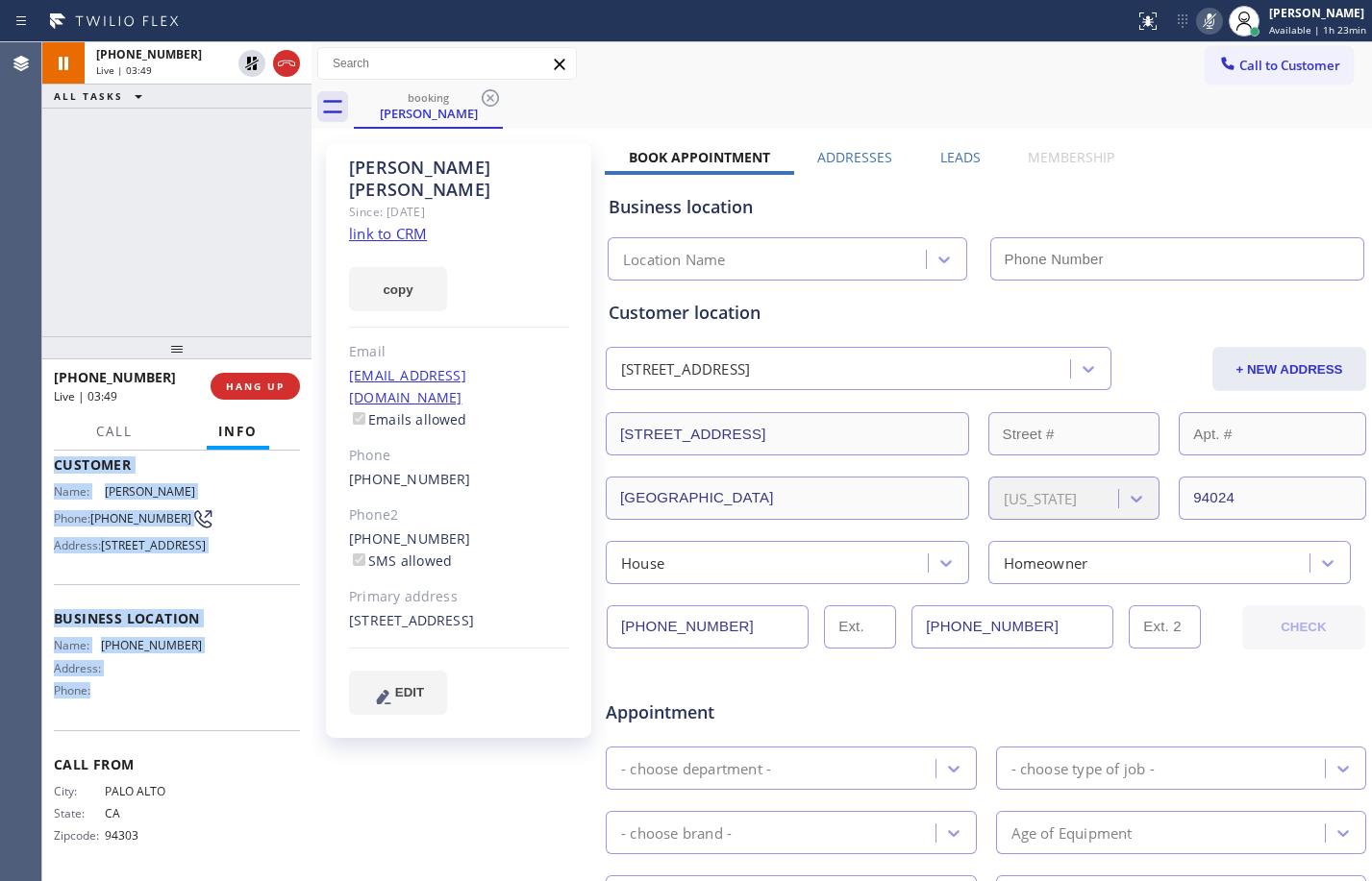
click at [1198, 18] on icon at bounding box center [1210, 21] width 23 height 23
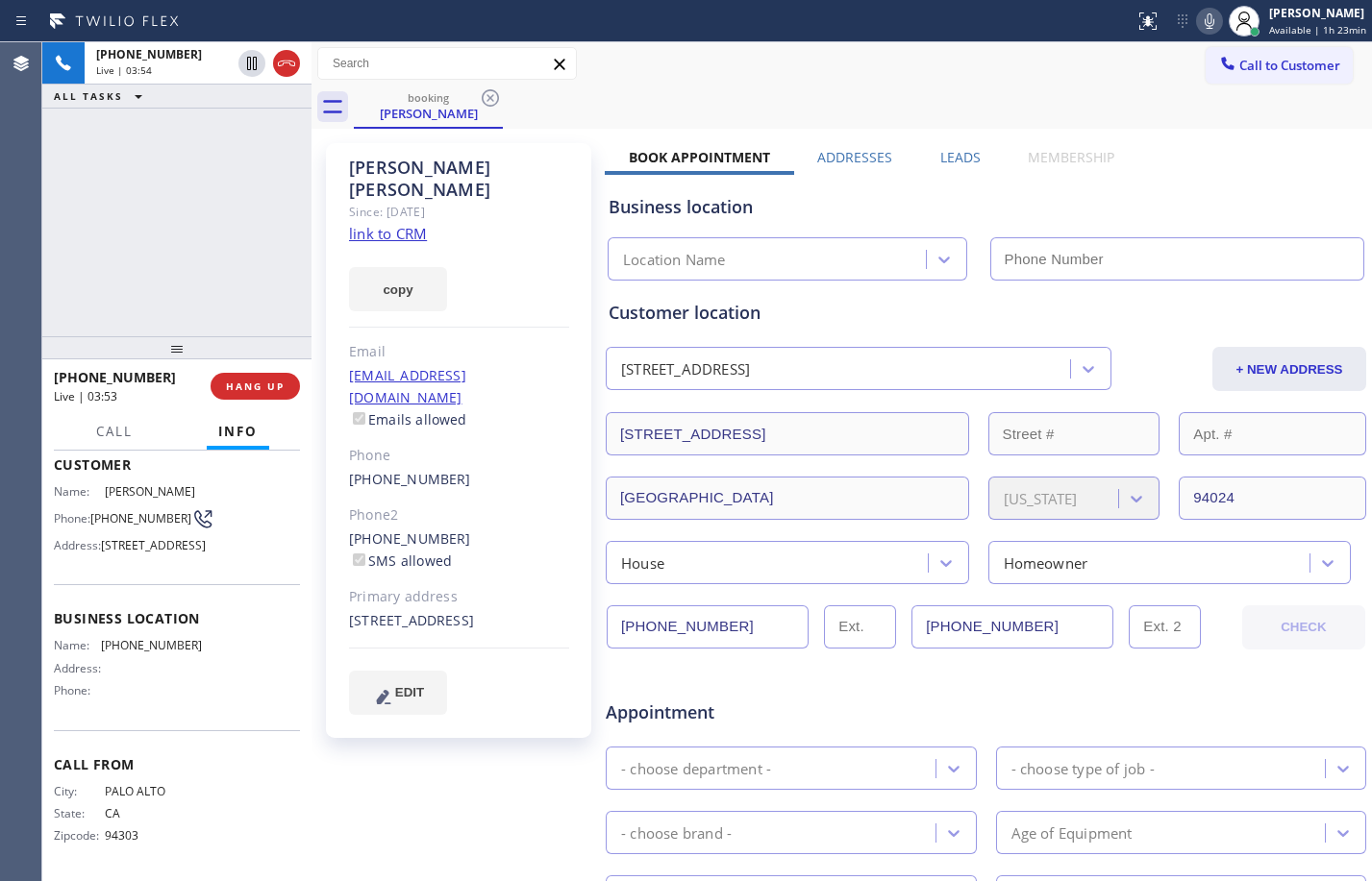
click at [204, 245] on div "[PHONE_NUMBER] Live | 03:54 ALL TASKS ALL TASKS ACTIVE TASKS TASKS IN WRAP UP" at bounding box center [177, 188] width 269 height 294
click at [205, 235] on div "[PHONE_NUMBER] Live | 04:09 ALL TASKS ALL TASKS ACTIVE TASKS TASKS IN WRAP UP" at bounding box center [177, 188] width 269 height 294
click at [177, 190] on div "[PHONE_NUMBER] Live | 04:23 ALL TASKS ALL TASKS ACTIVE TASKS TASKS IN WRAP UP" at bounding box center [177, 188] width 269 height 294
click at [261, 157] on div "[PHONE_NUMBER] Live | 04:31 ALL TASKS ALL TASKS ACTIVE TASKS TASKS IN WRAP UP" at bounding box center [177, 188] width 269 height 294
click at [251, 60] on icon at bounding box center [252, 63] width 10 height 14
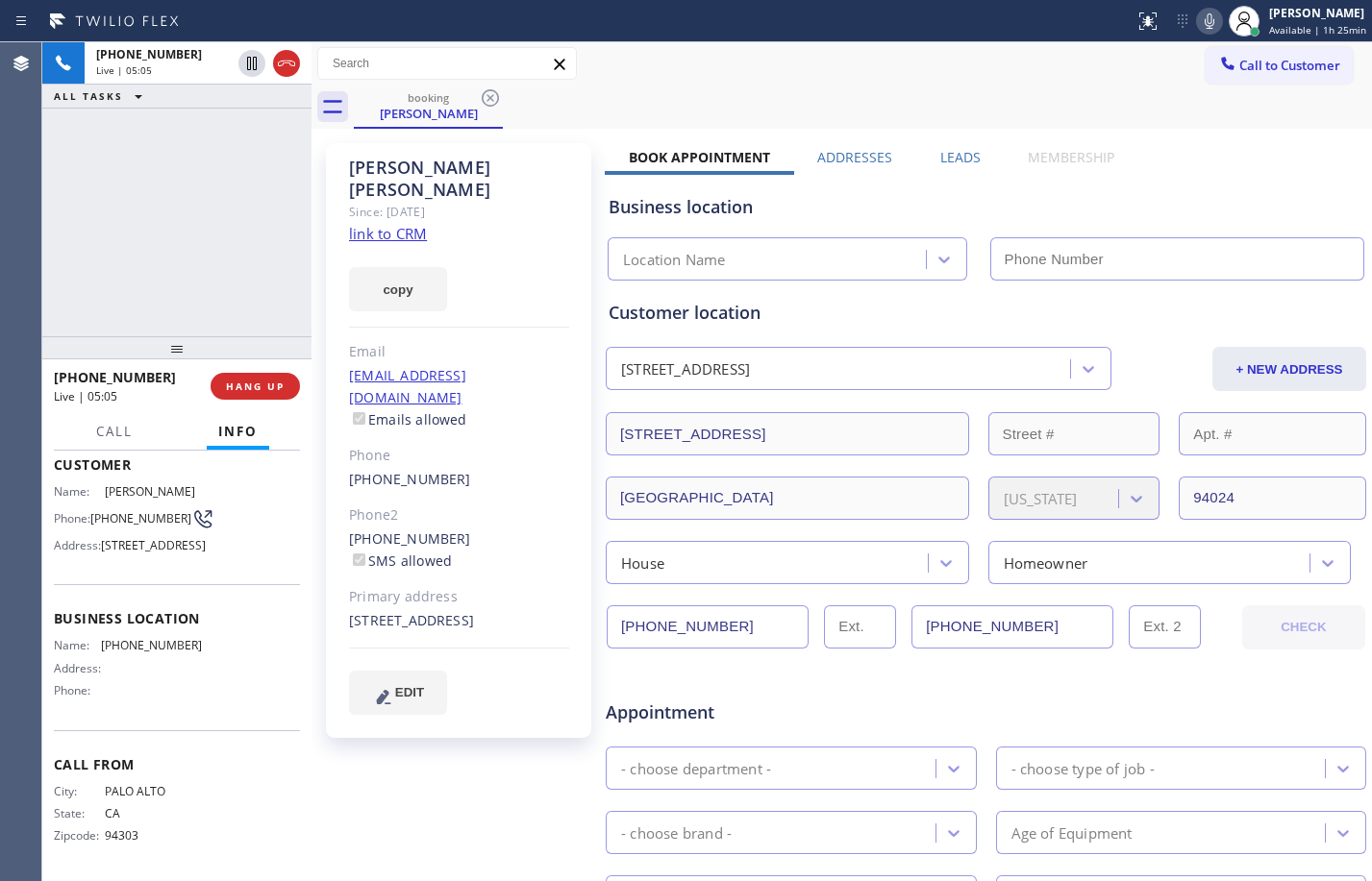
click at [1198, 29] on icon at bounding box center [1210, 21] width 23 height 23
click at [255, 61] on icon at bounding box center [252, 63] width 23 height 23
click at [1207, 20] on icon at bounding box center [1210, 21] width 23 height 23
click at [1198, 15] on icon at bounding box center [1210, 21] width 23 height 23
click at [255, 128] on icon at bounding box center [252, 130] width 10 height 8
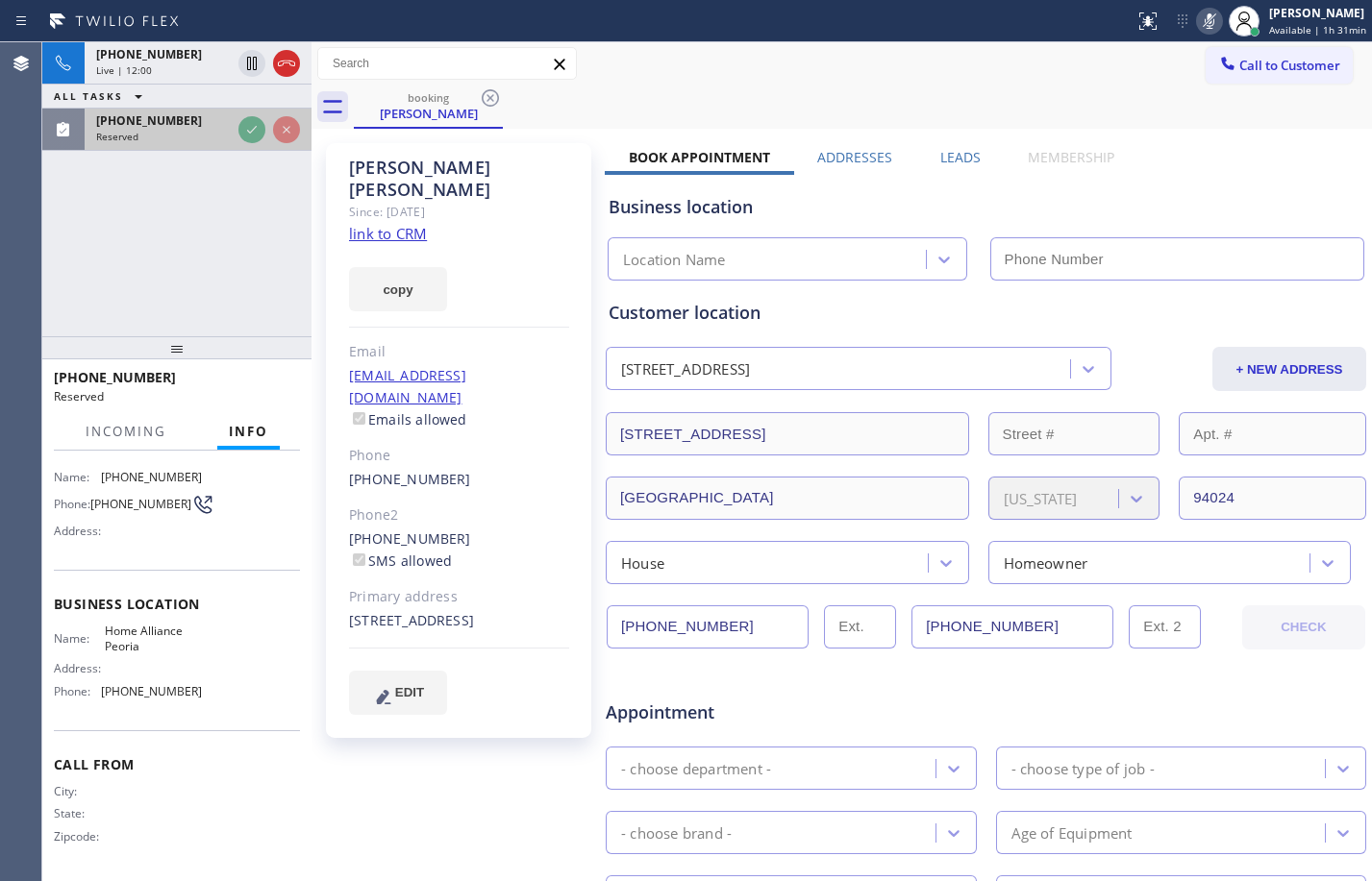
scroll to position [145, 0]
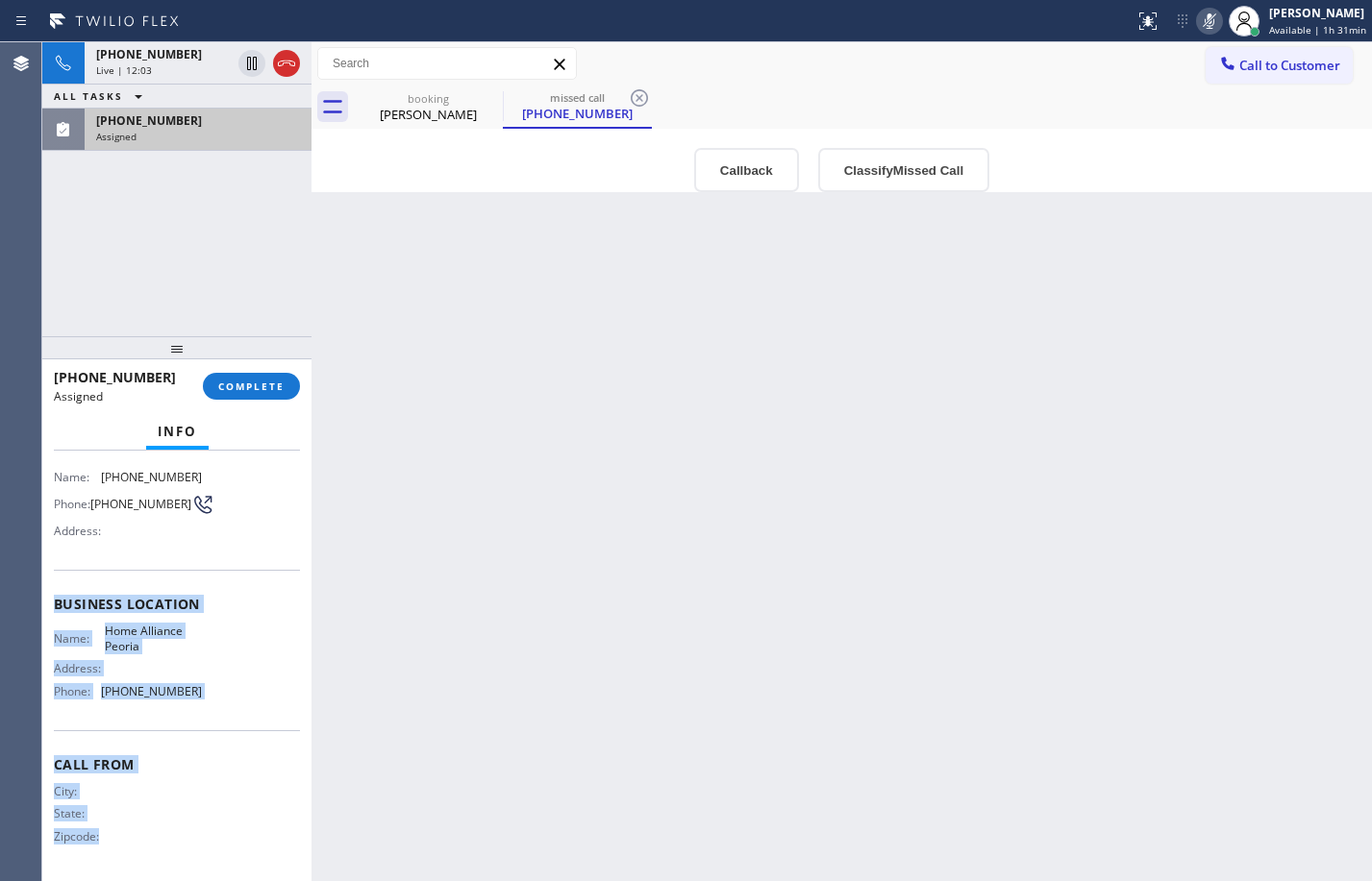
drag, startPoint x: 49, startPoint y: 600, endPoint x: 179, endPoint y: 829, distance: 263.3
click at [179, 829] on div "Context Queue: Appliance Repair High End Priority: 0 Task Age: Customer Name: […" at bounding box center [177, 665] width 269 height 430
click at [255, 382] on span "COMPLETE" at bounding box center [252, 386] width 66 height 14
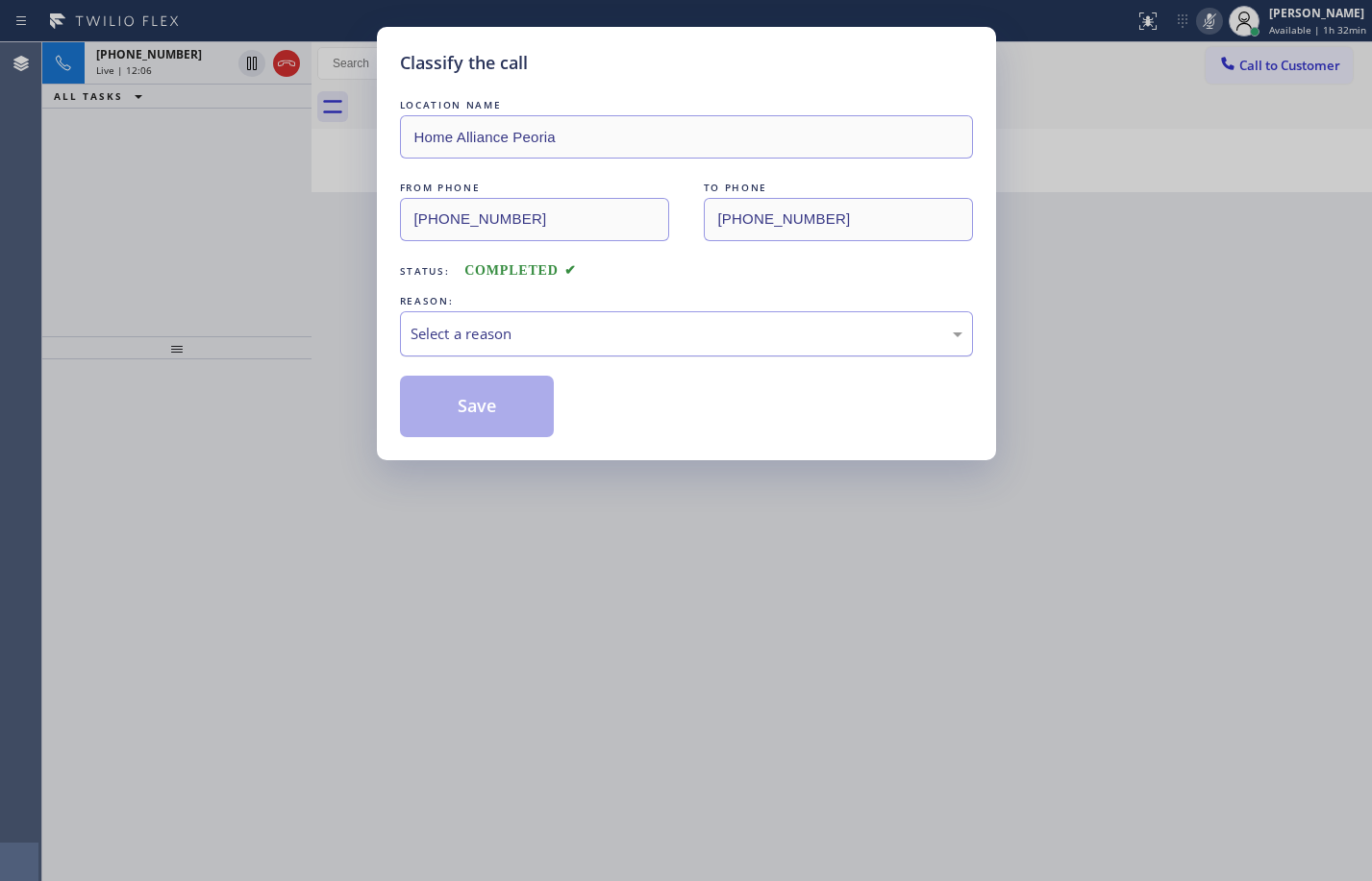
click at [496, 324] on div "Select a reason" at bounding box center [687, 334] width 552 height 22
click at [465, 411] on button "Save" at bounding box center [477, 406] width 155 height 61
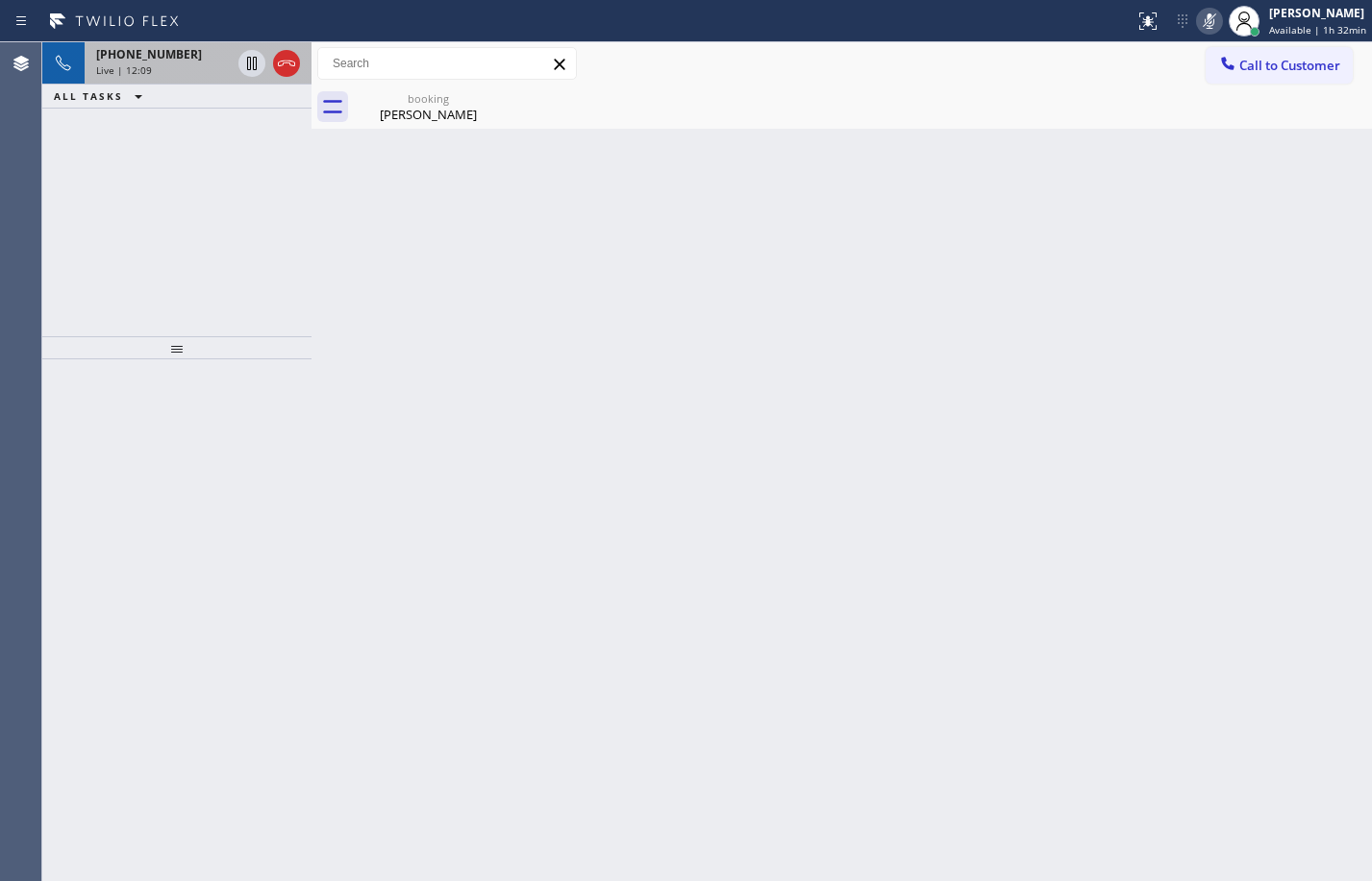
click at [153, 57] on span "[PHONE_NUMBER]" at bounding box center [149, 54] width 105 height 17
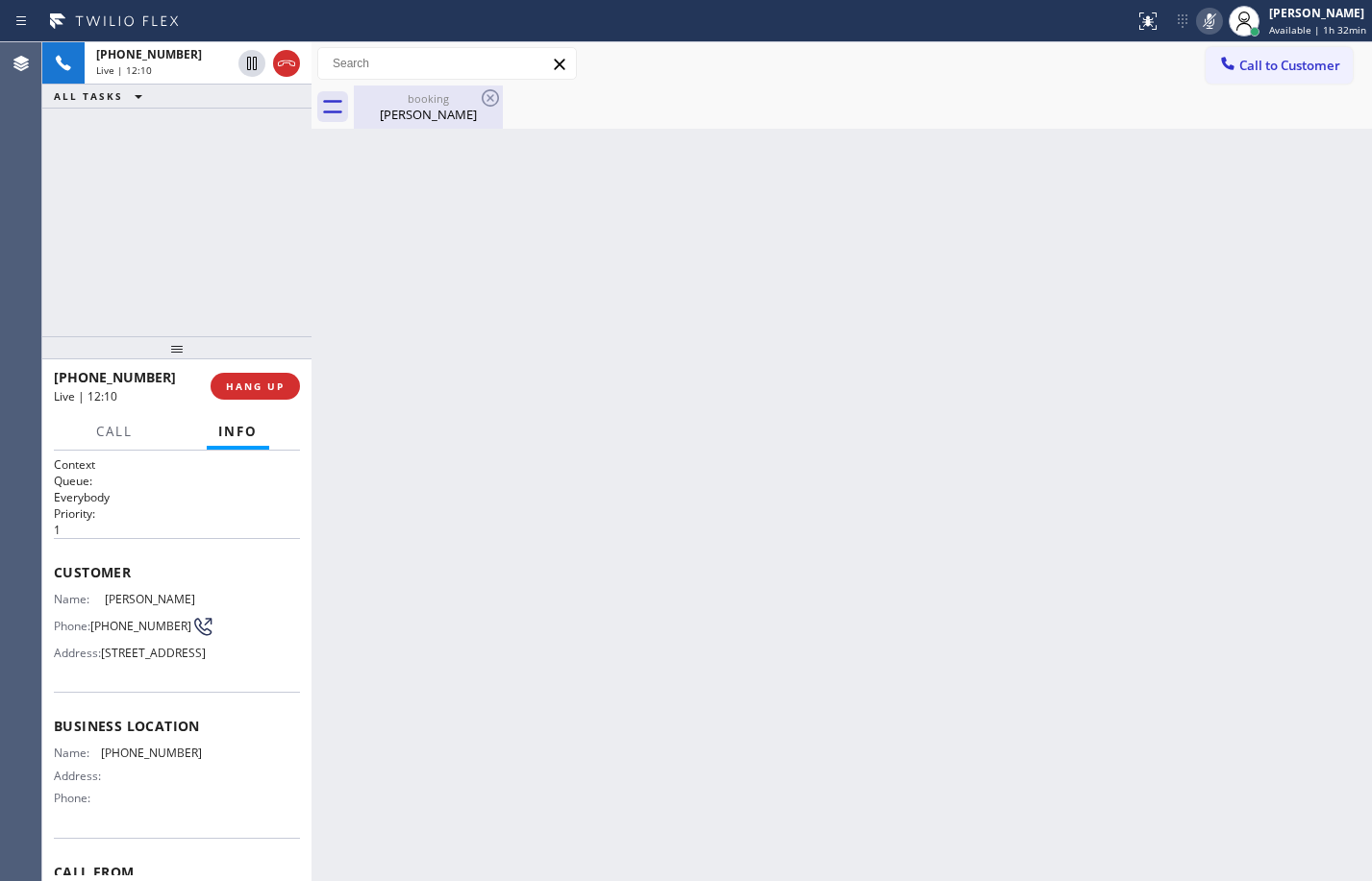
click at [397, 92] on div "booking" at bounding box center [428, 99] width 145 height 15
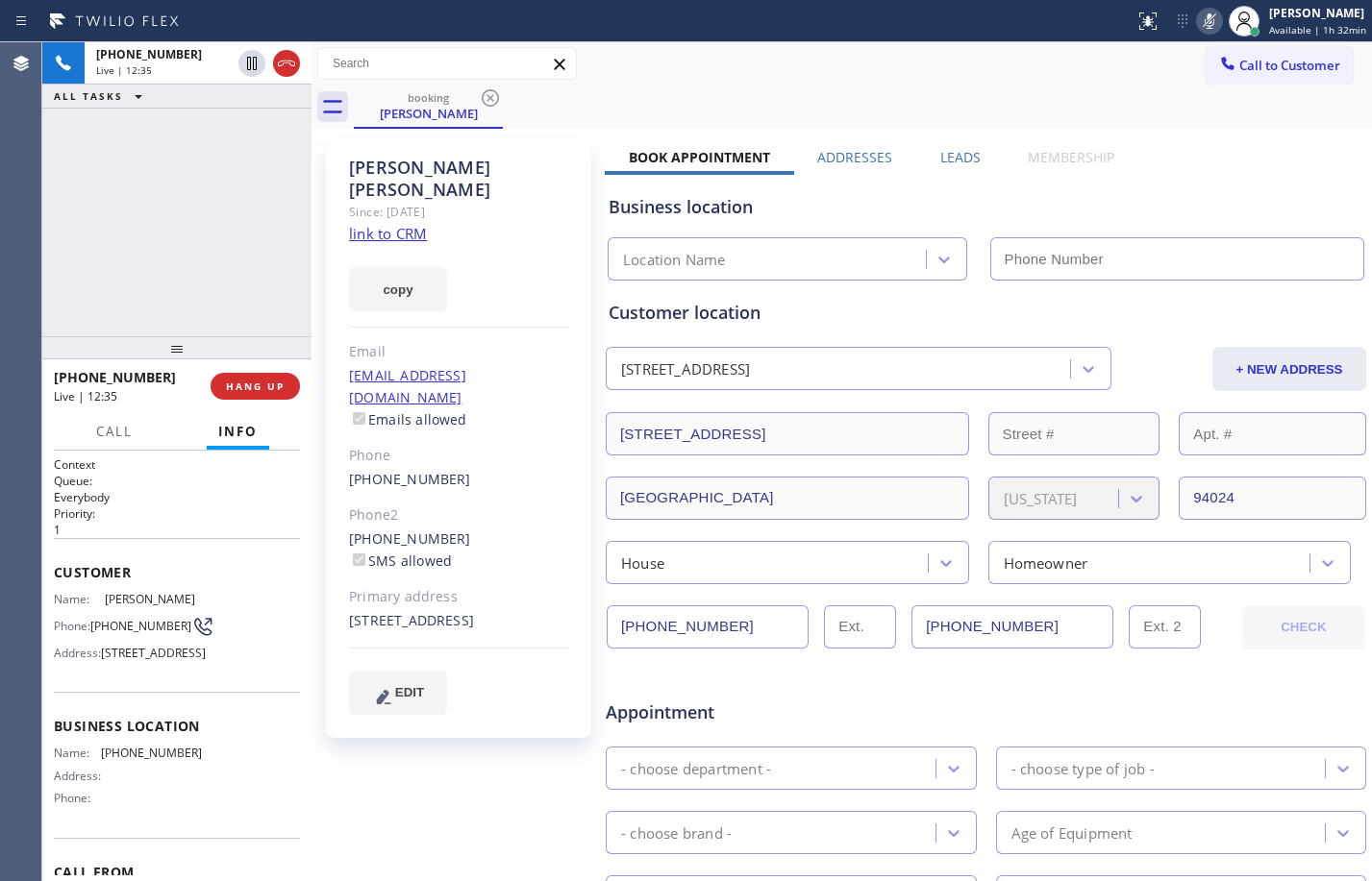
click at [68, 216] on div "[PHONE_NUMBER] Live | 12:35 ALL TASKS ALL TASKS ACTIVE TASKS TASKS IN WRAP UP" at bounding box center [177, 188] width 269 height 294
click at [1198, 12] on icon at bounding box center [1210, 21] width 23 height 23
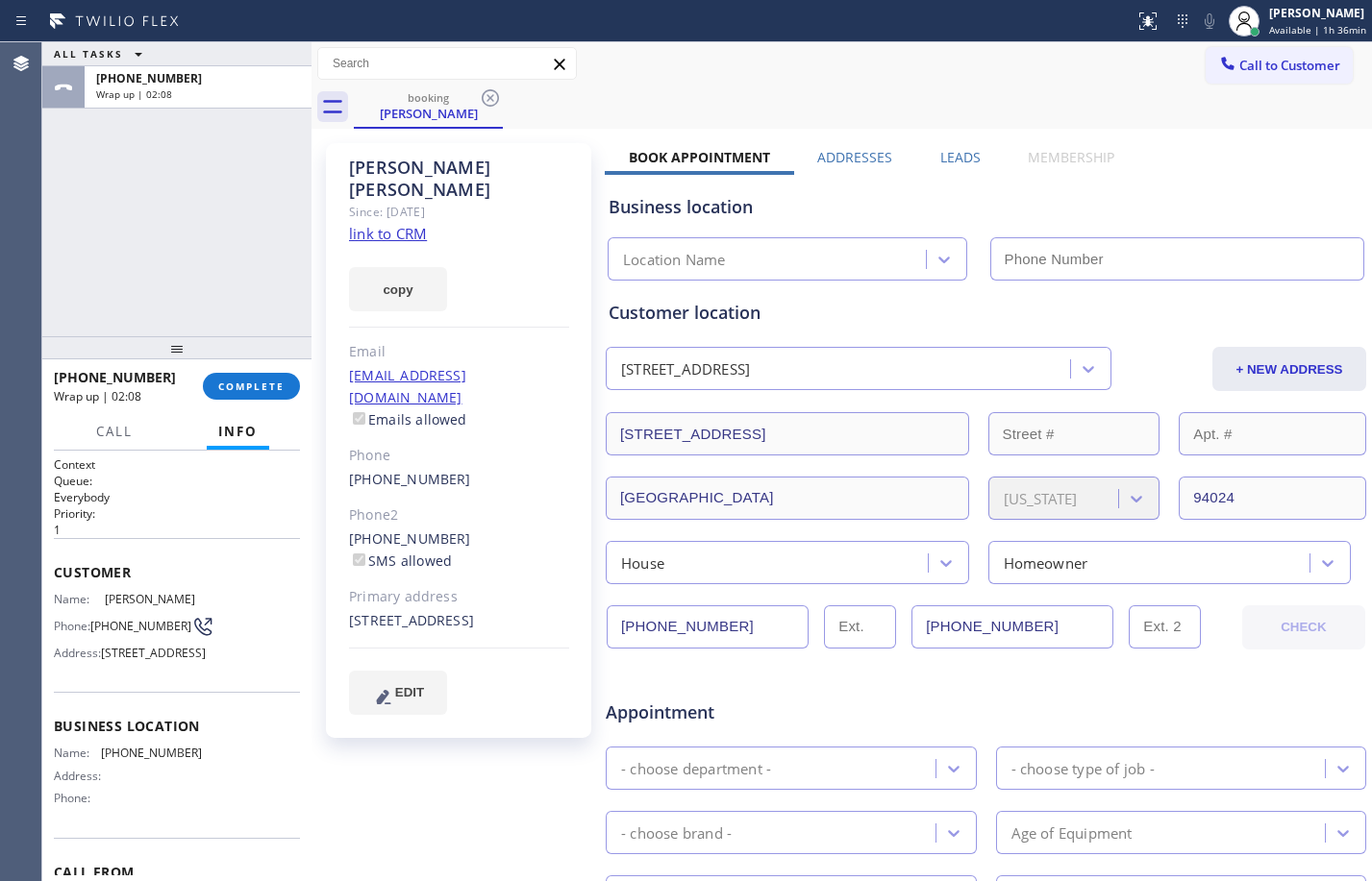
click at [185, 247] on div "ALL TASKS ALL TASKS ACTIVE TASKS TASKS IN WRAP UP [PHONE_NUMBER] Wrap up | 02:08" at bounding box center [177, 188] width 269 height 294
click at [221, 386] on span "COMPLETE" at bounding box center [252, 386] width 66 height 14
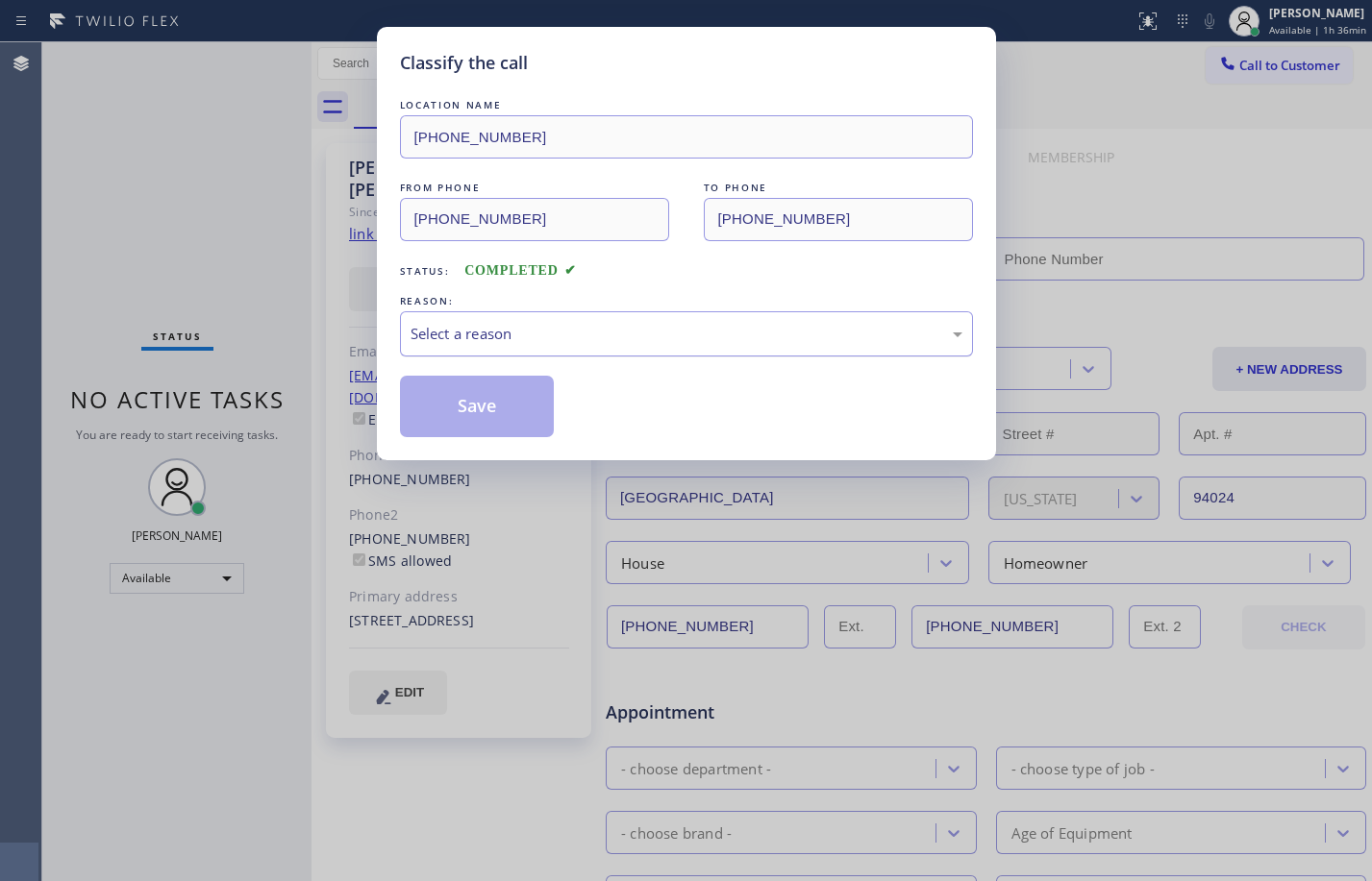
click at [749, 342] on div "Select a reason" at bounding box center [687, 334] width 552 height 22
click at [472, 397] on button "Save" at bounding box center [477, 406] width 155 height 61
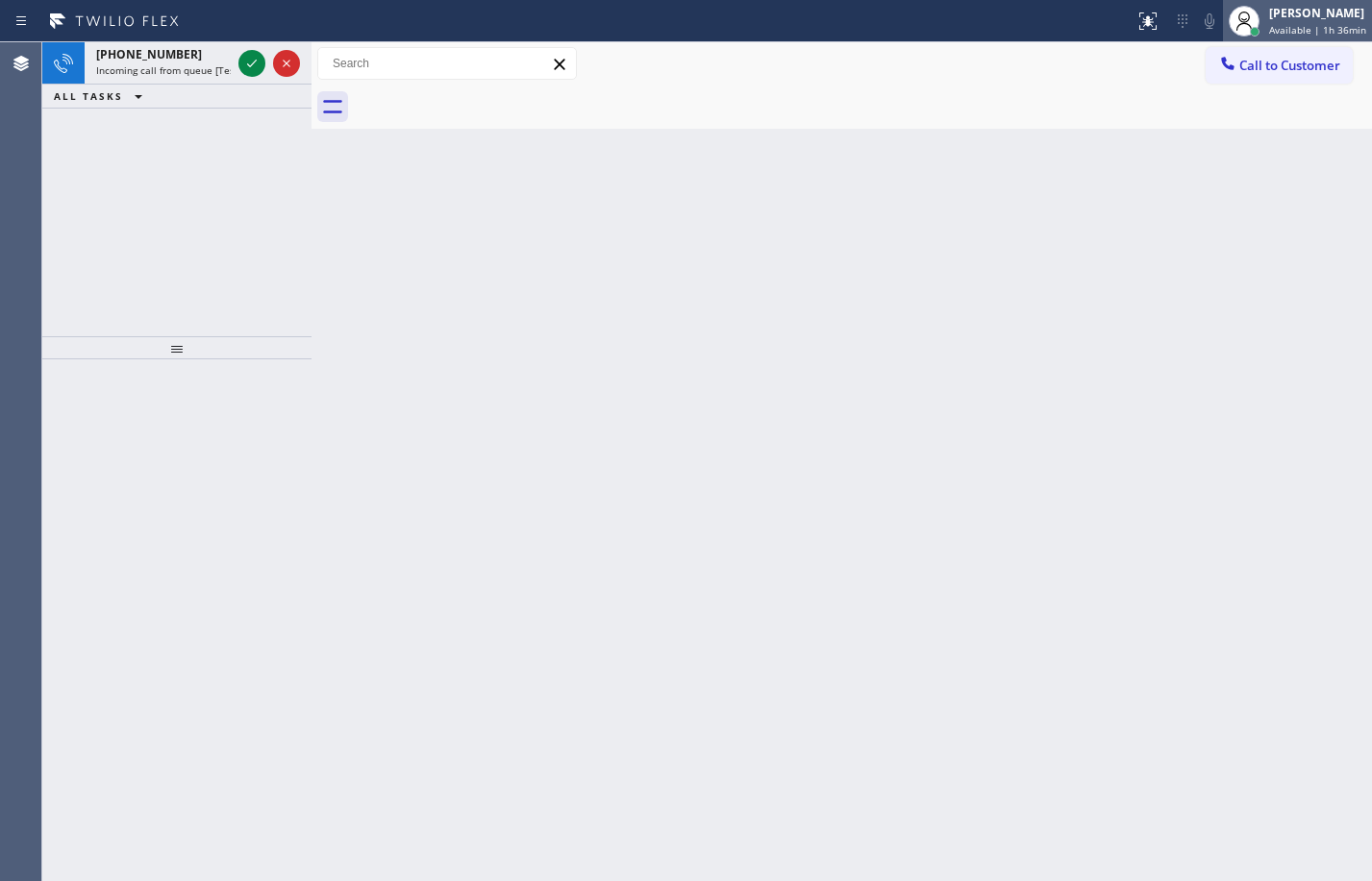
click at [1336, 25] on span "Available | 1h 36min" at bounding box center [1317, 30] width 98 height 14
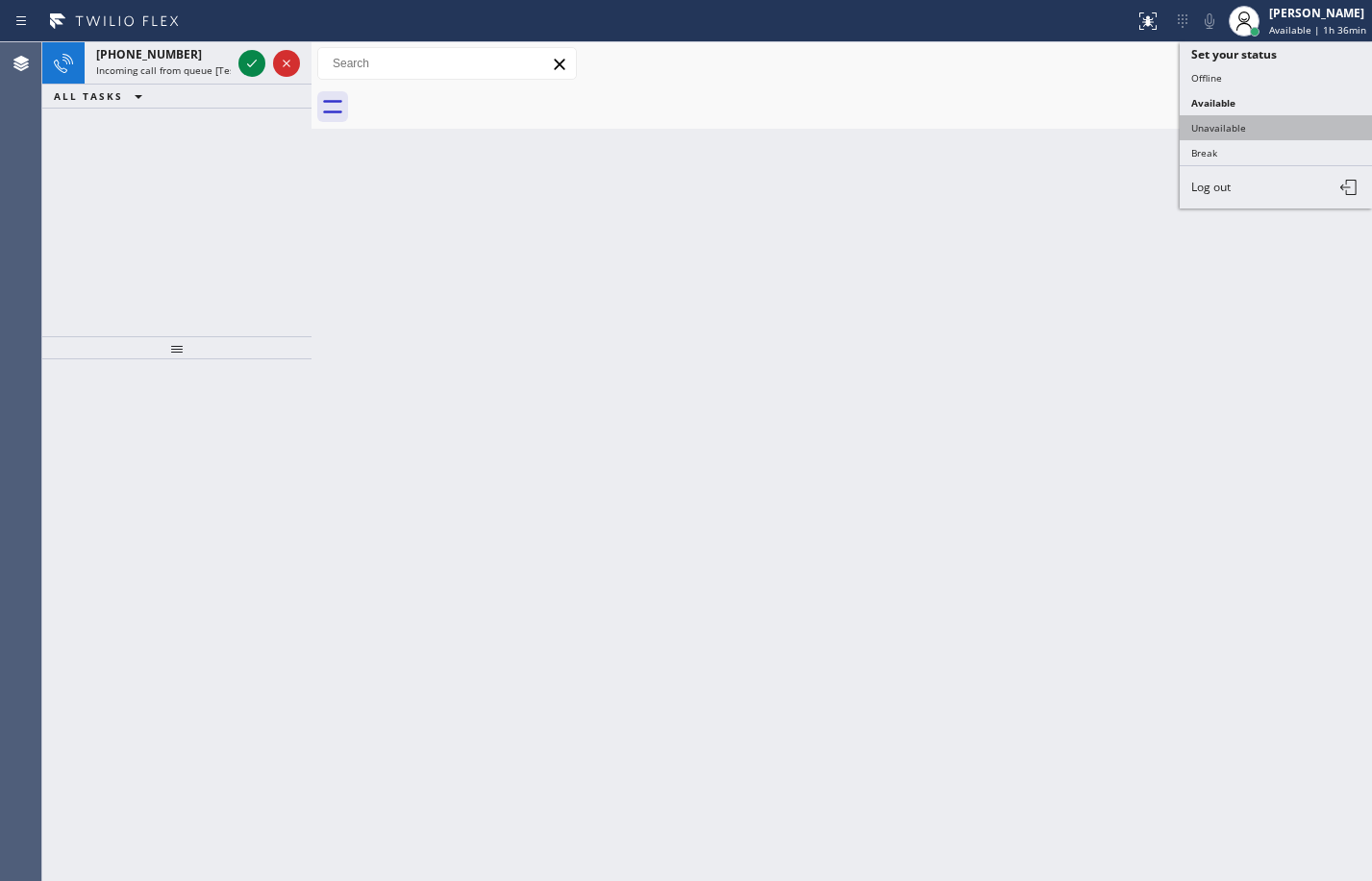
click at [1274, 139] on button "Unavailable" at bounding box center [1275, 128] width 192 height 25
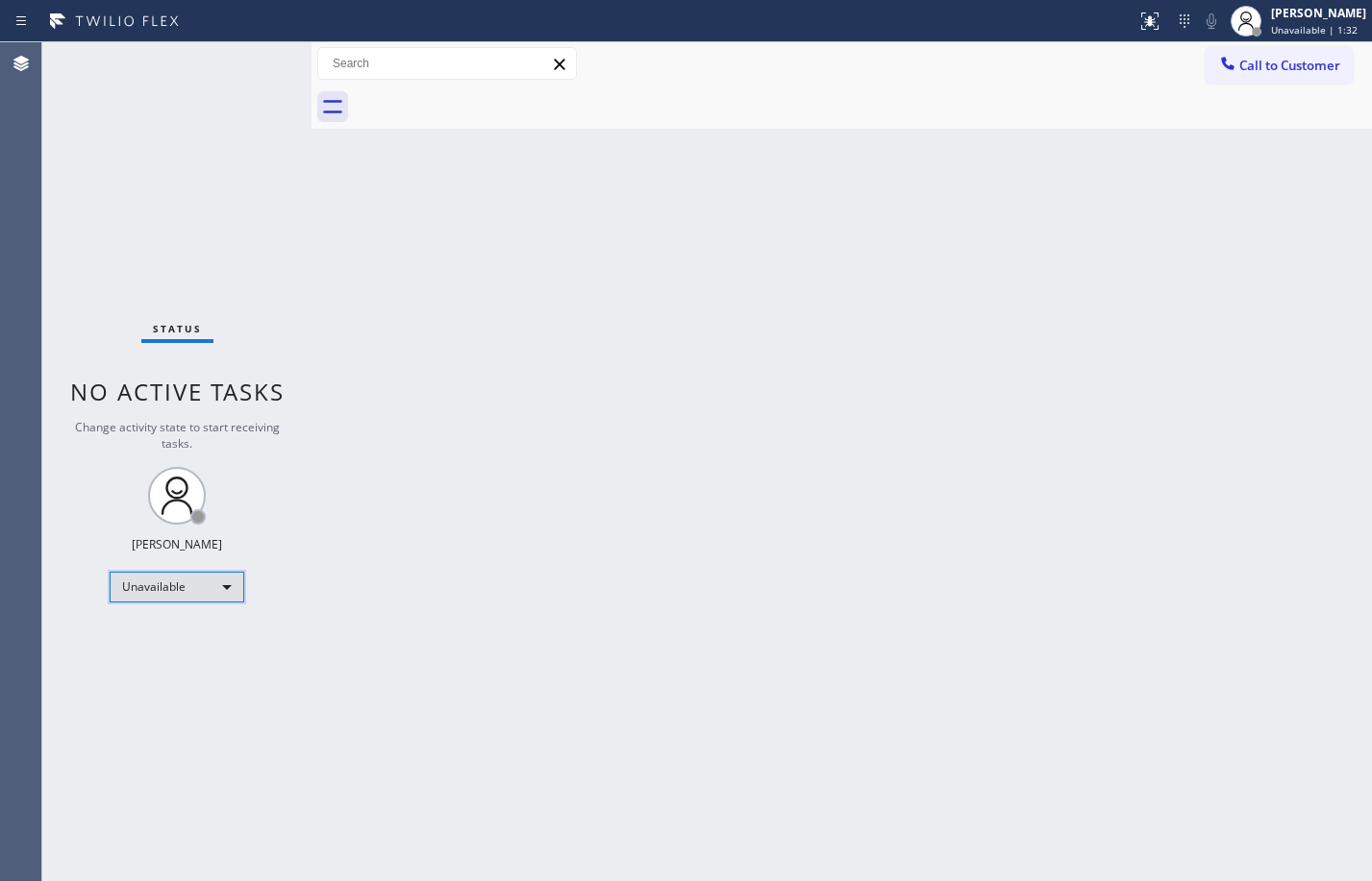
click at [179, 600] on div "Unavailable" at bounding box center [177, 587] width 135 height 31
click at [147, 637] on li "Available" at bounding box center [176, 638] width 131 height 23
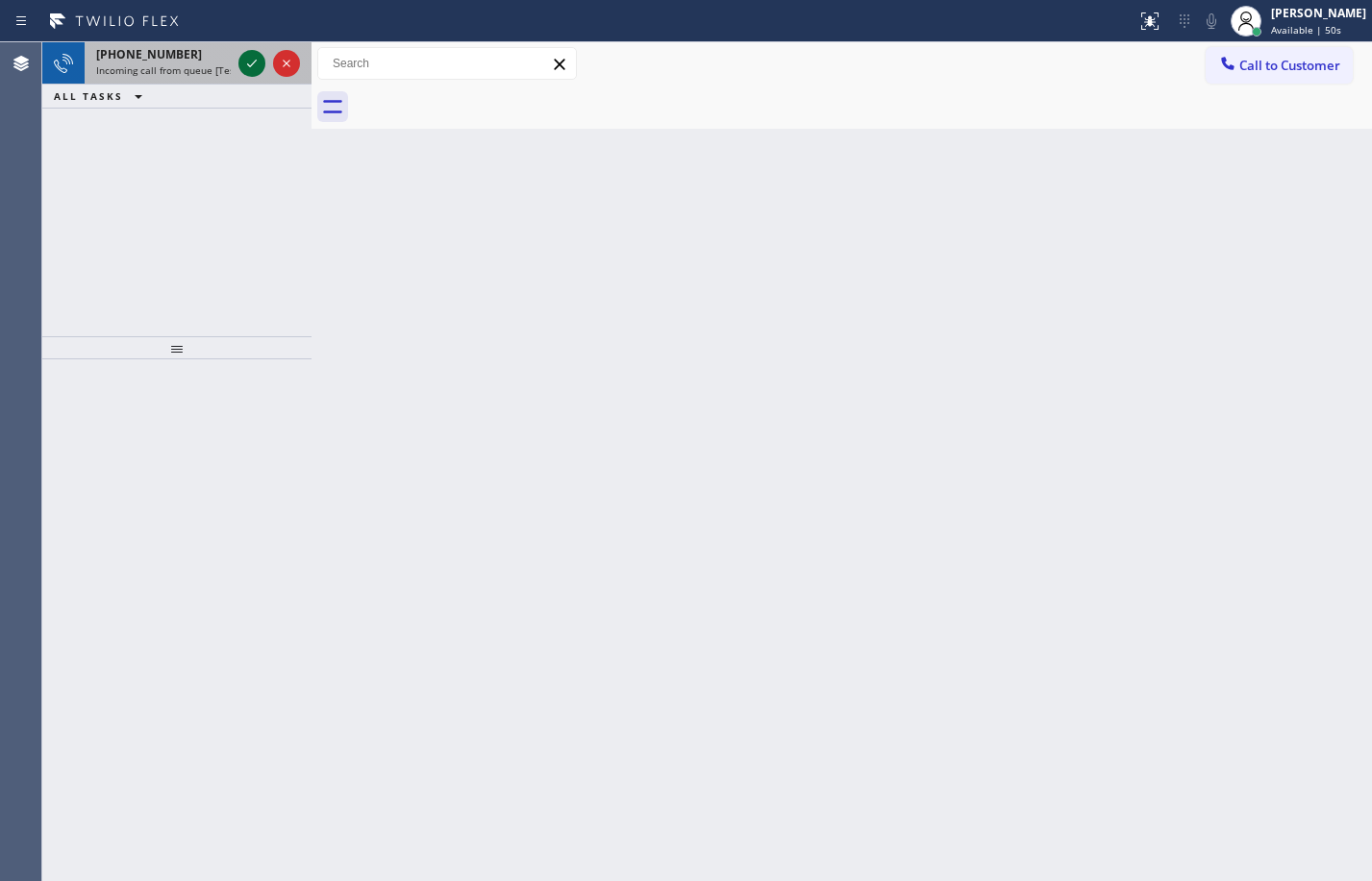
click at [248, 68] on icon at bounding box center [252, 63] width 23 height 23
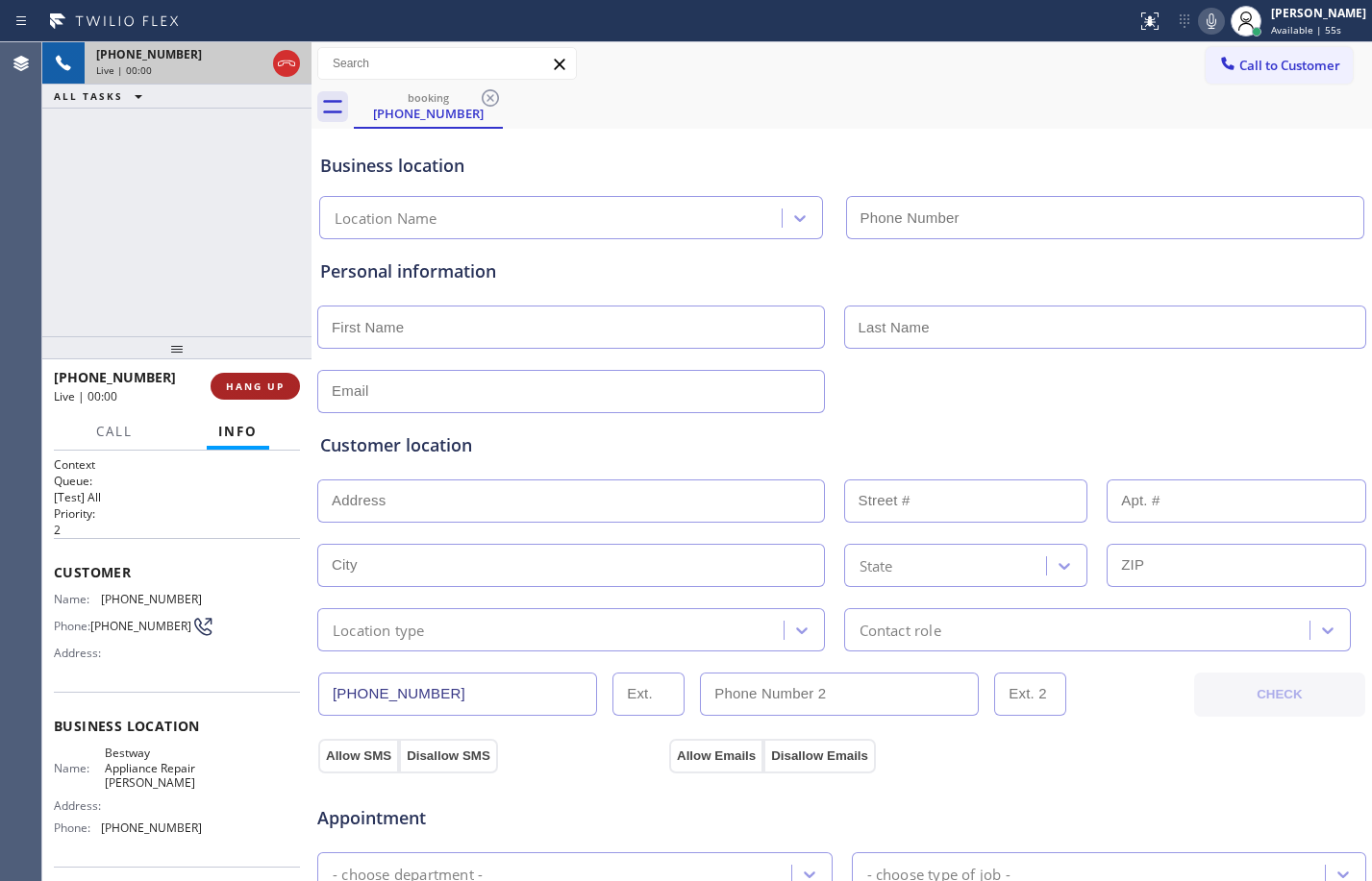
type input "[PHONE_NUMBER]"
click at [250, 387] on span "HANG UP" at bounding box center [256, 386] width 59 height 14
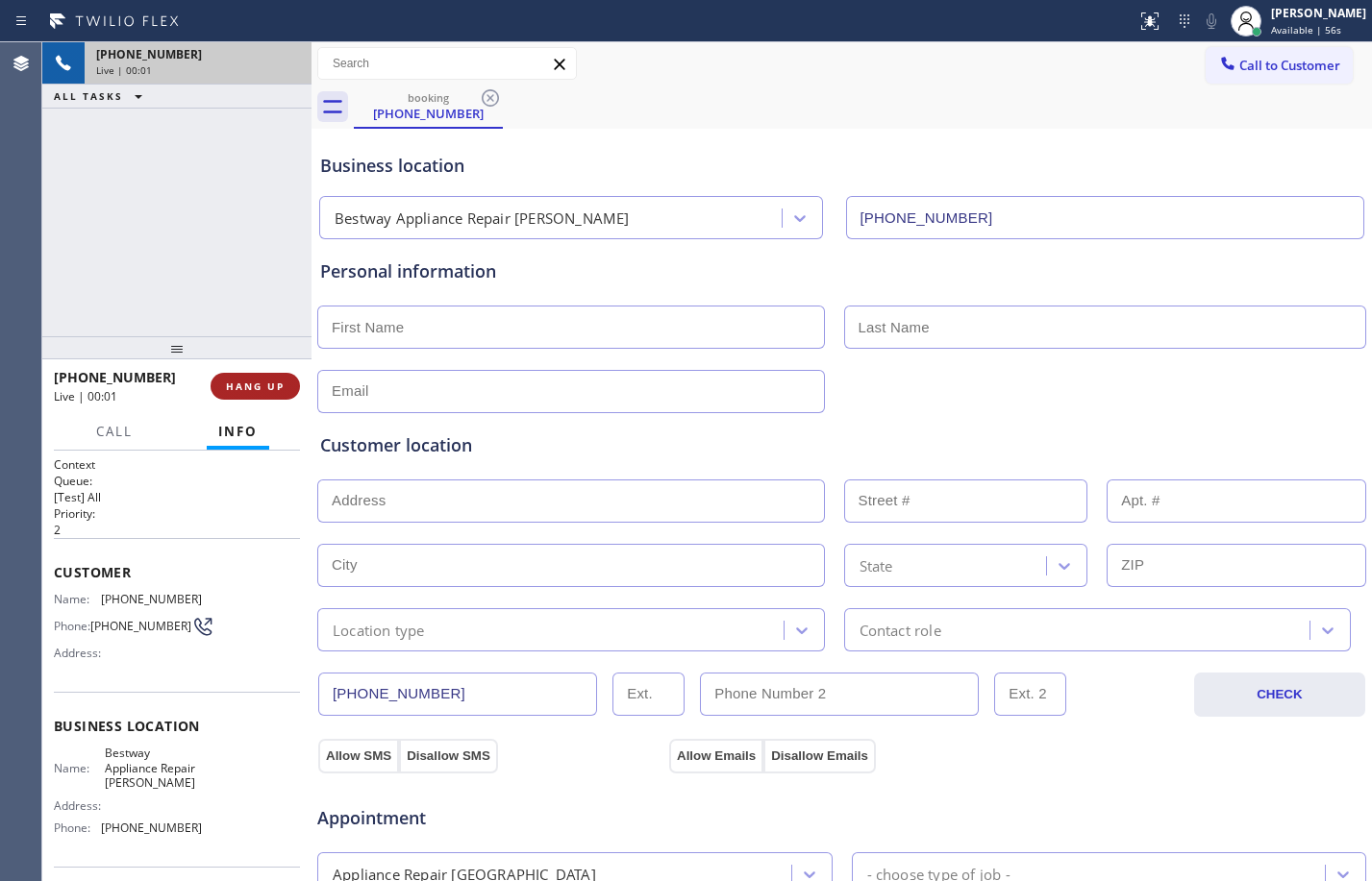
click at [250, 387] on span "HANG UP" at bounding box center [256, 386] width 59 height 14
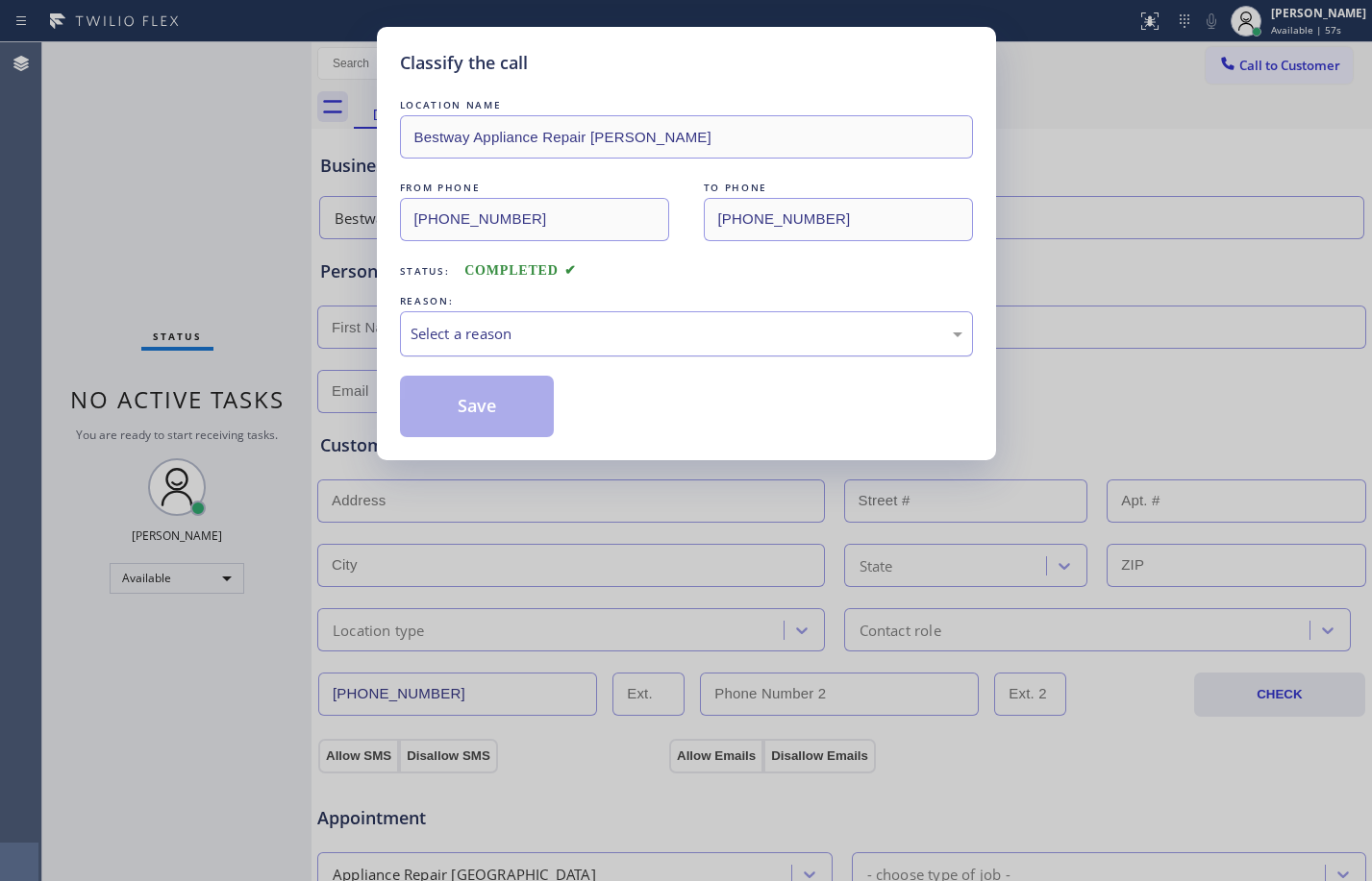
click at [723, 340] on div "Select a reason" at bounding box center [687, 334] width 552 height 22
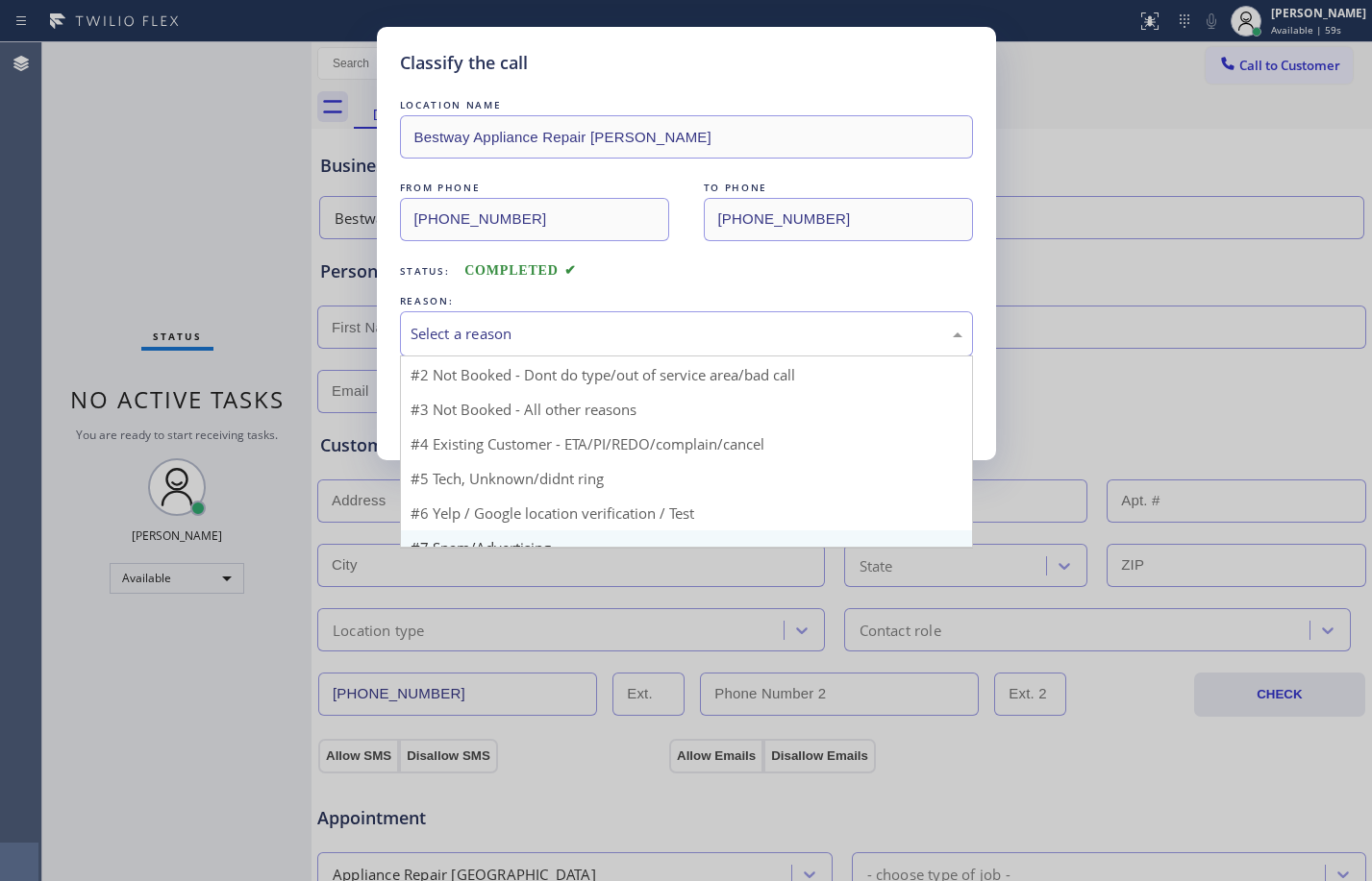
scroll to position [52, 0]
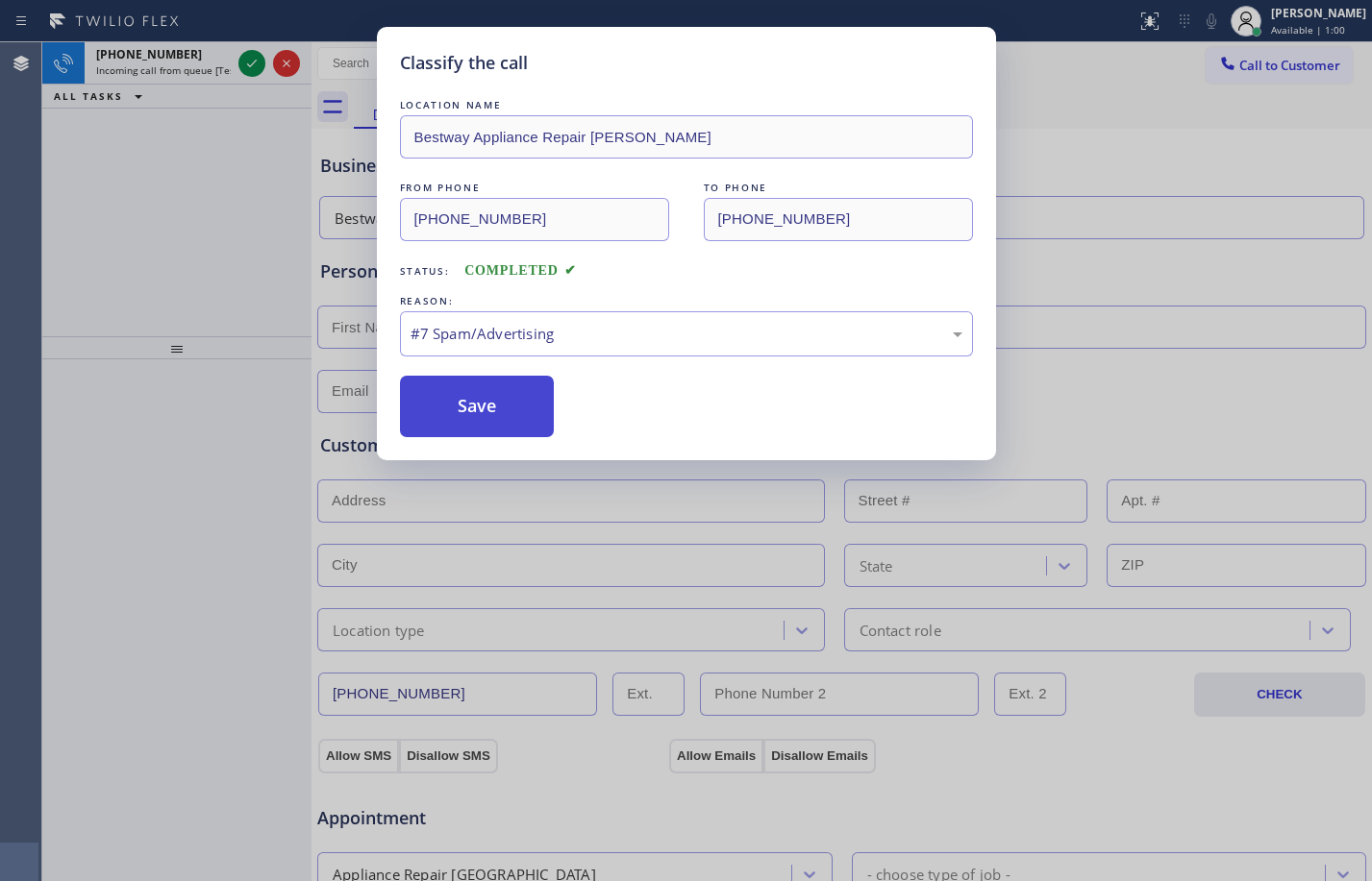
click at [488, 414] on button "Save" at bounding box center [477, 406] width 155 height 61
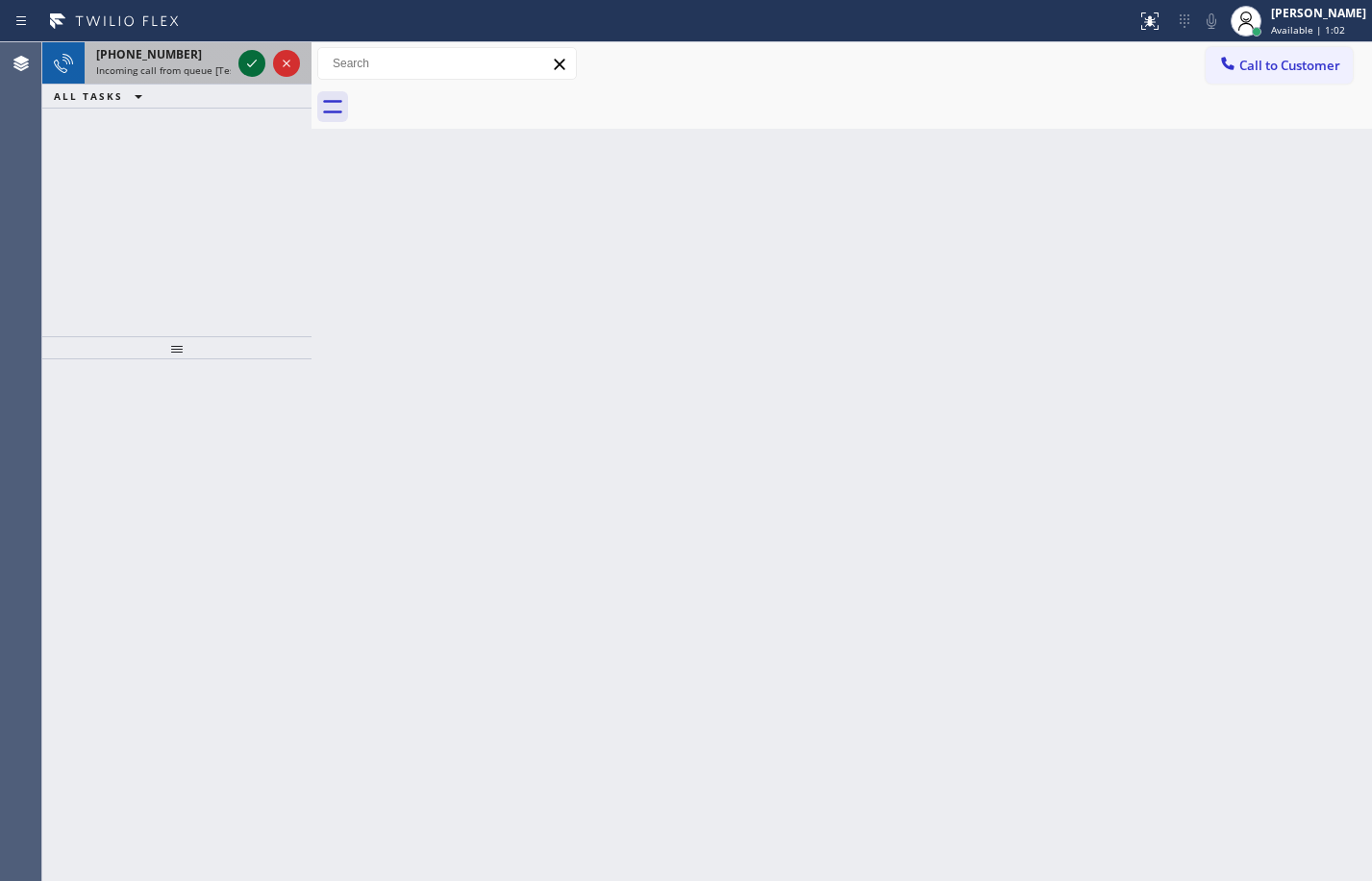
click at [246, 67] on icon at bounding box center [252, 63] width 23 height 23
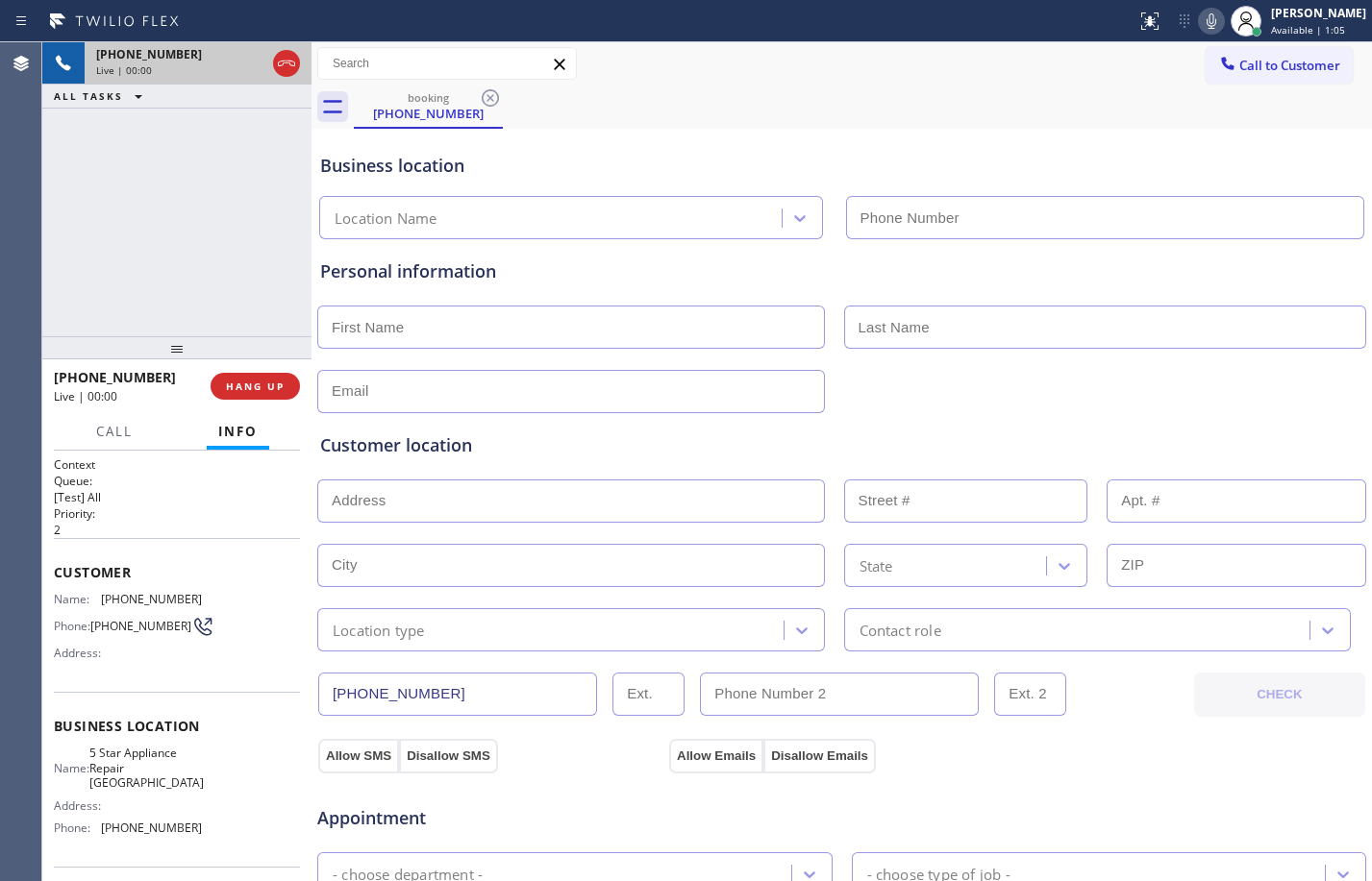
type input "[PHONE_NUMBER]"
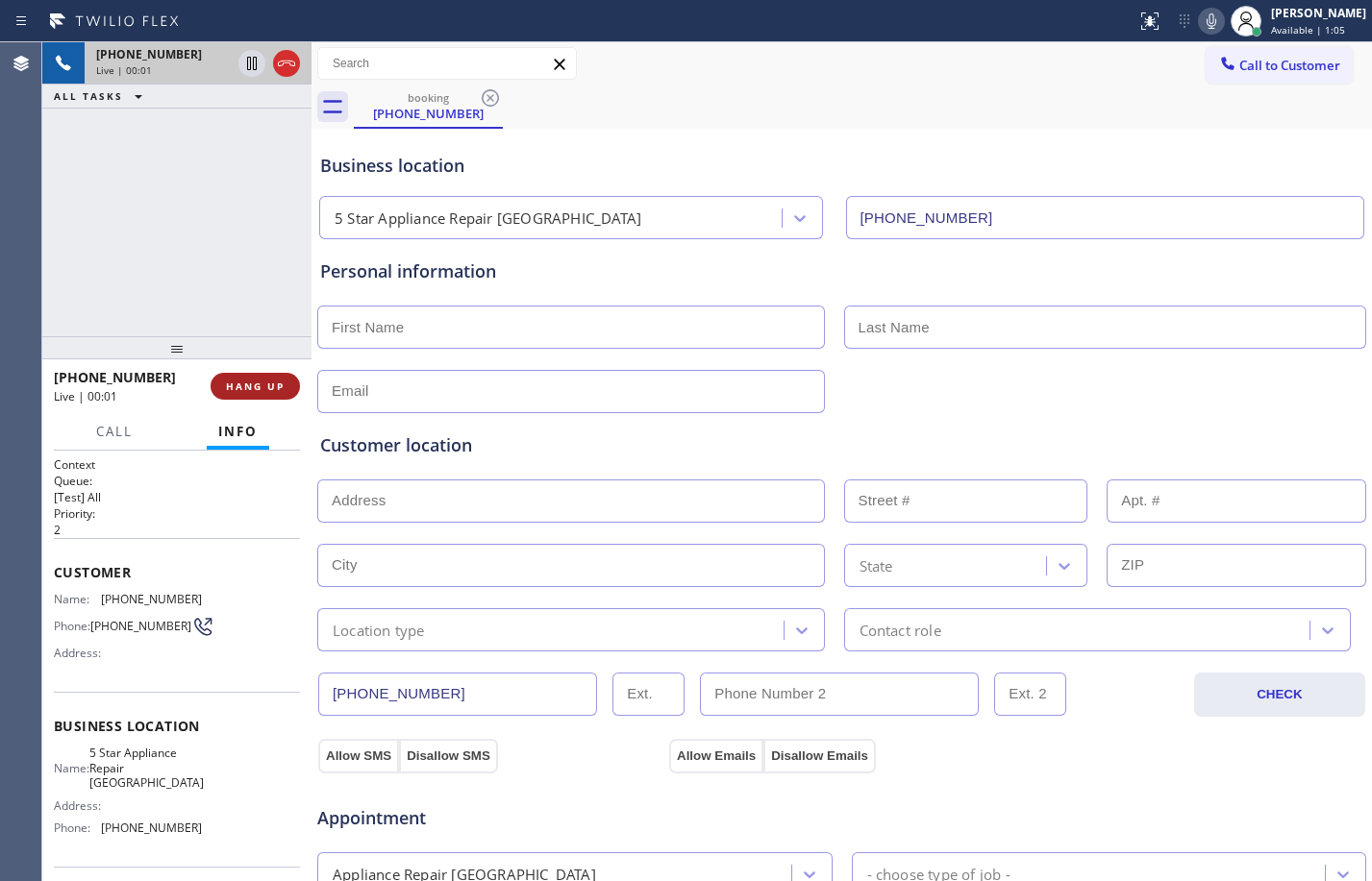
click at [258, 381] on span "HANG UP" at bounding box center [256, 386] width 59 height 14
click at [256, 381] on span "HANG UP" at bounding box center [256, 386] width 59 height 14
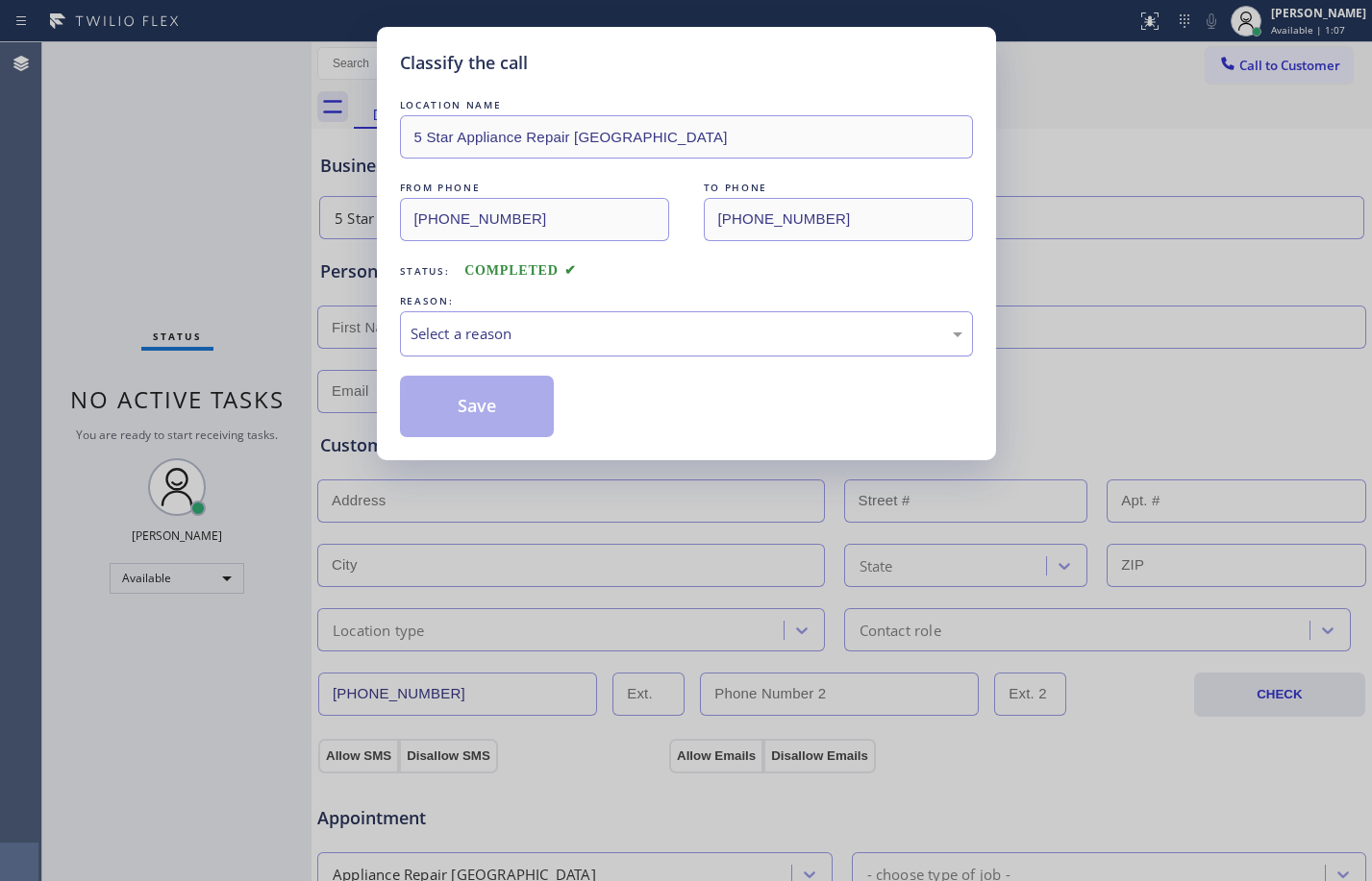
click at [594, 340] on div "Select a reason" at bounding box center [687, 334] width 552 height 22
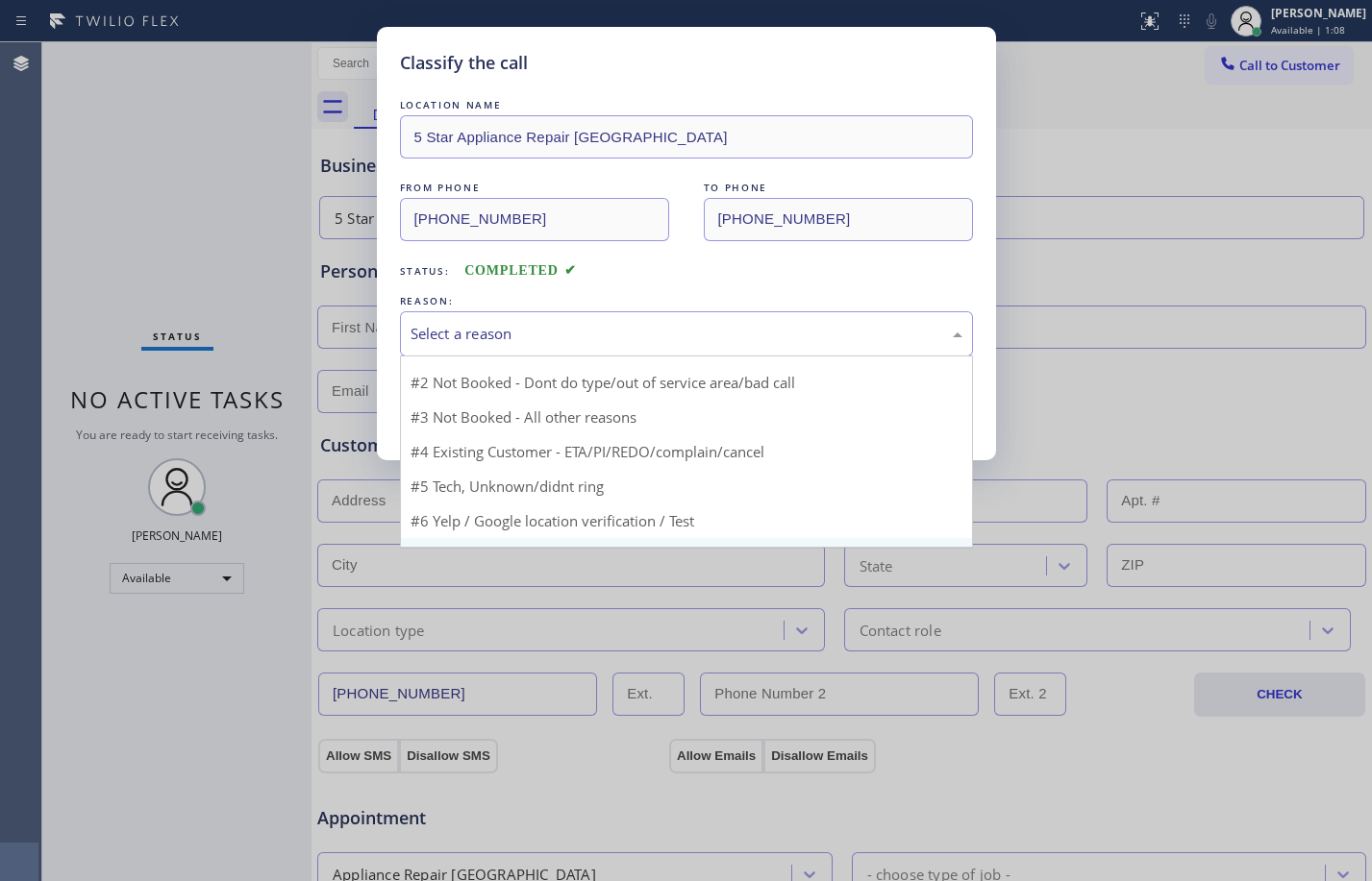
scroll to position [52, 0]
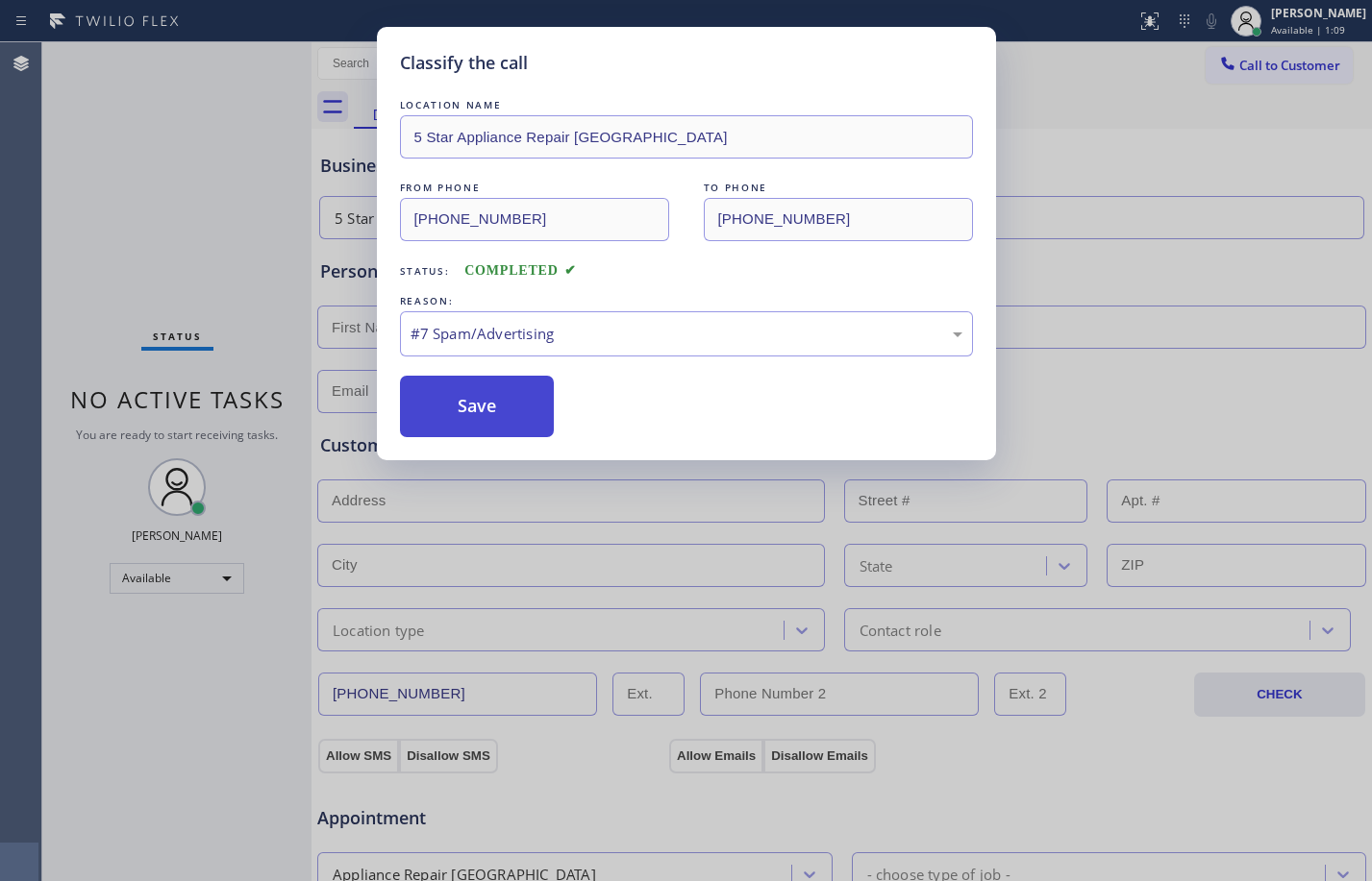
click at [461, 426] on button "Save" at bounding box center [477, 406] width 155 height 61
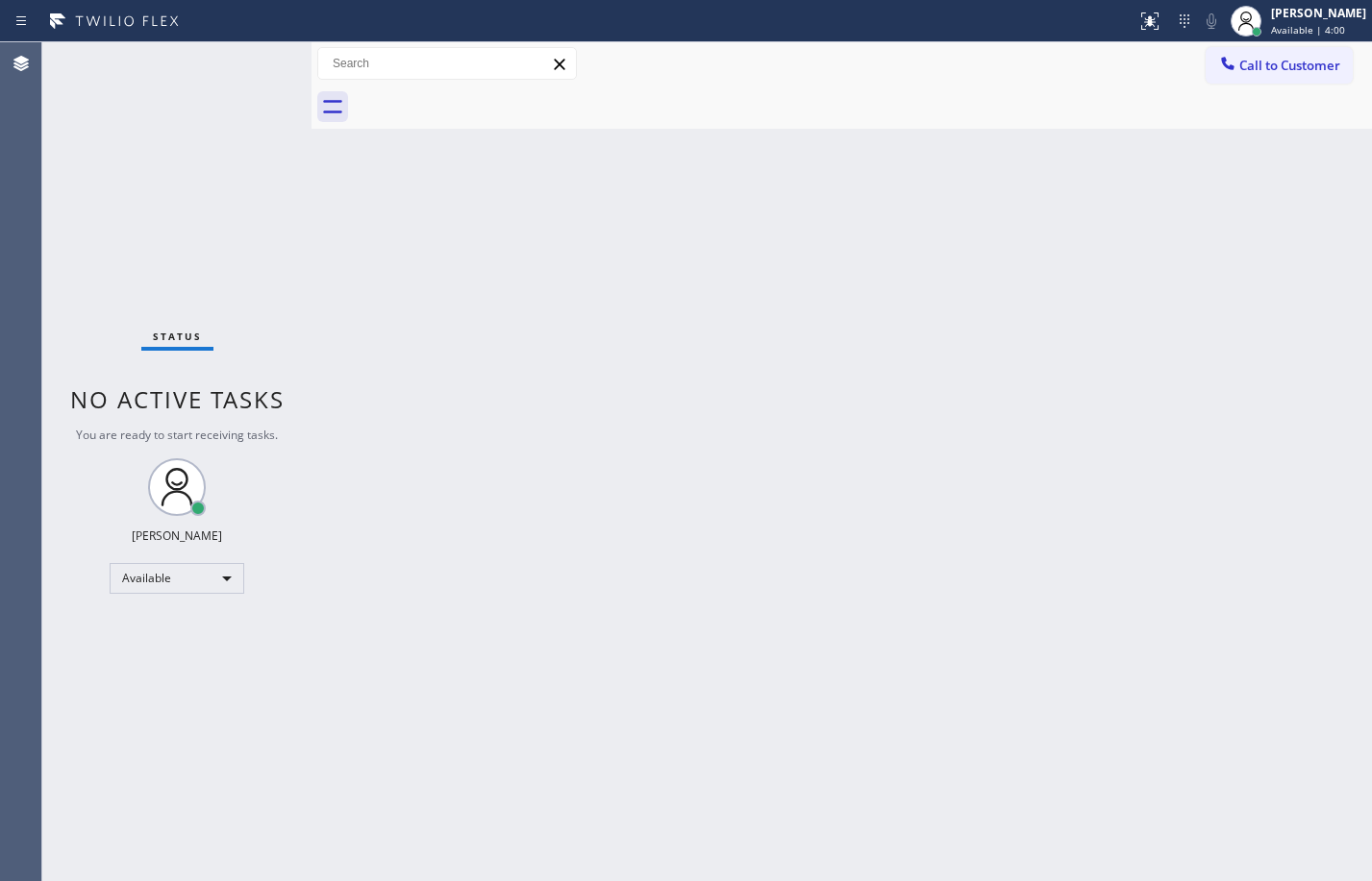
click at [256, 69] on div "Status No active tasks You are ready to start receiving tasks. [PERSON_NAME] Av…" at bounding box center [177, 461] width 269 height 839
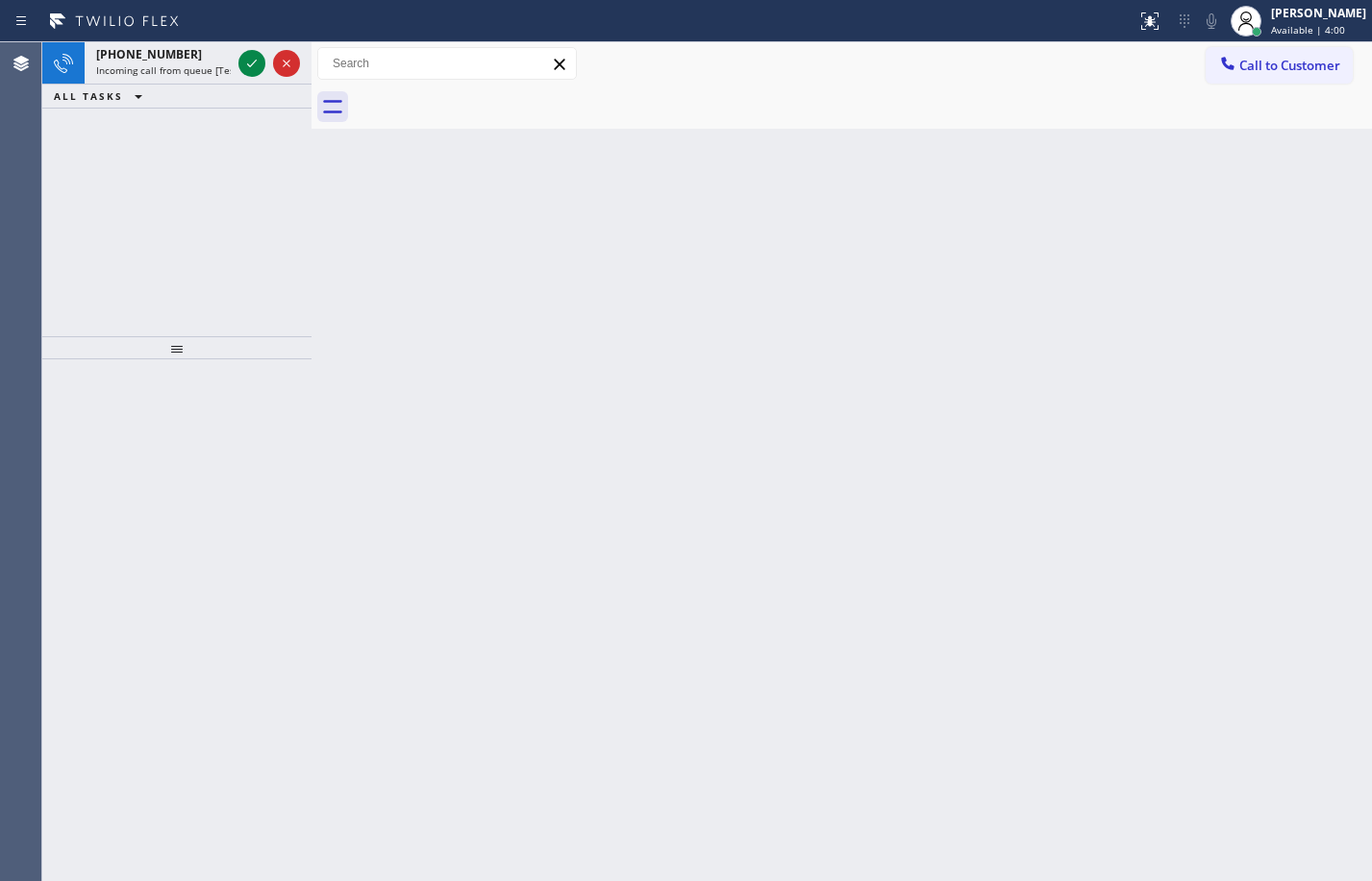
click at [256, 69] on icon at bounding box center [252, 63] width 23 height 23
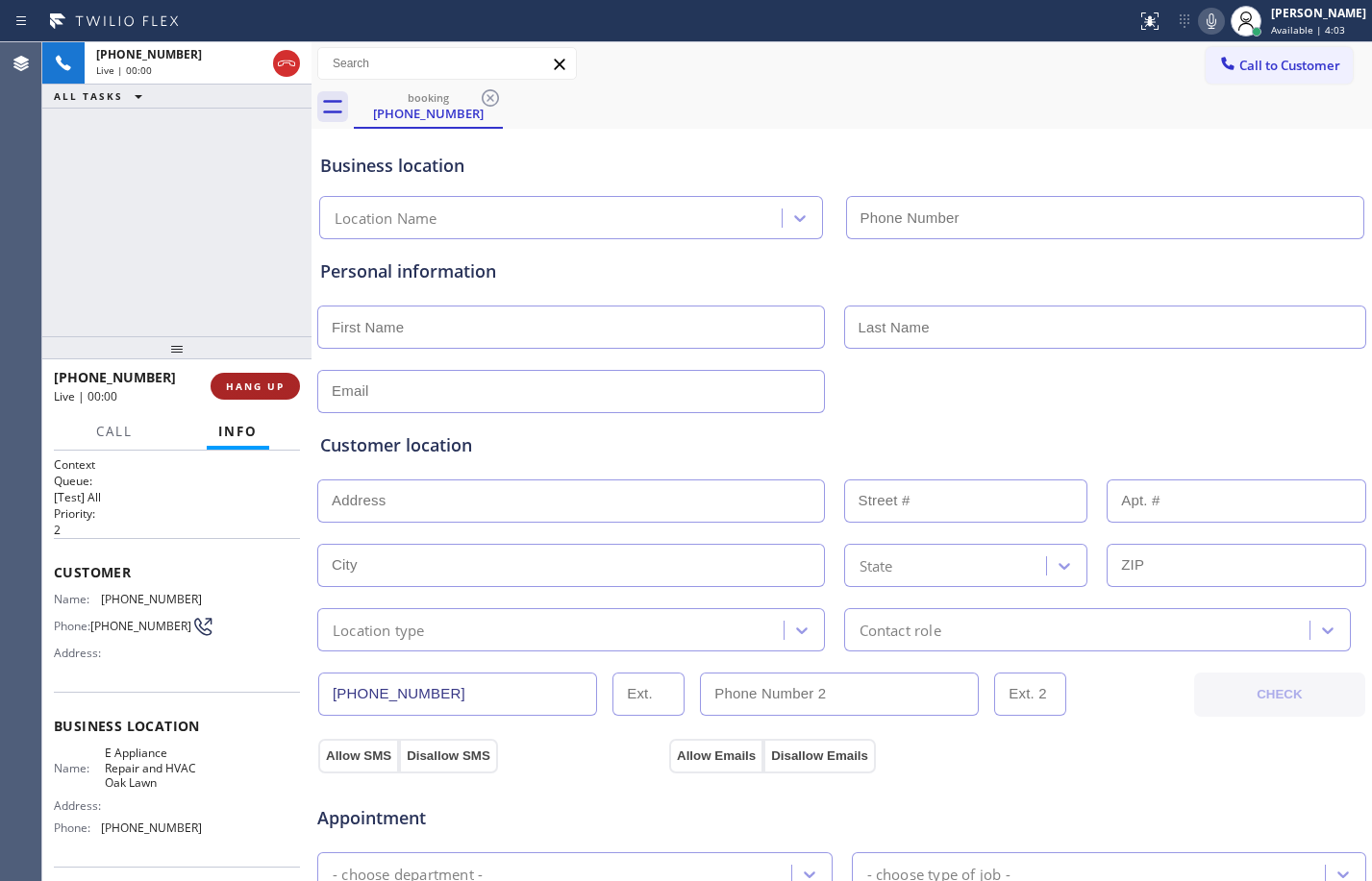
type input "[PHONE_NUMBER]"
click at [270, 388] on span "HANG UP" at bounding box center [256, 386] width 59 height 14
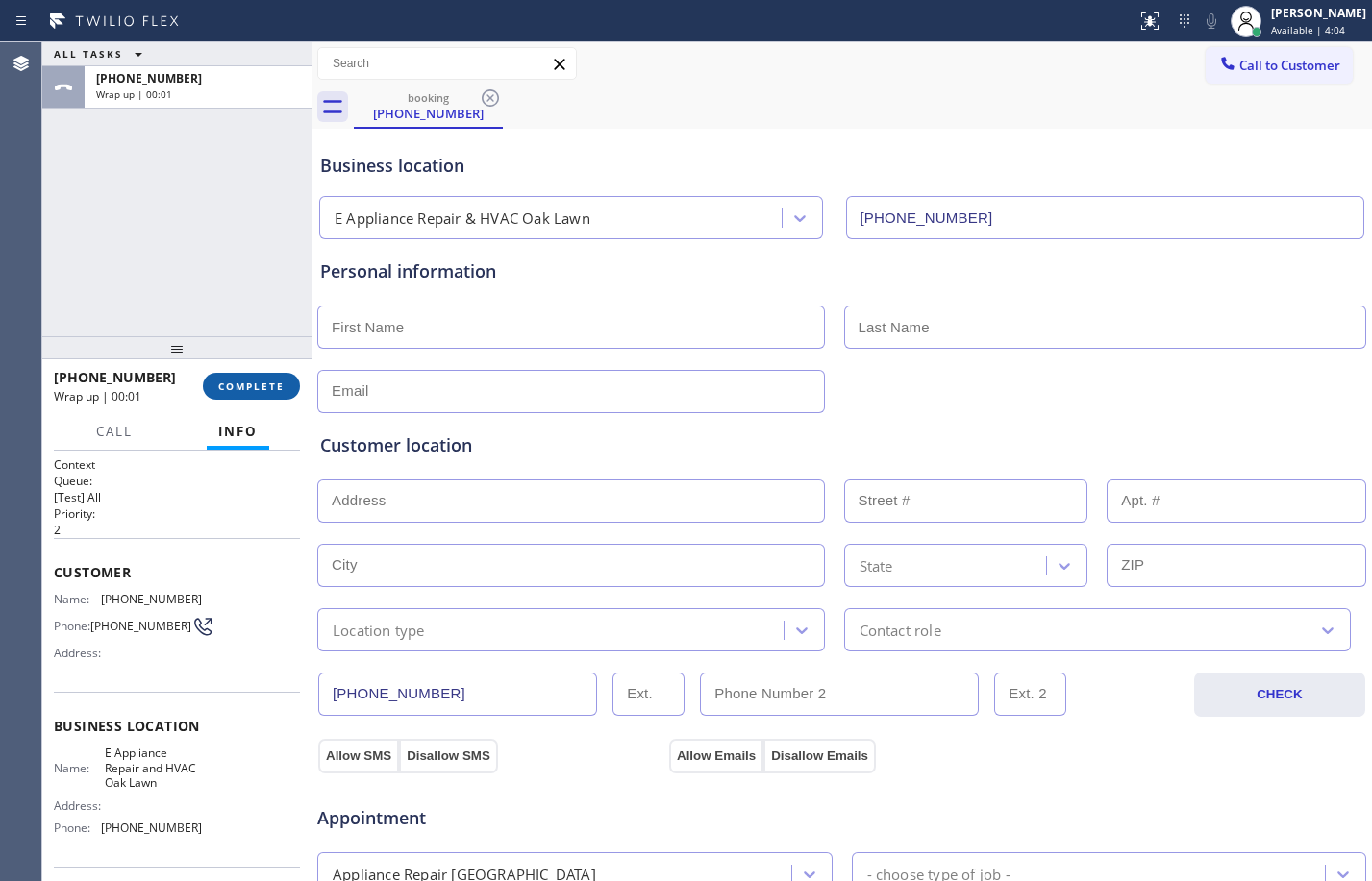
click at [270, 388] on span "COMPLETE" at bounding box center [252, 386] width 66 height 14
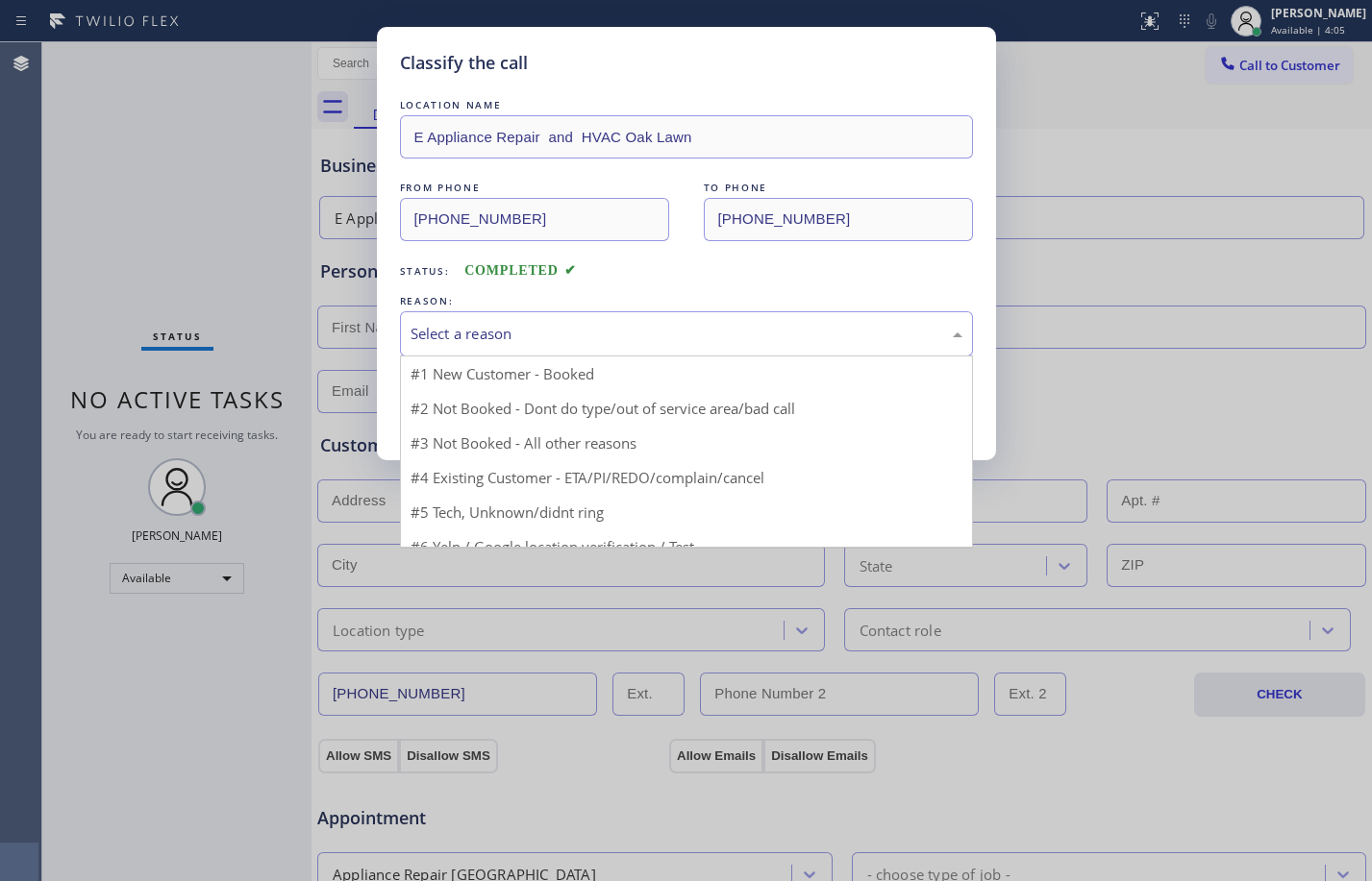
click at [688, 334] on div "Select a reason" at bounding box center [687, 334] width 552 height 22
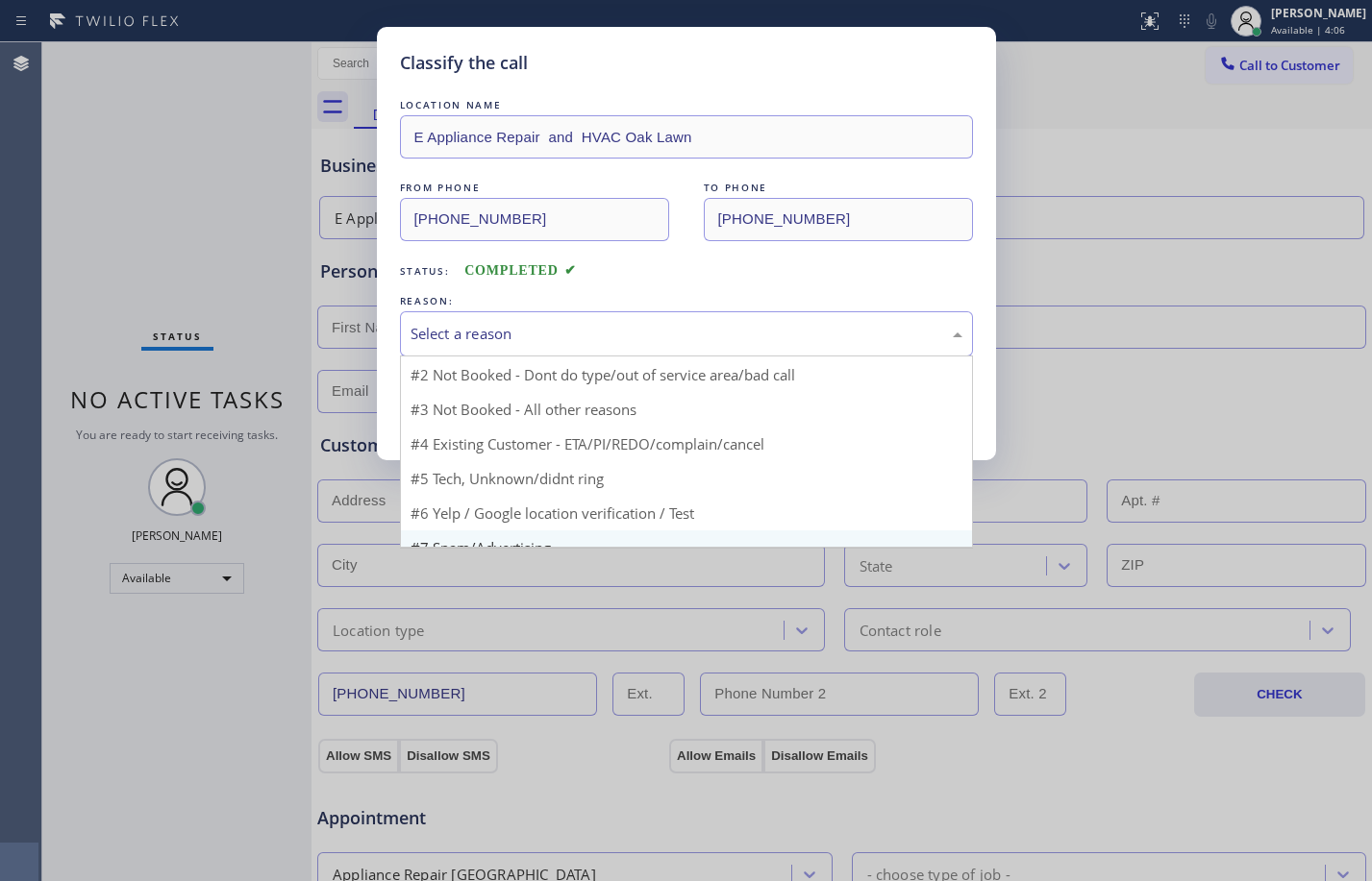
scroll to position [52, 0]
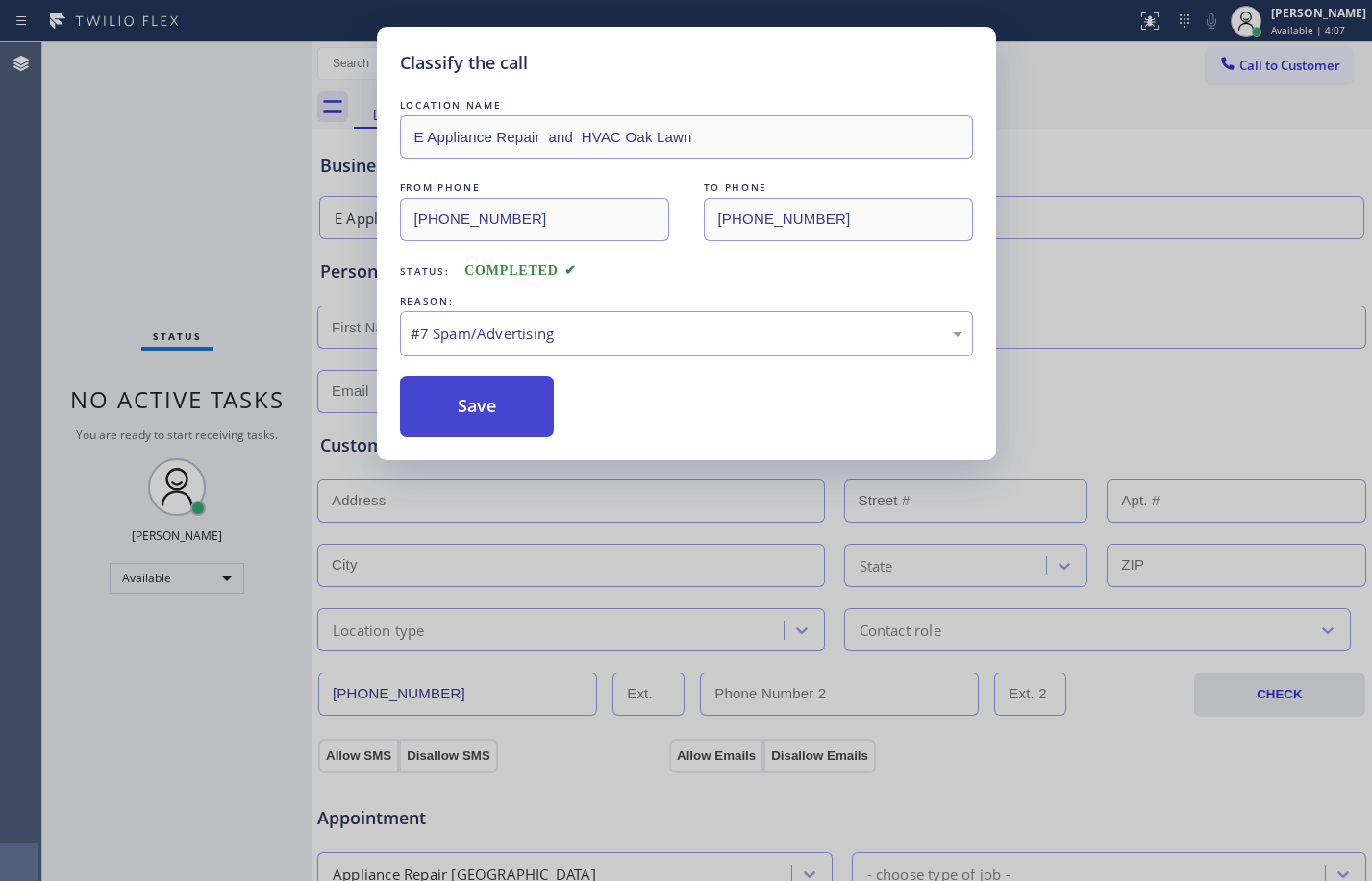
click at [512, 399] on button "Save" at bounding box center [477, 406] width 155 height 61
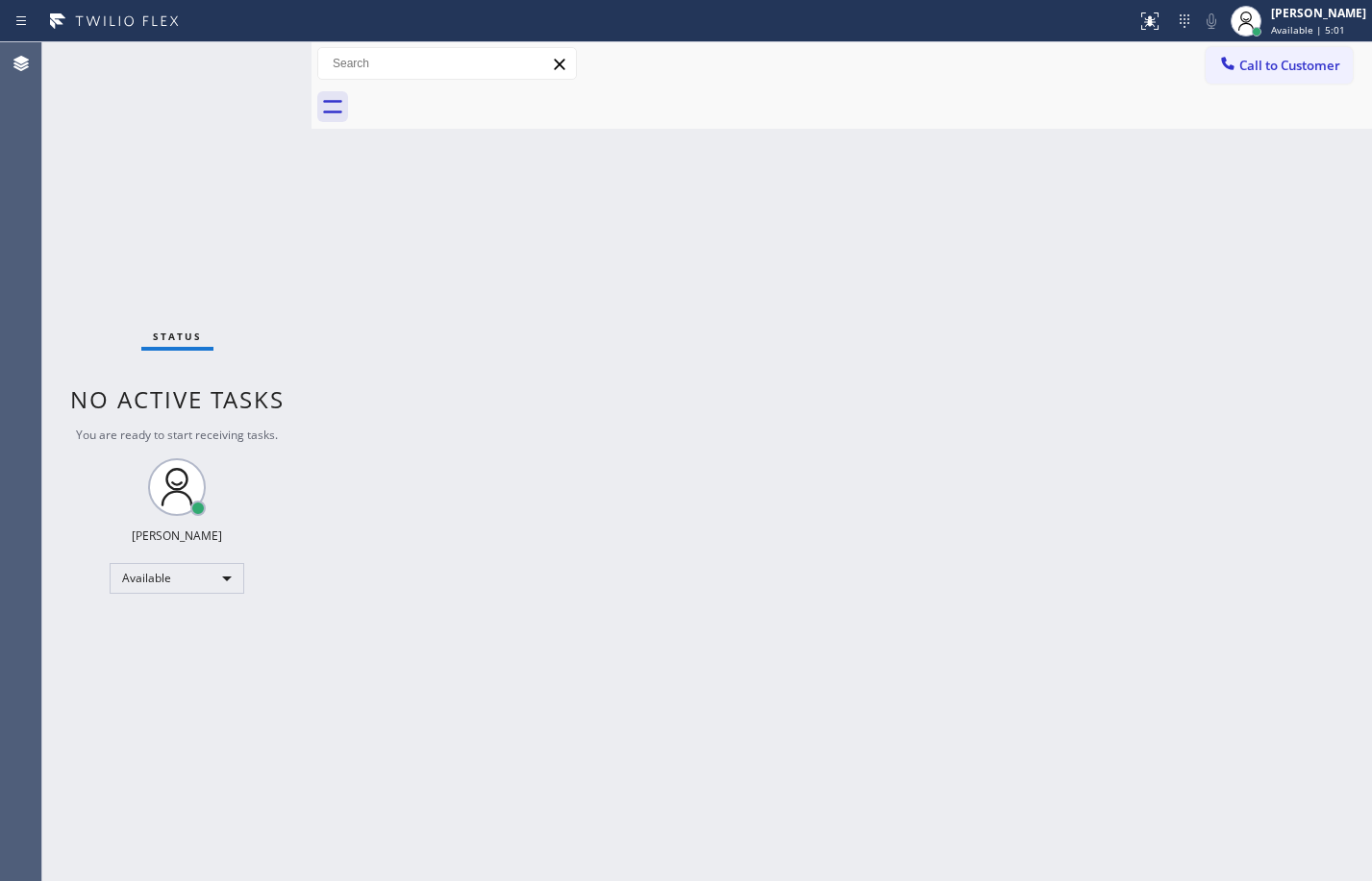
click at [196, 286] on div "Status No active tasks You are ready to start receiving tasks. [PERSON_NAME] Av…" at bounding box center [177, 461] width 269 height 839
click at [781, 451] on div "Back to Dashboard Change Sender ID Customers Technicians Select a contact Outbo…" at bounding box center [841, 461] width 1061 height 839
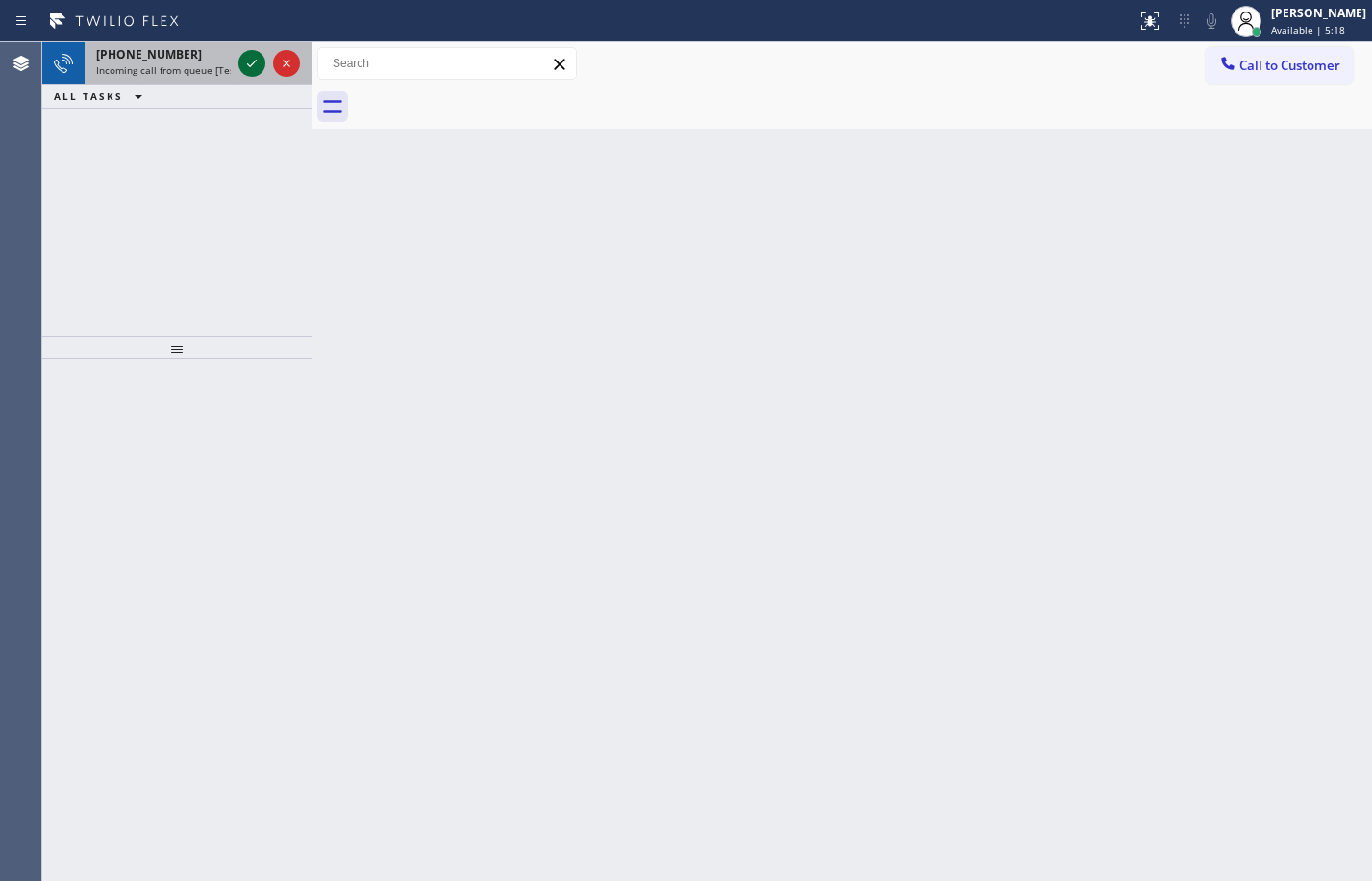
click at [239, 73] on div at bounding box center [252, 63] width 27 height 23
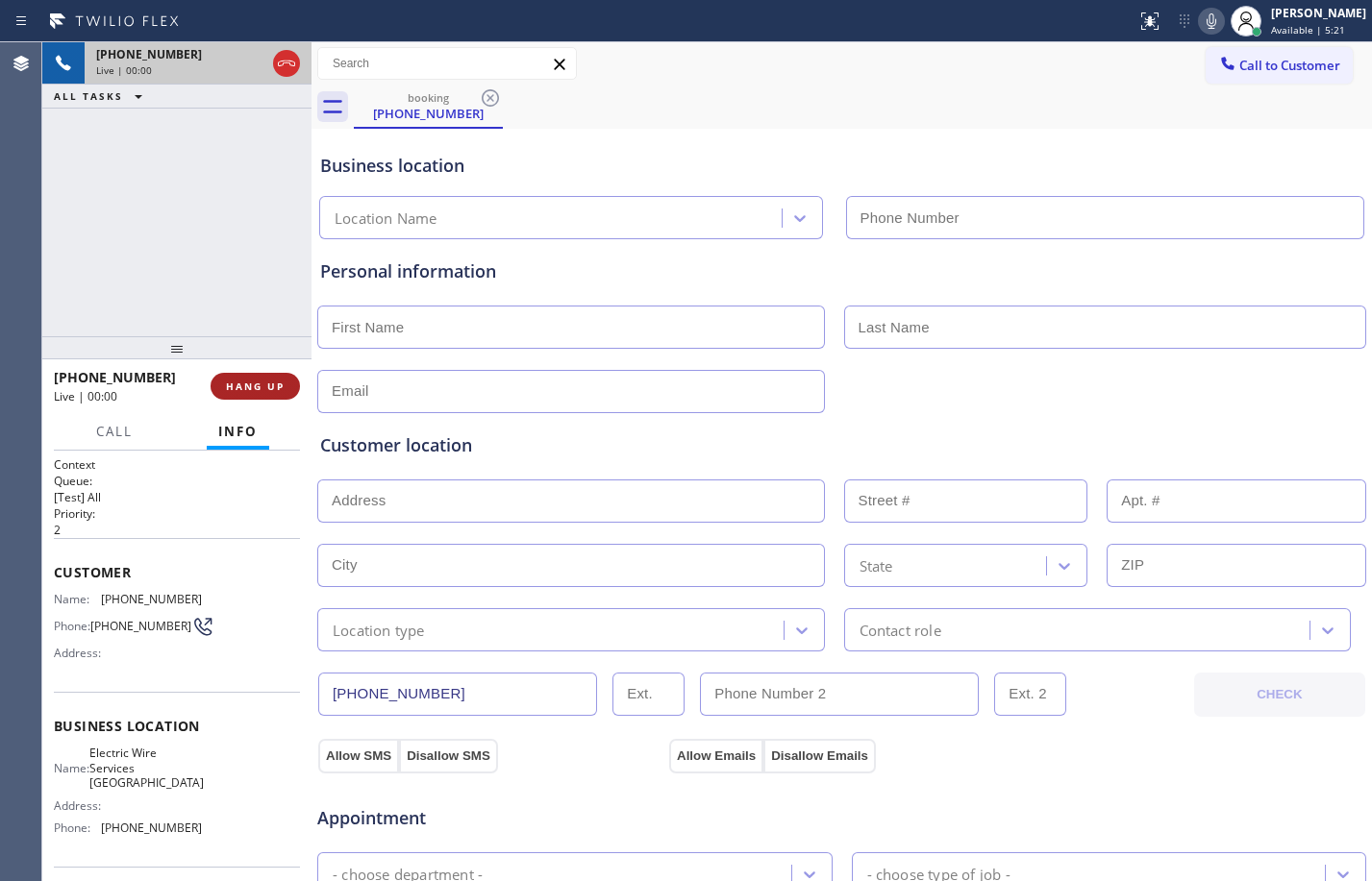
type input "[PHONE_NUMBER]"
click at [266, 389] on span "HANG UP" at bounding box center [256, 386] width 59 height 14
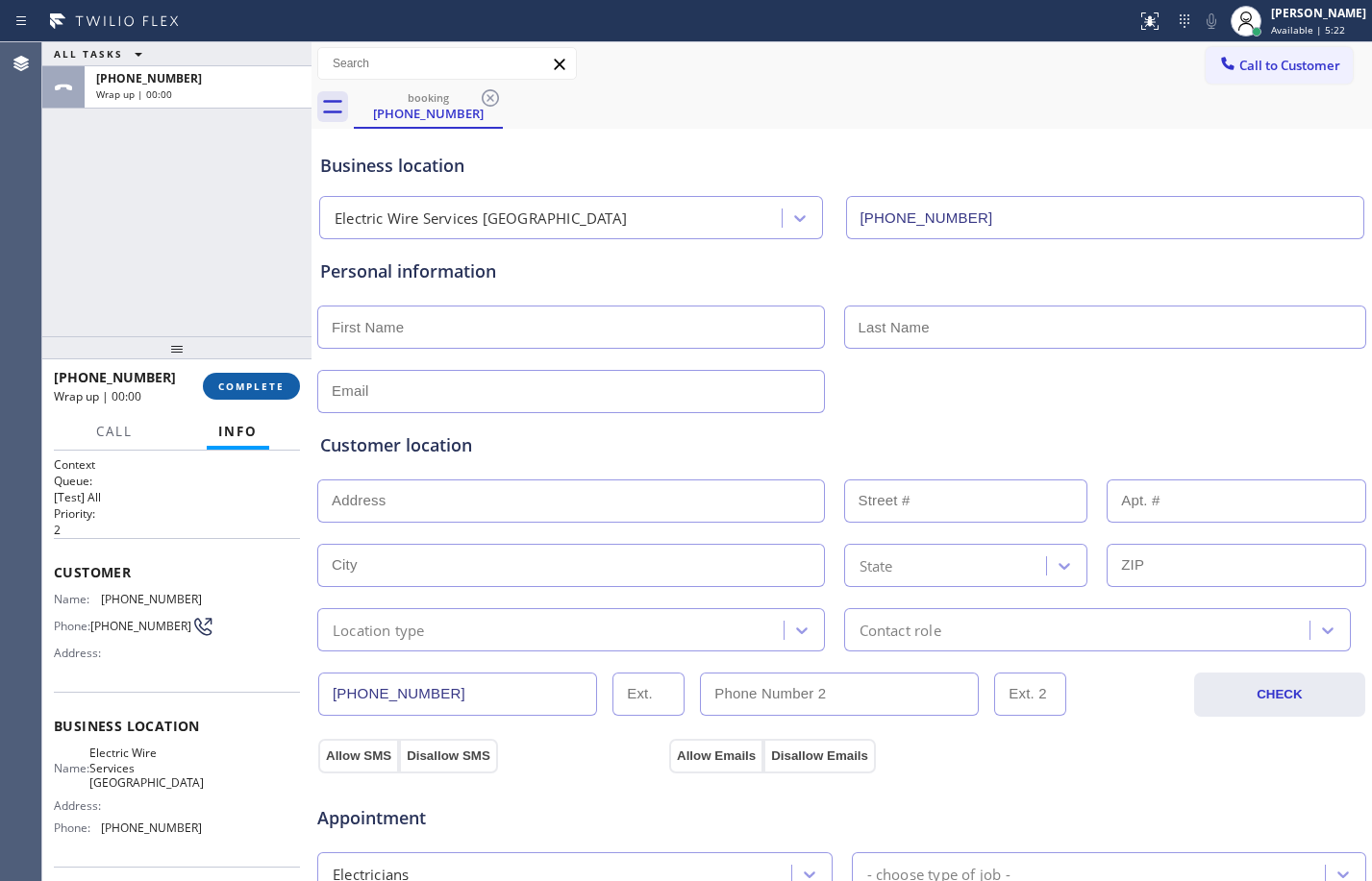
click at [266, 389] on span "COMPLETE" at bounding box center [252, 386] width 66 height 14
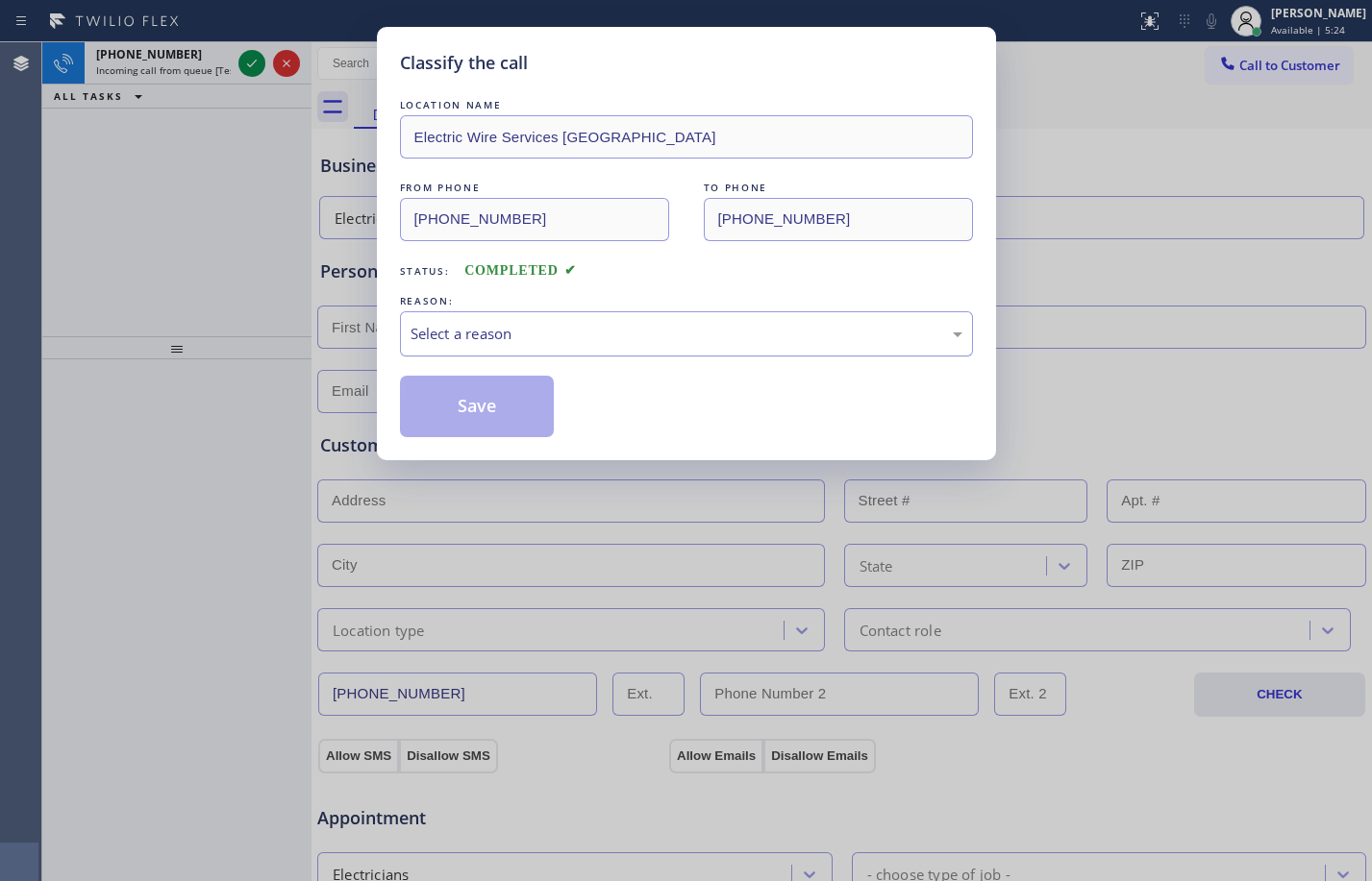
click at [466, 331] on div "Select a reason" at bounding box center [687, 334] width 552 height 22
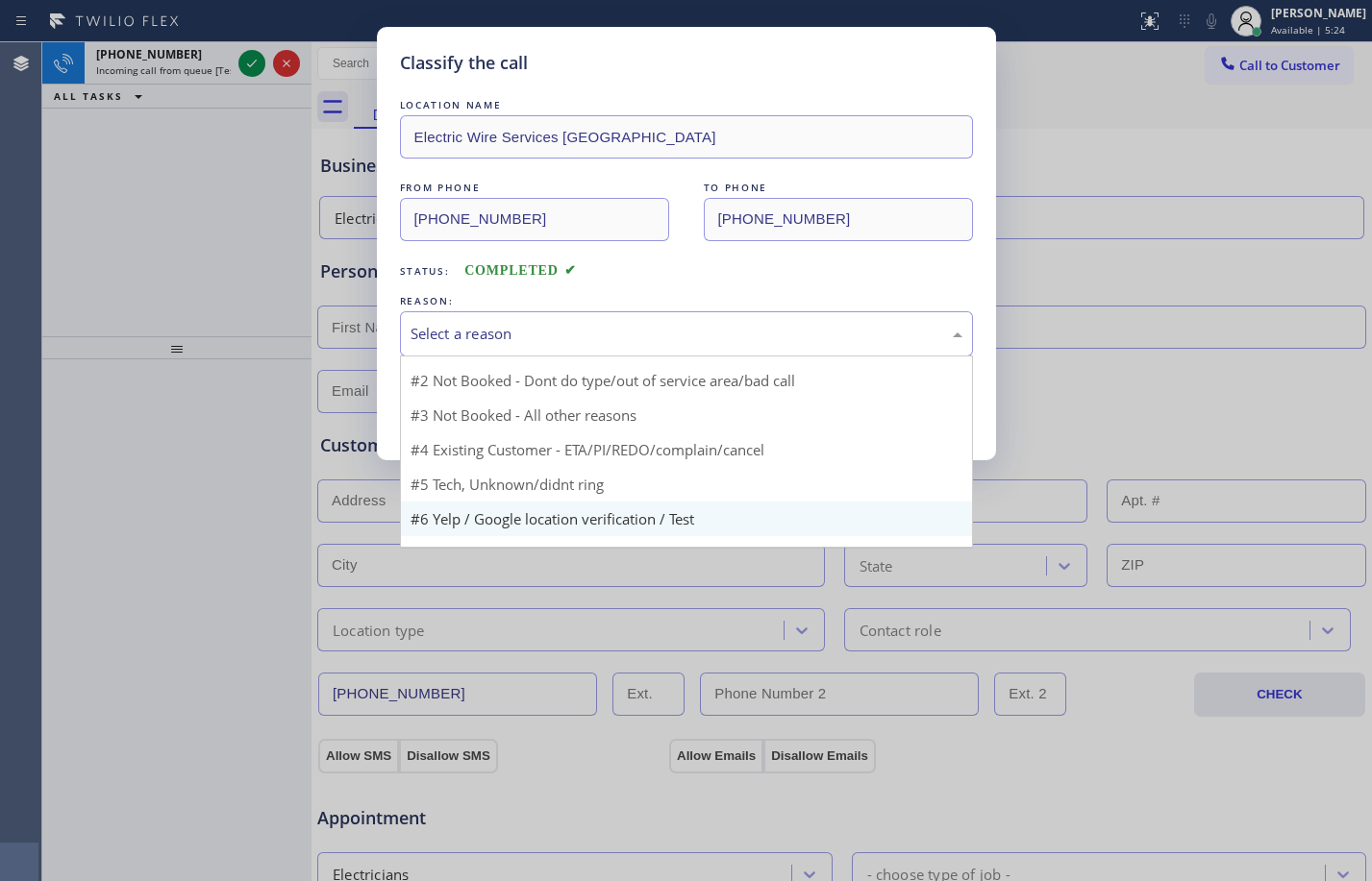
scroll to position [52, 0]
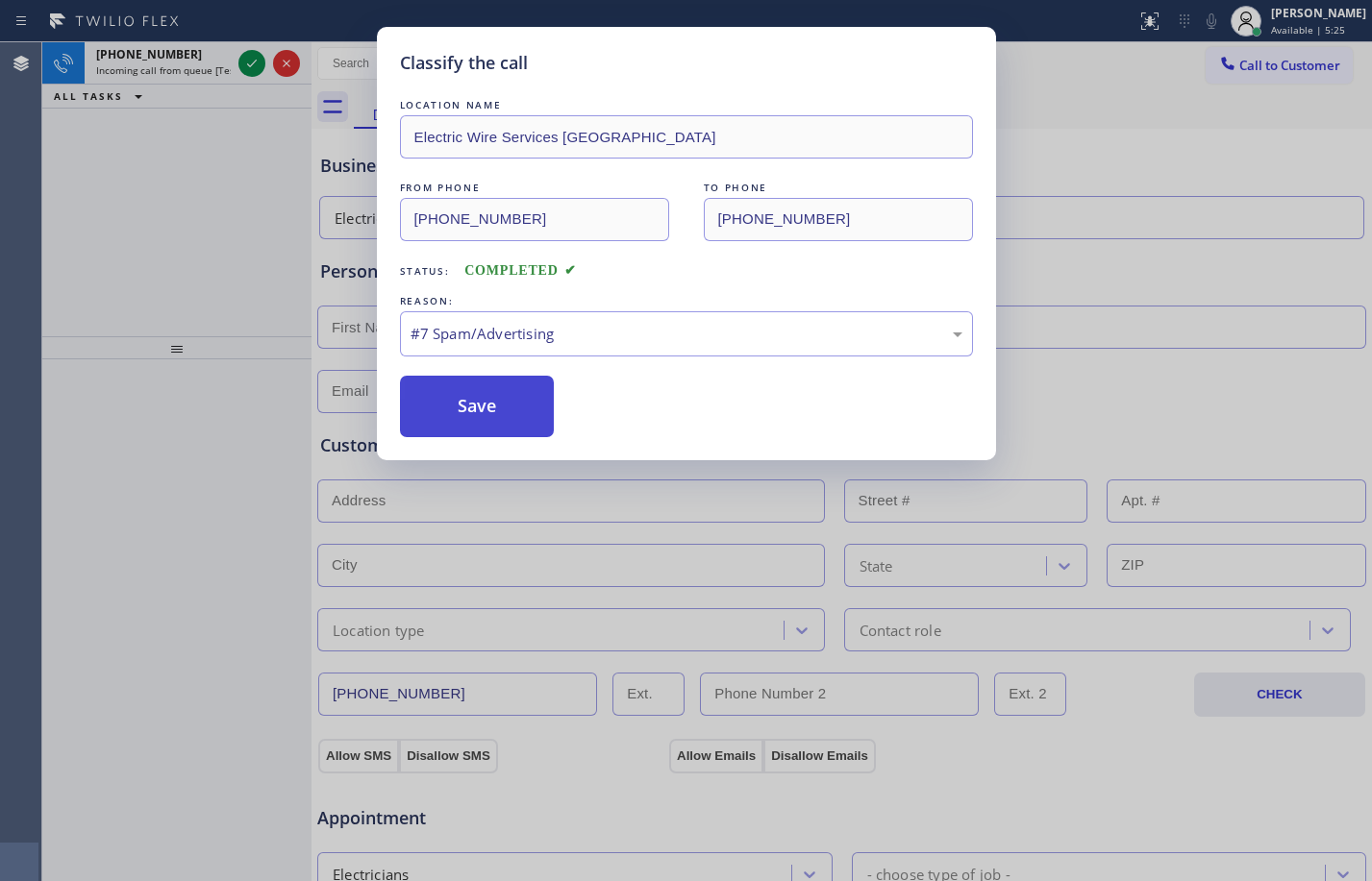
click at [475, 411] on button "Save" at bounding box center [477, 406] width 155 height 61
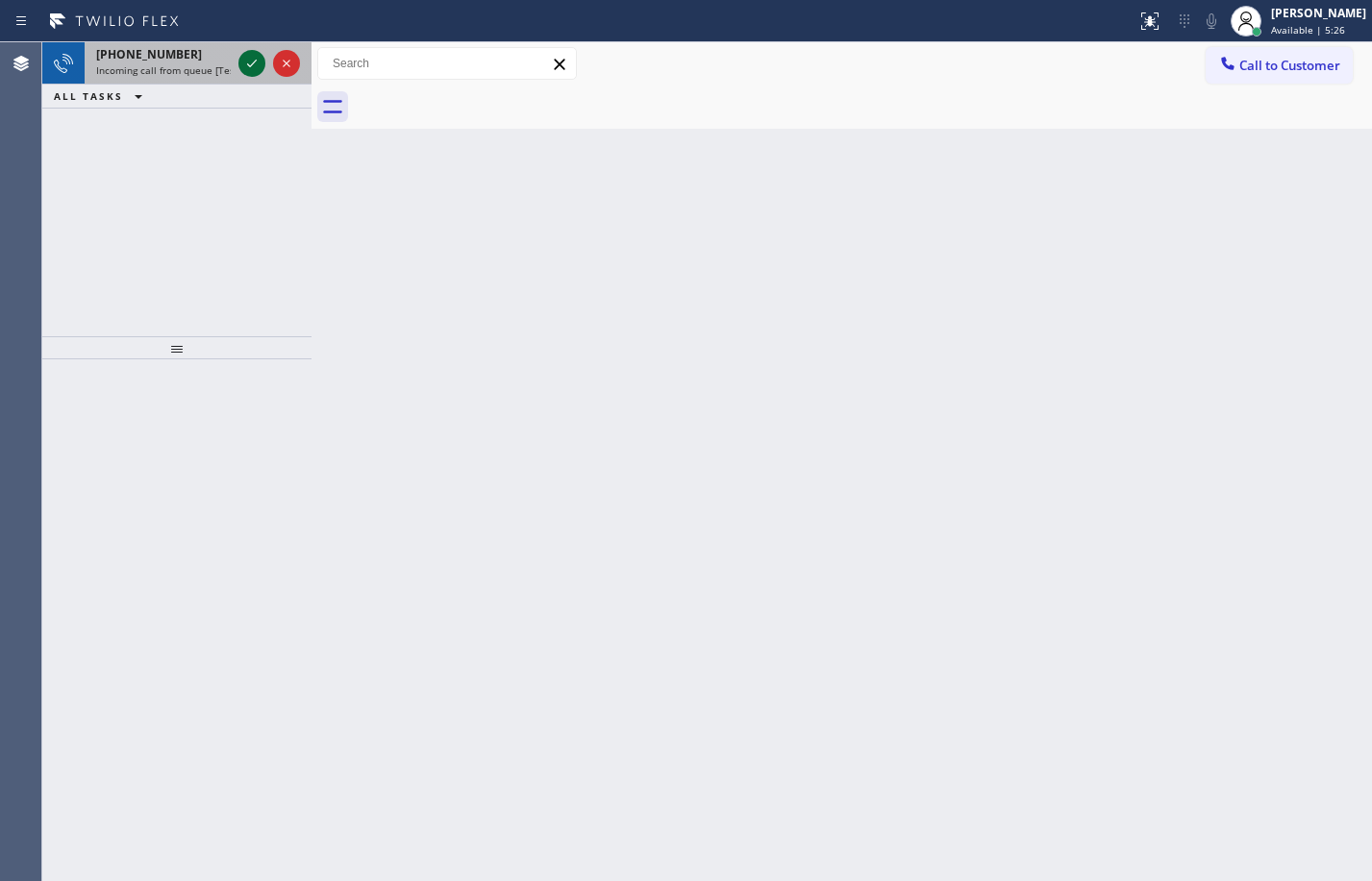
click at [257, 64] on icon at bounding box center [252, 63] width 23 height 23
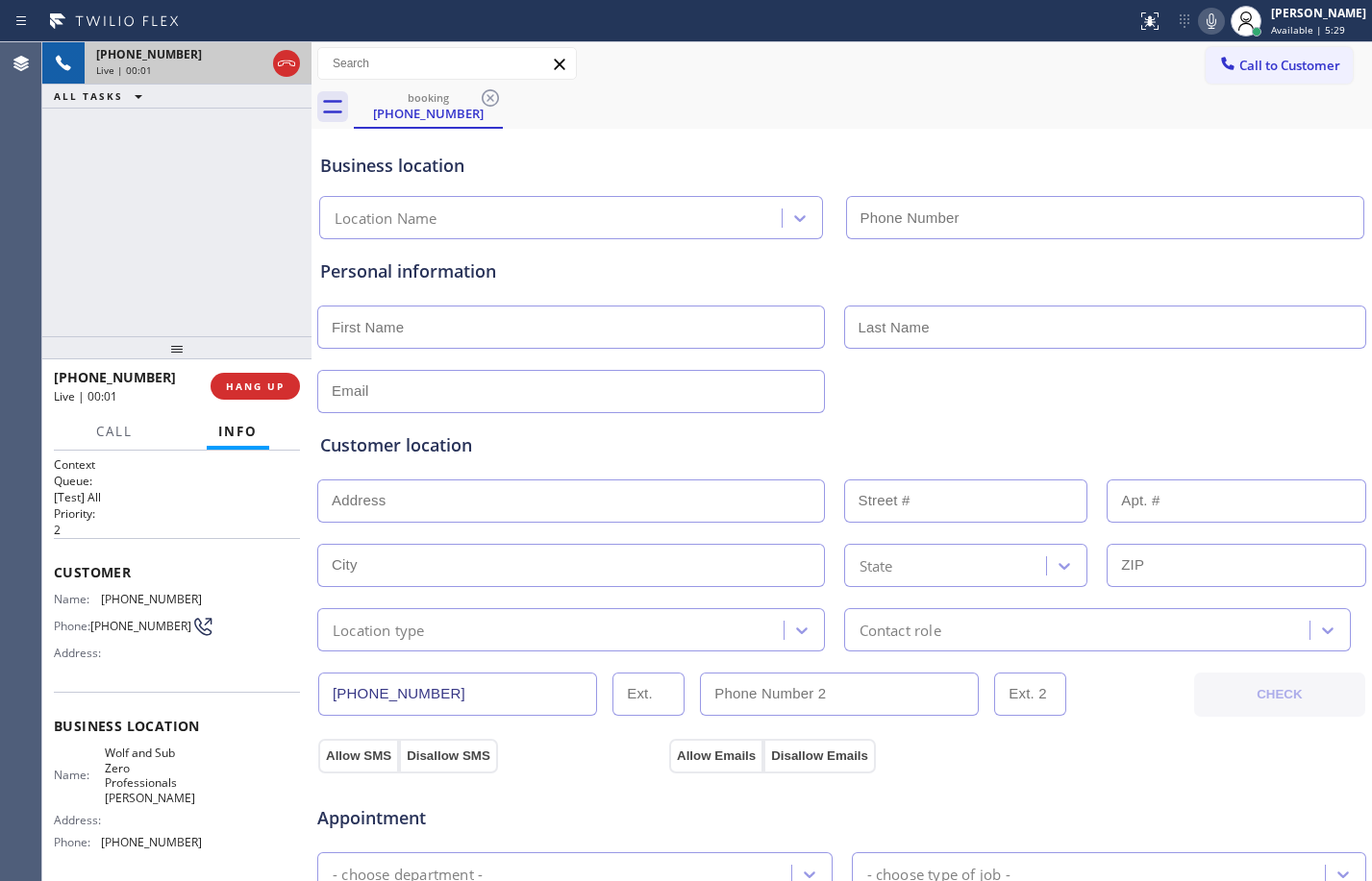
type input "[PHONE_NUMBER]"
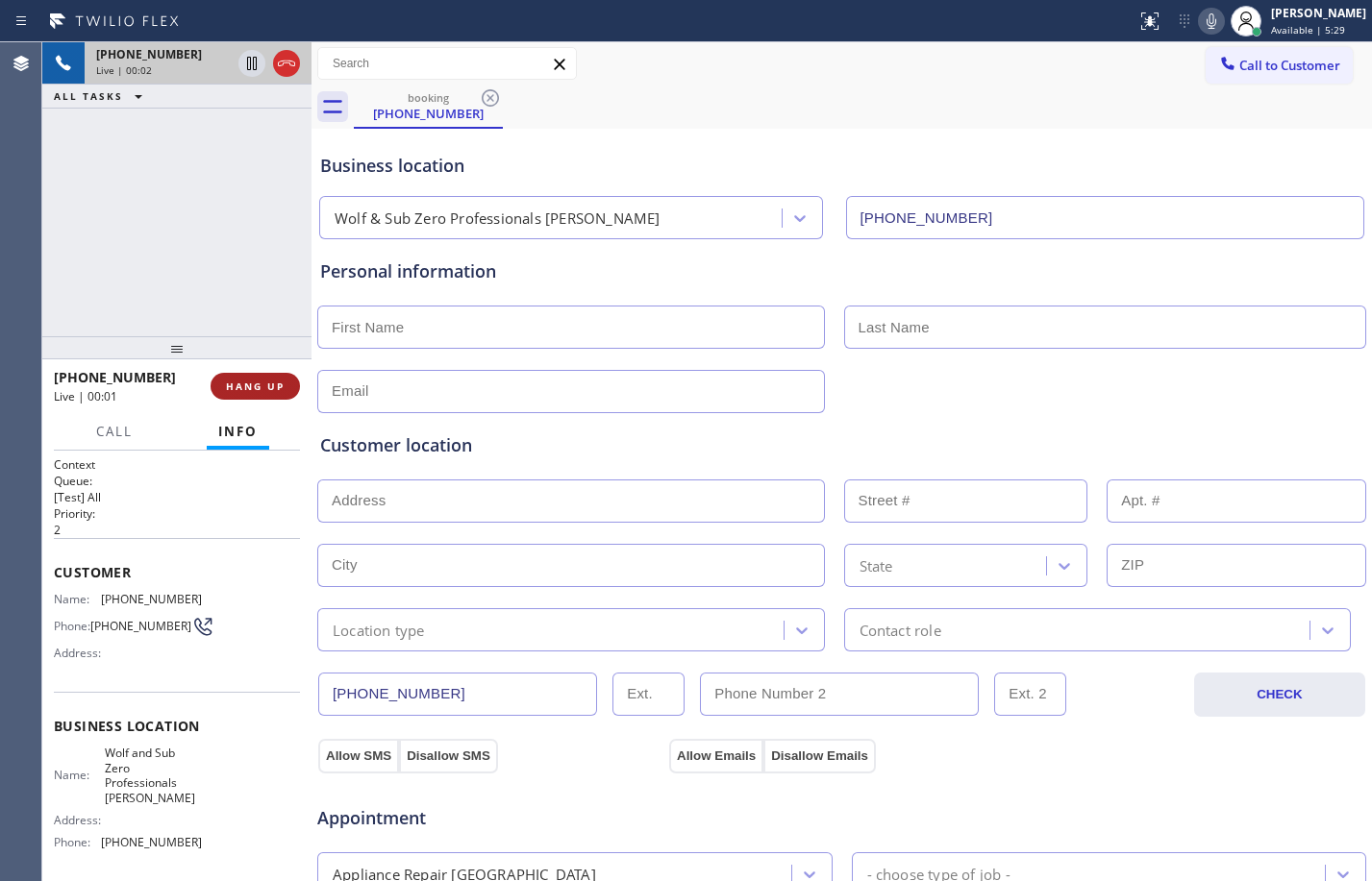
click at [279, 393] on button "HANG UP" at bounding box center [256, 386] width 90 height 27
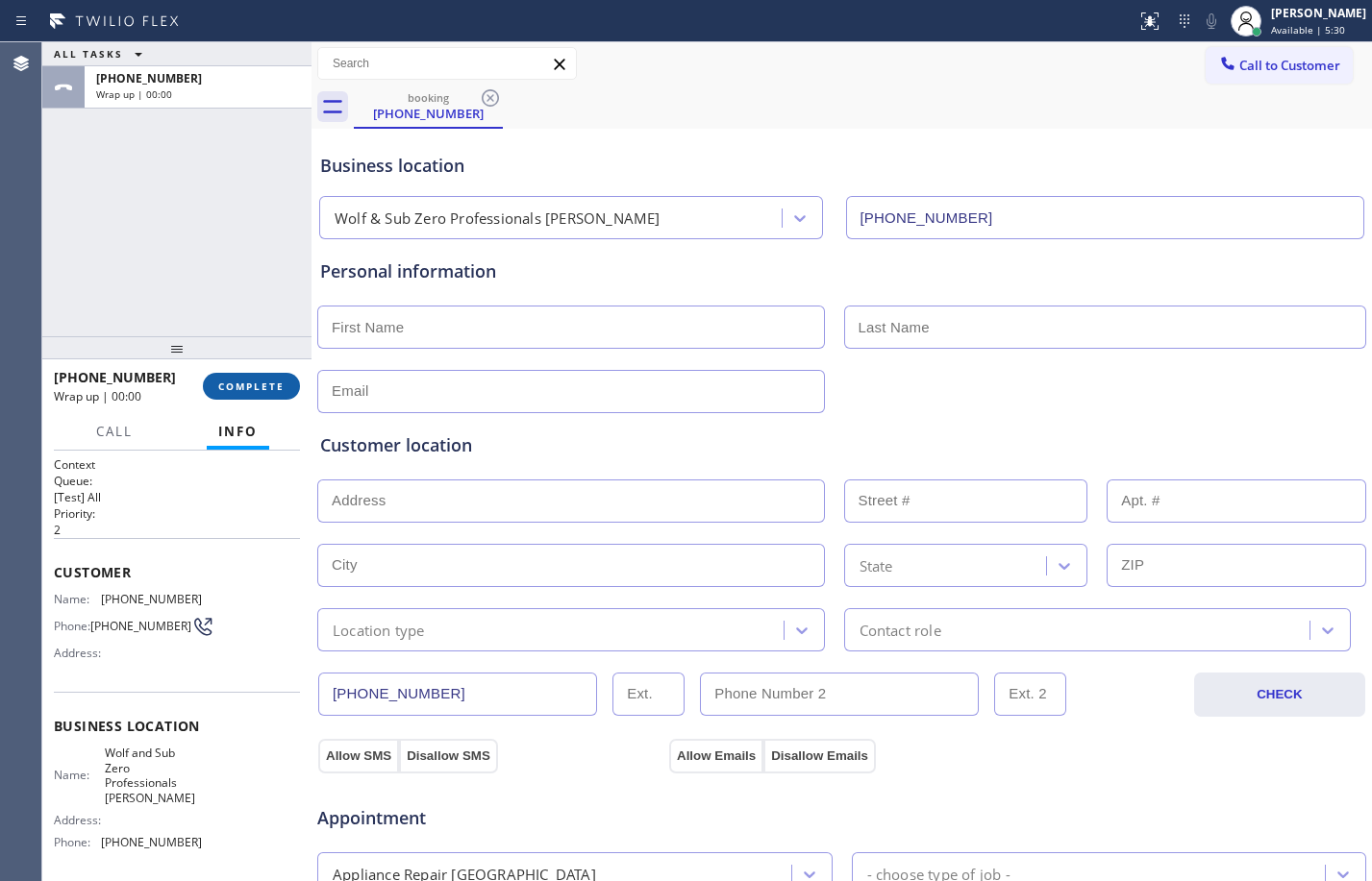
click at [271, 389] on span "COMPLETE" at bounding box center [252, 386] width 66 height 14
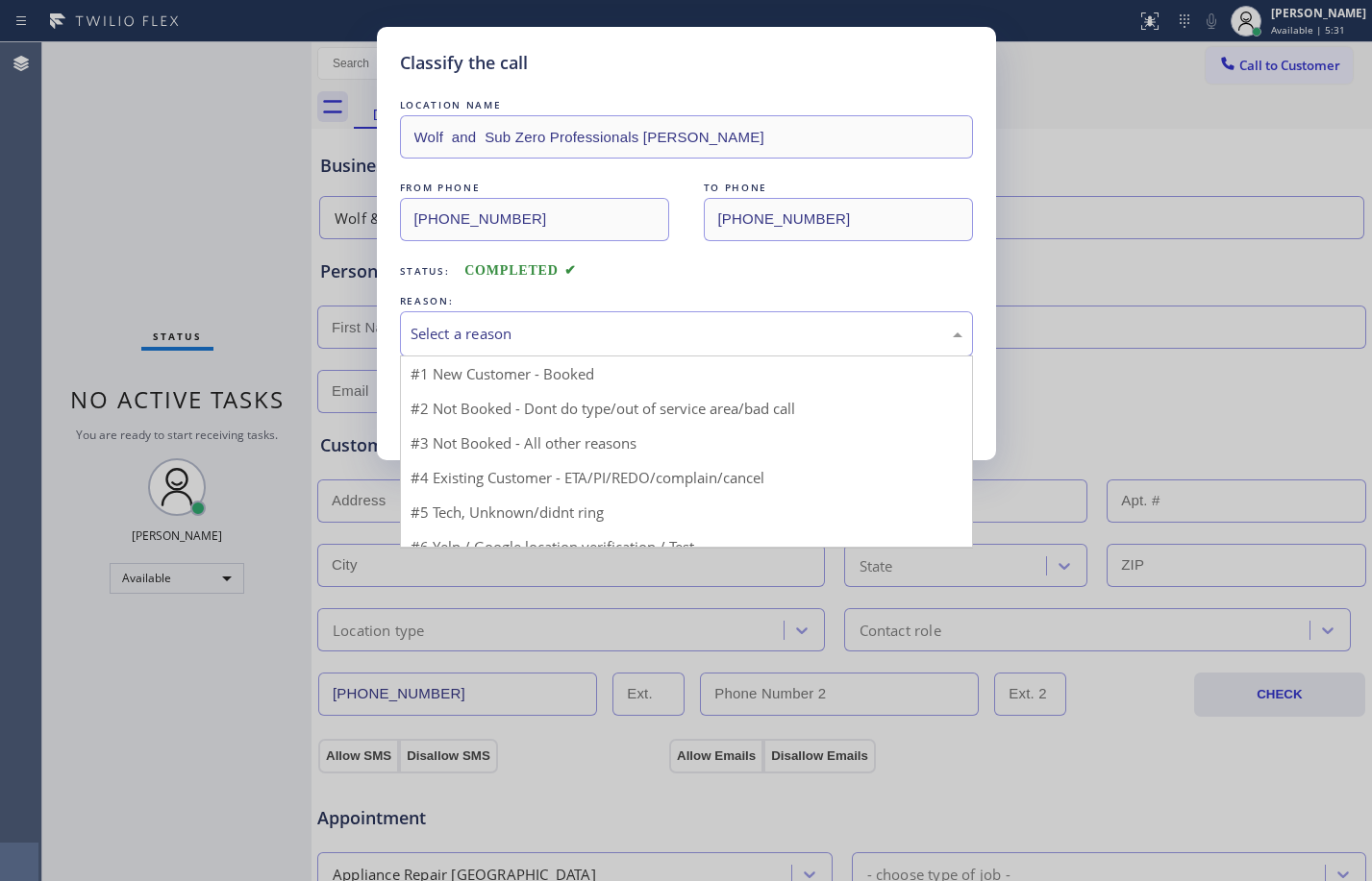
click at [642, 346] on div "Select a reason" at bounding box center [686, 334] width 573 height 45
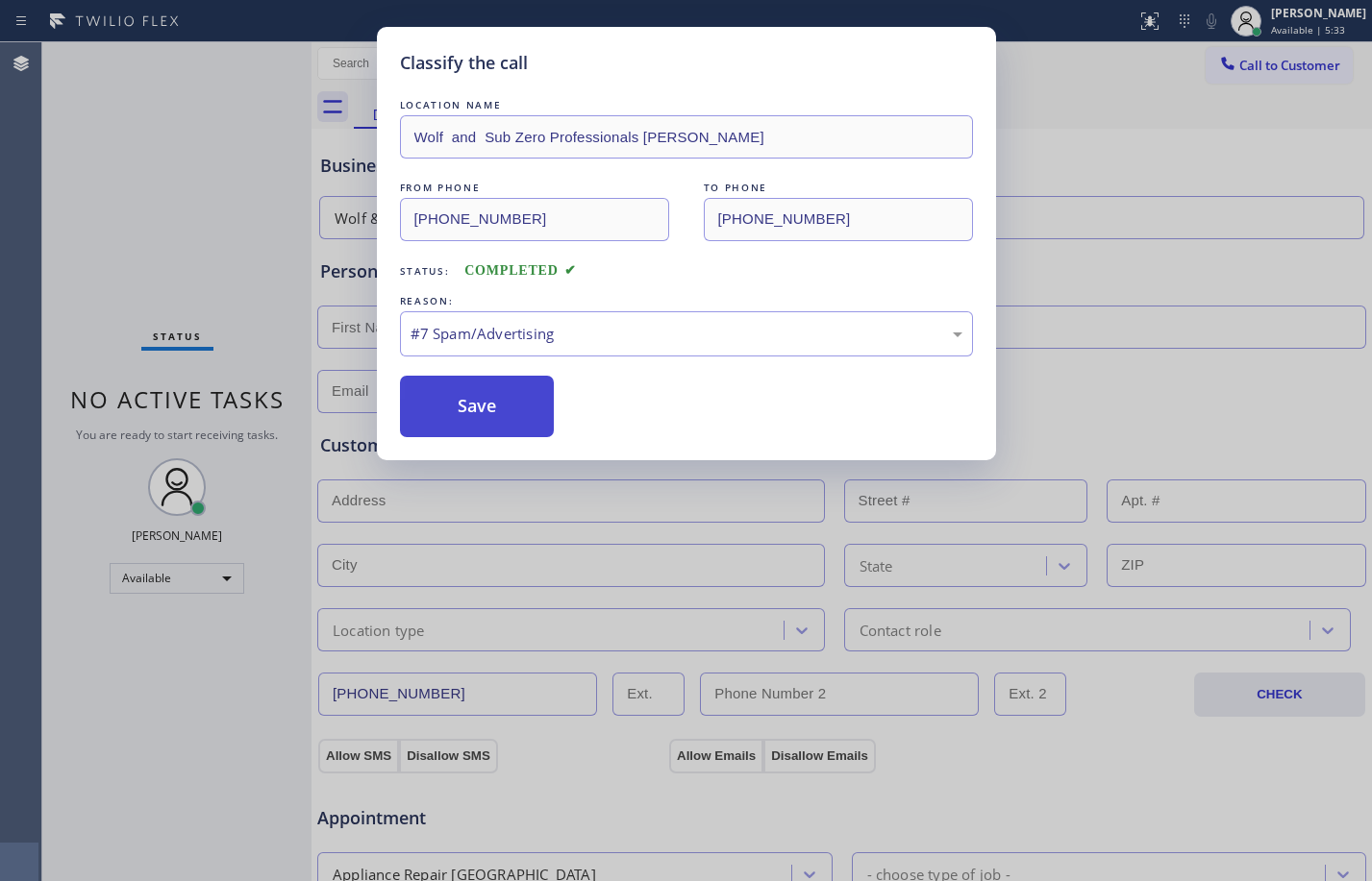
click at [477, 422] on button "Save" at bounding box center [477, 406] width 155 height 61
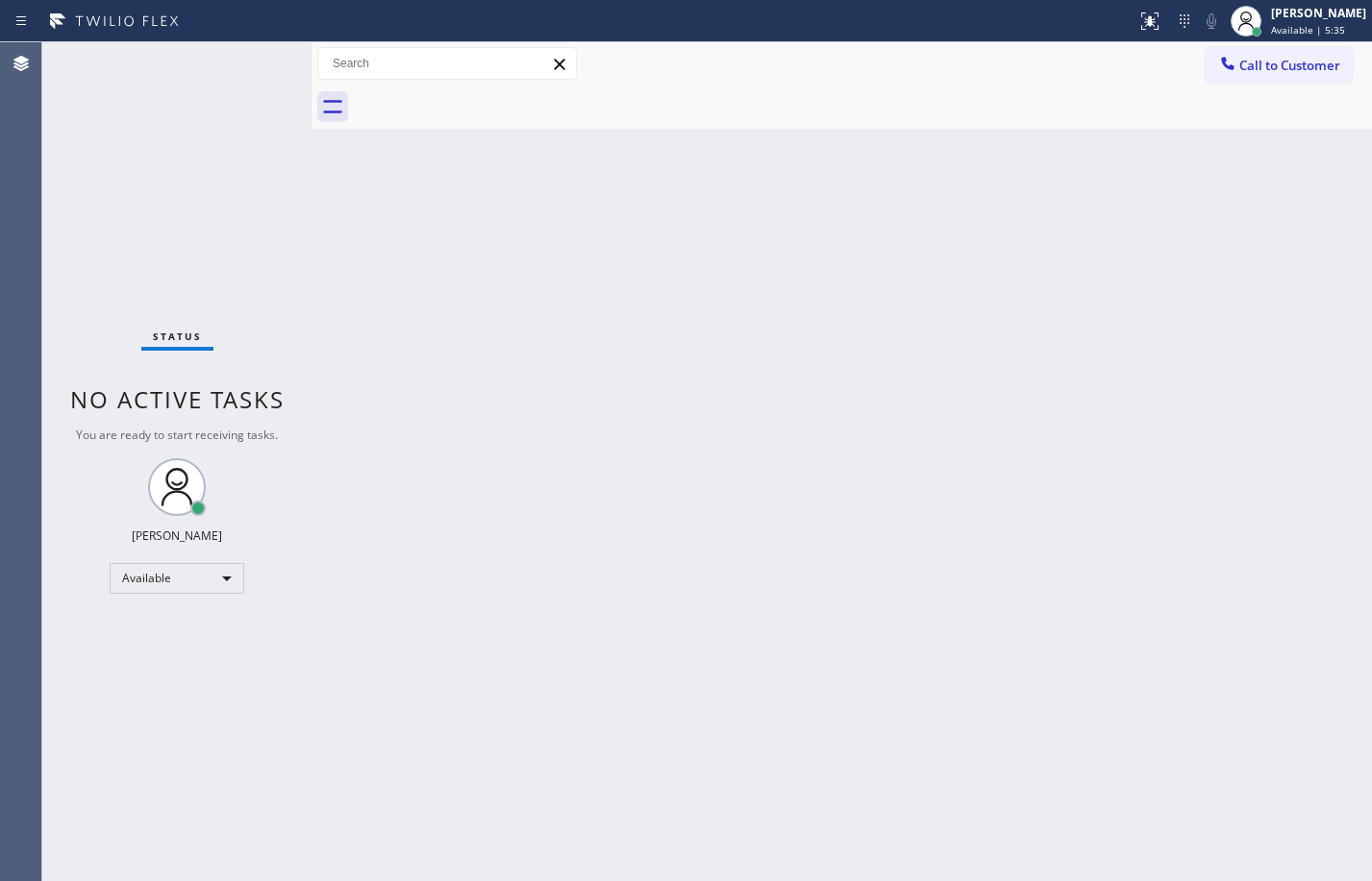
click at [270, 106] on div "Status No active tasks You are ready to start receiving tasks. [PERSON_NAME] Av…" at bounding box center [177, 461] width 269 height 839
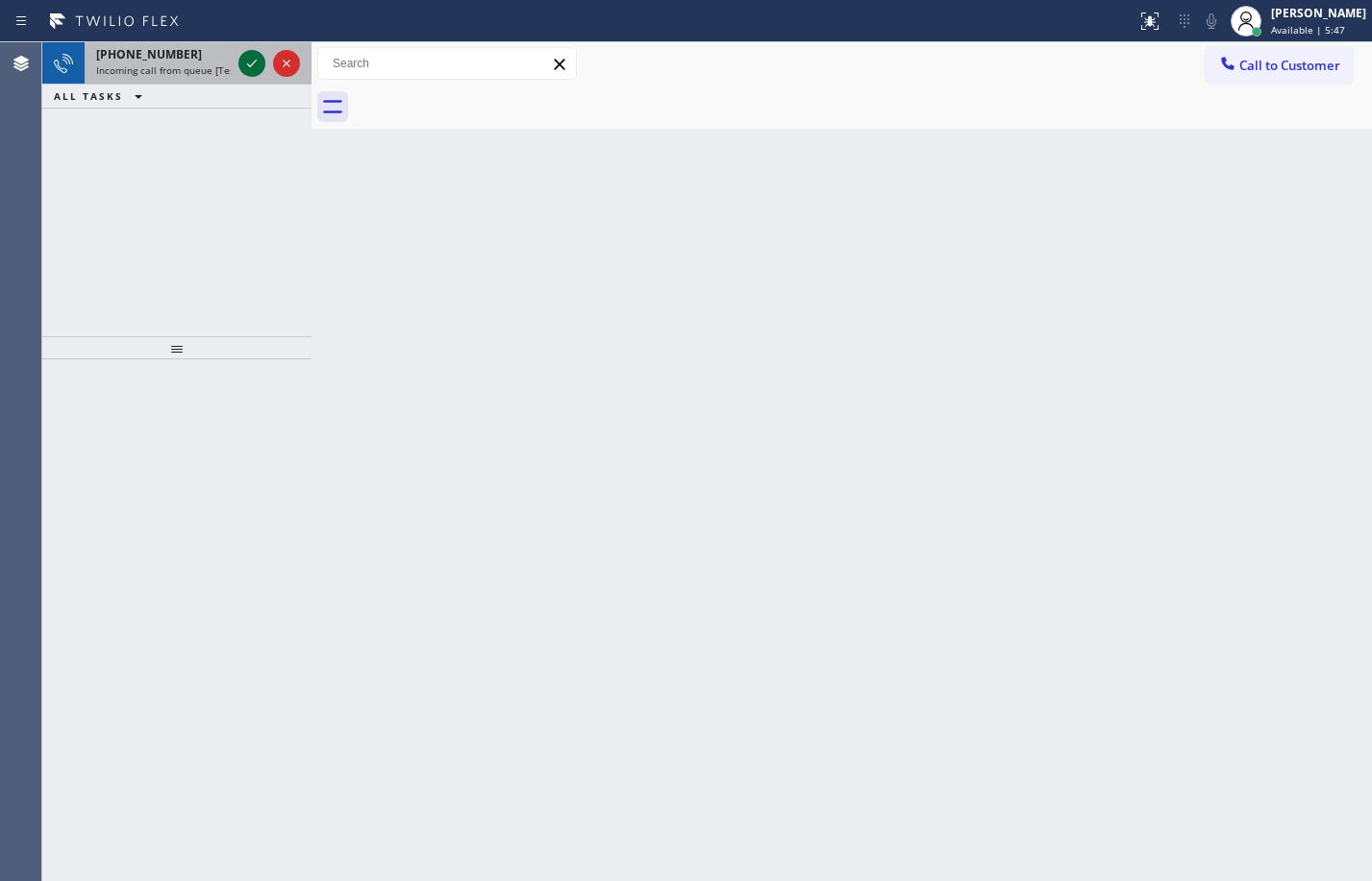
click at [248, 61] on icon at bounding box center [252, 63] width 23 height 23
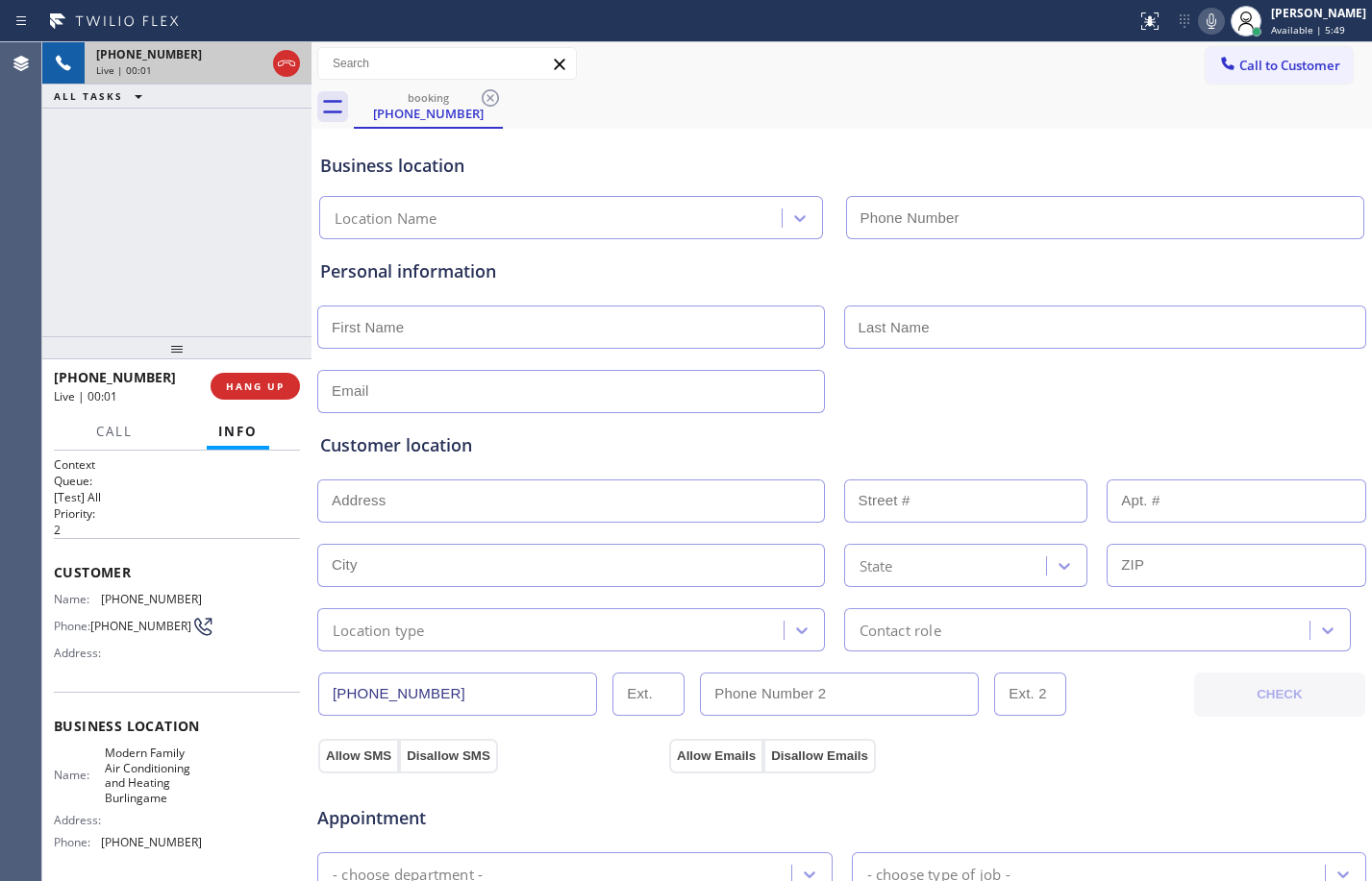
type input "[PHONE_NUMBER]"
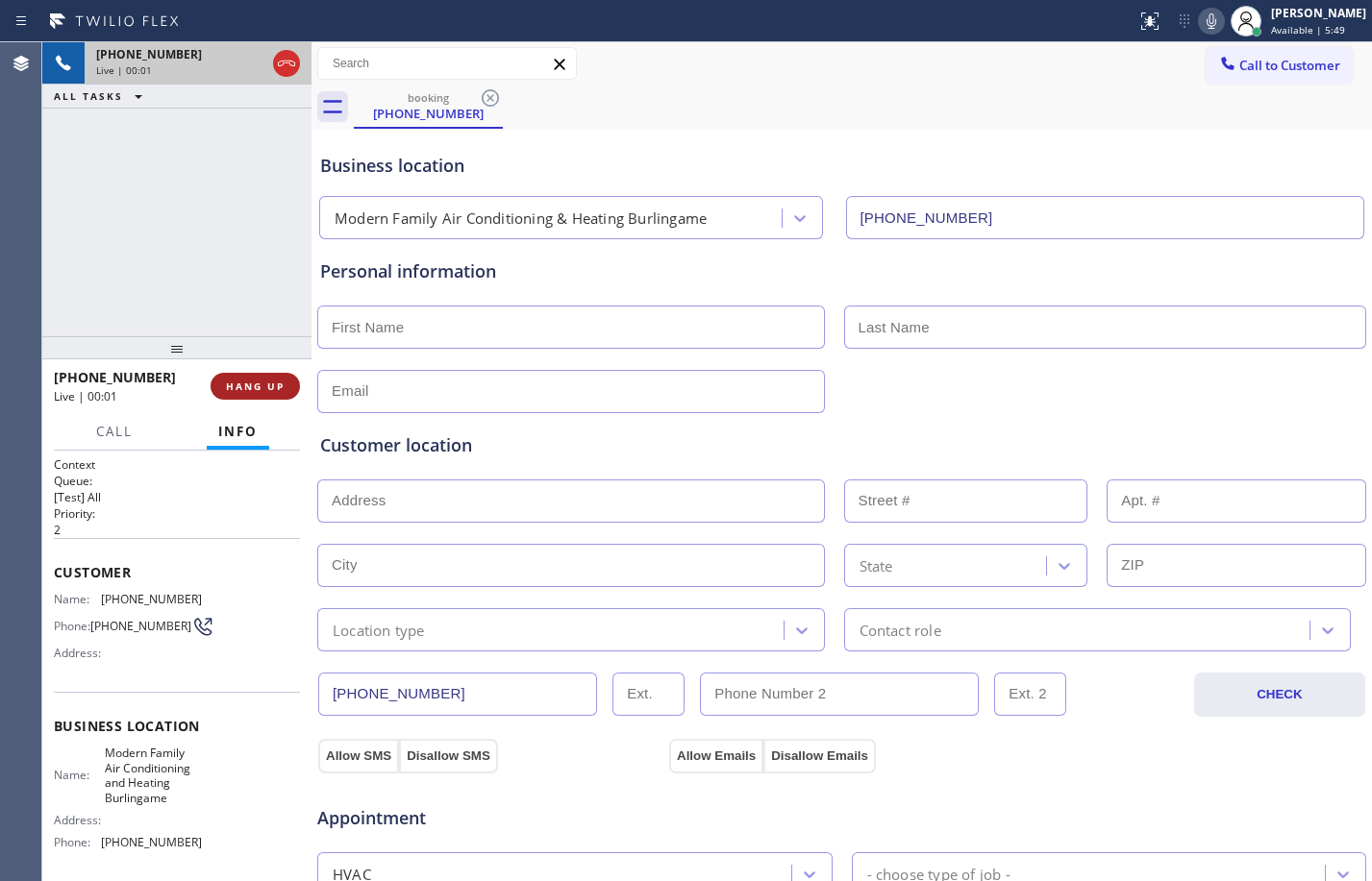
click at [253, 392] on span "HANG UP" at bounding box center [256, 386] width 59 height 14
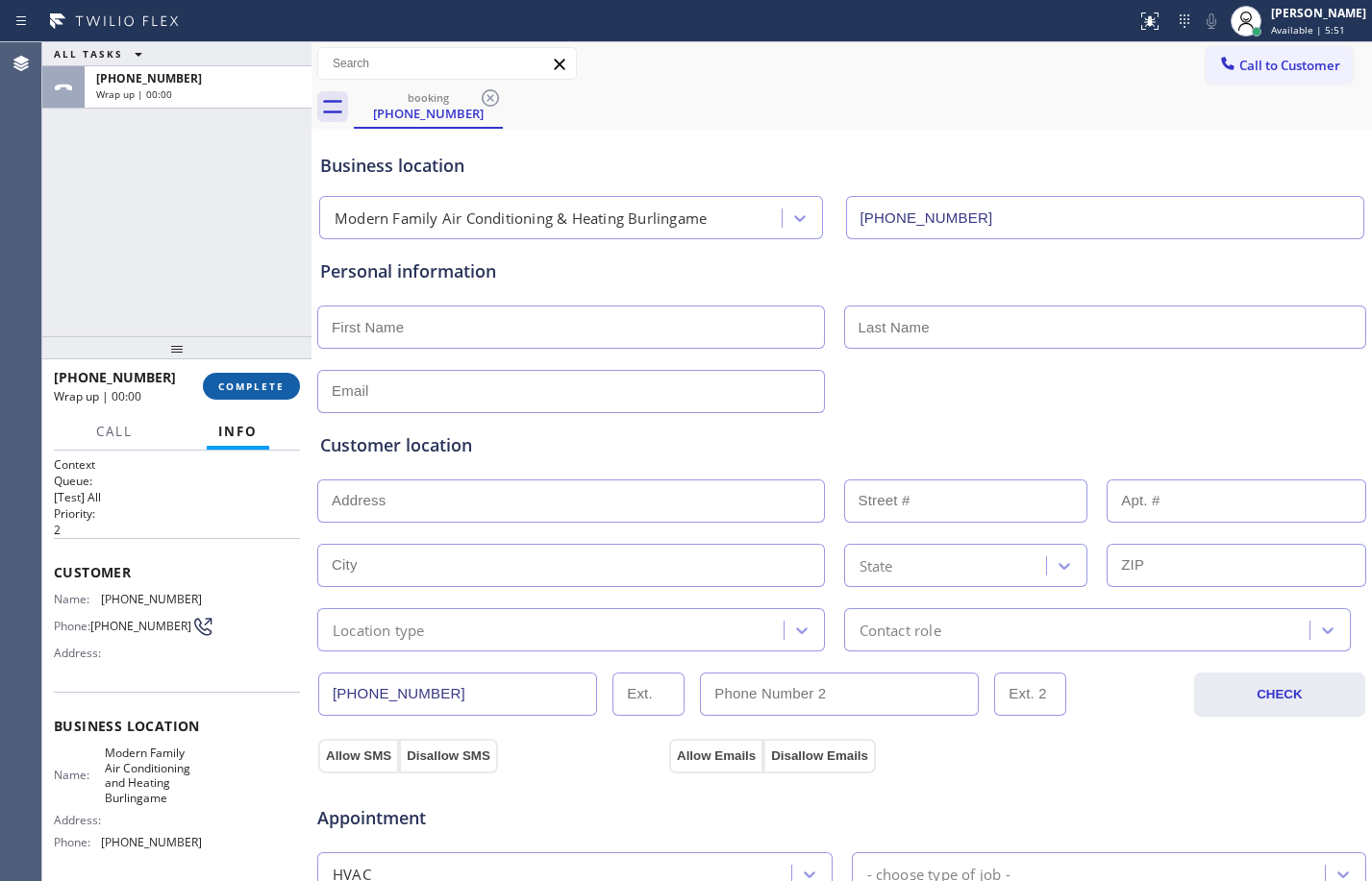
click at [271, 380] on span "COMPLETE" at bounding box center [252, 386] width 66 height 14
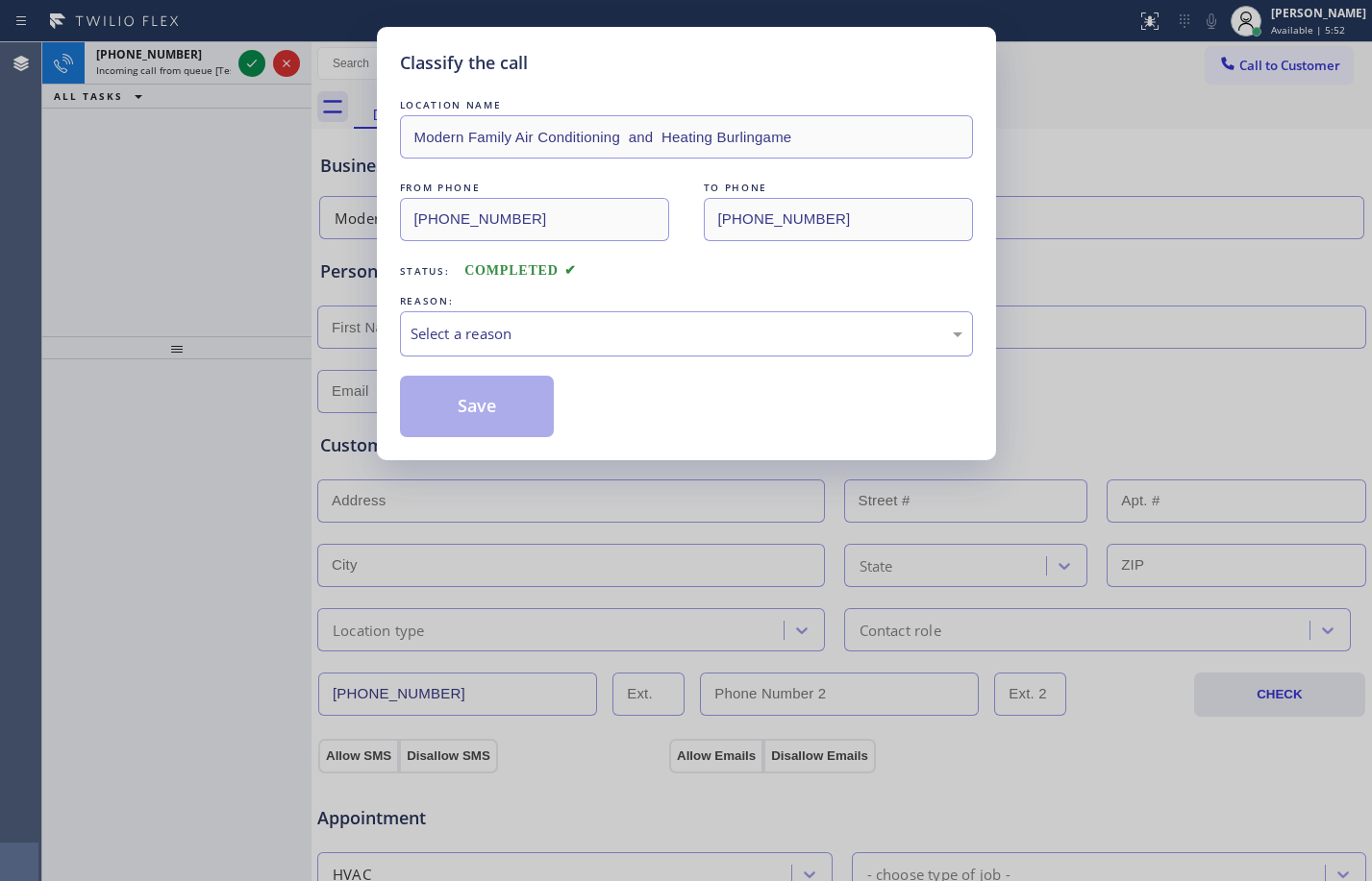
click at [676, 318] on div "Select a reason" at bounding box center [686, 334] width 573 height 45
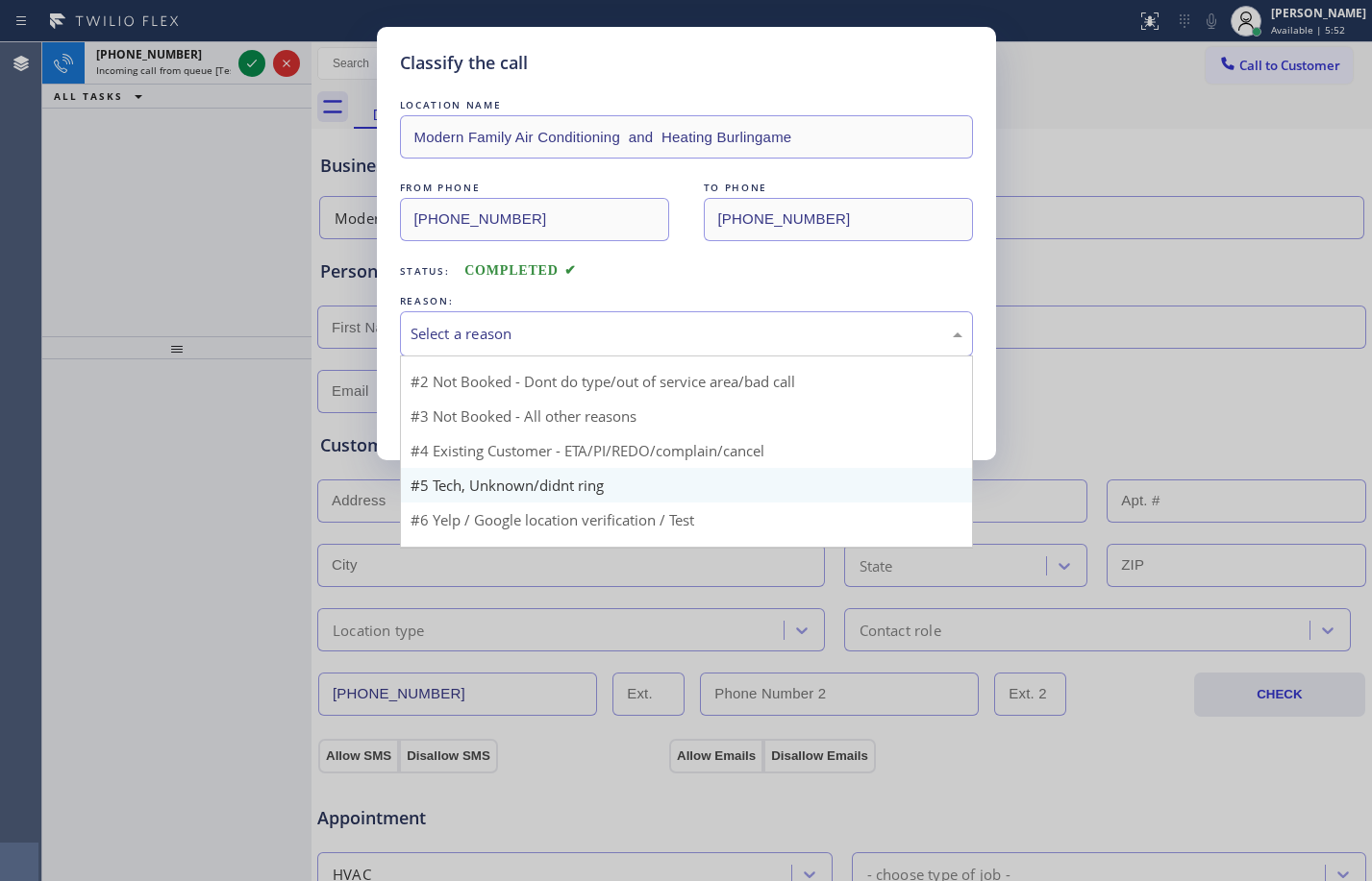
scroll to position [52, 0]
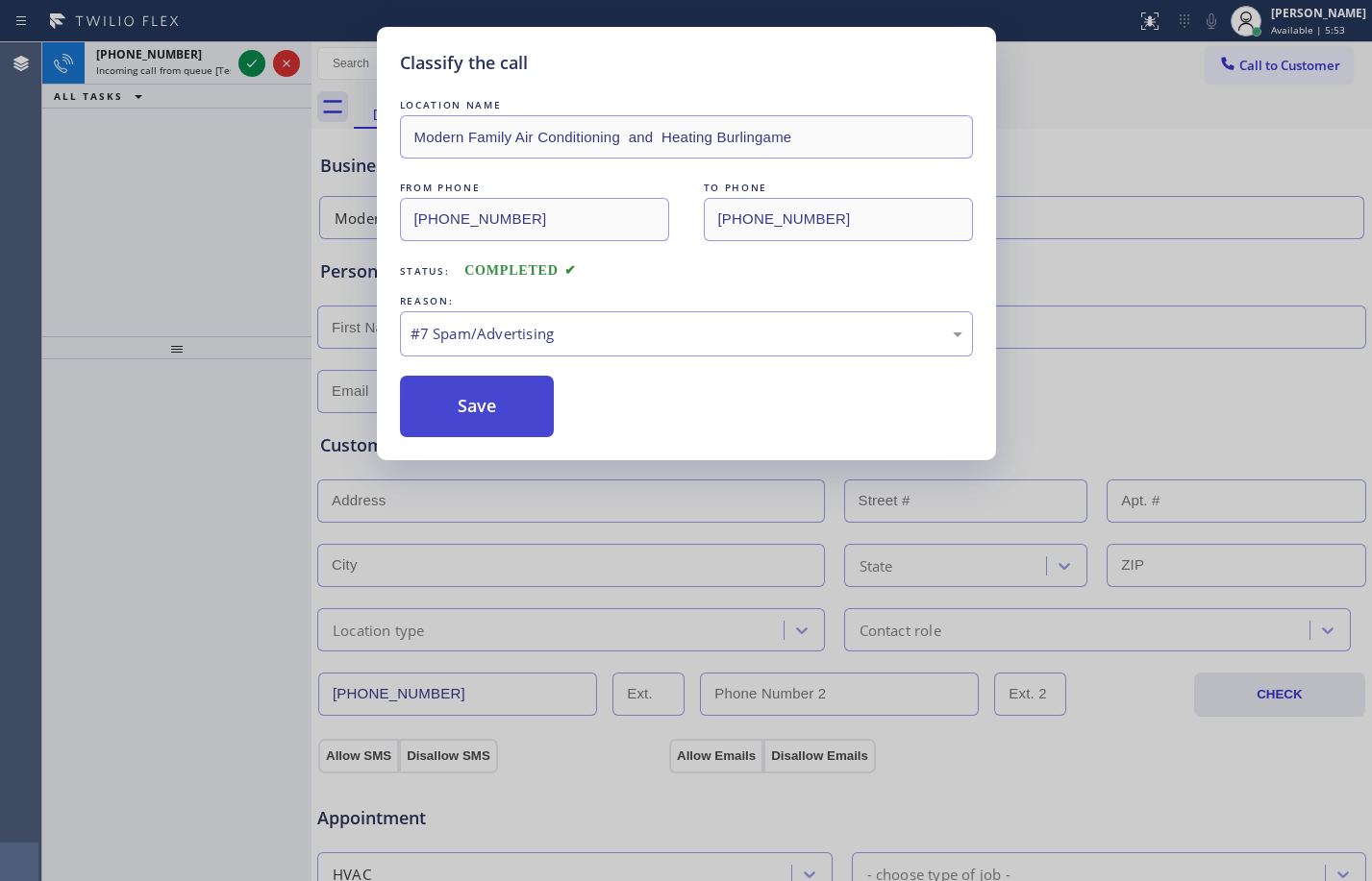
click at [467, 410] on button "Save" at bounding box center [477, 406] width 155 height 61
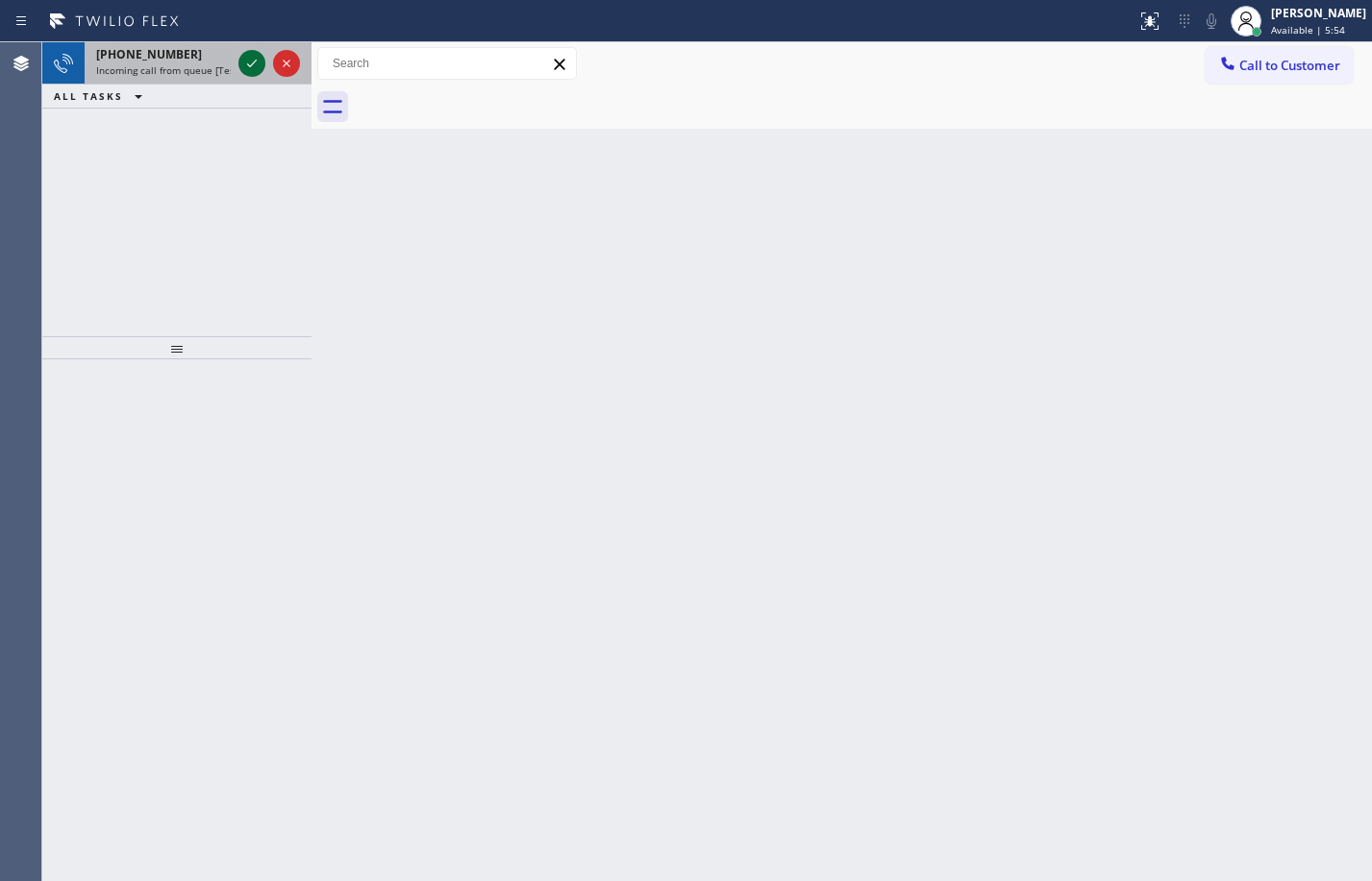
click at [253, 73] on icon at bounding box center [252, 63] width 23 height 23
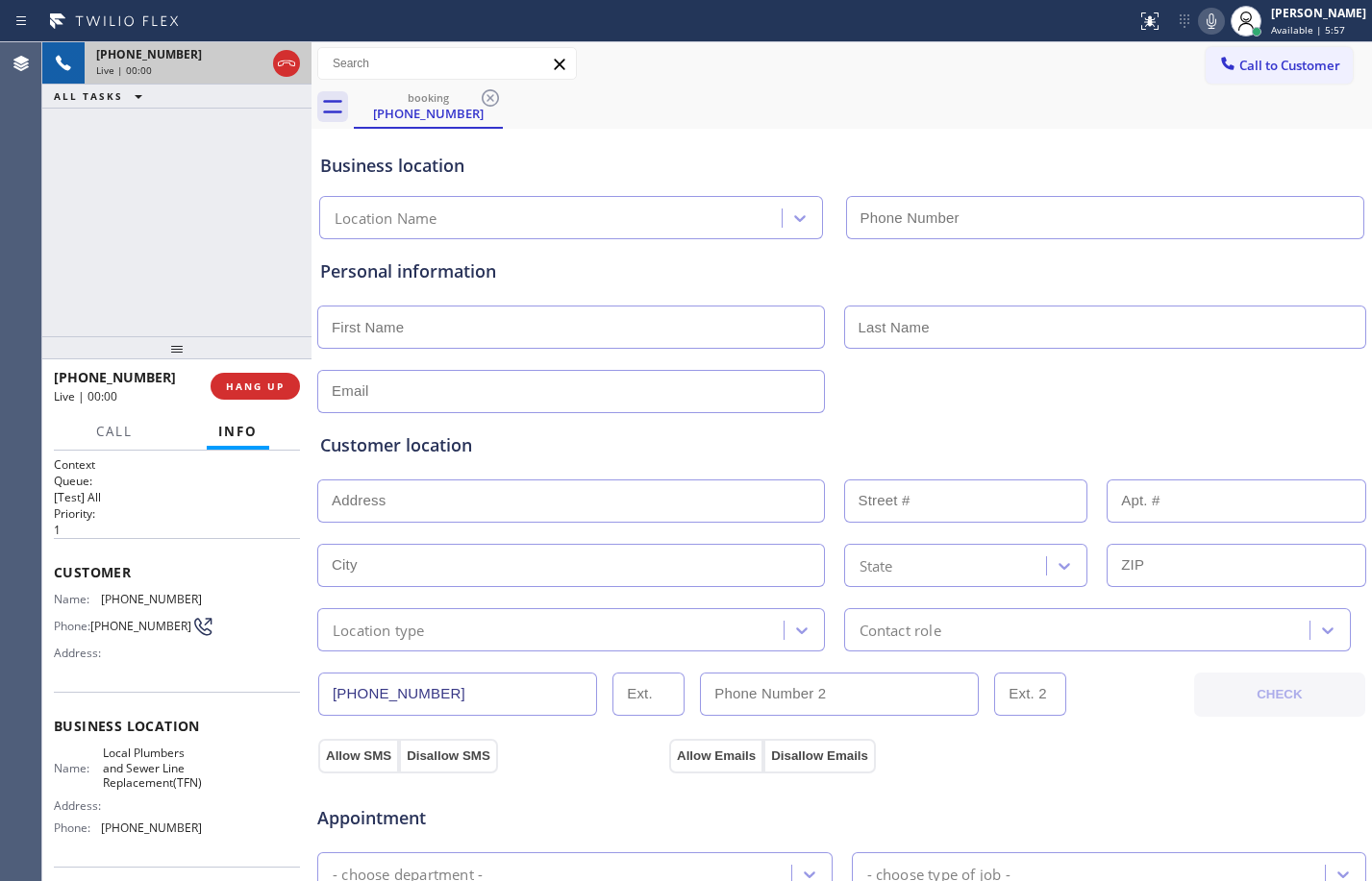
type input "[PHONE_NUMBER]"
click at [263, 375] on button "HANG UP" at bounding box center [256, 386] width 90 height 27
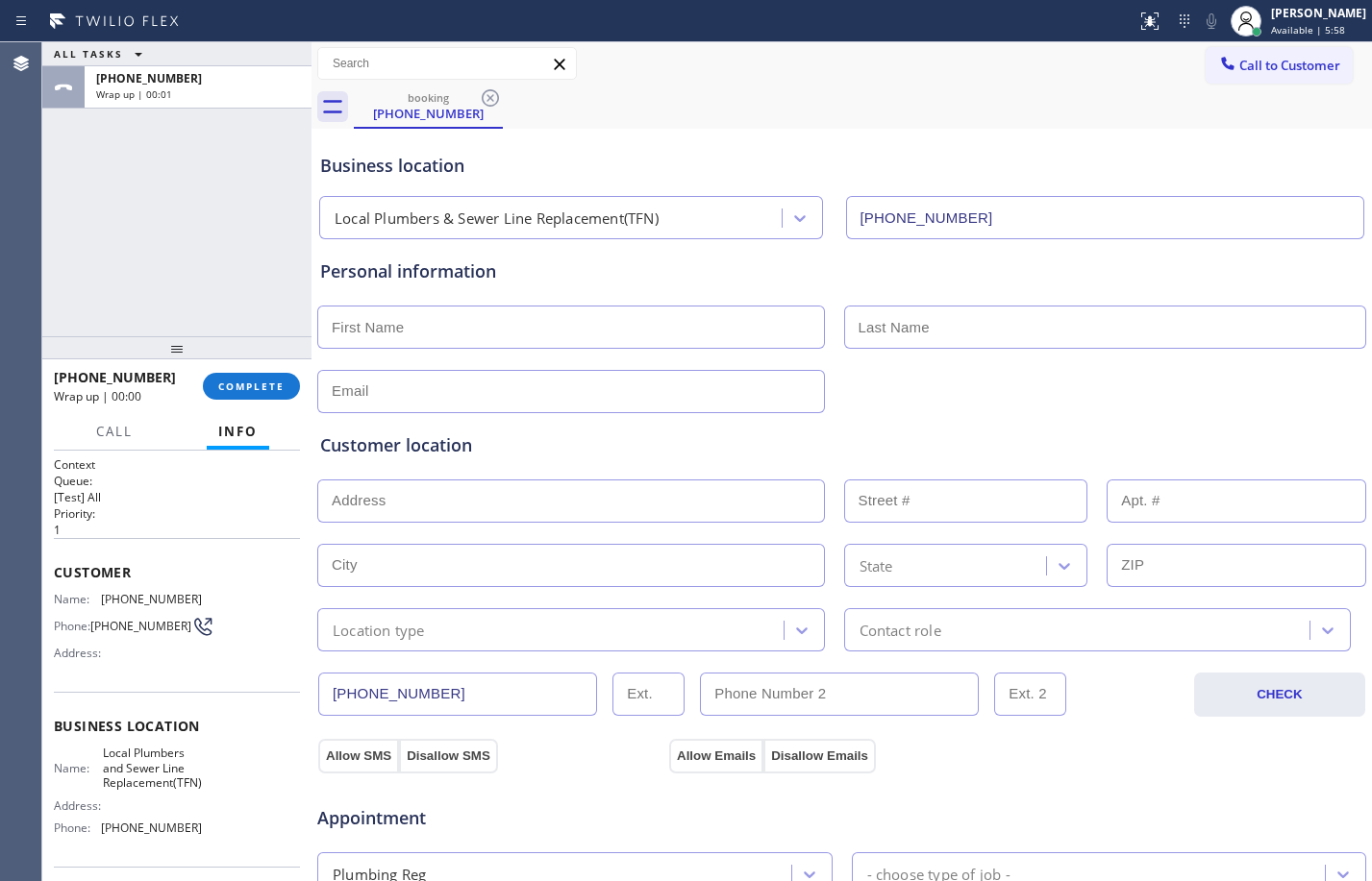
click at [449, 334] on input "text" at bounding box center [571, 327] width 507 height 43
click at [268, 387] on span "COMPLETE" at bounding box center [252, 386] width 66 height 14
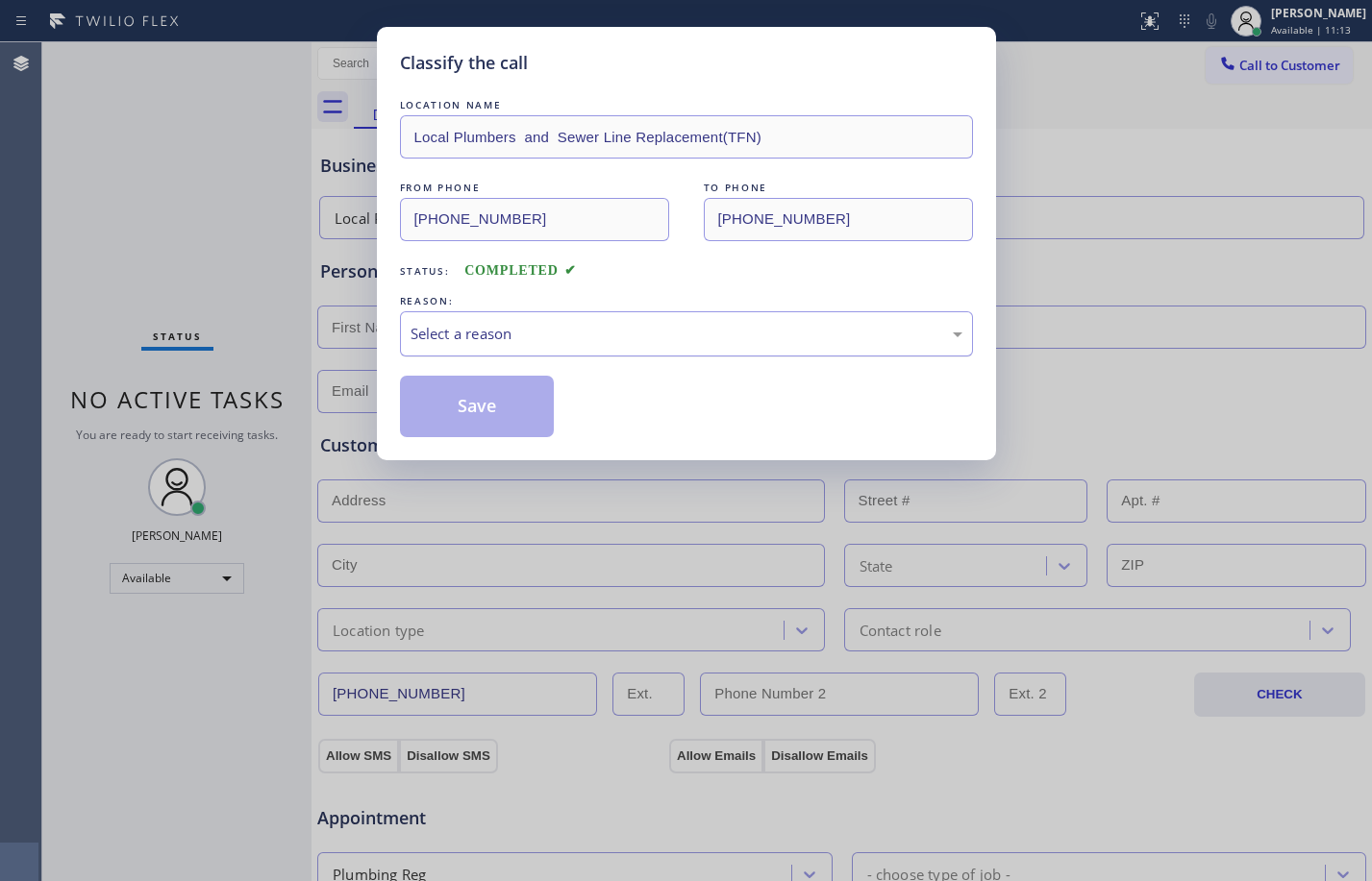
click at [507, 330] on div "Select a reason" at bounding box center [687, 334] width 552 height 22
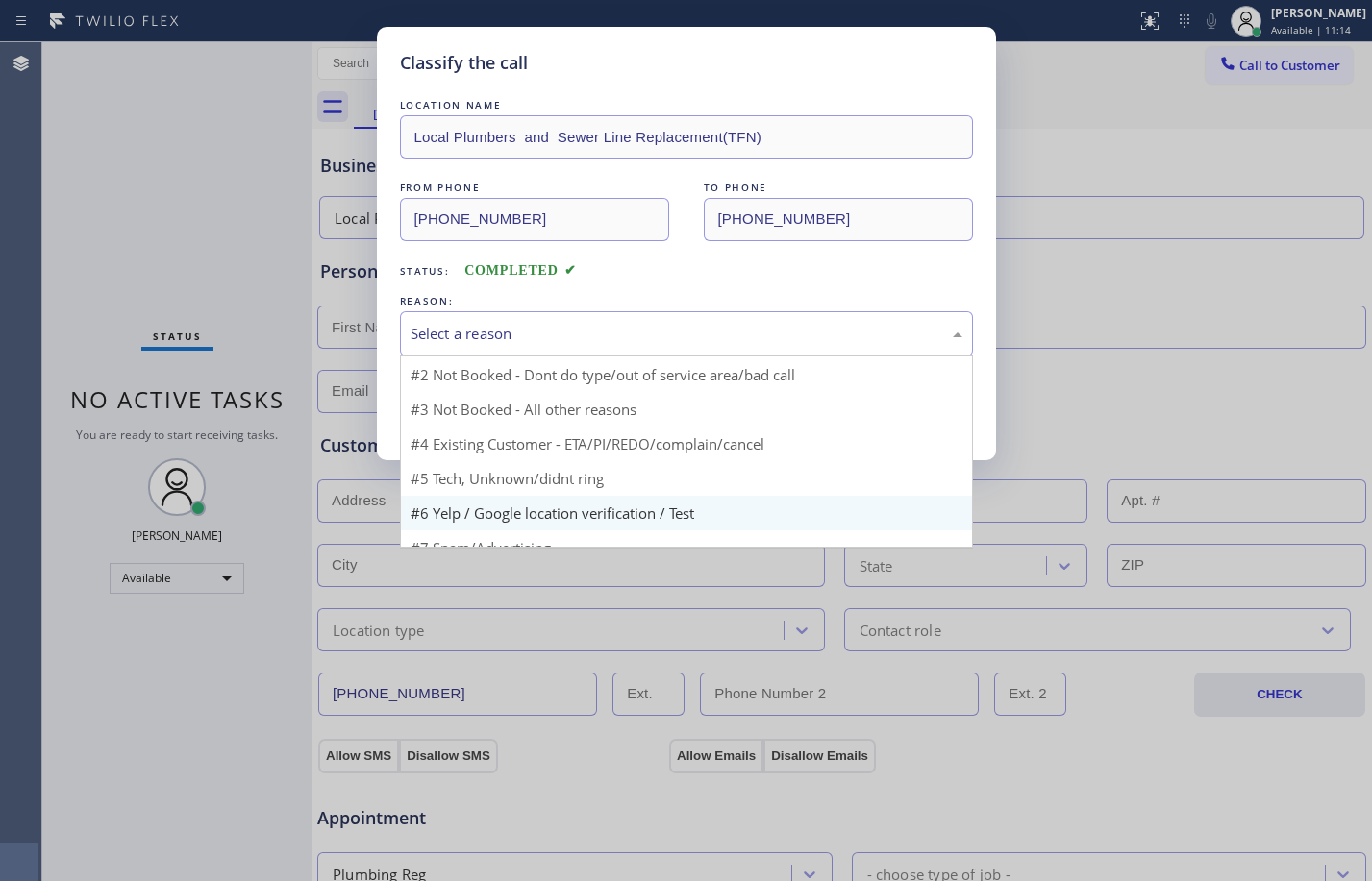
scroll to position [52, 0]
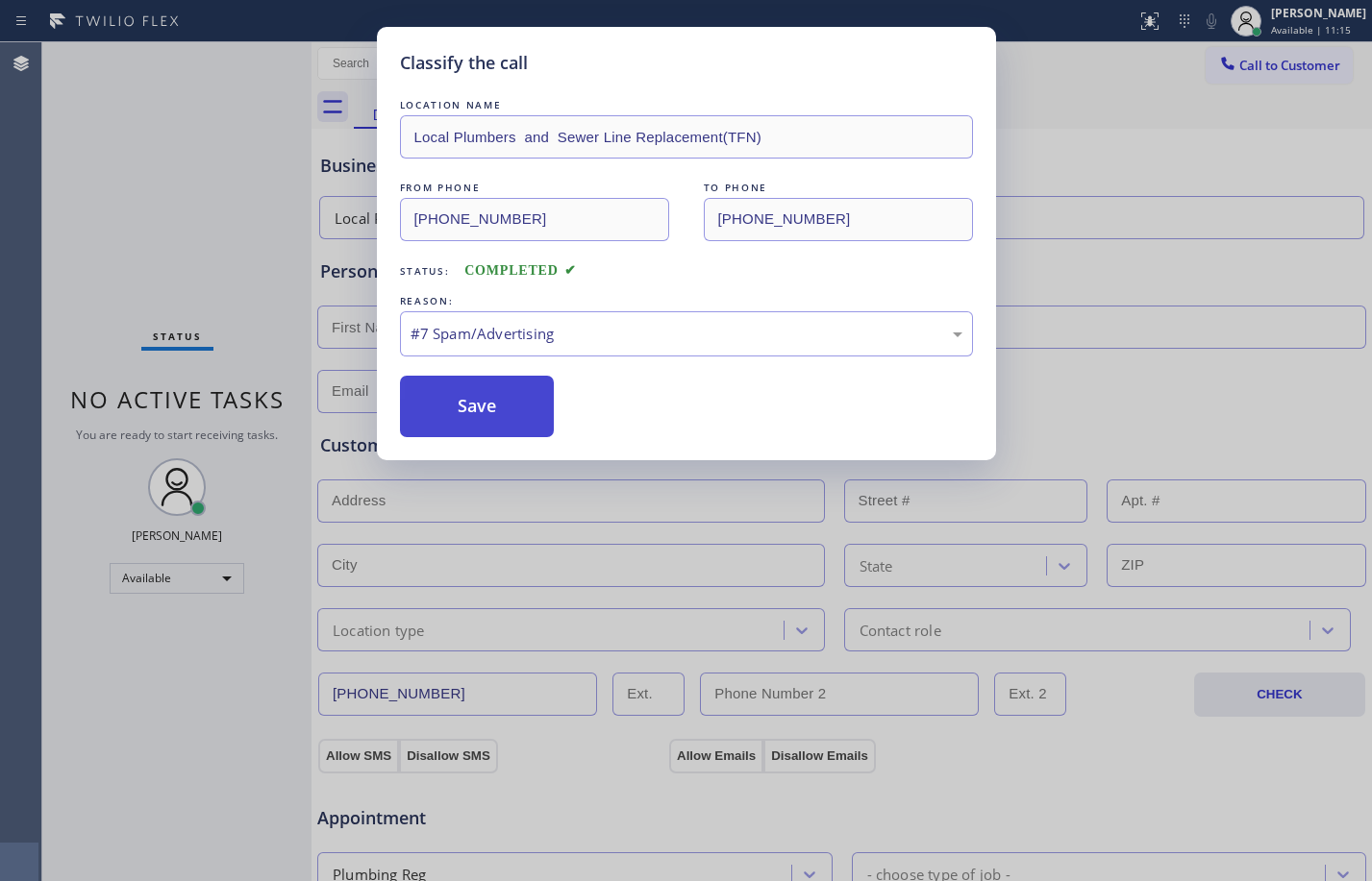
click at [480, 401] on button "Save" at bounding box center [477, 406] width 155 height 61
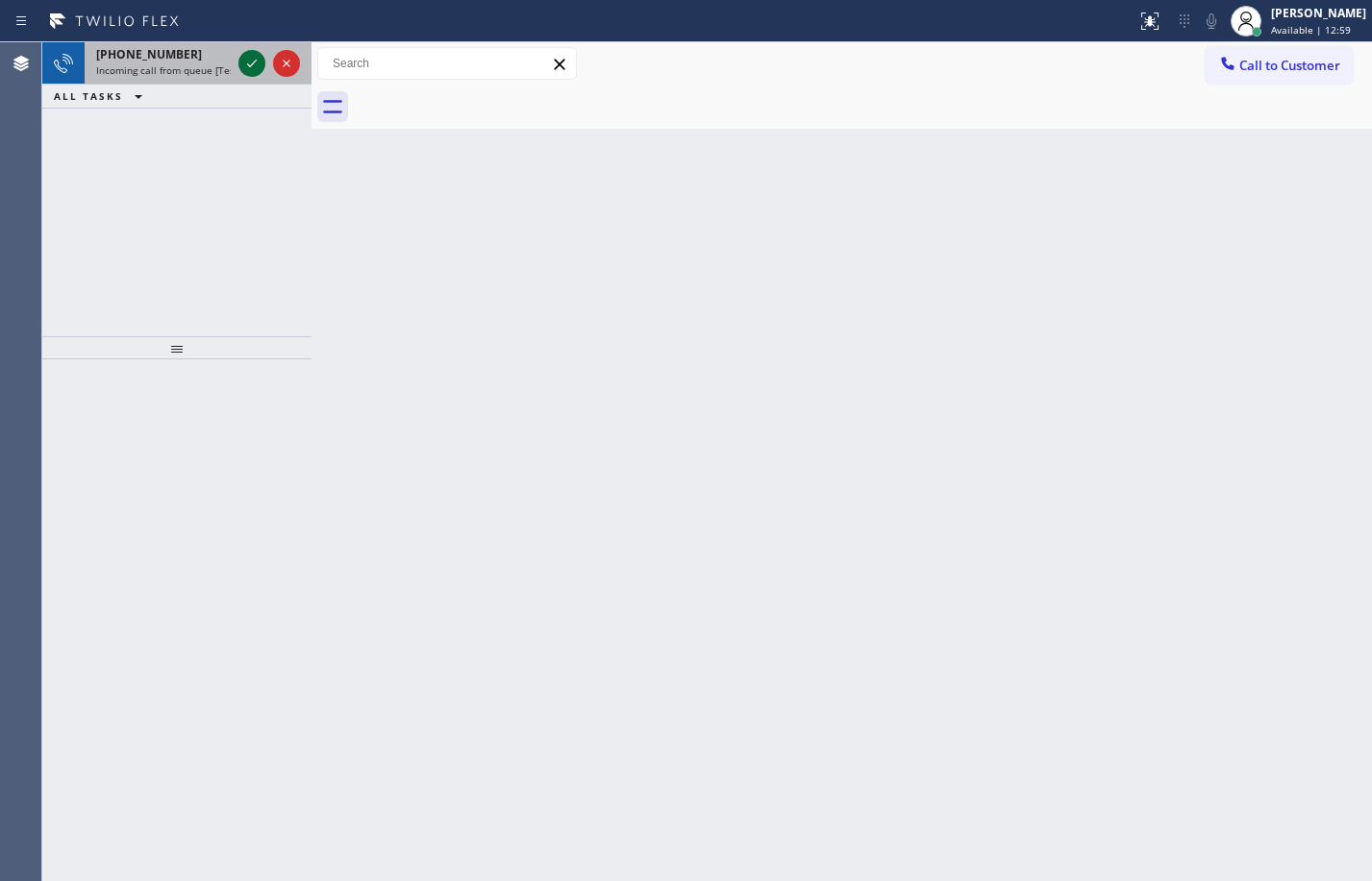
click at [250, 61] on icon at bounding box center [252, 63] width 23 height 23
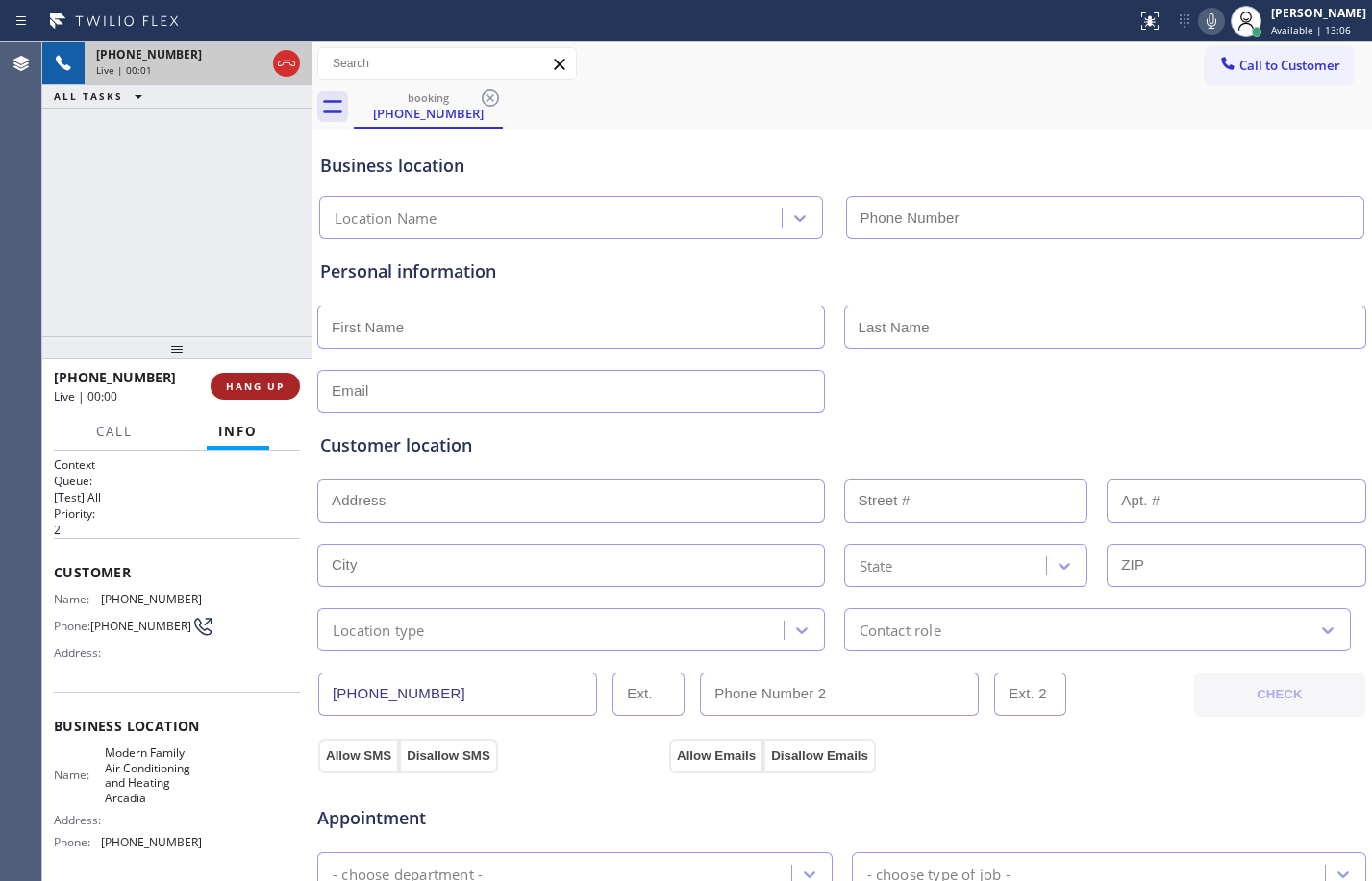
type input "[PHONE_NUMBER]"
click at [249, 396] on button "HANG UP" at bounding box center [256, 386] width 90 height 27
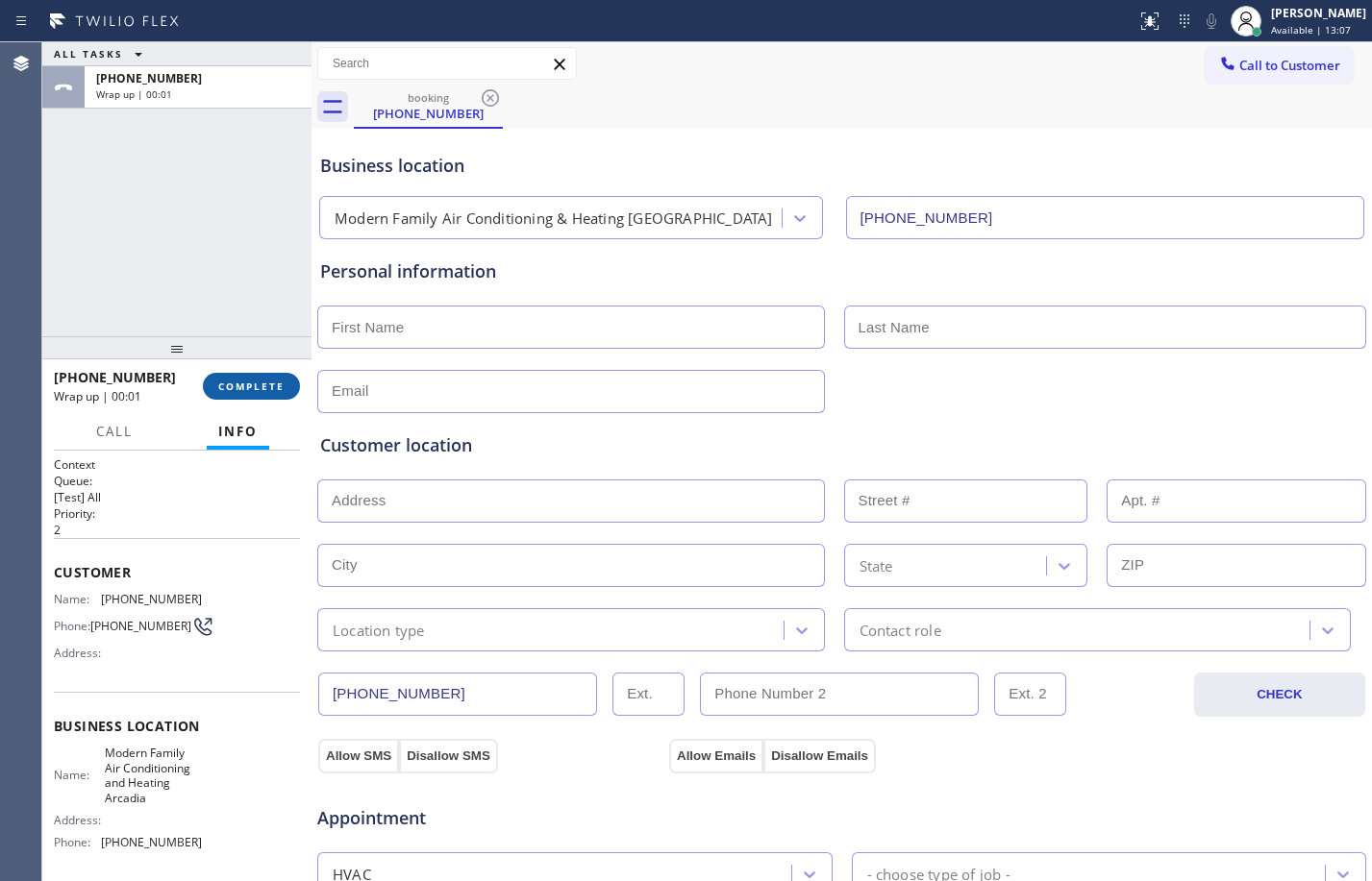
click at [257, 386] on span "COMPLETE" at bounding box center [252, 386] width 66 height 14
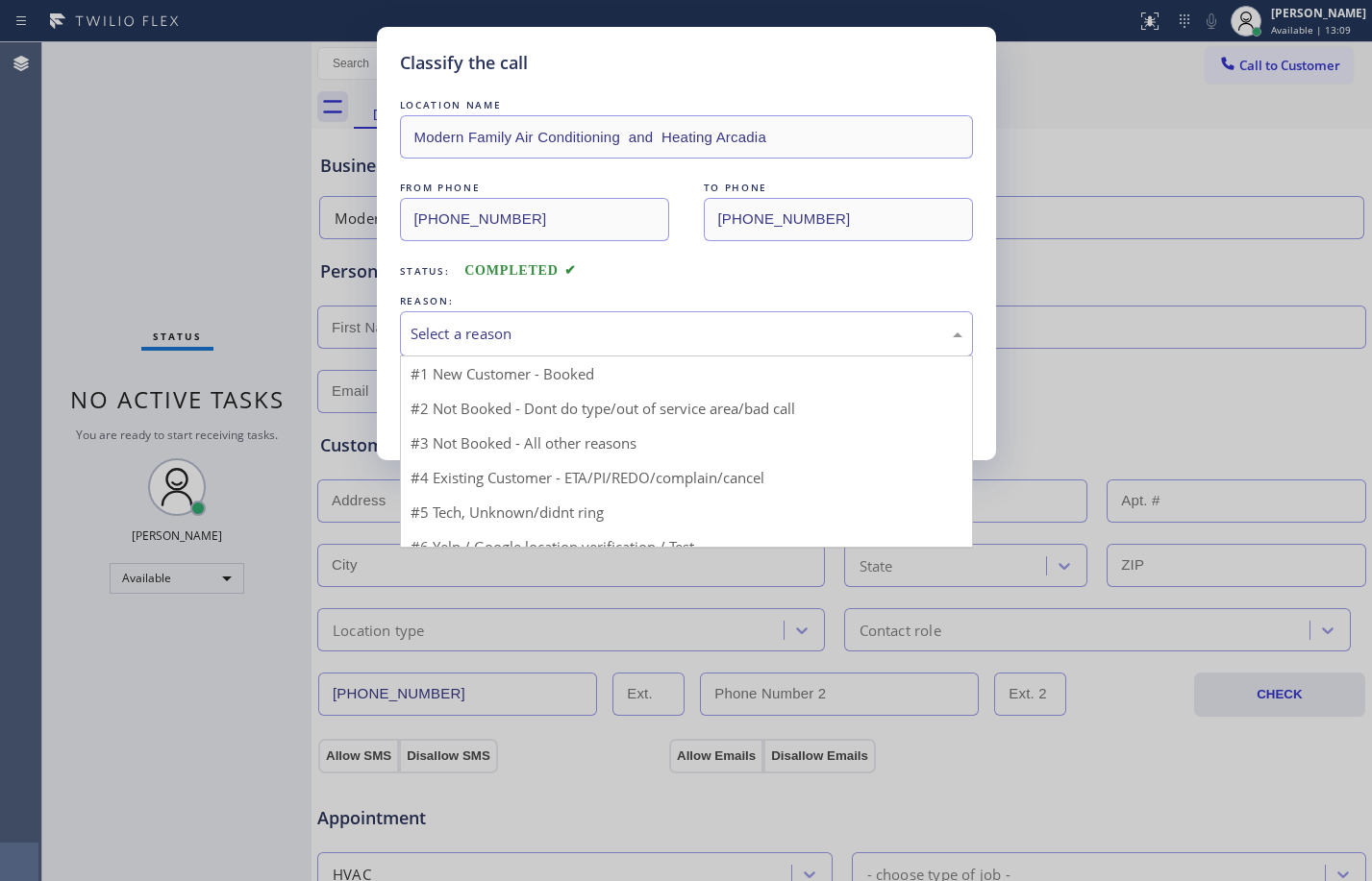
click at [685, 340] on div "Select a reason" at bounding box center [687, 334] width 552 height 22
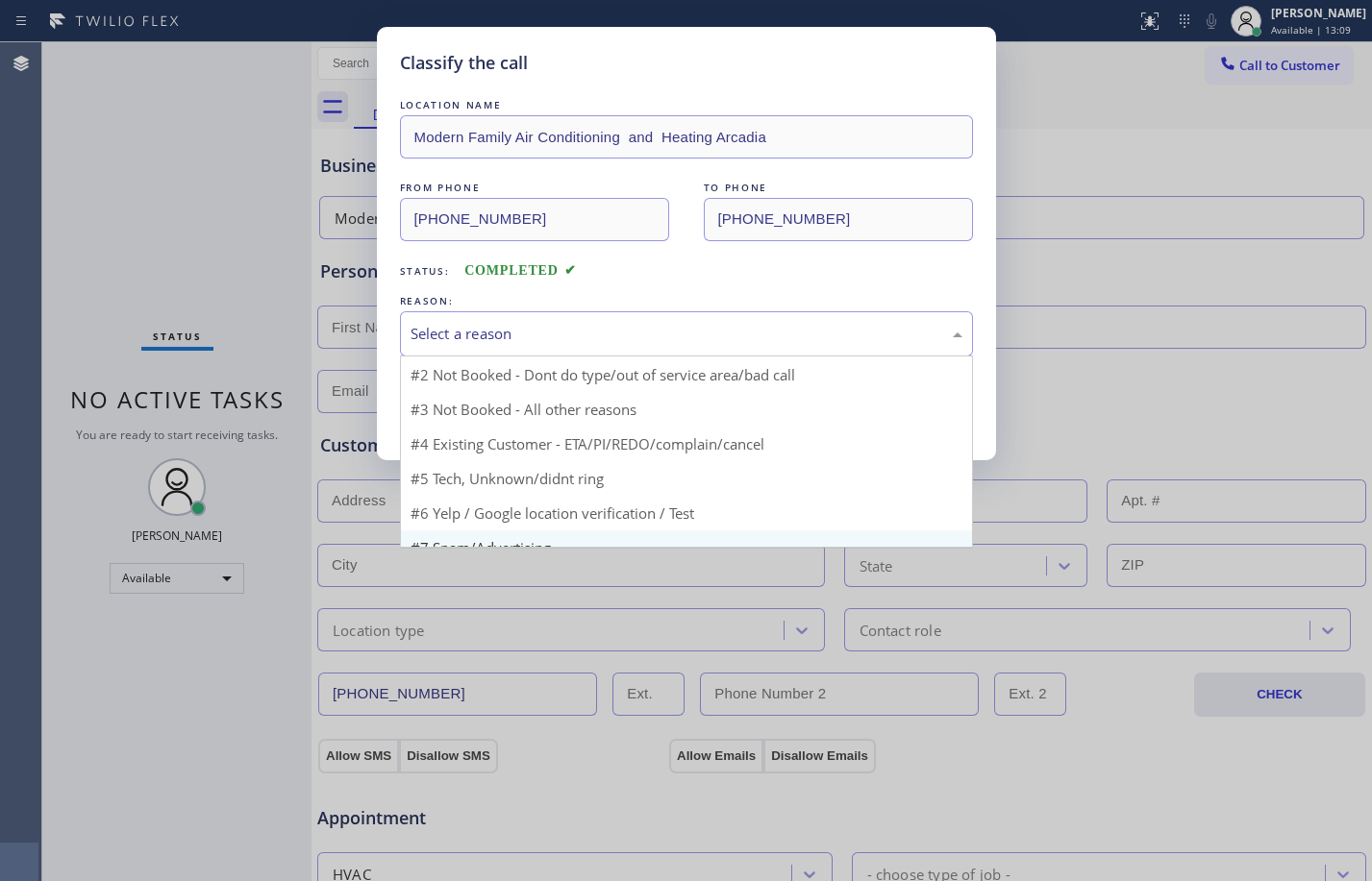
scroll to position [52, 0]
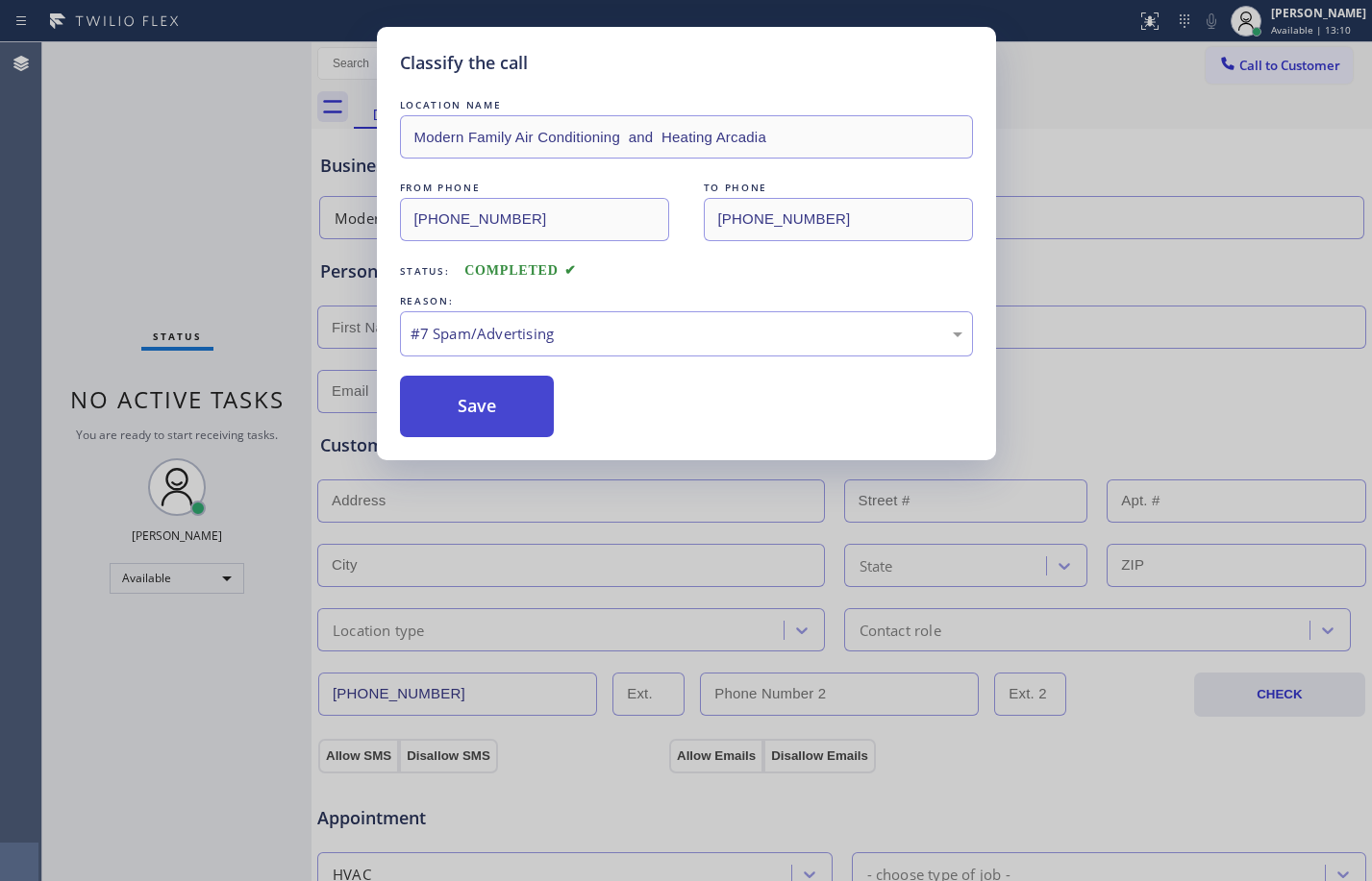
click at [496, 407] on button "Save" at bounding box center [477, 406] width 155 height 61
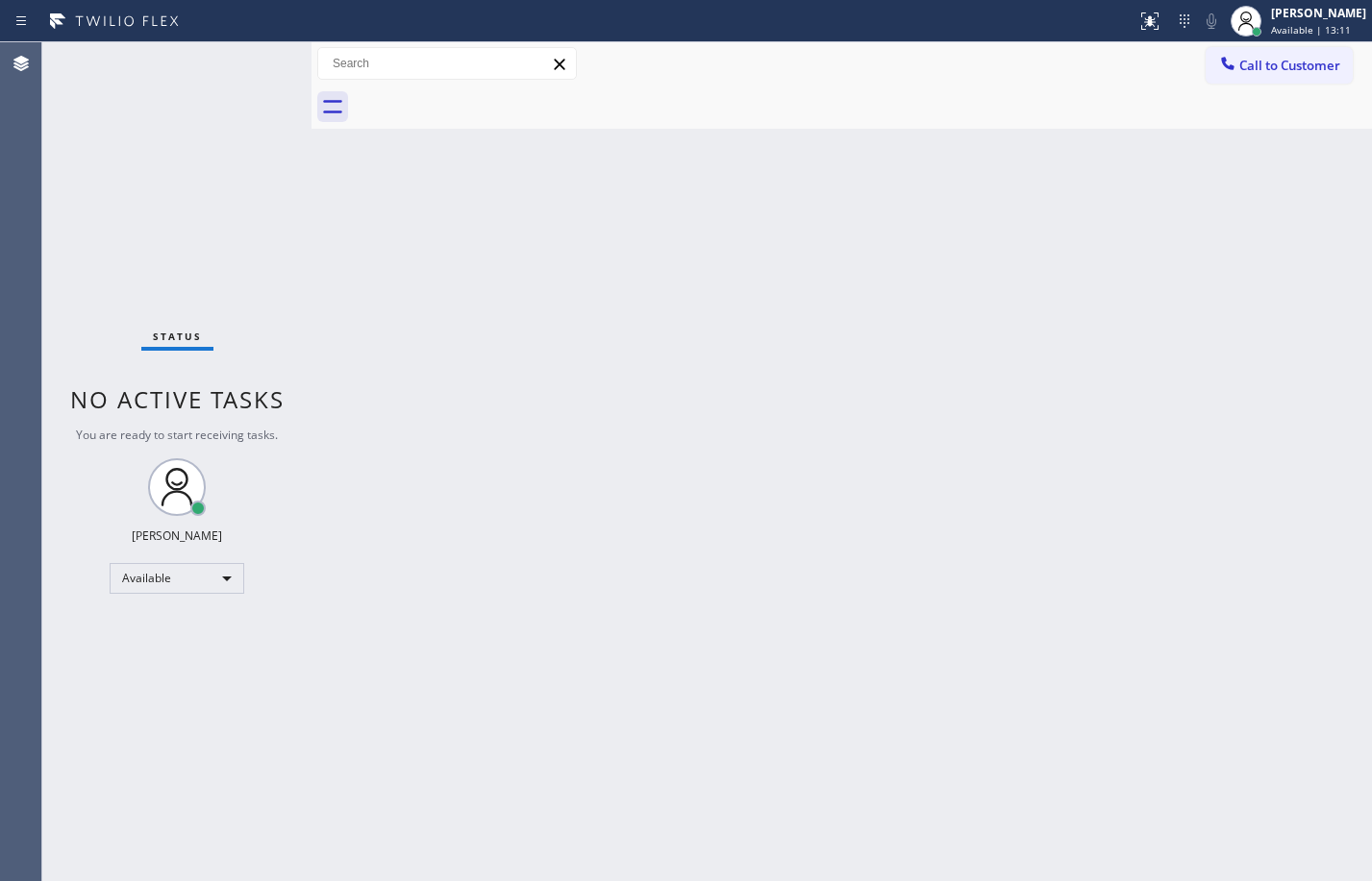
click at [167, 227] on div "Status No active tasks You are ready to start receiving tasks. [PERSON_NAME] Av…" at bounding box center [177, 461] width 269 height 839
click at [145, 174] on div "Status No active tasks You are ready to start receiving tasks. [PERSON_NAME] Av…" at bounding box center [177, 461] width 269 height 839
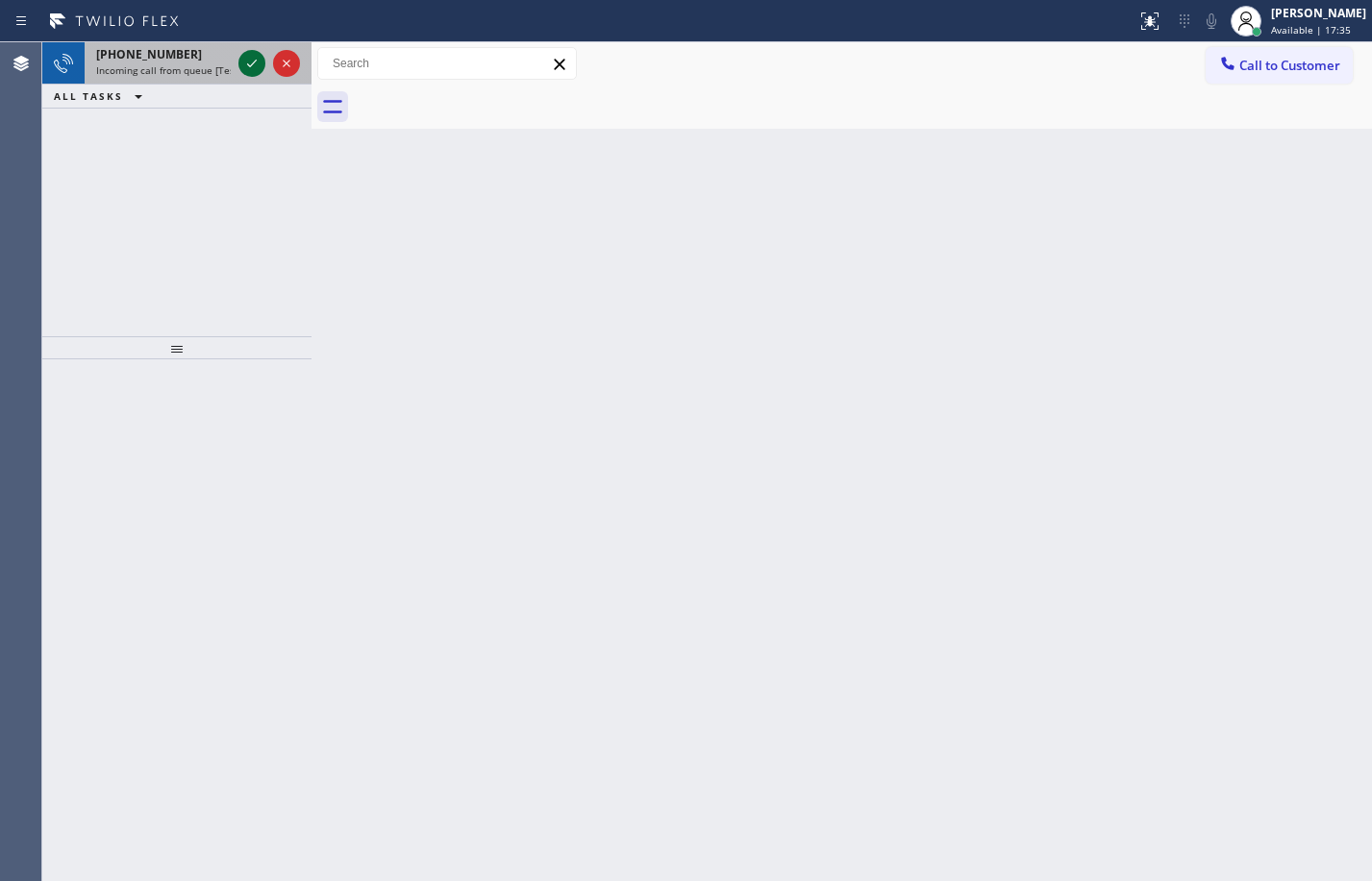
click at [256, 67] on icon at bounding box center [252, 63] width 23 height 23
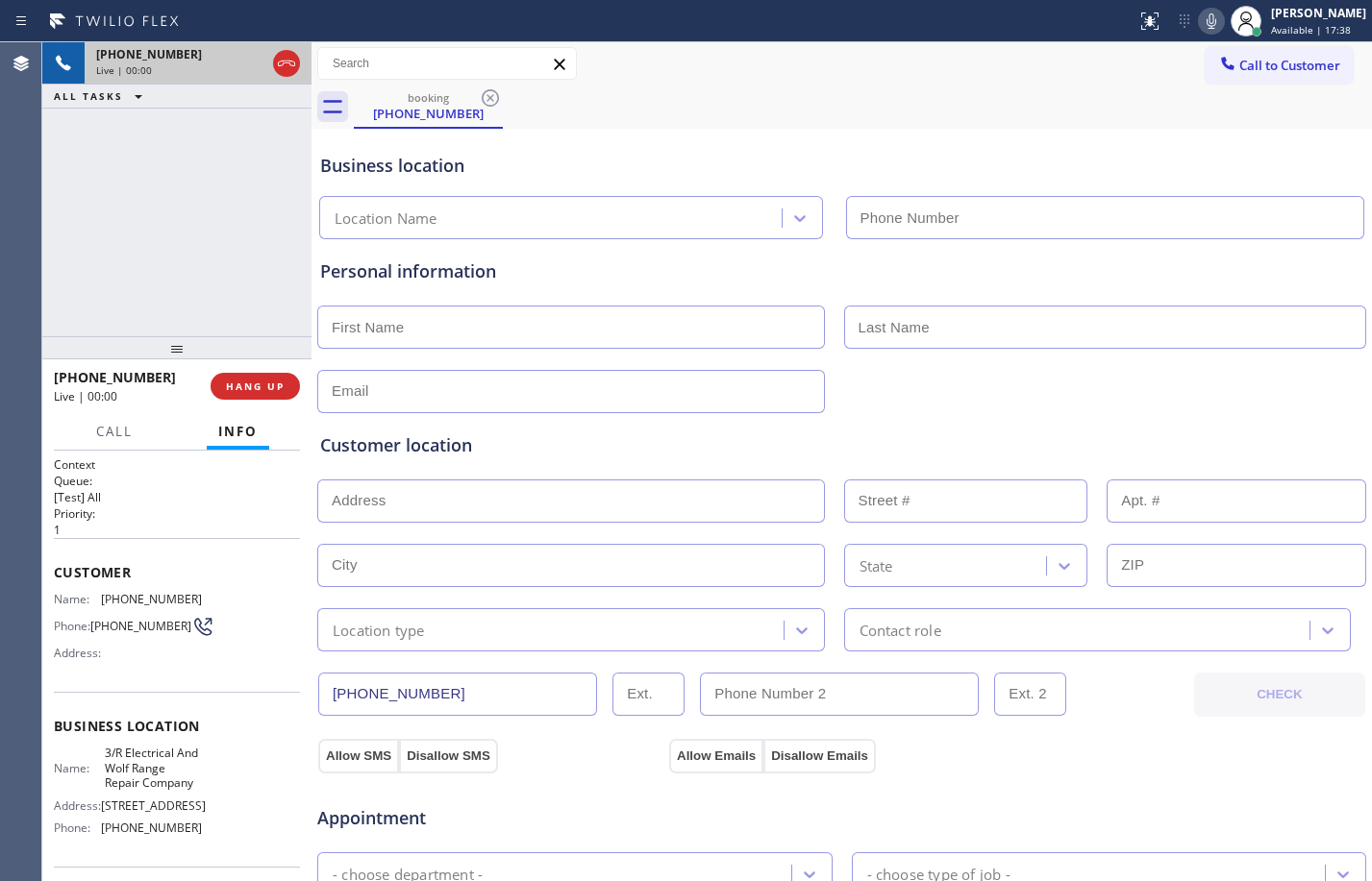
type input "[PHONE_NUMBER]"
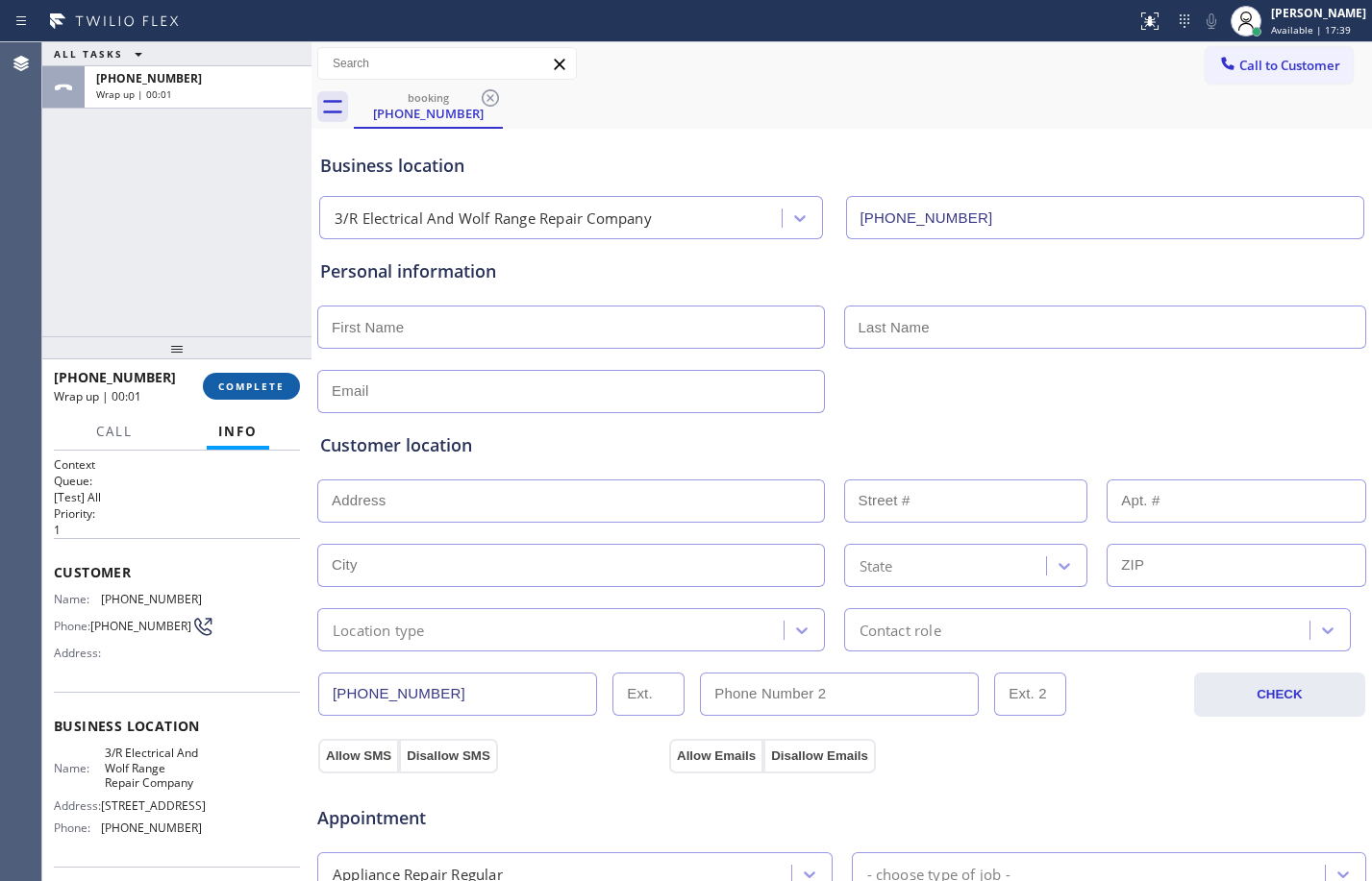
click at [255, 383] on span "COMPLETE" at bounding box center [252, 386] width 66 height 14
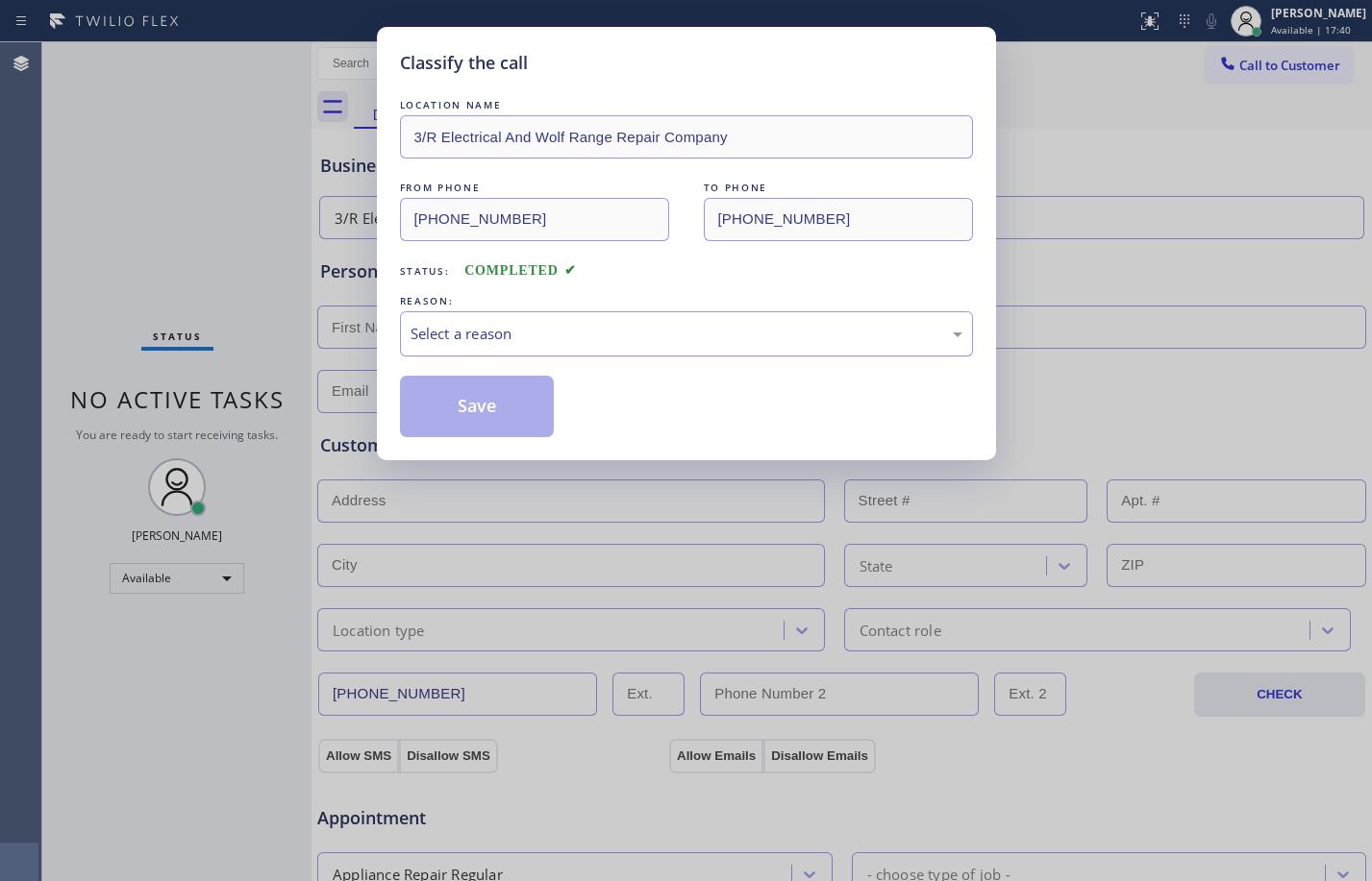
click at [752, 328] on div "Select a reason" at bounding box center [687, 334] width 552 height 22
click at [467, 426] on button "Save" at bounding box center [477, 406] width 155 height 61
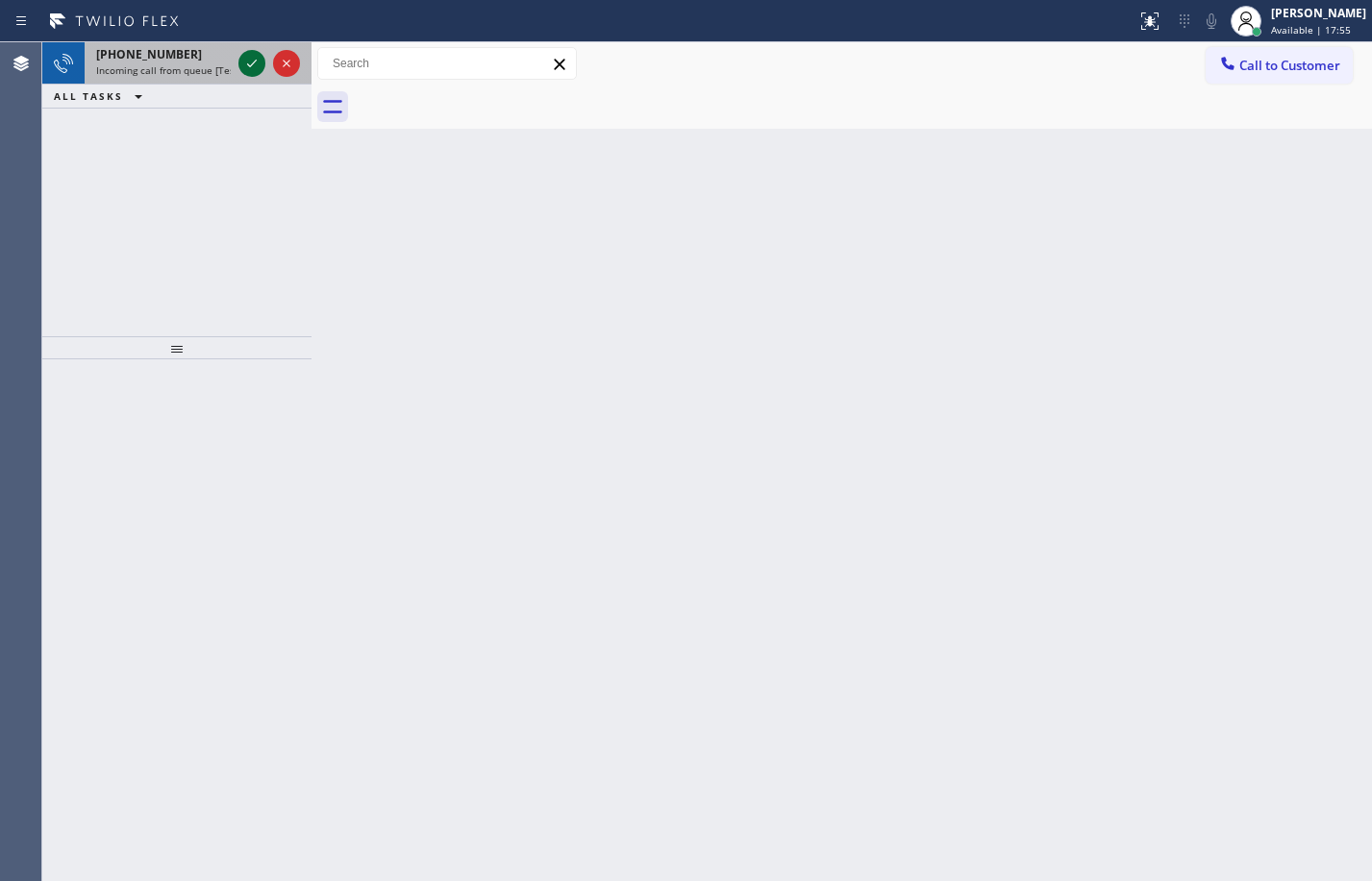
click at [258, 60] on icon at bounding box center [252, 63] width 23 height 23
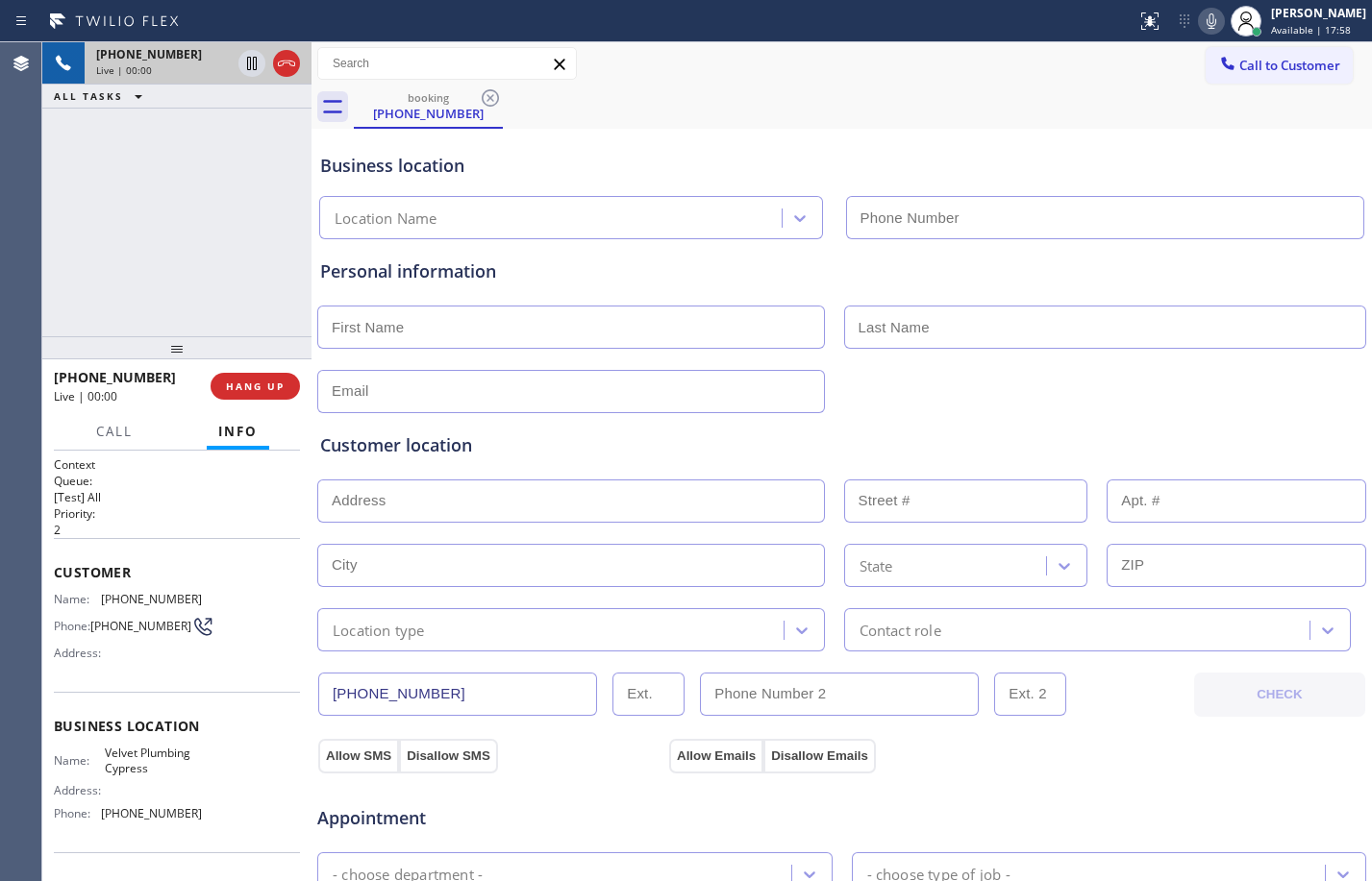
type input "[PHONE_NUMBER]"
click at [263, 395] on button "HANG UP" at bounding box center [256, 386] width 90 height 27
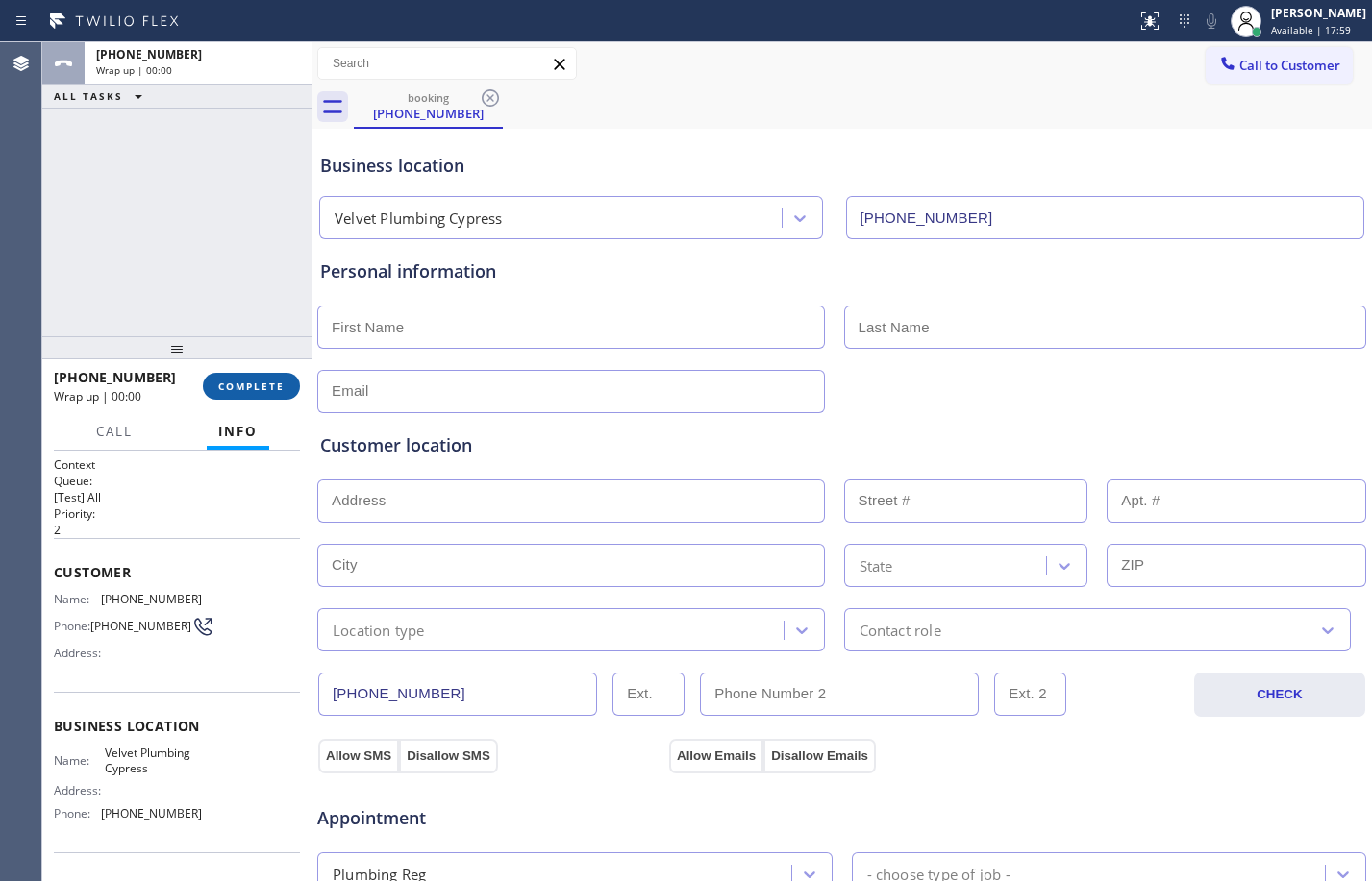
click at [260, 389] on span "COMPLETE" at bounding box center [252, 386] width 66 height 14
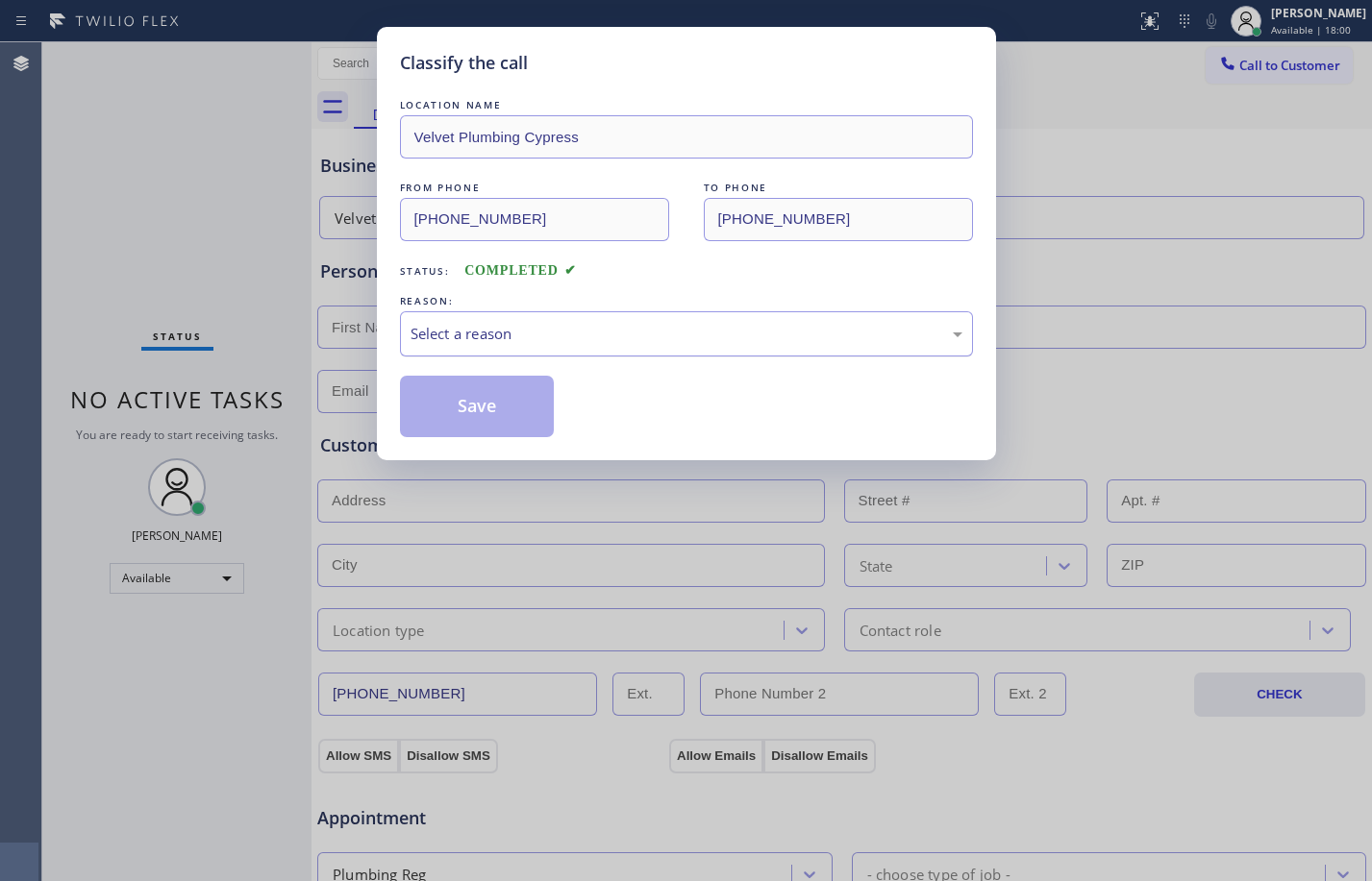
click at [887, 324] on div "Select a reason" at bounding box center [687, 334] width 552 height 22
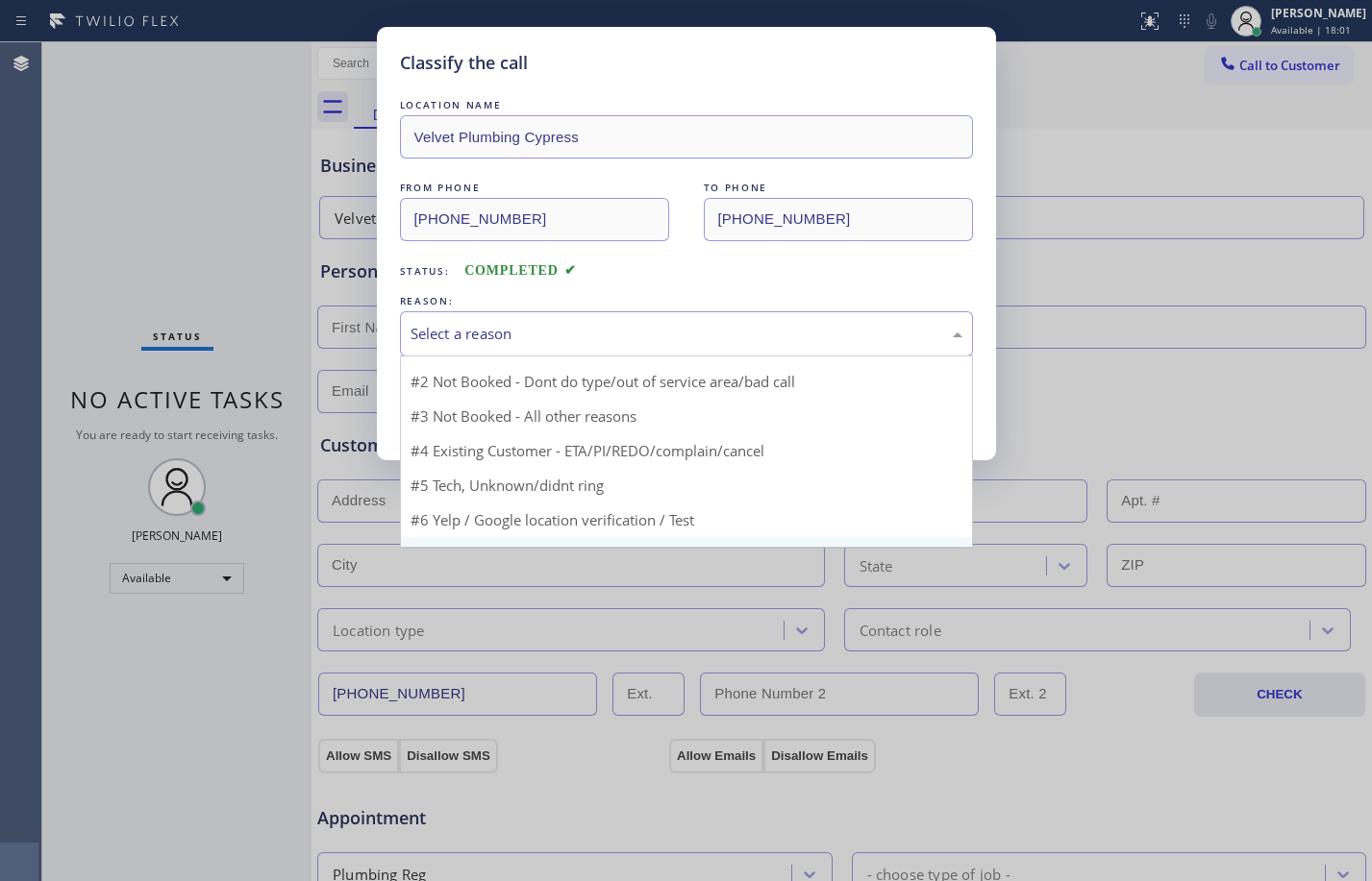
scroll to position [52, 0]
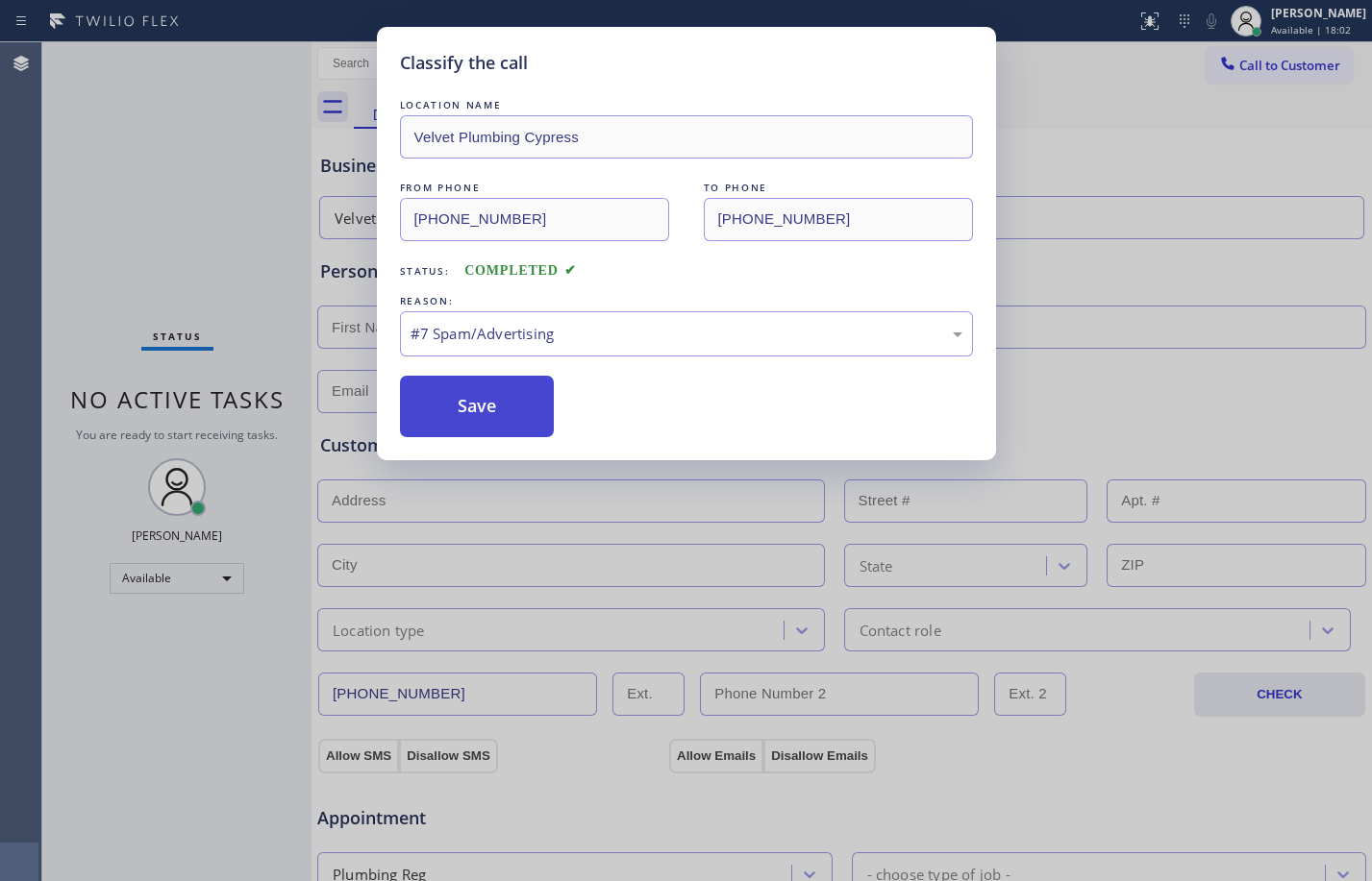
click at [491, 417] on button "Save" at bounding box center [477, 406] width 155 height 61
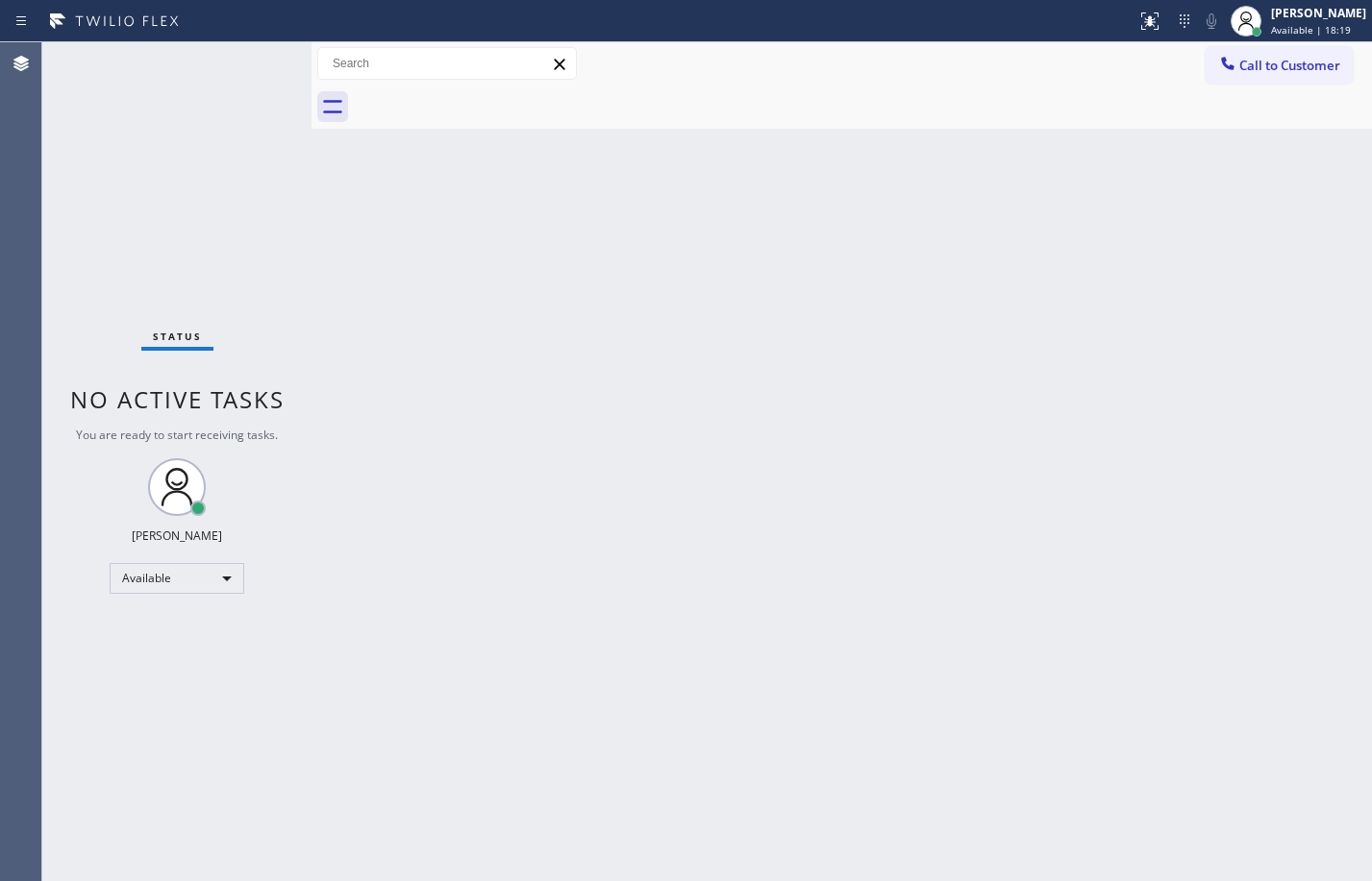
click at [209, 139] on div "Status No active tasks You are ready to start receiving tasks. [PERSON_NAME] Av…" at bounding box center [177, 461] width 269 height 839
click at [197, 577] on div "Available" at bounding box center [177, 579] width 135 height 31
click at [161, 678] on li "Break" at bounding box center [176, 678] width 131 height 23
click at [259, 242] on div "Status No active tasks Change activity state to start receiving tasks. [PERSON_…" at bounding box center [177, 461] width 269 height 839
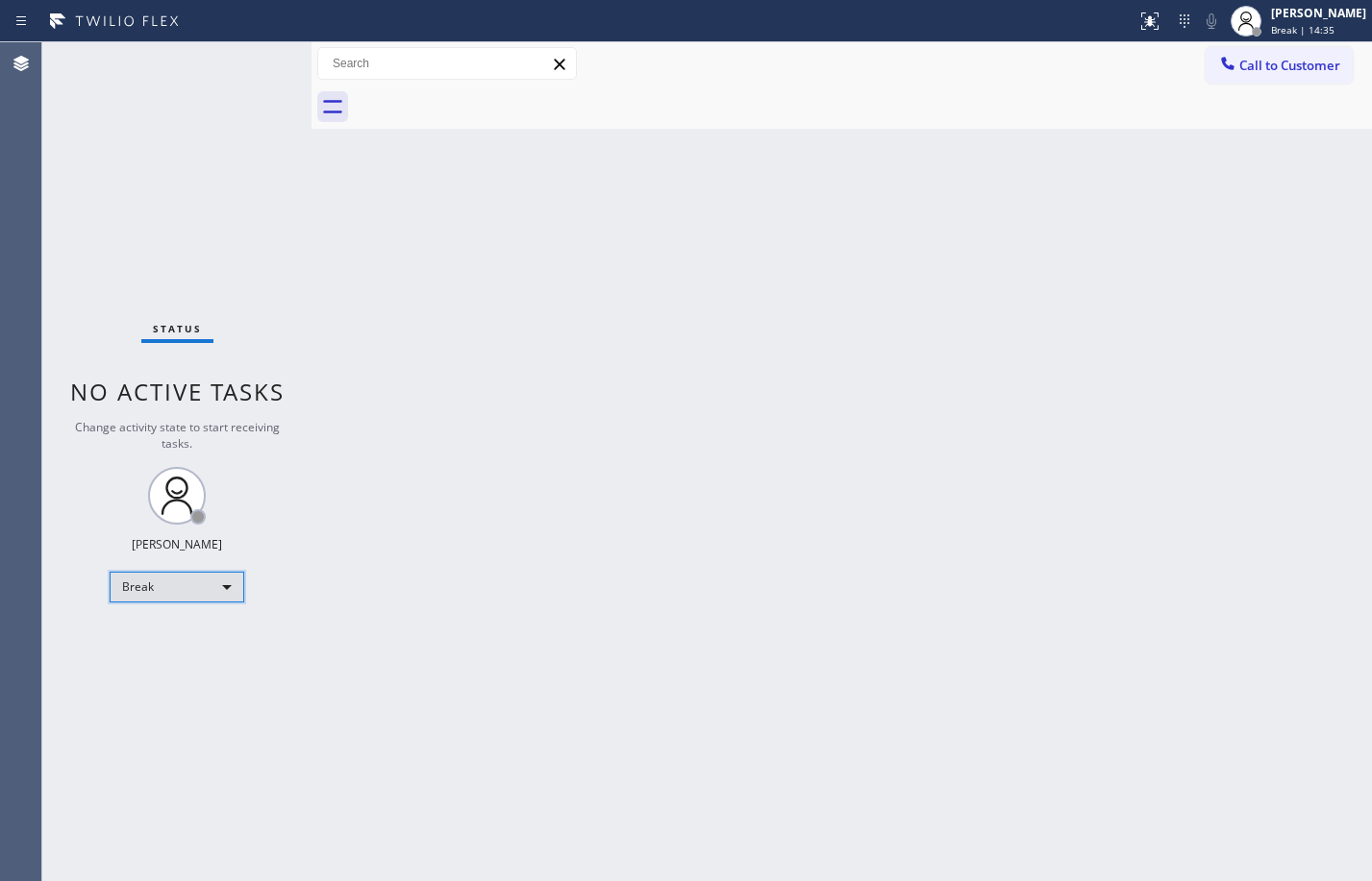
click at [211, 593] on div "Break" at bounding box center [177, 587] width 135 height 31
click at [183, 667] on li "Unavailable" at bounding box center [176, 662] width 131 height 23
click at [182, 580] on div "Break" at bounding box center [177, 587] width 135 height 31
click at [181, 637] on li "Available" at bounding box center [176, 638] width 131 height 23
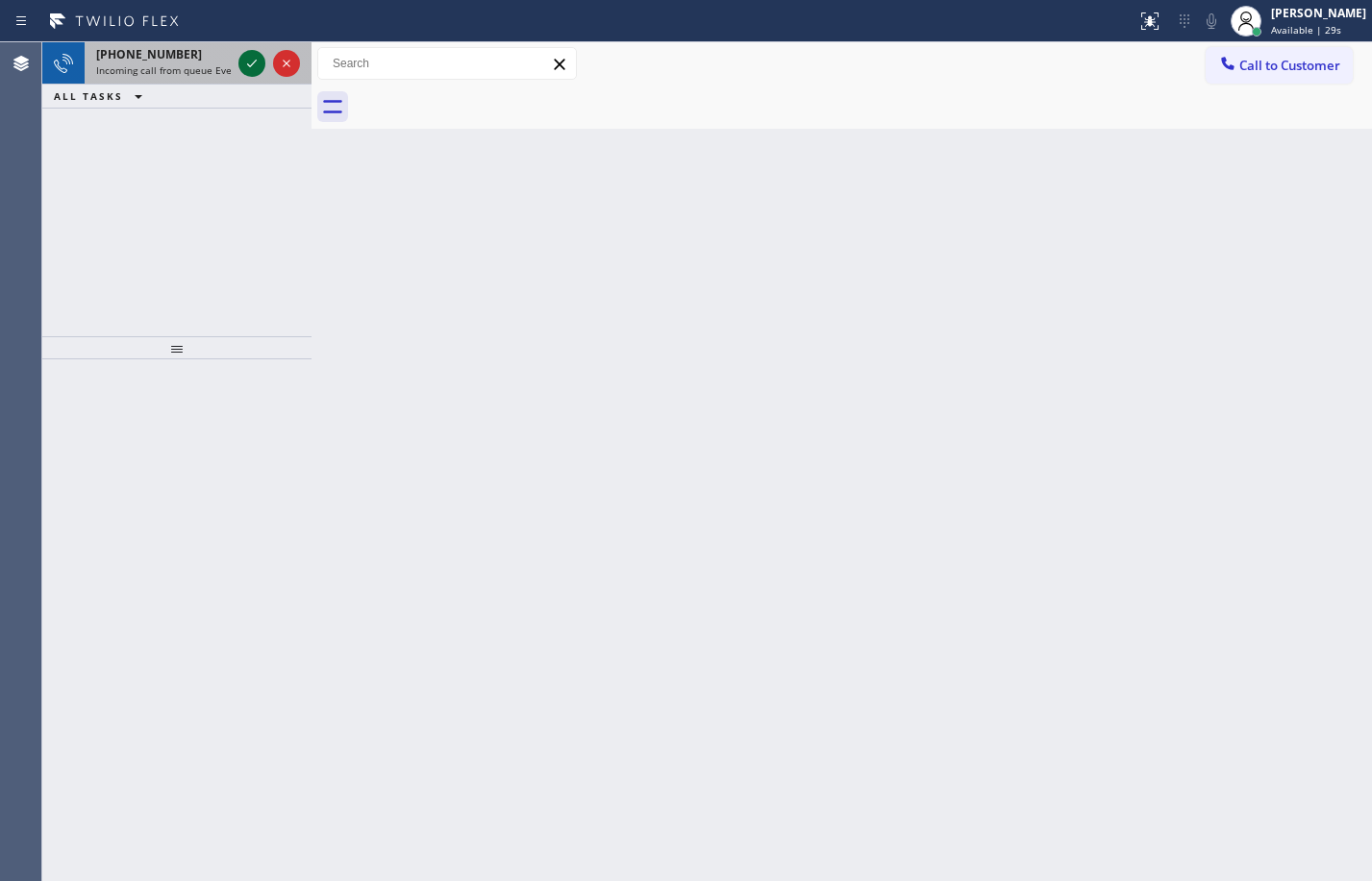
click at [247, 60] on icon at bounding box center [252, 63] width 23 height 23
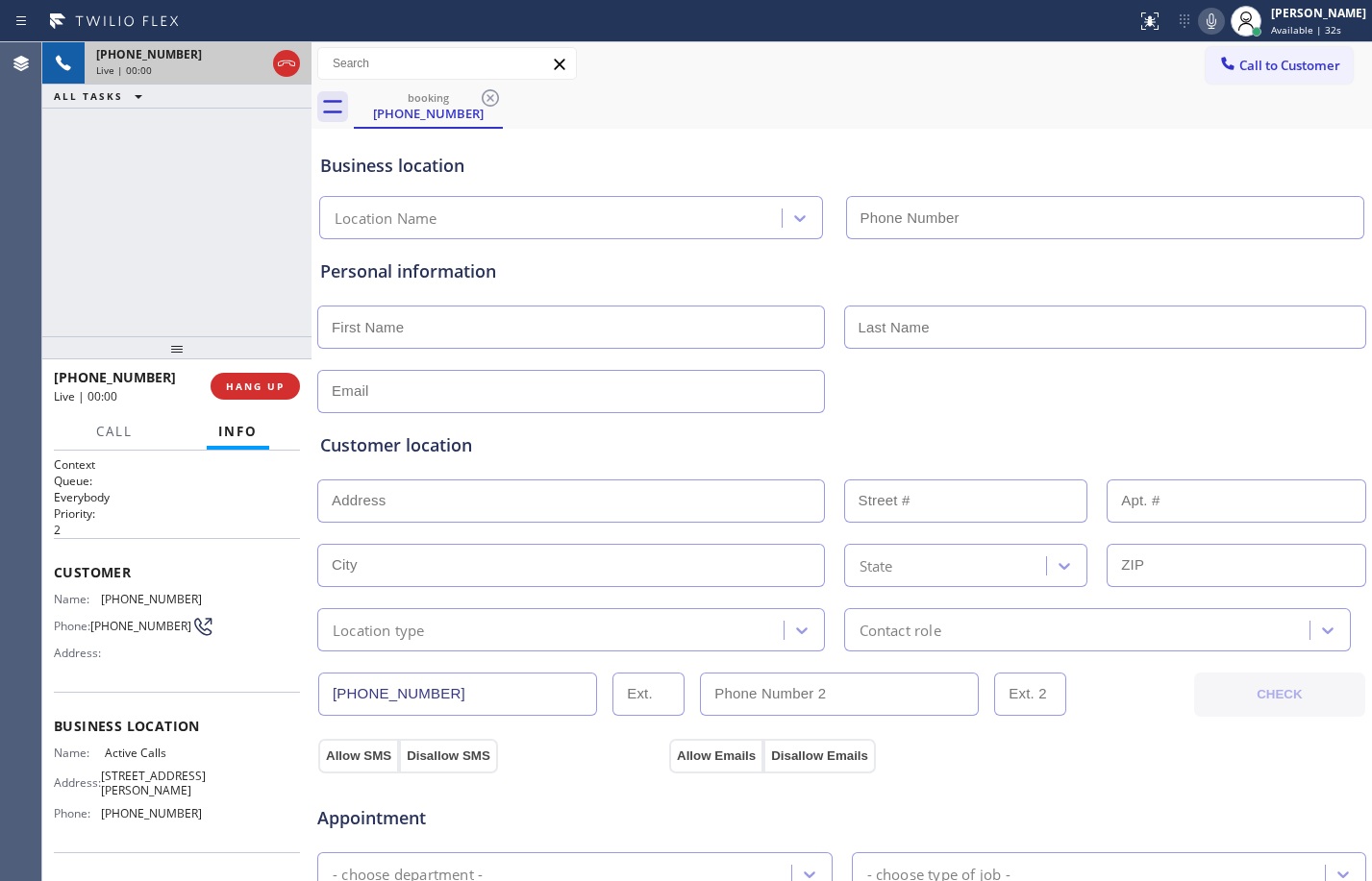
type input "[PHONE_NUMBER]"
click at [251, 385] on span "HANG UP" at bounding box center [256, 386] width 59 height 14
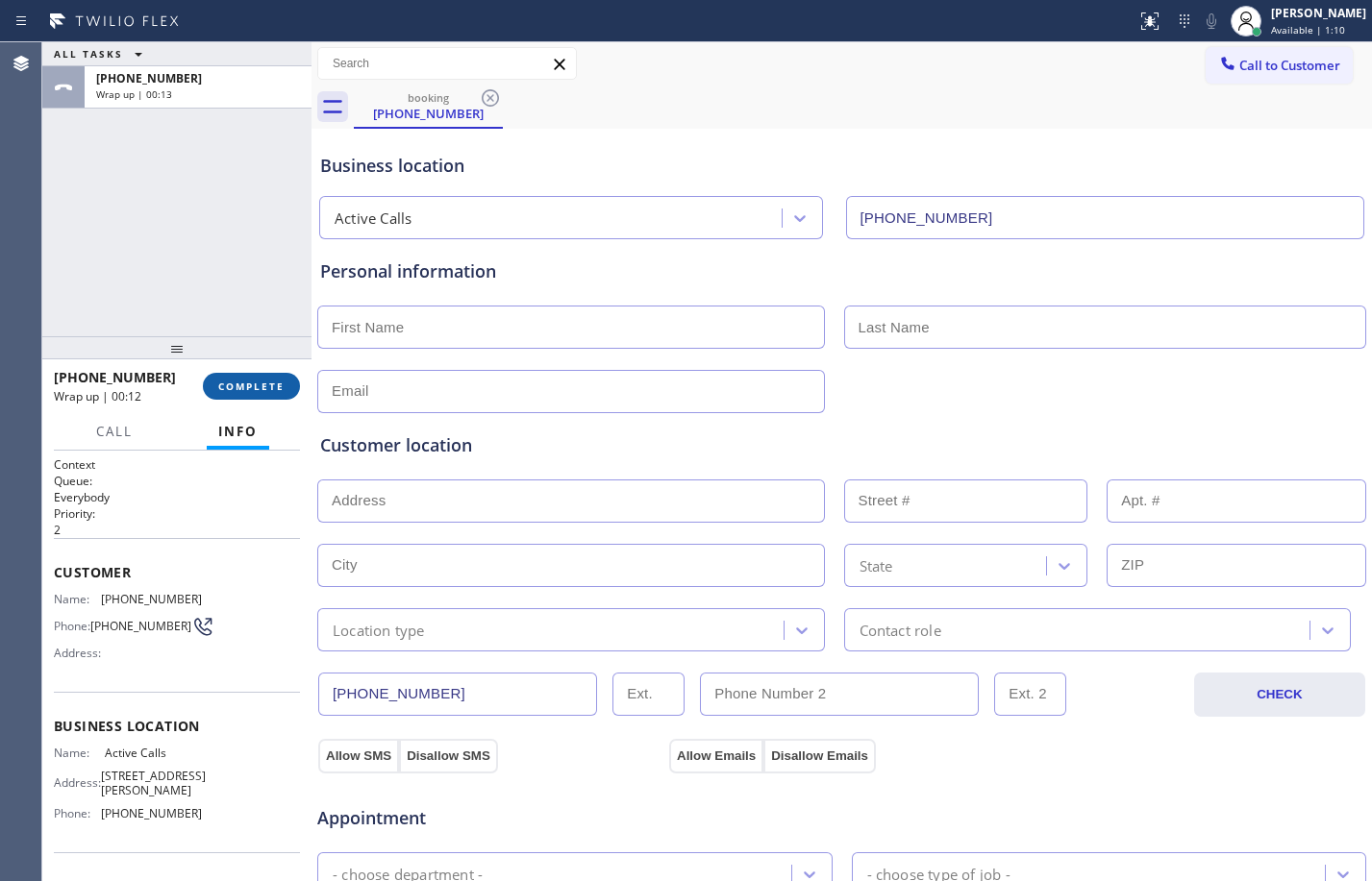
click at [256, 380] on span "COMPLETE" at bounding box center [252, 386] width 66 height 14
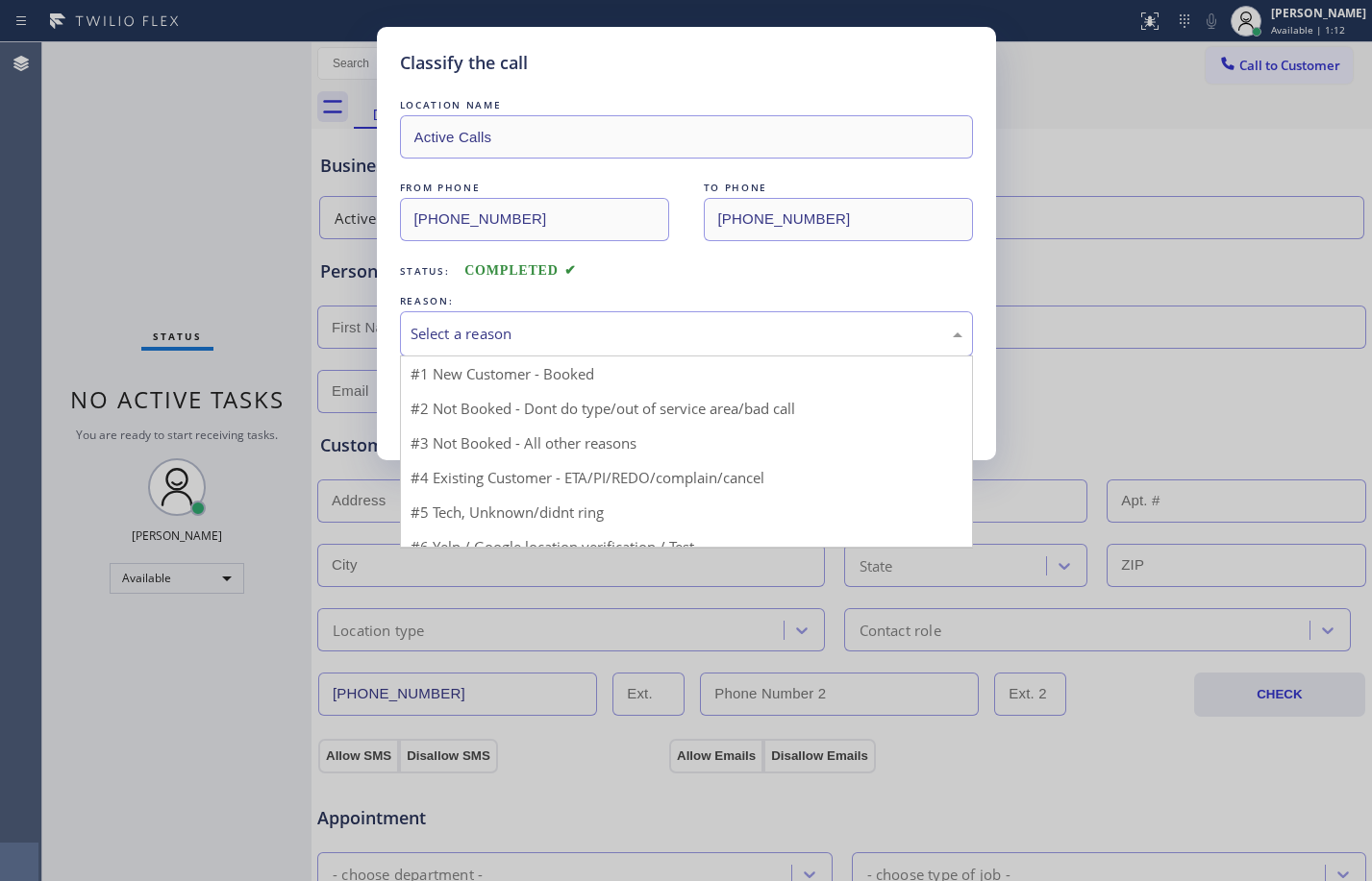
click at [503, 342] on div "Select a reason" at bounding box center [687, 334] width 552 height 22
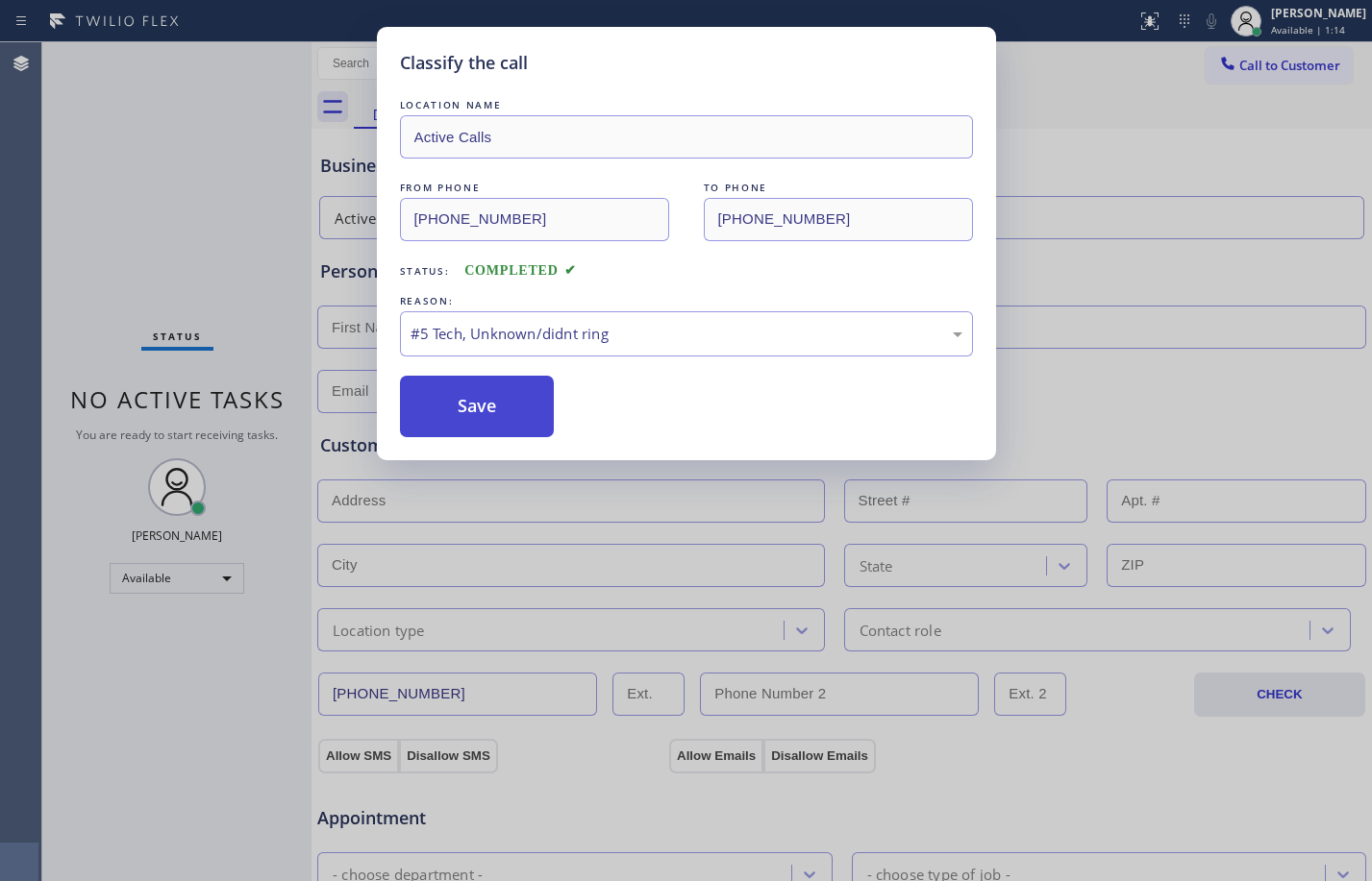
click at [490, 411] on button "Save" at bounding box center [477, 406] width 155 height 61
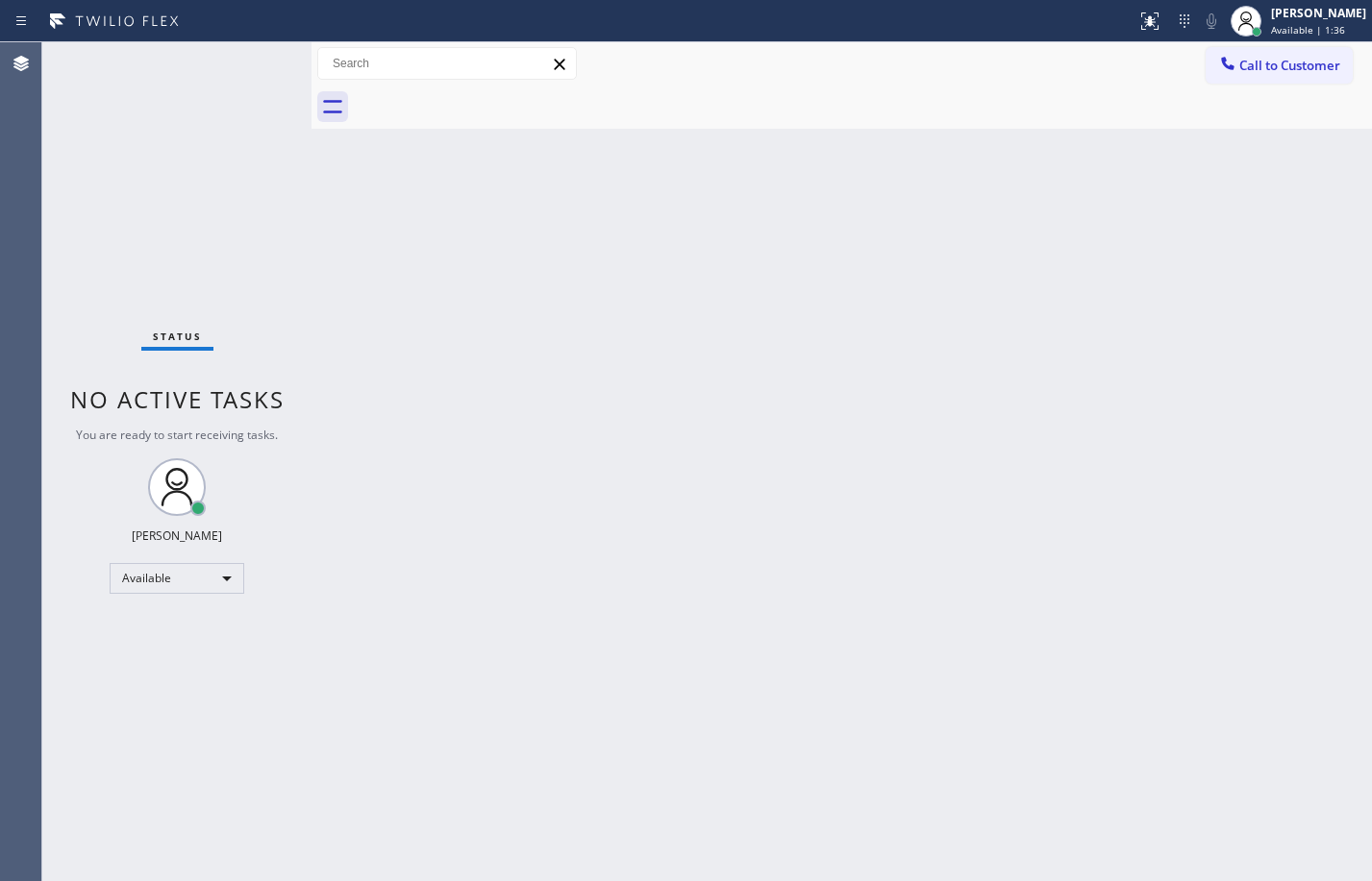
click at [228, 160] on div "Status No active tasks You are ready to start receiving tasks. [PERSON_NAME] Av…" at bounding box center [177, 461] width 269 height 839
click at [585, 421] on div "Back to Dashboard Change Sender ID Customers Technicians Select a contact Outbo…" at bounding box center [841, 461] width 1061 height 839
click at [49, 196] on div "Status No active tasks You are ready to start receiving tasks. [PERSON_NAME] Av…" at bounding box center [177, 461] width 269 height 839
click at [1226, 234] on div "Back to Dashboard Change Sender ID Customers Technicians Select a contact Outbo…" at bounding box center [841, 461] width 1061 height 839
click at [210, 216] on div "Status No active tasks You are ready to start receiving tasks. [PERSON_NAME] Av…" at bounding box center [177, 461] width 269 height 839
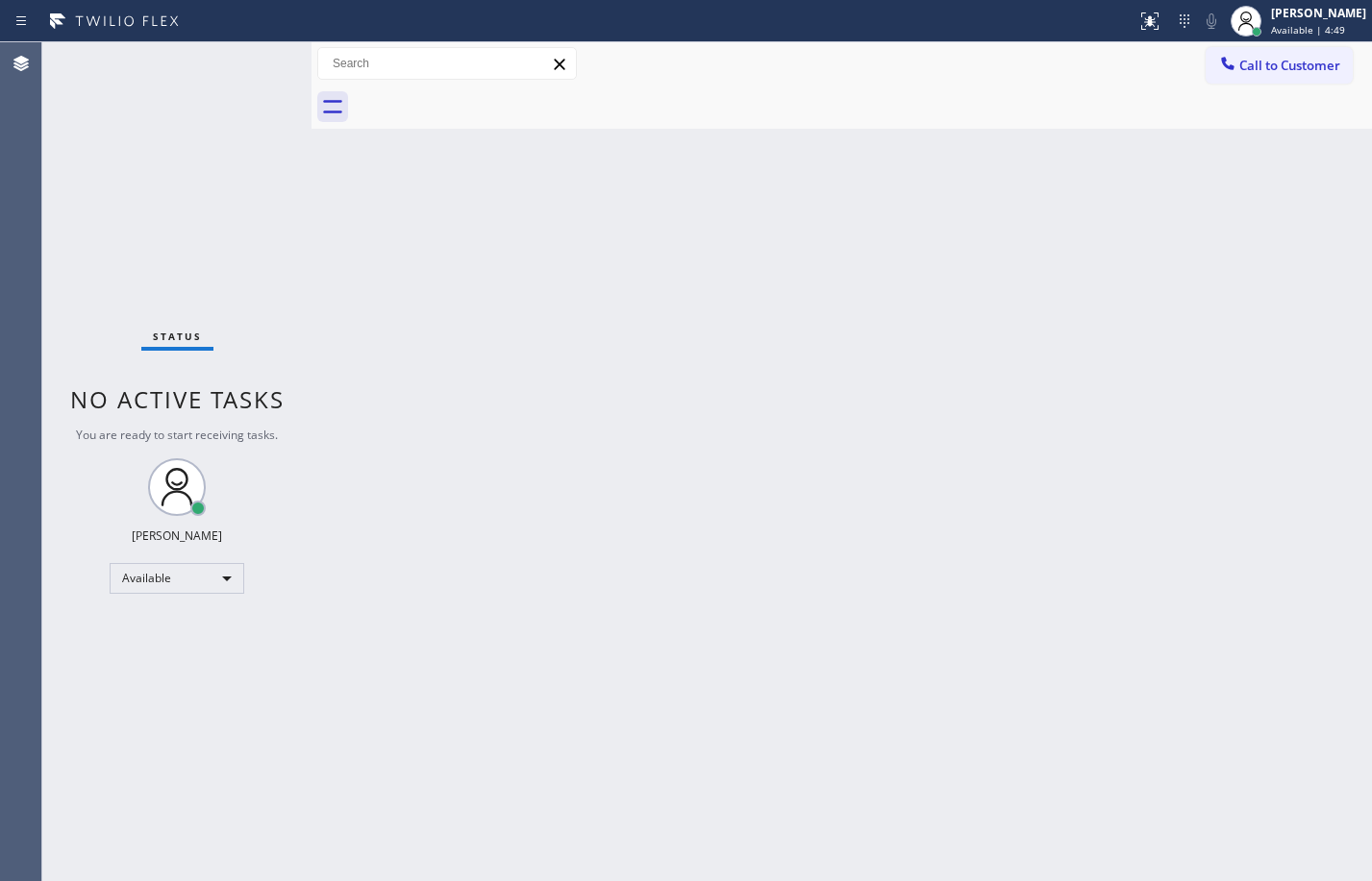
click at [248, 60] on div "Status No active tasks You are ready to start receiving tasks. [PERSON_NAME] Av…" at bounding box center [177, 461] width 269 height 839
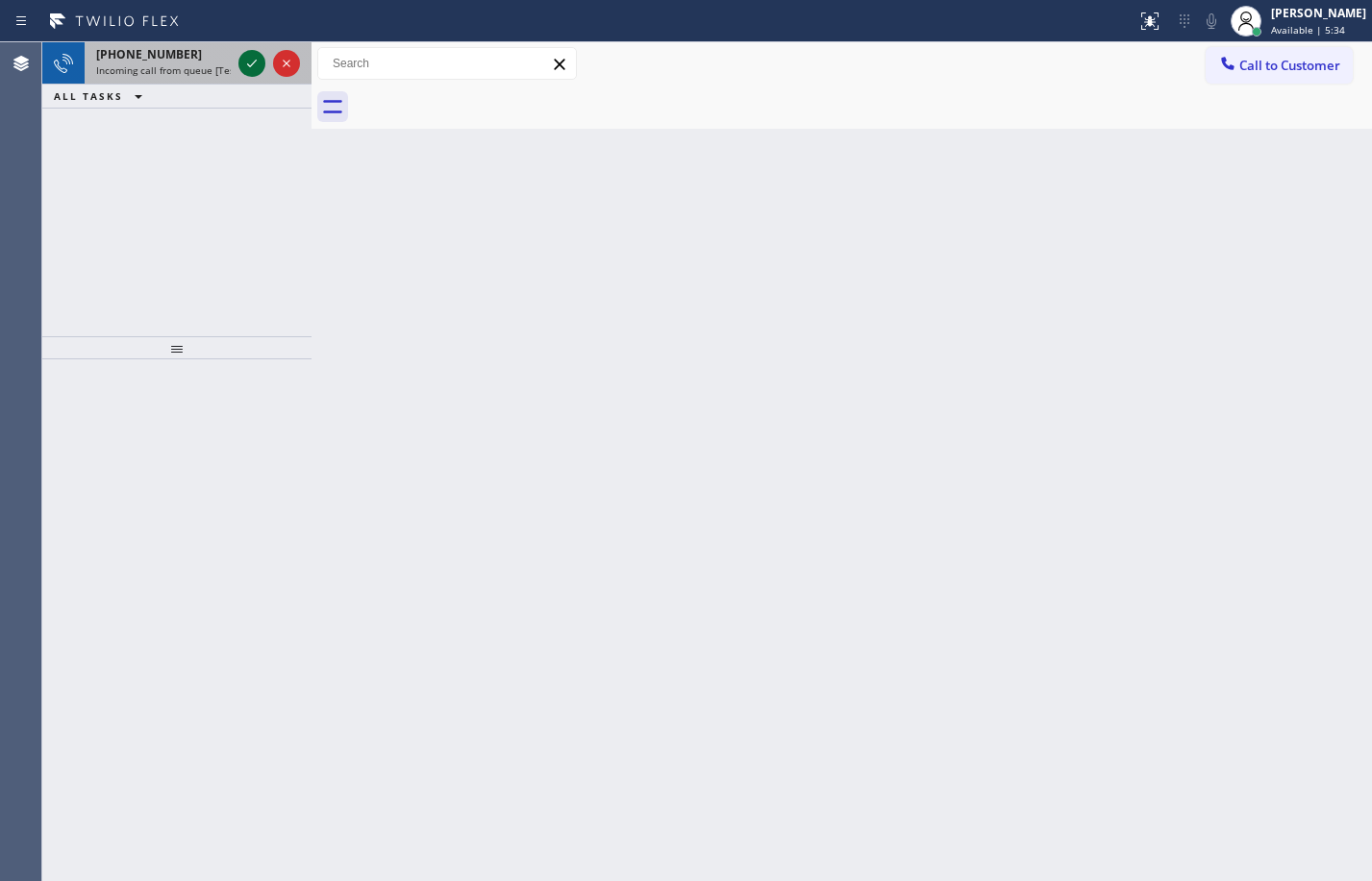
click at [249, 68] on icon at bounding box center [252, 63] width 23 height 23
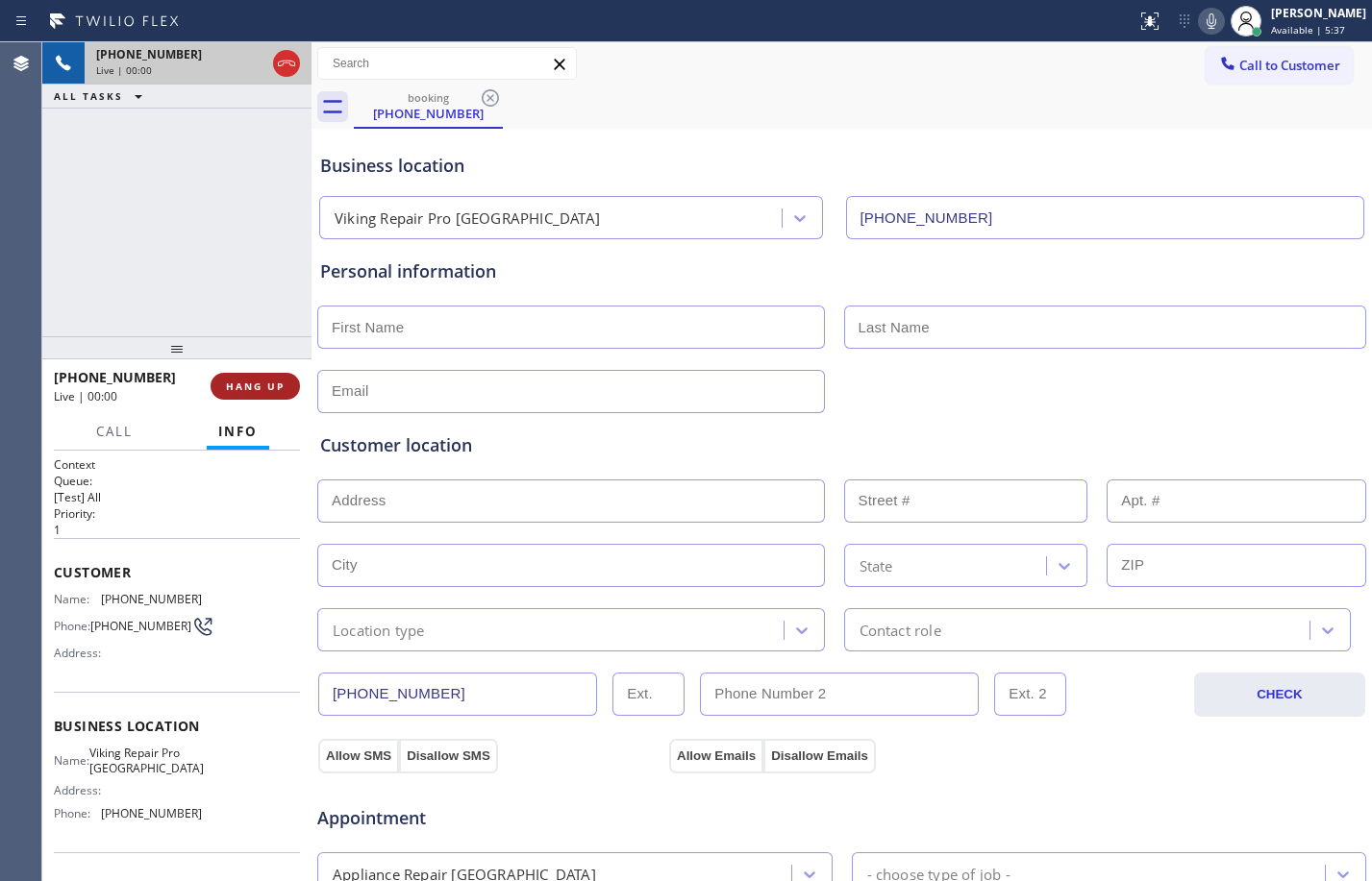
type input "[PHONE_NUMBER]"
click at [262, 395] on button "HANG UP" at bounding box center [256, 386] width 90 height 27
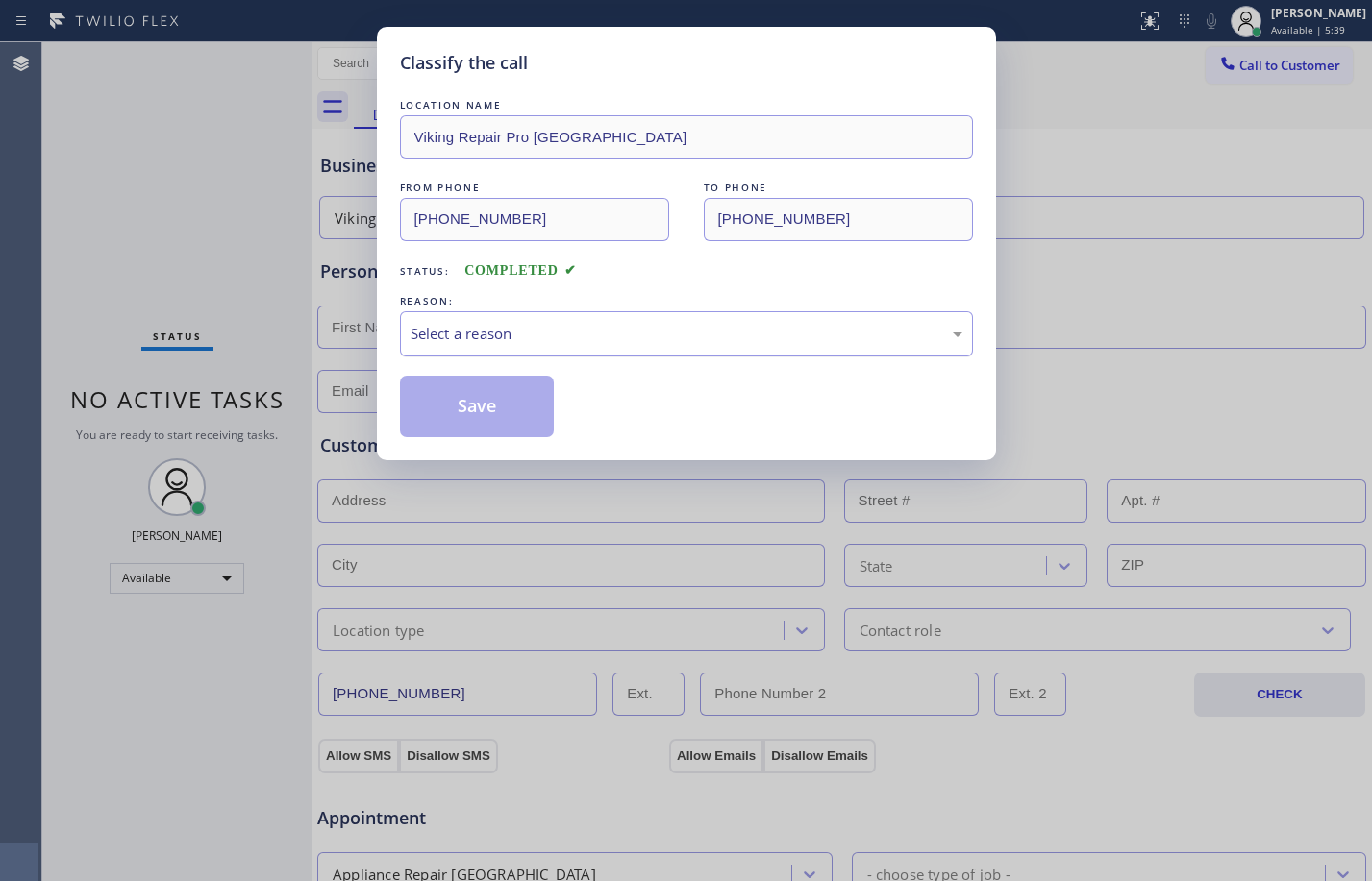
click at [738, 332] on div "Select a reason" at bounding box center [687, 334] width 552 height 22
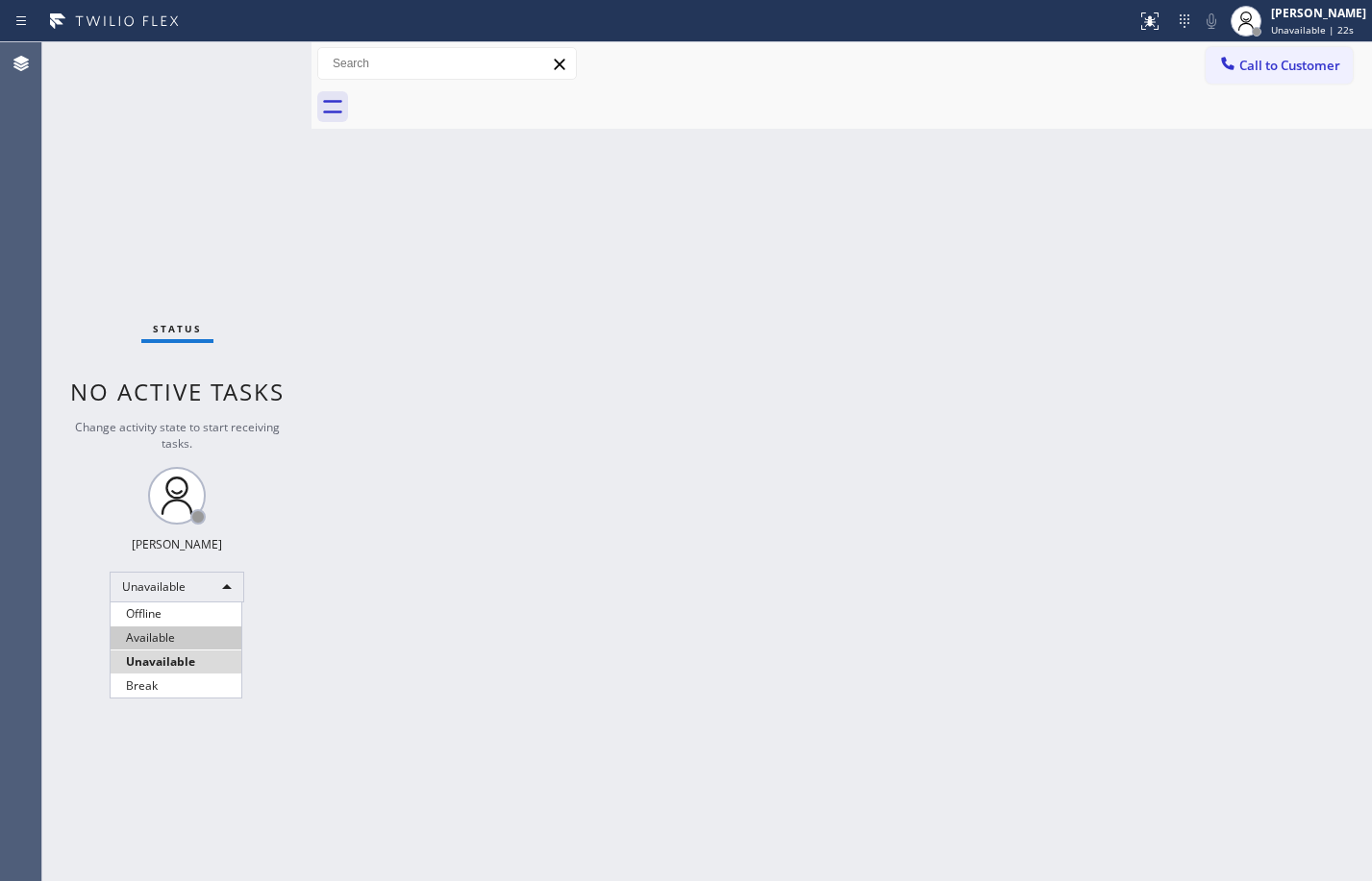
click at [184, 631] on li "Available" at bounding box center [176, 638] width 131 height 23
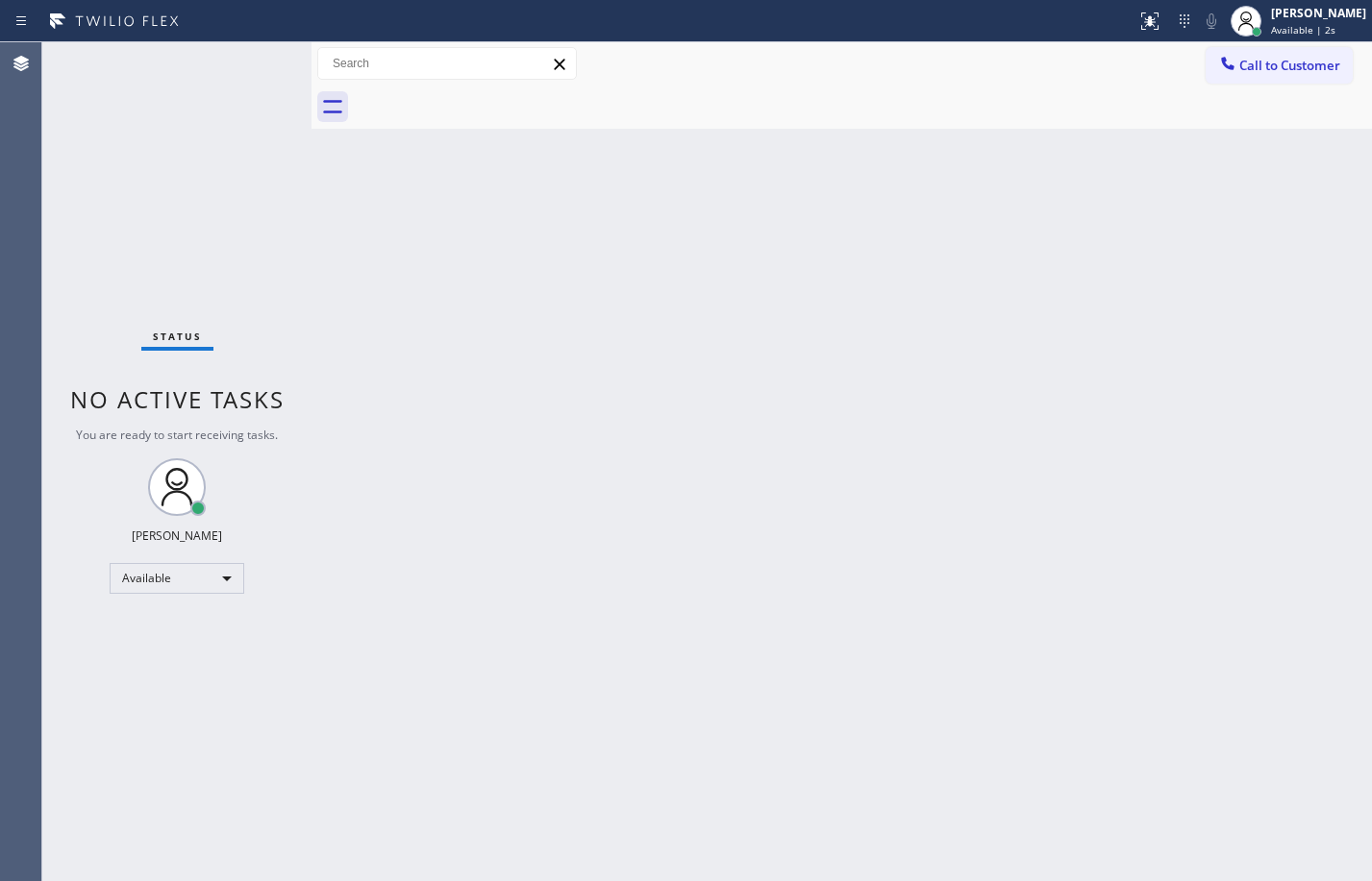
click at [955, 421] on div "Back to Dashboard Change Sender ID Customers Technicians Select a contact Outbo…" at bounding box center [841, 461] width 1061 height 839
click at [222, 277] on div "Status No active tasks You are ready to start receiving tasks. Megan Rose Paluc…" at bounding box center [177, 461] width 269 height 839
click at [770, 298] on div "Back to Dashboard Change Sender ID Customers Technicians Select a contact Outbo…" at bounding box center [841, 461] width 1061 height 839
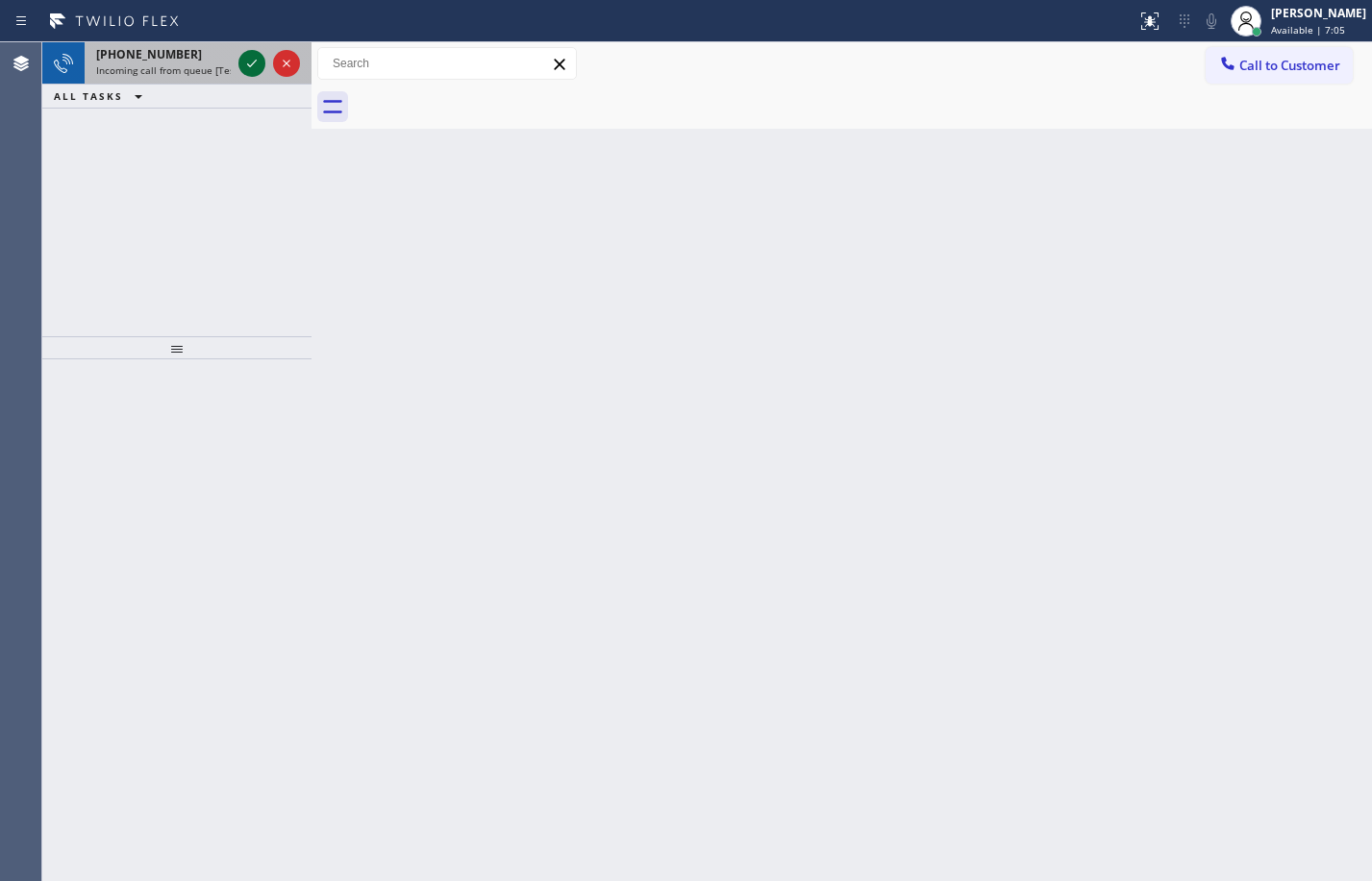
click at [249, 66] on icon at bounding box center [252, 63] width 10 height 8
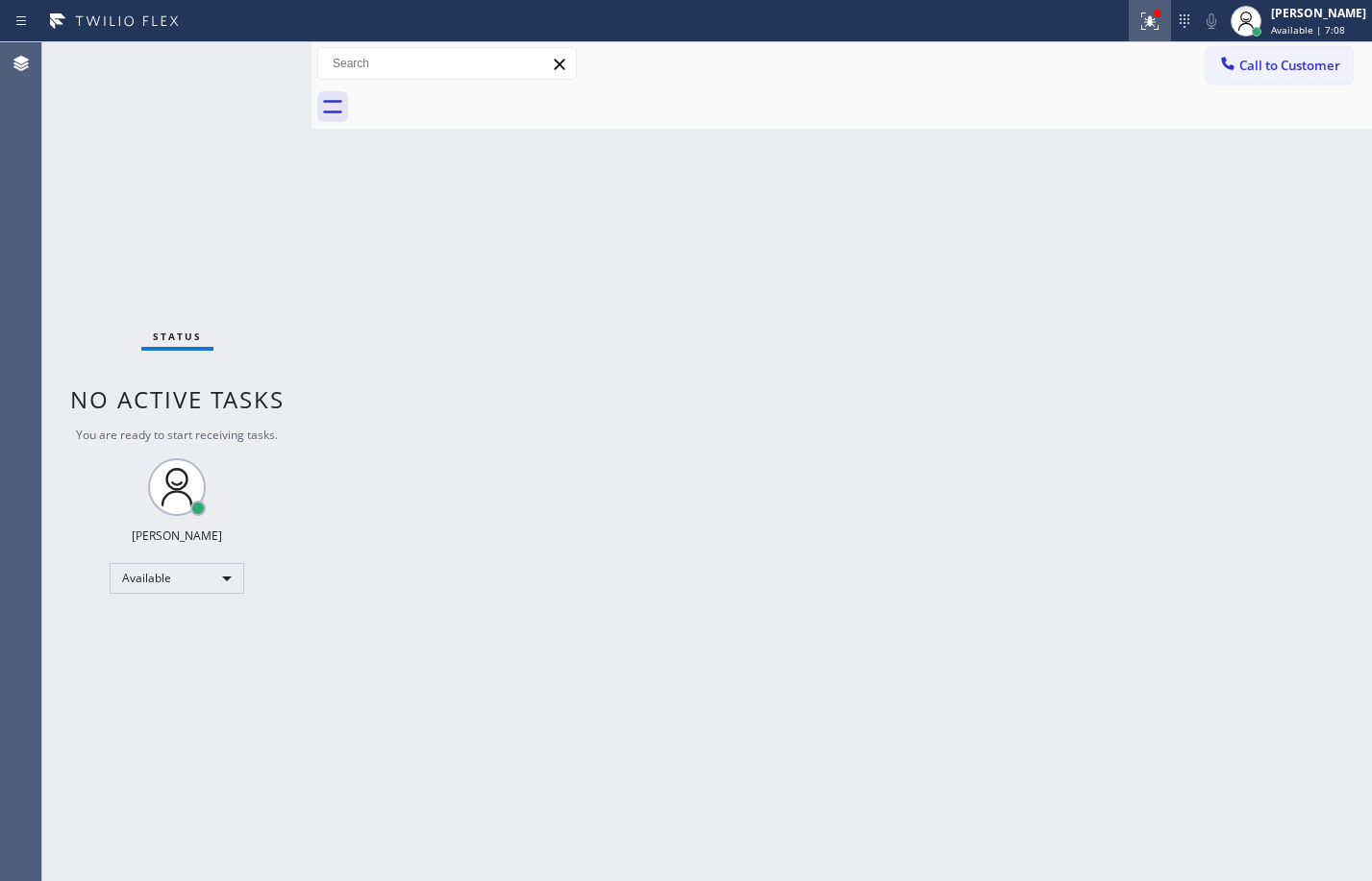
click at [1139, 27] on icon at bounding box center [1150, 21] width 23 height 23
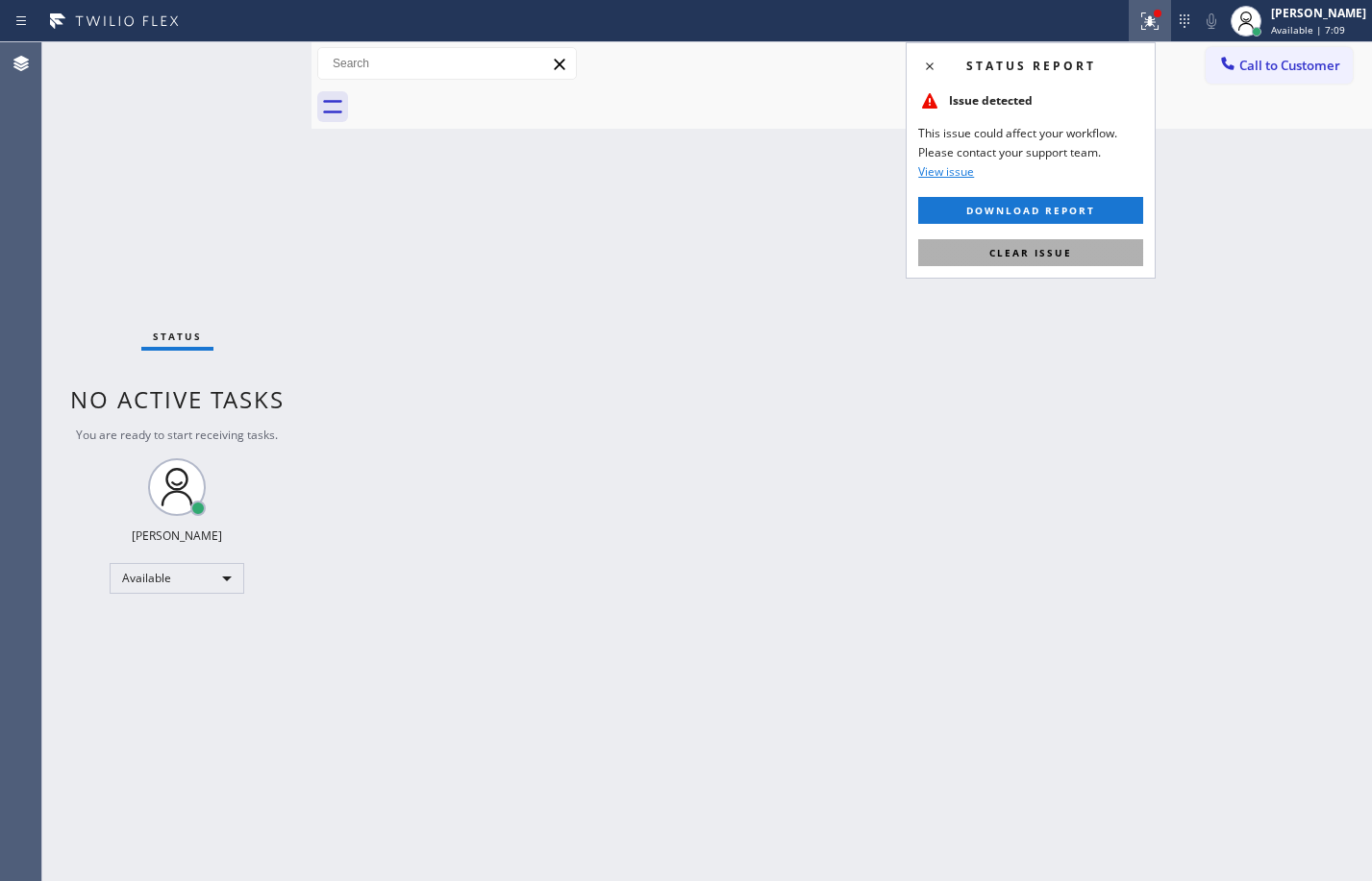
click at [1066, 246] on span "Clear issue" at bounding box center [1030, 253] width 83 height 14
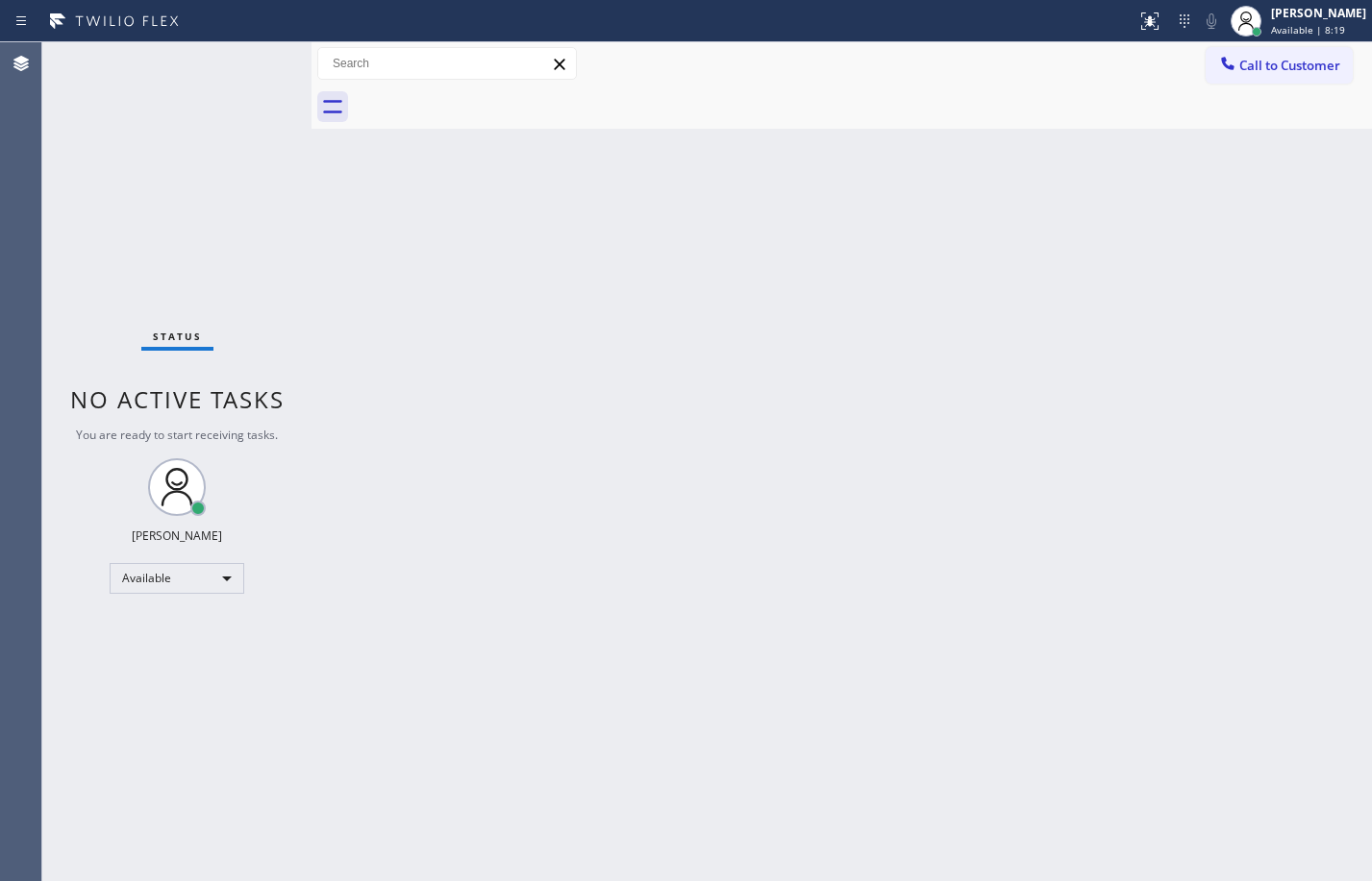
click at [886, 386] on div "Back to Dashboard Change Sender ID Customers Technicians Select a contact Outbo…" at bounding box center [841, 461] width 1061 height 839
click at [262, 69] on div "Status No active tasks You are ready to start receiving tasks. [PERSON_NAME] Av…" at bounding box center [177, 461] width 269 height 839
click at [183, 110] on div "Status No active tasks You are ready to start receiving tasks. [PERSON_NAME] Av…" at bounding box center [177, 461] width 269 height 839
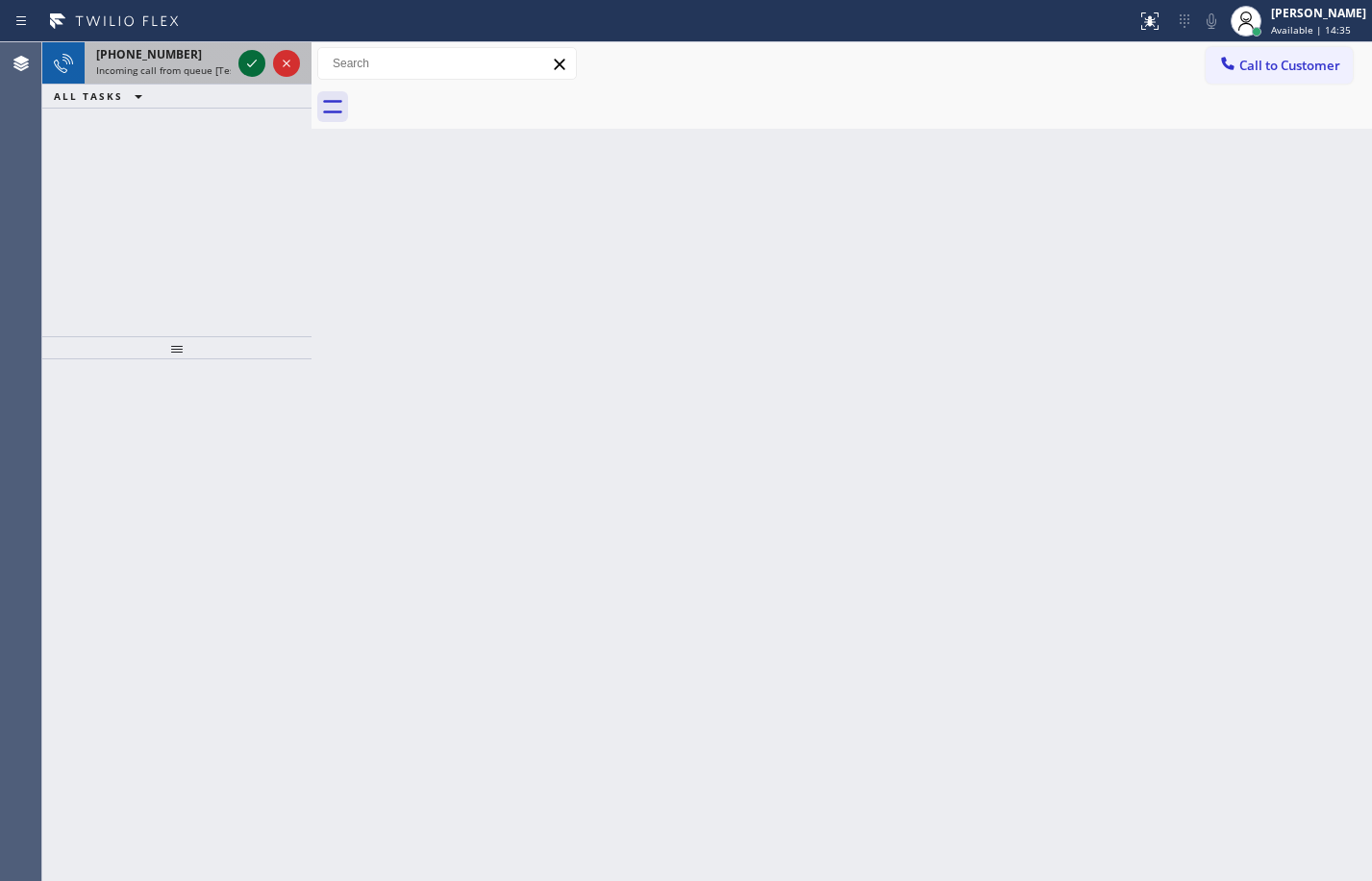
click at [259, 69] on icon at bounding box center [252, 63] width 23 height 23
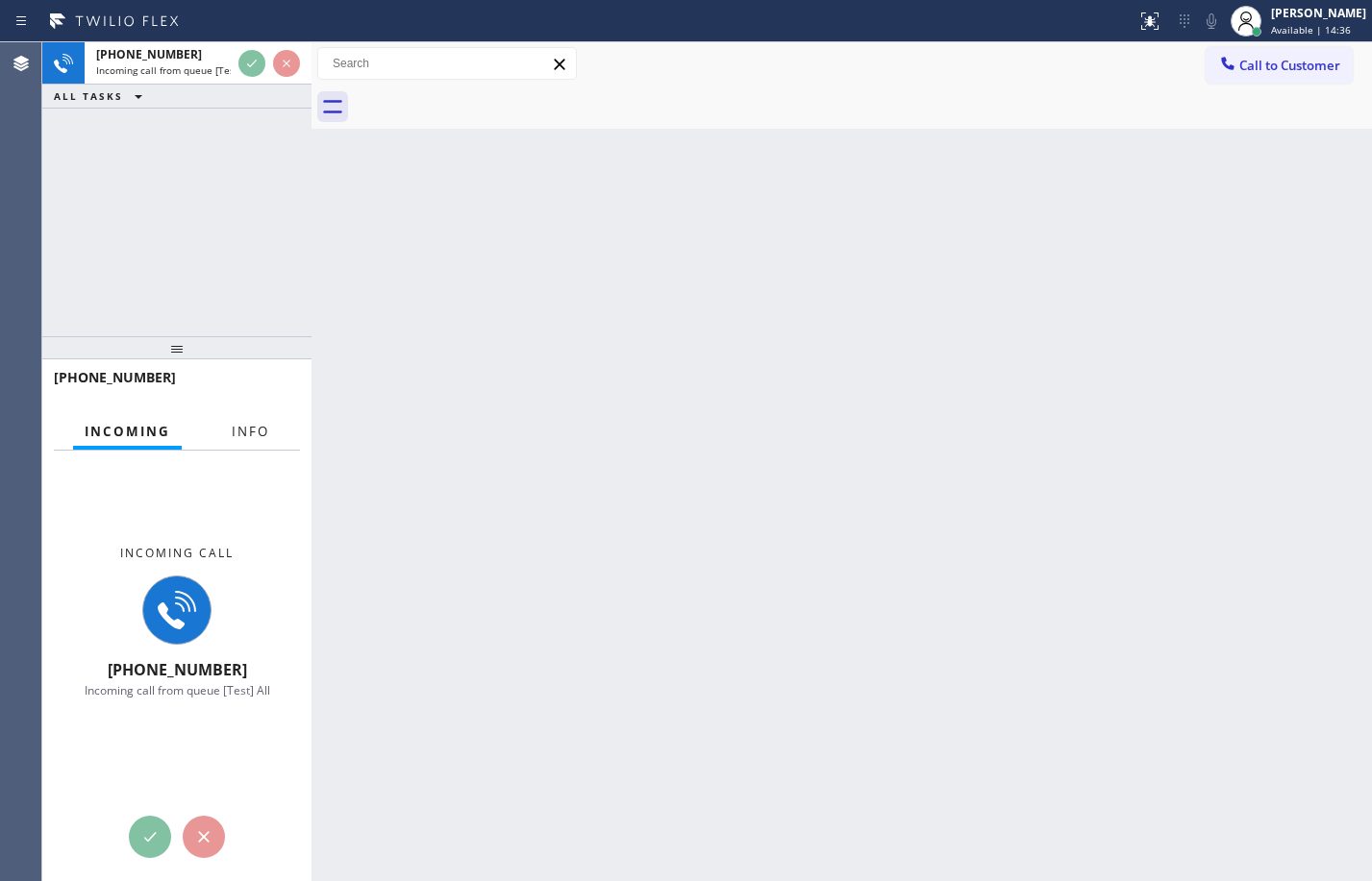
click at [248, 427] on span "Info" at bounding box center [250, 431] width 37 height 18
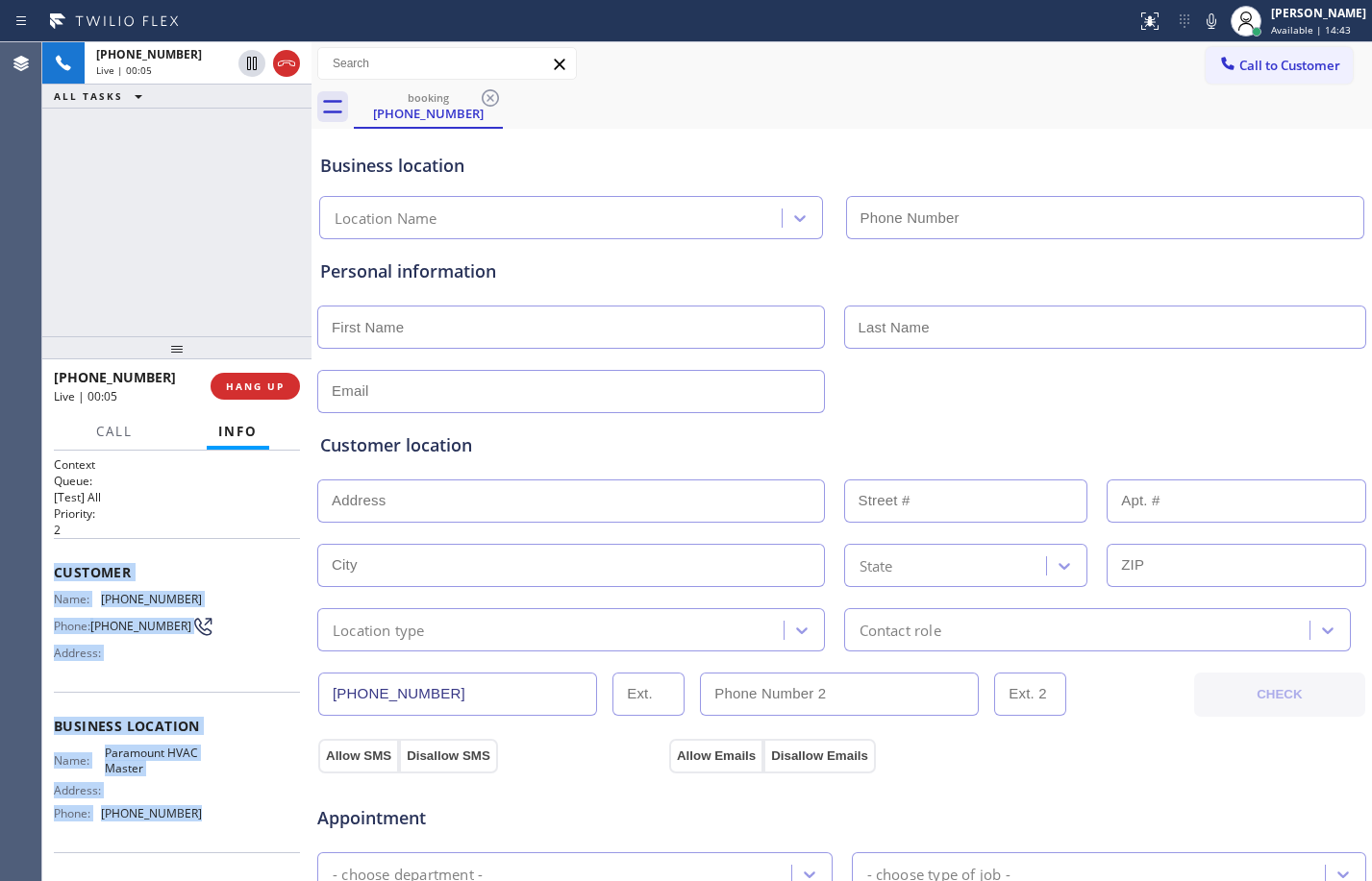
drag, startPoint x: 55, startPoint y: 561, endPoint x: 219, endPoint y: 825, distance: 310.8
click at [219, 825] on div "Context Queue: [Test] All Priority: 2 Customer Name: (833) 463-5223 Phone: (833…" at bounding box center [177, 727] width 246 height 541
copy div "Customer Name: (833) 463-5223 Phone: (833) 463-5223 Address: Business location …"
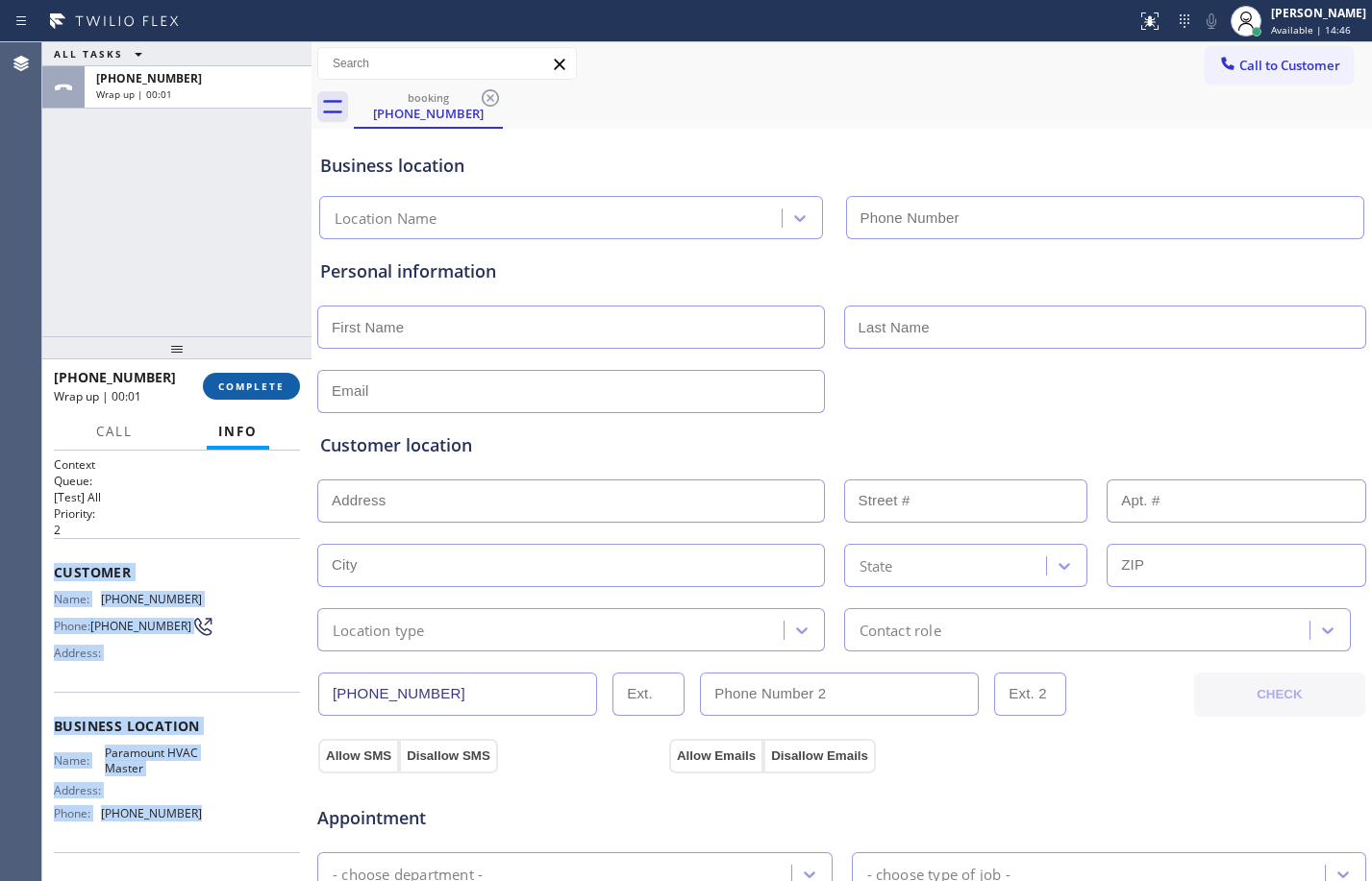
click at [262, 383] on span "COMPLETE" at bounding box center [252, 386] width 66 height 14
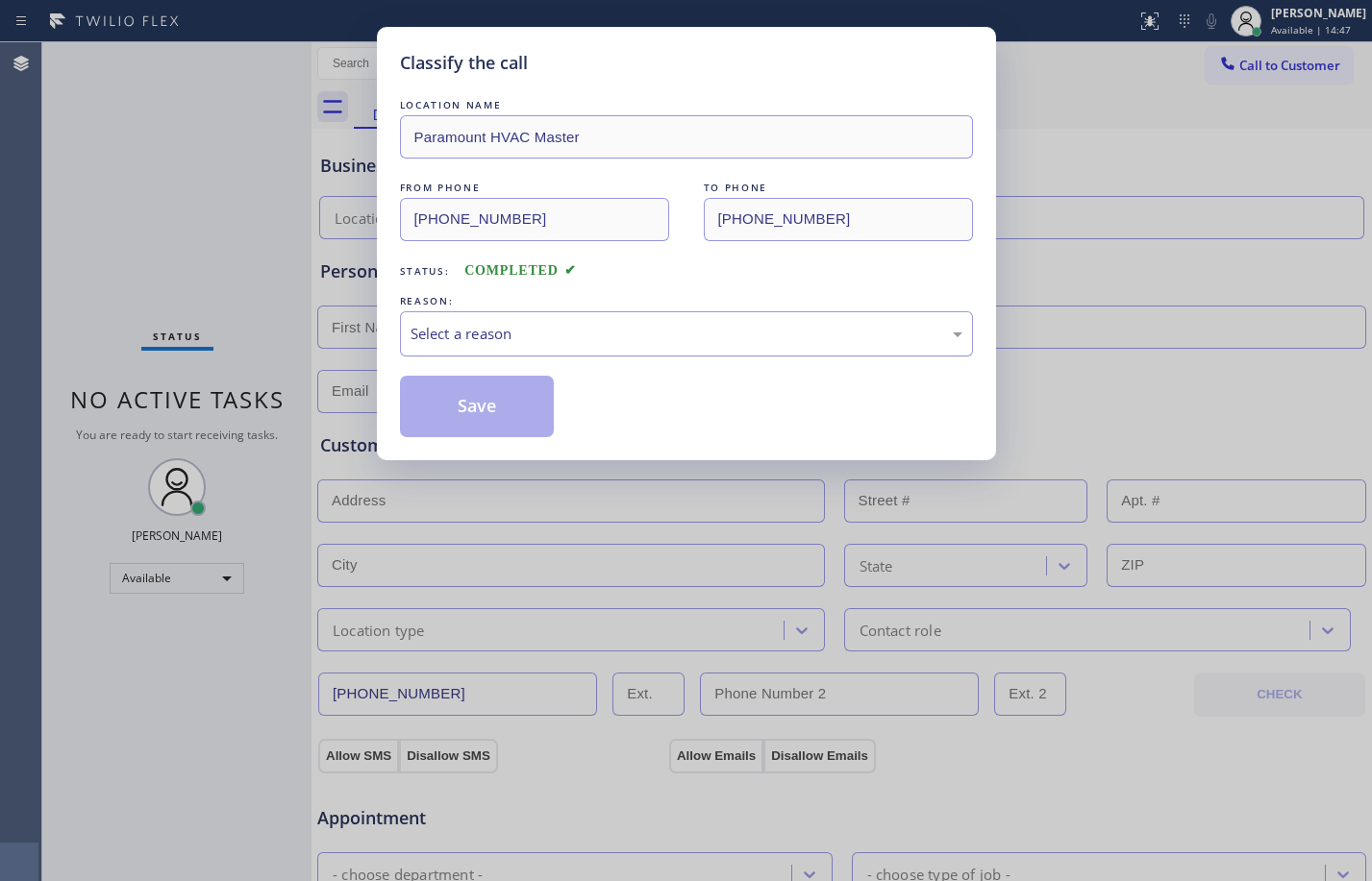
click at [487, 330] on div "Select a reason" at bounding box center [687, 334] width 552 height 22
click at [444, 392] on button "Save" at bounding box center [477, 406] width 155 height 61
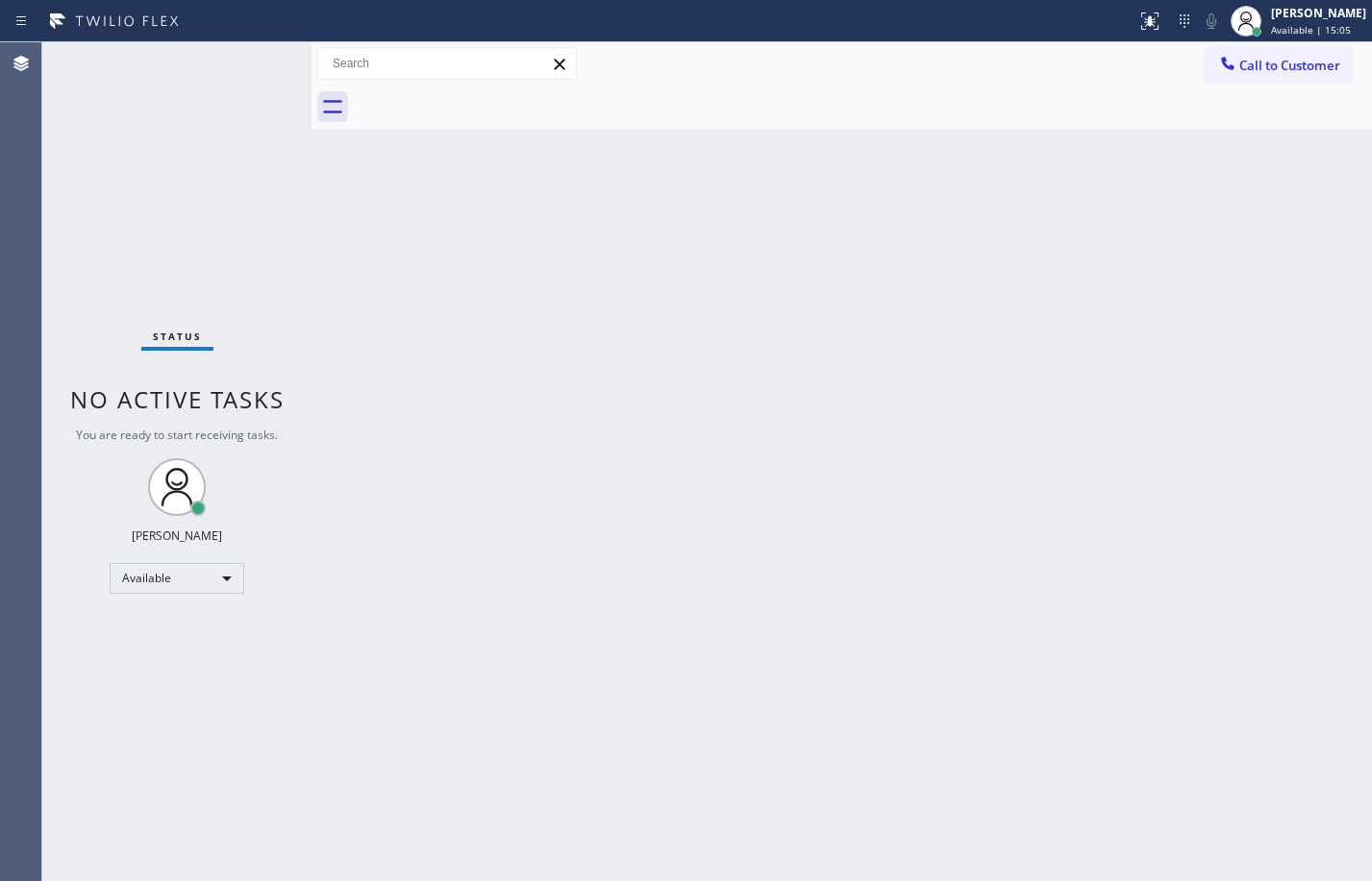
click at [1093, 409] on div "Back to Dashboard Change Sender ID Customers Technicians Select a contact Outbo…" at bounding box center [841, 461] width 1061 height 839
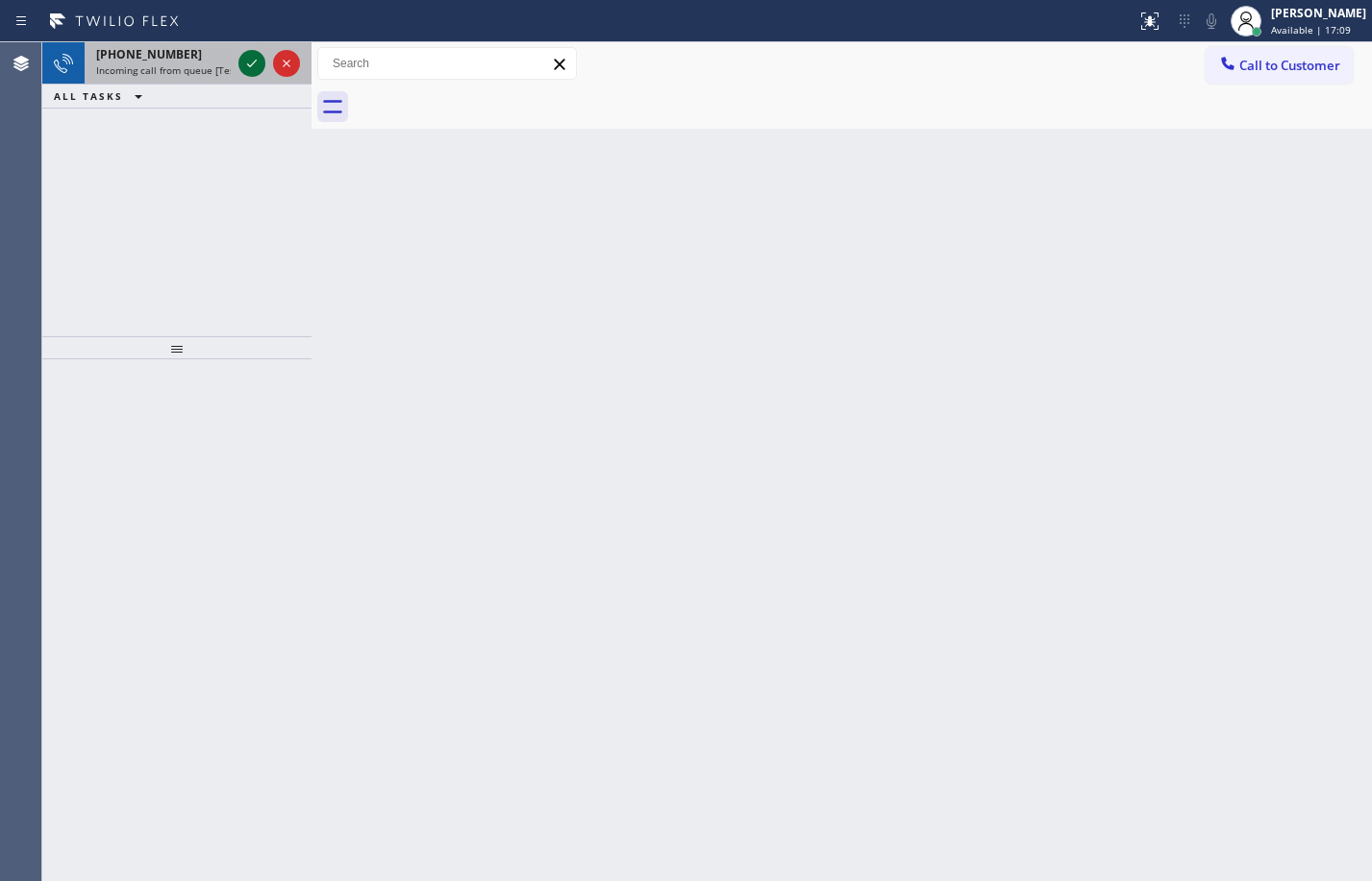
click at [252, 68] on icon at bounding box center [252, 63] width 23 height 23
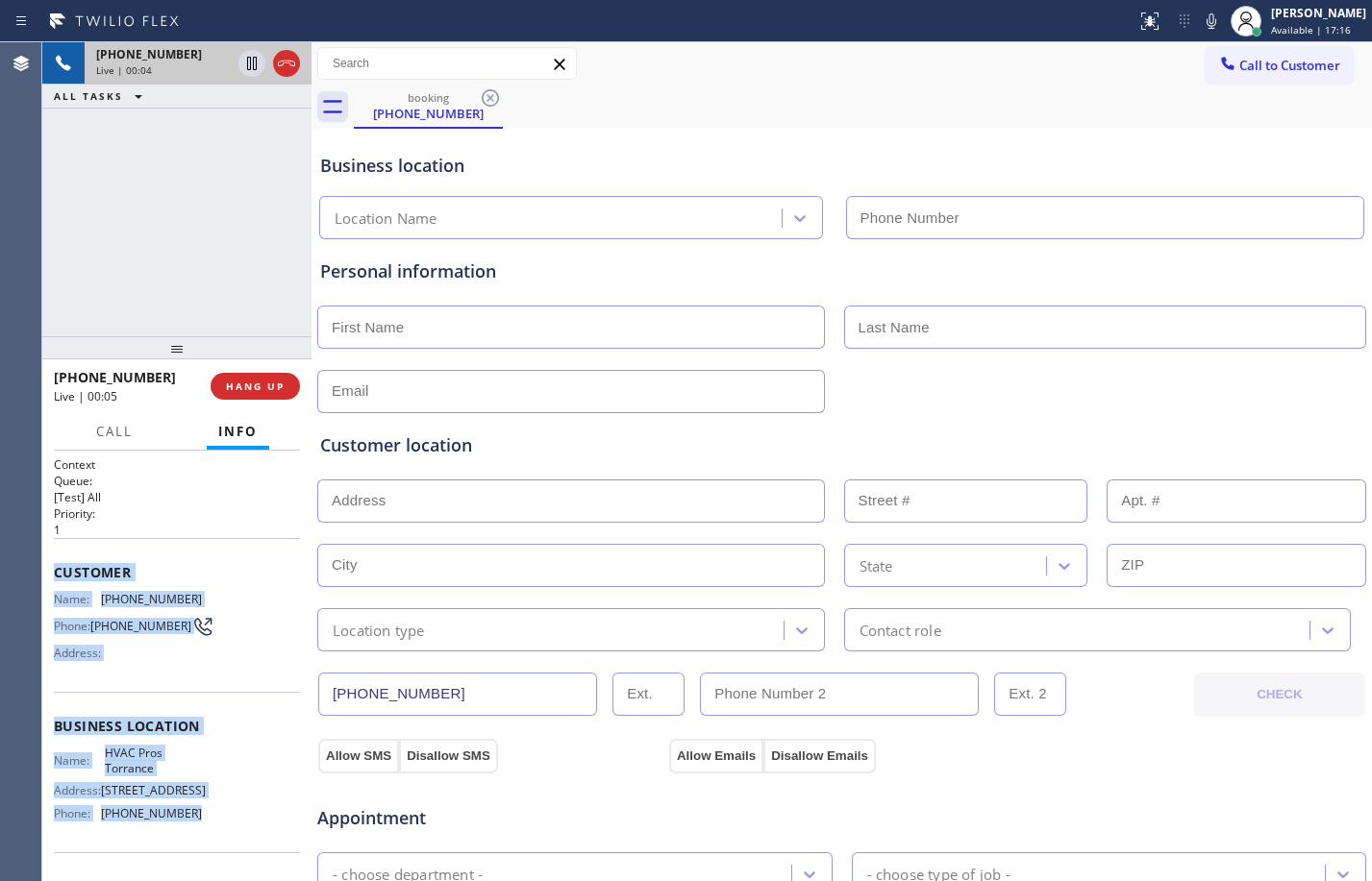
drag, startPoint x: 57, startPoint y: 562, endPoint x: 207, endPoint y: 838, distance: 314.1
click at [207, 838] on div "Context Queue: [Test] All Priority: 1 Customer Name: (310) 686-6420 Phone: (310…" at bounding box center [177, 727] width 246 height 541
copy div "Customer Name: (310) 686-6420 Phone: (310) 686-6420 Address: Business location …"
click at [248, 64] on icon at bounding box center [252, 63] width 10 height 14
click at [1203, 27] on icon at bounding box center [1212, 21] width 23 height 23
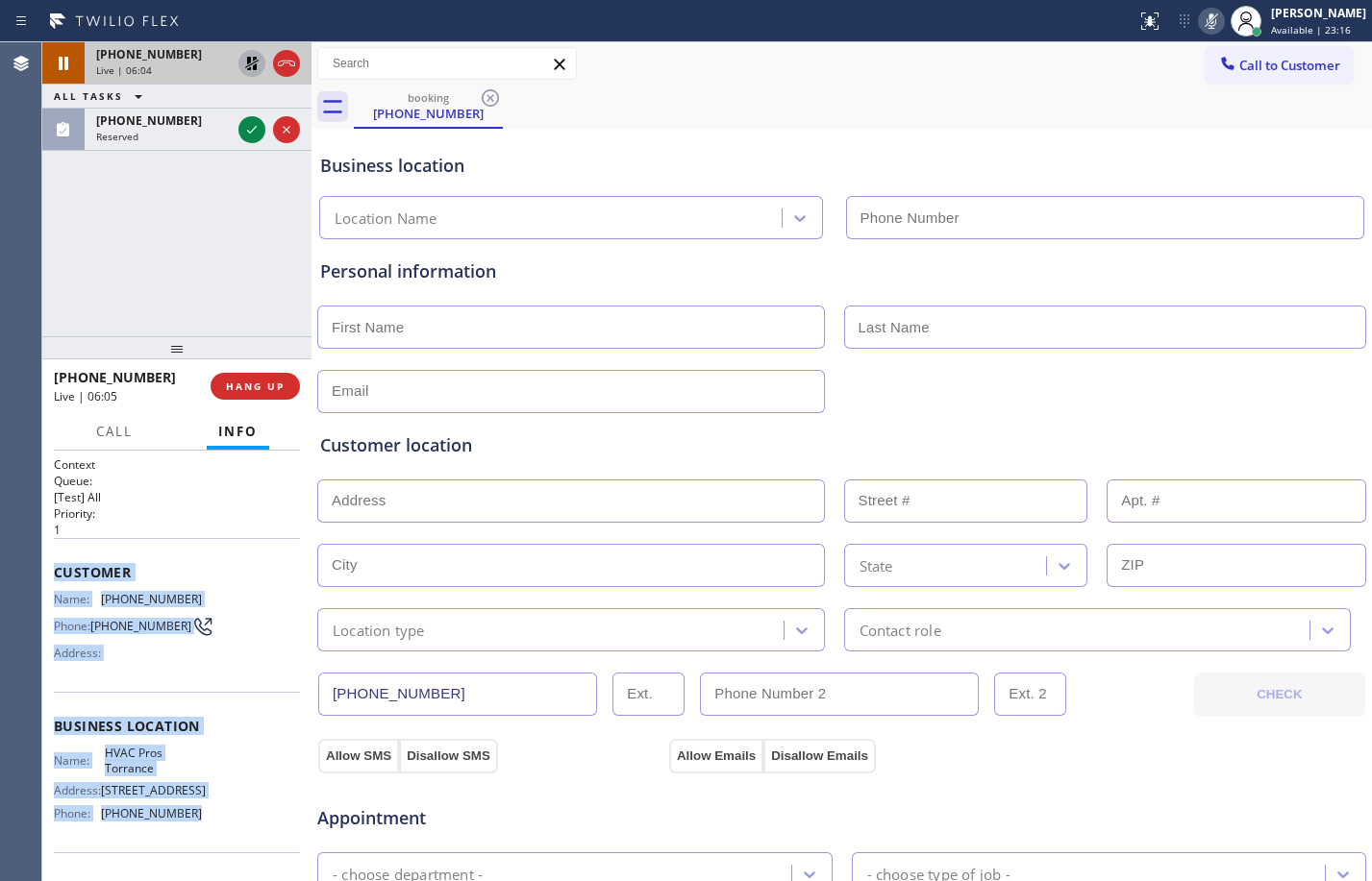
click at [250, 72] on icon at bounding box center [252, 63] width 23 height 23
click at [1206, 25] on icon at bounding box center [1211, 21] width 10 height 16
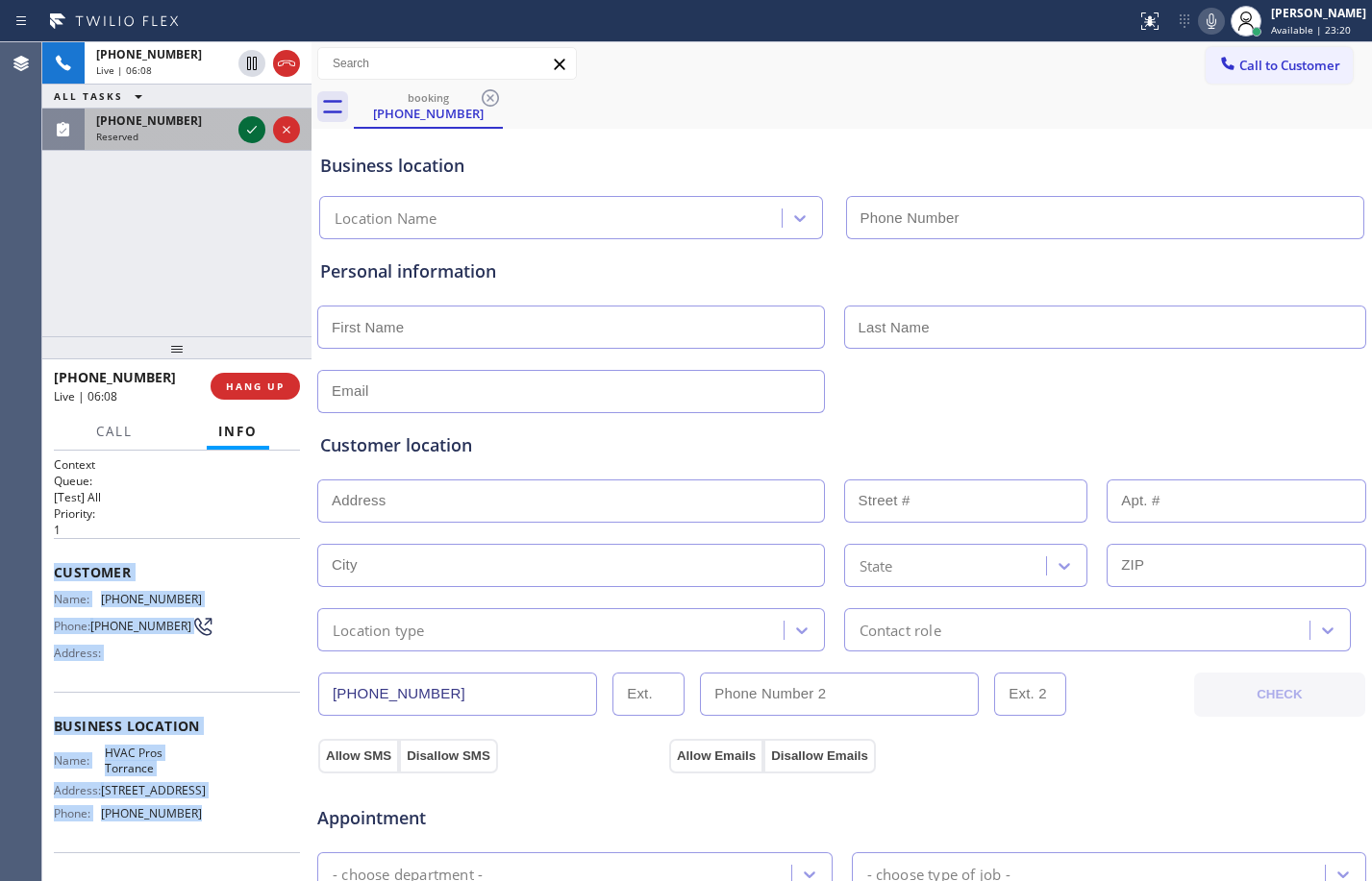
click at [262, 139] on icon at bounding box center [252, 130] width 23 height 23
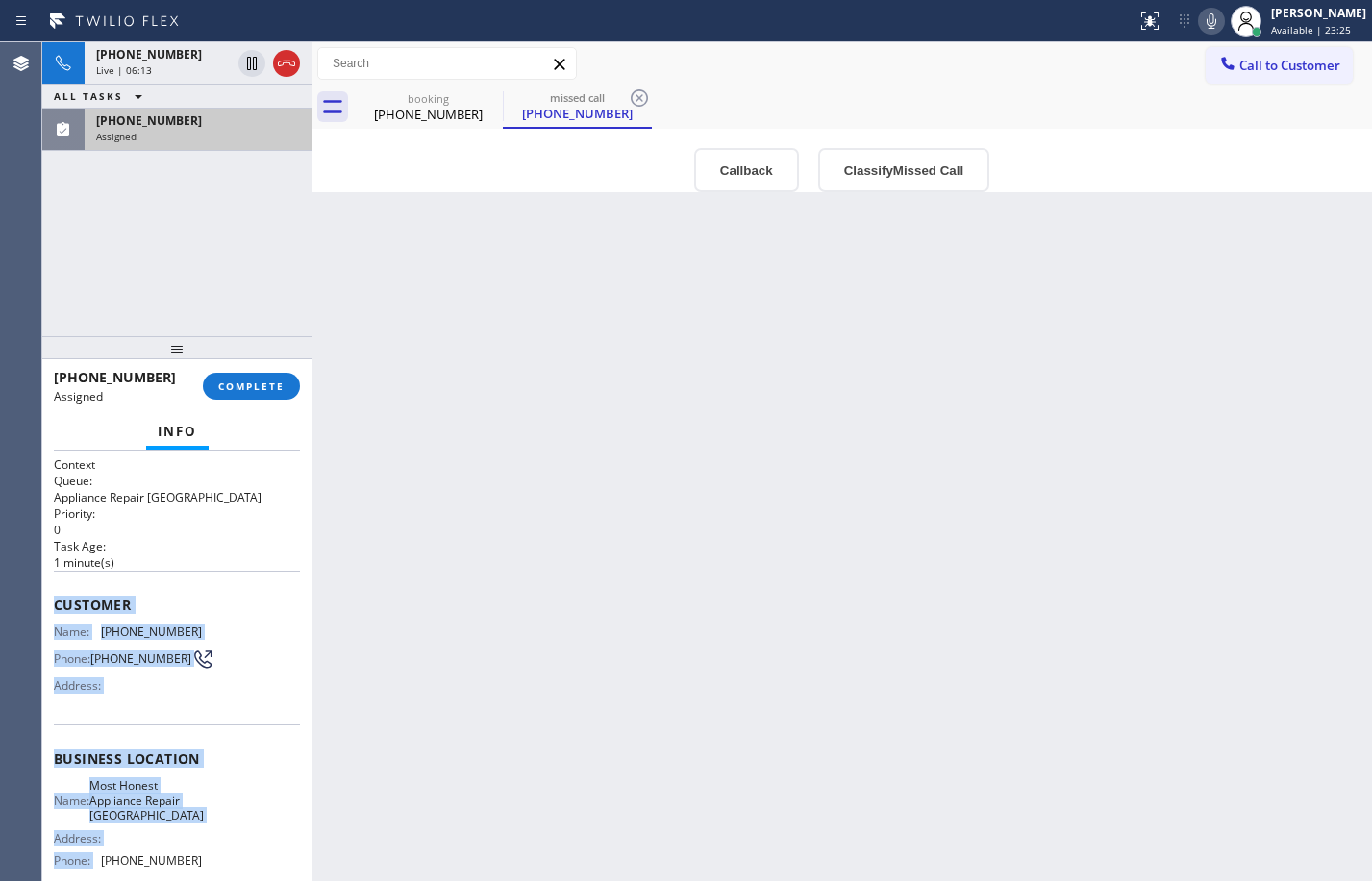
click at [69, 611] on span "Customer" at bounding box center [177, 605] width 246 height 19
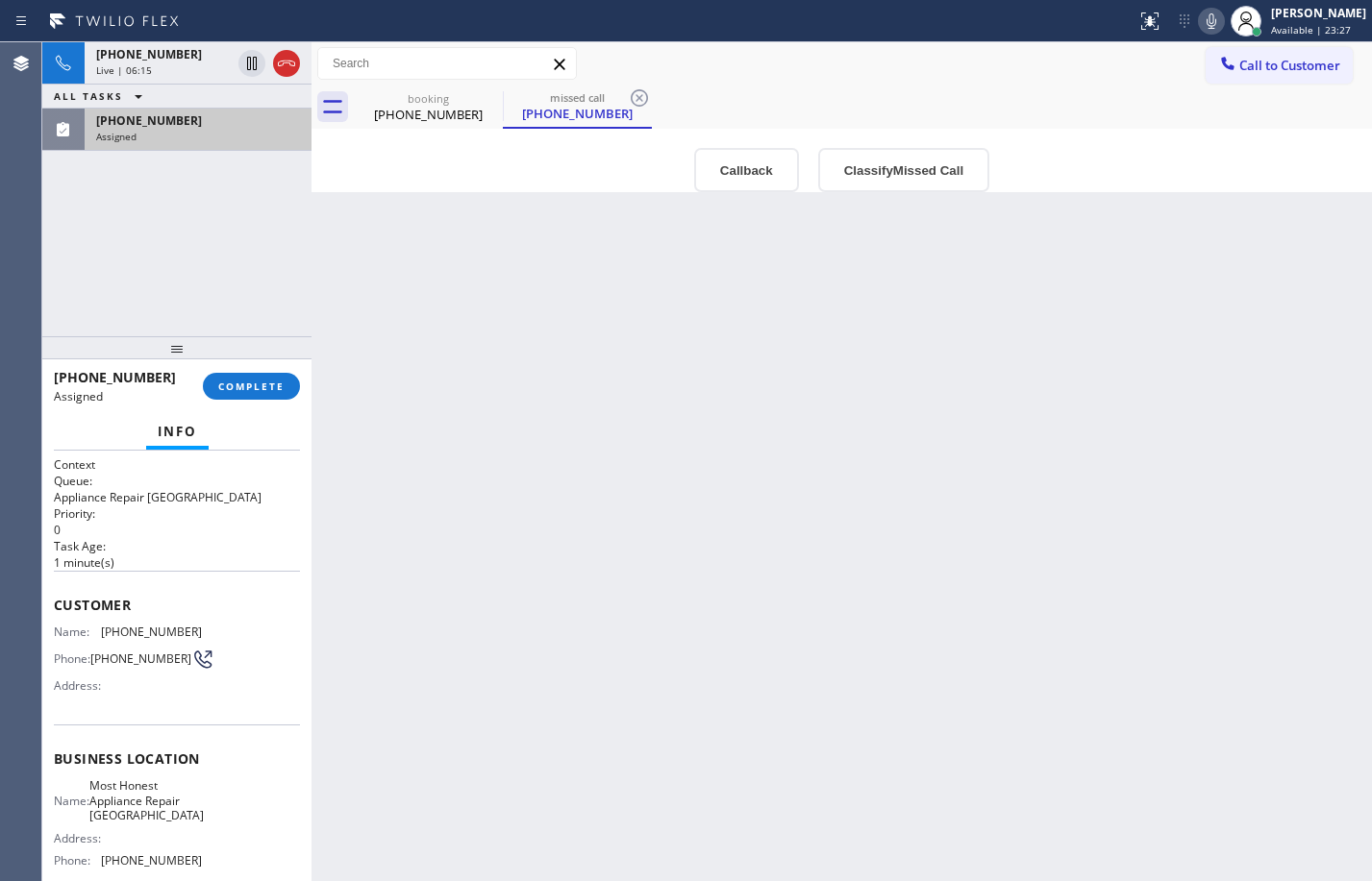
click at [54, 604] on span "Customer" at bounding box center [177, 605] width 246 height 19
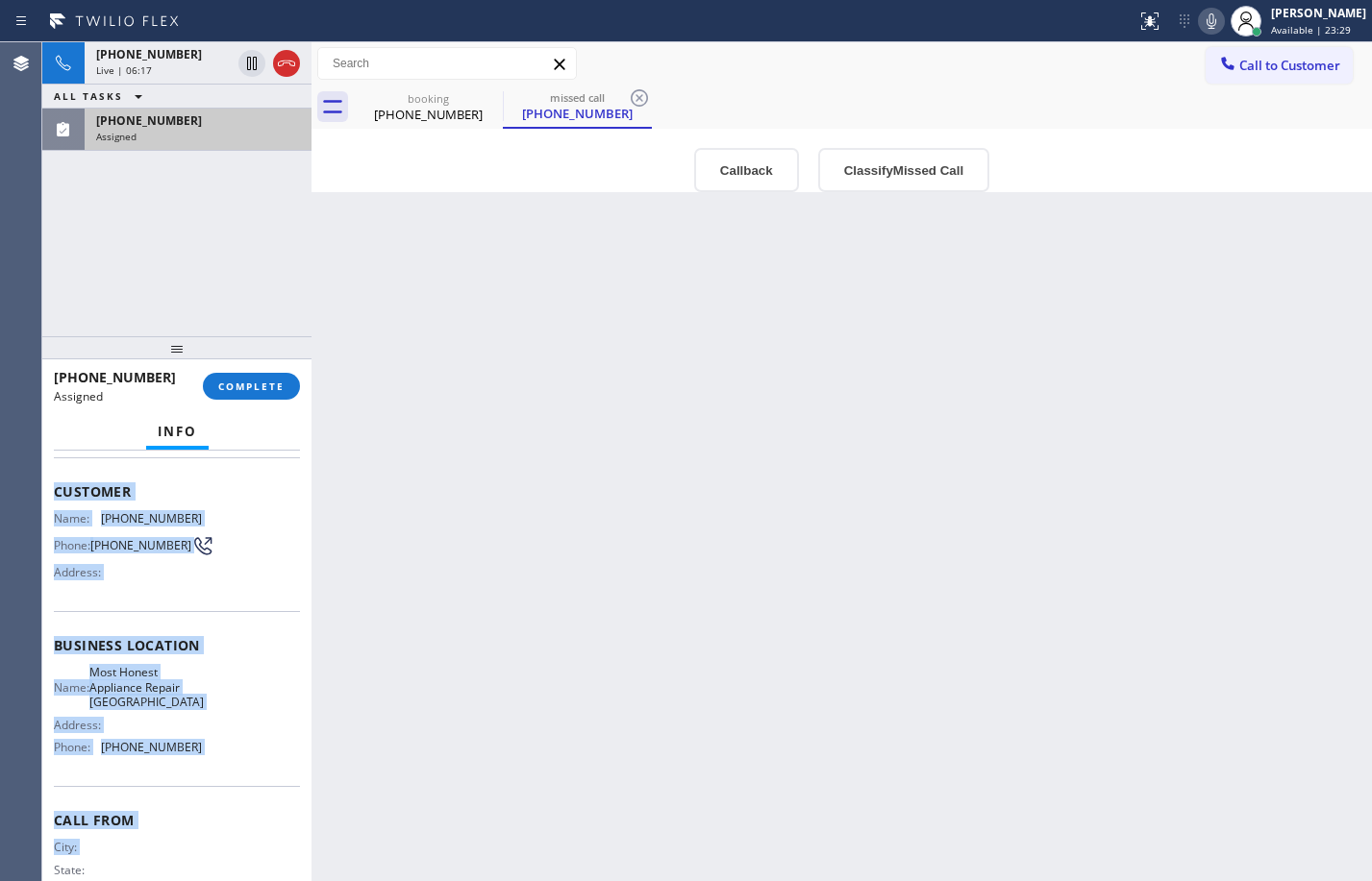
scroll to position [122, 0]
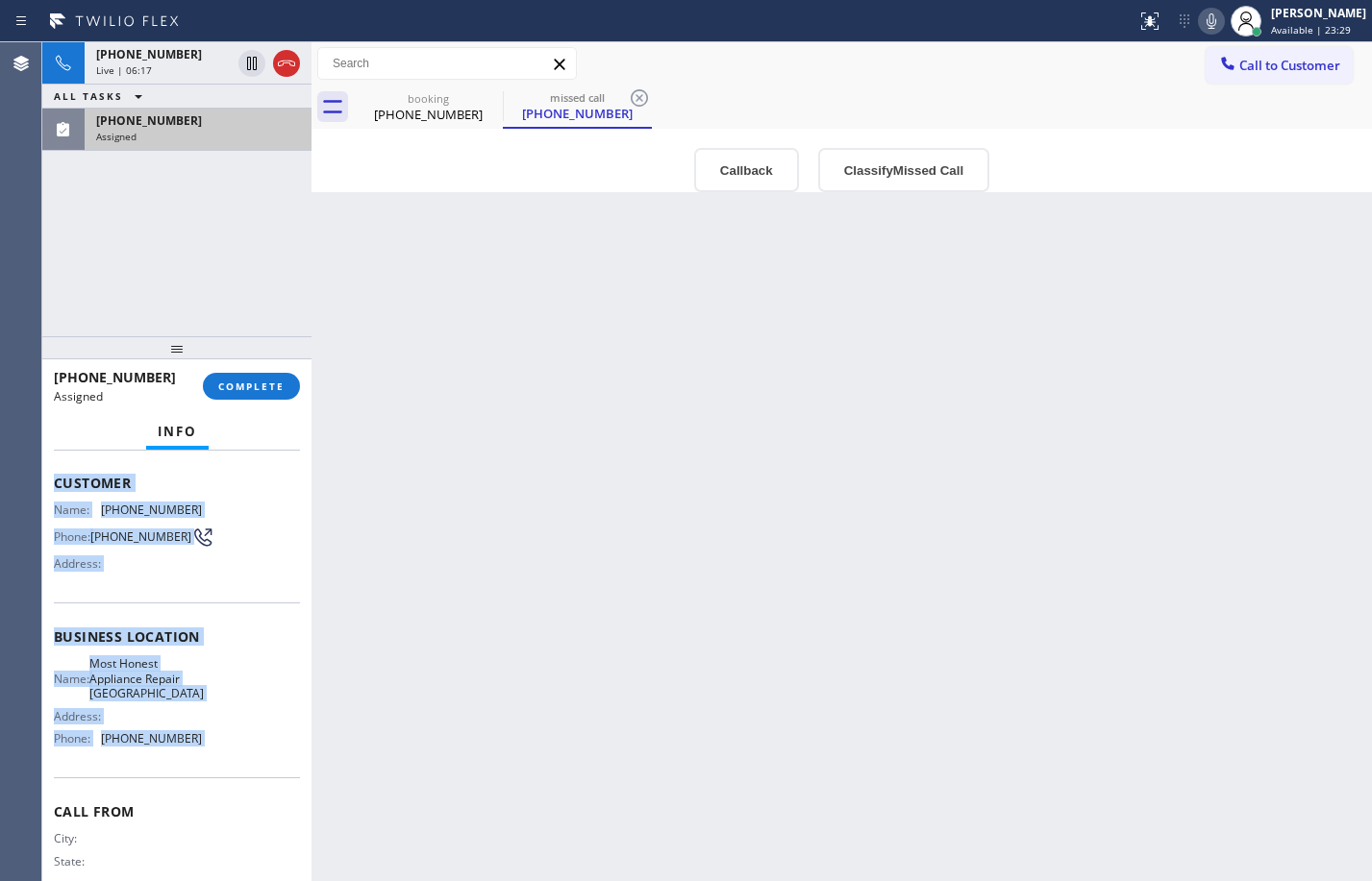
drag, startPoint x: 54, startPoint y: 604, endPoint x: 195, endPoint y: 764, distance: 213.3
click at [195, 764] on div "Context Queue: Appliance Repair High End Priority: 0 Task Age: 1 minute(s) Cust…" at bounding box center [177, 629] width 246 height 589
copy div "Customer Name: (206) 373-2061 Phone: (206) 373-2061 Address: Business location …"
click at [236, 393] on button "COMPLETE" at bounding box center [252, 386] width 98 height 27
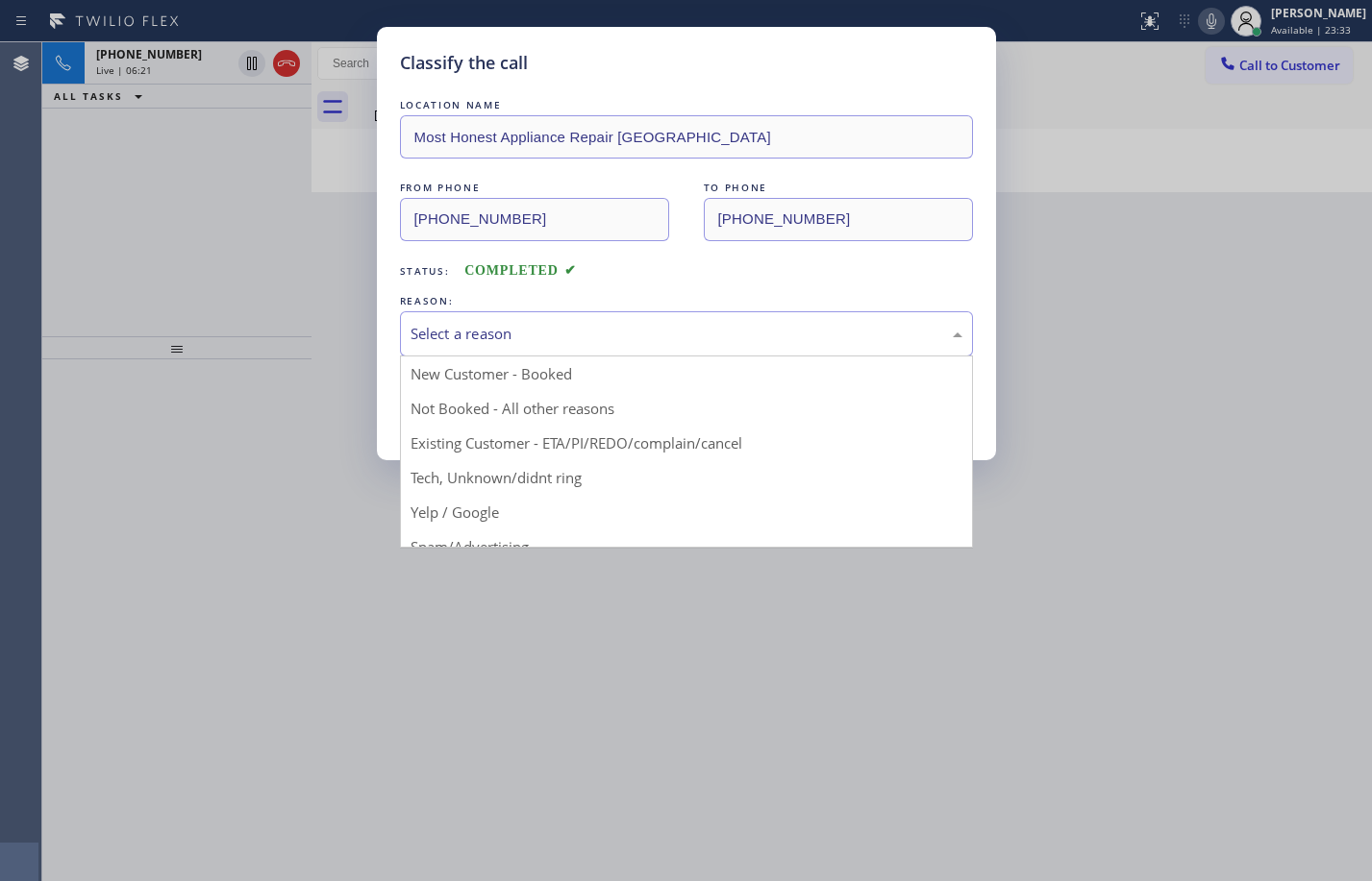
click at [517, 320] on div "Select a reason" at bounding box center [686, 334] width 573 height 45
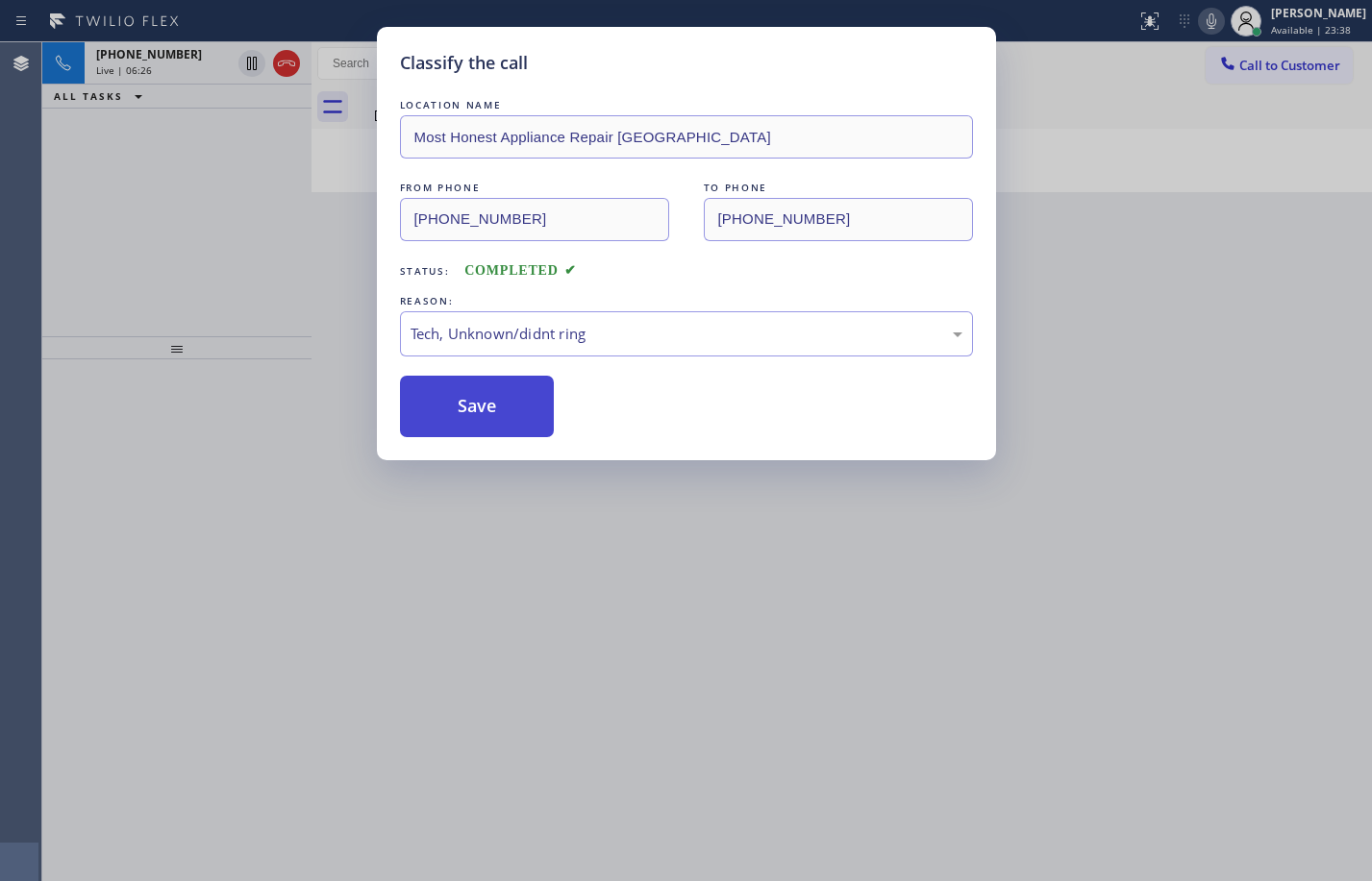
click at [498, 408] on button "Save" at bounding box center [477, 406] width 155 height 61
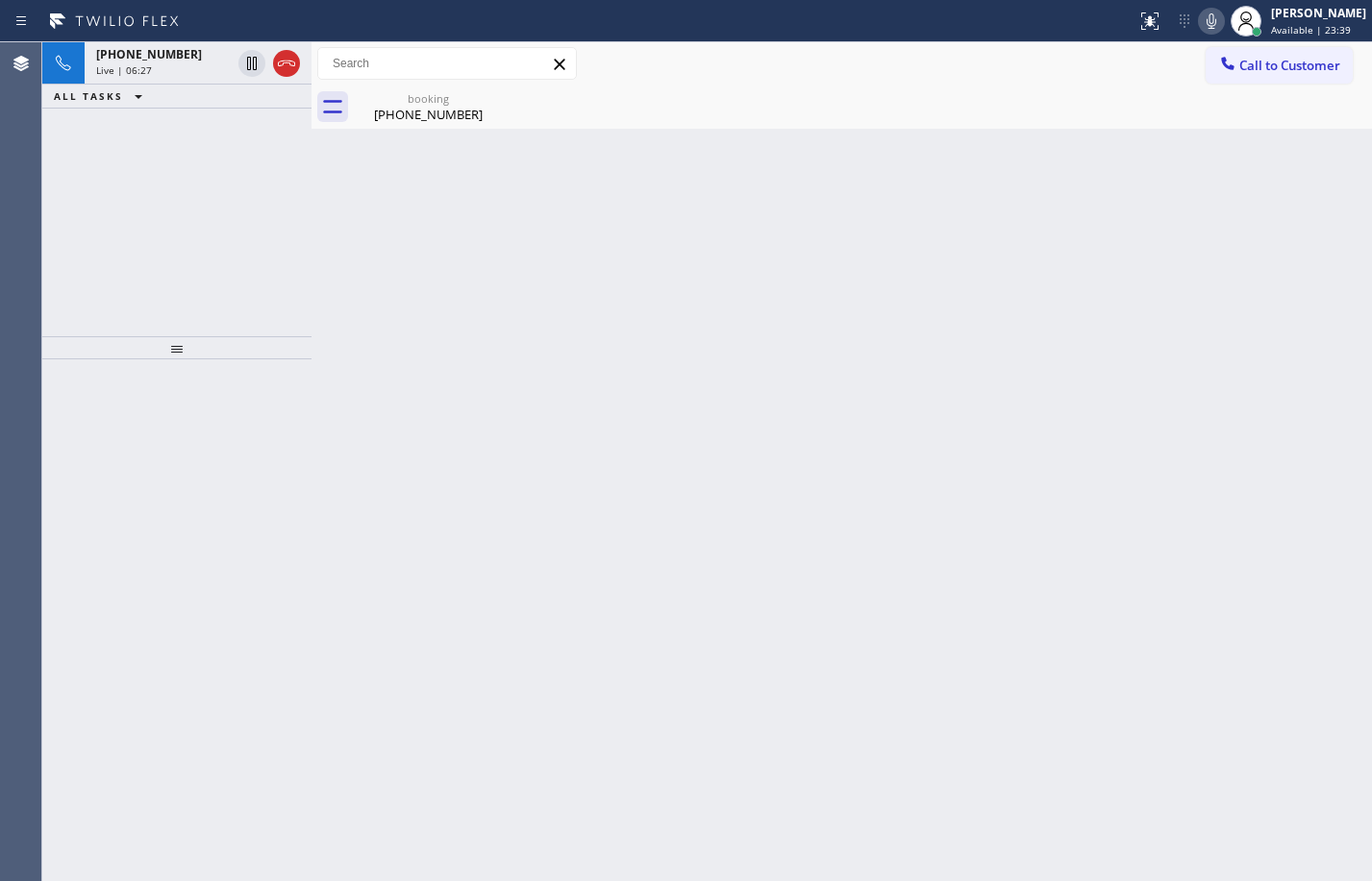
click at [172, 221] on div "+13106866420 Live | 06:27 ALL TASKS ALL TASKS ACTIVE TASKS TASKS IN WRAP UP" at bounding box center [177, 188] width 269 height 294
click at [164, 62] on div "+13106866420 Live | 06:28" at bounding box center [160, 62] width 150 height 42
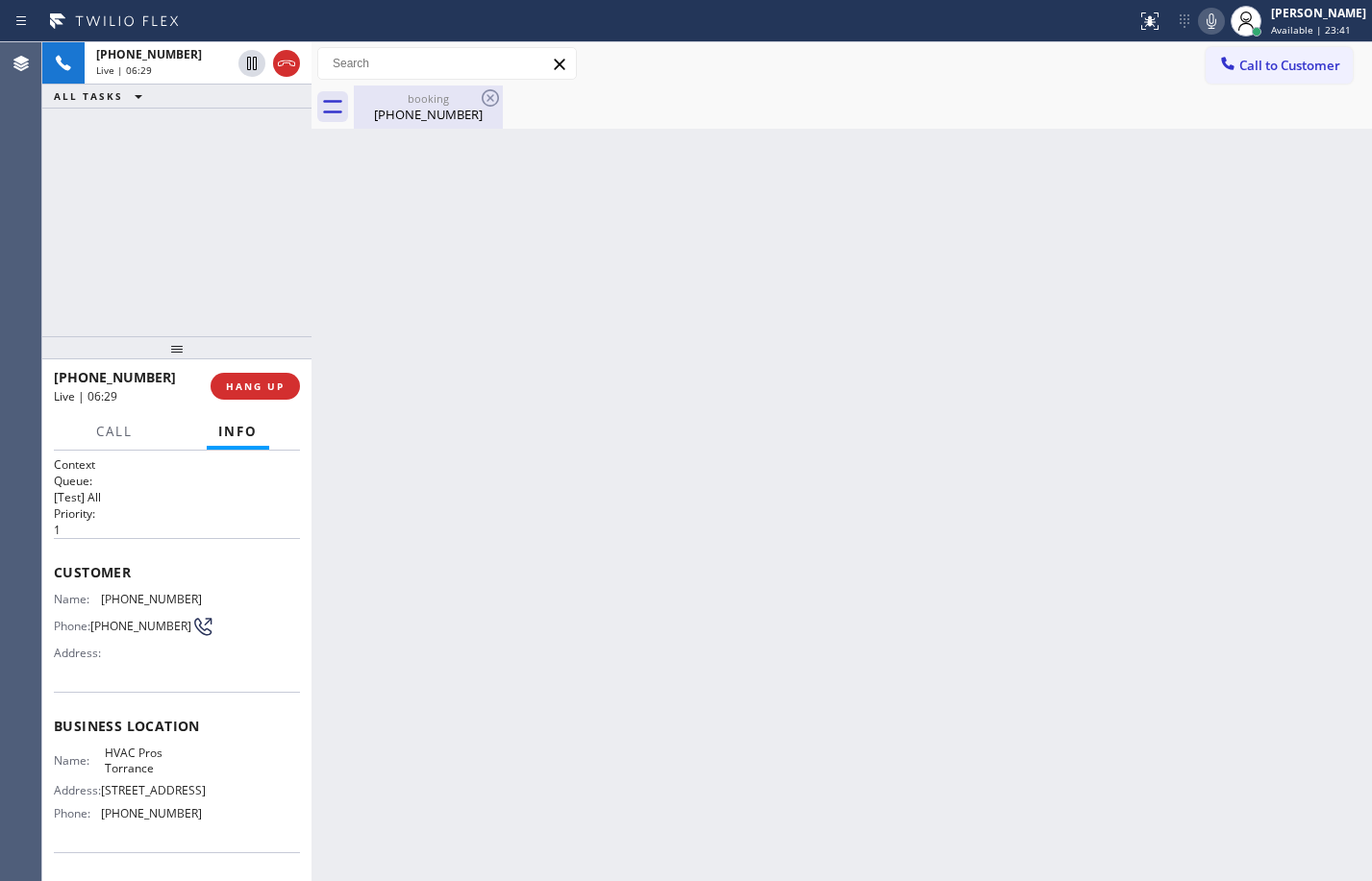
click at [425, 117] on div "(310) 686-6420" at bounding box center [428, 114] width 145 height 18
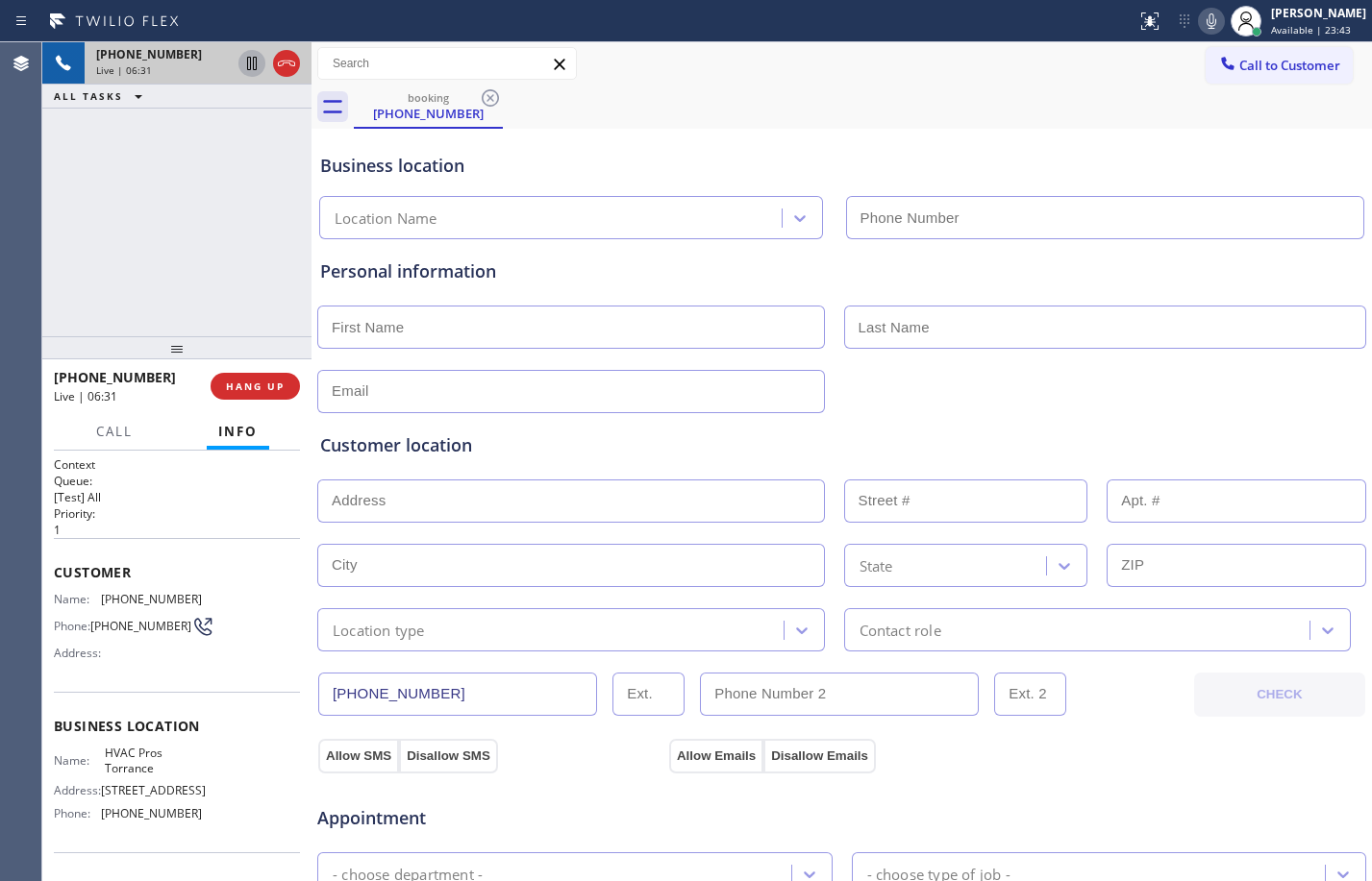
click at [253, 65] on icon at bounding box center [252, 63] width 10 height 14
click at [1206, 28] on icon at bounding box center [1211, 21] width 10 height 16
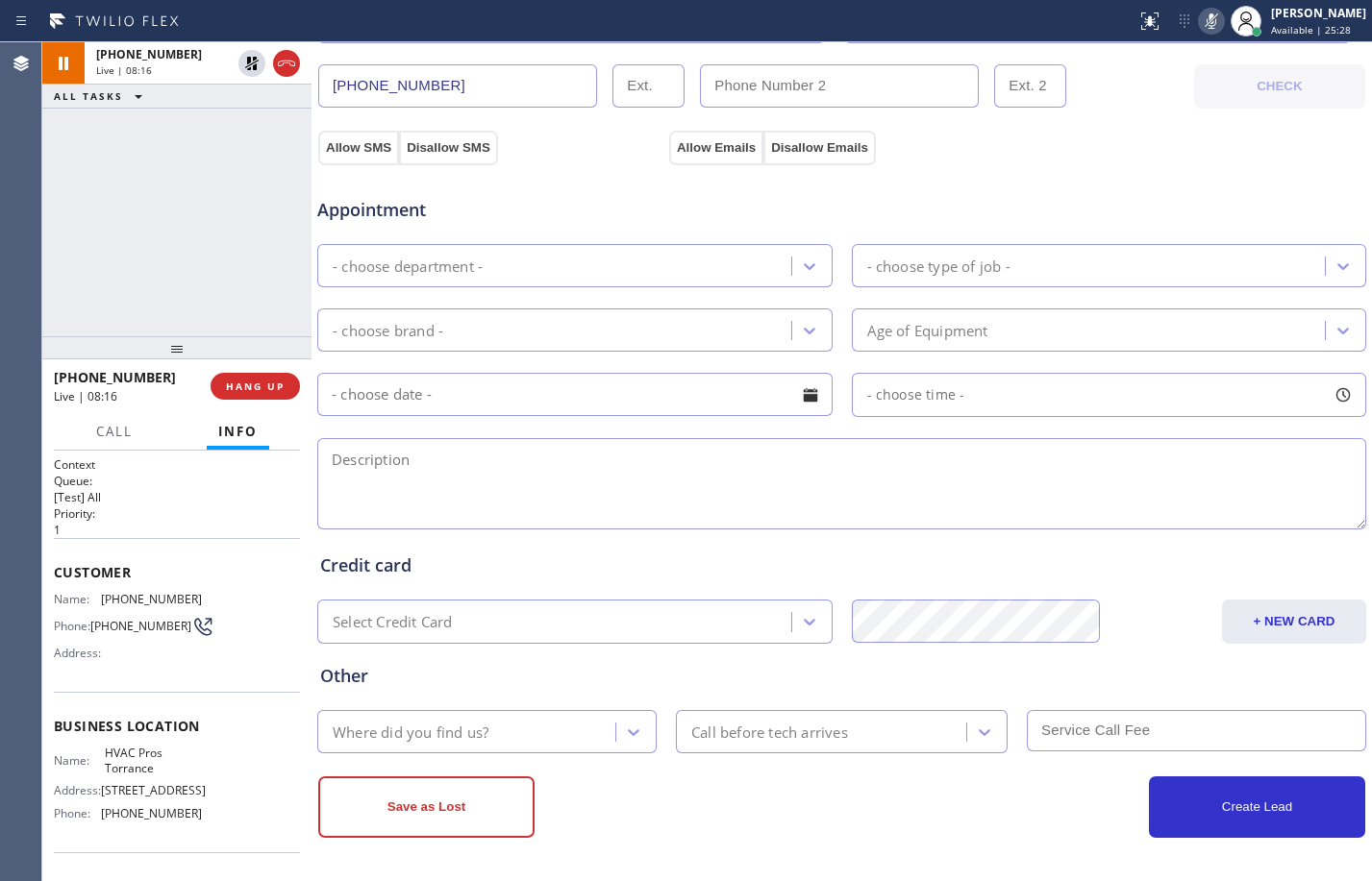
click at [151, 173] on div "+13106866420 Live | 08:16 ALL TASKS ALL TASKS ACTIVE TASKS TASKS IN WRAP UP" at bounding box center [177, 188] width 269 height 294
click at [254, 63] on icon at bounding box center [252, 63] width 23 height 23
click at [1200, 16] on icon at bounding box center [1212, 21] width 23 height 23
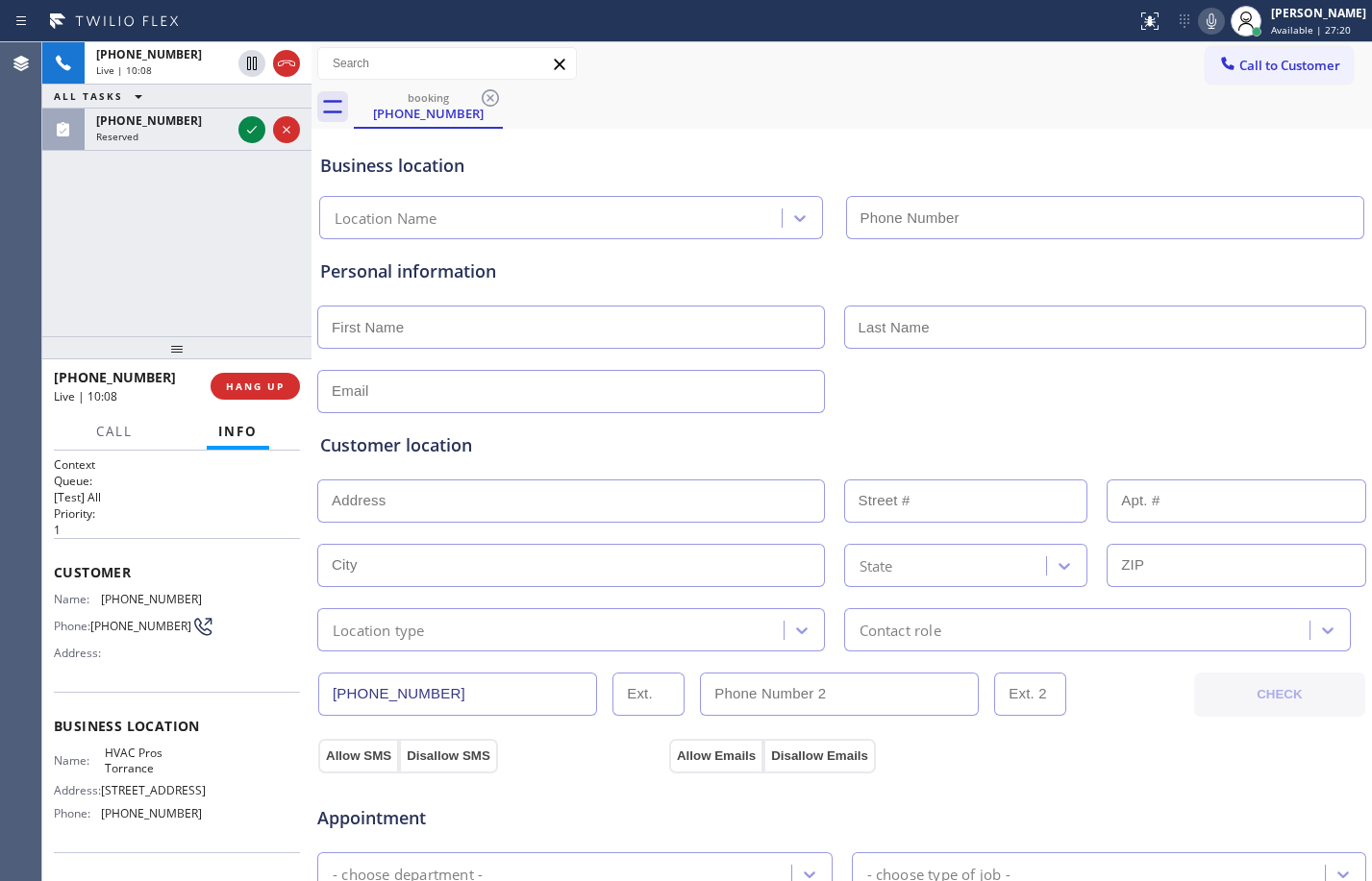
click at [129, 204] on div "+13106866420 Live | 10:08 ALL TASKS ALL TASKS ACTIVE TASKS TASKS IN WRAP UP (60…" at bounding box center [177, 188] width 269 height 294
click at [760, 340] on input "text" at bounding box center [571, 327] width 507 height 43
click at [516, 315] on input "text" at bounding box center [571, 327] width 507 height 43
paste input "Dario"
type input "Dario"
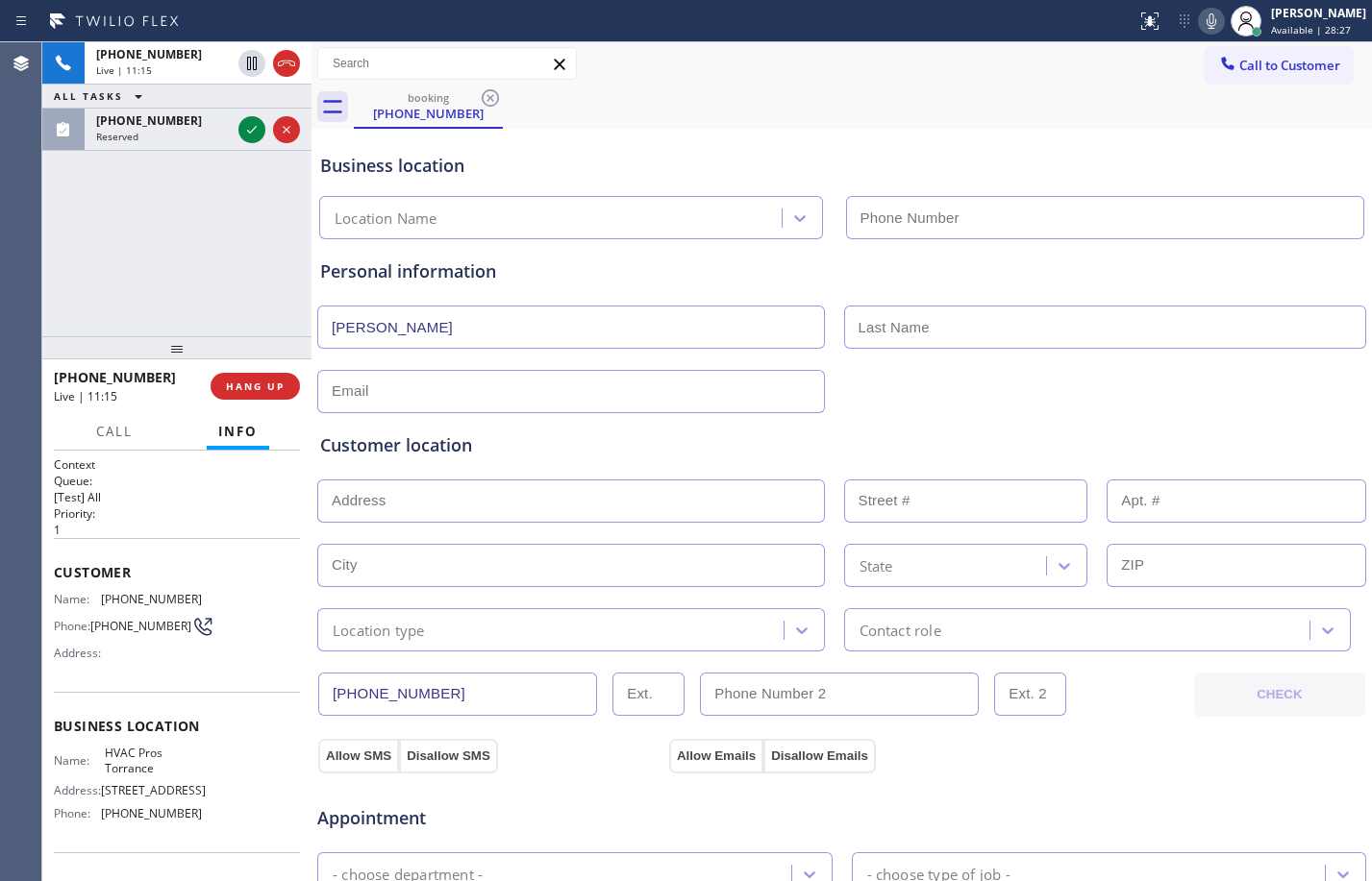
click at [1030, 324] on input "text" at bounding box center [1106, 327] width 523 height 43
paste input "McDonald"
click at [850, 330] on input "McDonald" at bounding box center [1106, 327] width 523 height 43
type input "McDonald"
click at [448, 392] on input "text" at bounding box center [571, 391] width 507 height 43
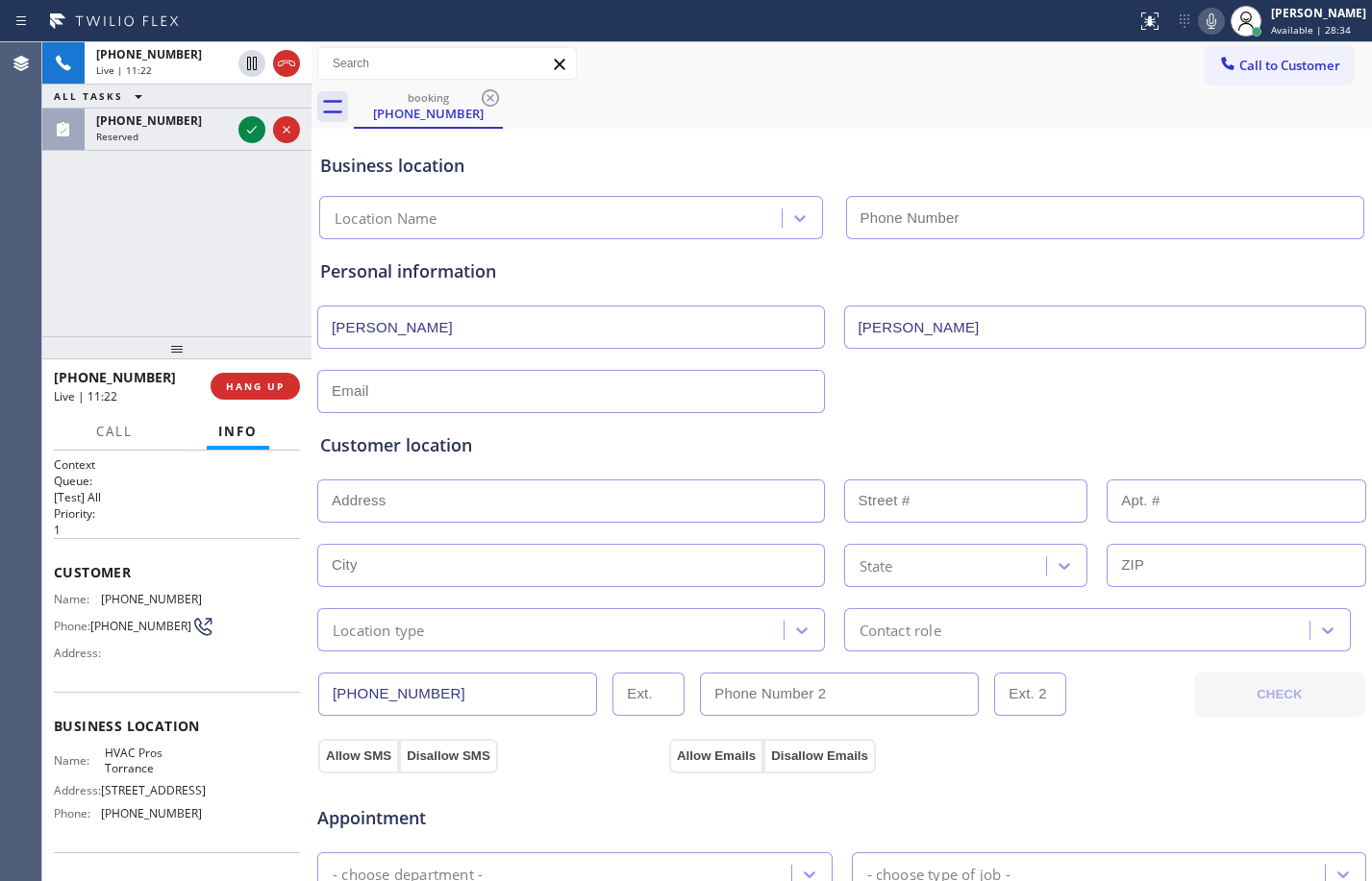
paste input "d.macd666@gmail.com"
click at [333, 401] on input "d.macd666@gmail.com" at bounding box center [571, 391] width 507 height 43
type input "d.macd666@gmail.com"
click at [411, 513] on input "text" at bounding box center [571, 501] width 507 height 43
click at [262, 405] on div "+13106866420 Live | 11:41 HANG UP" at bounding box center [177, 385] width 246 height 50
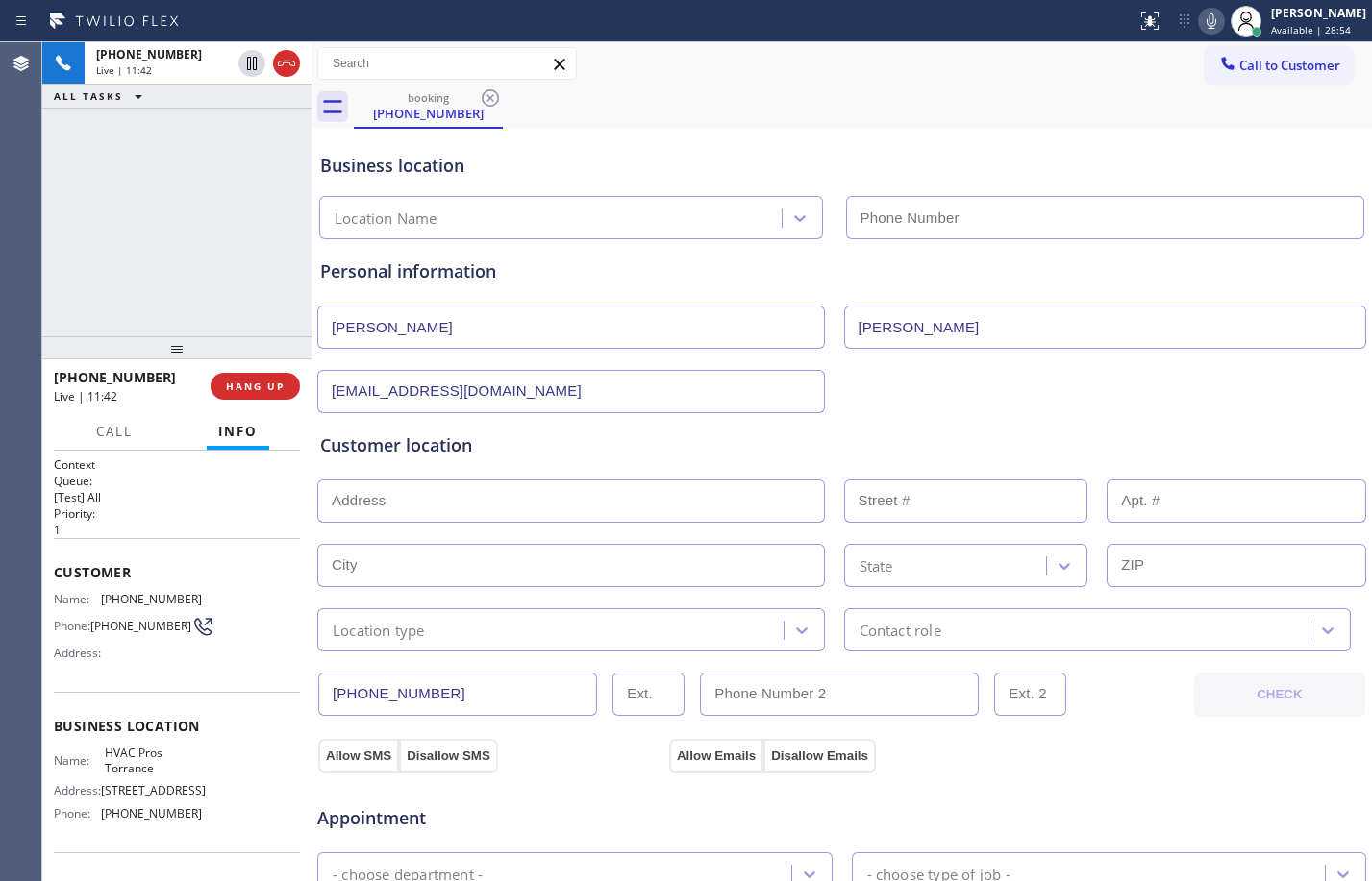
click at [262, 400] on div "+13106866420 Live | 11:42 HANG UP" at bounding box center [177, 385] width 246 height 50
click at [263, 392] on span "HANG UP" at bounding box center [256, 386] width 59 height 14
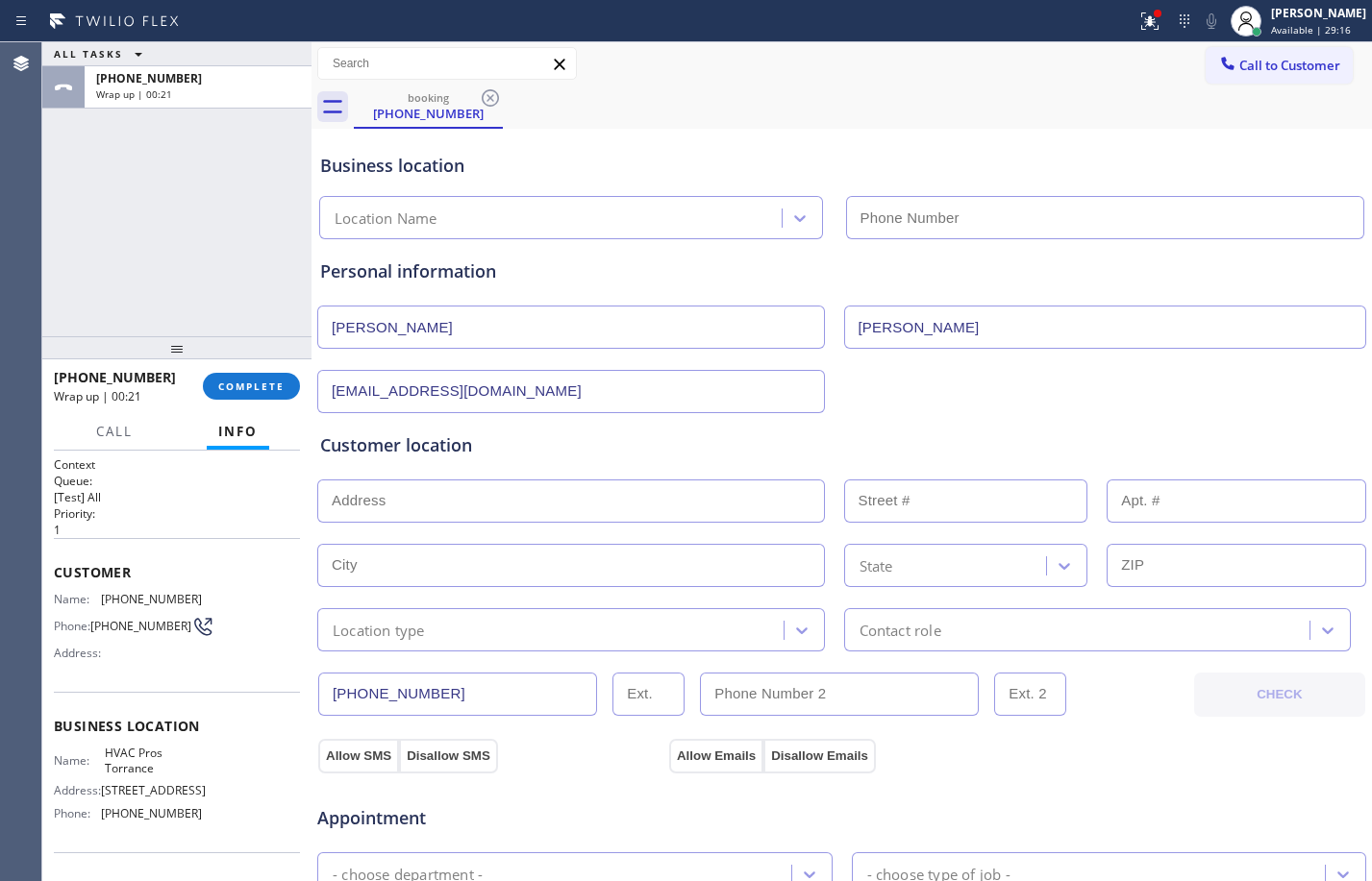
click at [549, 495] on input "text" at bounding box center [571, 501] width 507 height 43
paste input "80 Manhattan Ave #A, Manhattan Beach, CA 90266"
type input "80 Manhattan Ave"
type input "80"
type input "Hermosa Beach"
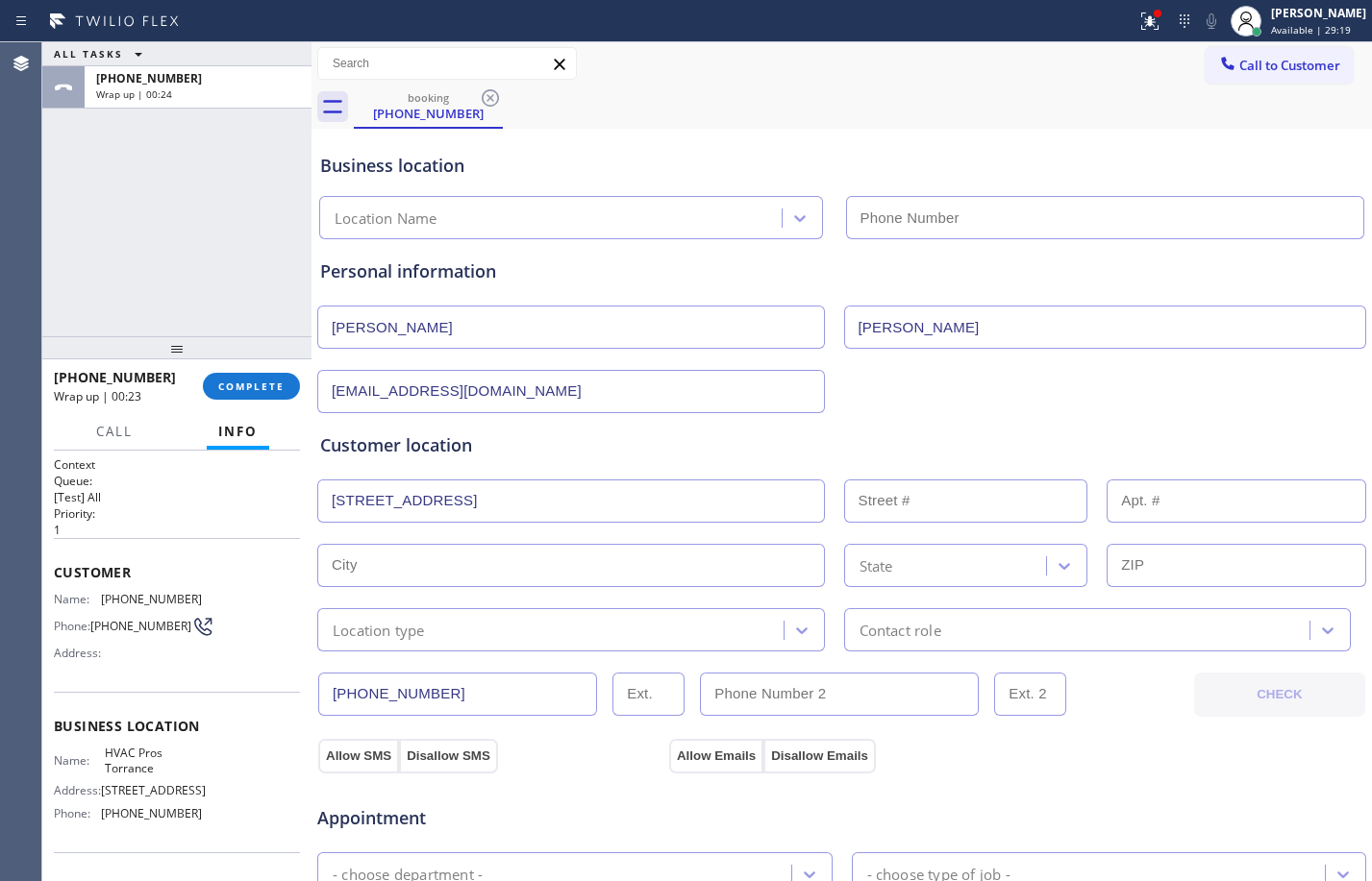
type input "90254"
click at [582, 639] on div "Location type" at bounding box center [553, 630] width 461 height 33
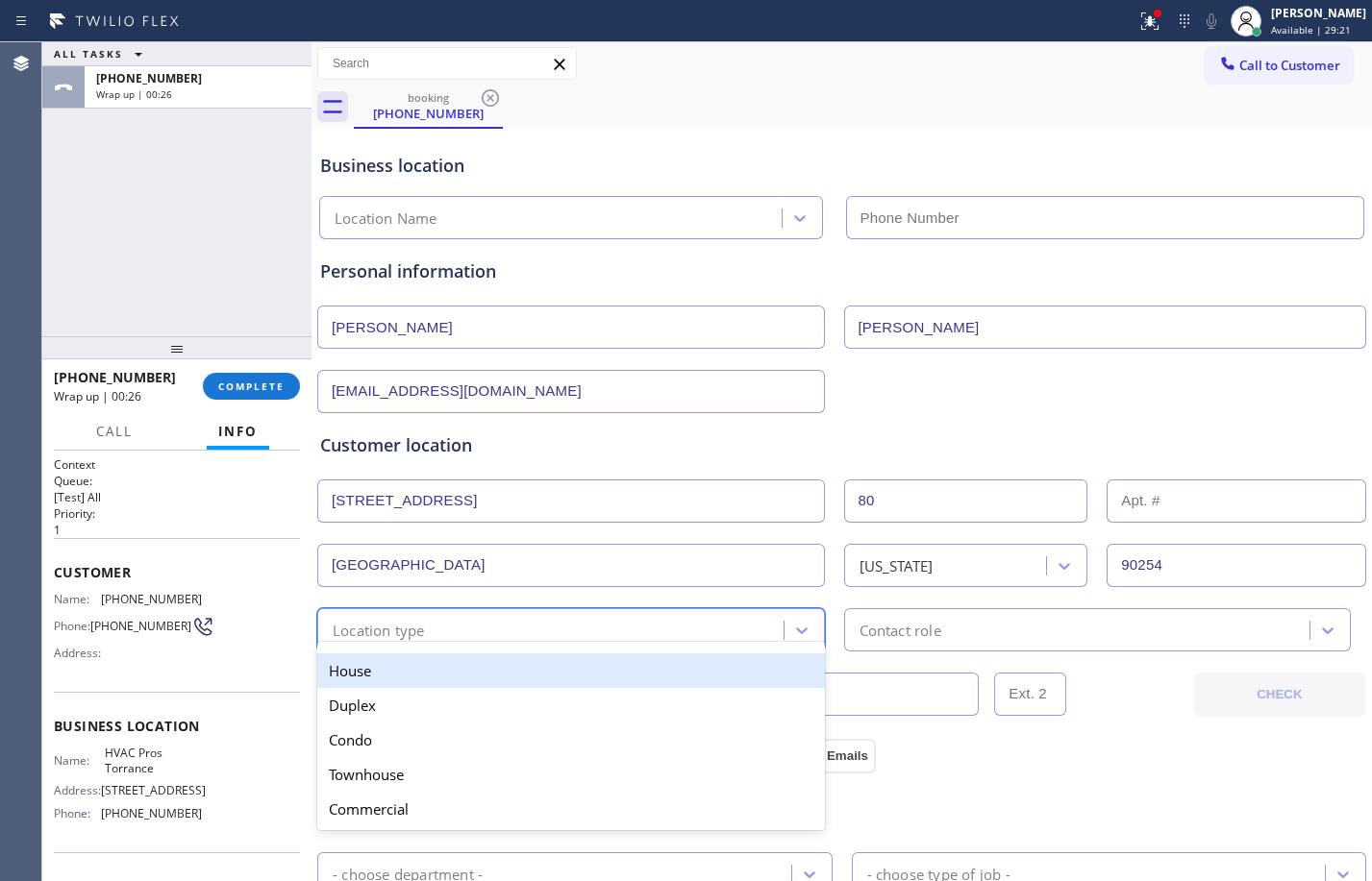
click at [404, 678] on div "House" at bounding box center [571, 670] width 507 height 34
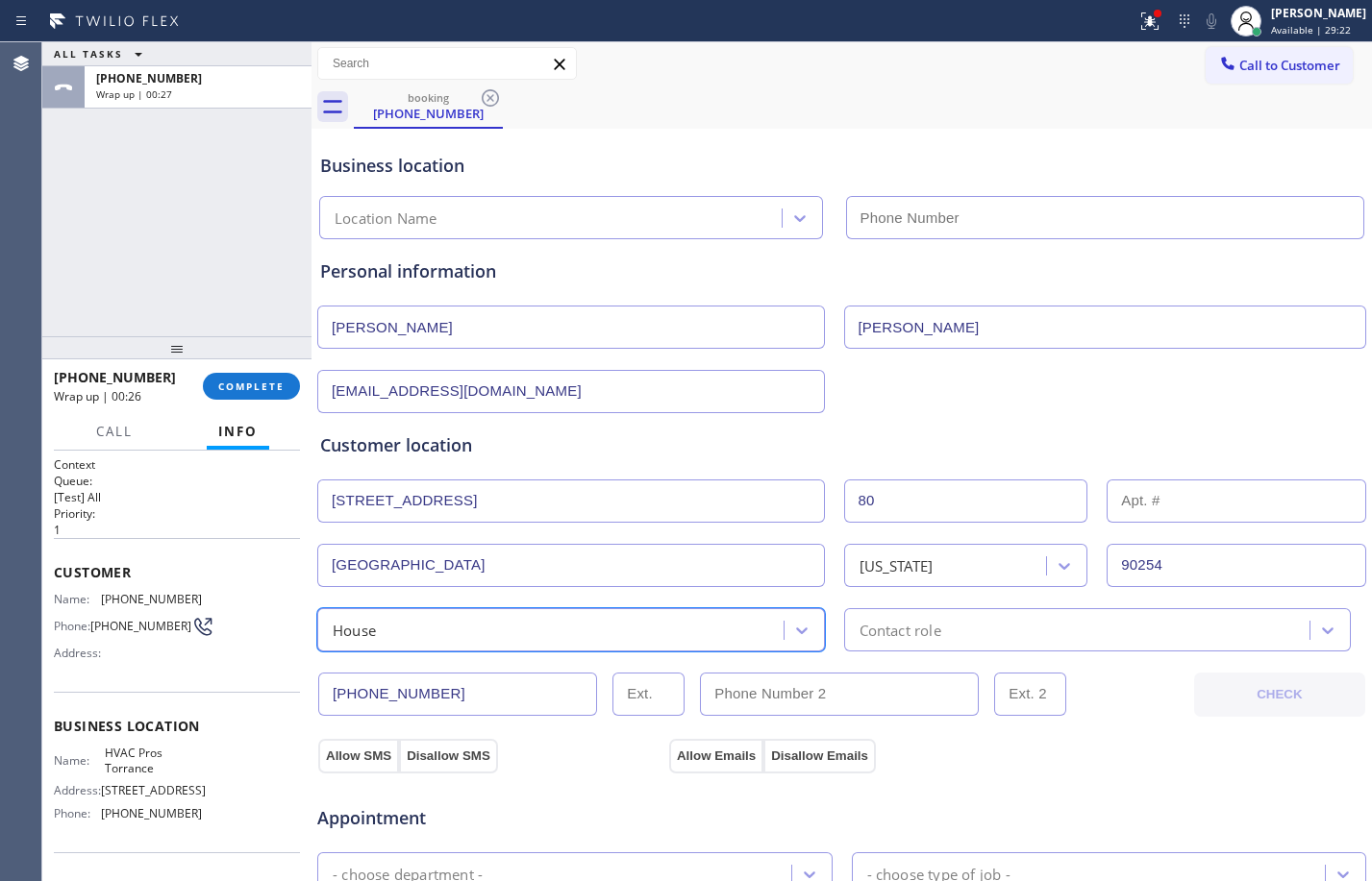
click at [1109, 618] on div "Contact role" at bounding box center [1080, 630] width 461 height 33
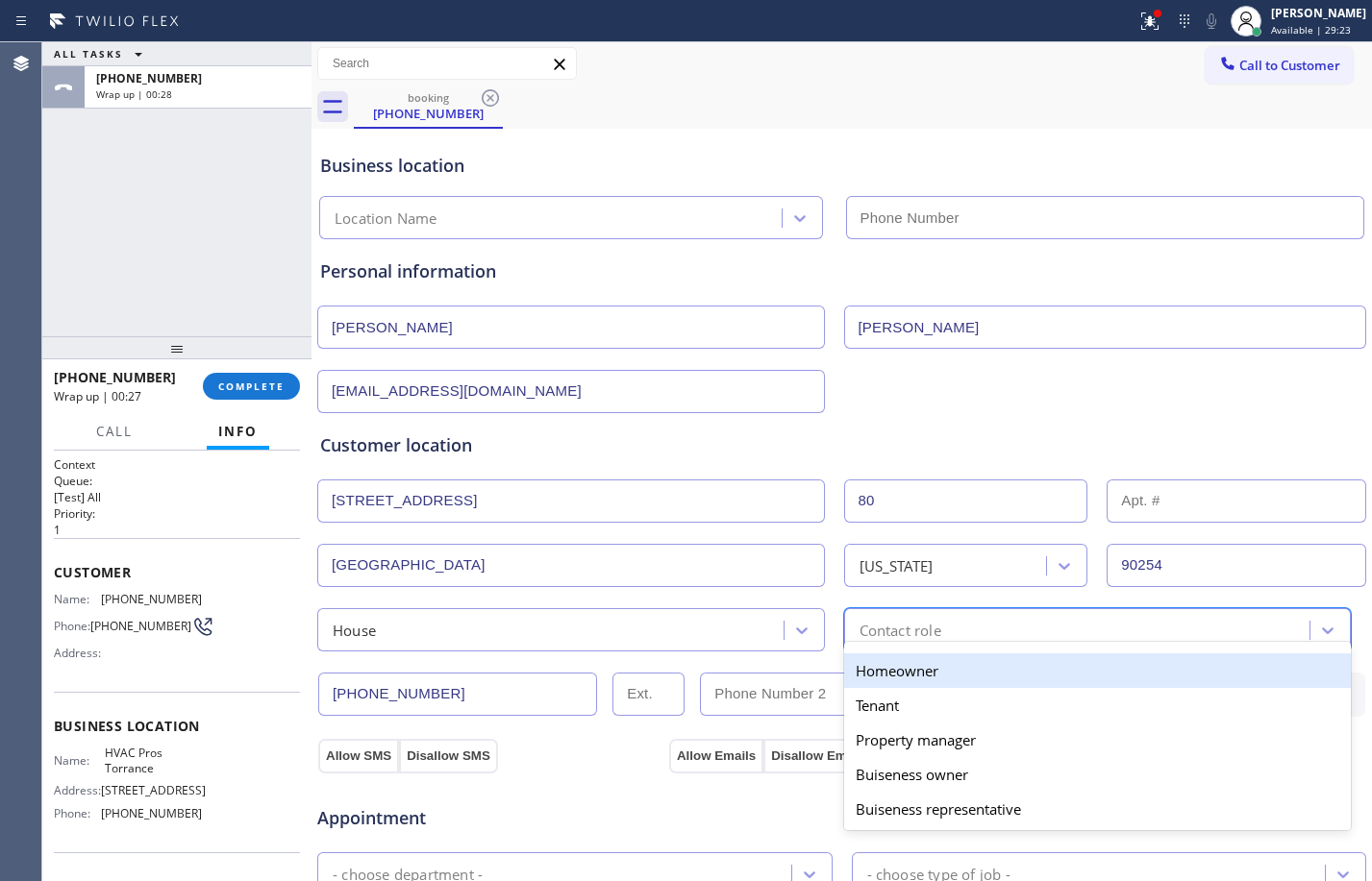
click at [920, 679] on div "Homeowner" at bounding box center [1098, 670] width 507 height 34
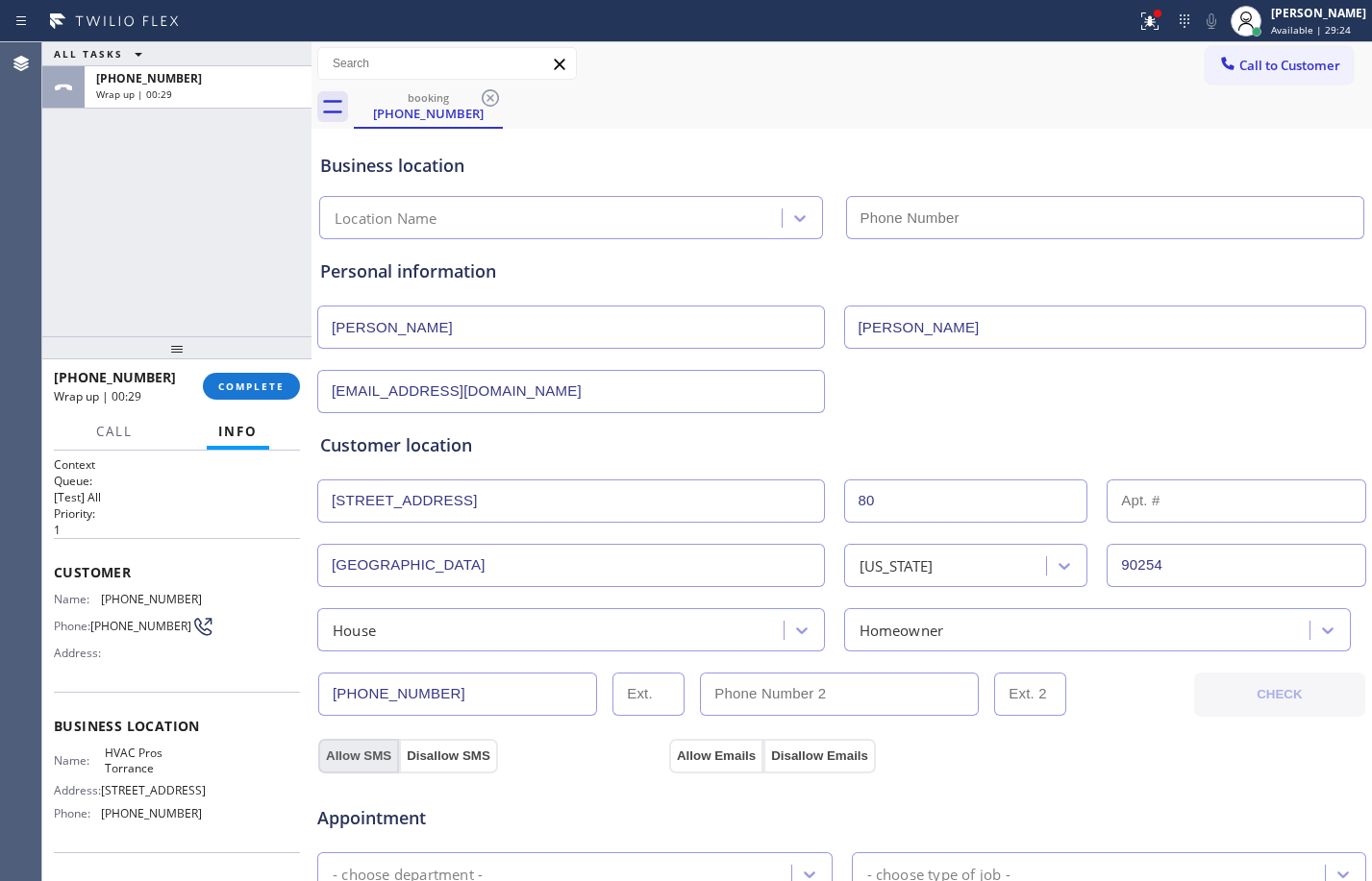
click at [358, 753] on button "Allow SMS" at bounding box center [358, 756] width 81 height 34
click at [738, 756] on button "Allow Emails" at bounding box center [716, 756] width 95 height 34
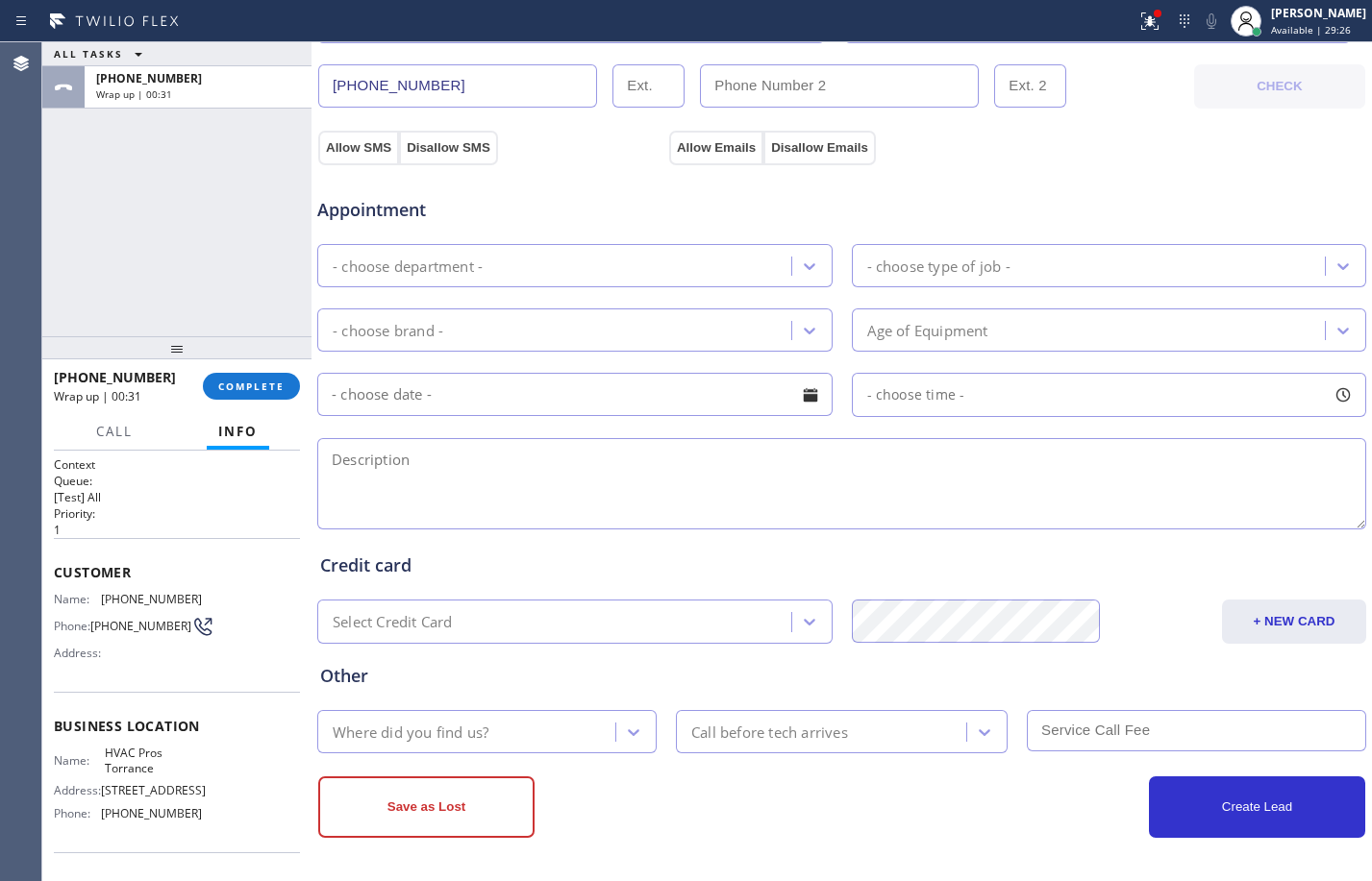
click at [584, 256] on div "- choose department -" at bounding box center [557, 265] width 468 height 33
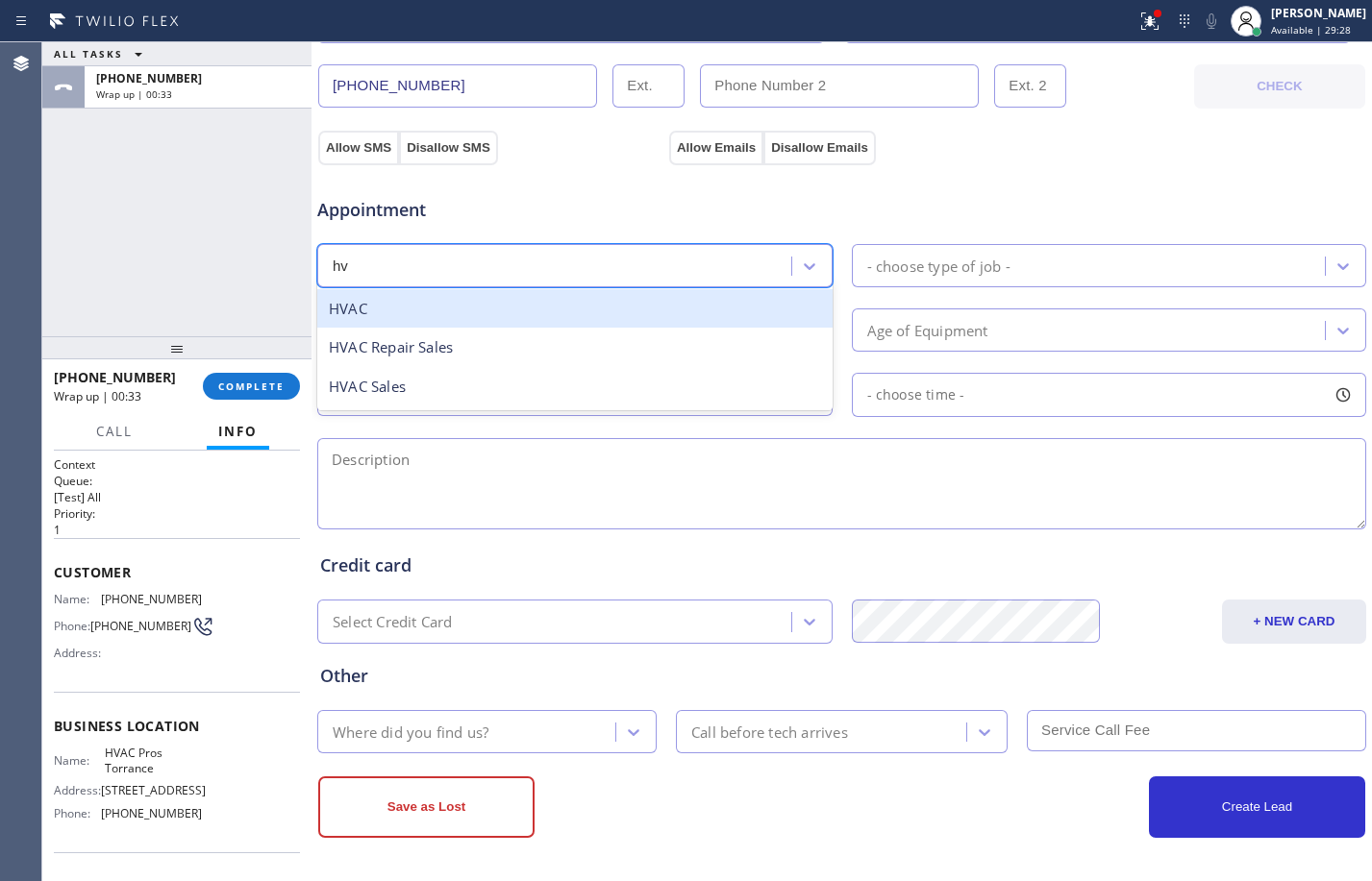
type input "hva"
click at [446, 320] on div "HVAC" at bounding box center [575, 309] width 515 height 39
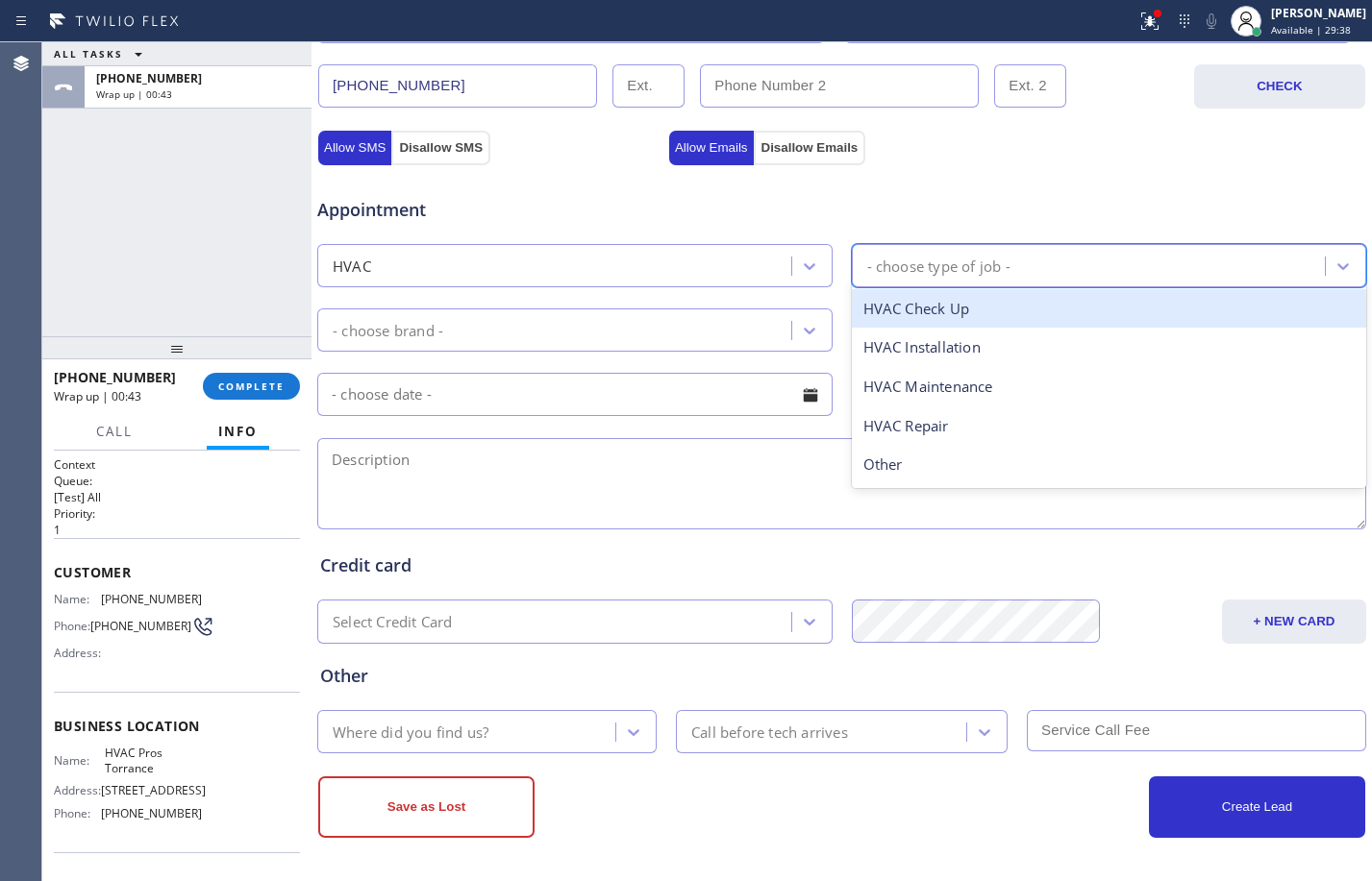
click at [963, 284] on div "- choose type of job -" at bounding box center [1110, 265] width 515 height 43
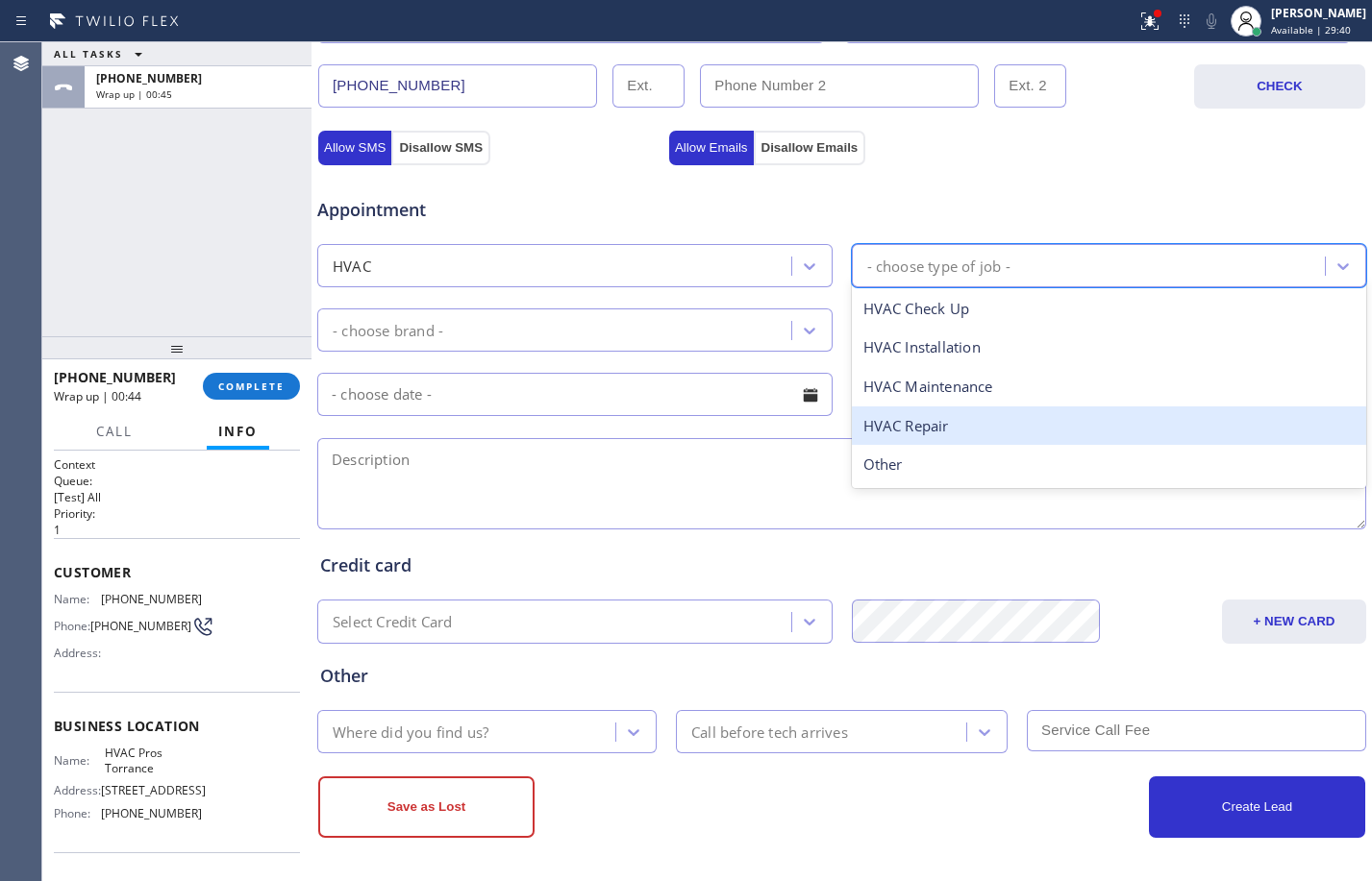
click at [944, 433] on div "HVAC Repair" at bounding box center [1110, 426] width 515 height 39
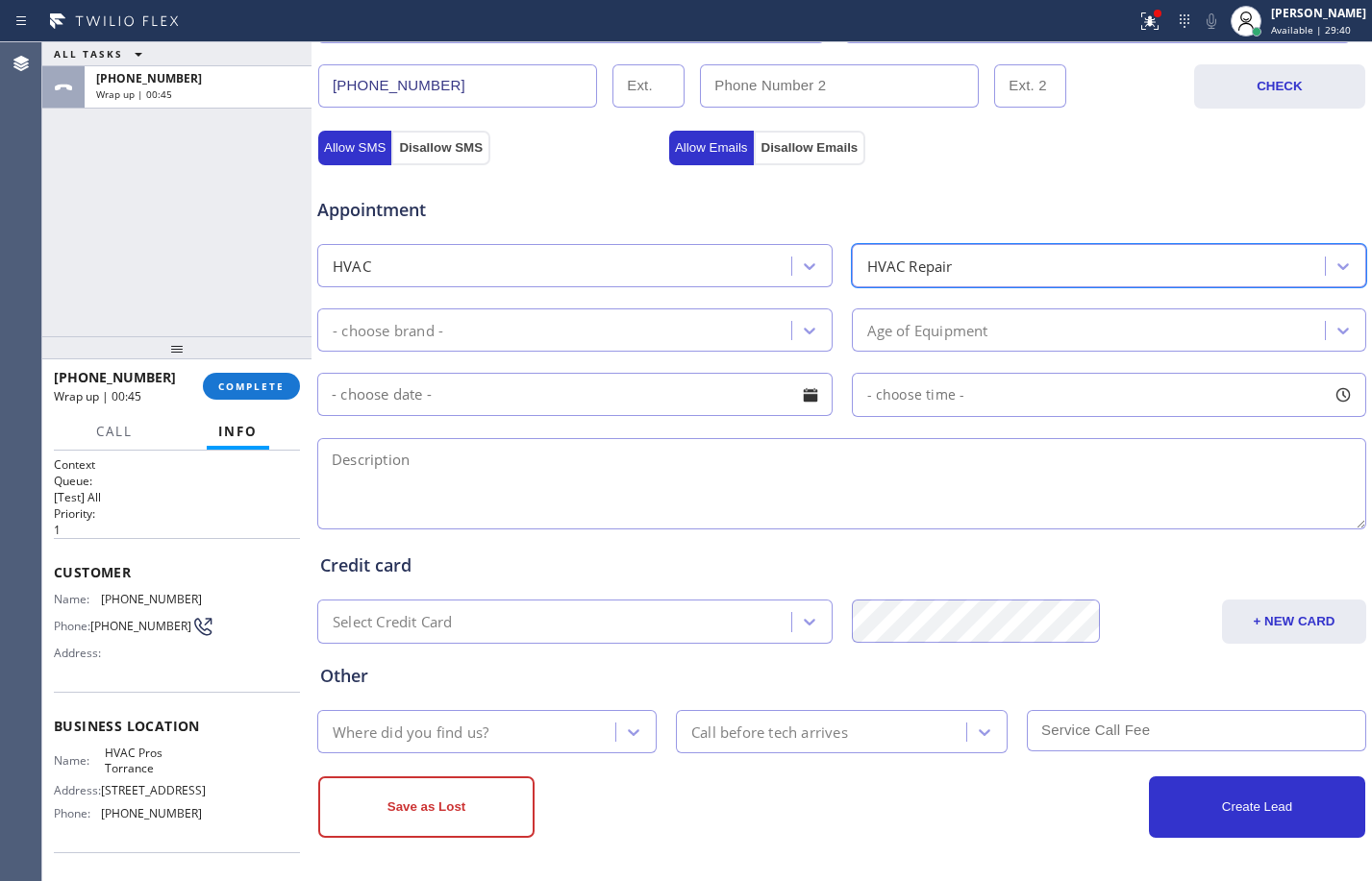
click at [429, 340] on div "- choose brand -" at bounding box center [387, 330] width 110 height 22
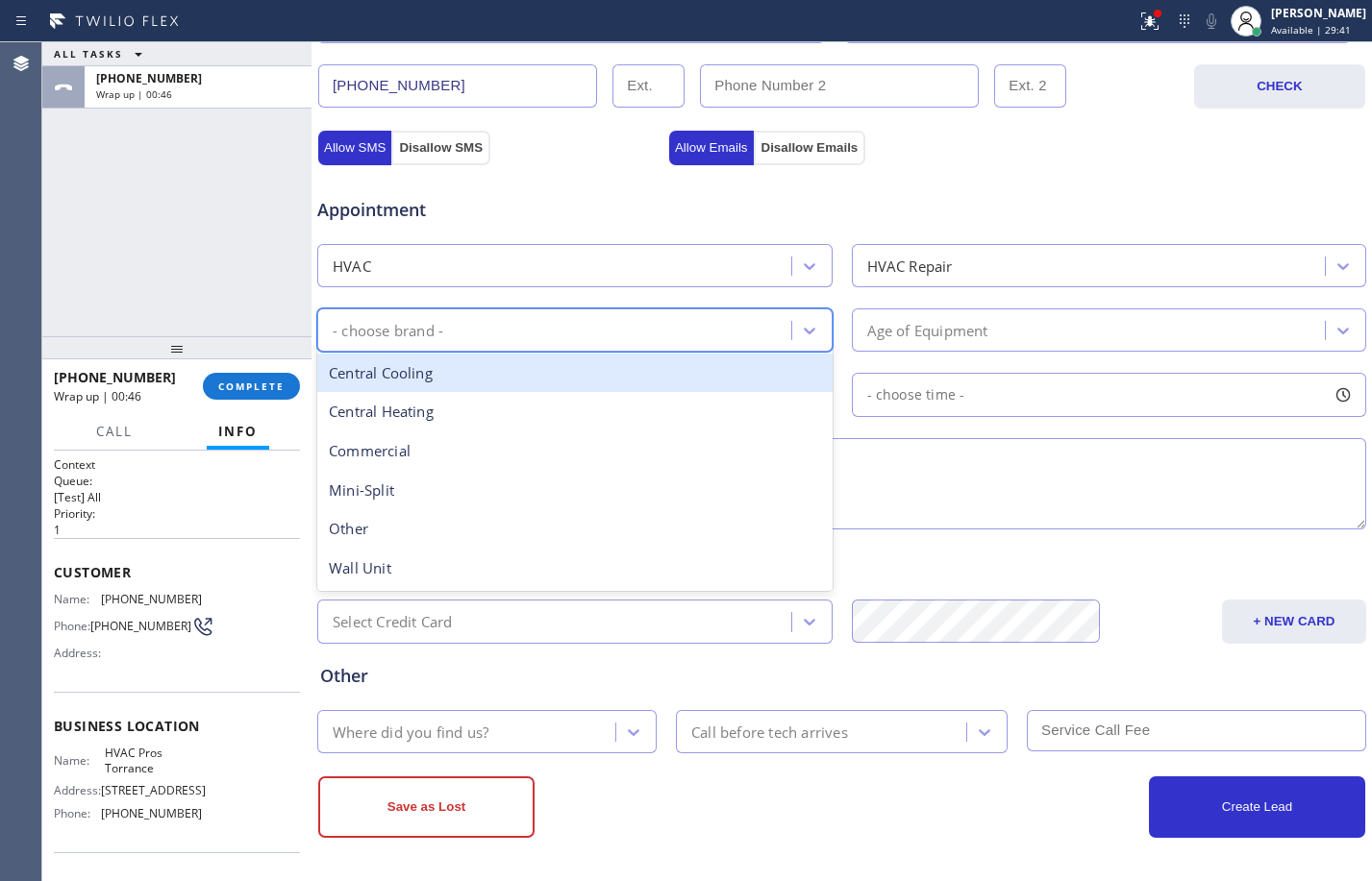
click at [427, 373] on div "Central Cooling" at bounding box center [575, 374] width 515 height 39
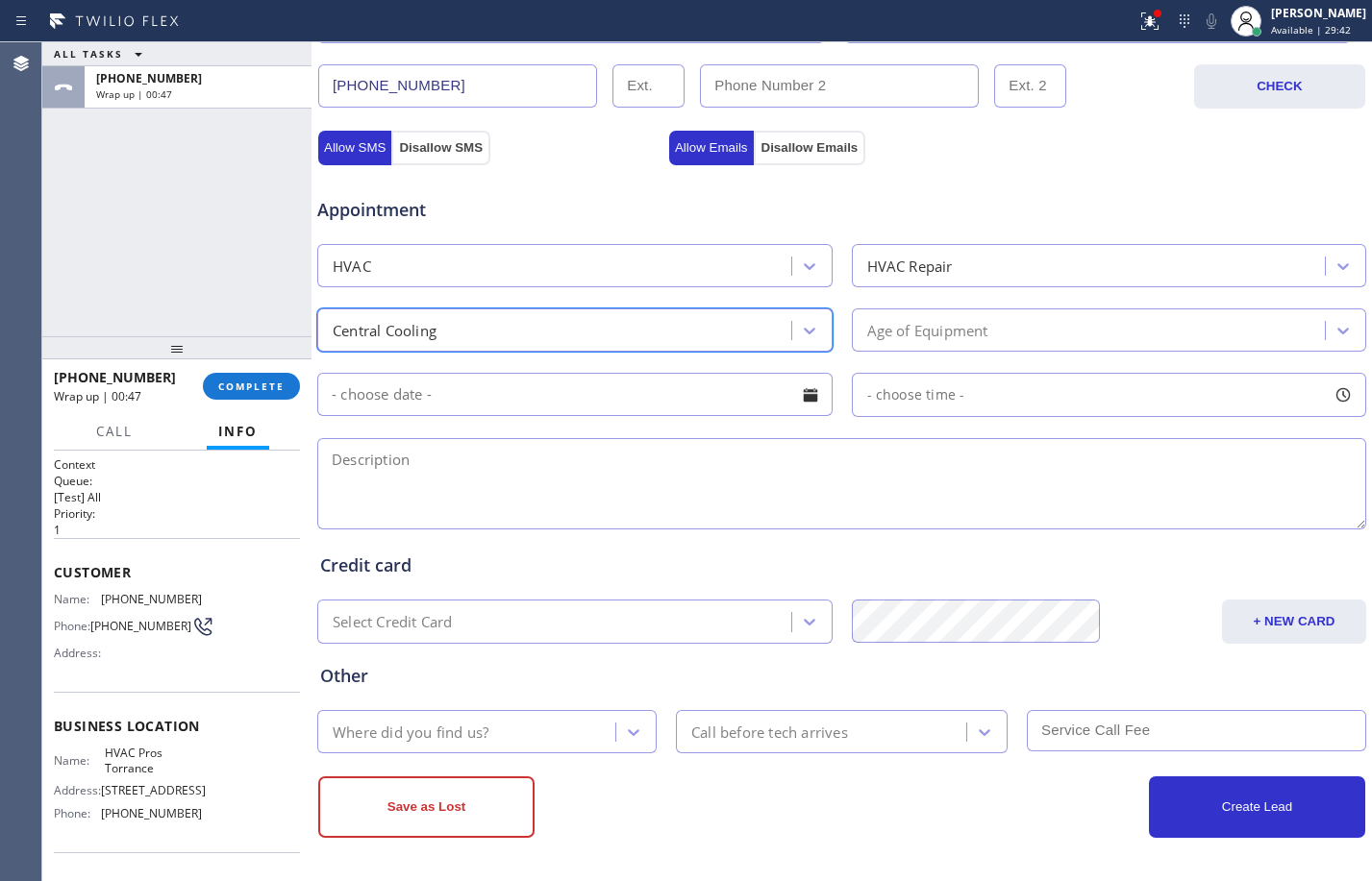
click at [920, 336] on div "Age of Equipment" at bounding box center [928, 330] width 121 height 22
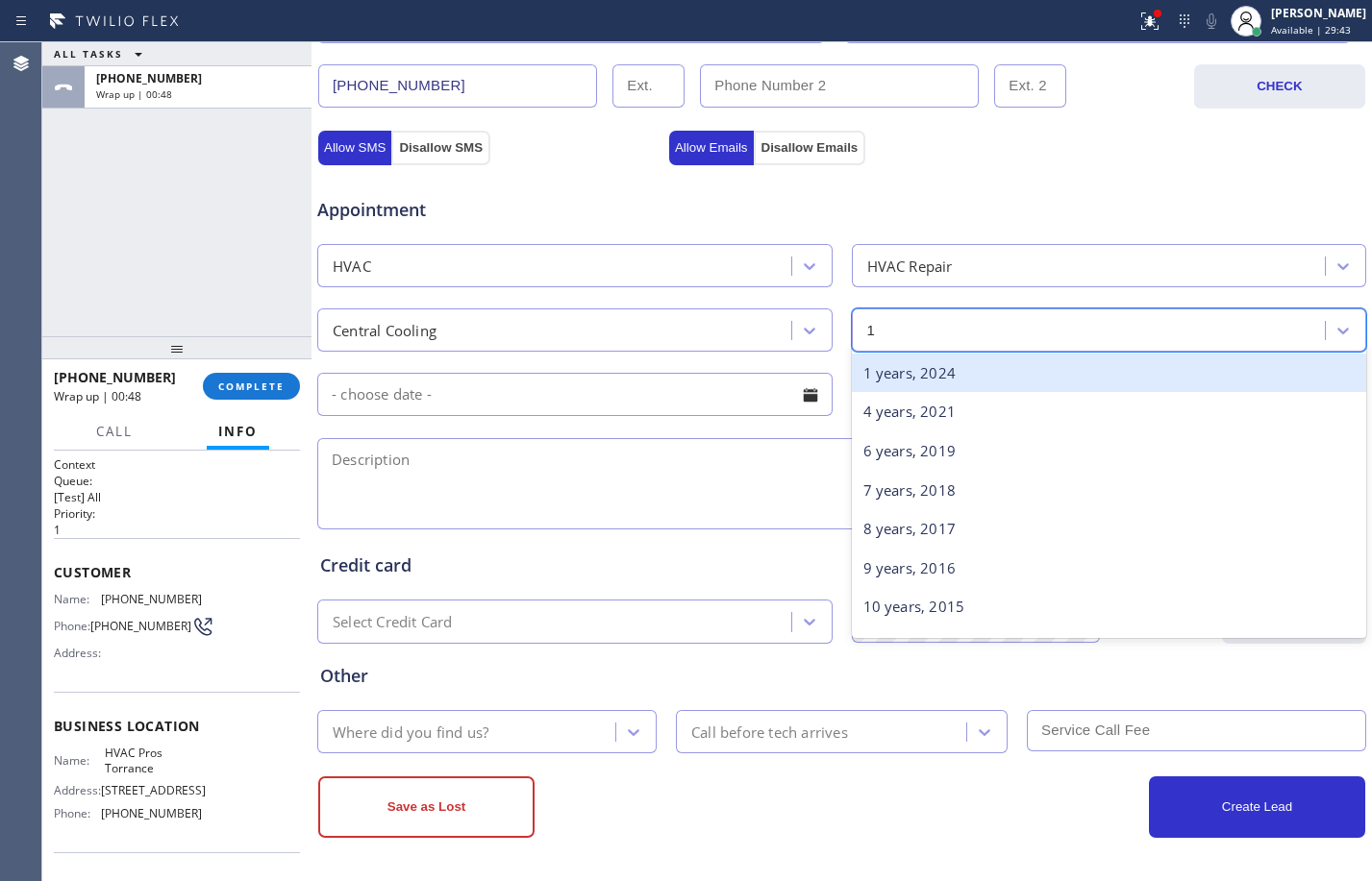
type input "10"
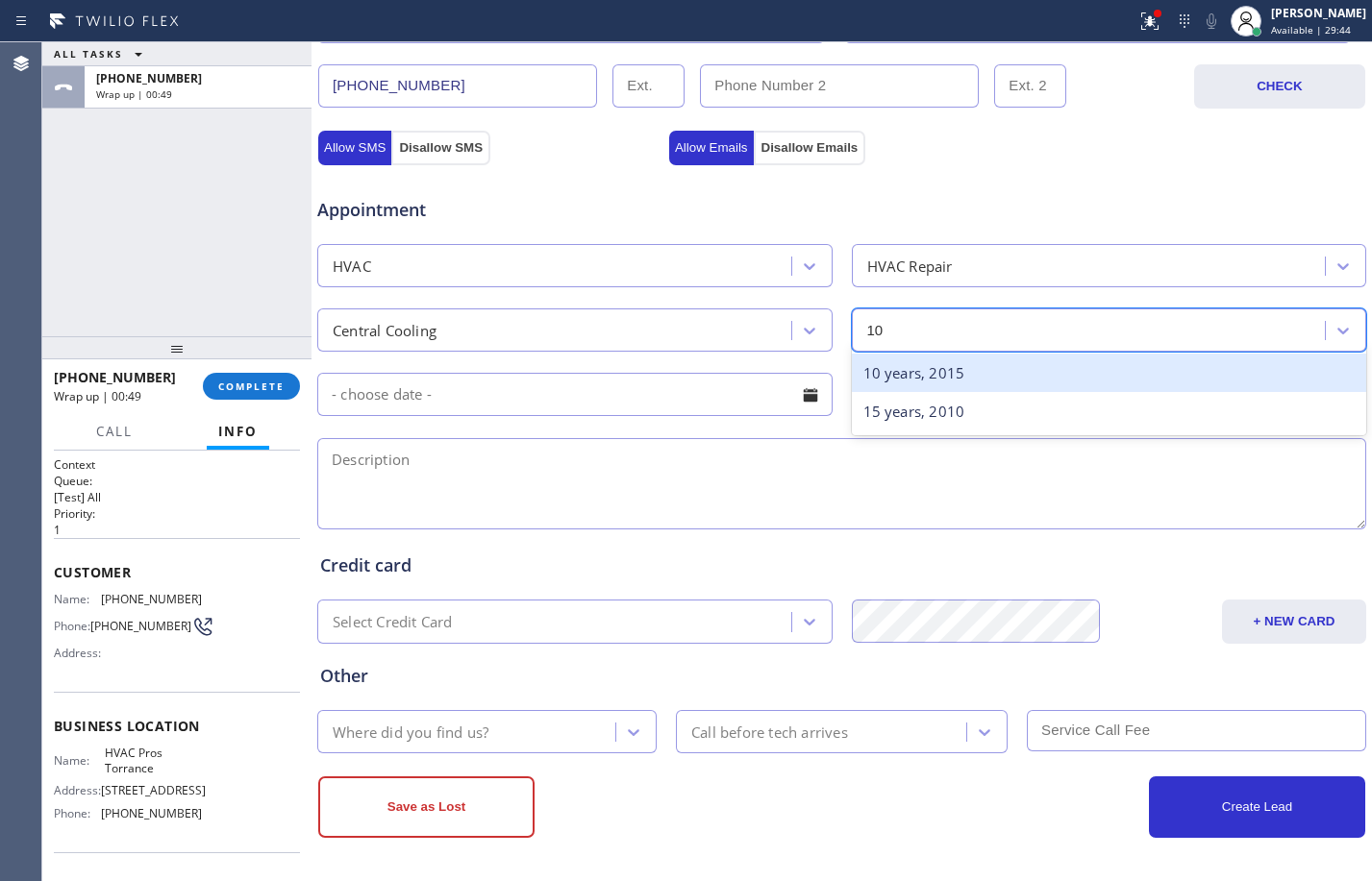
click at [890, 367] on div "10 years, 2015" at bounding box center [1110, 374] width 515 height 39
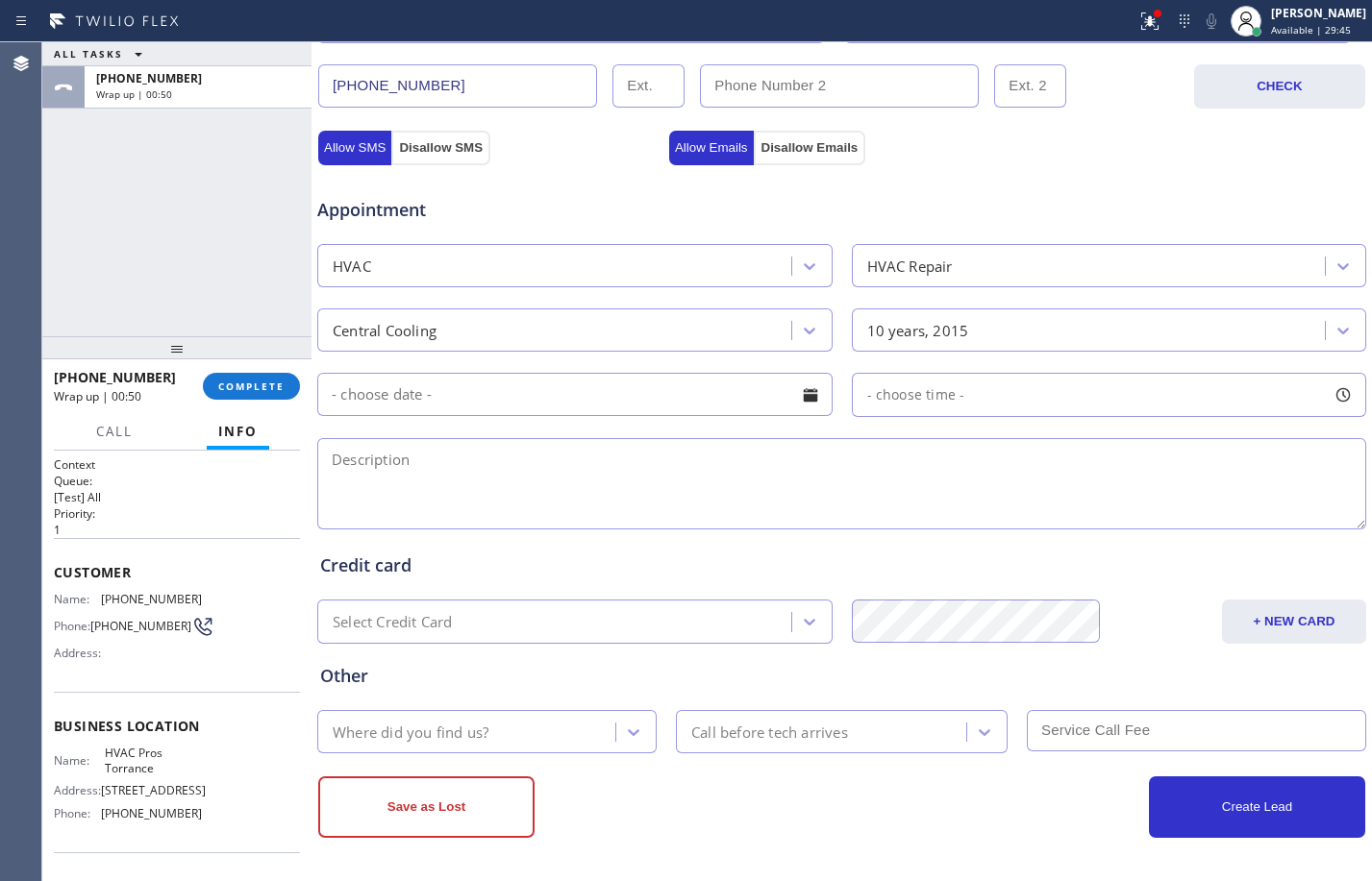
click at [585, 409] on input "text" at bounding box center [575, 394] width 515 height 43
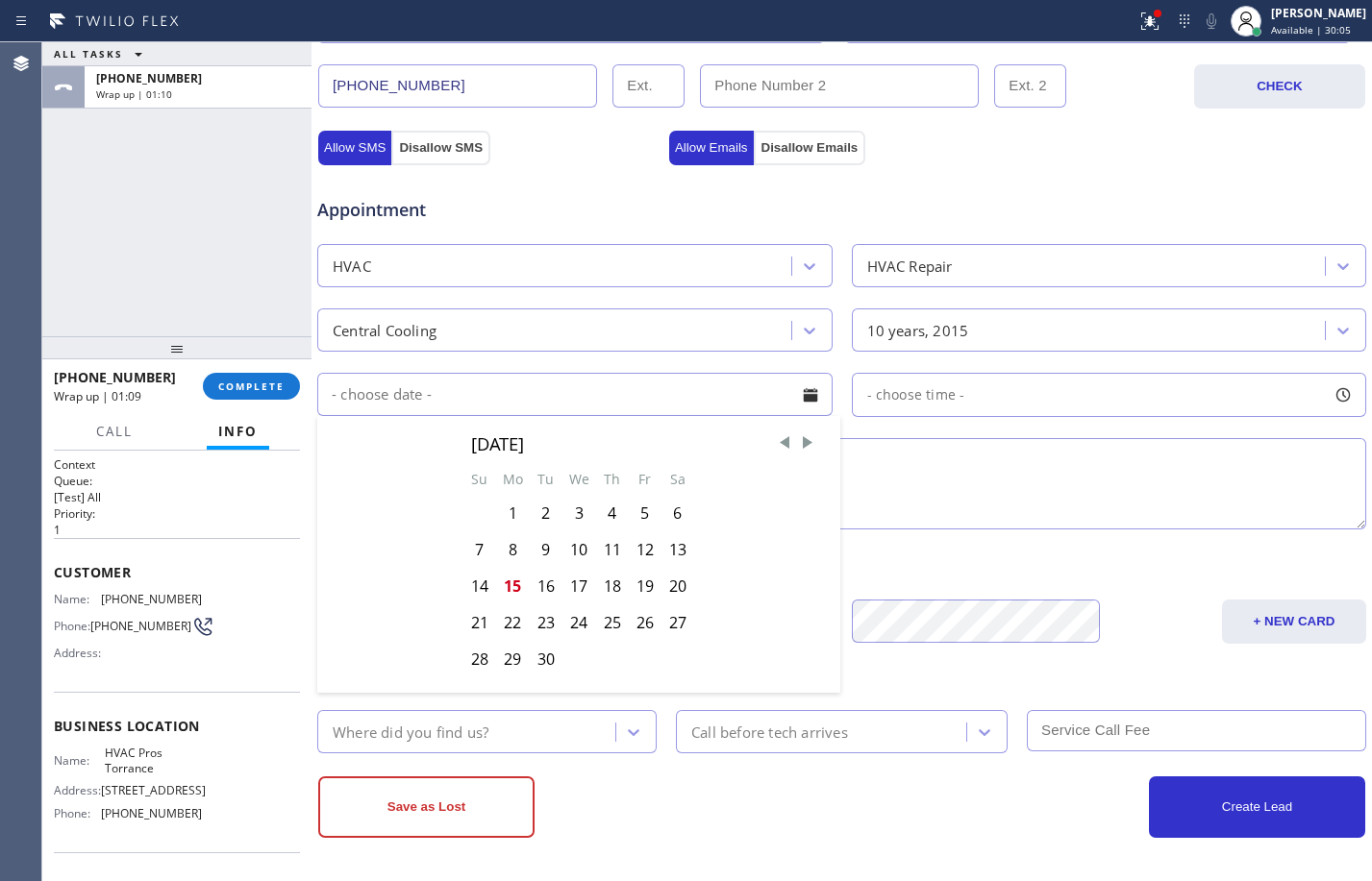
click at [99, 268] on div "ALL TASKS ALL TASKS ACTIVE TASKS TASKS IN WRAP UP +13106866420 Wrap up | 01:10" at bounding box center [177, 188] width 269 height 294
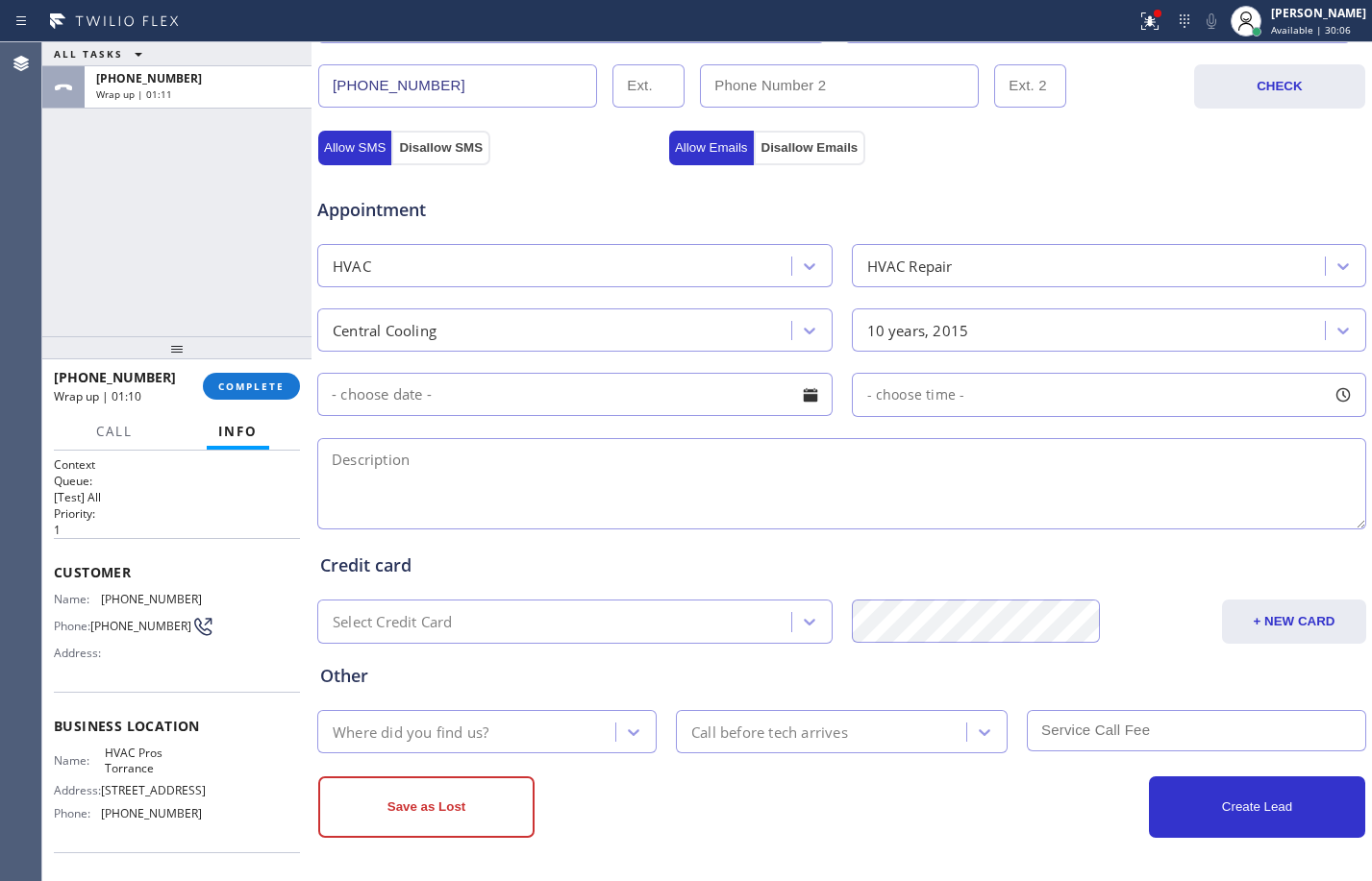
click at [697, 396] on input "text" at bounding box center [575, 394] width 515 height 43
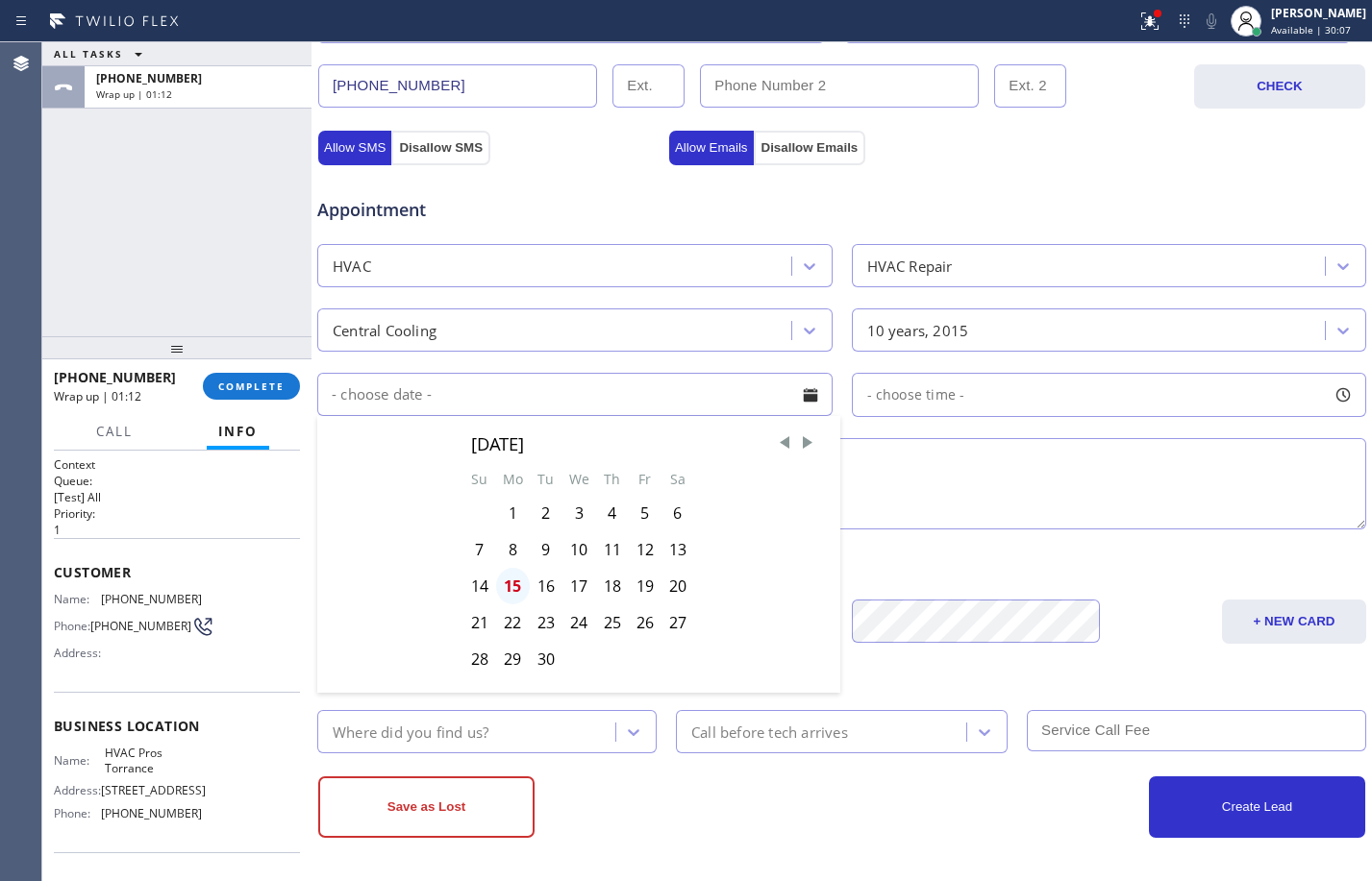
click at [513, 587] on div "15" at bounding box center [512, 585] width 33 height 36
type input "[DATE]"
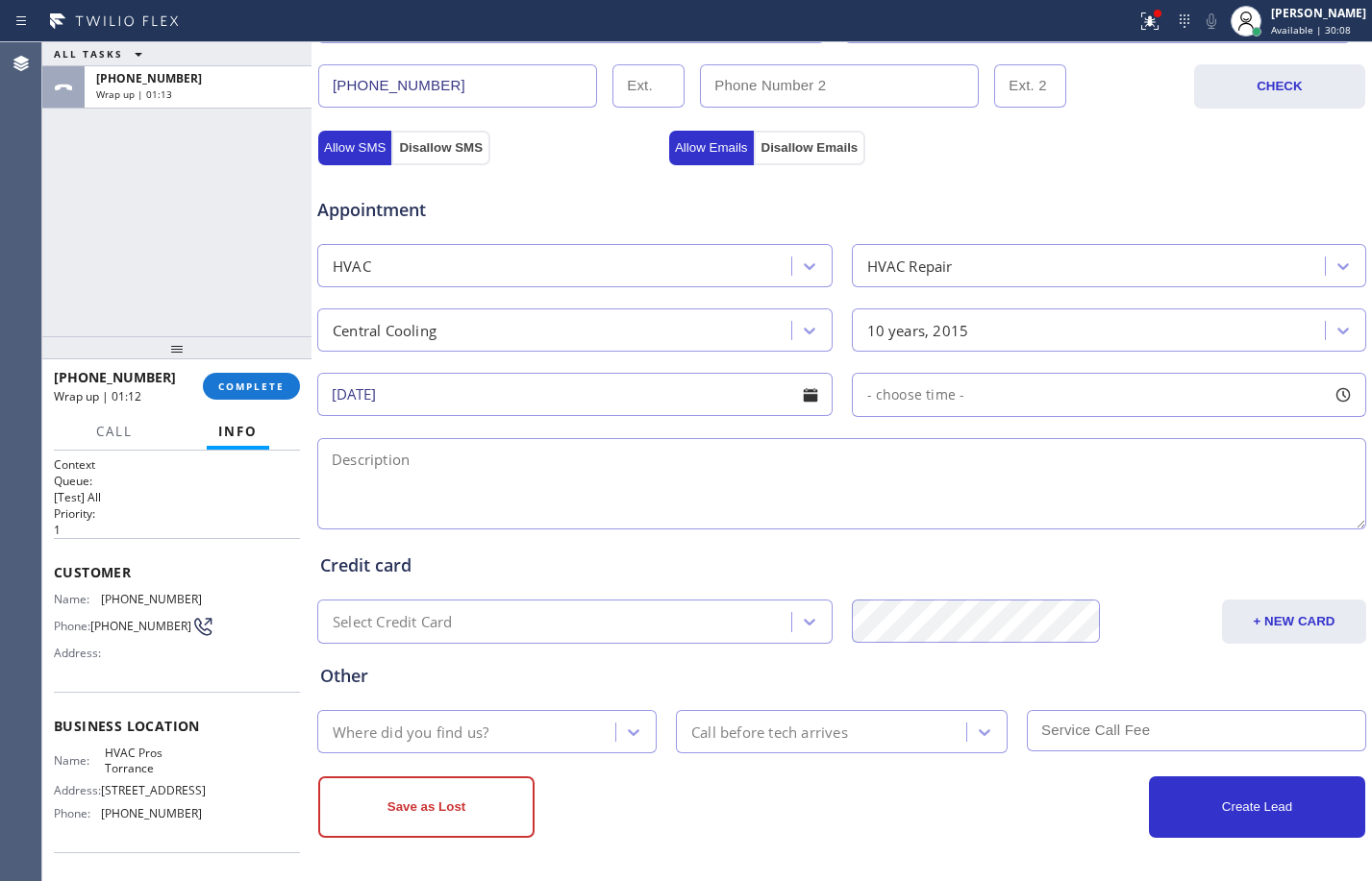
click at [914, 393] on span "- choose time -" at bounding box center [916, 394] width 98 height 19
drag, startPoint x: 868, startPoint y: 512, endPoint x: 1041, endPoint y: 528, distance: 173.7
click at [1043, 528] on div at bounding box center [1055, 511] width 23 height 40
drag, startPoint x: 865, startPoint y: 516, endPoint x: 966, endPoint y: 525, distance: 101.4
click at [970, 525] on div at bounding box center [982, 511] width 23 height 40
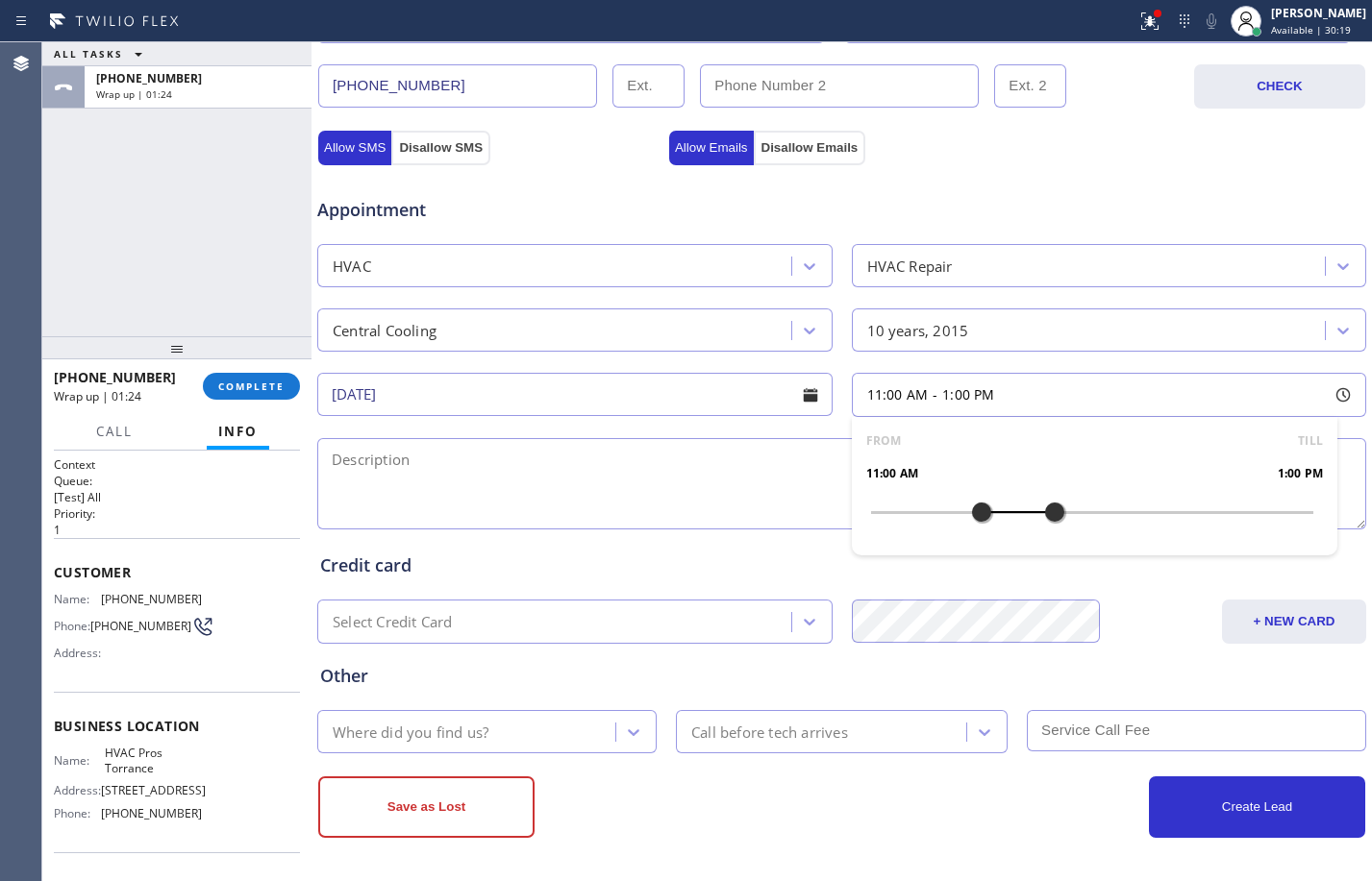
click at [685, 488] on textarea at bounding box center [841, 484] width 1049 height 92
click at [183, 303] on div "ALL TASKS ALL TASKS ACTIVE TASKS TASKS IN WRAP UP +13106866420 Wrap up | 01:31" at bounding box center [177, 188] width 269 height 294
click at [688, 508] on textarea at bounding box center [841, 484] width 1049 height 92
click at [203, 260] on div "ALL TASKS ALL TASKS ACTIVE TASKS TASKS IN WRAP UP +13106866420 Wrap up | 01:50" at bounding box center [177, 188] width 269 height 294
click at [632, 455] on textarea "11-1/$69/" at bounding box center [841, 484] width 1049 height 92
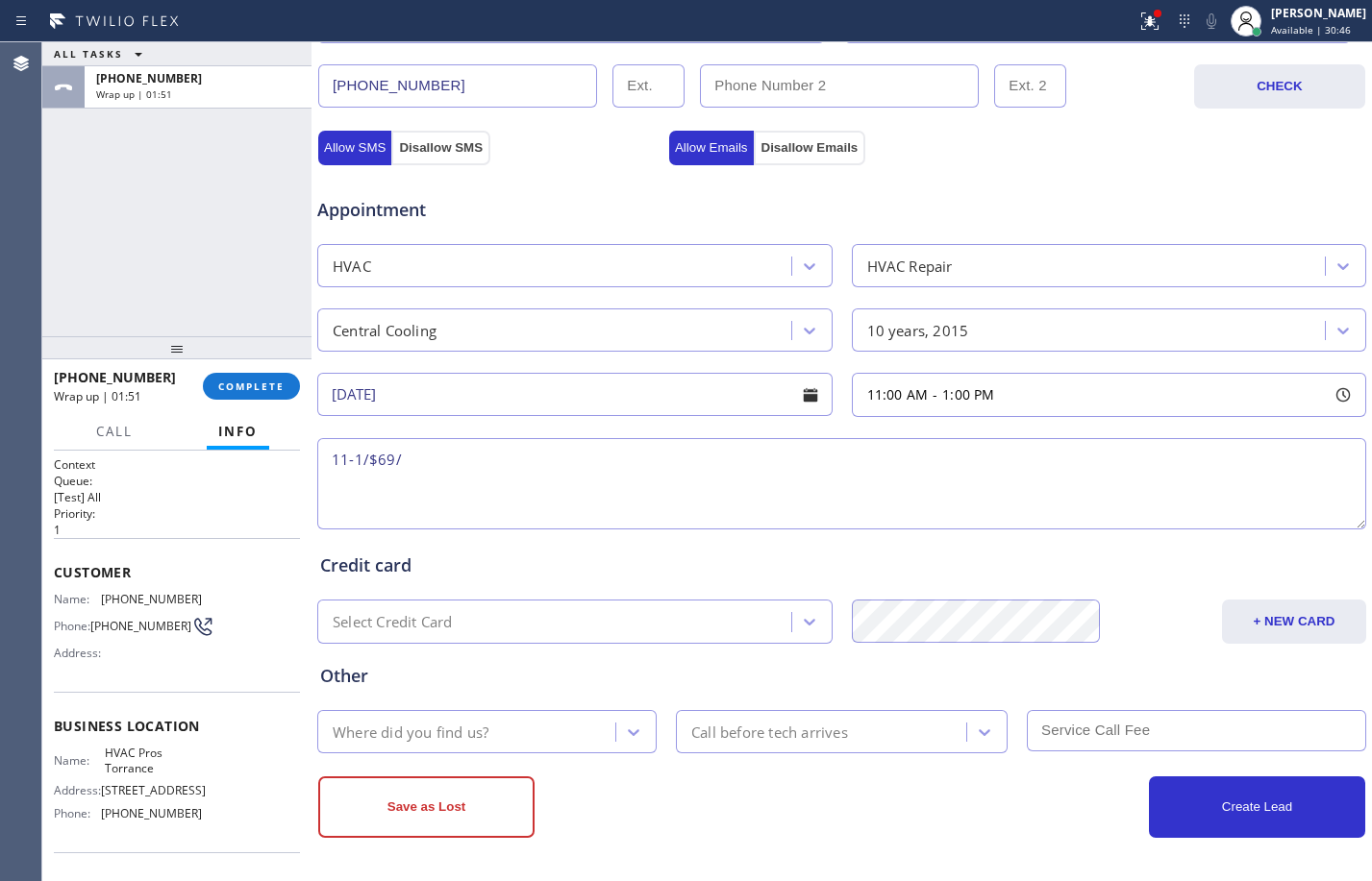
paste textarea "Central Unit/not cooling/10yrs/condenser is accessible/1 system"
click at [479, 452] on textarea "11-1/$69/Central Unit/not cooling/10yrs/condenser is accessible/1 system" at bounding box center [841, 484] width 1049 height 92
click at [540, 461] on textarea "11-1/$69/Central Unit system /not cooling/10yrs/condenser is accessible/1 syste…" at bounding box center [841, 484] width 1049 height 92
click at [1094, 457] on textarea "11-1/$69/Central Unit system/not cooling/10yrs/condenser is accessible/1 system/" at bounding box center [841, 484] width 1049 height 92
type textarea "11-1/$69/Central Unit system/not cooling/10yrs/condenser is accessible/1 system/"
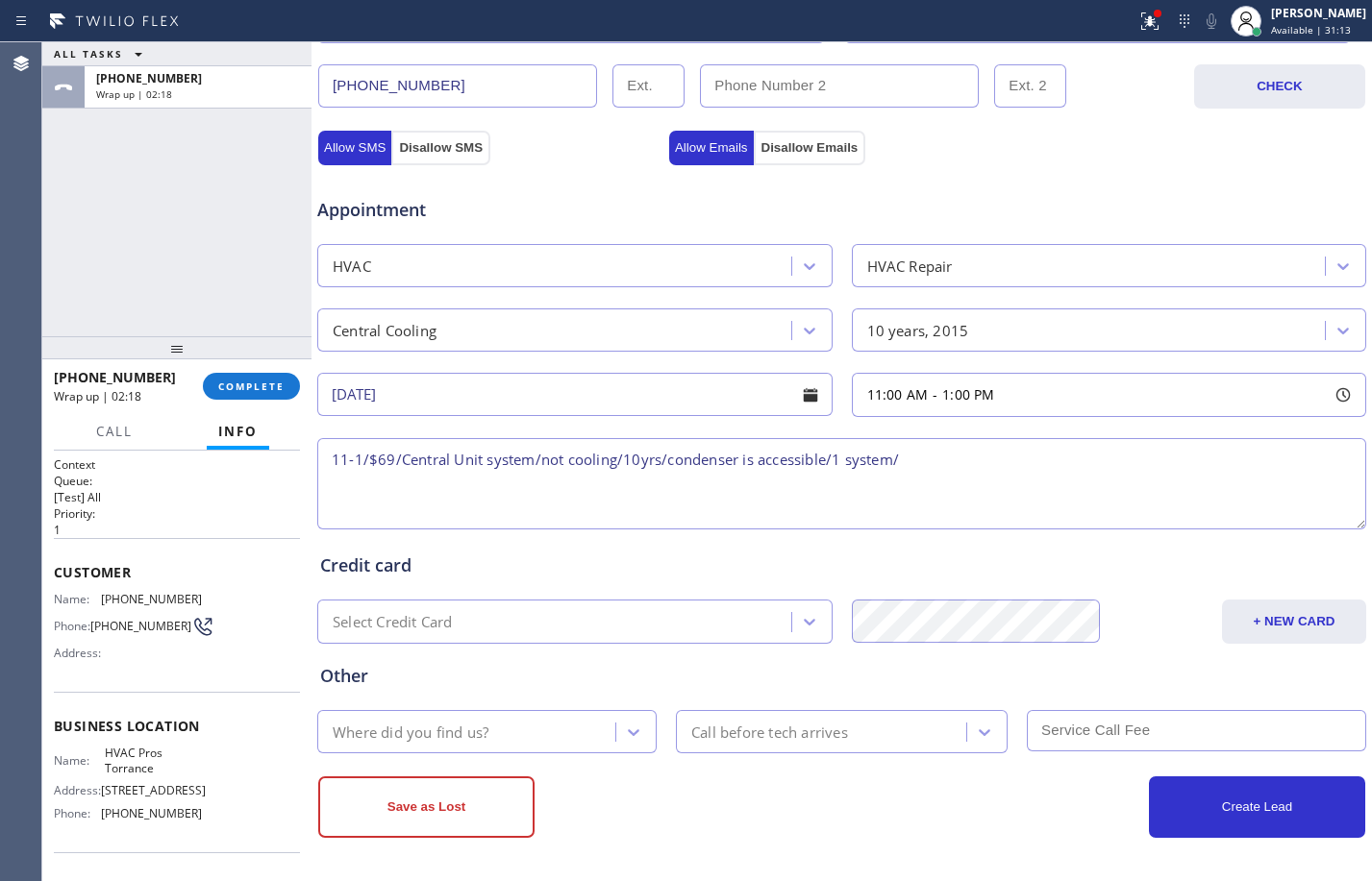
scroll to position [0, 0]
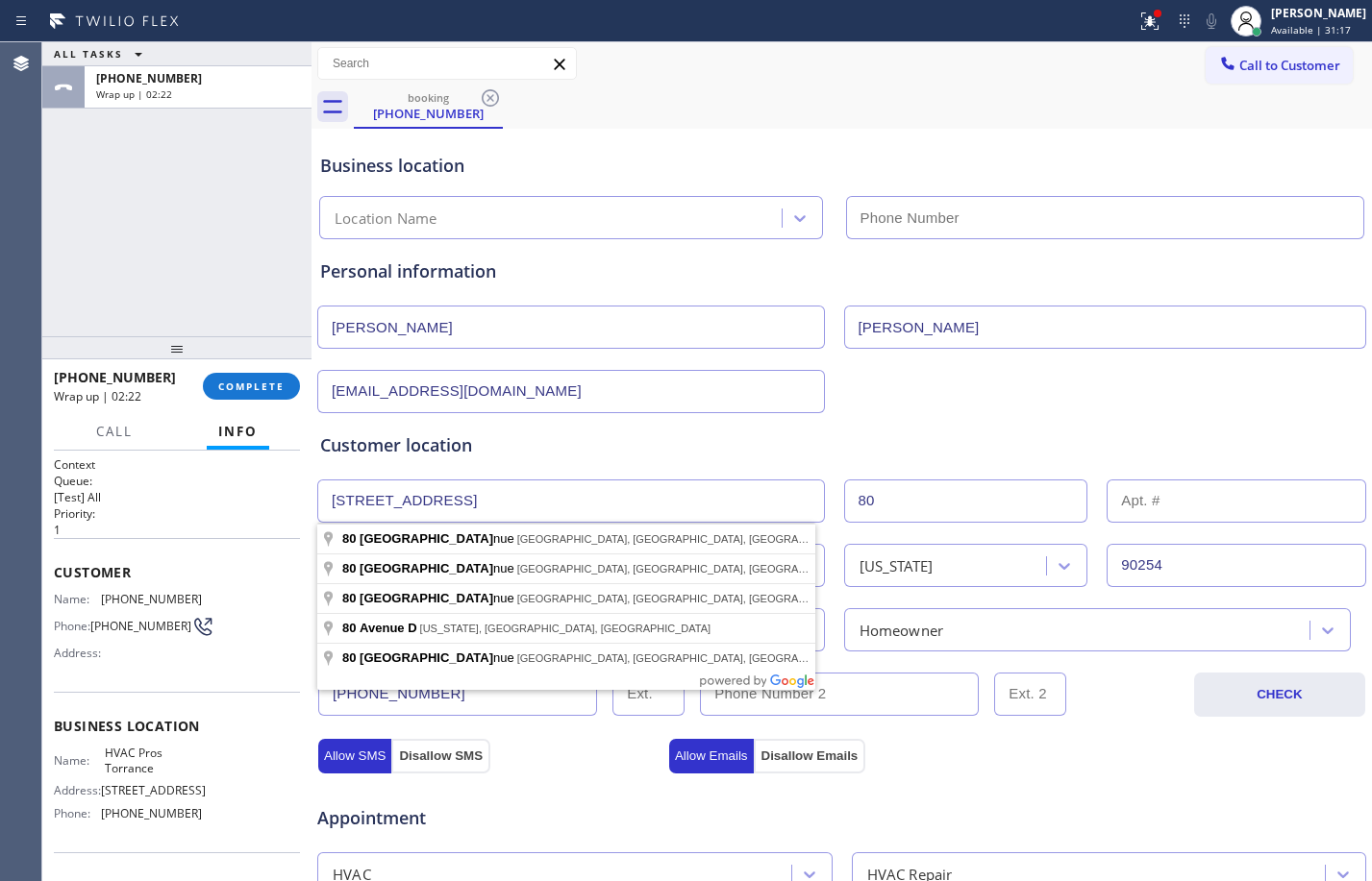
drag, startPoint x: 510, startPoint y: 502, endPoint x: 266, endPoint y: 493, distance: 244.2
click at [266, 493] on div "ALL TASKS ALL TASKS ACTIVE TASKS TASKS IN WRAP UP +13106866420 Wrap up | 02:22 …" at bounding box center [706, 461] width 1330 height 839
click at [1115, 714] on div "Allow SMS Disallow SMS Allow Emails Disallow Emails" at bounding box center [841, 741] width 1051 height 63
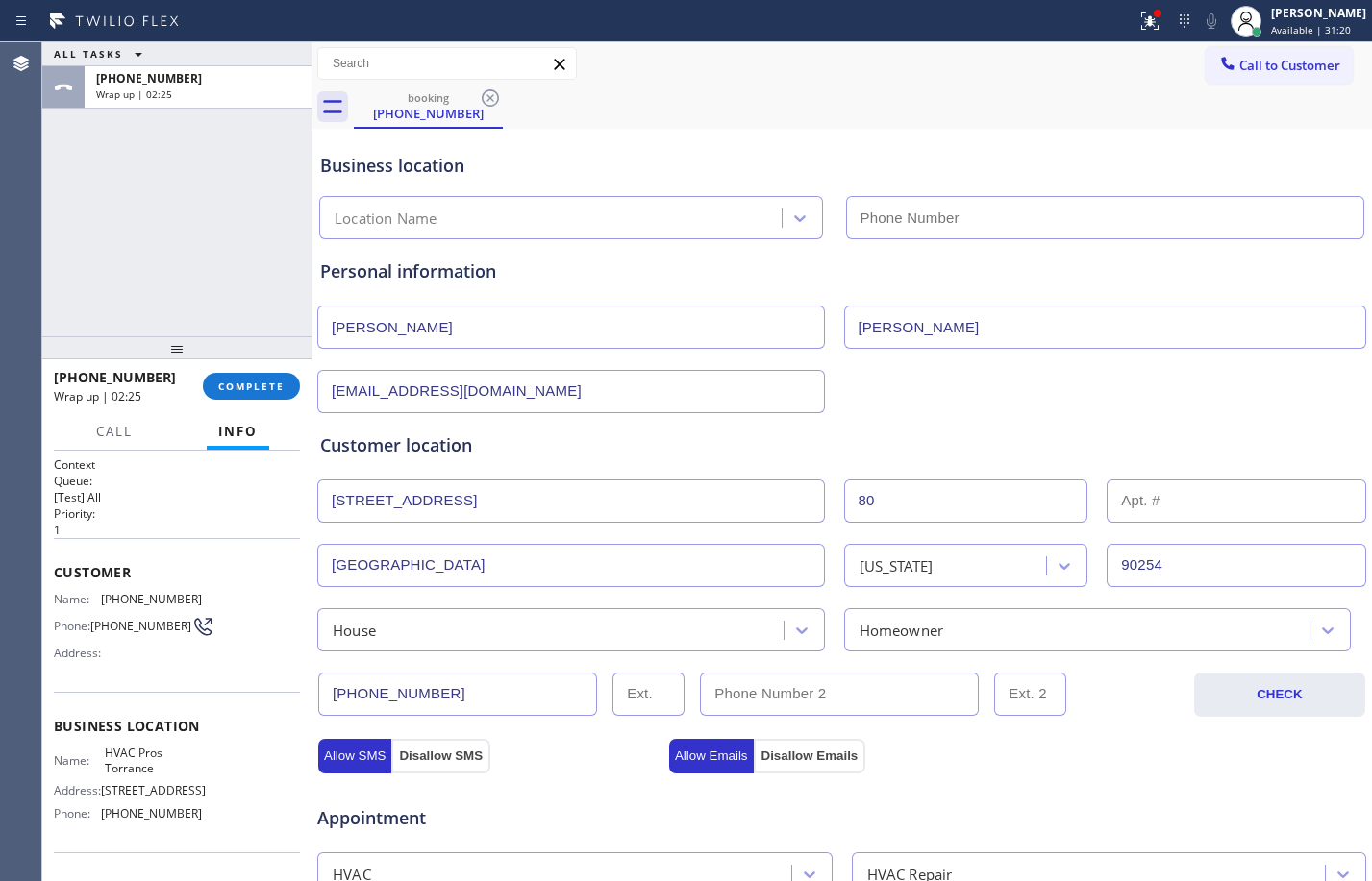
click at [598, 493] on input "80 Manhattan Ave" at bounding box center [571, 501] width 507 height 43
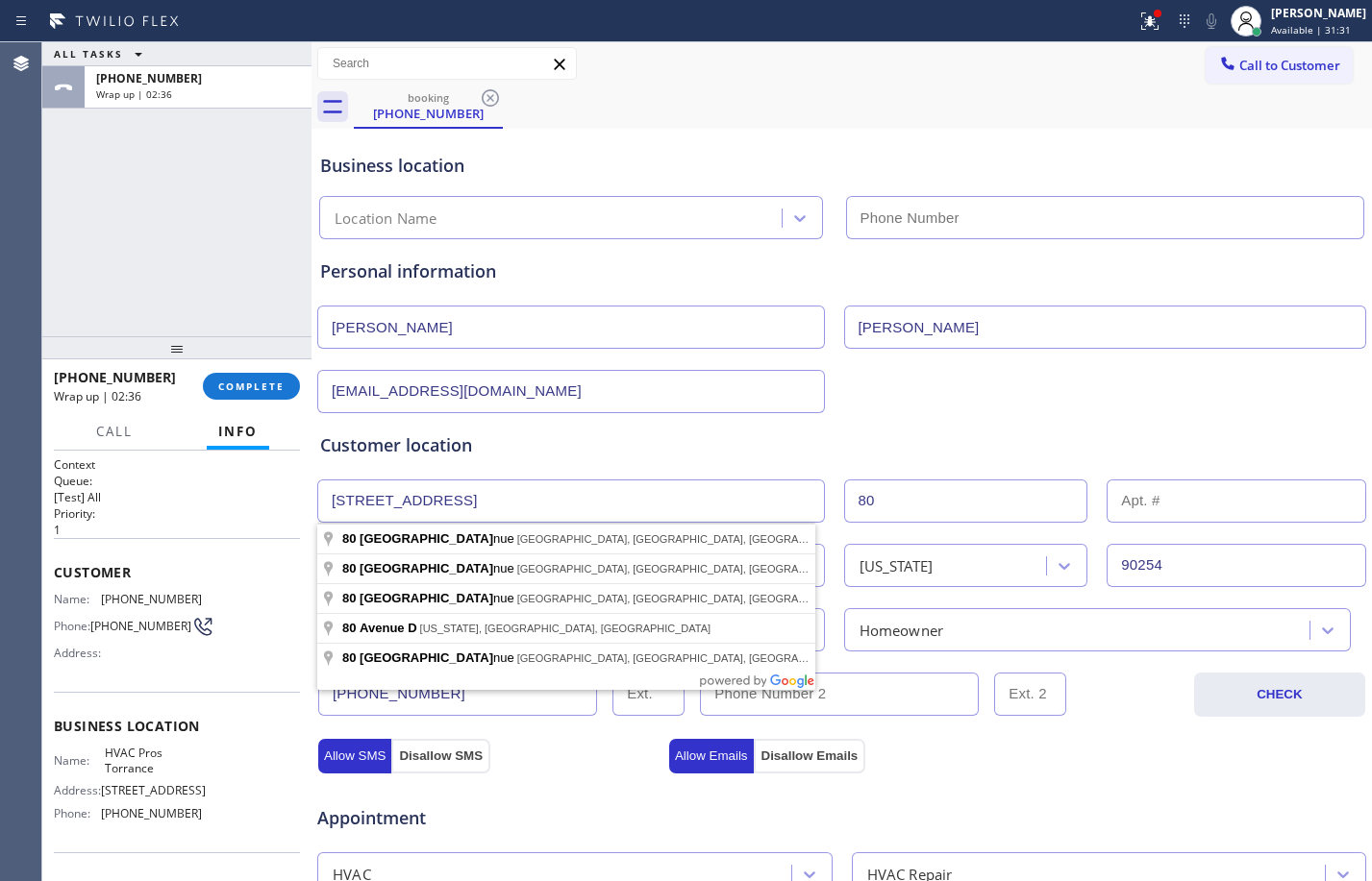
click at [554, 505] on input "80 Manhattan Ave" at bounding box center [571, 501] width 507 height 43
drag, startPoint x: 554, startPoint y: 505, endPoint x: 248, endPoint y: 499, distance: 306.1
click at [256, 500] on div "ALL TASKS ALL TASKS ACTIVE TASKS TASKS IN WRAP UP +13106866420 Wrap up | 02:36 …" at bounding box center [706, 461] width 1330 height 839
paste input "#A, Manhattan Beach, CA 90266"
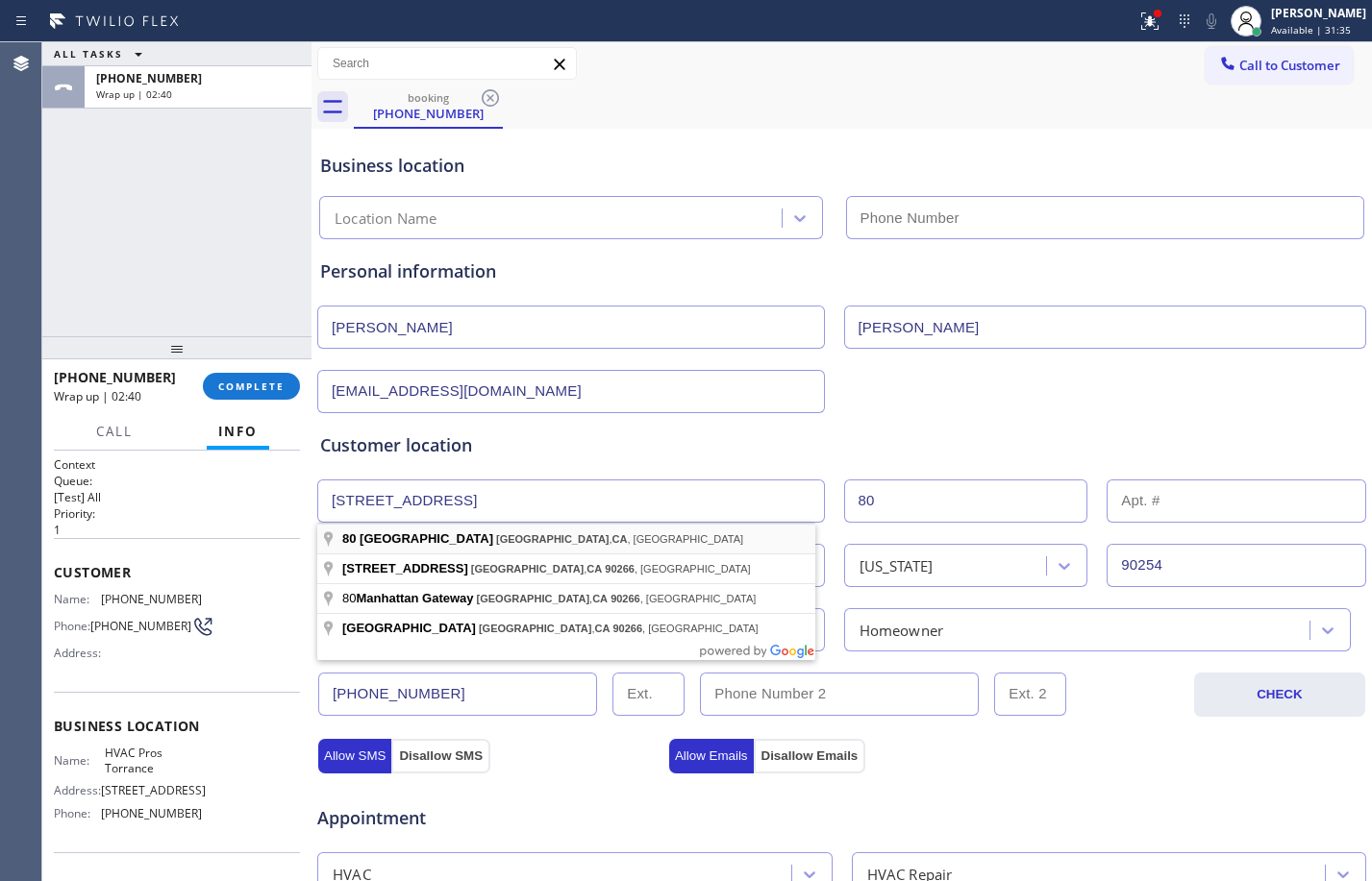
type input "80 Manhattan Ave"
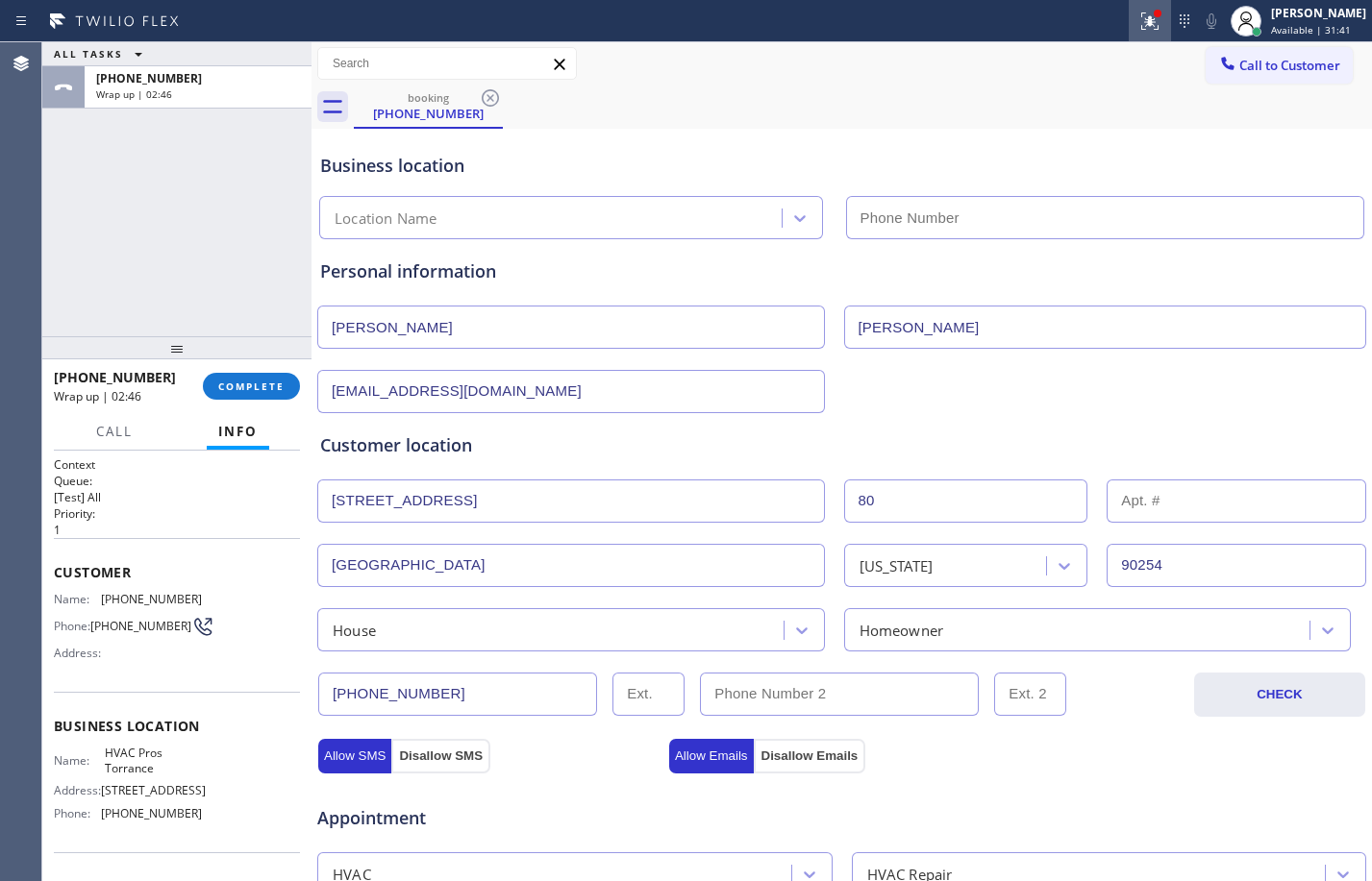
click at [1129, 32] on button at bounding box center [1150, 20] width 42 height 42
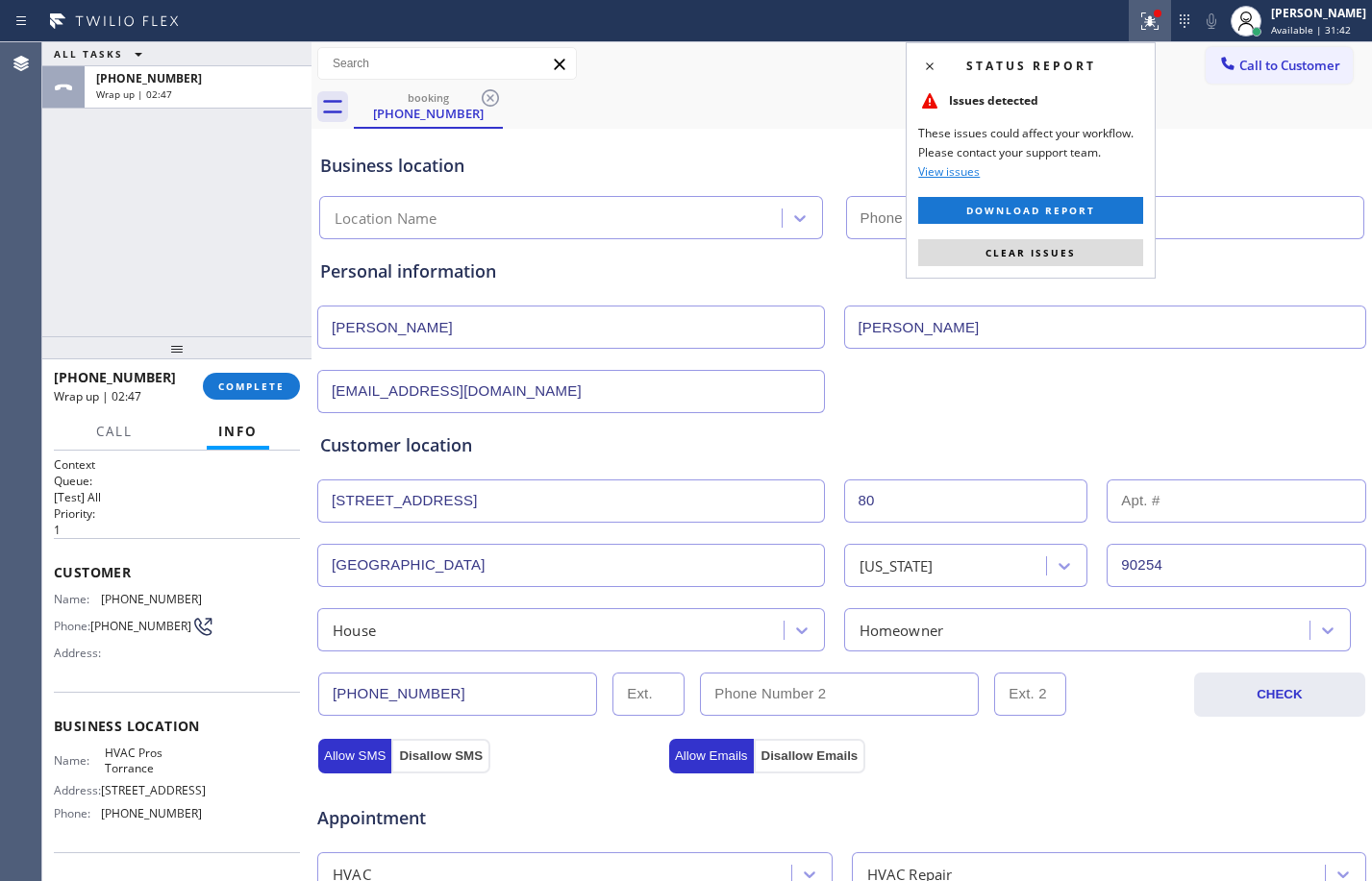
click at [1027, 256] on span "Clear issues" at bounding box center [1030, 253] width 91 height 14
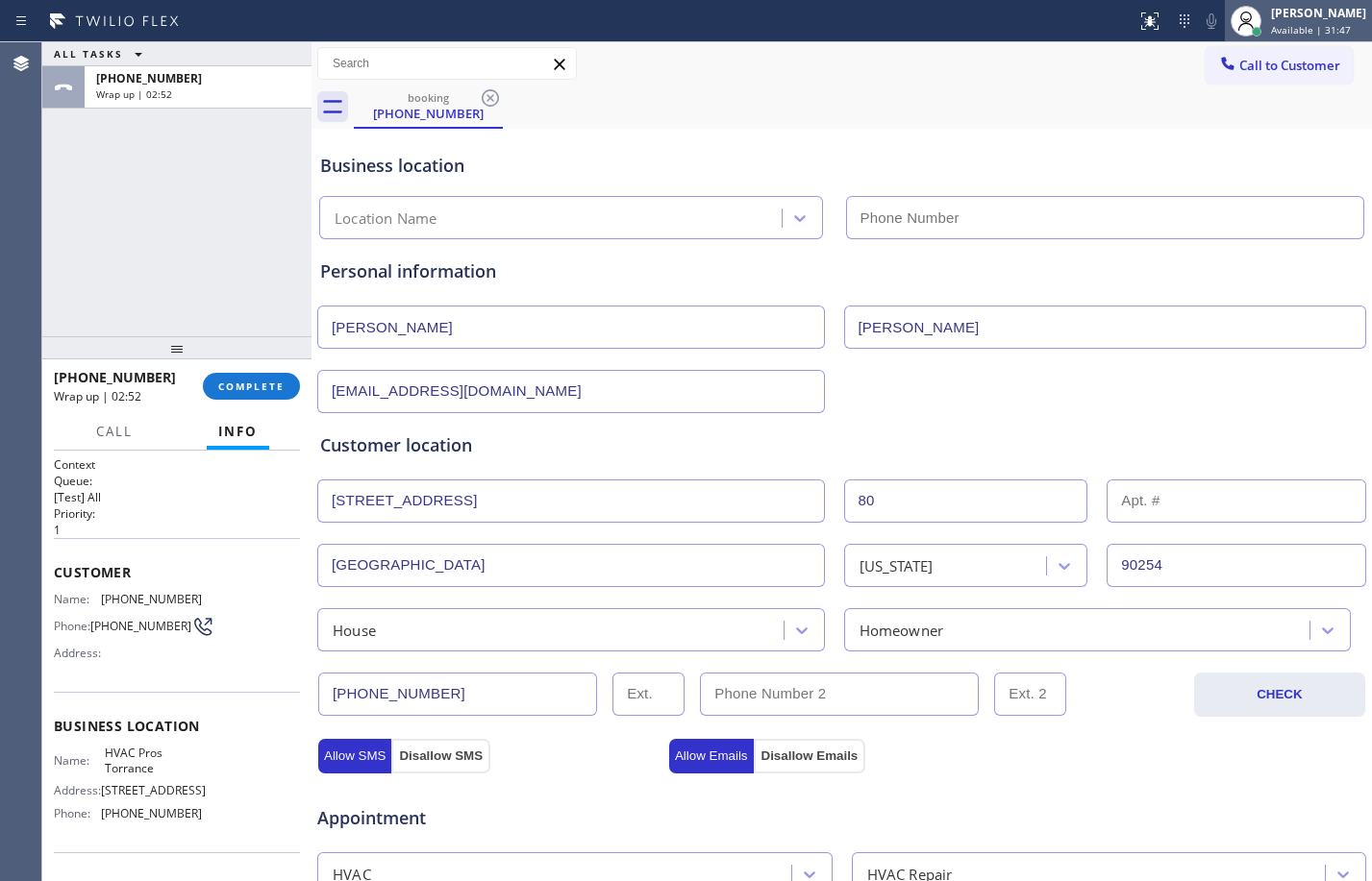
click at [1243, 39] on div at bounding box center [1245, 20] width 42 height 42
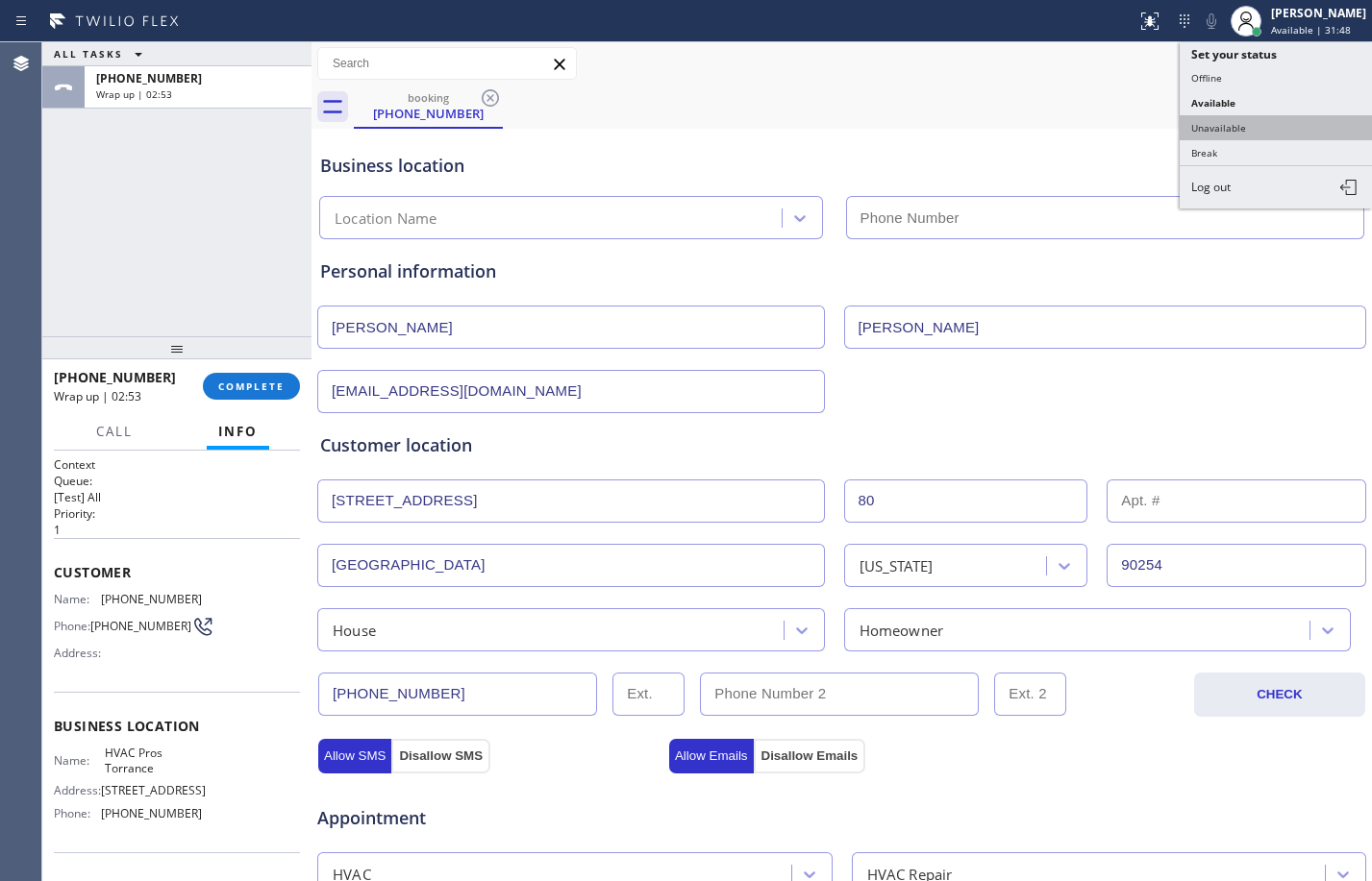
click at [1249, 121] on button "Unavailable" at bounding box center [1275, 128] width 192 height 25
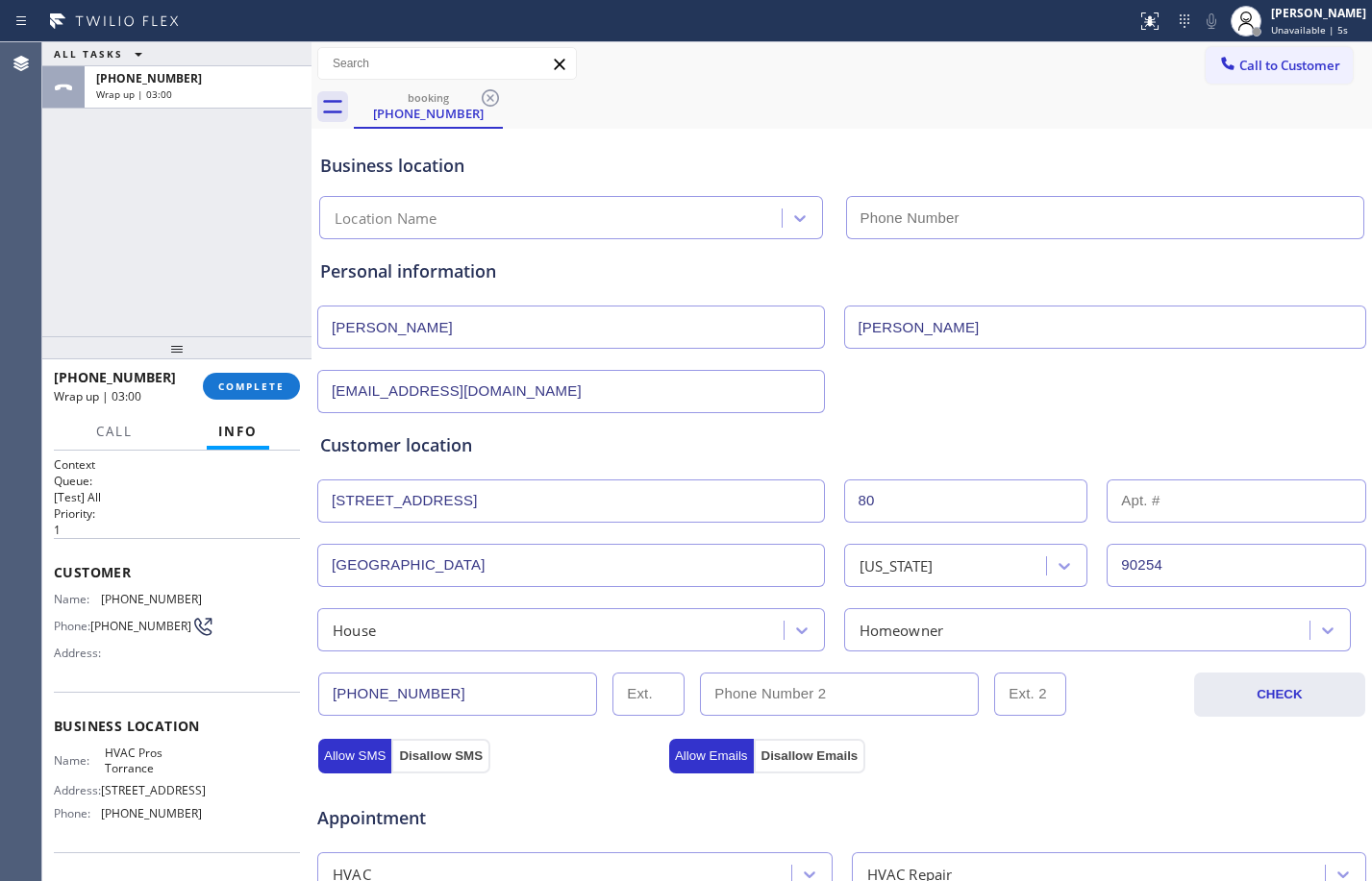
click at [552, 573] on input "Hermosa Beach" at bounding box center [571, 566] width 507 height 43
click at [388, 570] on input "Hermosa Beach" at bounding box center [571, 566] width 507 height 43
drag, startPoint x: 388, startPoint y: 570, endPoint x: 277, endPoint y: 570, distance: 111.0
click at [278, 570] on div "ALL TASKS ALL TASKS ACTIVE TASKS TASKS IN WRAP UP +13106866420 Wrap up | 03:02 …" at bounding box center [706, 461] width 1330 height 839
click at [374, 505] on input "80 Manhattan Ave" at bounding box center [571, 501] width 507 height 43
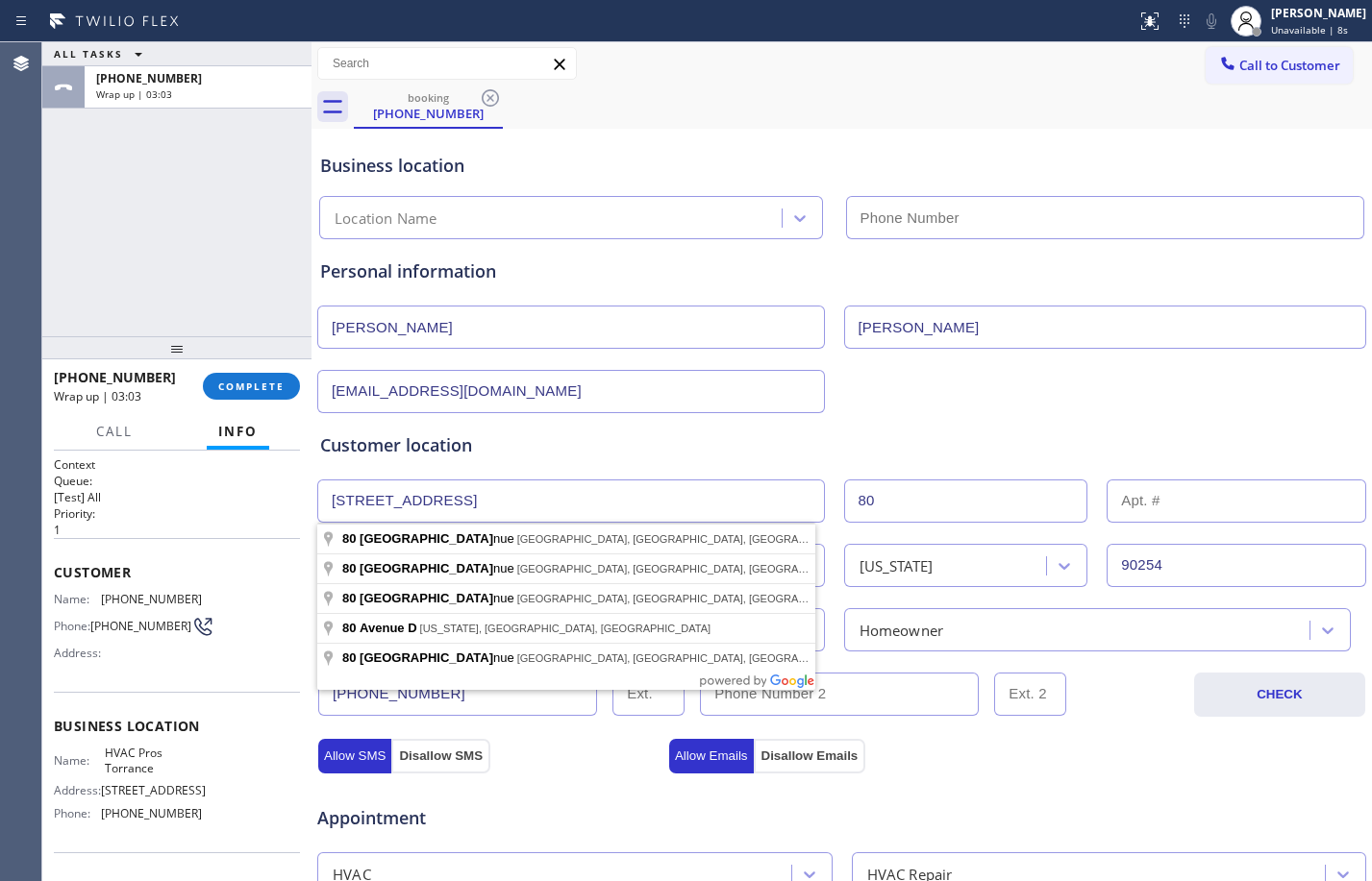
click at [374, 505] on input "80 Manhattan Ave" at bounding box center [571, 501] width 507 height 43
click at [1000, 782] on div "Appointment" at bounding box center [841, 807] width 1053 height 49
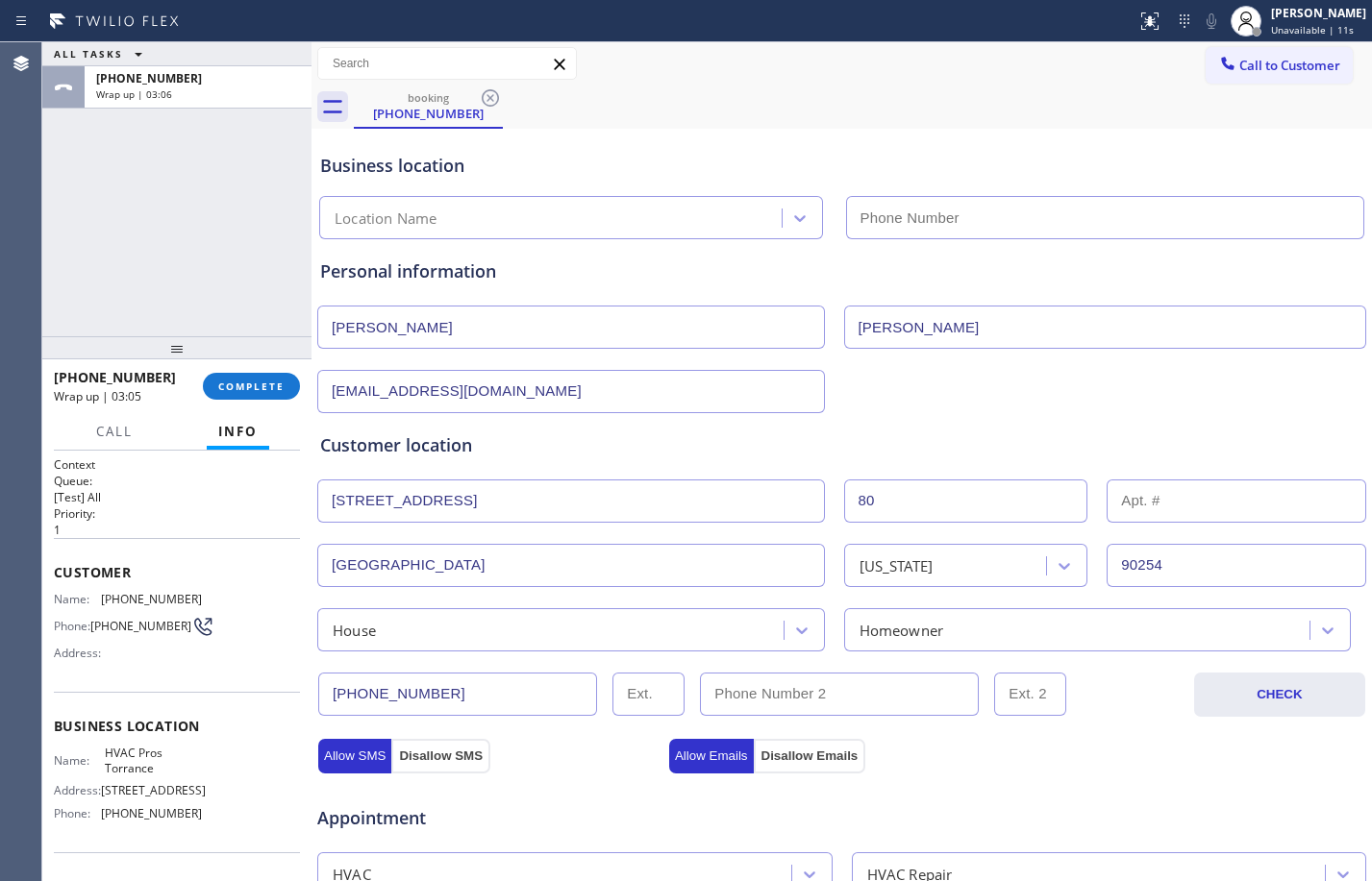
drag, startPoint x: 391, startPoint y: 565, endPoint x: 277, endPoint y: 568, distance: 114.0
click at [280, 569] on div "ALL TASKS ALL TASKS ACTIVE TASKS TASKS IN WRAP UP +13106866420 Wrap up | 03:06 …" at bounding box center [706, 461] width 1330 height 839
paste input "Manhattan"
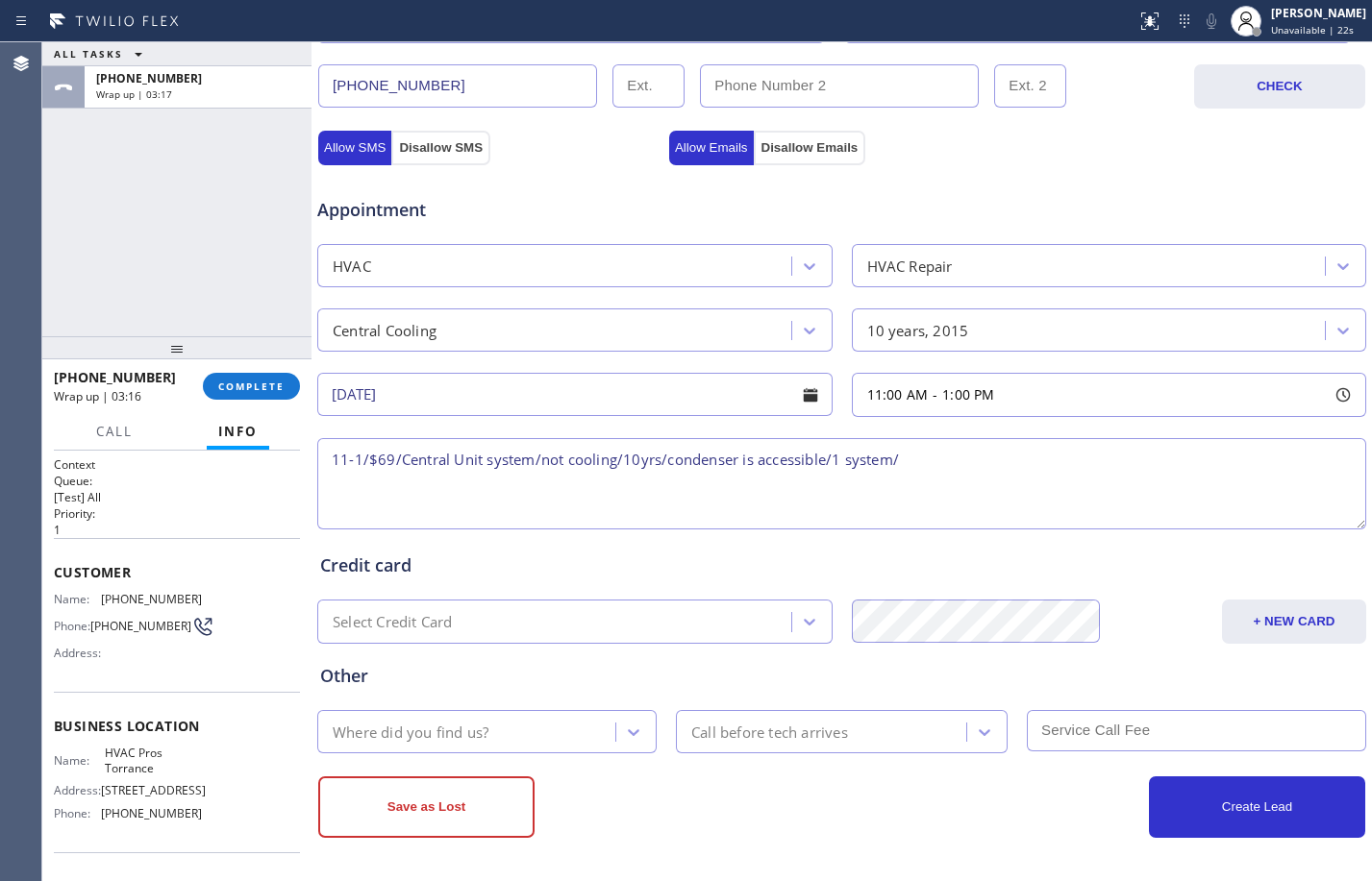
type input "Manhattan Beach"
drag, startPoint x: 1039, startPoint y: 482, endPoint x: 1030, endPoint y: 471, distance: 14.2
click at [1036, 481] on textarea "11-1/$69/Central Unit system/not cooling/10yrs/condenser is accessible/1 system/" at bounding box center [841, 484] width 1049 height 92
paste textarea "Manhattan"
click at [1009, 467] on textarea "11-1/$69/Central Unit system/not cooling/10yrs/condenser is accessible/1 system/" at bounding box center [841, 484] width 1049 height 92
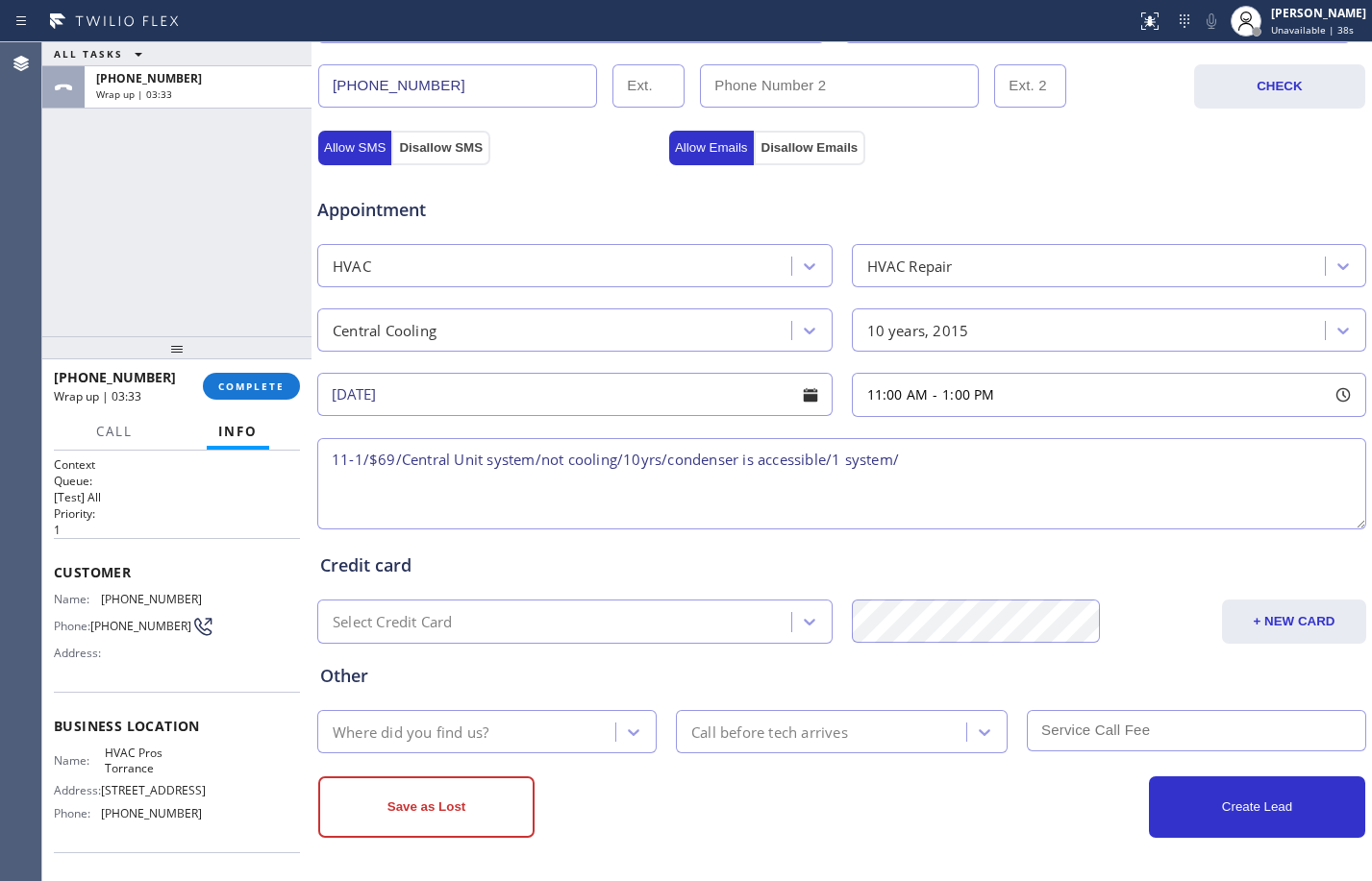
paste textarea "80 manhattan ave Manhattan Beach, CA 90266"
click at [937, 461] on textarea "11-1/$69/Central Unit system/not cooling/10yrs/condenser is accessible/1 system…" at bounding box center [841, 484] width 1049 height 92
click at [1008, 466] on textarea "11-1/$69/Central Unit system/not cooling/10yrs/condenser is accessible/1 system…" at bounding box center [841, 484] width 1049 height 92
click at [1256, 469] on textarea "11-1/$69/Central Unit system/not cooling/10yrs/condenser is accessible/1 system…" at bounding box center [841, 484] width 1049 height 92
click at [1265, 444] on textarea "11-1/$69/Central Unit system/not cooling/10yrs/condenser is accessible/1 system…" at bounding box center [841, 484] width 1049 height 92
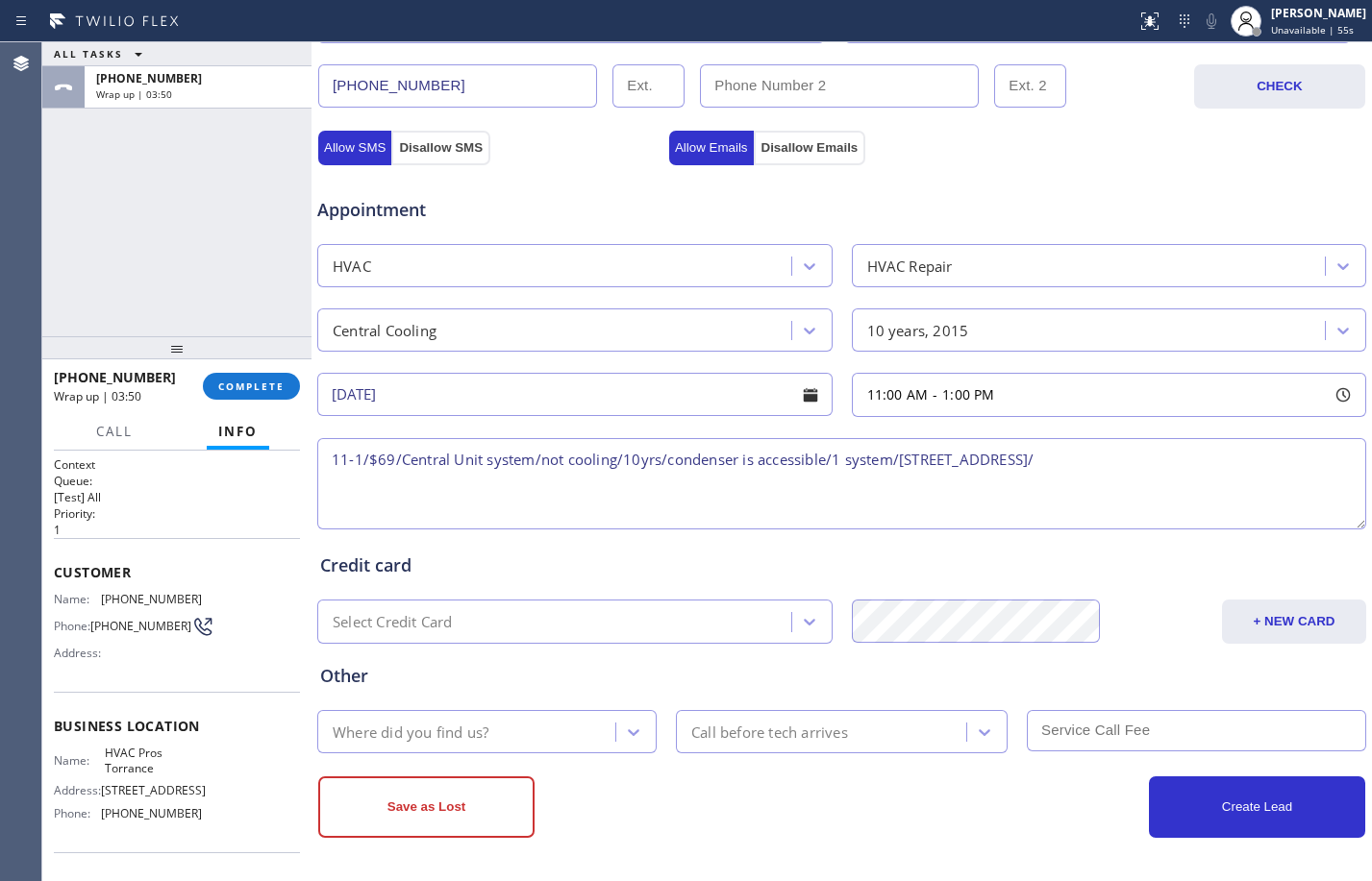
paste textarea "HVAC Pros Torrance"
paste textarea "Please call customer 30 minutes prior to arrival"
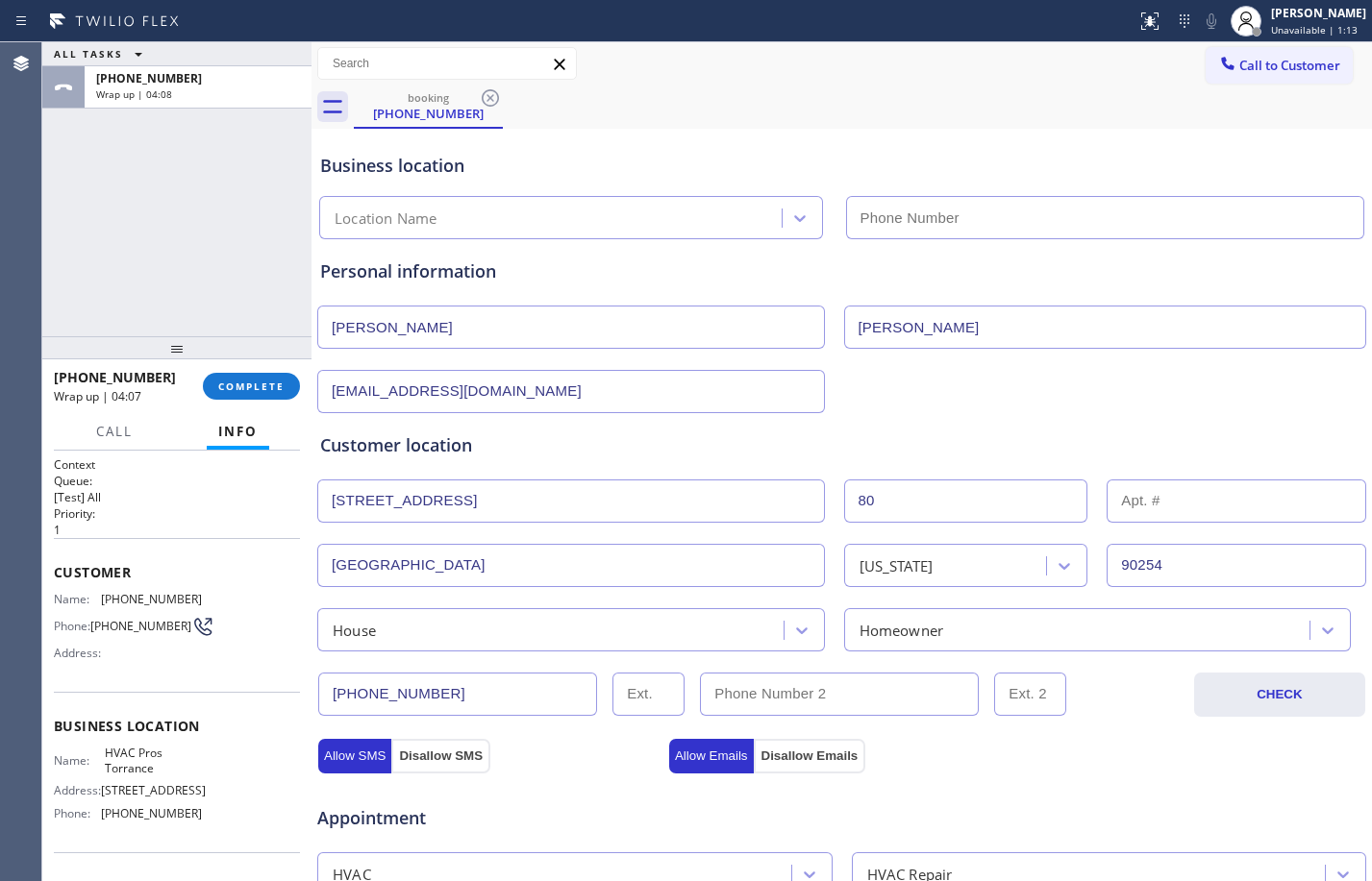
type textarea "11-1/$69/Central Unit system/not cooling/10yrs/condenser is accessible/1 system…"
click at [129, 289] on div "ALL TASKS ALL TASKS ACTIVE TASKS TASKS IN WRAP UP +13106866420 Wrap up | 05:05" at bounding box center [177, 188] width 269 height 294
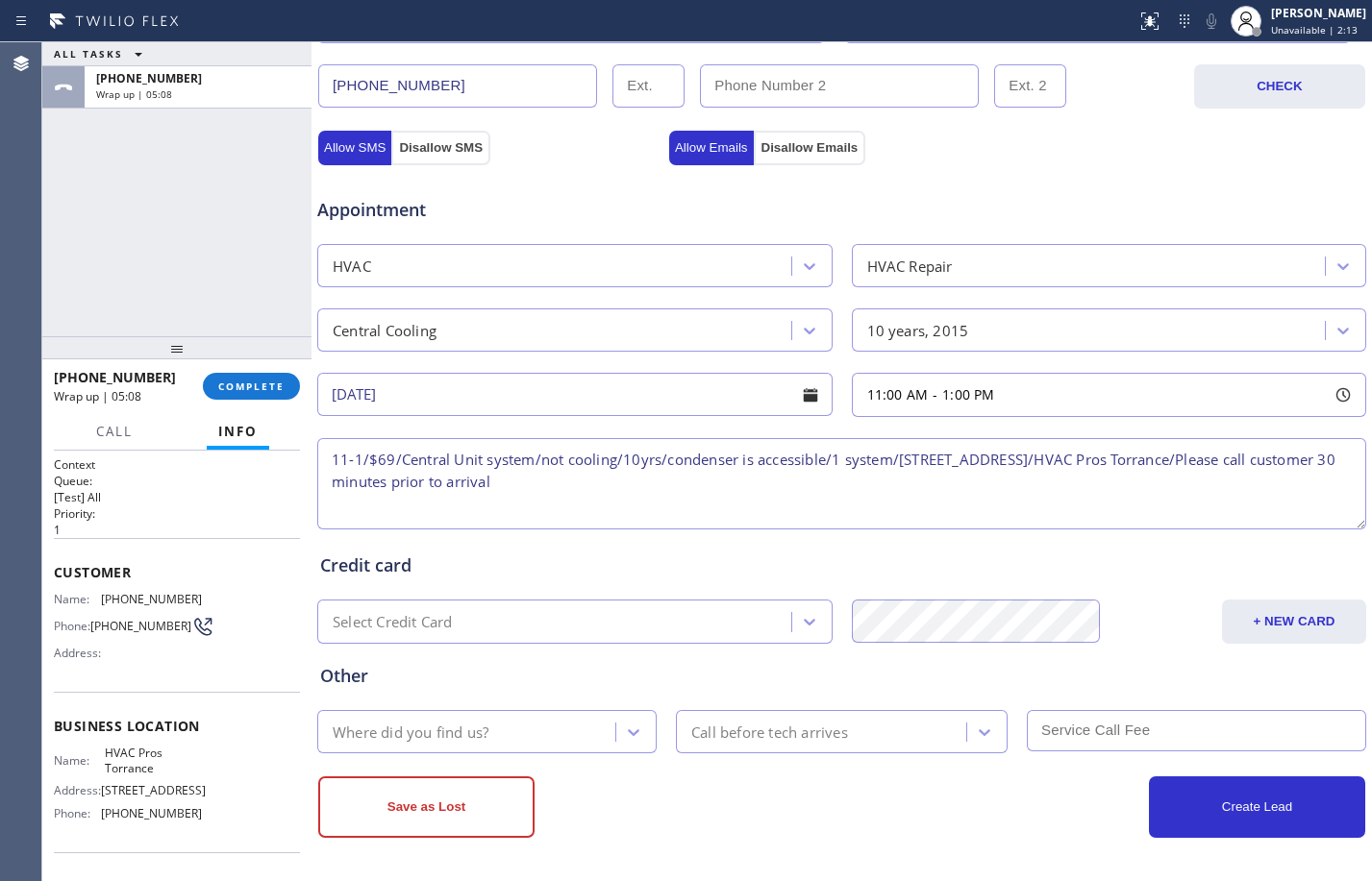
click at [832, 482] on textarea "11-1/$69/Central Unit system/not cooling/10yrs/condenser is accessible/1 system…" at bounding box center [841, 484] width 1049 height 92
click at [424, 718] on div "Where did you find us?" at bounding box center [469, 732] width 293 height 33
type input "g"
click at [259, 386] on span "COMPLETE" at bounding box center [252, 386] width 66 height 14
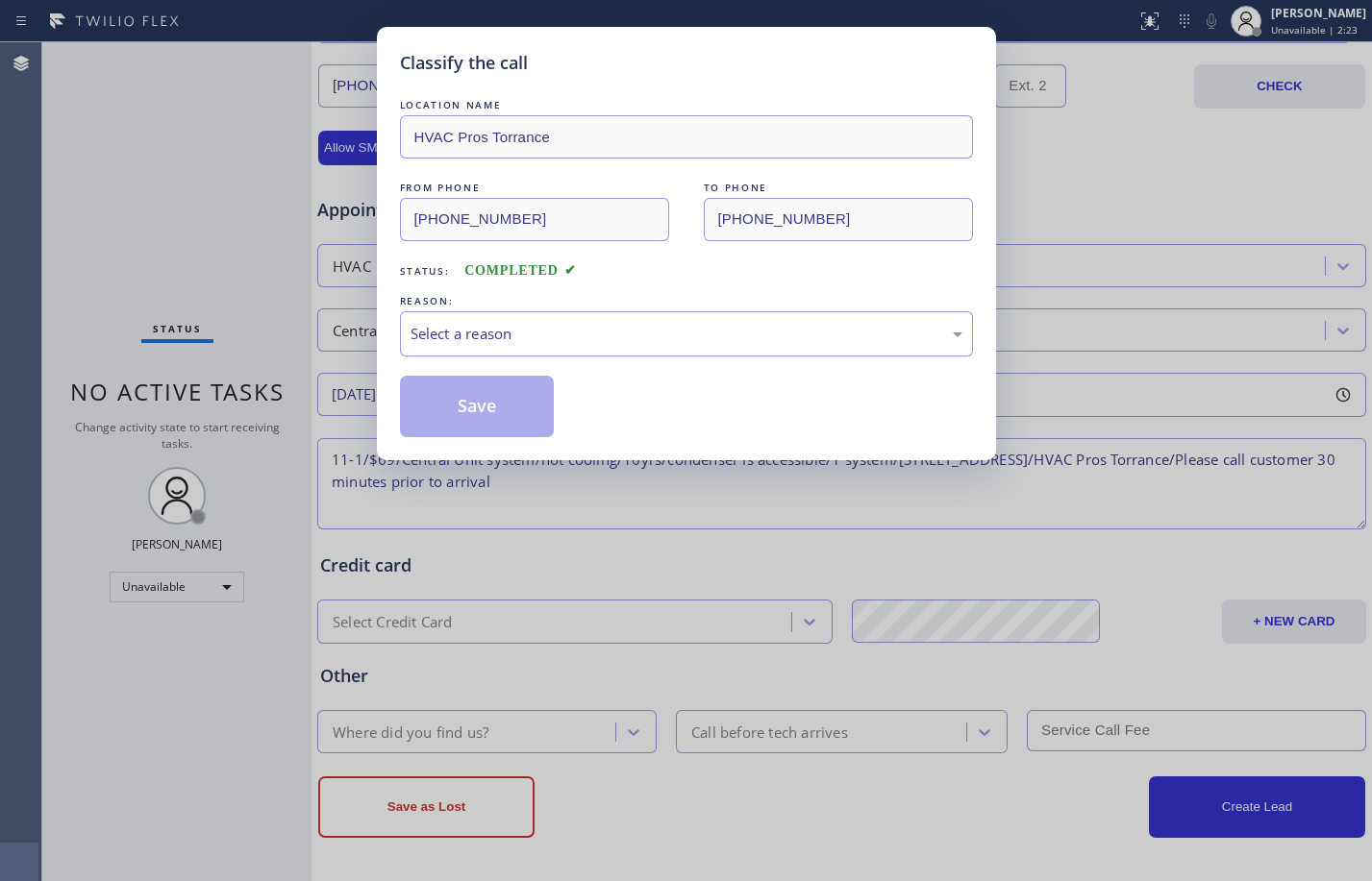
click at [556, 324] on div "Select a reason" at bounding box center [687, 334] width 552 height 22
click at [473, 402] on button "Save" at bounding box center [477, 406] width 155 height 61
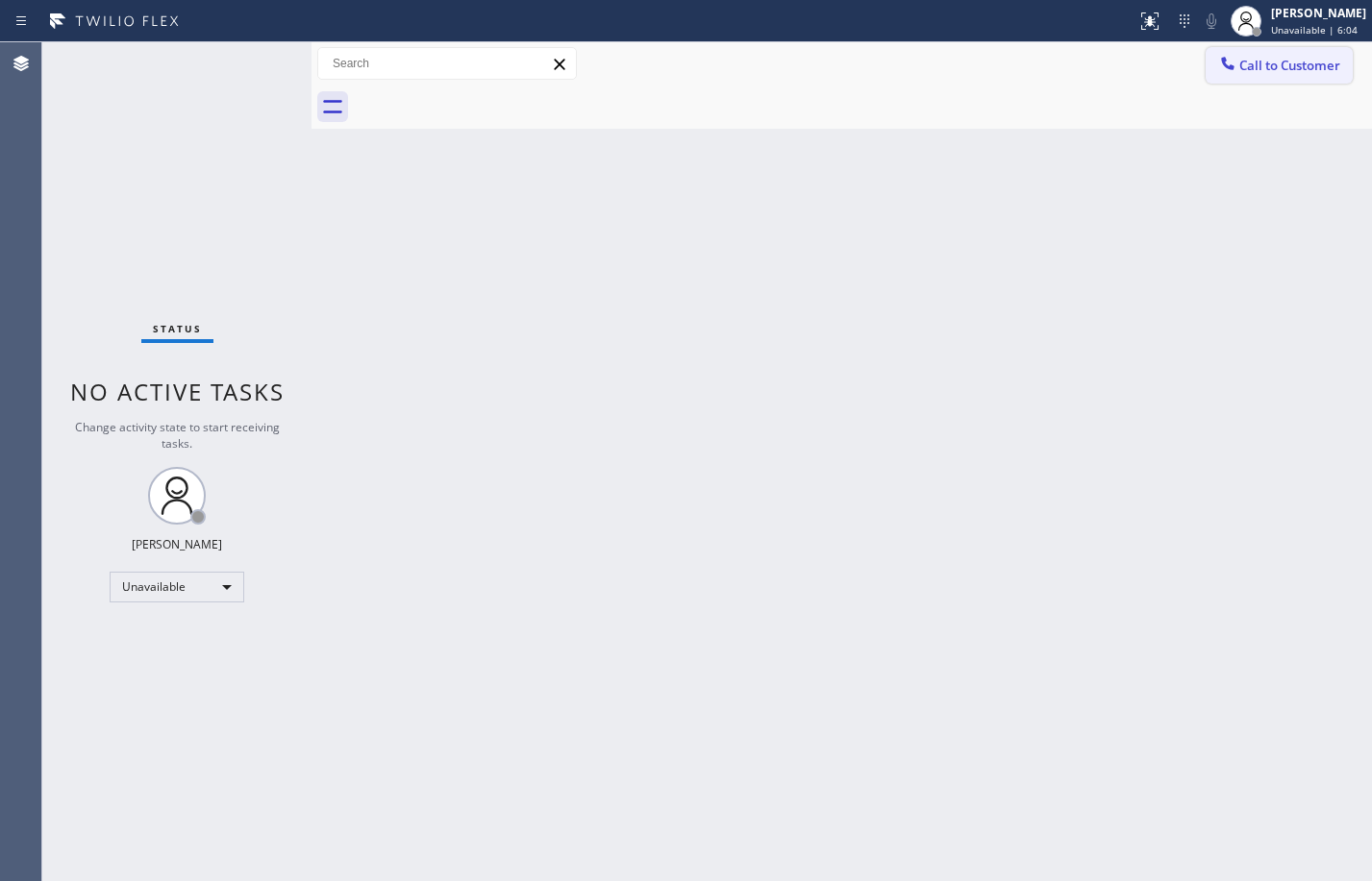
click at [1294, 59] on span "Call to Customer" at bounding box center [1289, 65] width 101 height 18
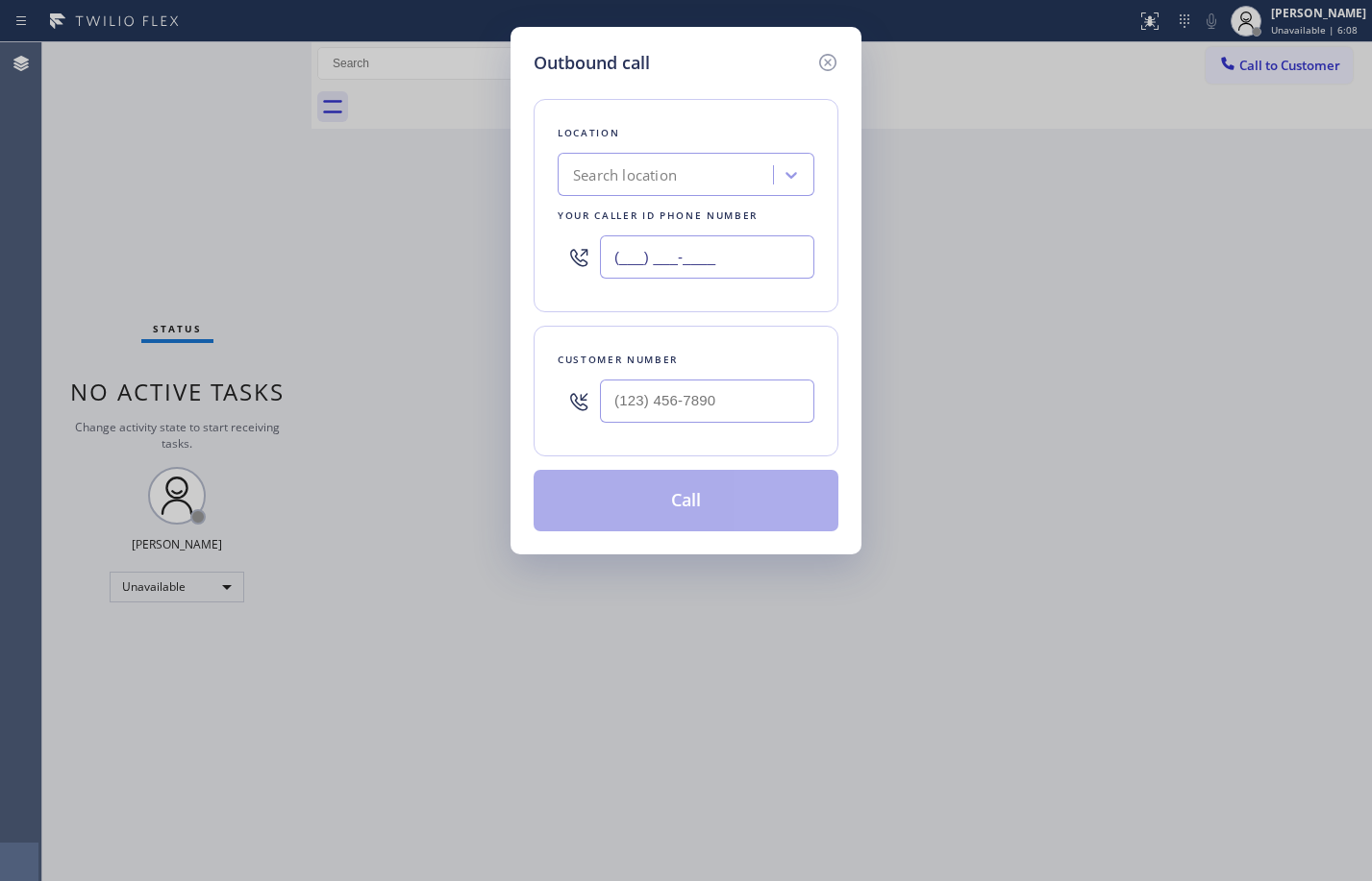
click at [703, 247] on input "(___) ___-____" at bounding box center [707, 257] width 215 height 43
paste input "424) 306-1757"
type input "(424) 306-1757"
click at [667, 392] on input "(___) ___-____" at bounding box center [707, 401] width 215 height 43
paste input "310) 686-6420"
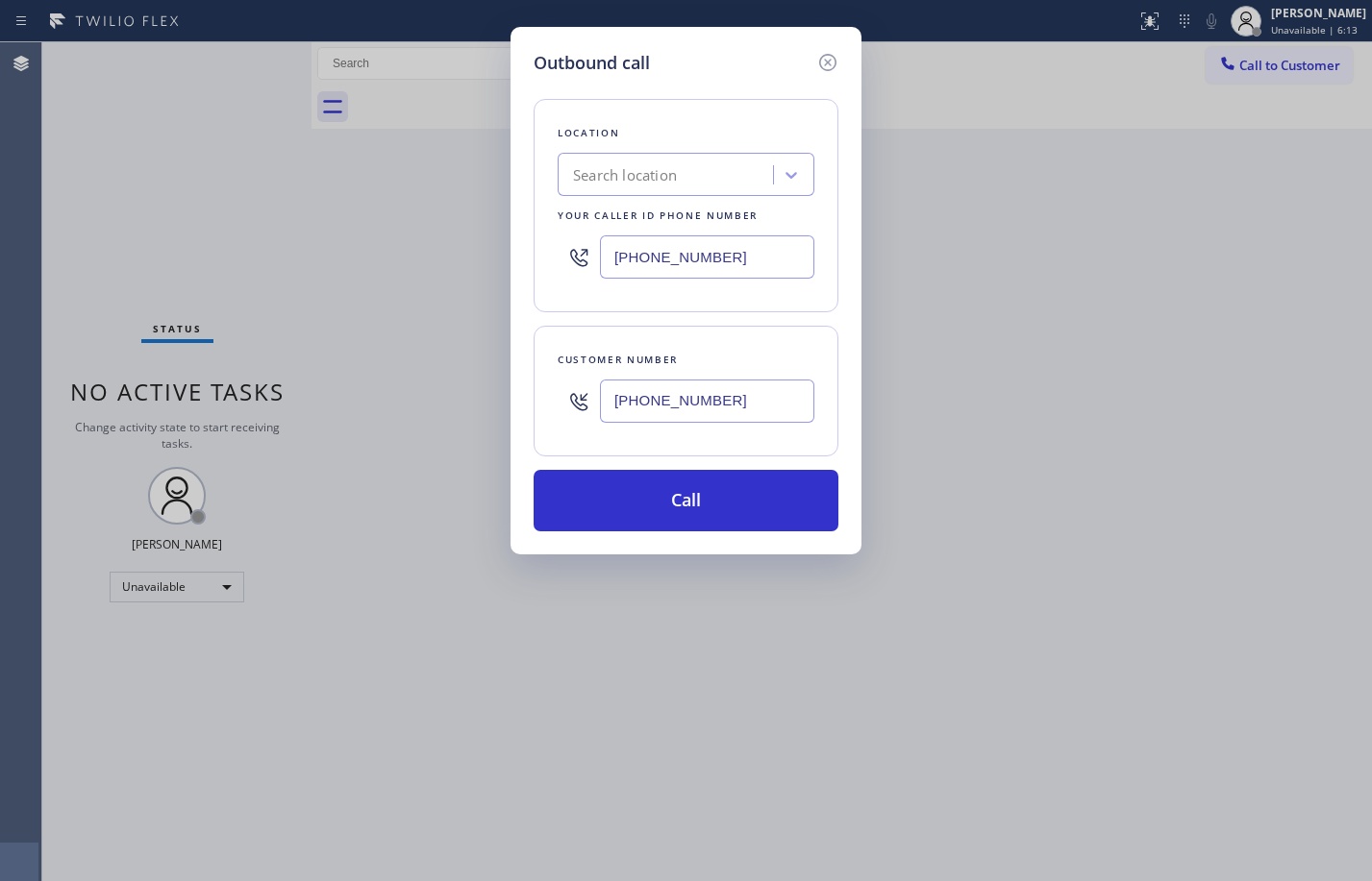
type input "(310) 686-6420"
click at [748, 263] on input "(424) 306-1757" at bounding box center [707, 257] width 215 height 43
click at [750, 370] on div "(310) 686-6420" at bounding box center [707, 401] width 215 height 62
click at [827, 59] on icon at bounding box center [827, 62] width 23 height 23
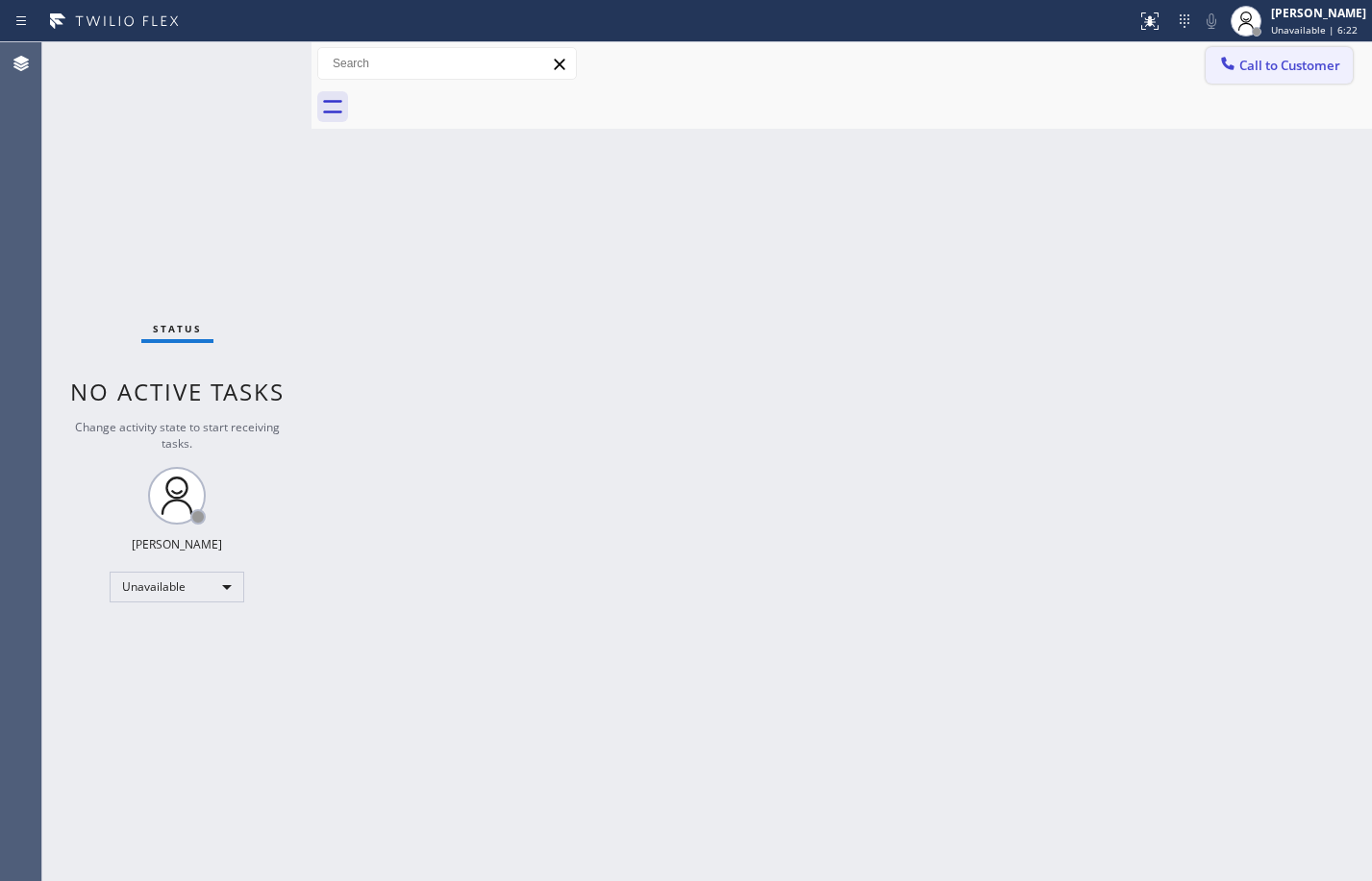
click at [1310, 50] on button "Call to Customer" at bounding box center [1278, 64] width 147 height 36
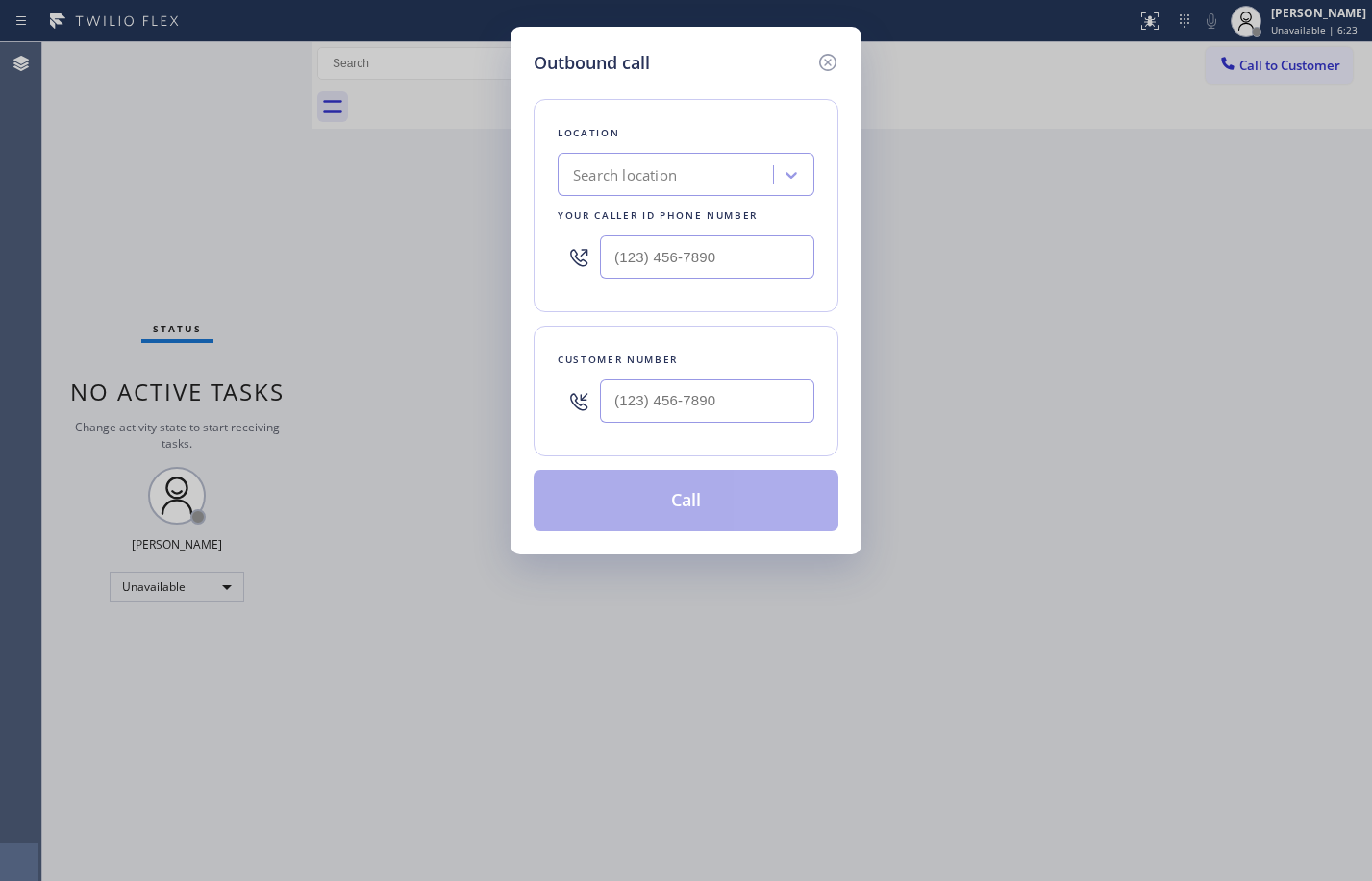
click at [699, 186] on div "Search location" at bounding box center [667, 176] width 210 height 33
type input "hvac"
click at [754, 266] on input "text" at bounding box center [707, 257] width 215 height 43
type input "(___) ___-____"
click at [726, 263] on input "(___) ___-____" at bounding box center [707, 257] width 215 height 43
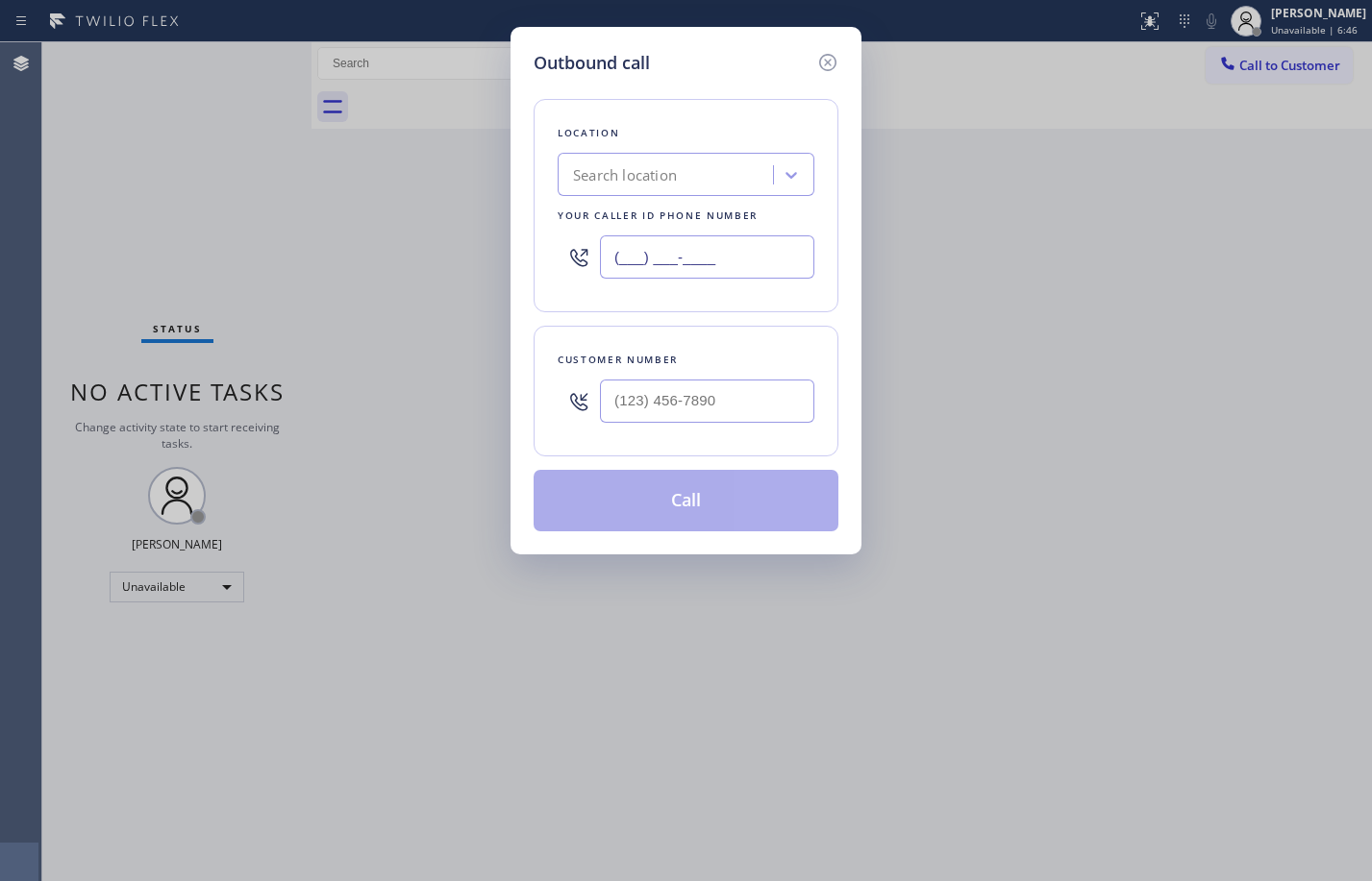
paste input "424) 306-1757"
click at [222, 242] on div "Outbound call Location Search location Your caller id phone number (424) 306-17…" at bounding box center [686, 440] width 1372 height 881
drag, startPoint x: 750, startPoint y: 260, endPoint x: 392, endPoint y: 286, distance: 358.9
click at [368, 286] on div "Outbound call Location Search location Your caller id phone number (424) 306-17…" at bounding box center [686, 440] width 1372 height 881
paste input "855) 999-441"
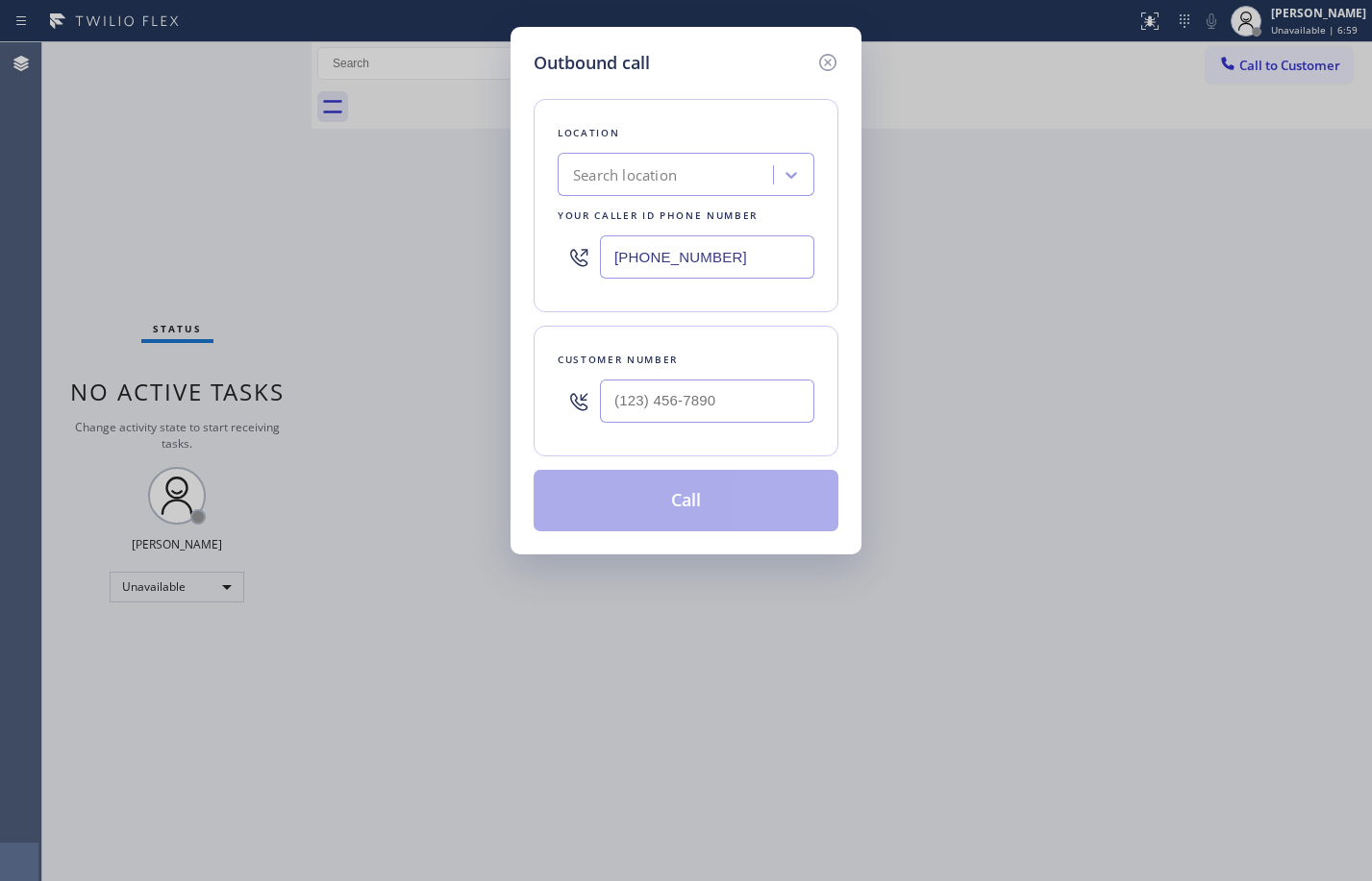
type input "(855) 999-4417"
click at [727, 409] on input "(___) ___-____" at bounding box center [707, 401] width 215 height 43
paste input "310) 686-6420"
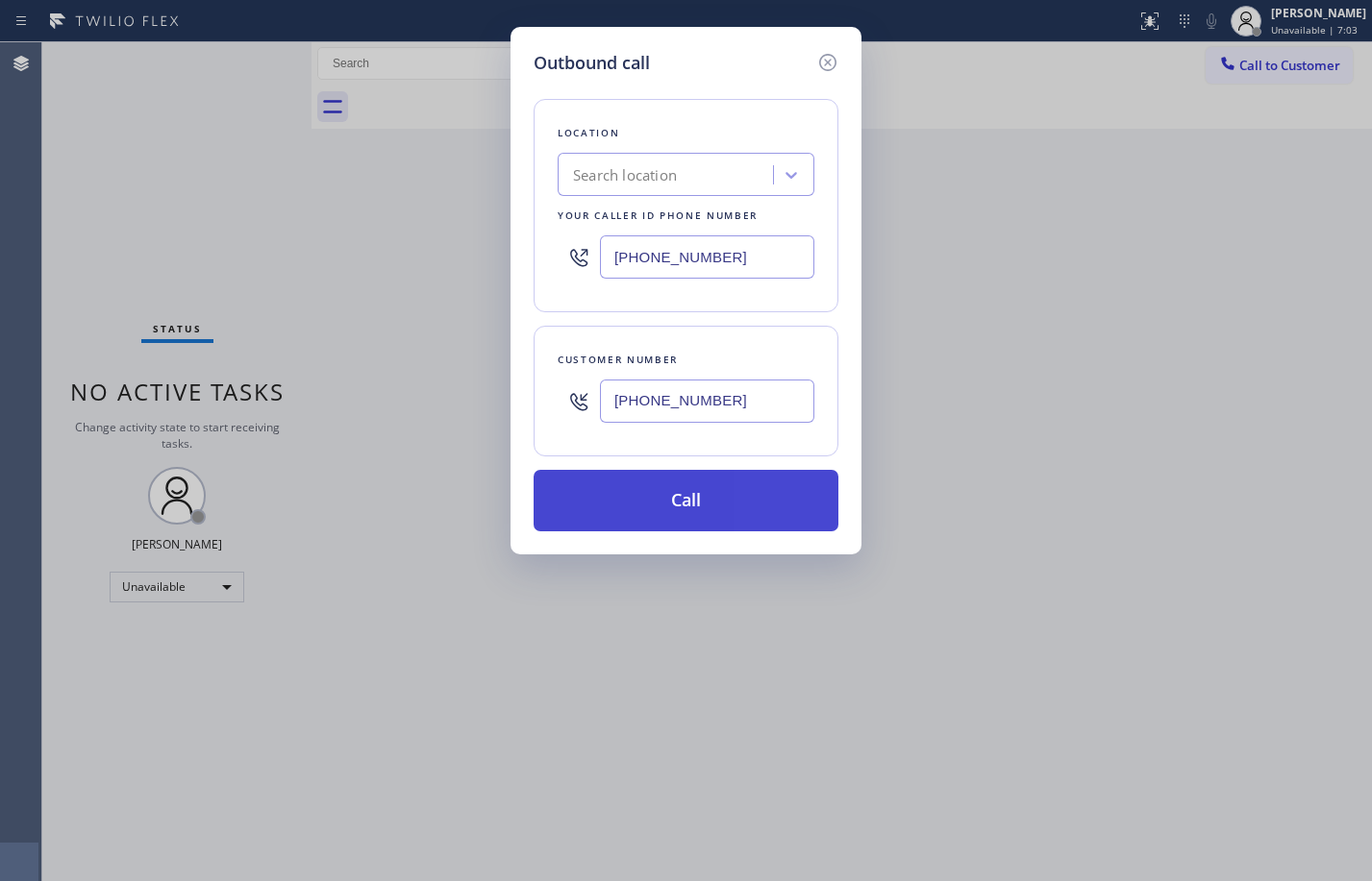
type input "(310) 686-6420"
click at [709, 504] on button "Call" at bounding box center [686, 501] width 304 height 61
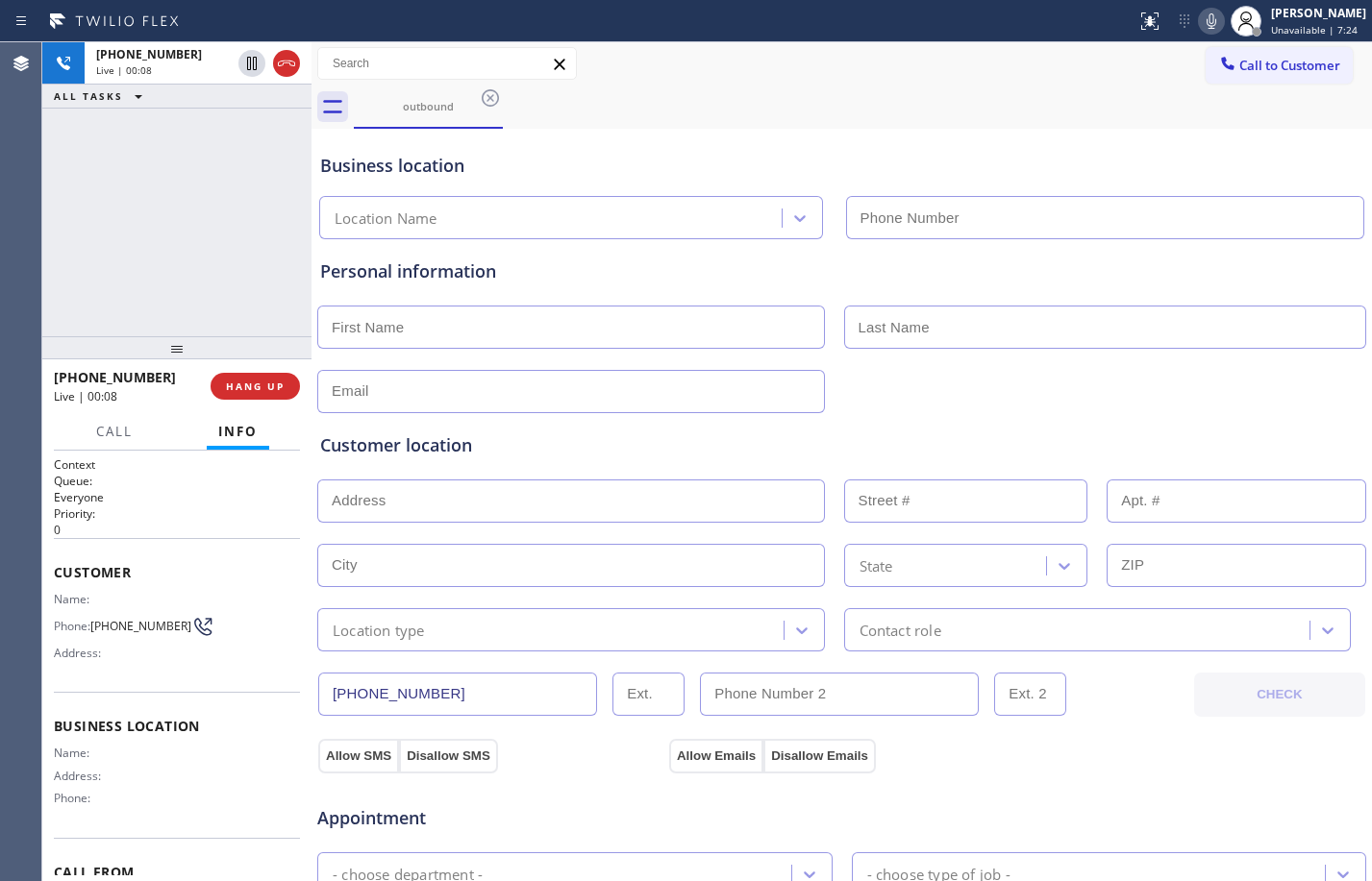
click at [145, 227] on div "+13106866420 Live | 00:08 ALL TASKS ALL TASKS ACTIVE TASKS TASKS IN WRAP UP" at bounding box center [177, 188] width 269 height 294
click at [250, 62] on icon at bounding box center [252, 63] width 10 height 14
click at [1206, 24] on icon at bounding box center [1211, 21] width 10 height 16
click at [115, 291] on div "+13106866420 Live | 02:14 ALL TASKS ALL TASKS ACTIVE TASKS TASKS IN WRAP UP" at bounding box center [177, 188] width 269 height 294
click at [93, 208] on div "+13106866420 Live | 03:34 ALL TASKS ALL TASKS ACTIVE TASKS TASKS IN WRAP UP" at bounding box center [177, 188] width 269 height 294
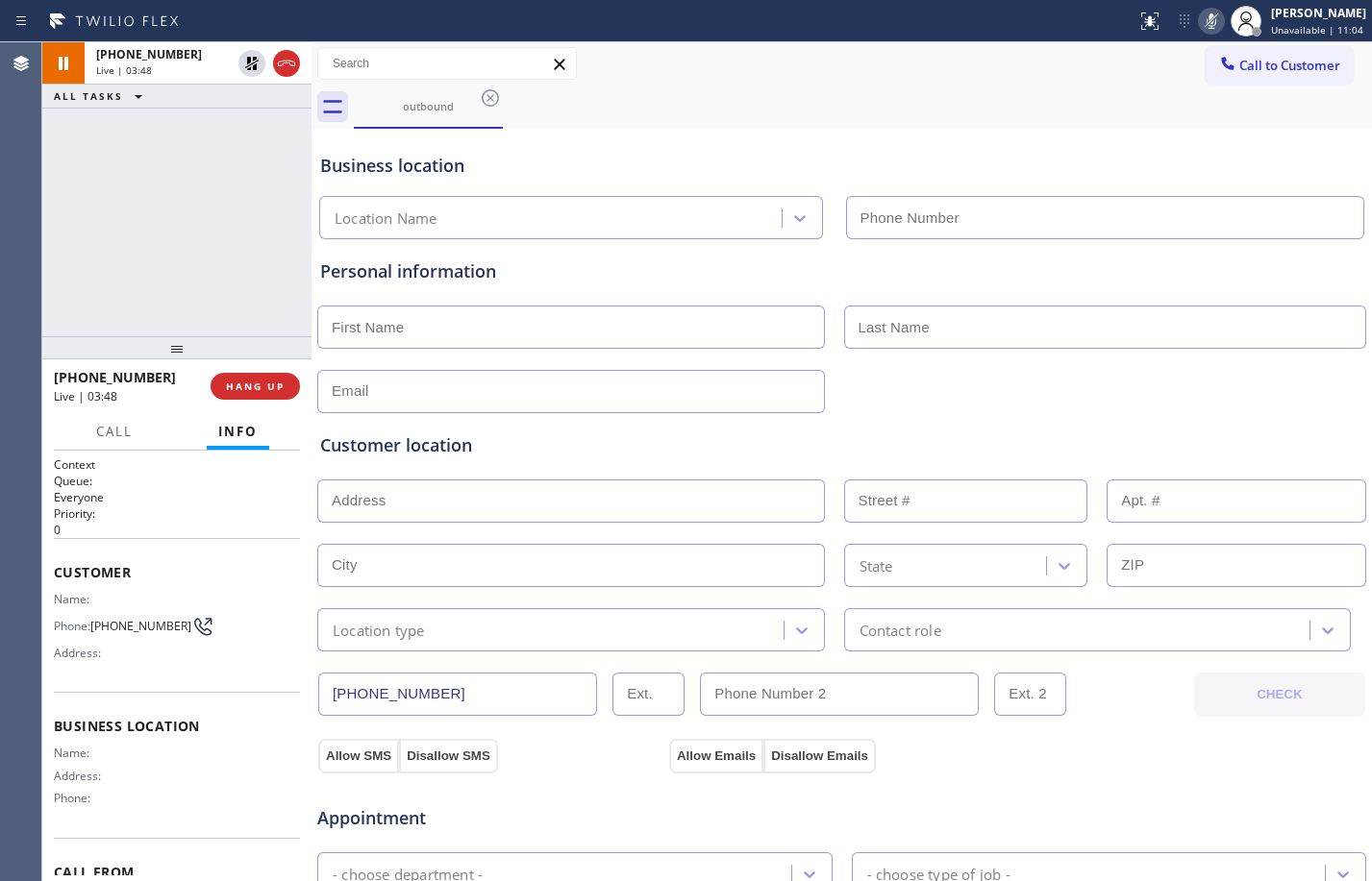
click at [100, 215] on div "+13106866420 Live | 03:48 ALL TASKS ALL TASKS ACTIVE TASKS TASKS IN WRAP UP" at bounding box center [177, 188] width 269 height 294
click at [258, 74] on icon at bounding box center [252, 63] width 23 height 23
click at [1201, 25] on icon at bounding box center [1212, 21] width 23 height 23
click at [231, 273] on div "+13106866420 Live | 04:05 ALL TASKS ALL TASKS ACTIVE TASKS TASKS IN WRAP UP" at bounding box center [177, 188] width 269 height 294
click at [266, 388] on span "HANG UP" at bounding box center [256, 386] width 59 height 14
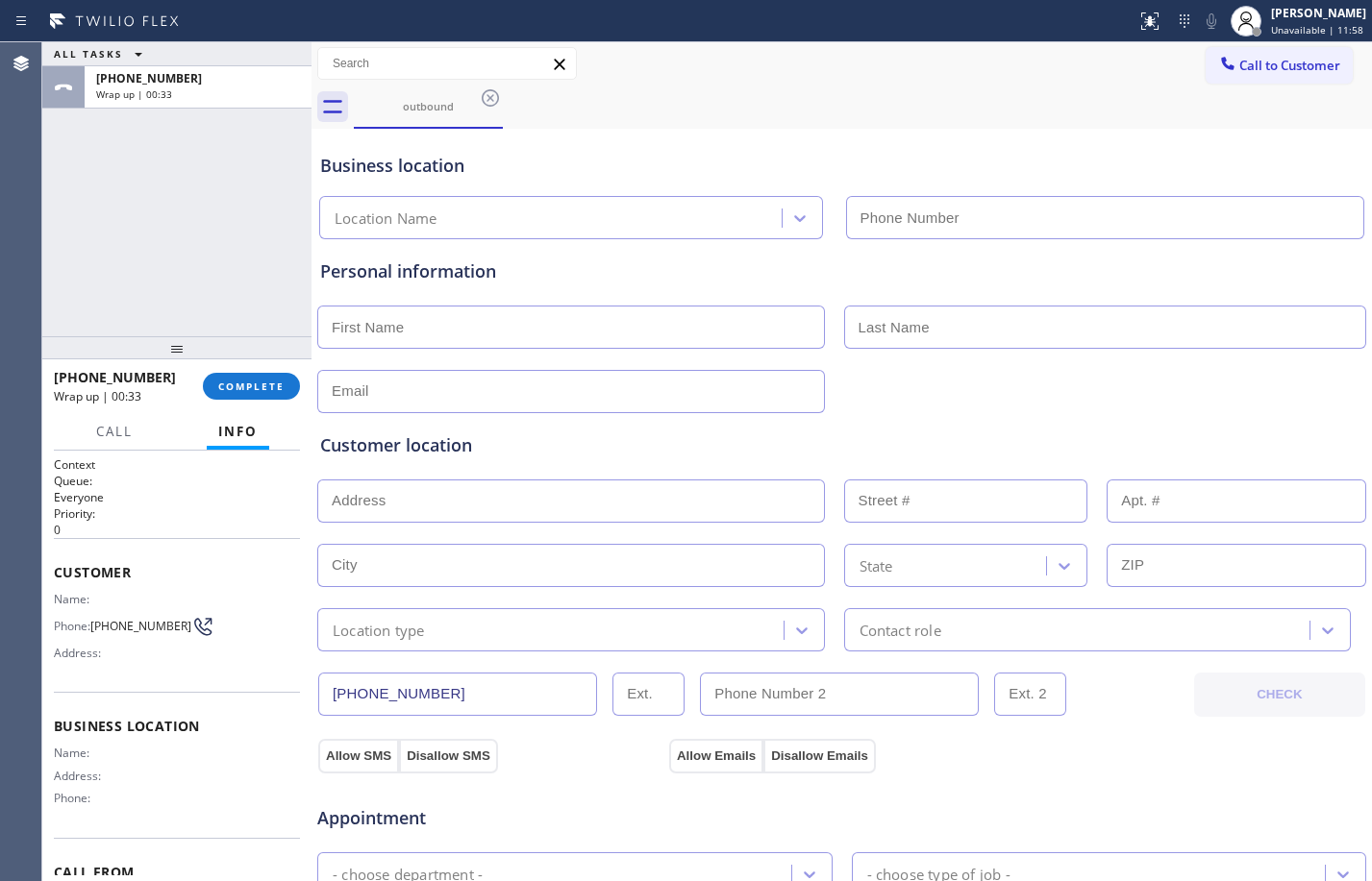
click at [217, 241] on div "ALL TASKS ALL TASKS ACTIVE TASKS TASKS IN WRAP UP +13106866420 Wrap up | 00:33" at bounding box center [177, 188] width 269 height 294
click at [264, 378] on button "COMPLETE" at bounding box center [252, 386] width 98 height 27
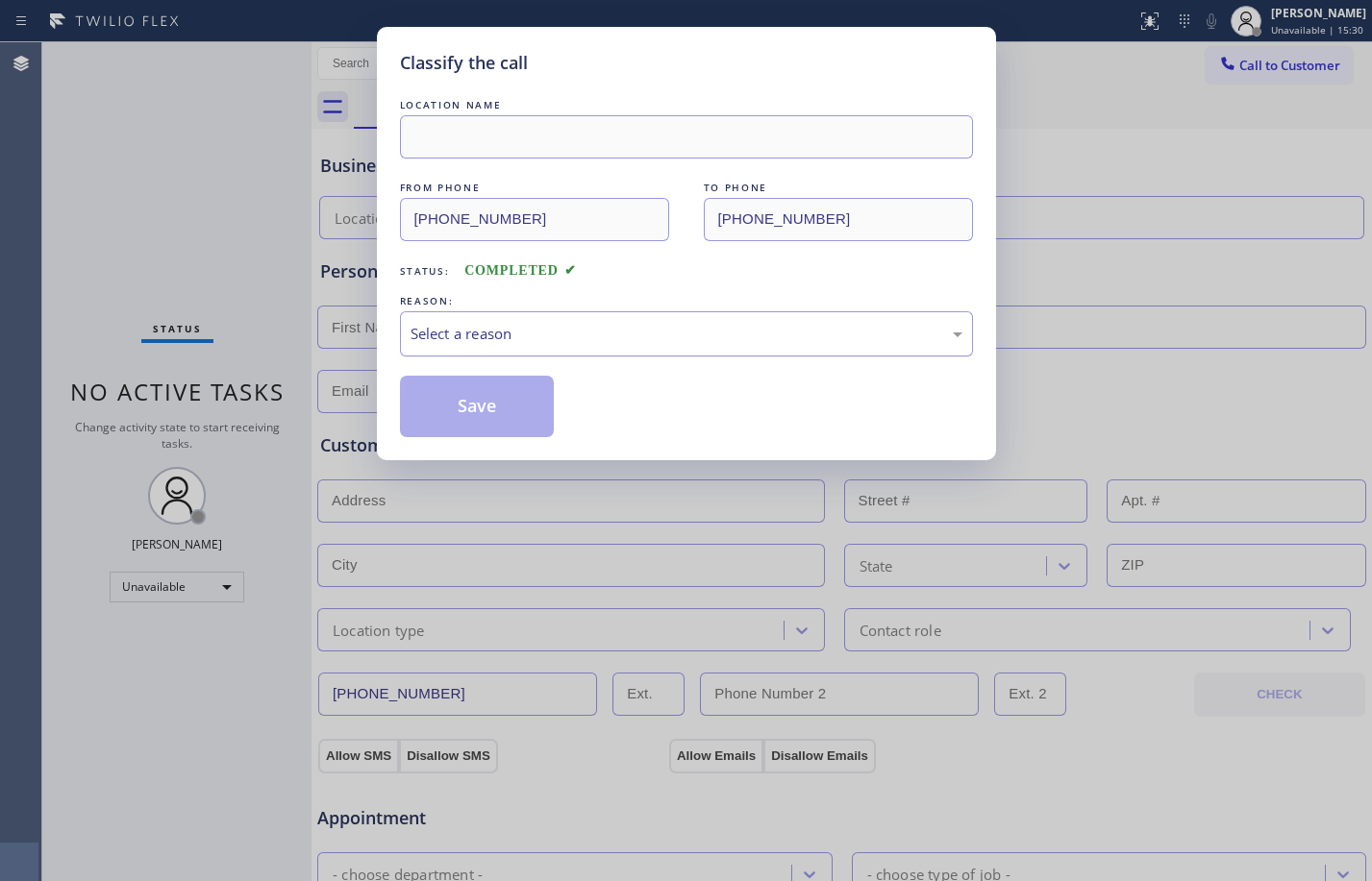
click at [584, 336] on div "Select a reason" at bounding box center [687, 334] width 552 height 22
click at [496, 389] on button "Save" at bounding box center [477, 406] width 155 height 61
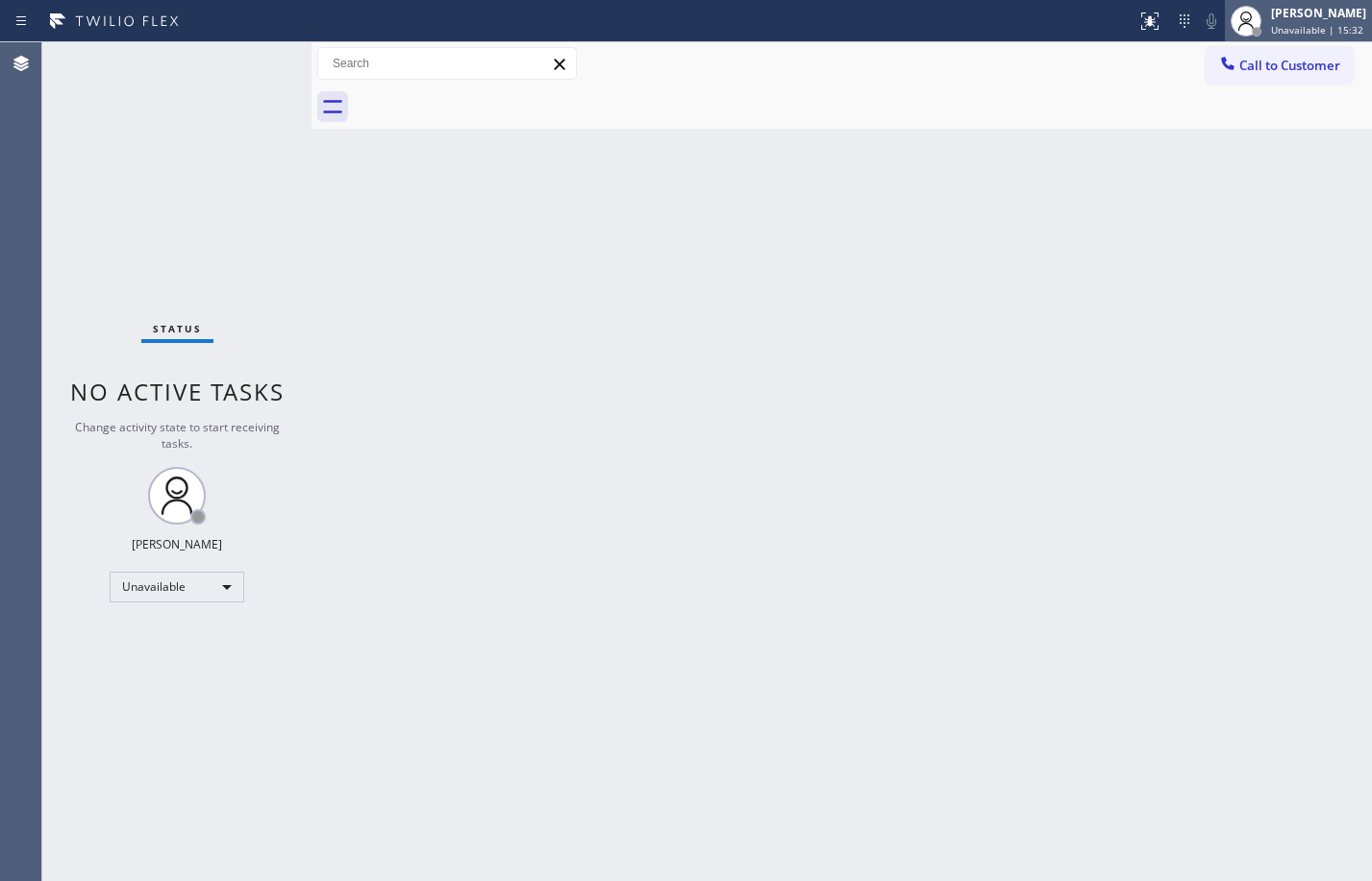
click at [1302, 10] on div "[PERSON_NAME]" at bounding box center [1318, 13] width 96 height 17
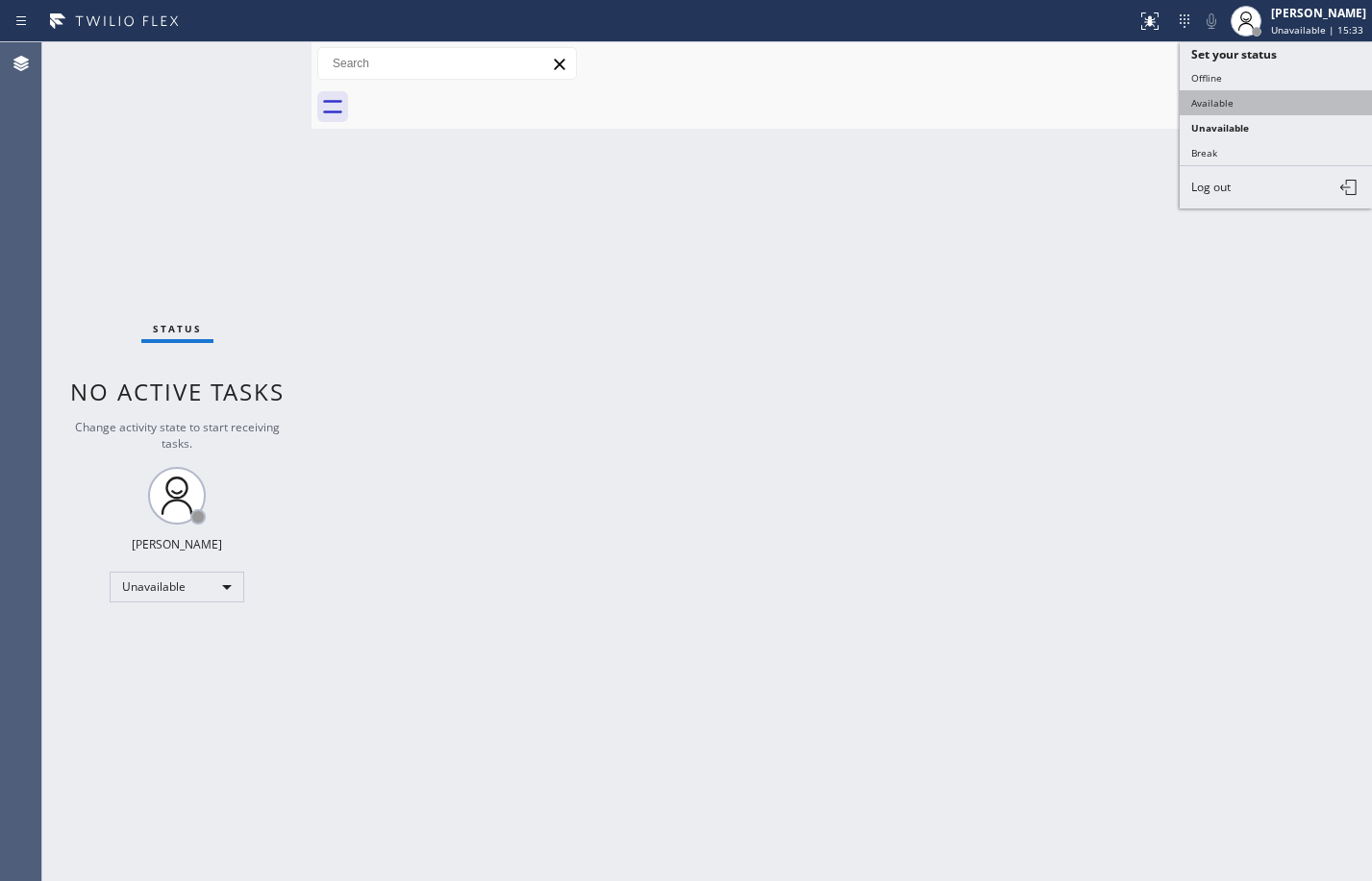
click at [1208, 101] on button "Available" at bounding box center [1275, 103] width 192 height 25
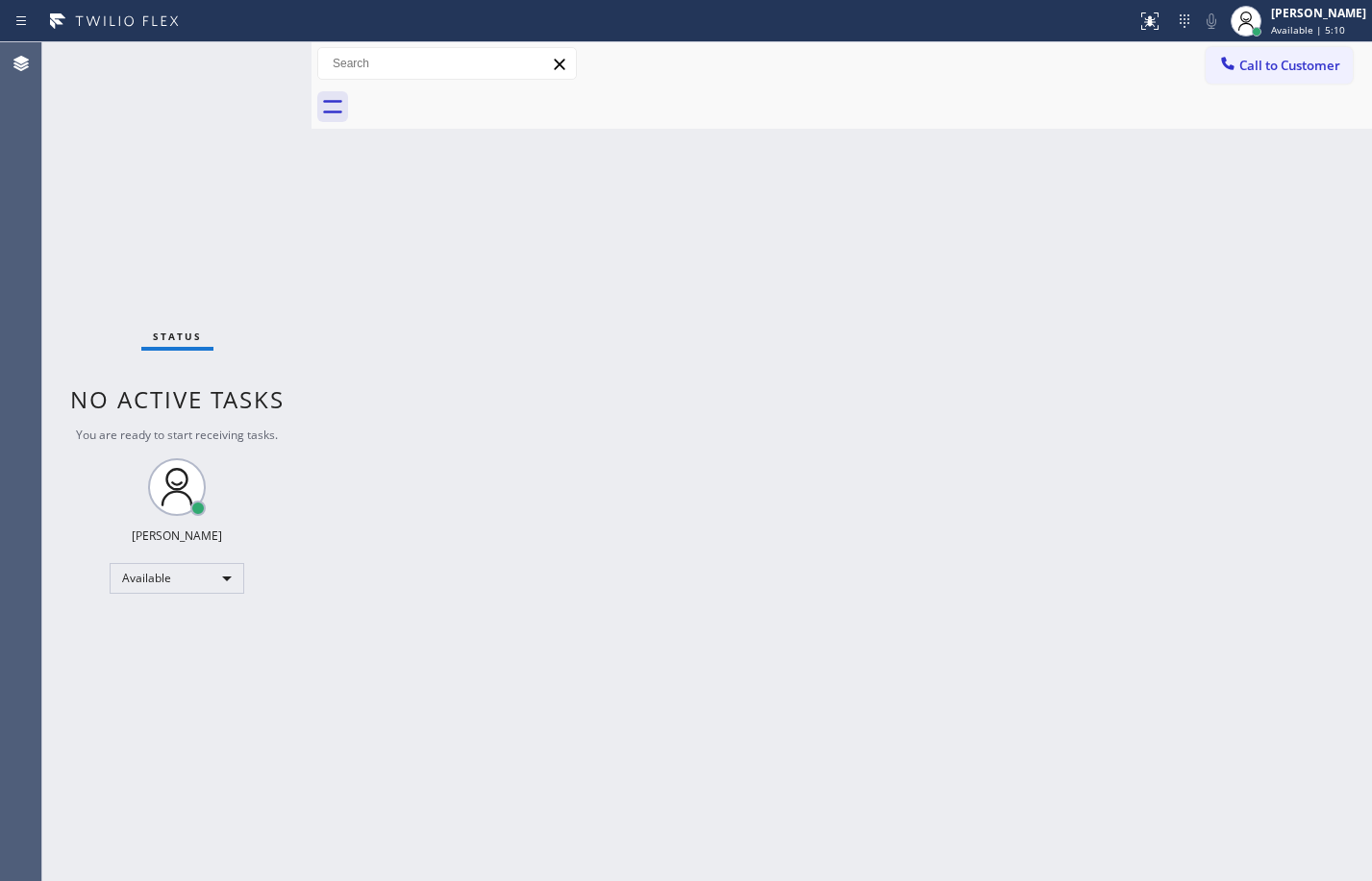
drag, startPoint x: 237, startPoint y: 178, endPoint x: 248, endPoint y: 186, distance: 13.6
click at [237, 178] on div "Status No active tasks You are ready to start receiving tasks. [PERSON_NAME] Av…" at bounding box center [177, 461] width 269 height 839
click at [908, 541] on div "Back to Dashboard Change Sender ID Customers Technicians Select a contact Outbo…" at bounding box center [841, 461] width 1061 height 839
click at [268, 150] on div "Status No active tasks You are ready to start receiving tasks. [PERSON_NAME] Av…" at bounding box center [177, 461] width 269 height 839
click at [635, 277] on div "Back to Dashboard Change Sender ID Customers Technicians Select a contact Outbo…" at bounding box center [841, 461] width 1061 height 839
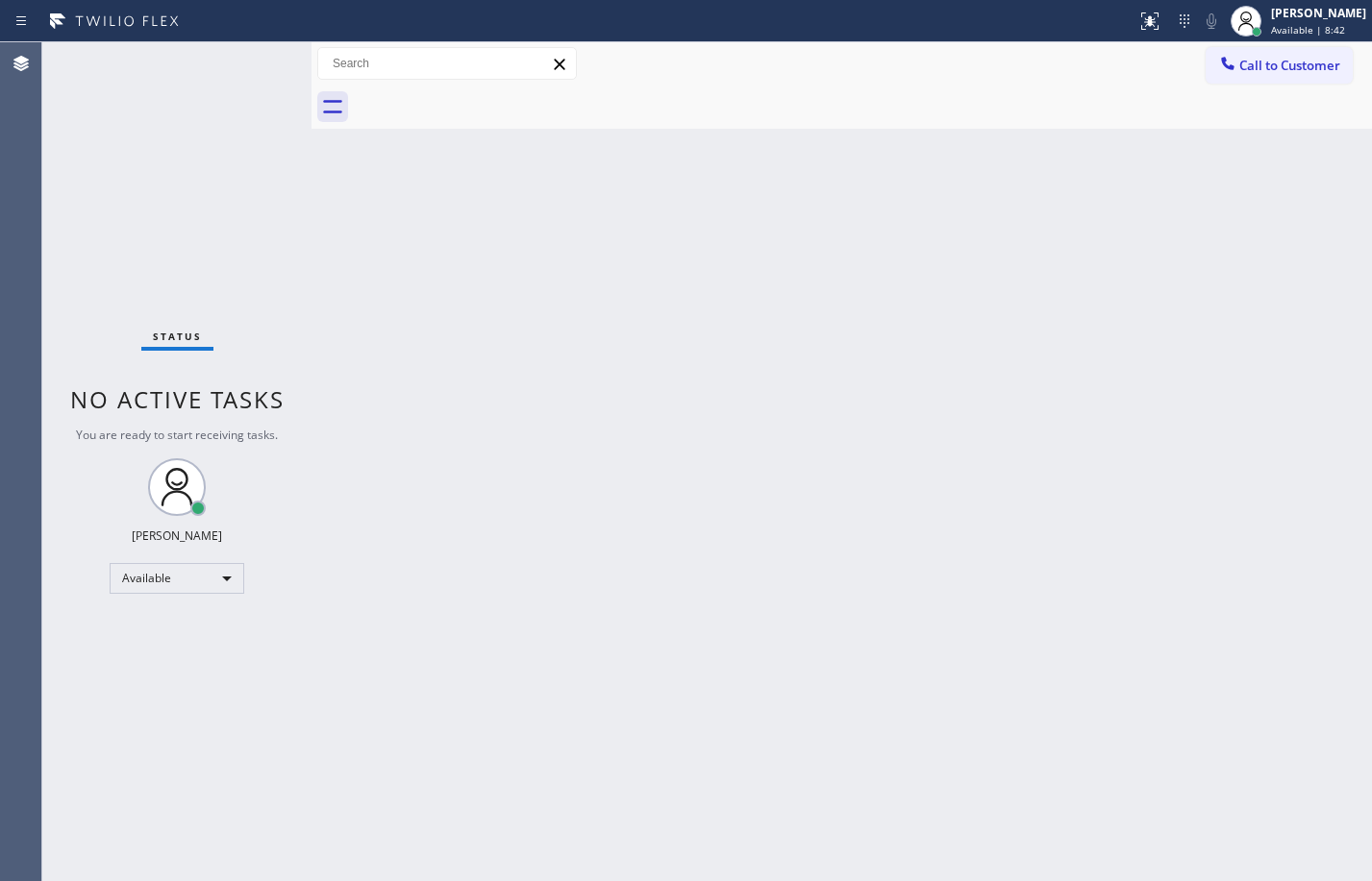
click at [223, 165] on div "Status No active tasks You are ready to start receiving tasks. [PERSON_NAME] Av…" at bounding box center [177, 461] width 269 height 839
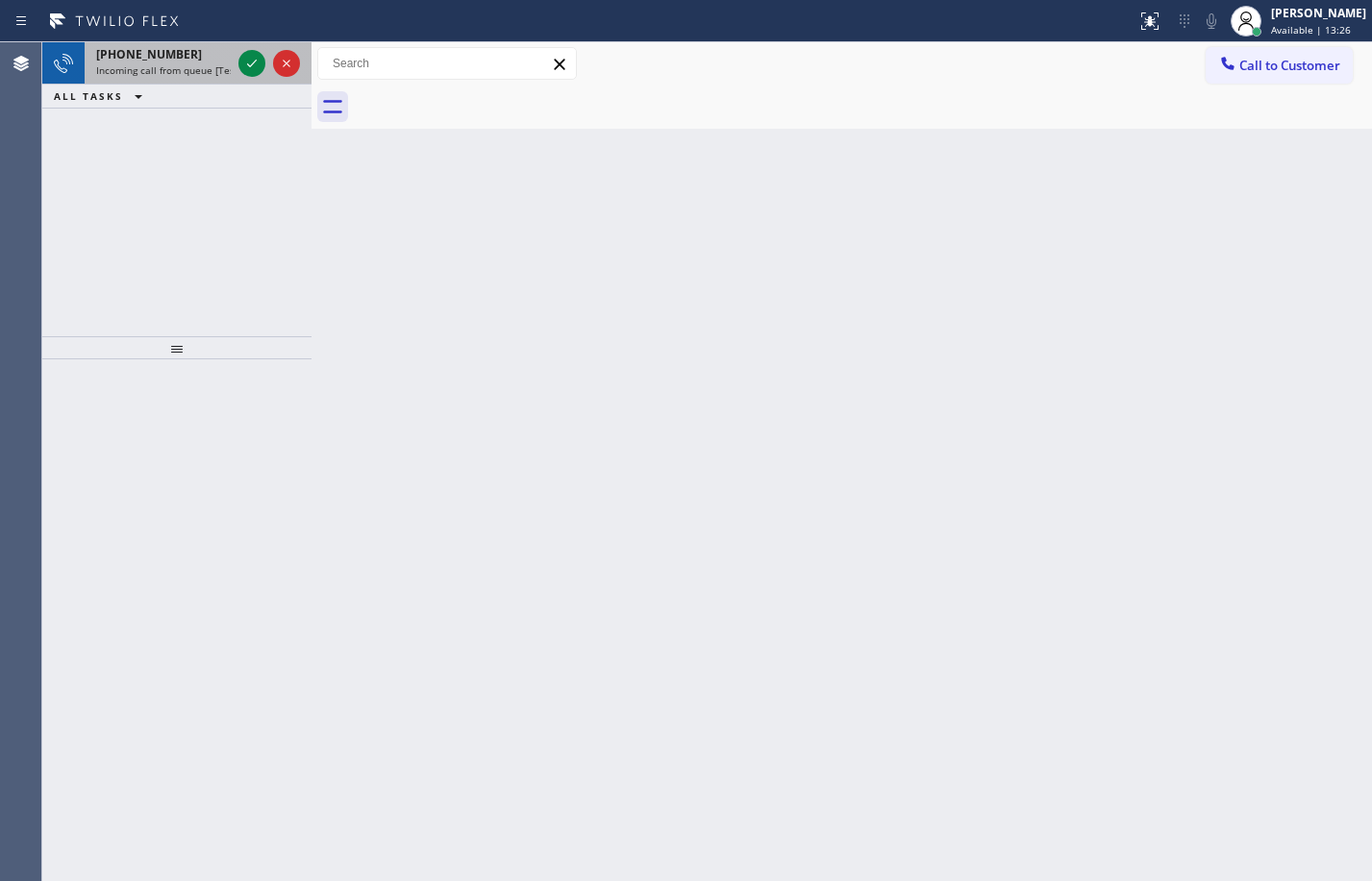
click at [265, 60] on div at bounding box center [268, 62] width 69 height 42
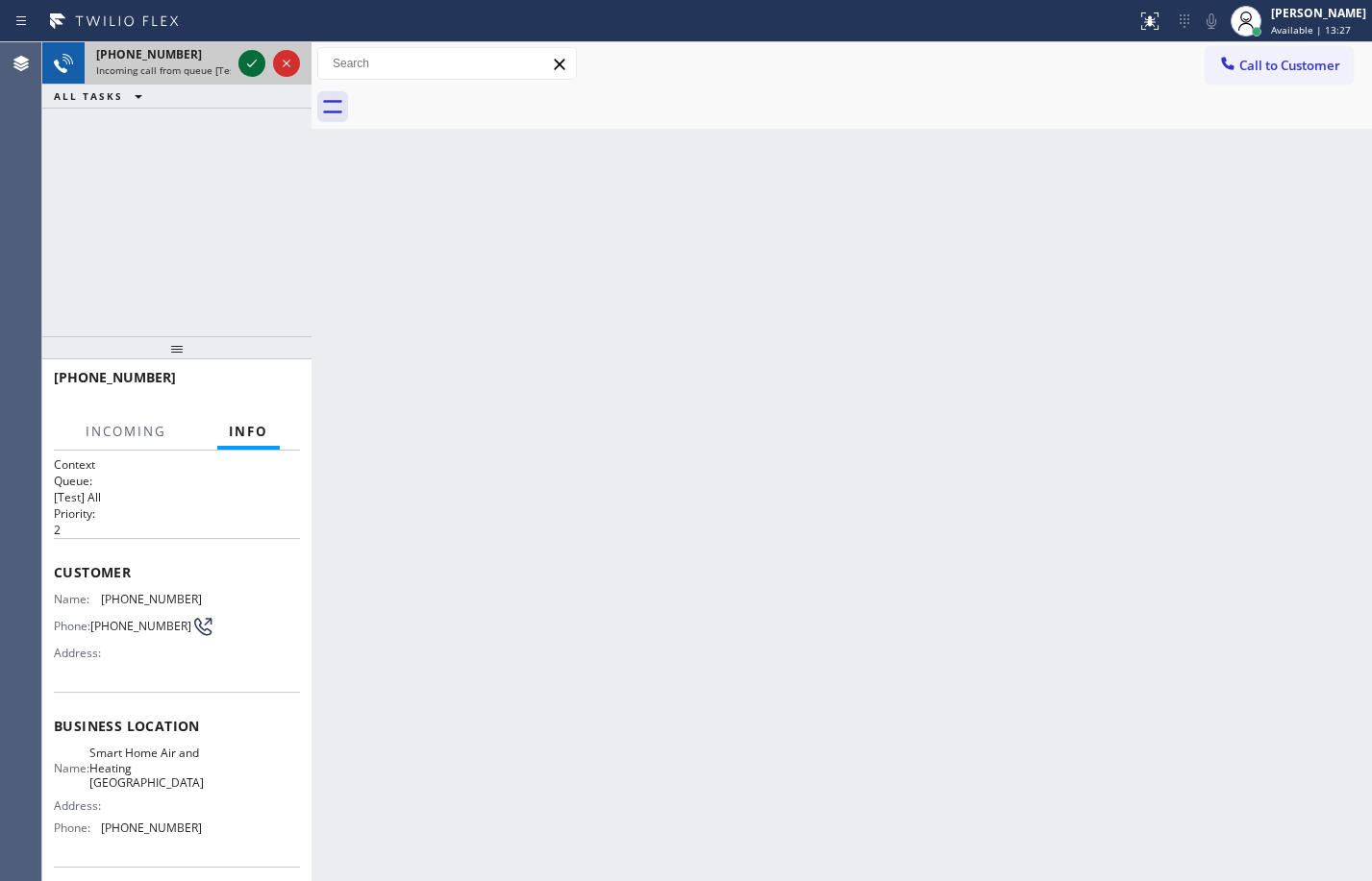
click at [252, 63] on icon at bounding box center [252, 63] width 23 height 23
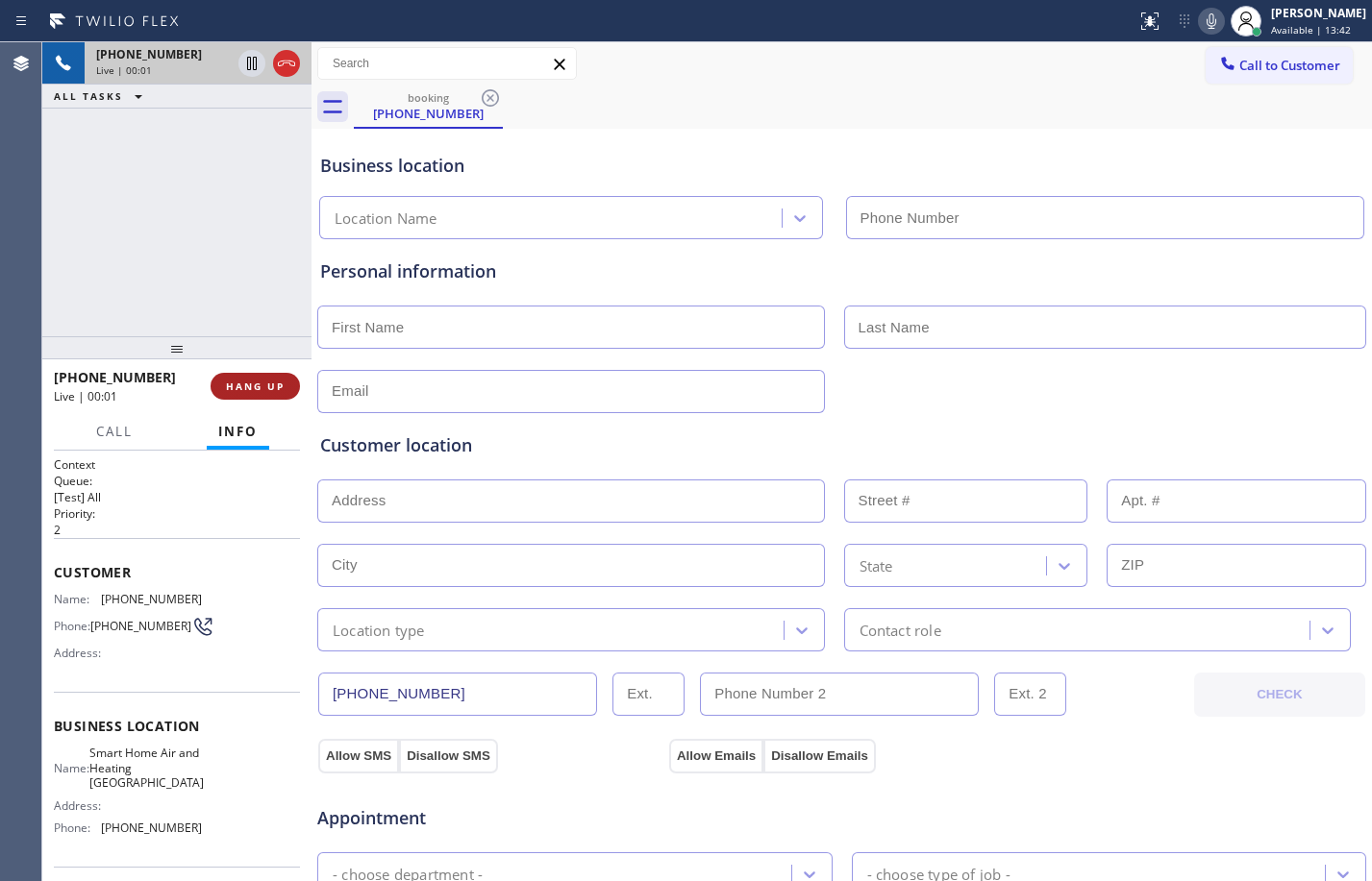
click at [272, 390] on span "HANG UP" at bounding box center [256, 386] width 59 height 14
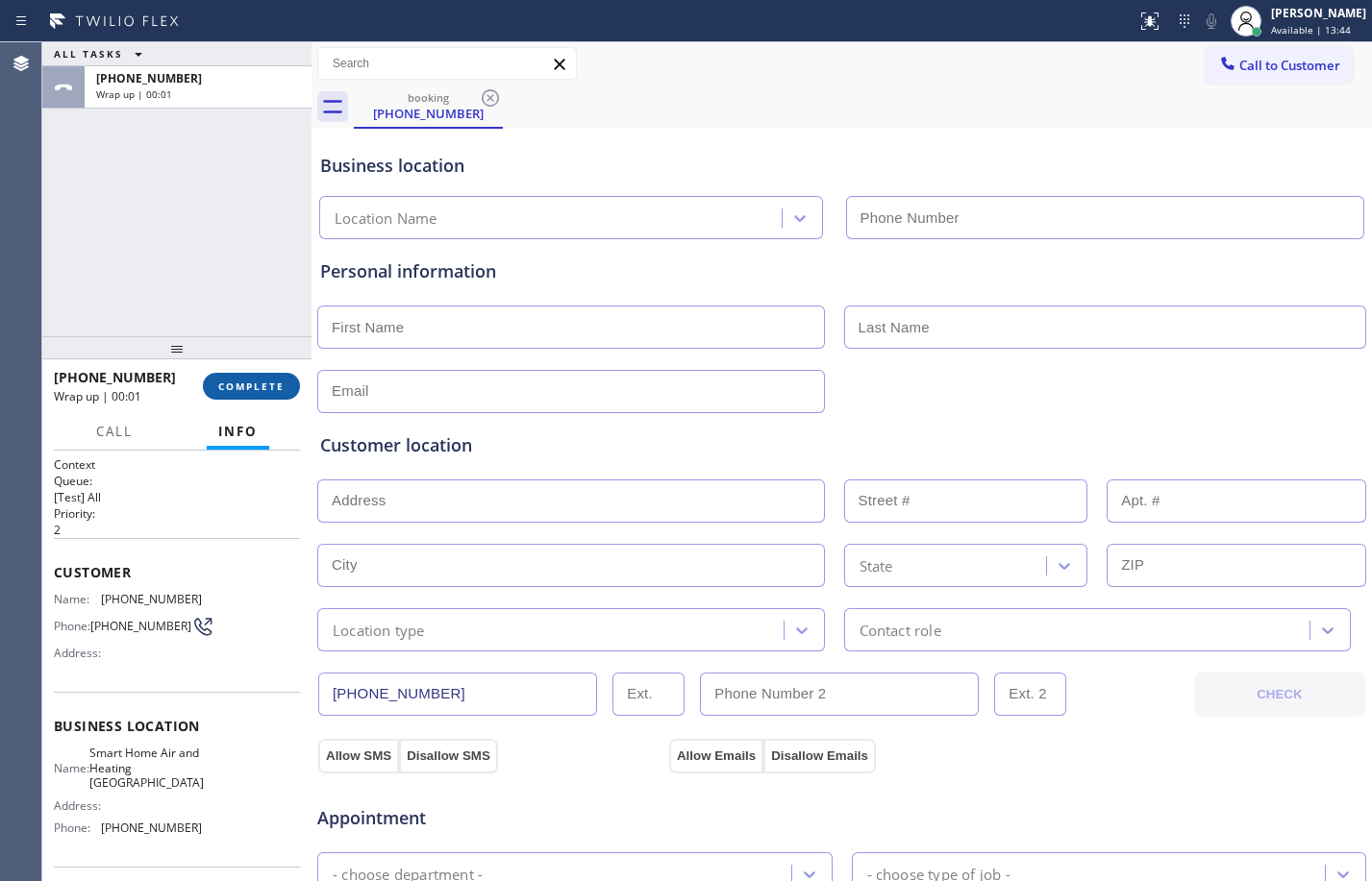
click at [284, 380] on span "COMPLETE" at bounding box center [252, 386] width 66 height 14
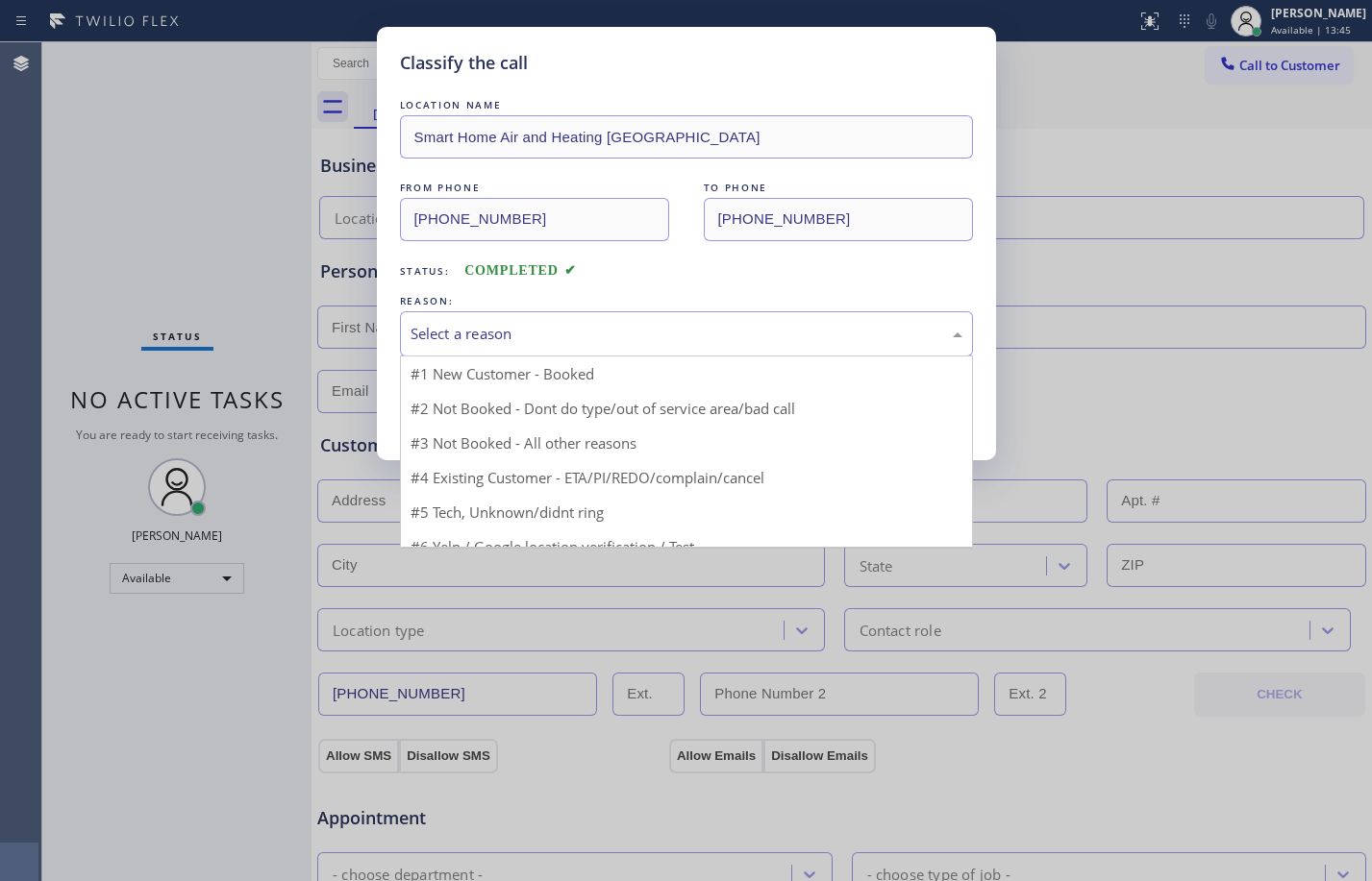
click at [549, 346] on div "Select a reason" at bounding box center [686, 334] width 573 height 45
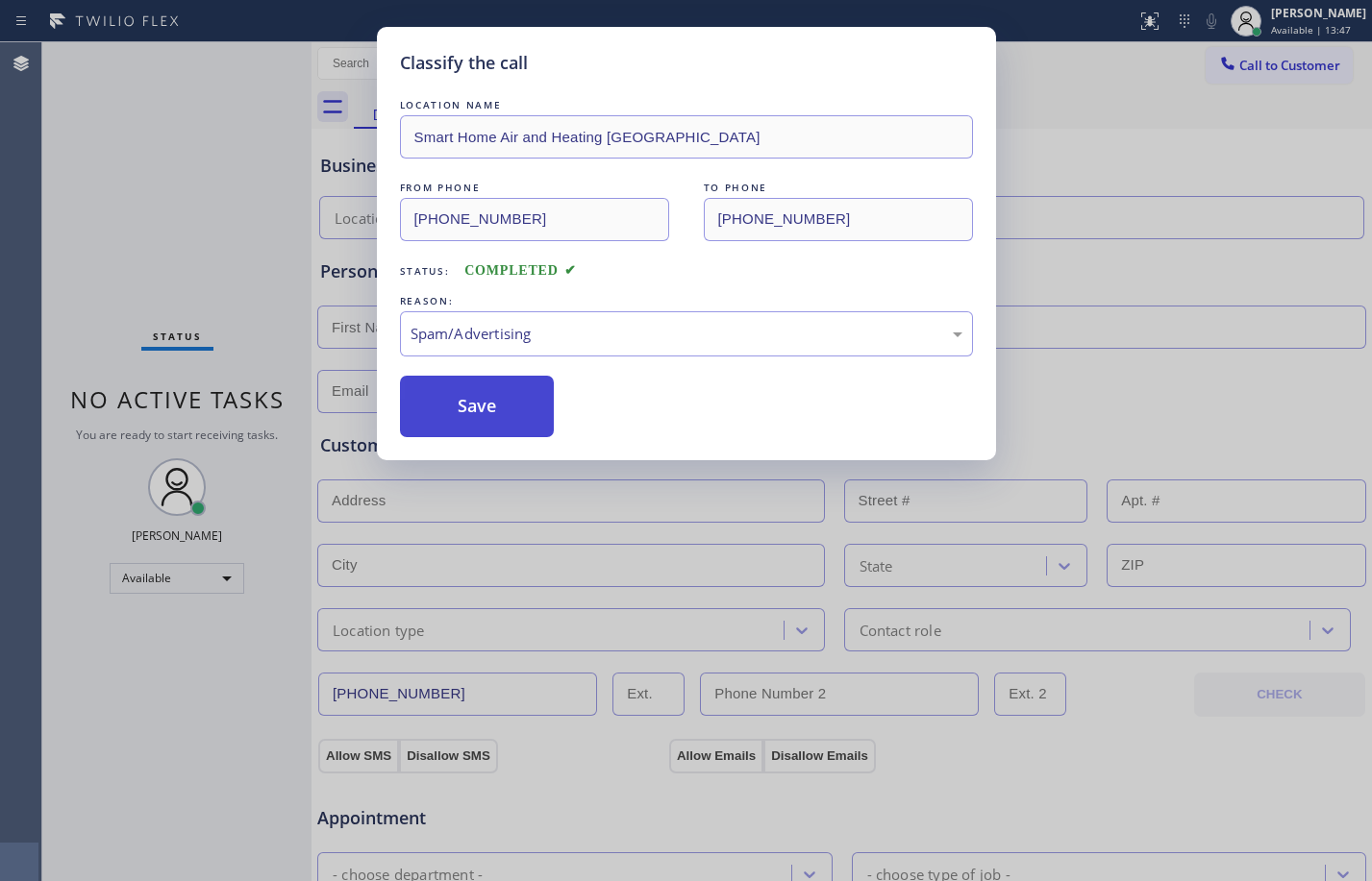
click at [474, 406] on button "Save" at bounding box center [477, 406] width 155 height 61
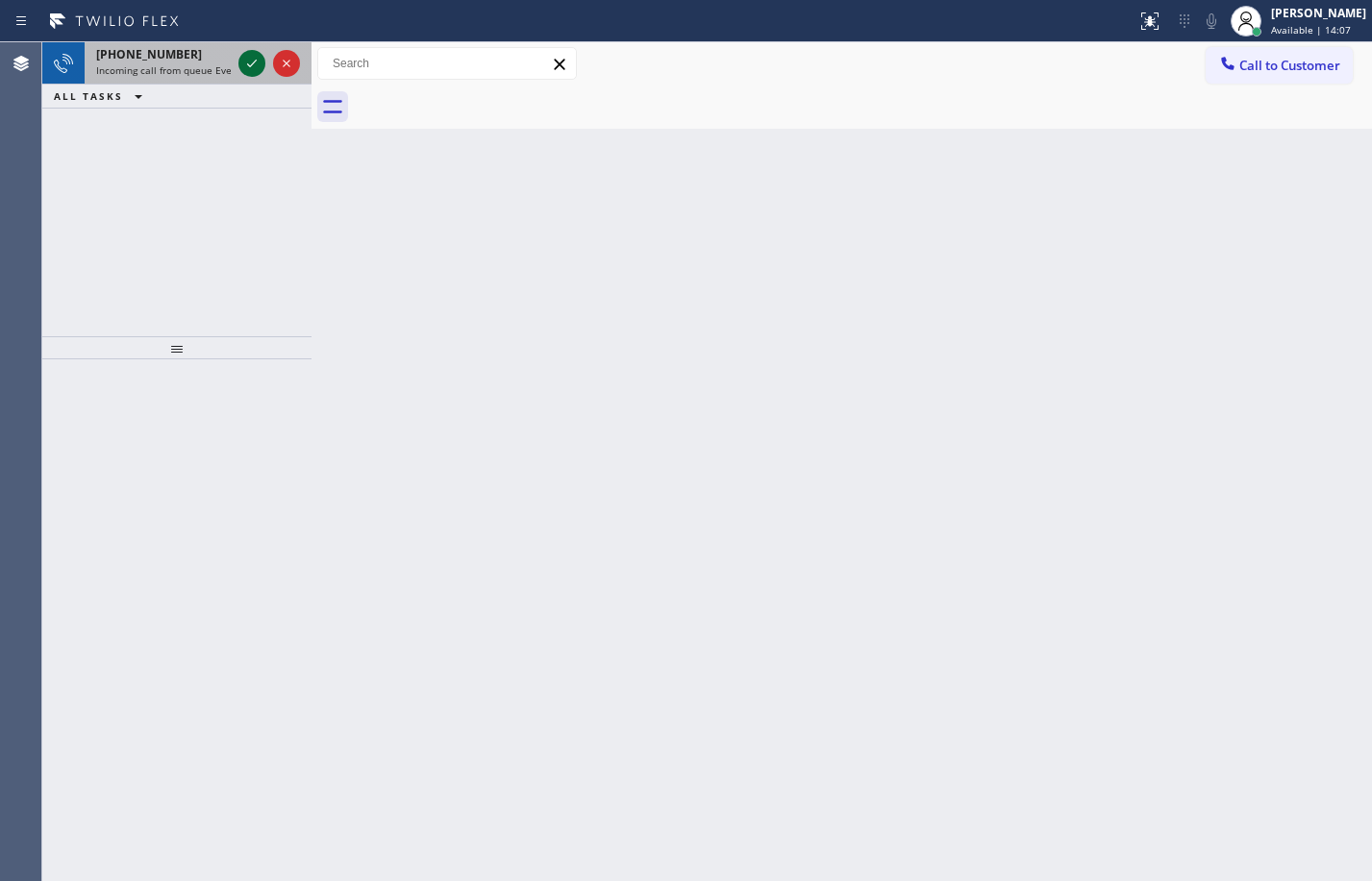
click at [247, 63] on icon at bounding box center [252, 63] width 23 height 23
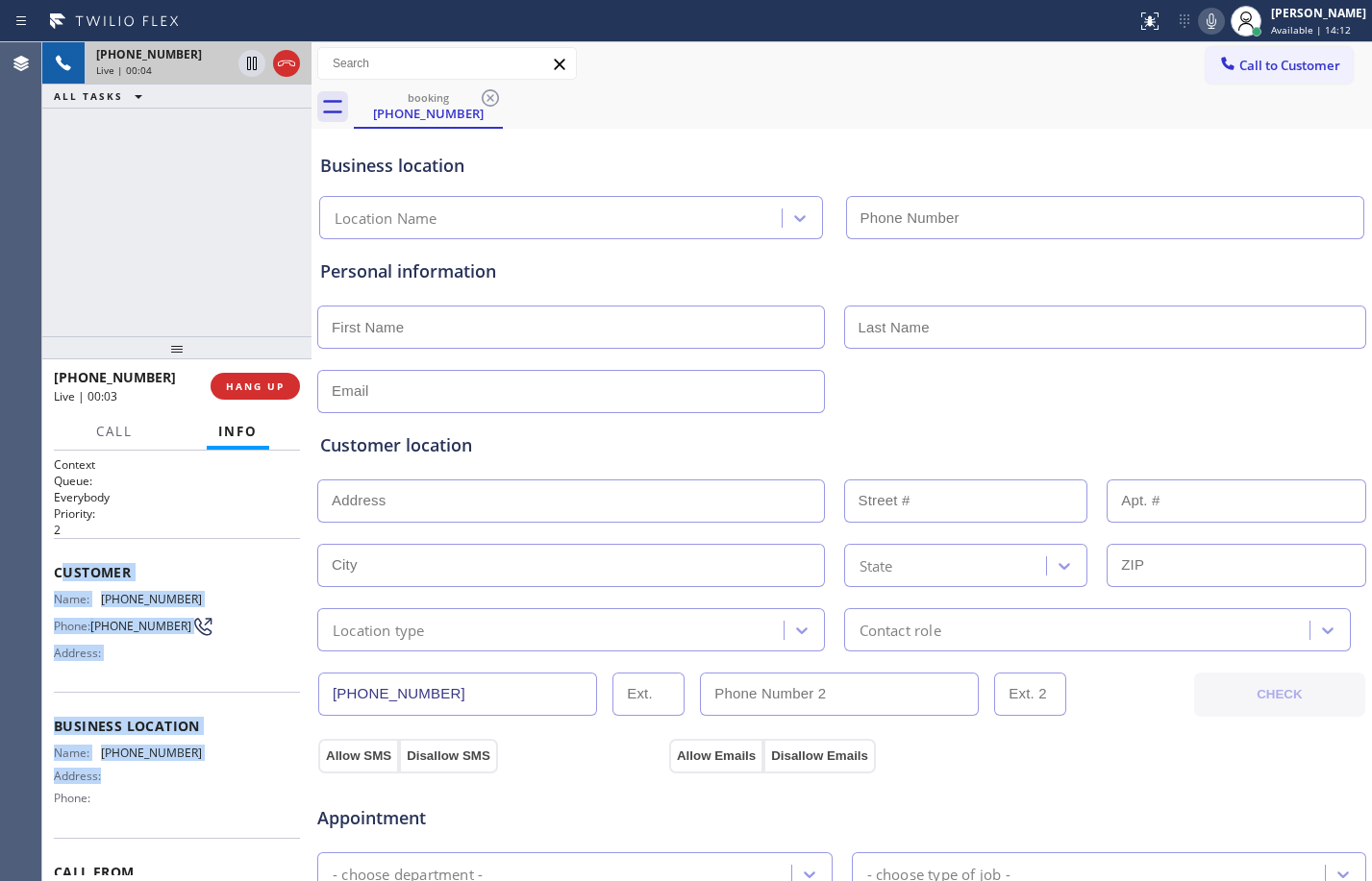
drag, startPoint x: 59, startPoint y: 566, endPoint x: 169, endPoint y: 782, distance: 242.4
click at [169, 782] on div "Context Queue: Everybody Priority: 2 Customer Name: (207) 400-1349 Phone: (207)…" at bounding box center [177, 720] width 246 height 527
click at [141, 683] on div "Customer Name: (207) 400-1349 Phone: (207) 400-1349 Address:" at bounding box center [177, 616] width 246 height 154
drag, startPoint x: 48, startPoint y: 580, endPoint x: 161, endPoint y: 795, distance: 242.9
click at [161, 795] on div "Context Queue: Everybody Priority: 2 Customer Name: (207) 400-1349 Phone: (207)…" at bounding box center [177, 665] width 269 height 430
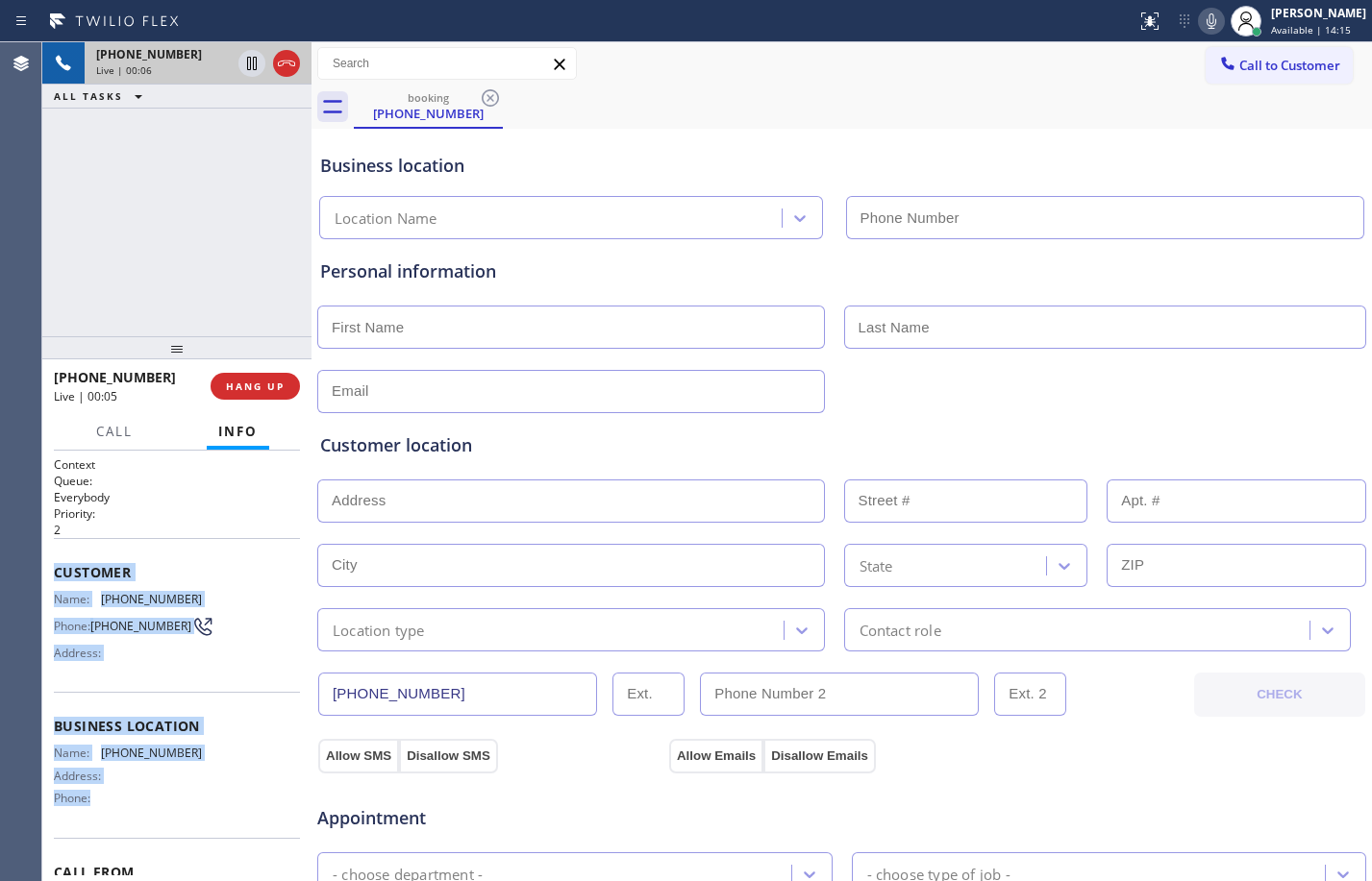
copy div "Customer Name: (207) 400-1349 Phone: (207) 400-1349 Address: Business location …"
click at [272, 393] on button "HANG UP" at bounding box center [256, 386] width 90 height 27
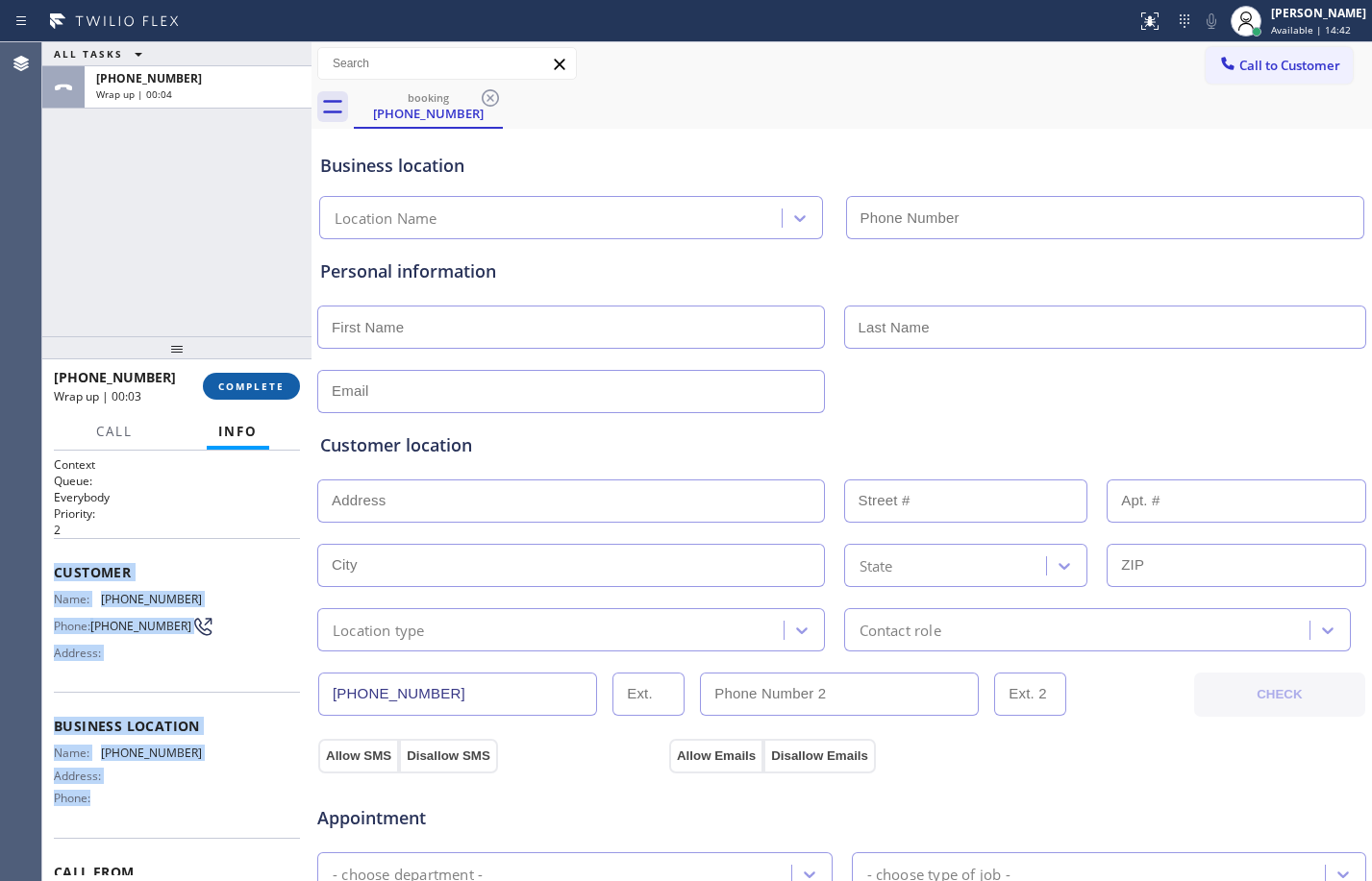
click at [279, 388] on span "COMPLETE" at bounding box center [252, 386] width 66 height 14
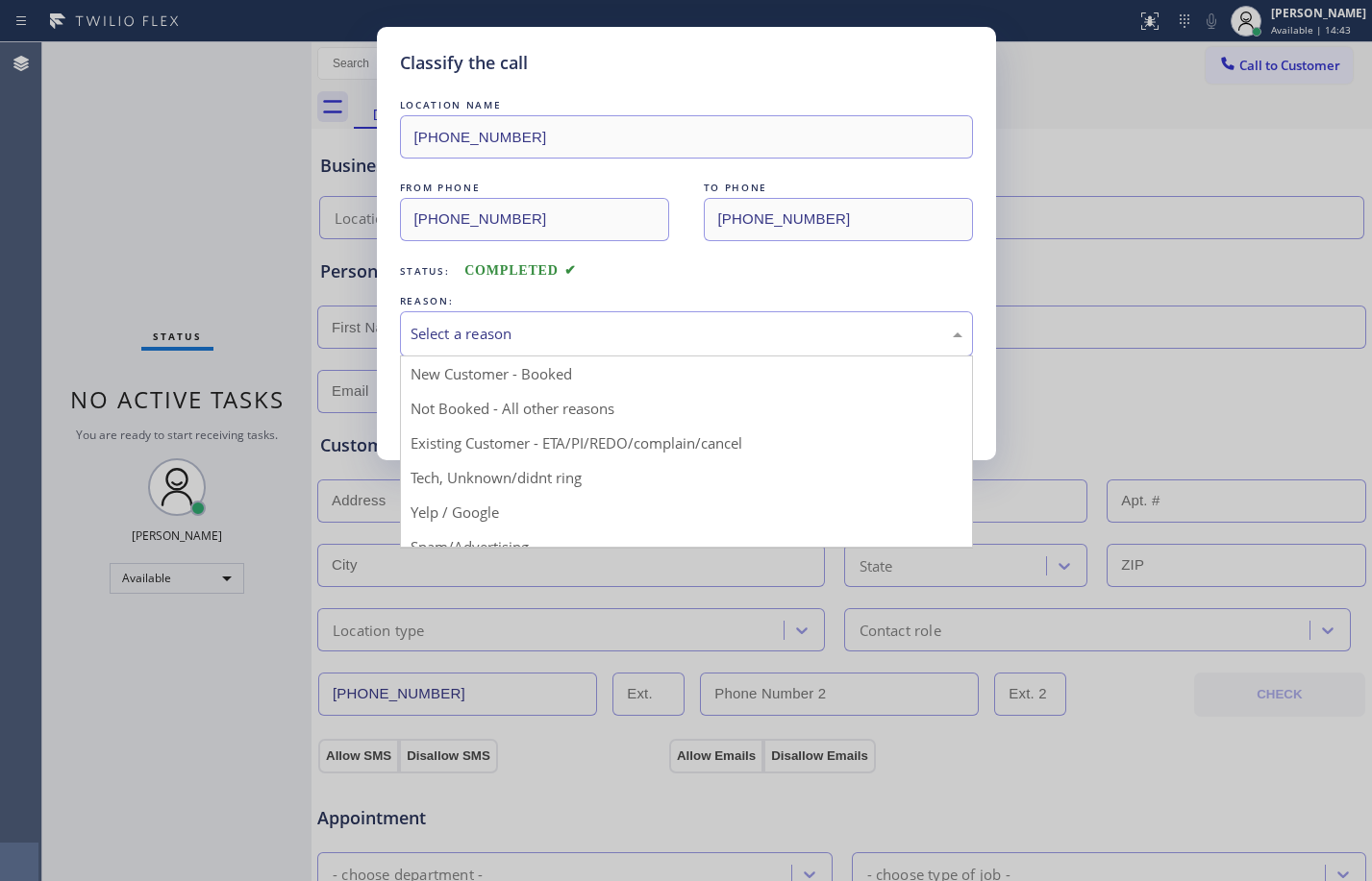
click at [650, 311] on div "Select a reason" at bounding box center [686, 334] width 573 height 45
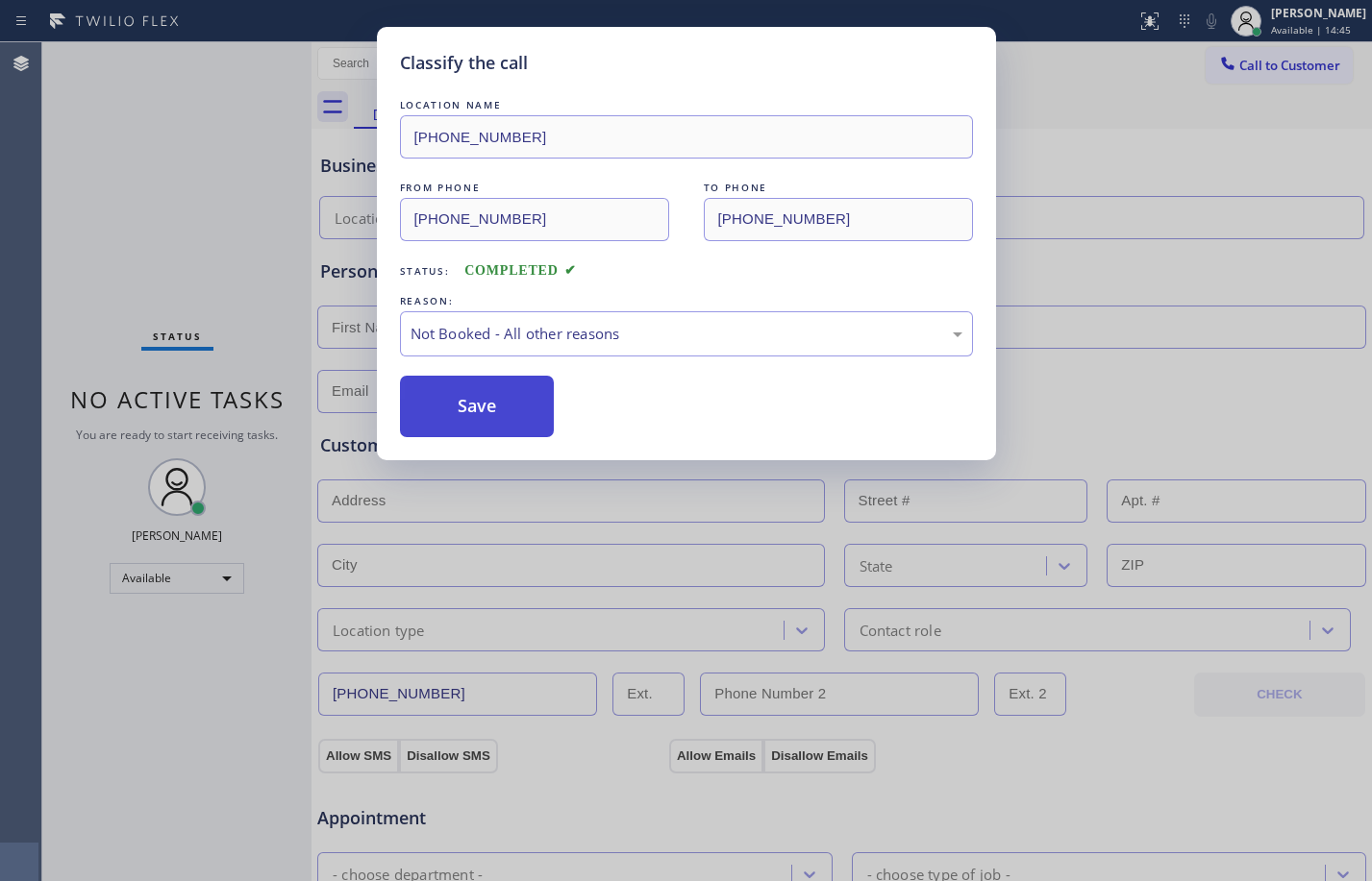
click at [486, 415] on button "Save" at bounding box center [477, 406] width 155 height 61
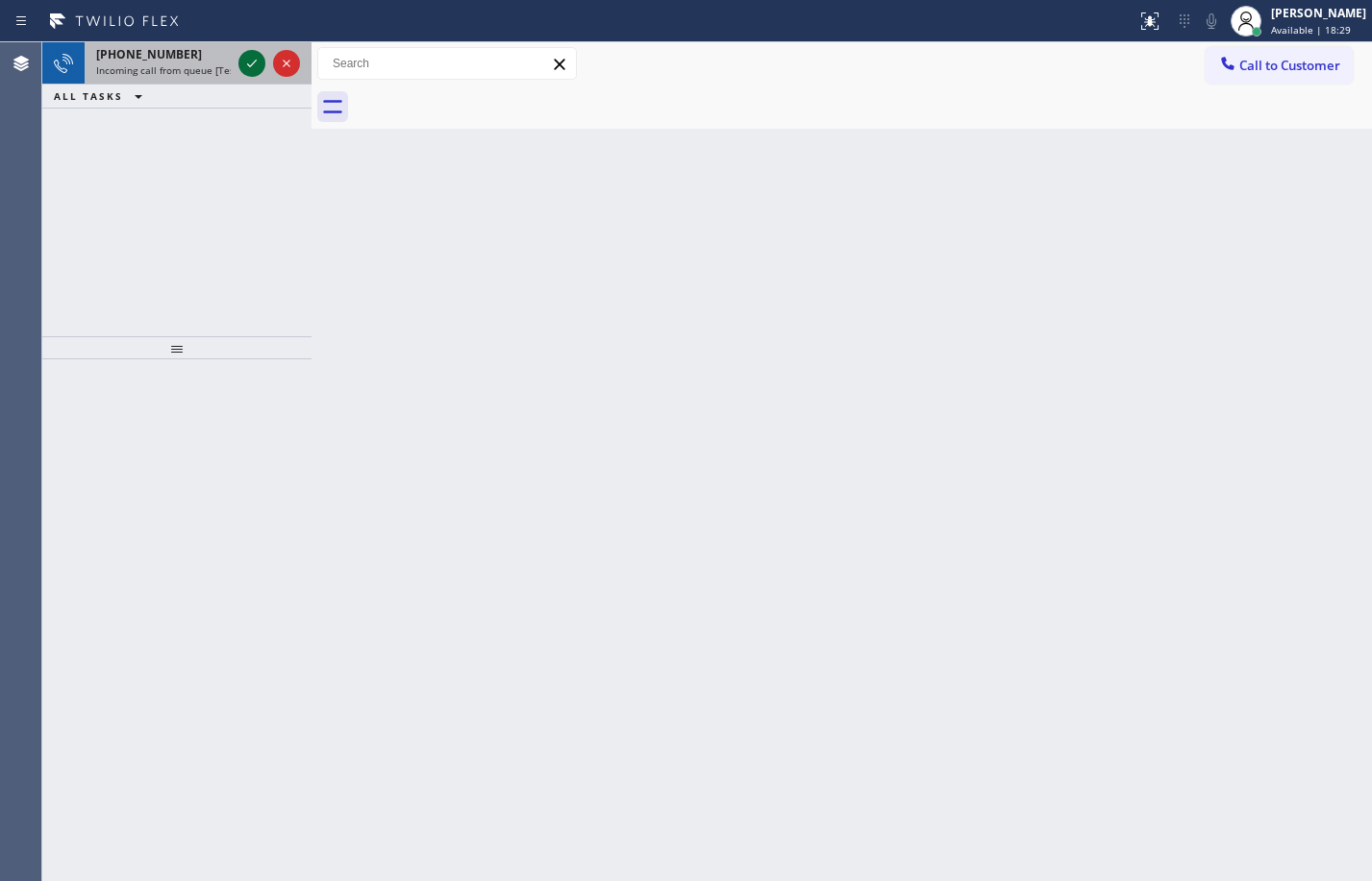
click at [252, 63] on icon at bounding box center [252, 63] width 23 height 23
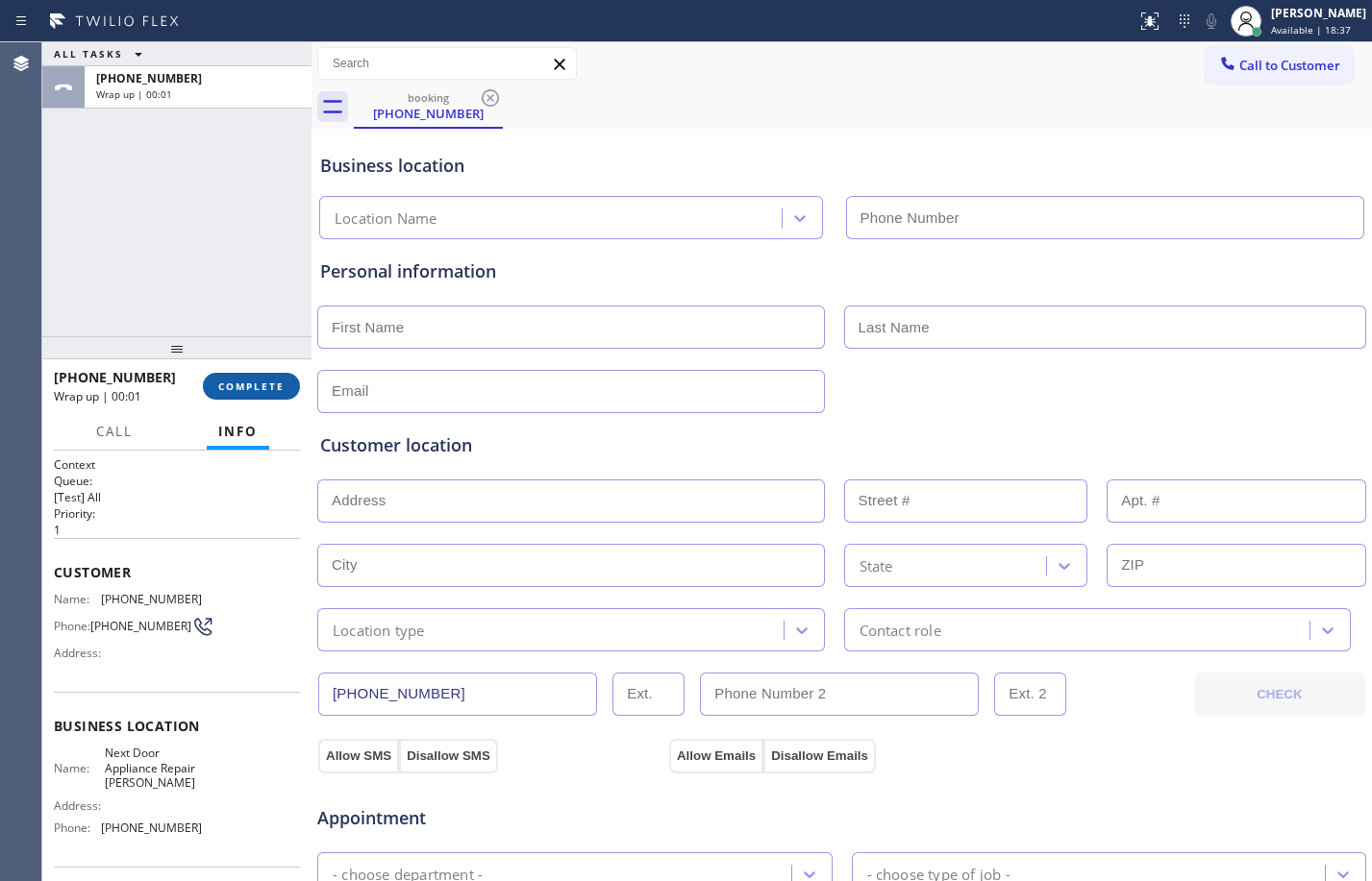
click at [227, 391] on span "COMPLETE" at bounding box center [252, 386] width 66 height 14
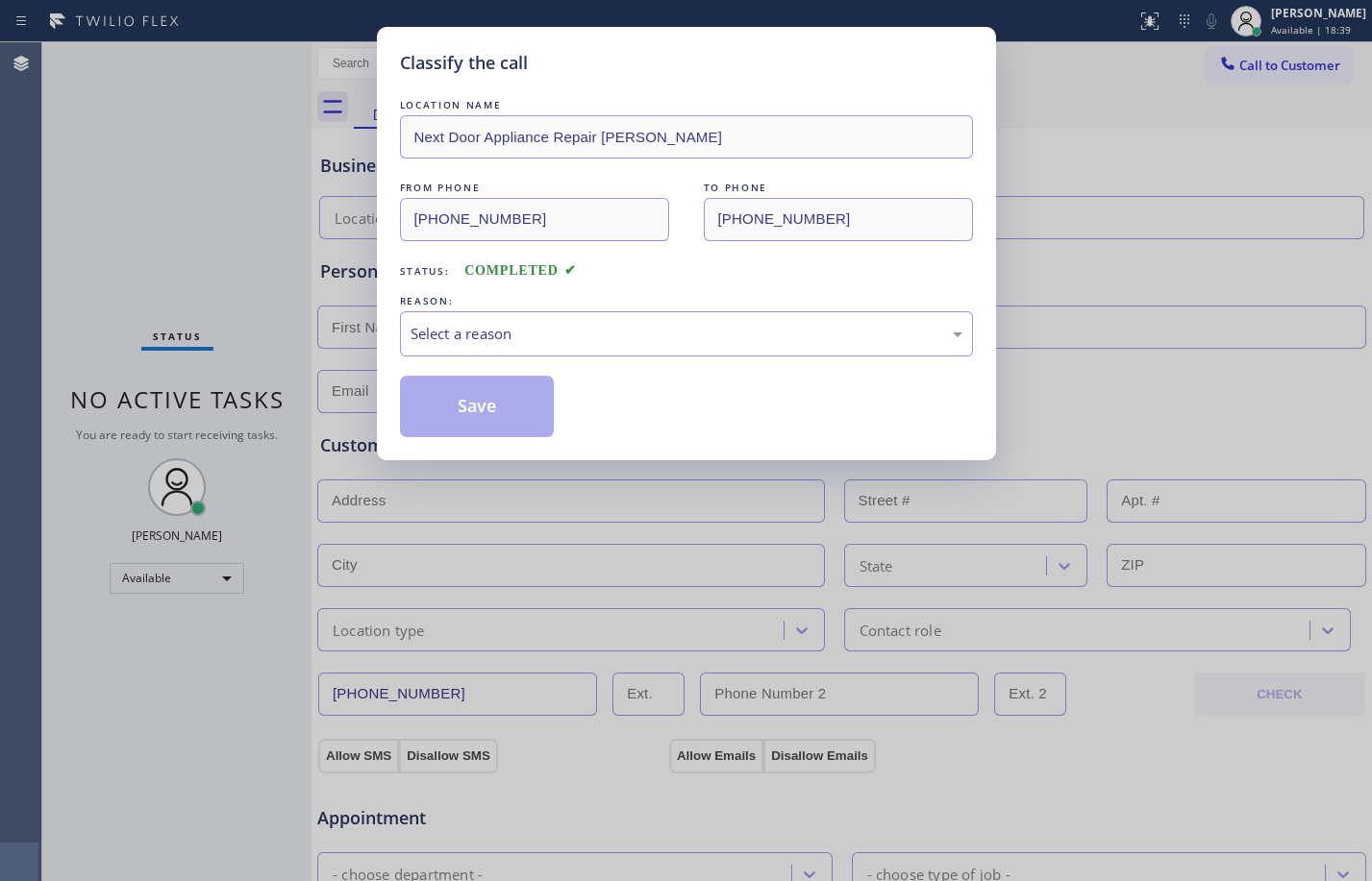
click at [513, 306] on div "REASON:" at bounding box center [686, 301] width 573 height 20
click at [542, 352] on div "Select a reason" at bounding box center [686, 334] width 573 height 45
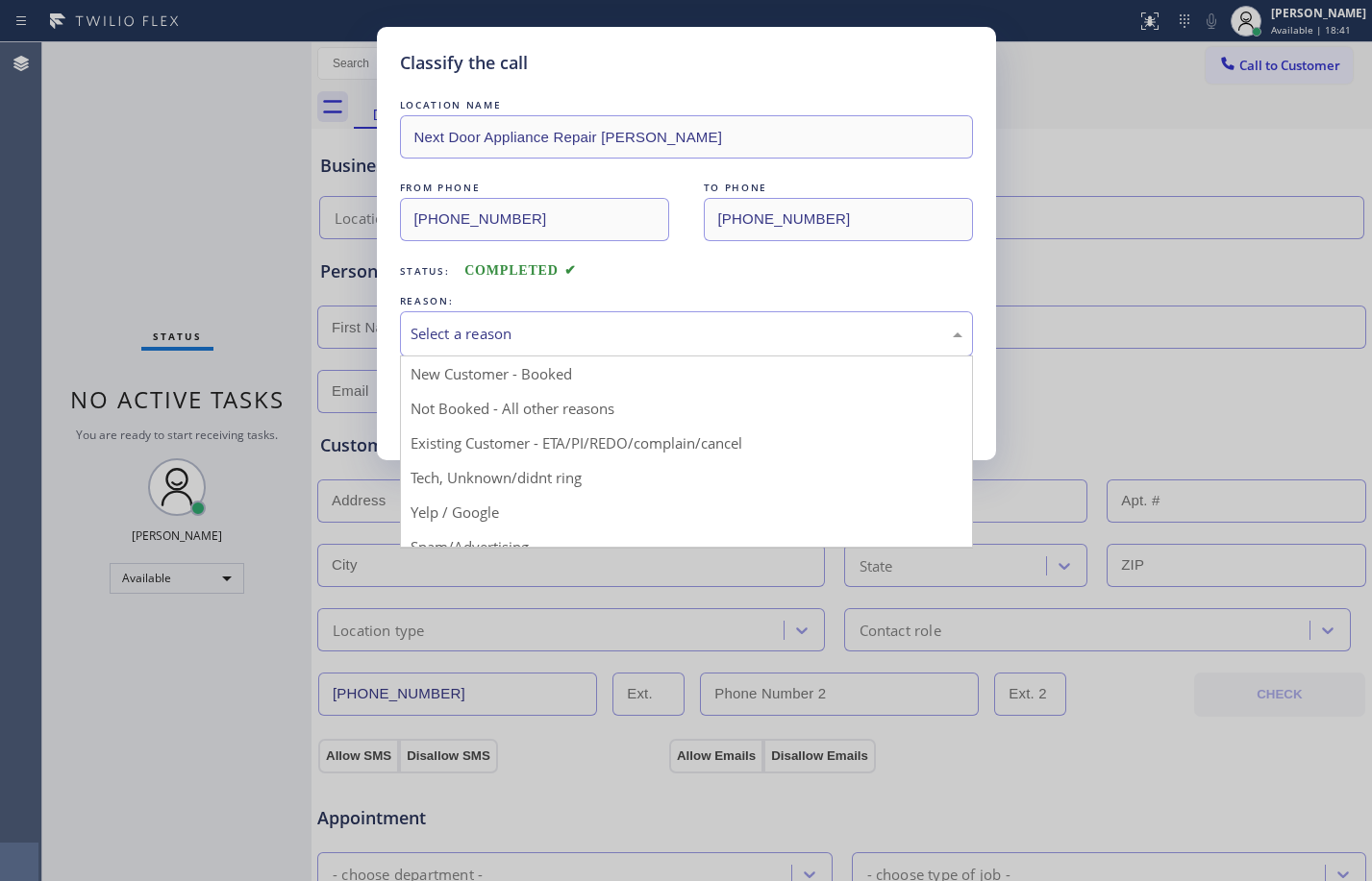
drag, startPoint x: 516, startPoint y: 472, endPoint x: 509, endPoint y: 448, distance: 25.0
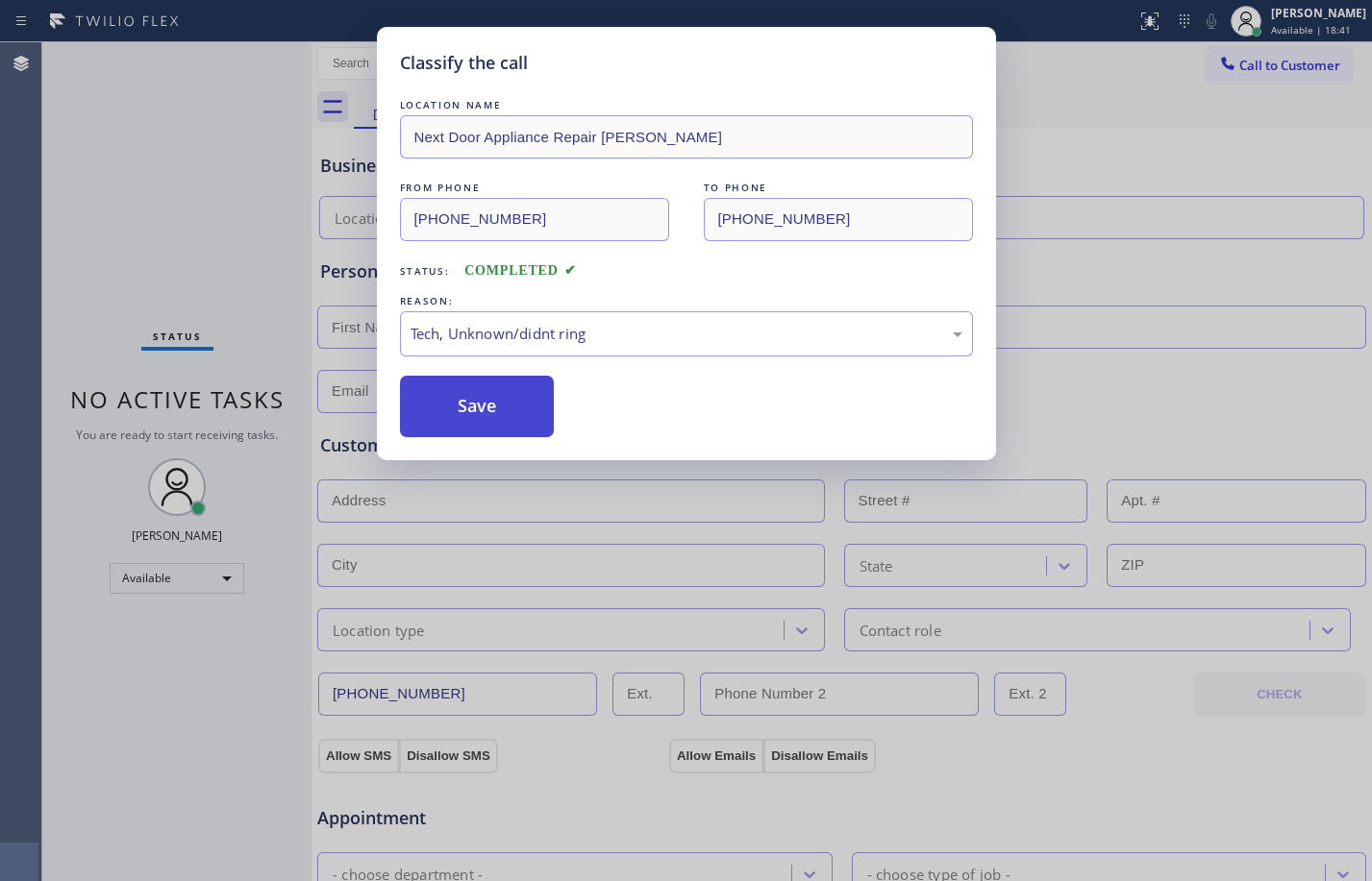
click at [500, 432] on button "Save" at bounding box center [477, 406] width 155 height 61
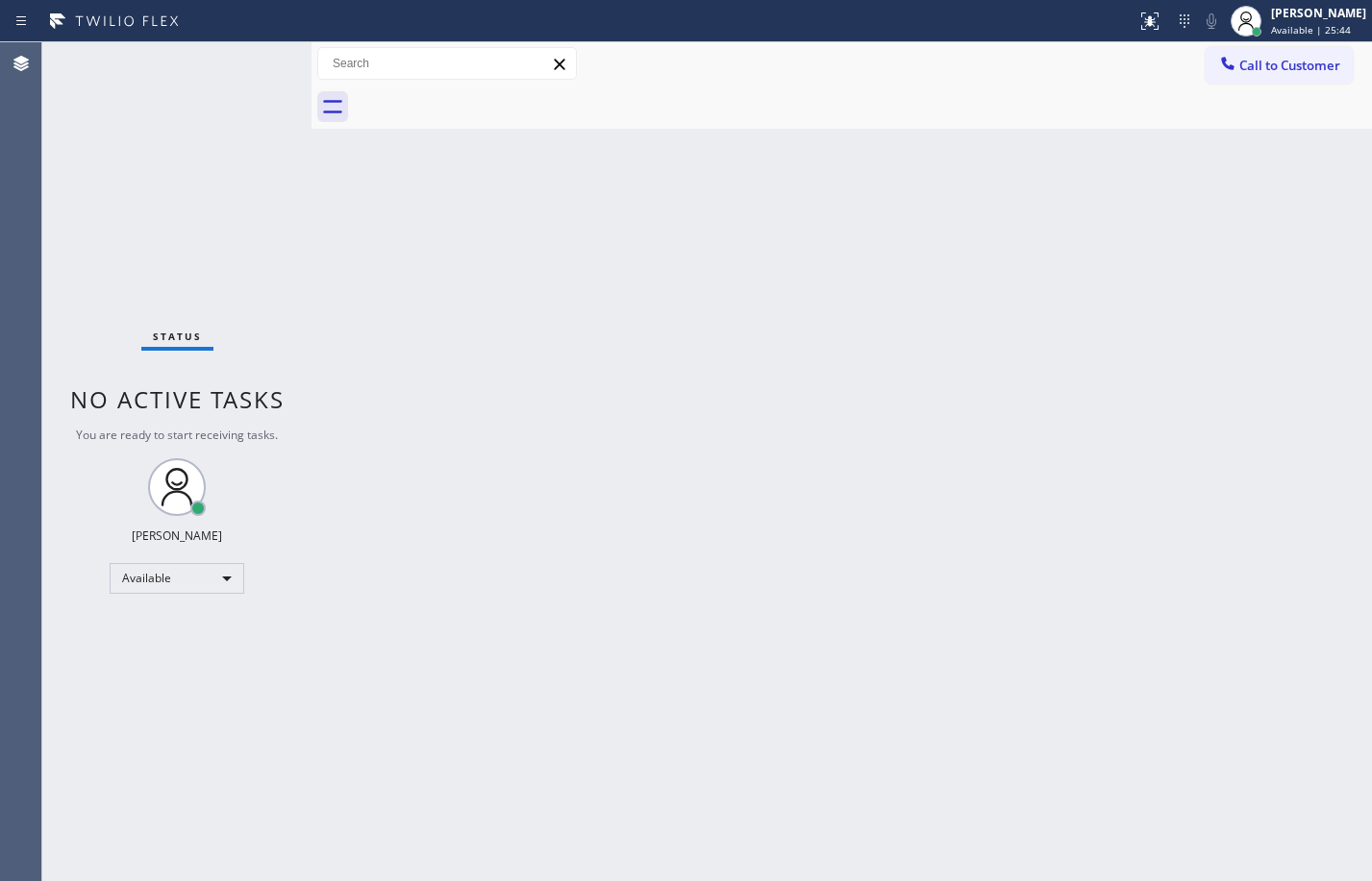
click at [123, 187] on div "Status No active tasks You are ready to start receiving tasks. [PERSON_NAME] Av…" at bounding box center [177, 461] width 269 height 839
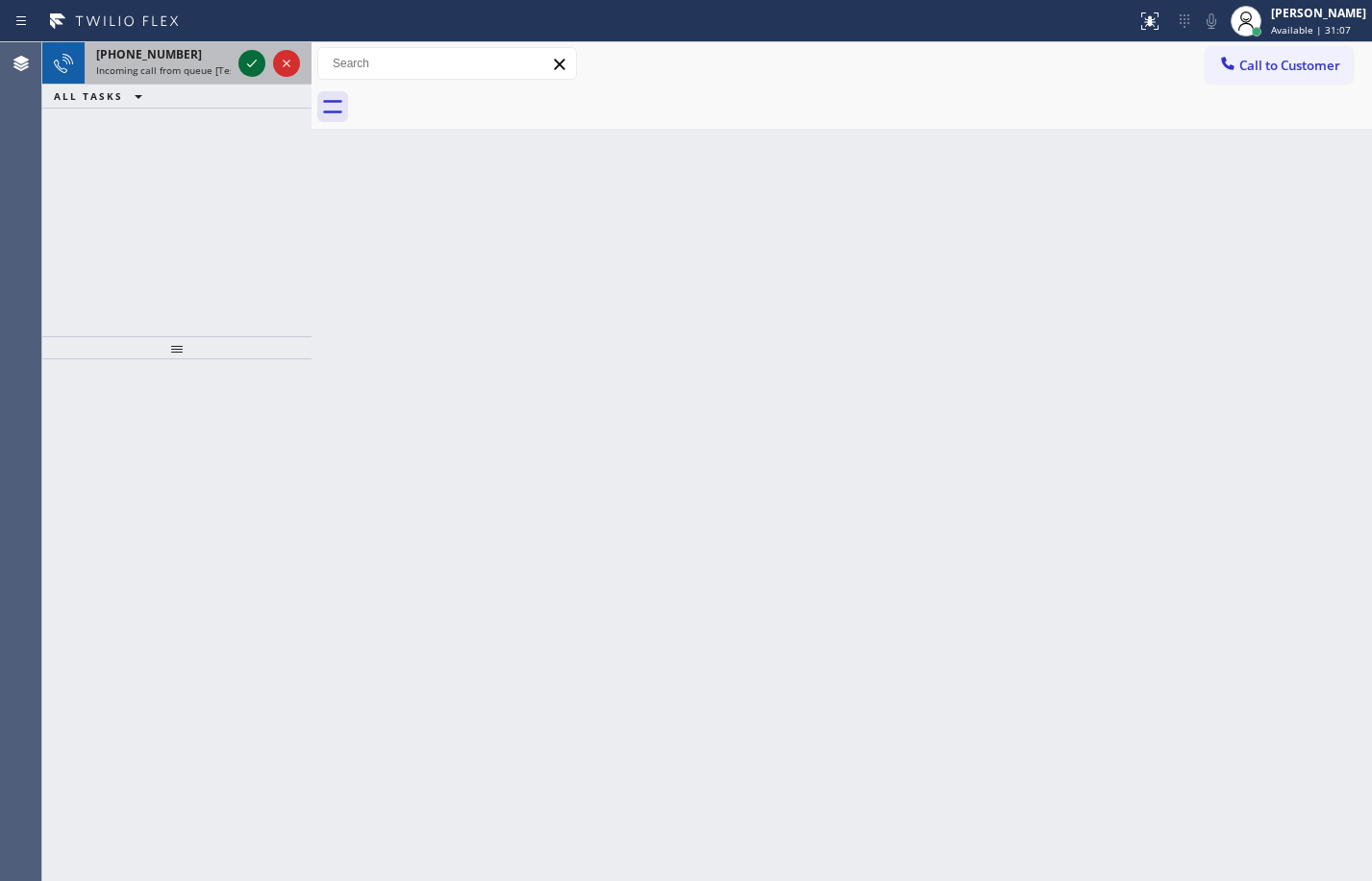
click at [251, 69] on icon at bounding box center [252, 63] width 23 height 23
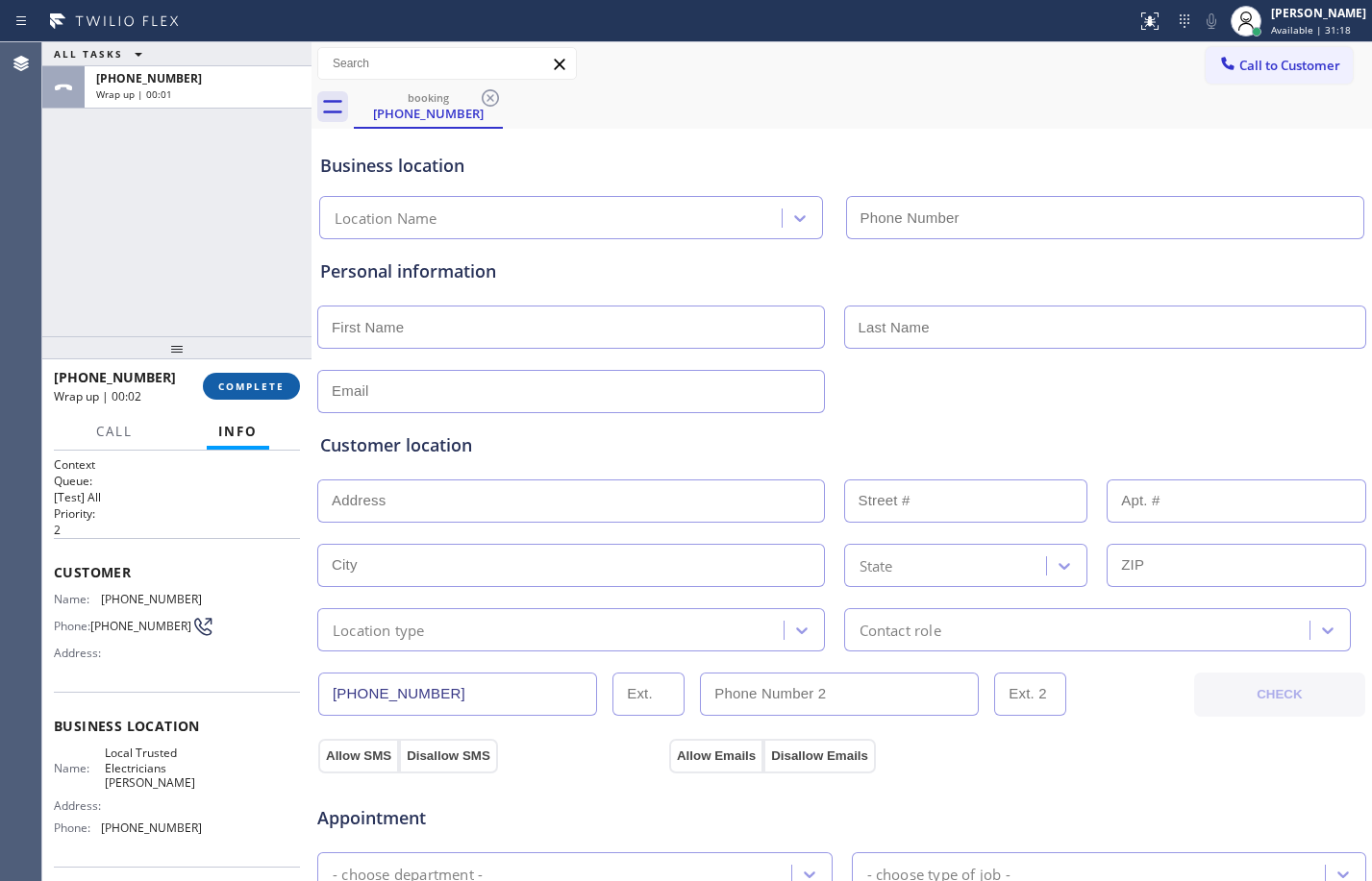
click at [251, 385] on span "COMPLETE" at bounding box center [252, 386] width 66 height 14
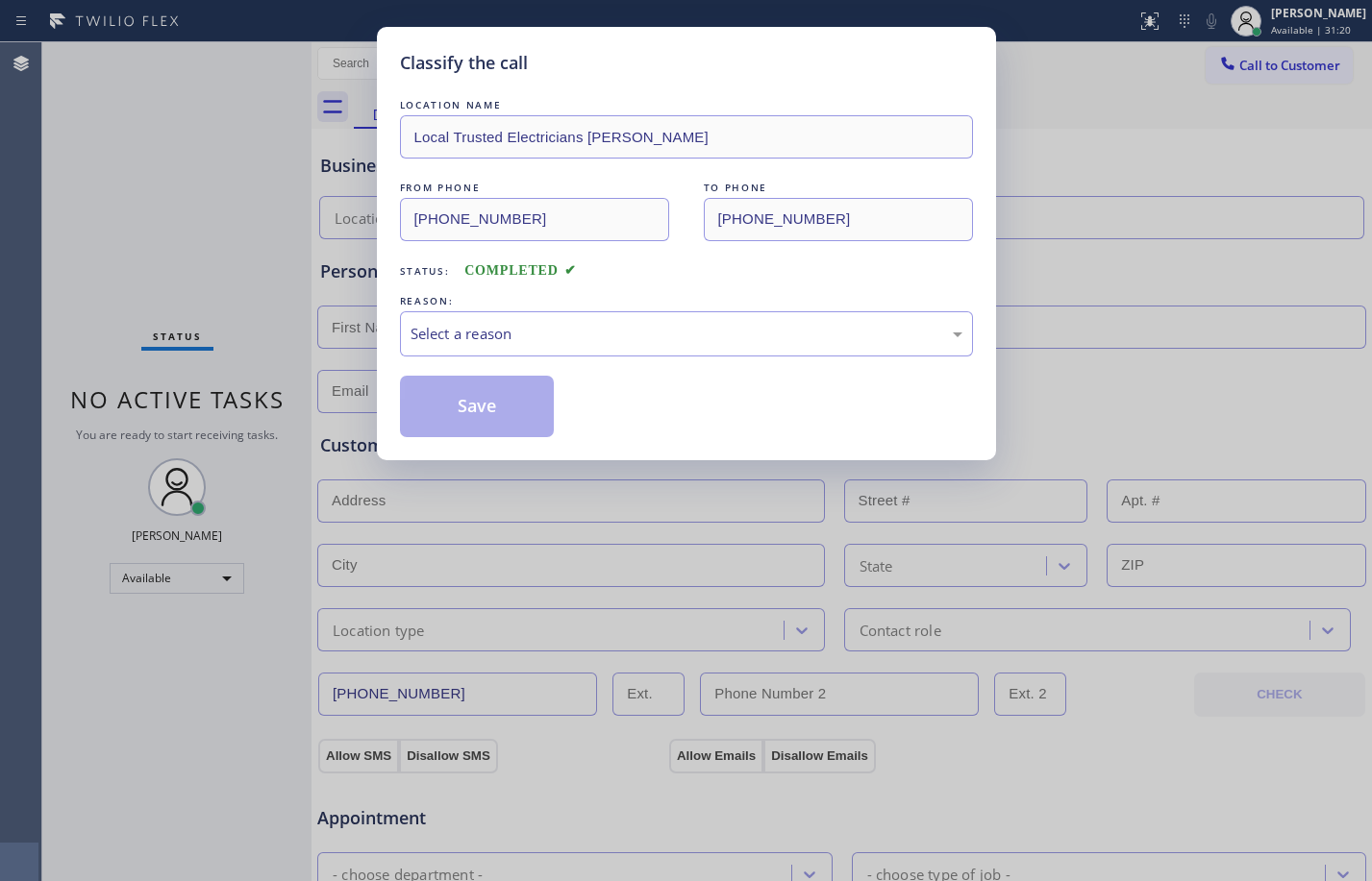
click at [251, 385] on div "Classify the call LOCATION NAME Local Trusted Electricians Mira Monte FROM PHON…" at bounding box center [686, 440] width 1372 height 881
click at [468, 345] on div "Select a reason" at bounding box center [686, 334] width 573 height 45
click at [523, 424] on button "Save" at bounding box center [477, 406] width 155 height 61
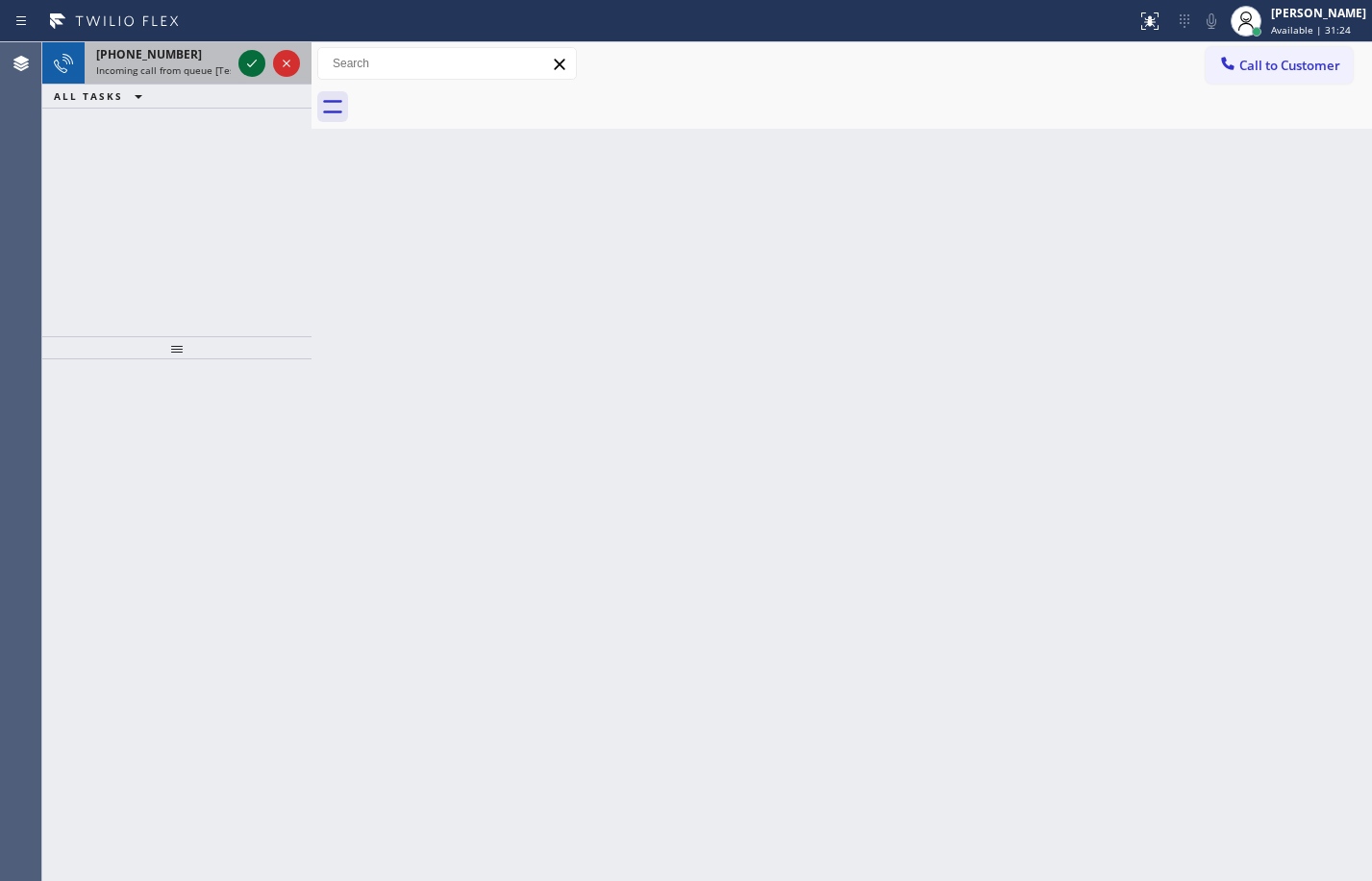
click at [253, 63] on icon at bounding box center [252, 63] width 10 height 8
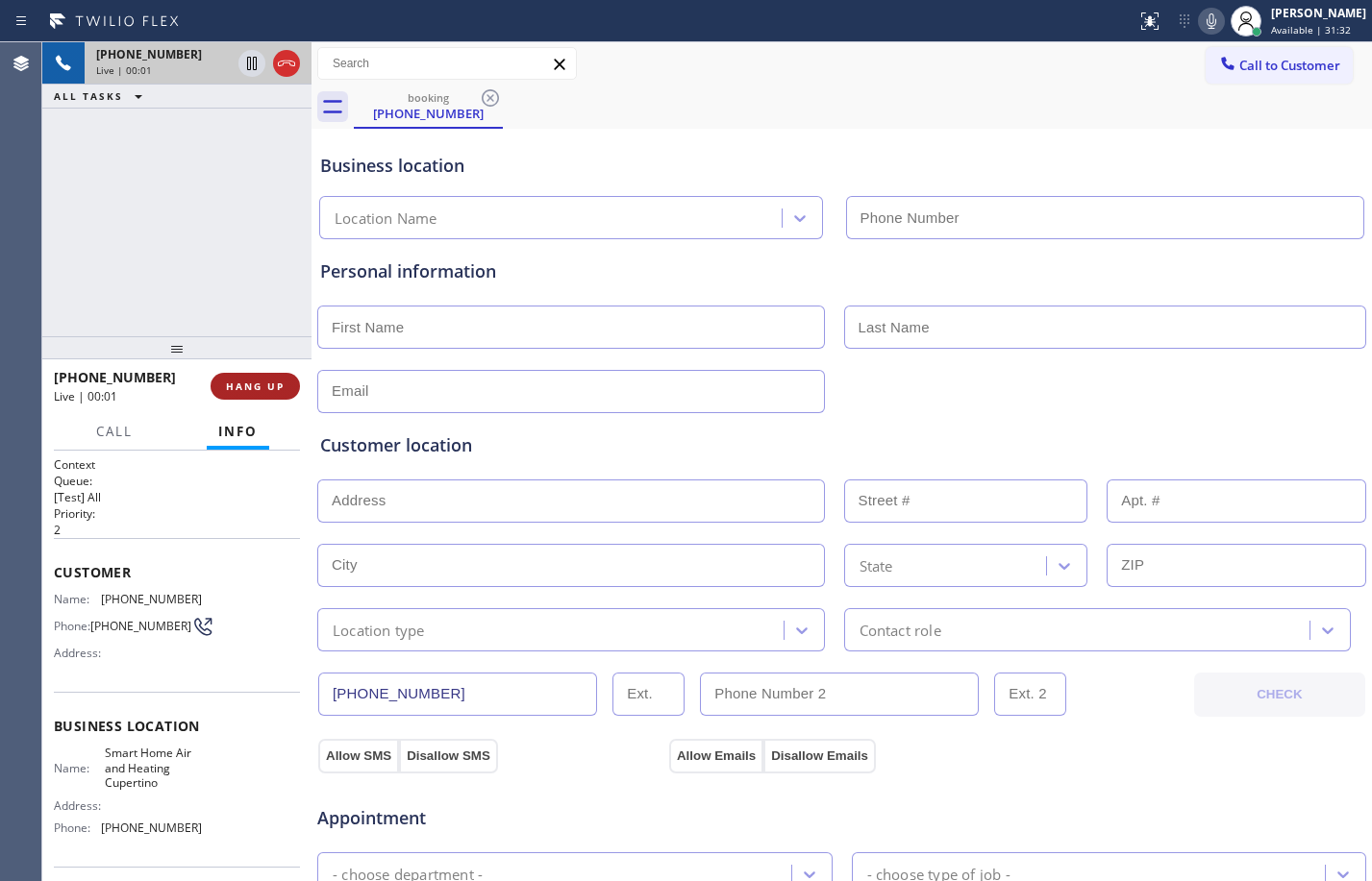
click at [265, 375] on button "HANG UP" at bounding box center [256, 386] width 90 height 27
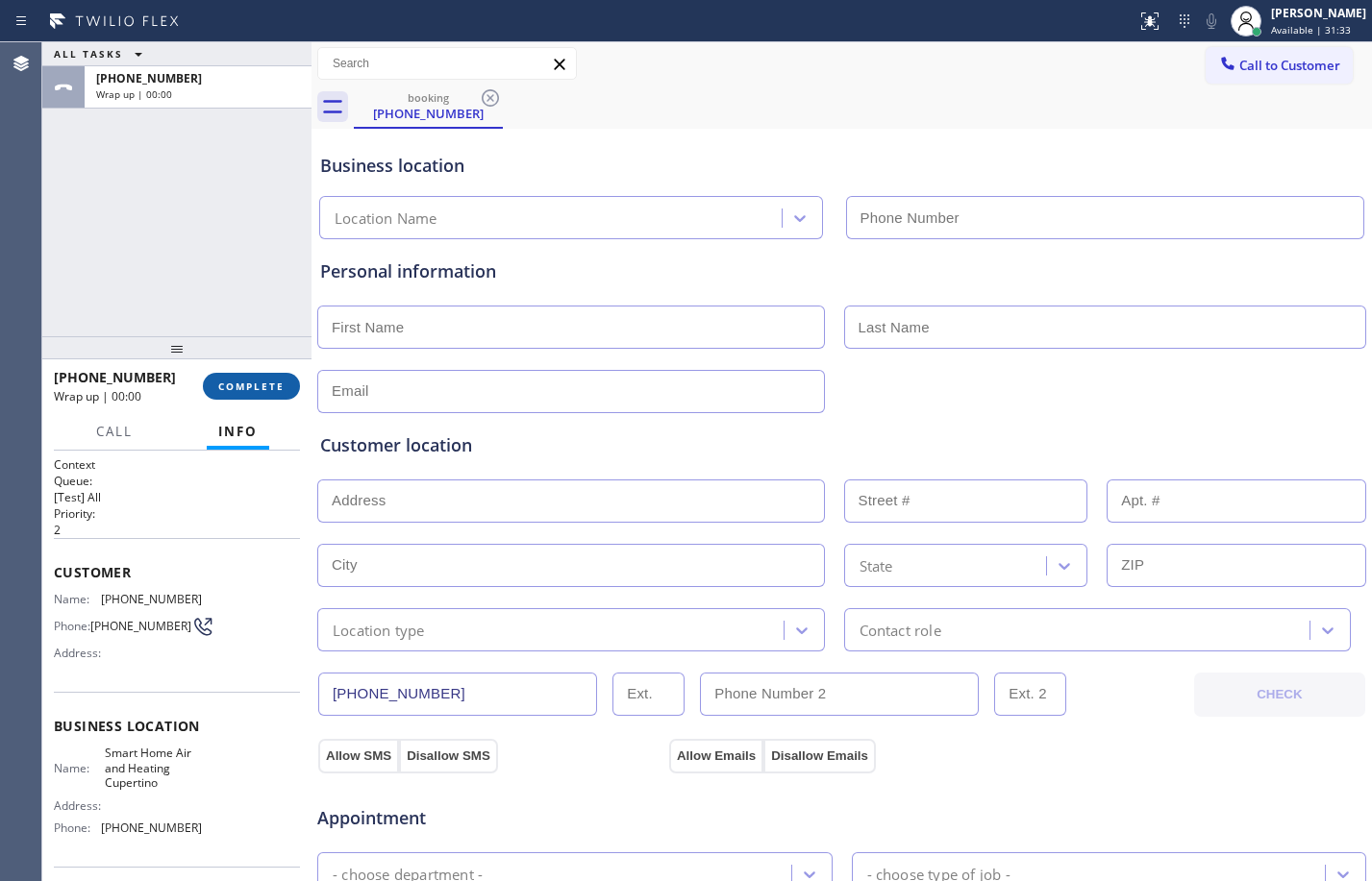
click at [273, 382] on span "COMPLETE" at bounding box center [252, 386] width 66 height 14
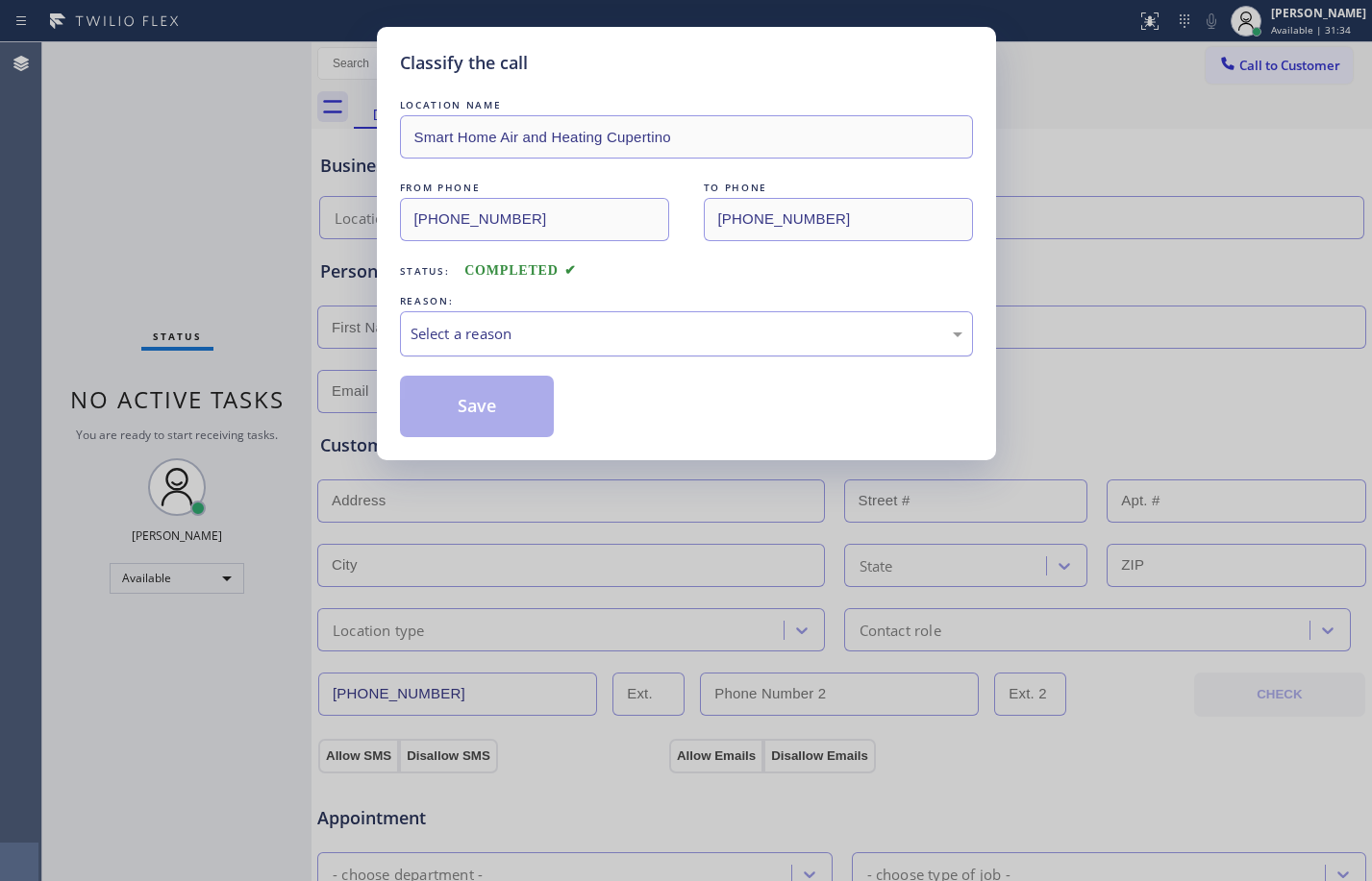
click at [570, 336] on div "Select a reason" at bounding box center [687, 334] width 552 height 22
click at [497, 429] on button "Save" at bounding box center [477, 406] width 155 height 61
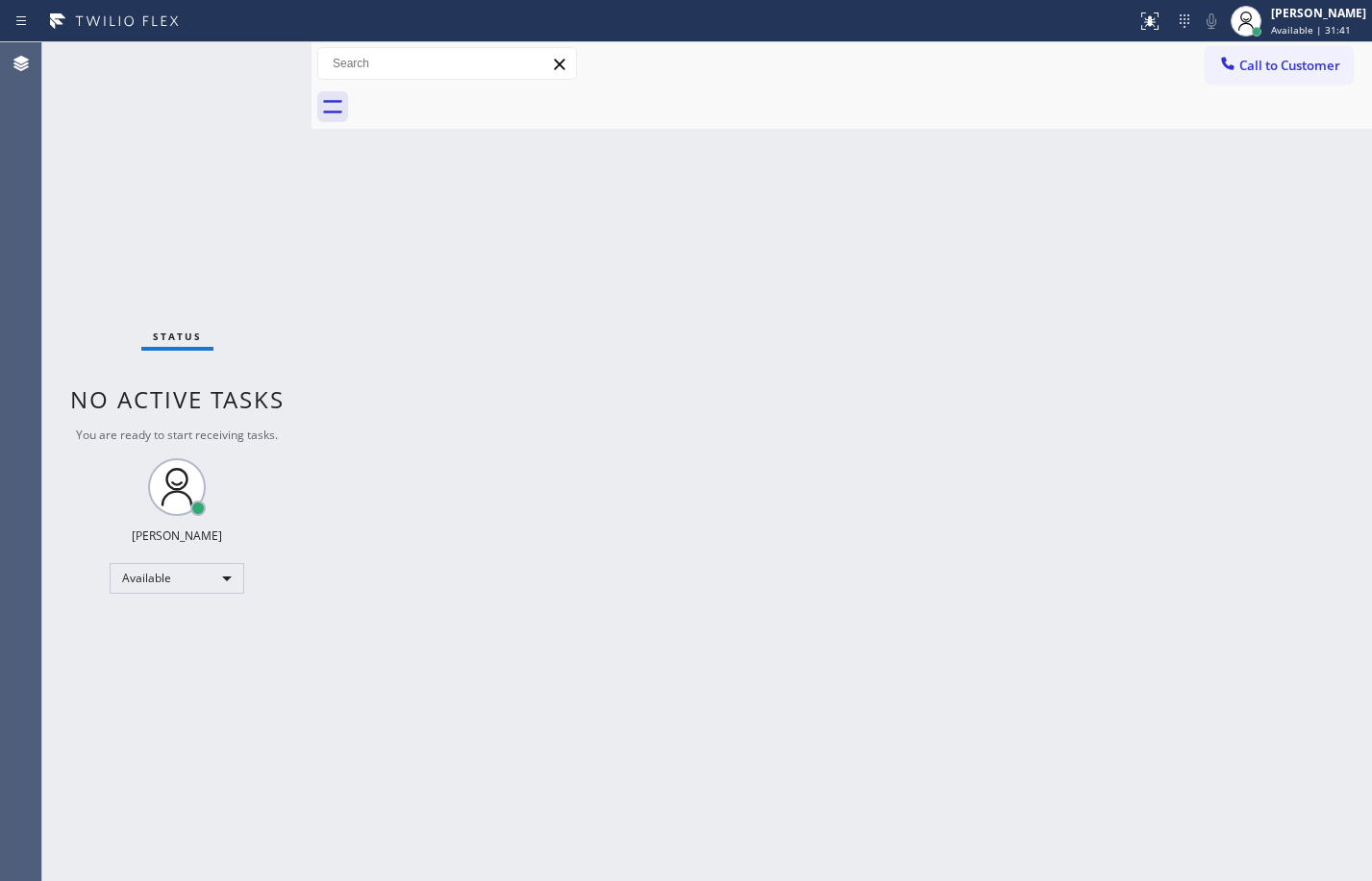
click at [824, 558] on div "Back to Dashboard Change Sender ID Customers Technicians Select a contact Outbo…" at bounding box center [841, 461] width 1061 height 839
click at [410, 359] on div "Back to Dashboard Change Sender ID Customers Technicians Select a contact Outbo…" at bounding box center [841, 461] width 1061 height 839
click at [703, 233] on div "Back to Dashboard Change Sender ID Customers Technicians Select a contact Outbo…" at bounding box center [841, 461] width 1061 height 839
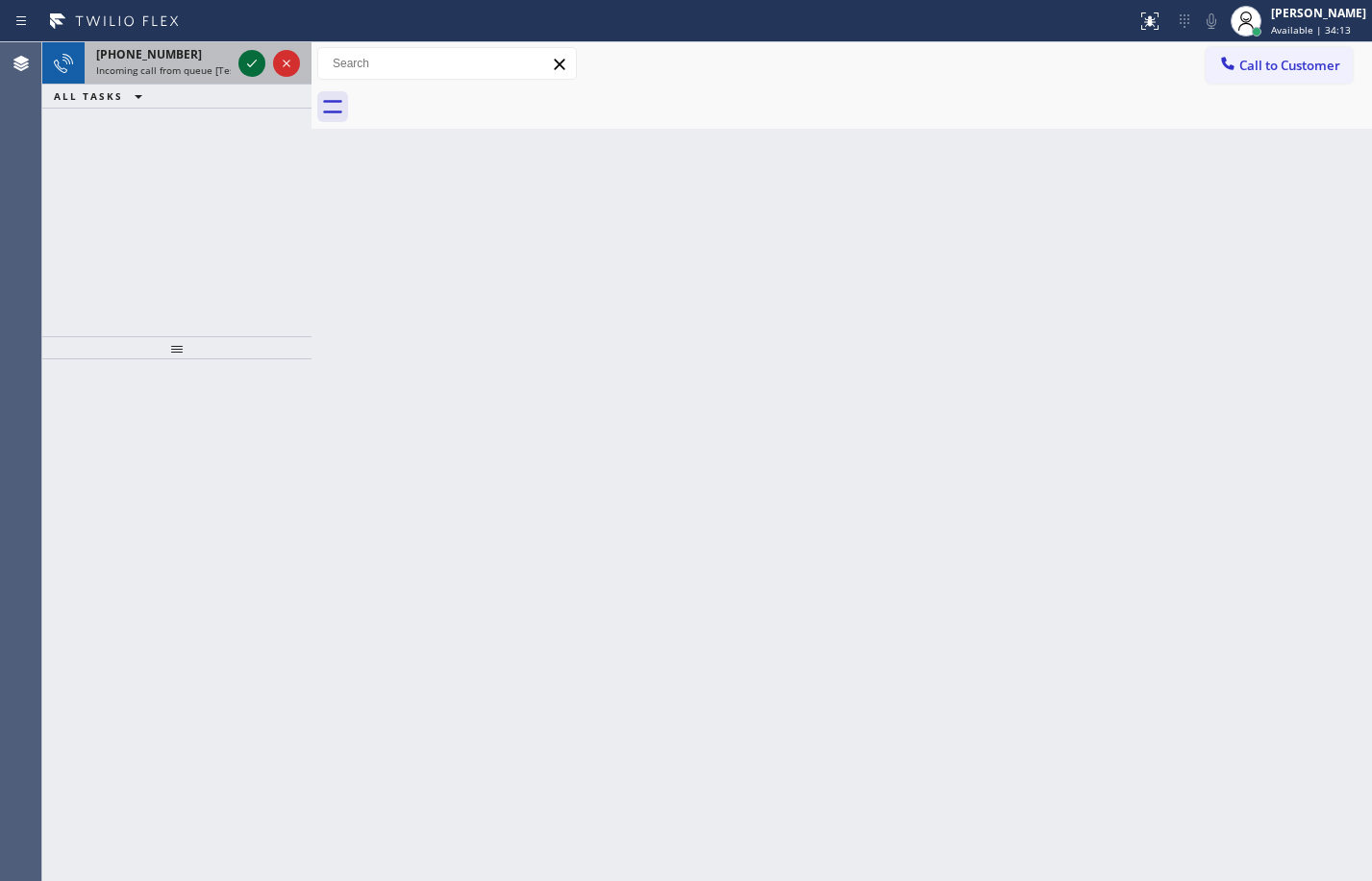
click at [239, 69] on div at bounding box center [252, 63] width 27 height 23
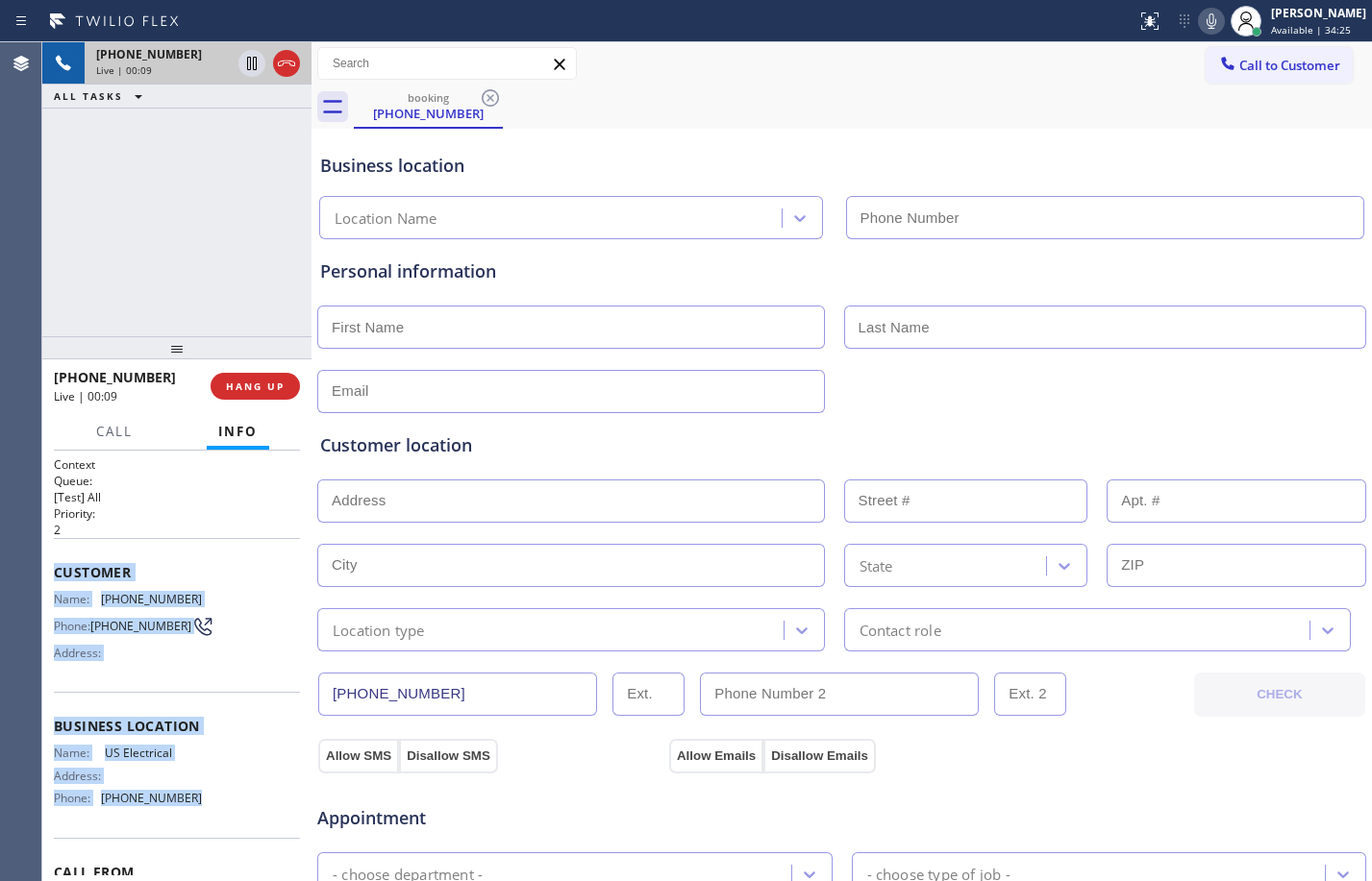
drag, startPoint x: 52, startPoint y: 571, endPoint x: 221, endPoint y: 813, distance: 295.2
click at [221, 813] on div "Context Queue: [Test] All Priority: 2 Customer Name: (855) 739-1676 Phone: (855…" at bounding box center [177, 665] width 269 height 430
copy div "Customer Name: (855) 739-1676 Phone: (855) 739-1676 Address: Business location …"
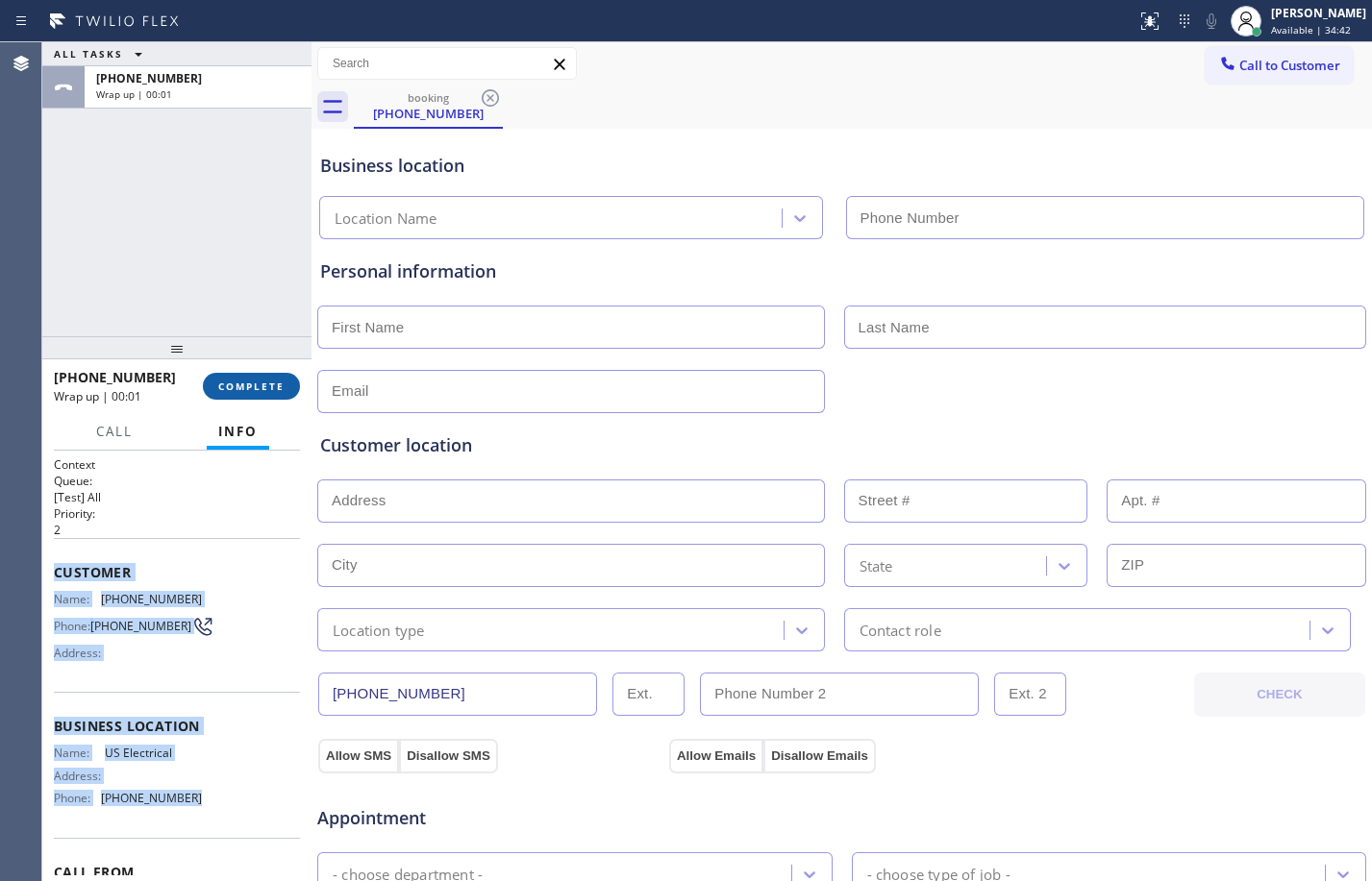
click at [278, 390] on span "COMPLETE" at bounding box center [252, 386] width 66 height 14
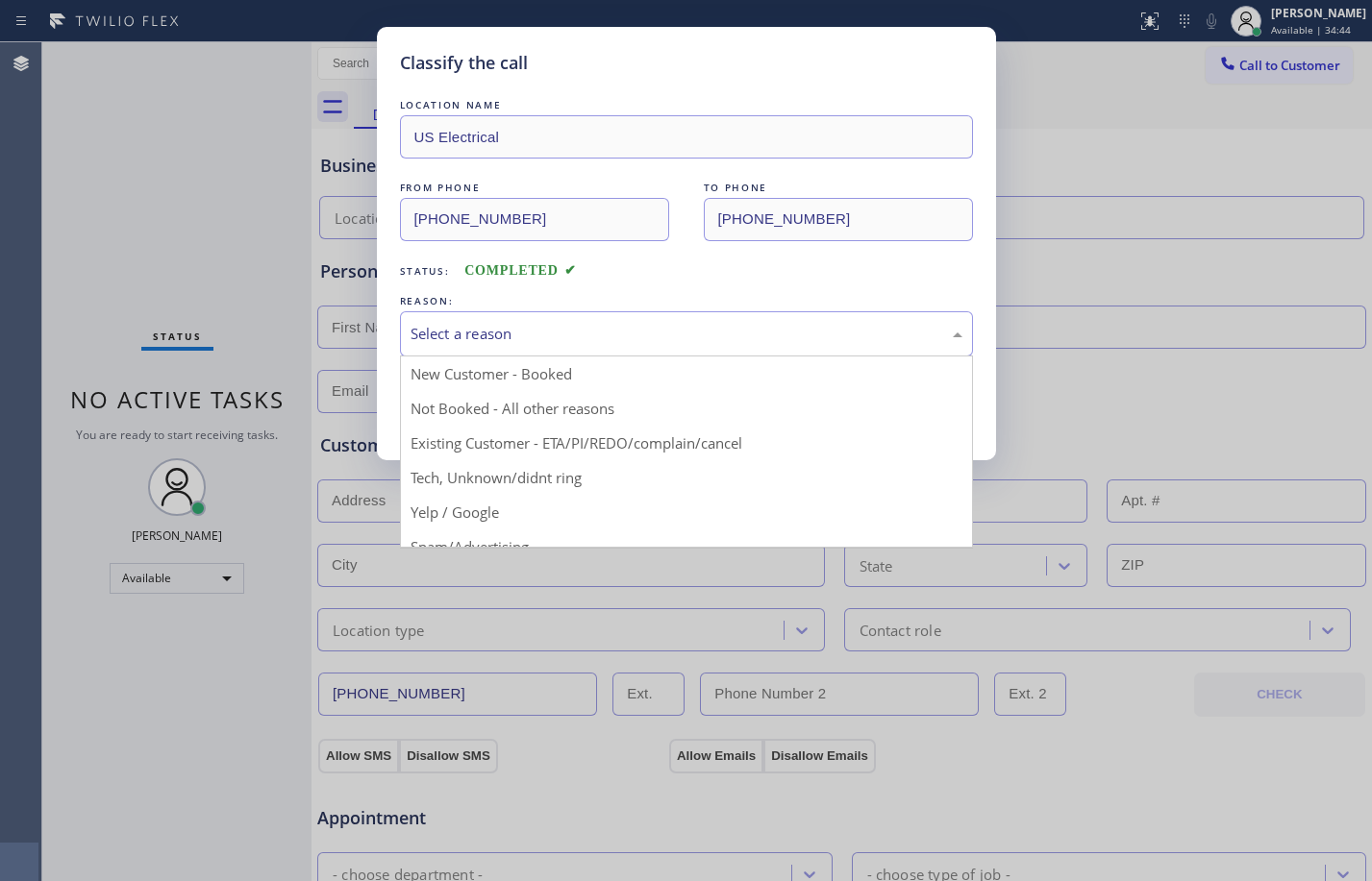
click at [603, 329] on div "Select a reason" at bounding box center [687, 334] width 552 height 22
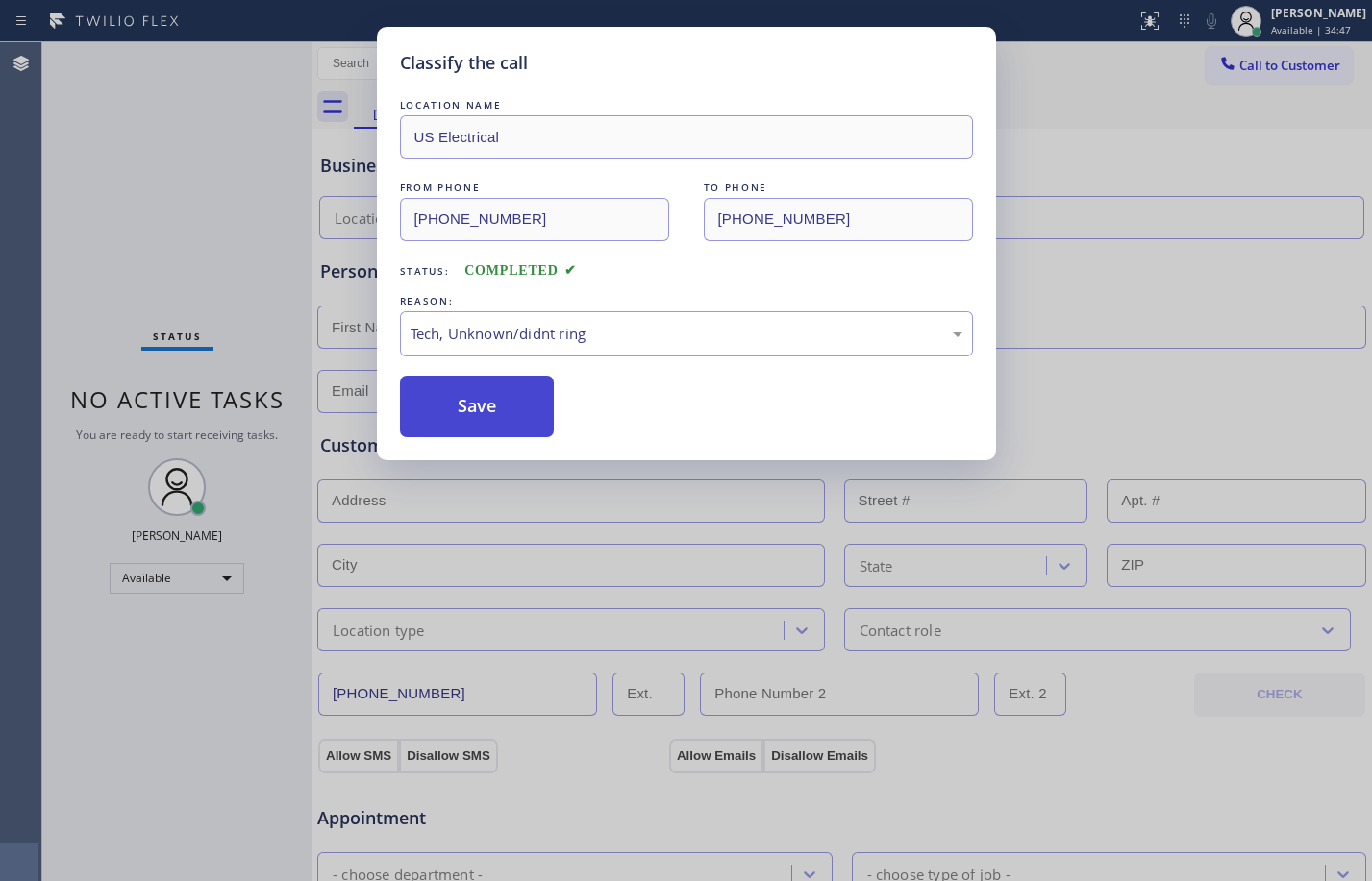
click at [504, 404] on button "Save" at bounding box center [477, 406] width 155 height 61
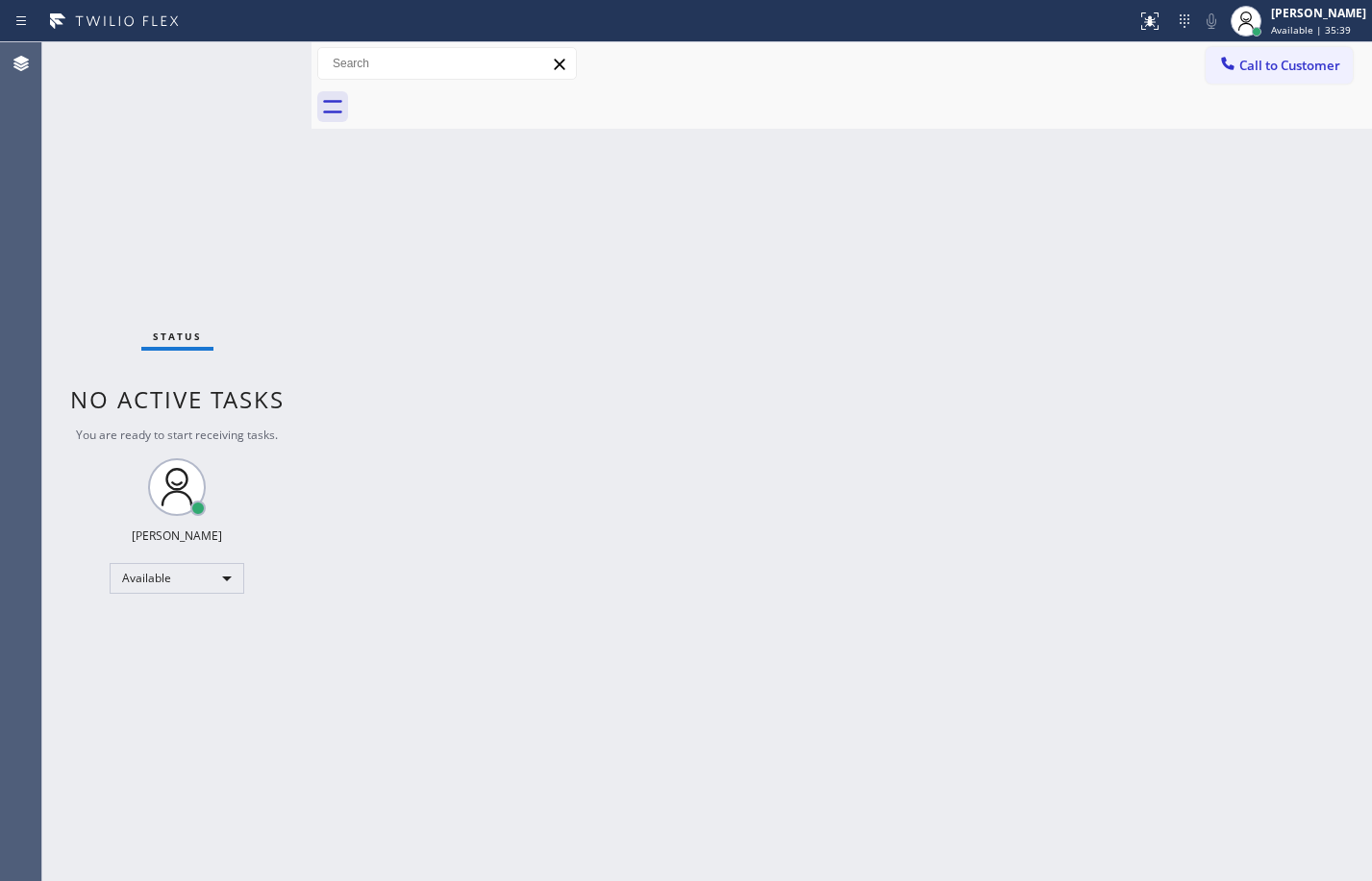
click at [262, 196] on div "Status No active tasks You are ready to start receiving tasks. [PERSON_NAME] Av…" at bounding box center [177, 461] width 269 height 839
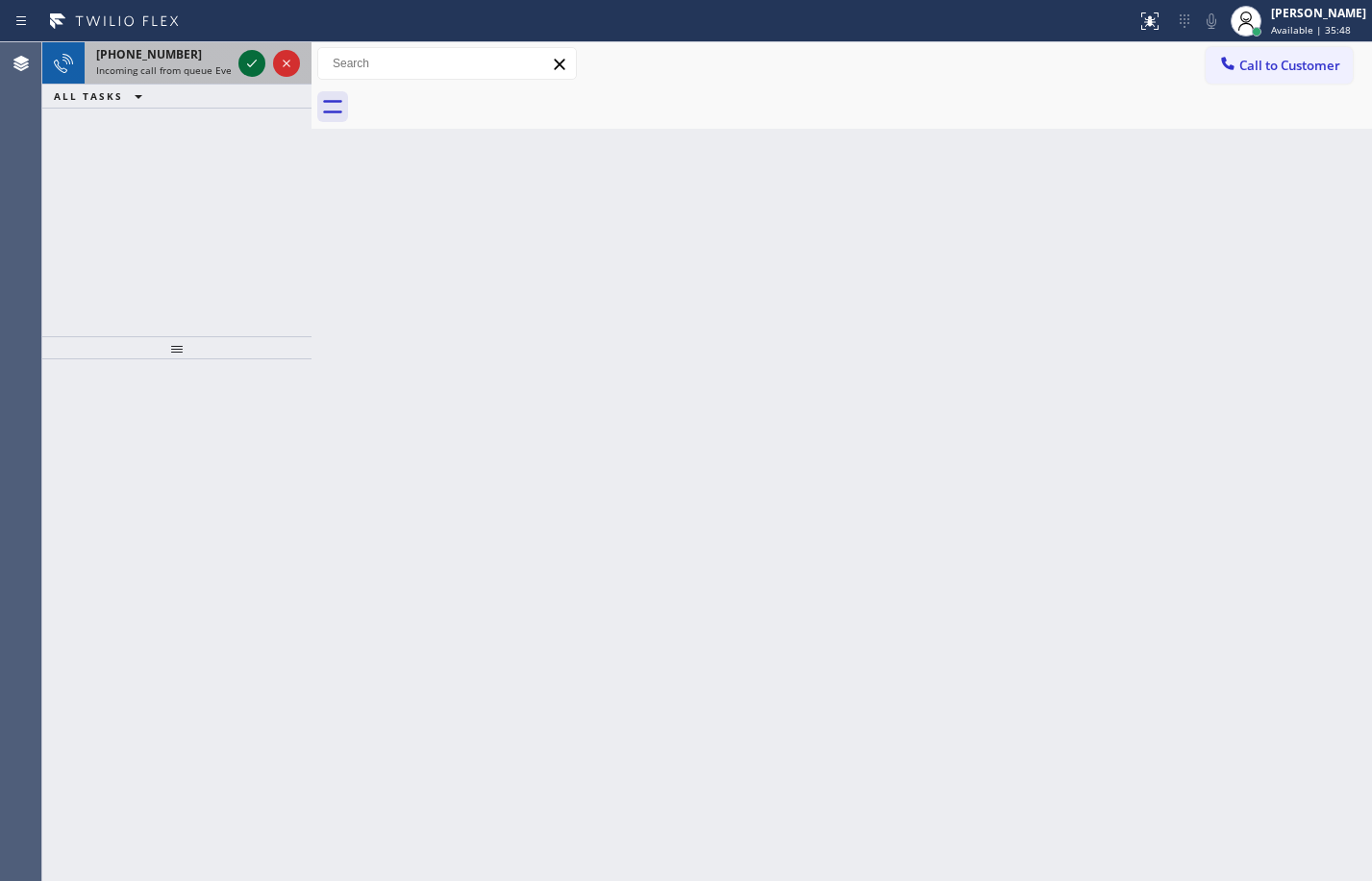
click at [251, 68] on icon at bounding box center [252, 63] width 23 height 23
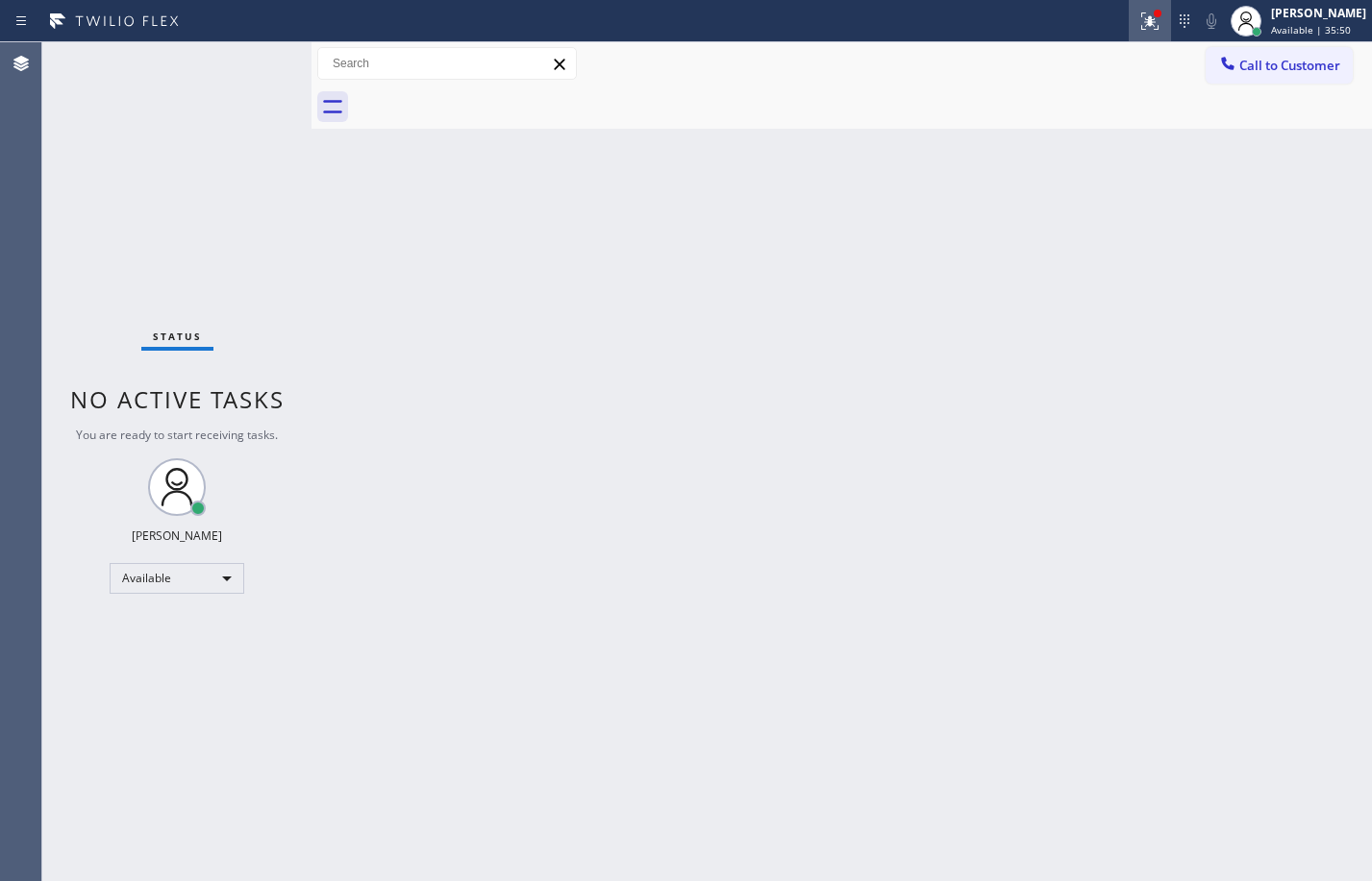
click at [1144, 35] on button at bounding box center [1150, 20] width 42 height 42
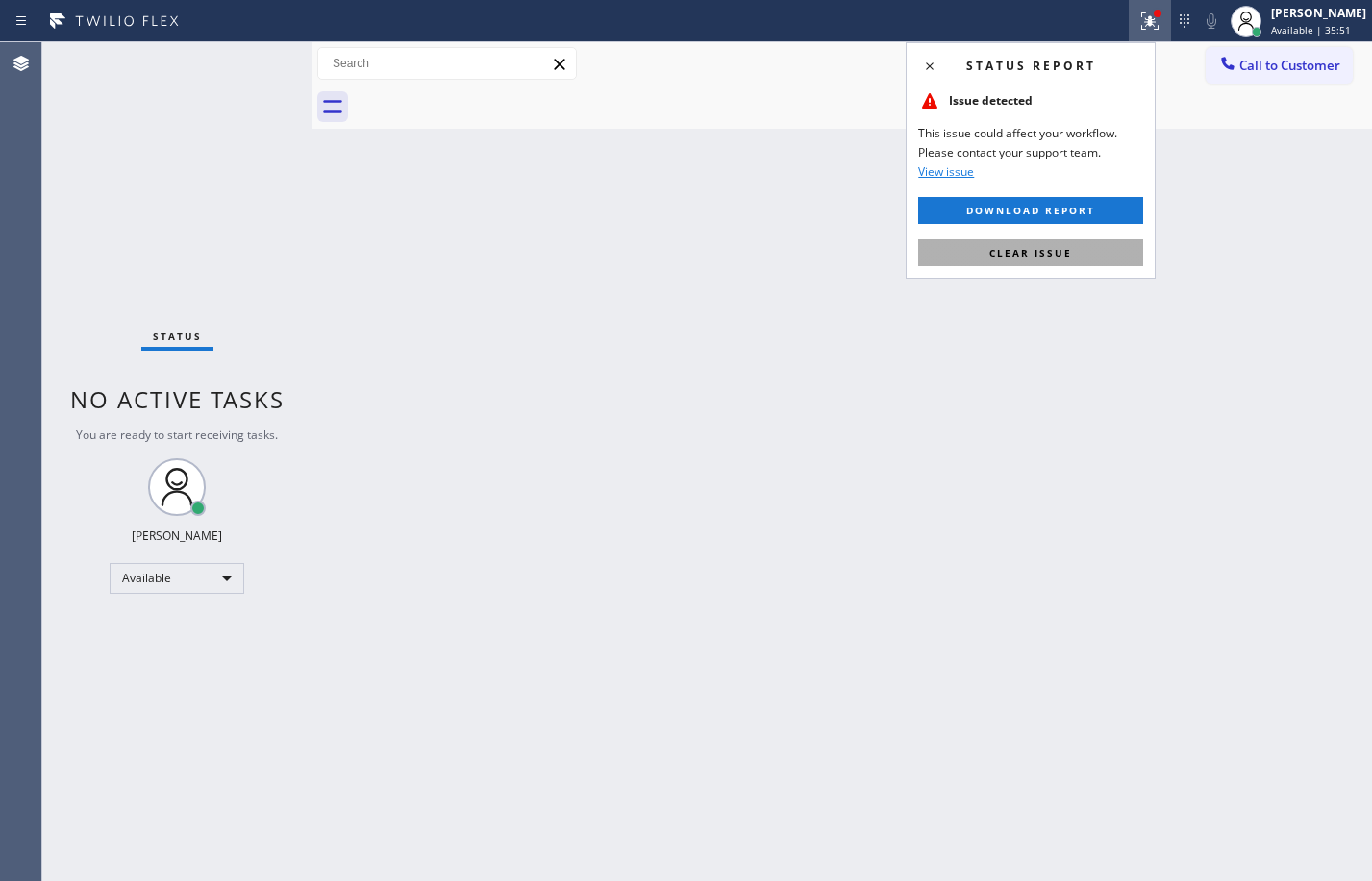
click at [1058, 246] on span "Clear issue" at bounding box center [1030, 253] width 83 height 14
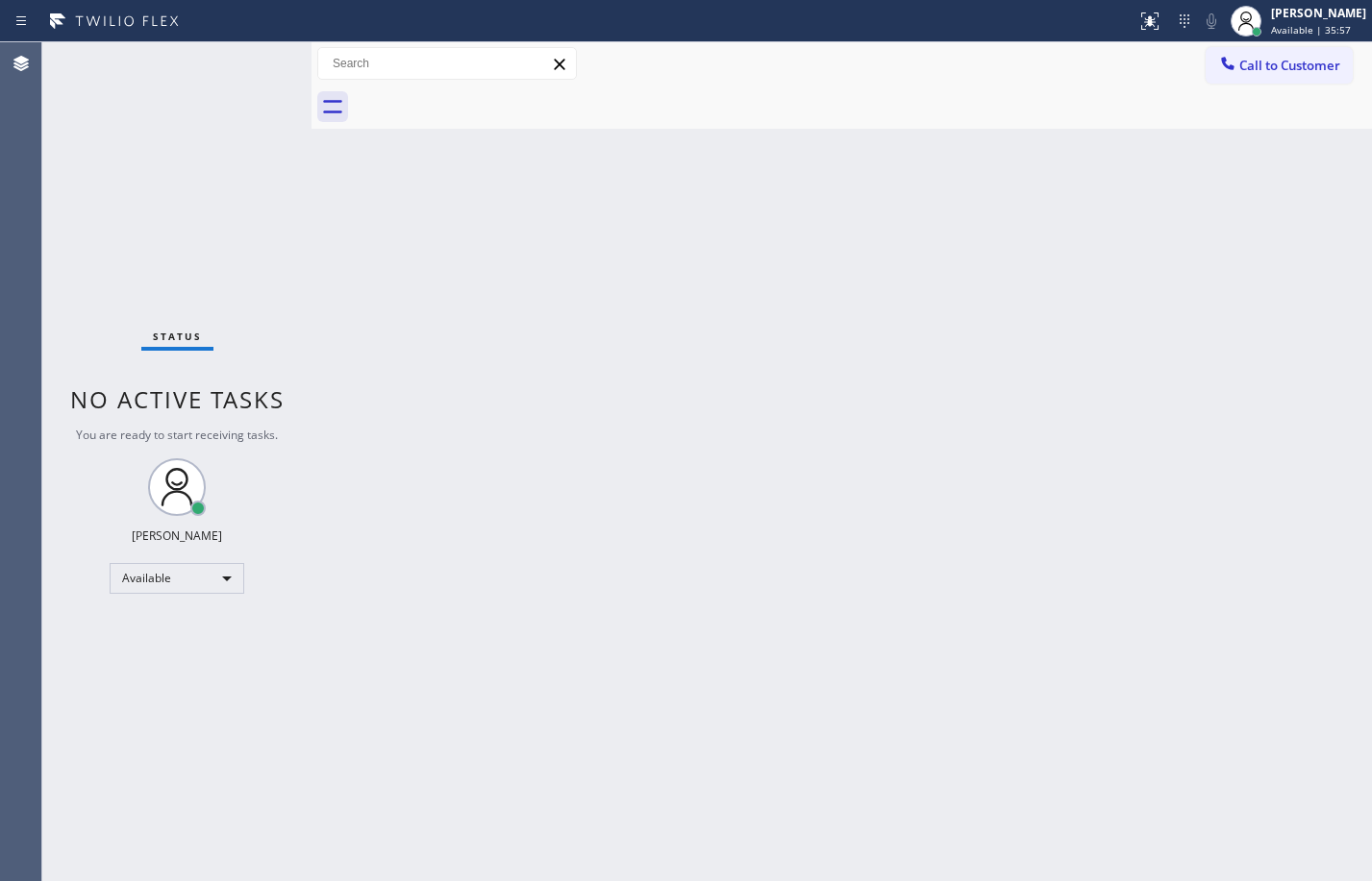
click at [258, 198] on div "Status No active tasks You are ready to start receiving tasks. [PERSON_NAME] Av…" at bounding box center [177, 461] width 269 height 839
click at [893, 620] on div "Back to Dashboard Change Sender ID Customers Technicians Select a contact Outbo…" at bounding box center [841, 461] width 1061 height 839
click at [138, 172] on div "Status No active tasks You are ready to start receiving tasks. [PERSON_NAME] Av…" at bounding box center [177, 461] width 269 height 839
click at [527, 354] on div "Back to Dashboard Change Sender ID Customers Technicians Select a contact Outbo…" at bounding box center [841, 461] width 1061 height 839
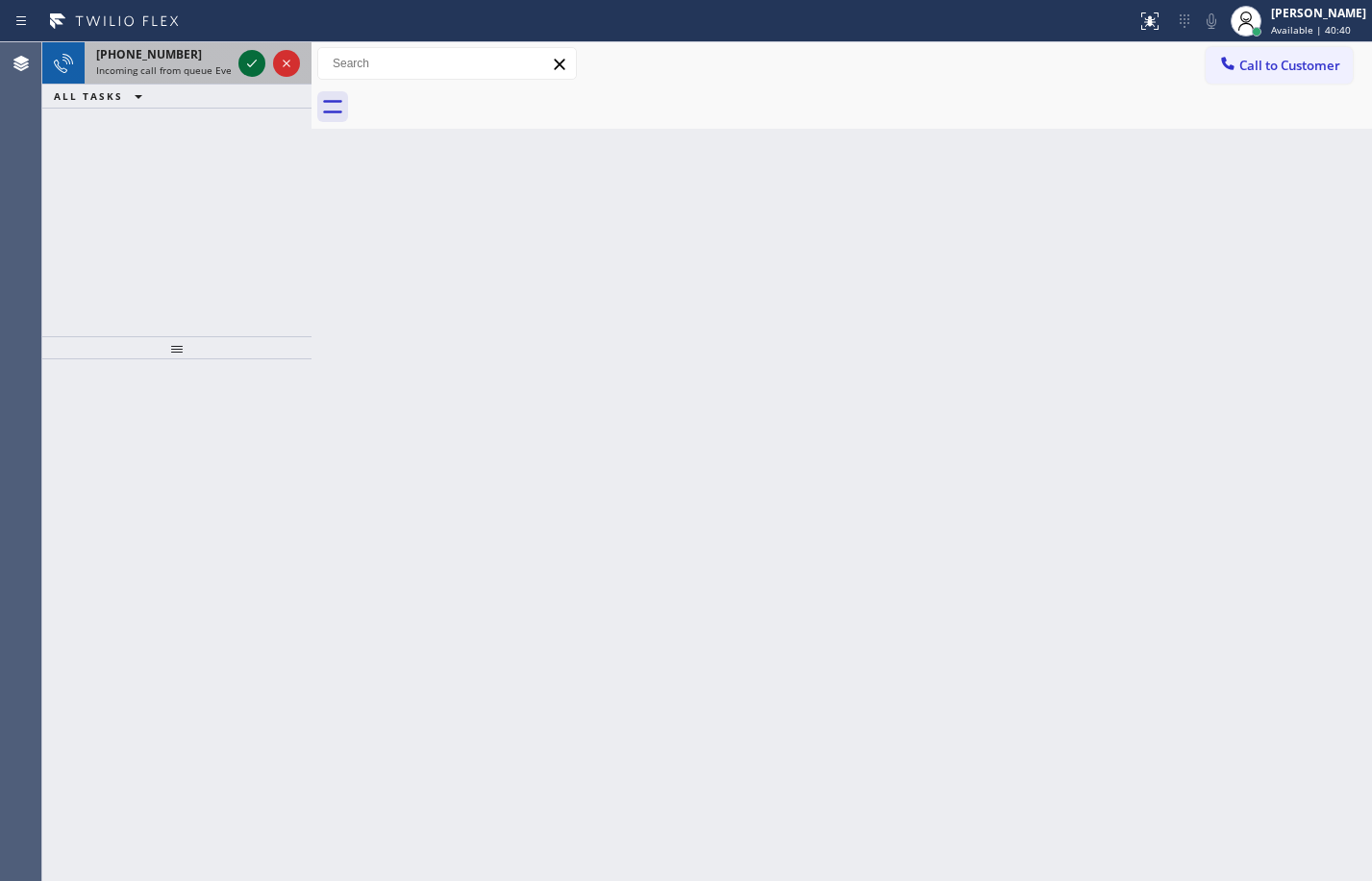
click at [240, 61] on icon at bounding box center [252, 63] width 23 height 23
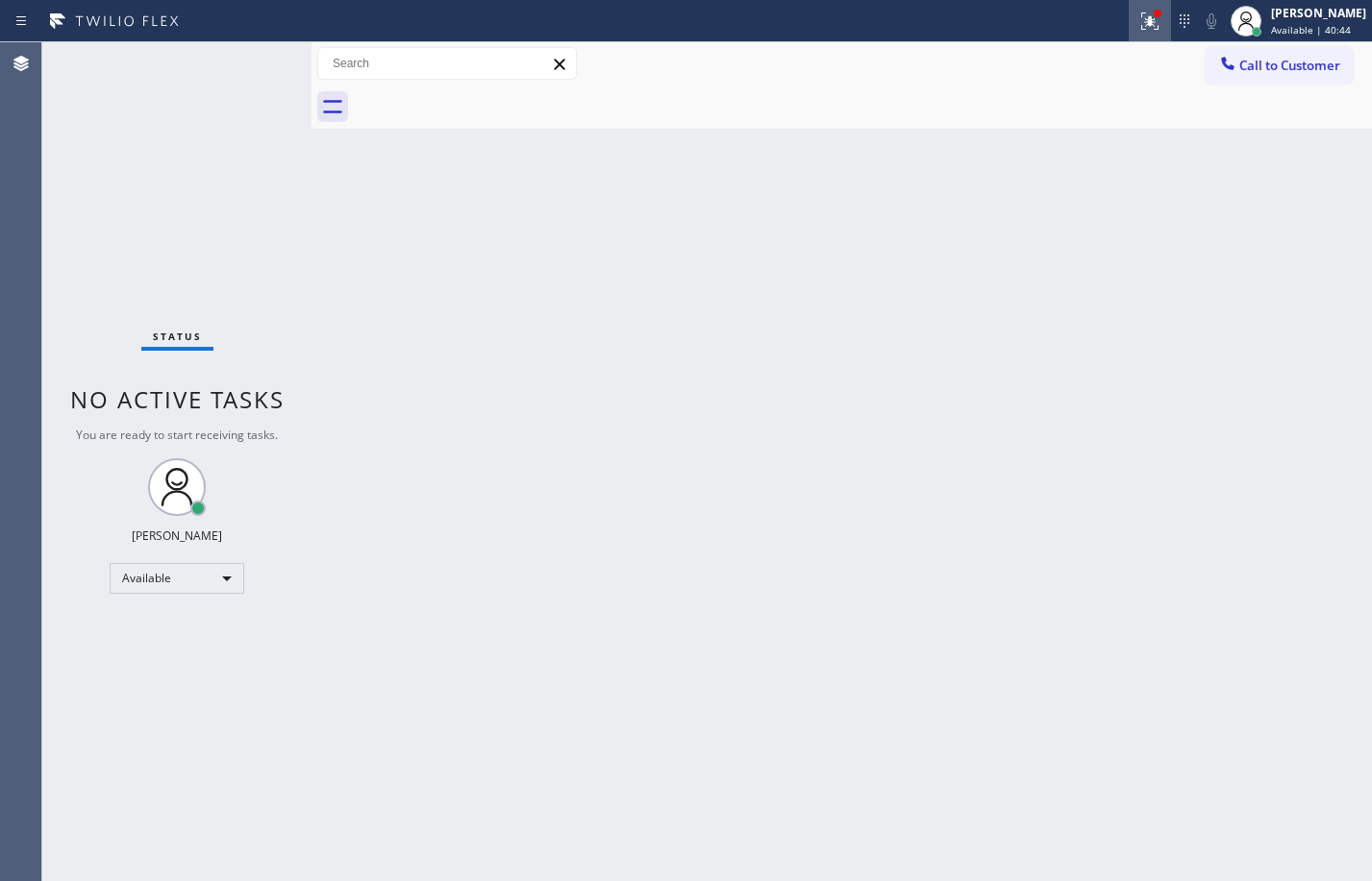
click at [1141, 27] on icon at bounding box center [1150, 21] width 23 height 23
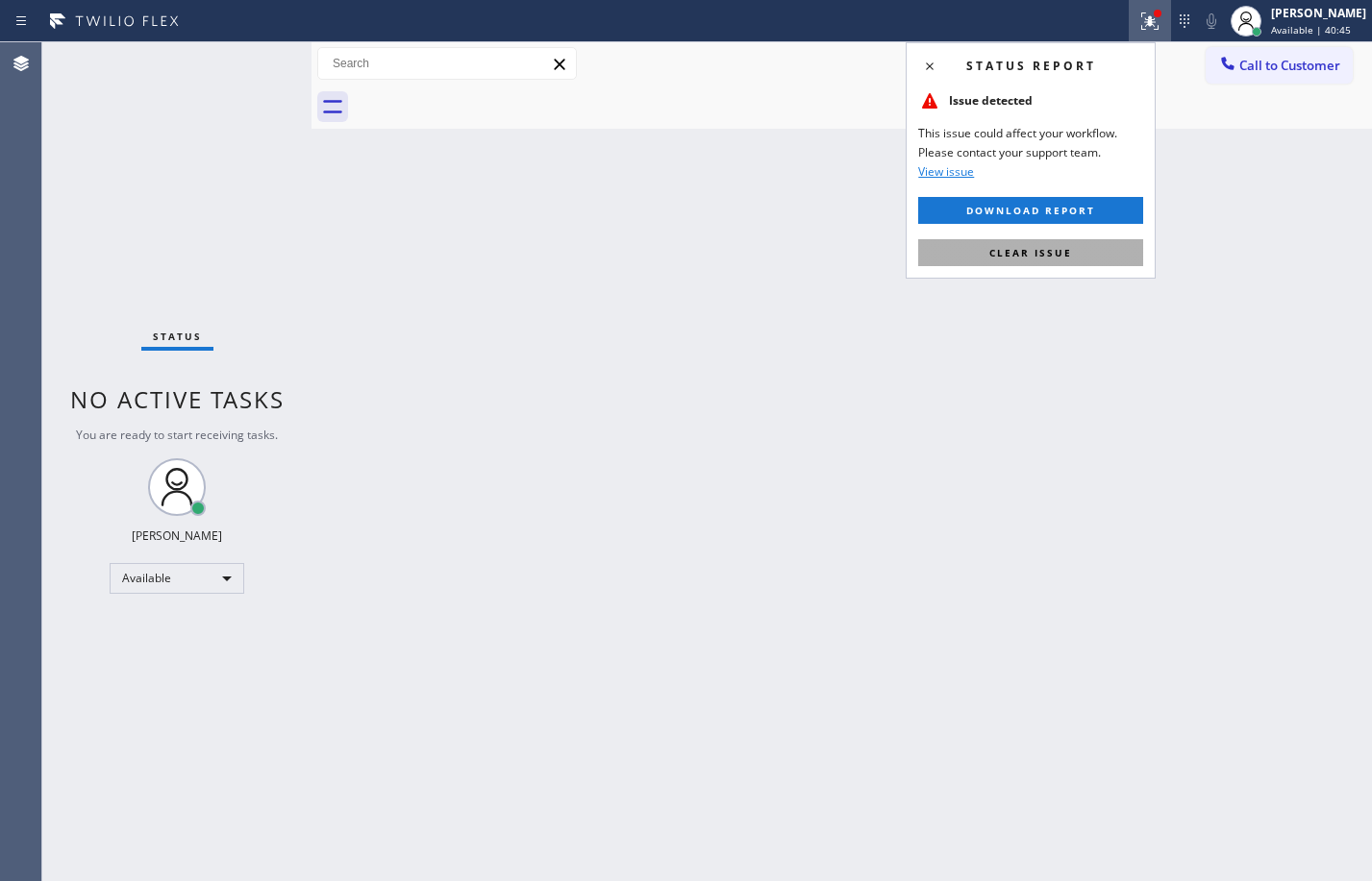
click at [1029, 259] on span "Clear issue" at bounding box center [1030, 253] width 83 height 14
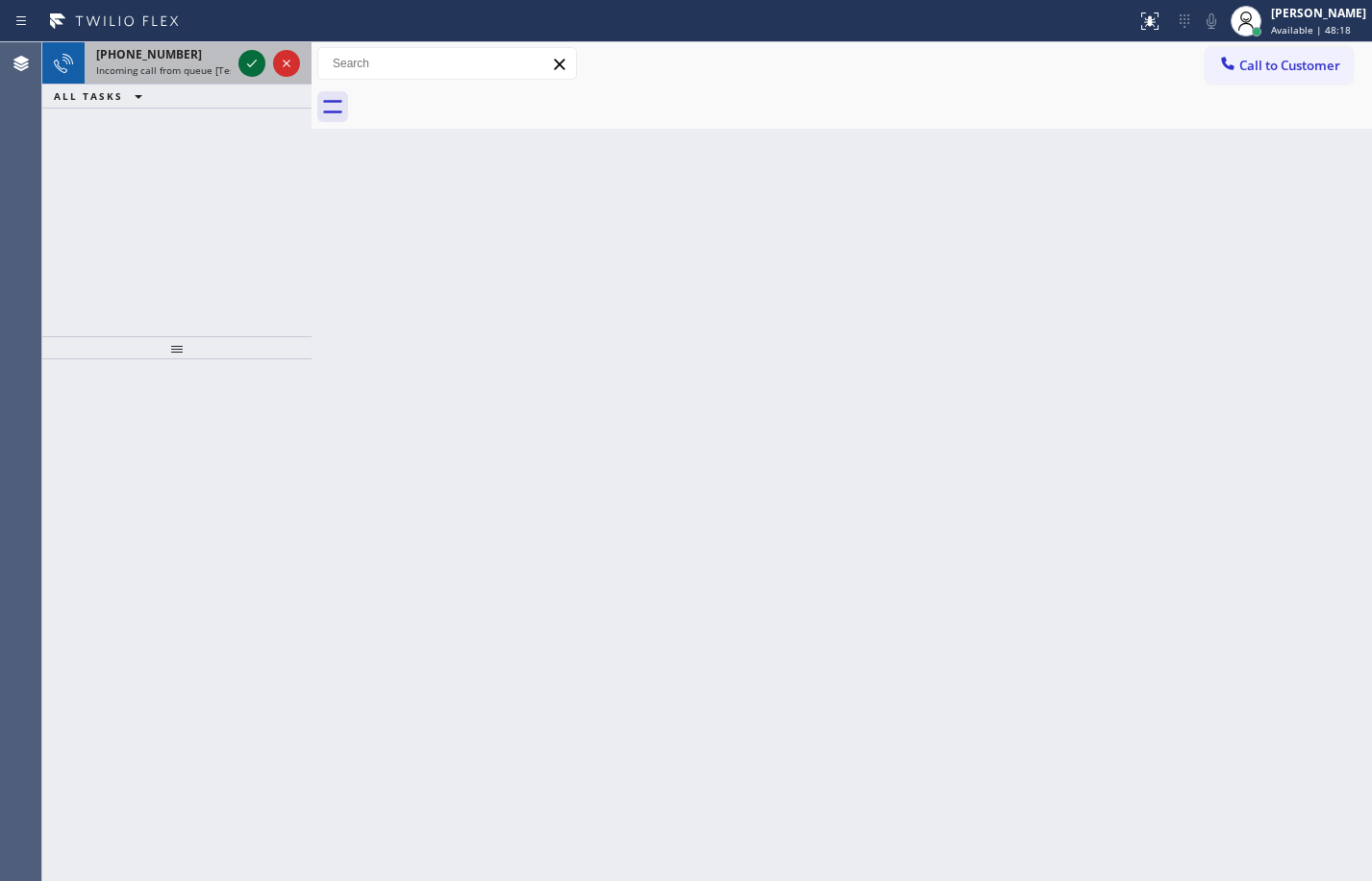
drag, startPoint x: 240, startPoint y: 68, endPoint x: 258, endPoint y: 70, distance: 18.1
click at [241, 68] on icon at bounding box center [252, 63] width 23 height 23
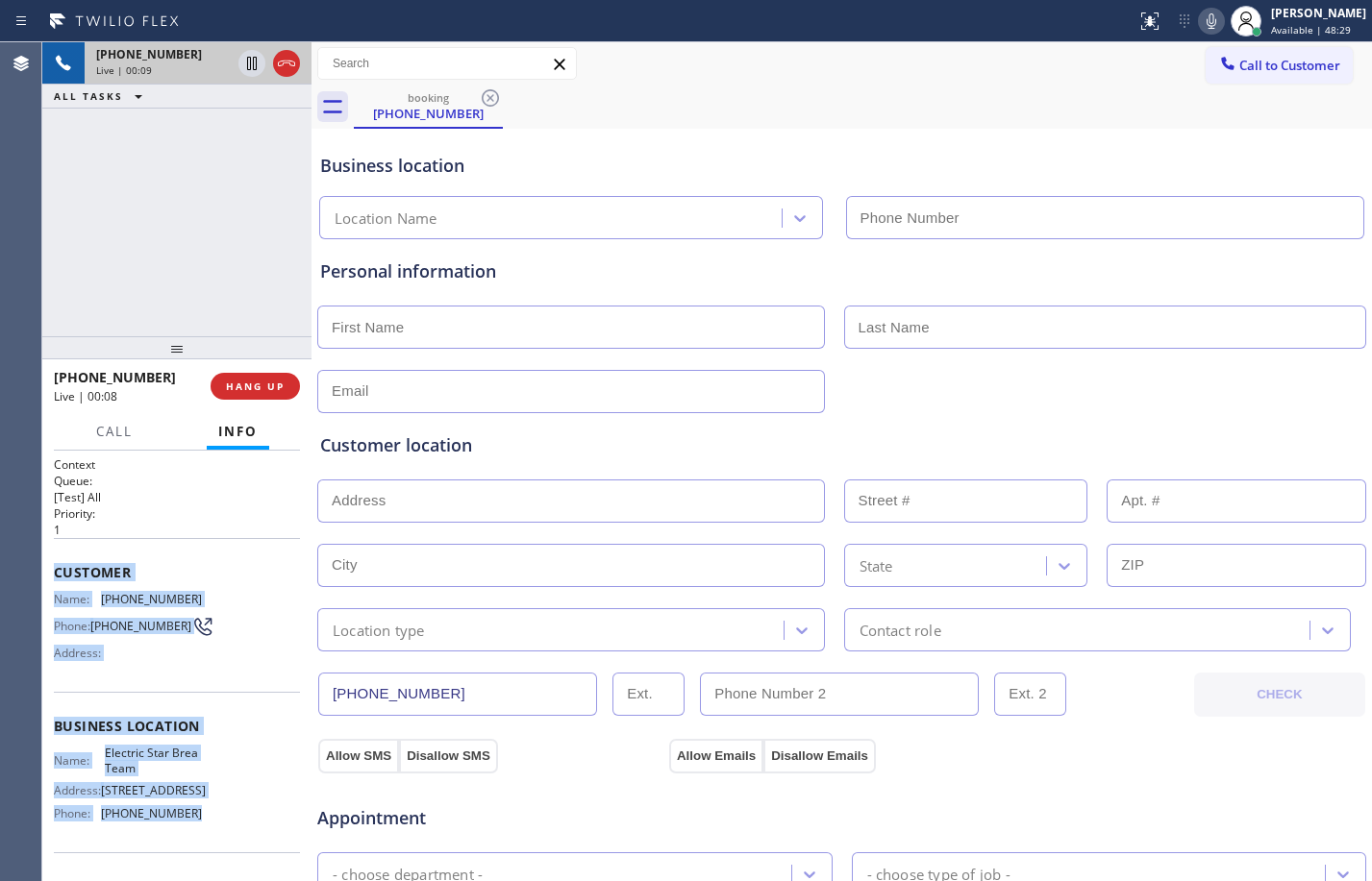
drag, startPoint x: 59, startPoint y: 578, endPoint x: 234, endPoint y: 816, distance: 295.4
click at [234, 816] on div "Context Queue: [Test] All Priority: 1 Customer Name: (228) 800-6193 Phone: (228…" at bounding box center [177, 727] width 246 height 541
click at [256, 380] on span "HANG UP" at bounding box center [256, 386] width 59 height 14
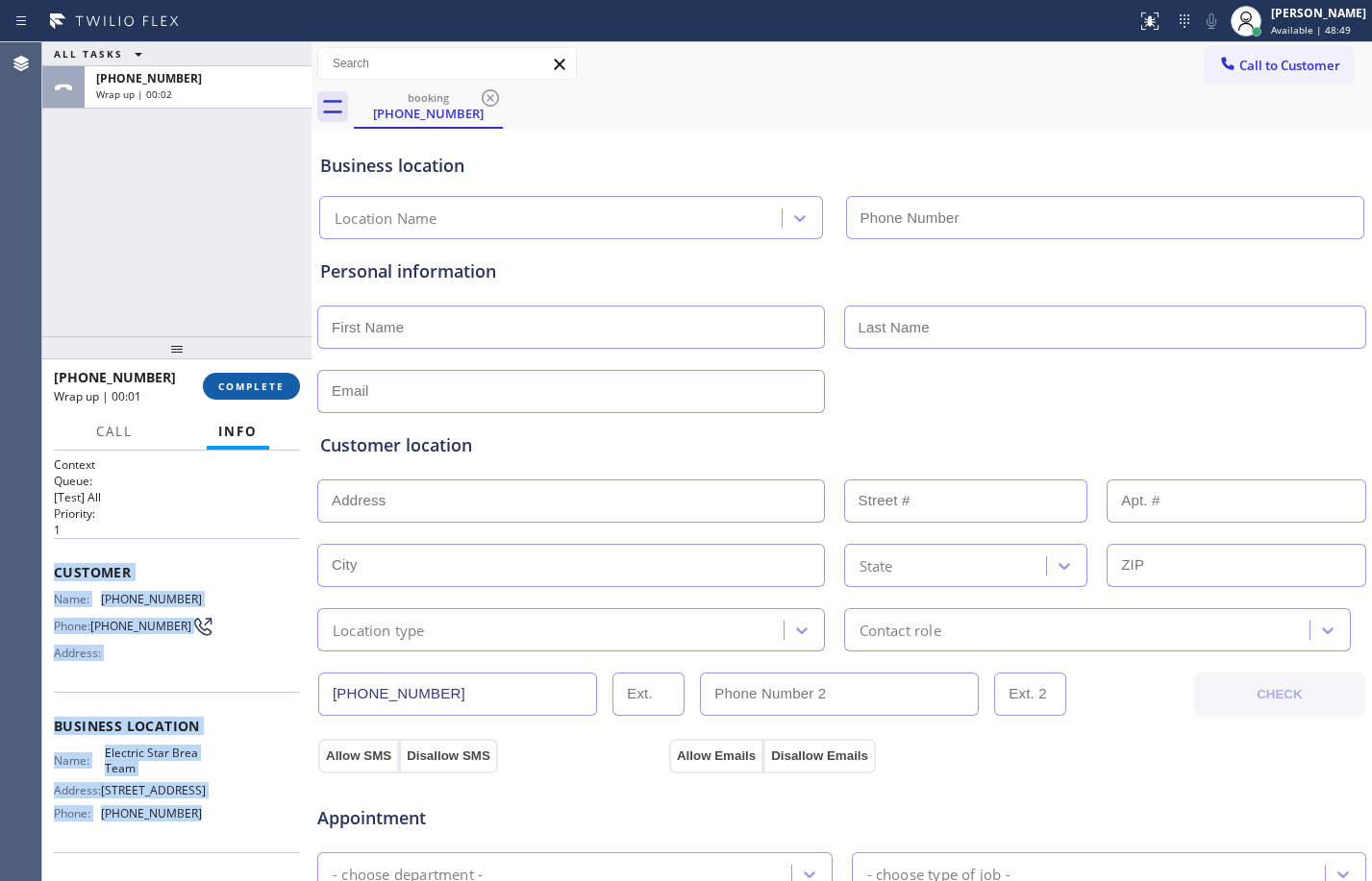
click at [256, 380] on span "COMPLETE" at bounding box center [252, 386] width 66 height 14
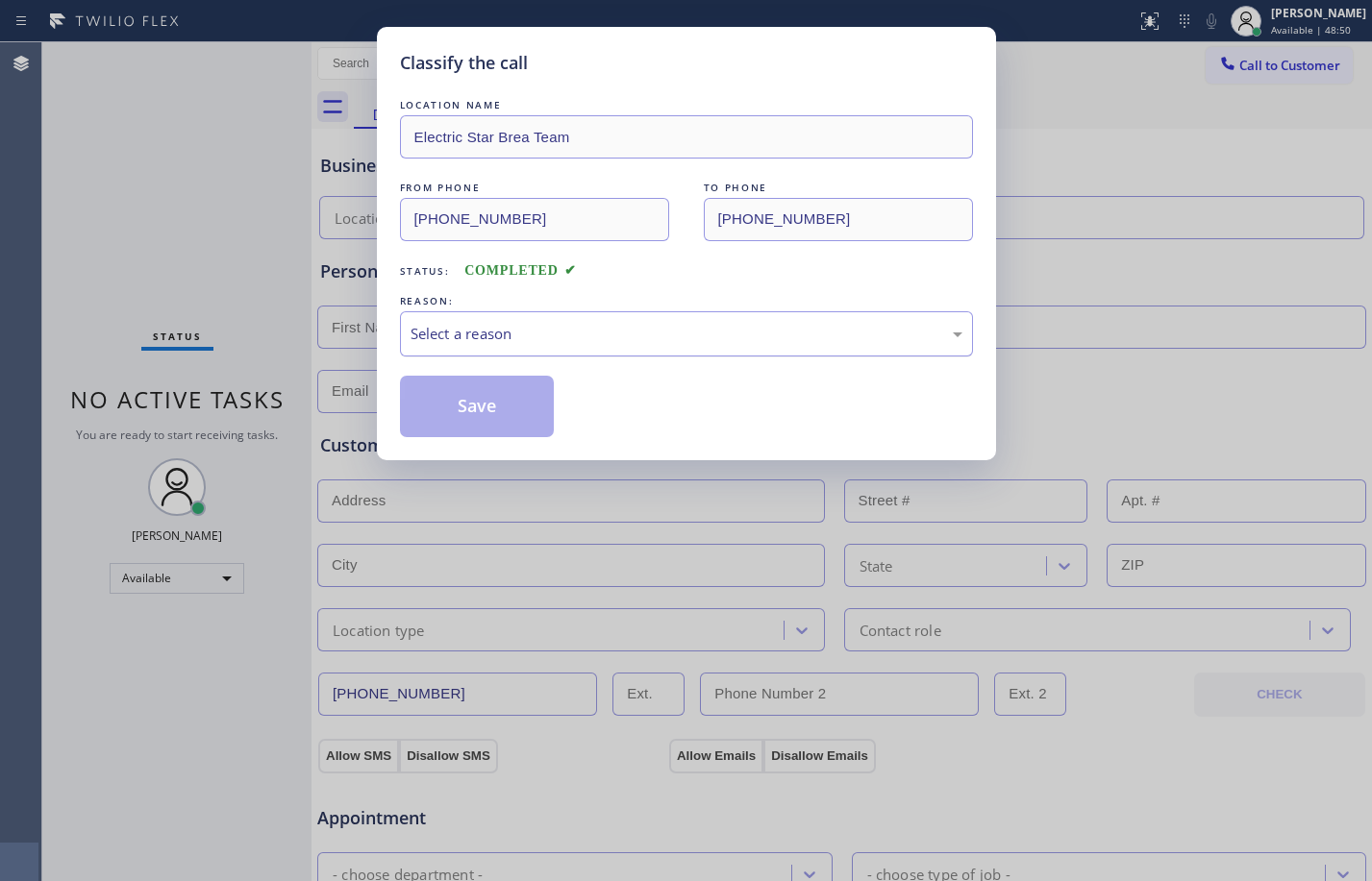
click at [538, 330] on div "Select a reason" at bounding box center [687, 334] width 552 height 22
click at [501, 409] on button "Save" at bounding box center [477, 406] width 155 height 61
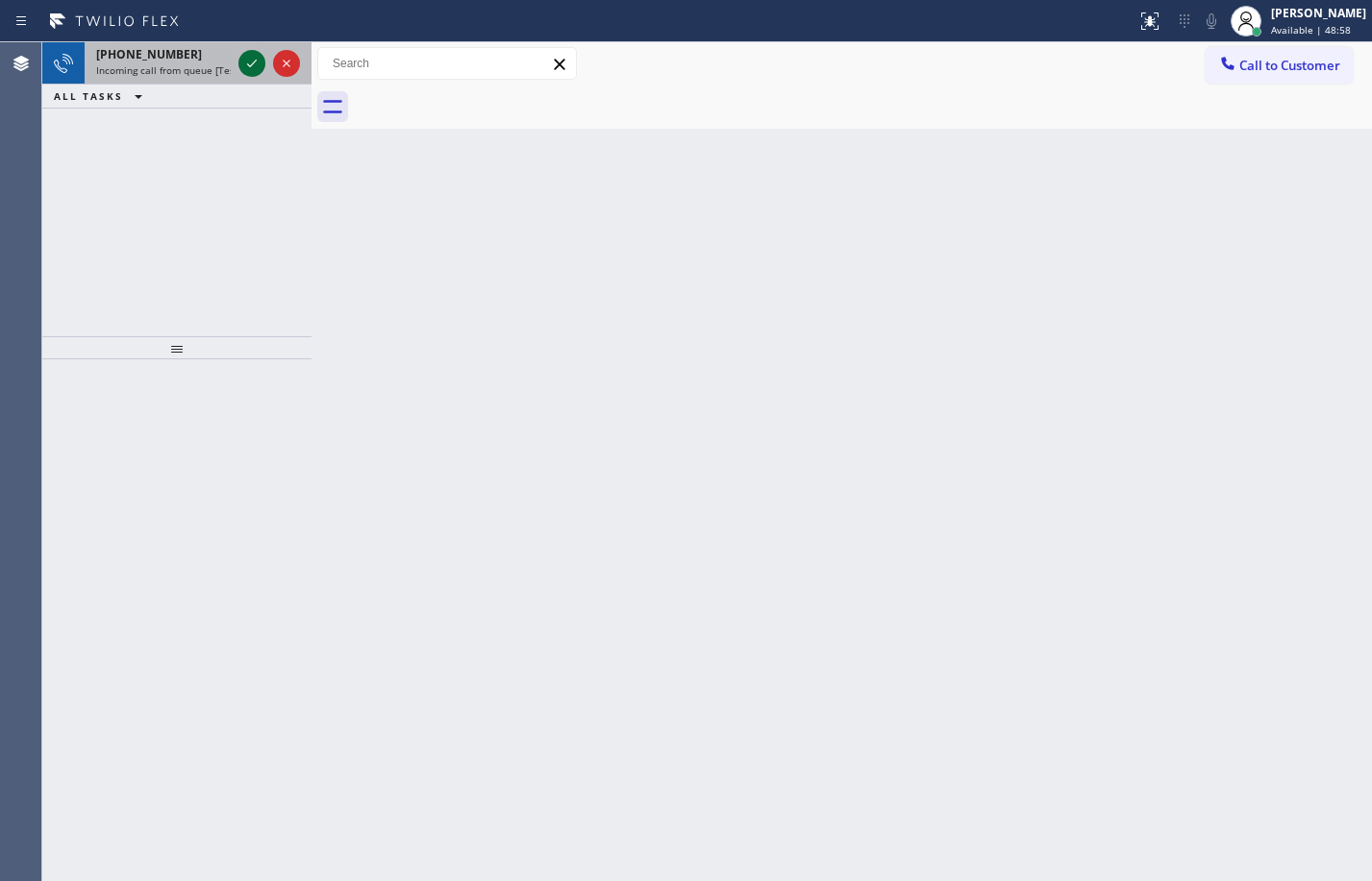
click at [254, 61] on icon at bounding box center [252, 63] width 23 height 23
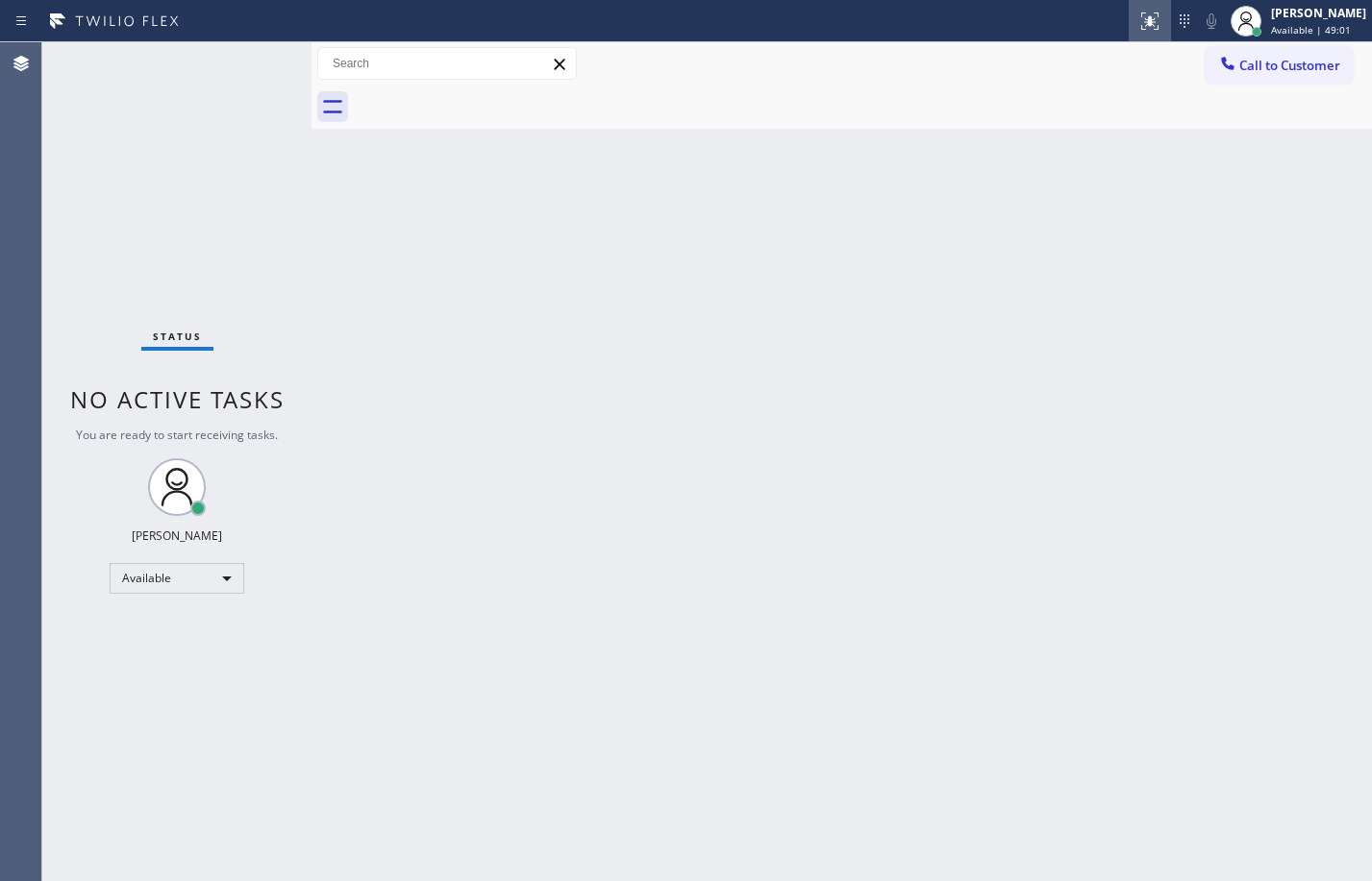
click at [1139, 18] on icon at bounding box center [1150, 21] width 23 height 23
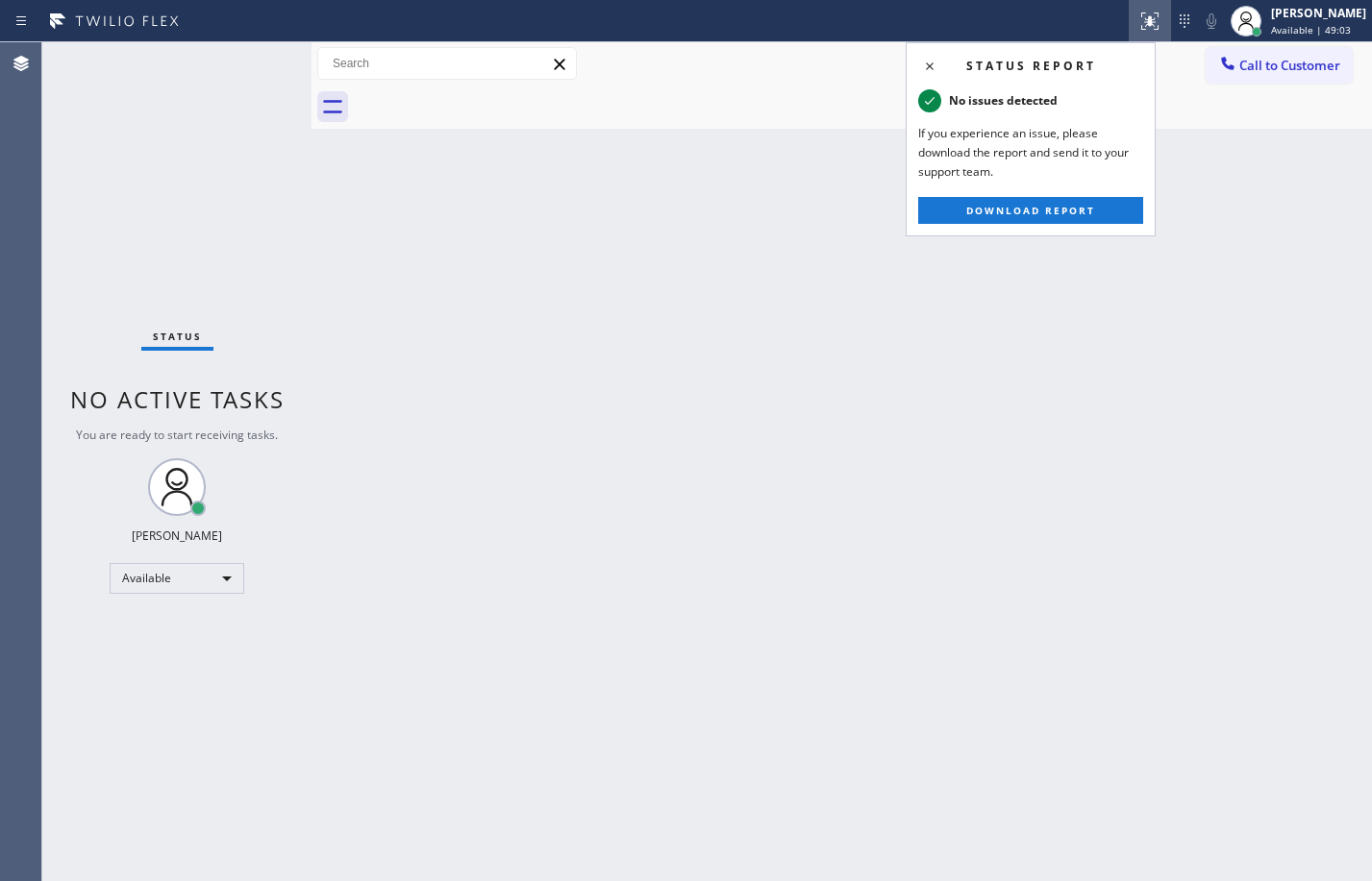
click at [981, 341] on div "Back to Dashboard Change Sender ID Customers Technicians Select a contact Outbo…" at bounding box center [841, 461] width 1061 height 839
click at [773, 277] on div "Back to Dashboard Change Sender ID Customers Technicians Select a contact Outbo…" at bounding box center [841, 461] width 1061 height 839
click at [27, 35] on div at bounding box center [24, 21] width 34 height 31
click at [929, 66] on icon at bounding box center [931, 66] width 8 height 8
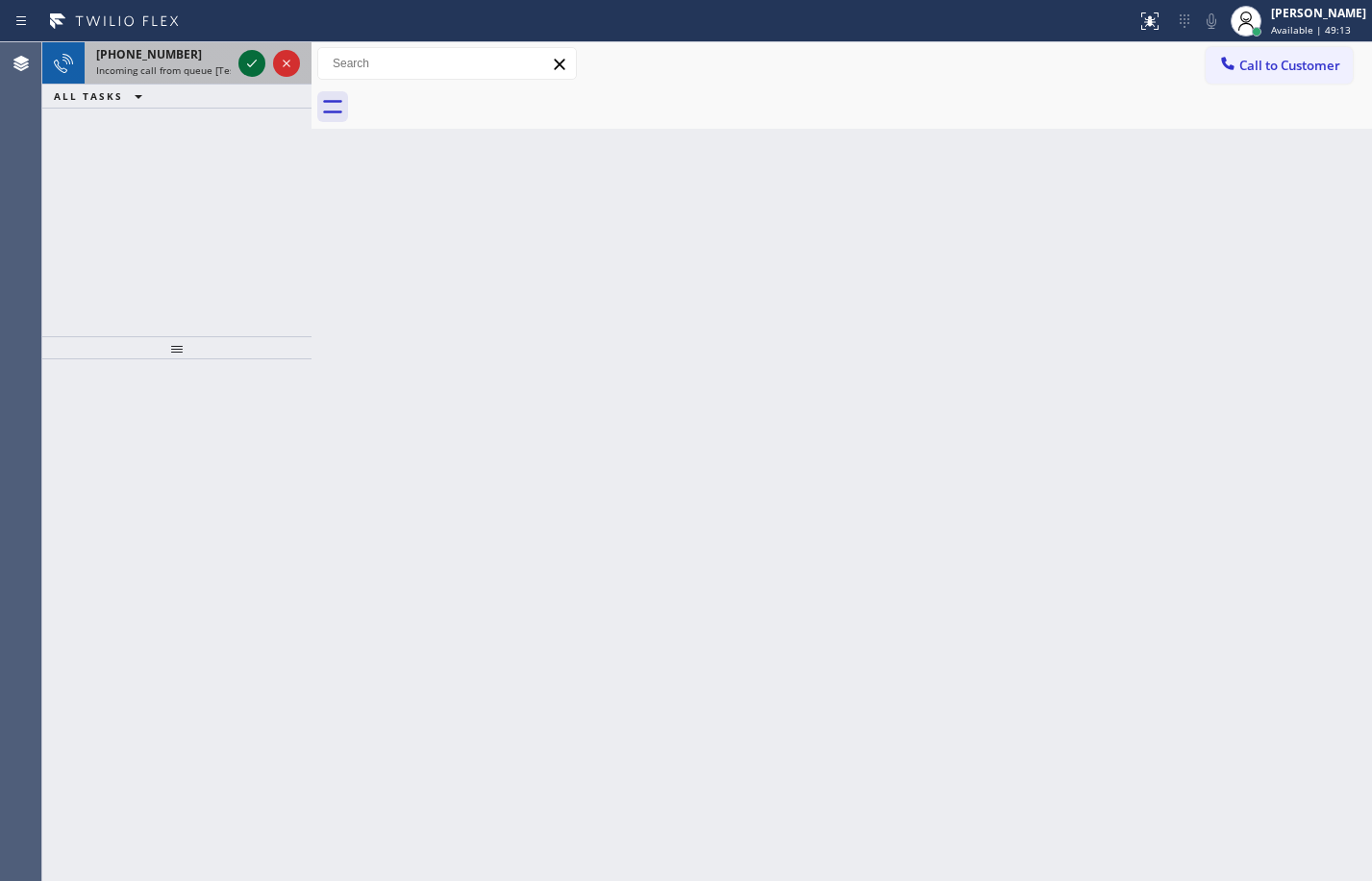
click at [250, 59] on icon at bounding box center [252, 63] width 23 height 23
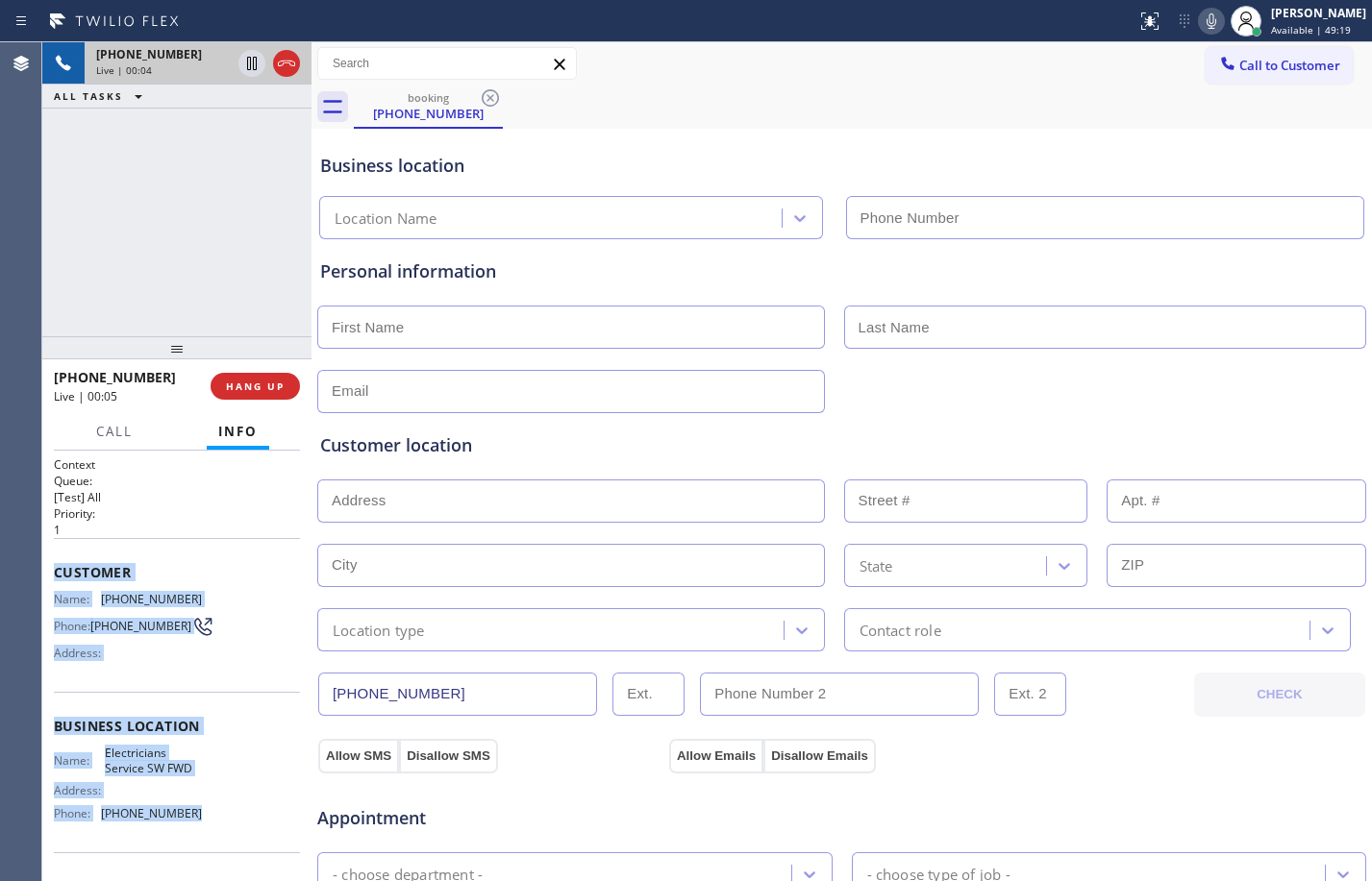
drag, startPoint x: 44, startPoint y: 568, endPoint x: 192, endPoint y: 826, distance: 297.4
click at [192, 826] on div "Context Queue: [Test] All Priority: 1 Customer Name: (732) 770-8565 Phone: (732…" at bounding box center [177, 665] width 269 height 430
copy div "Customer Name: (732) 770-8565 Phone: (732) 770-8565 Address: Business location …"
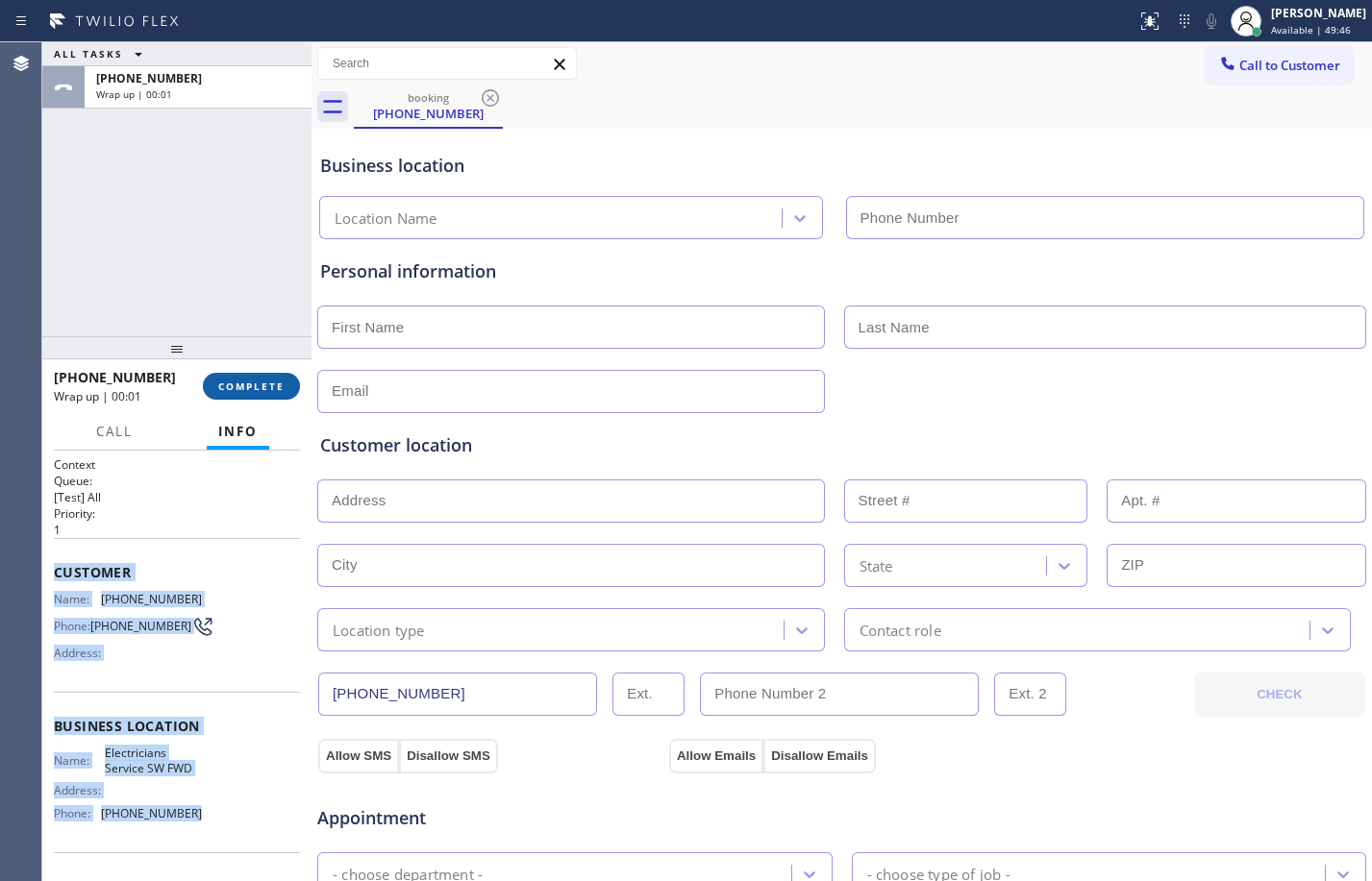
click at [230, 391] on span "COMPLETE" at bounding box center [252, 386] width 66 height 14
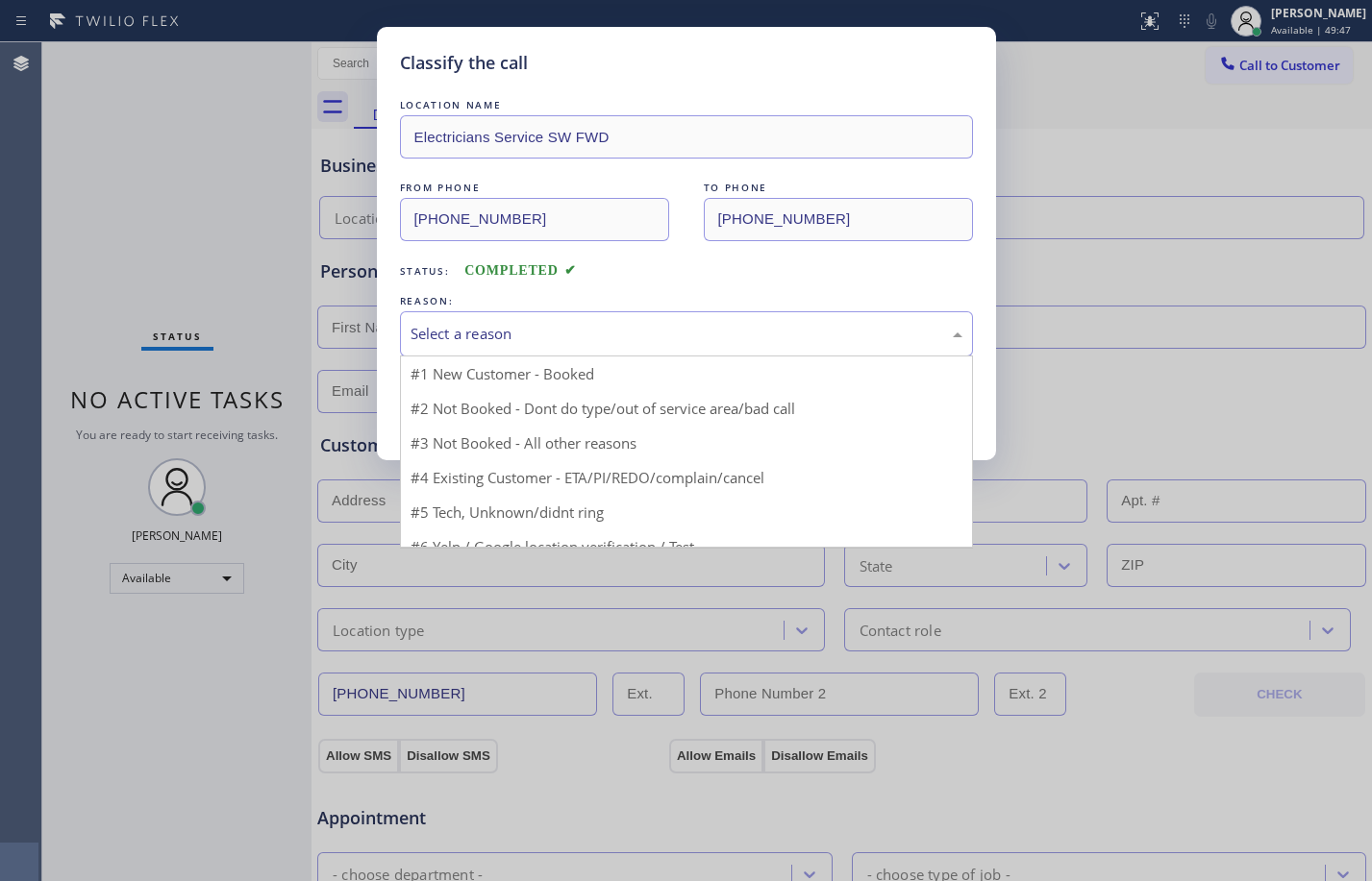
click at [744, 344] on div "Select a reason" at bounding box center [687, 334] width 552 height 22
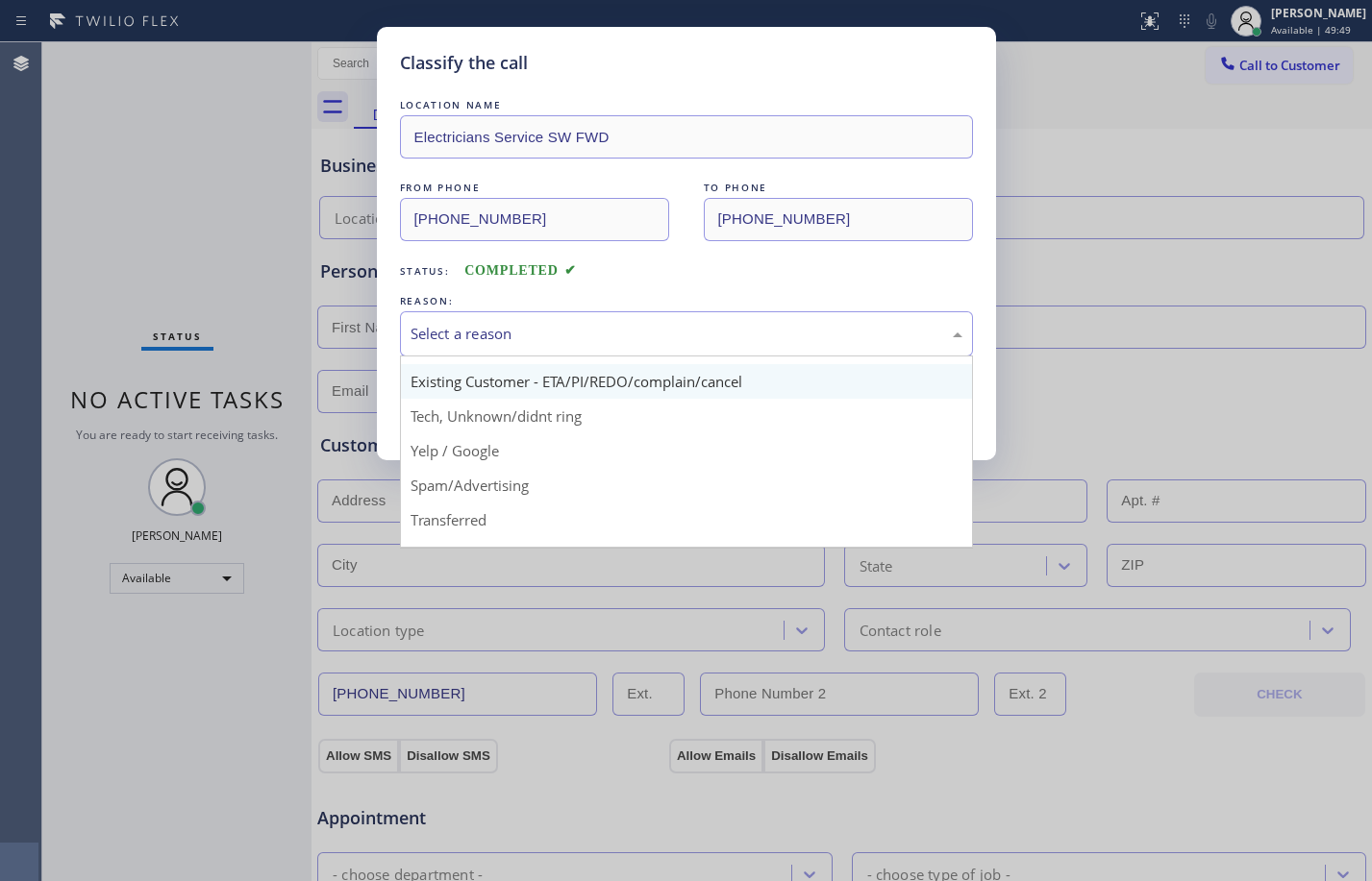
scroll to position [121, 0]
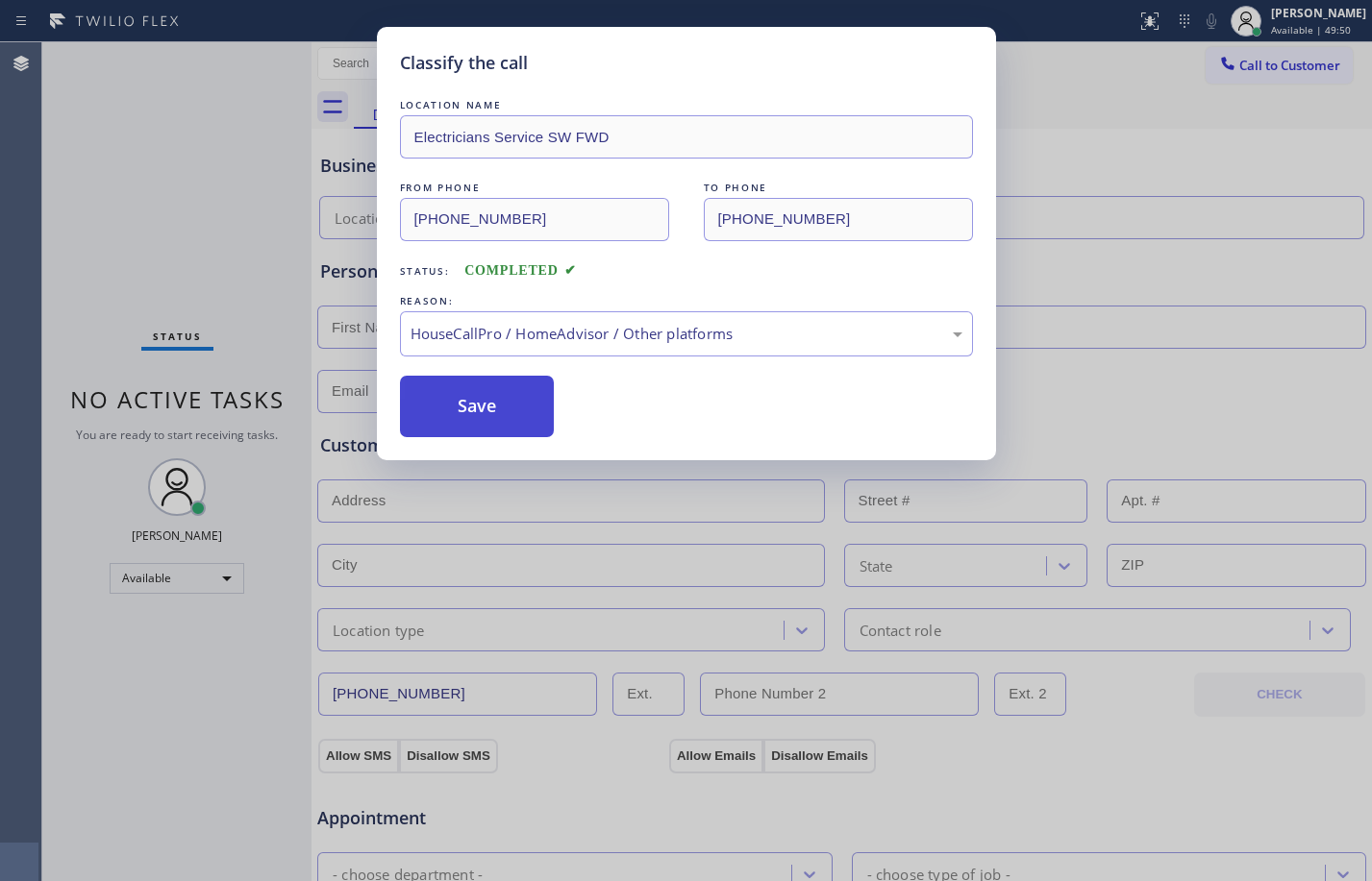
click at [497, 423] on button "Save" at bounding box center [477, 406] width 155 height 61
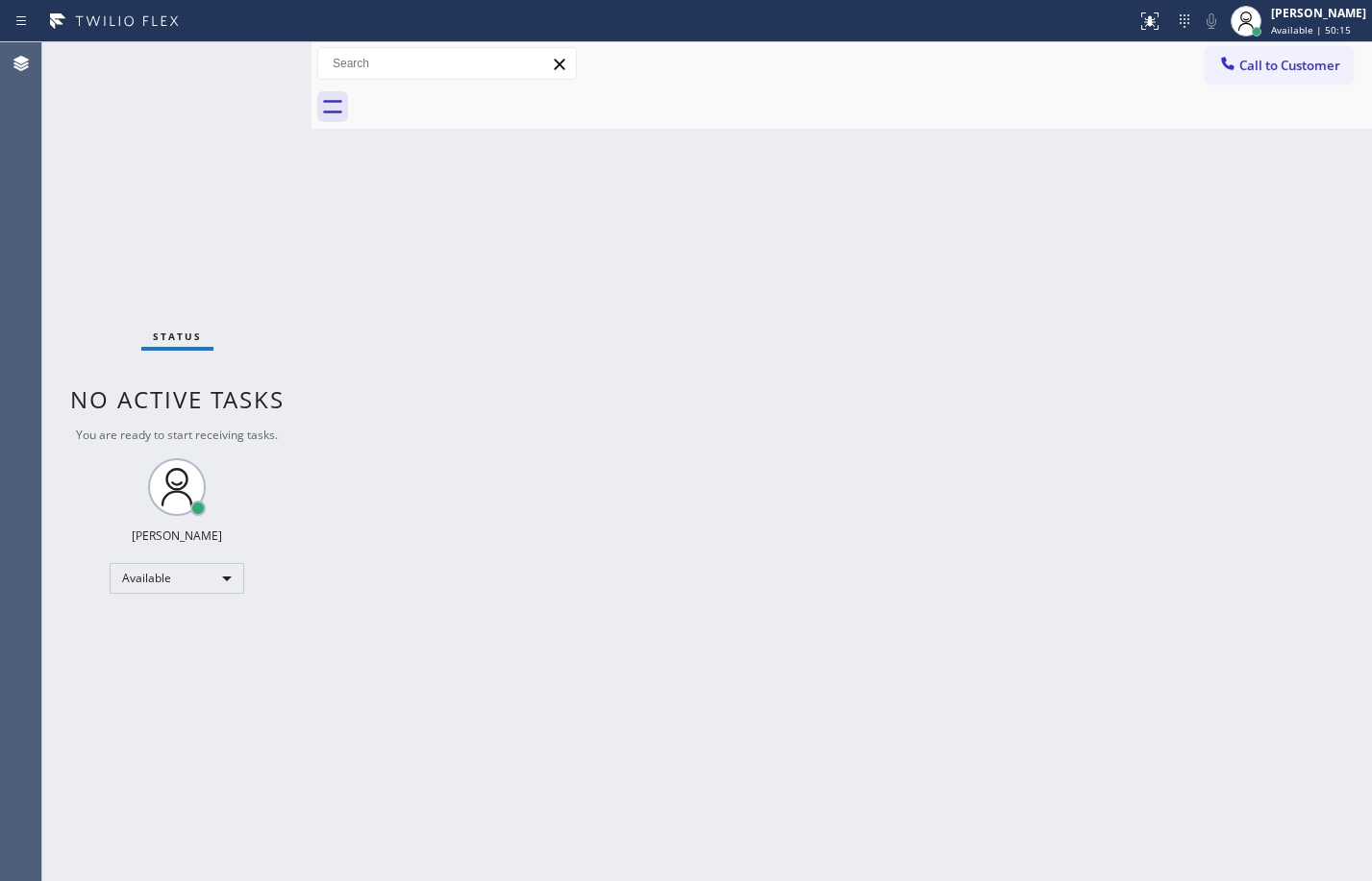
click at [184, 135] on div "Status No active tasks You are ready to start receiving tasks. [PERSON_NAME] Av…" at bounding box center [177, 461] width 269 height 839
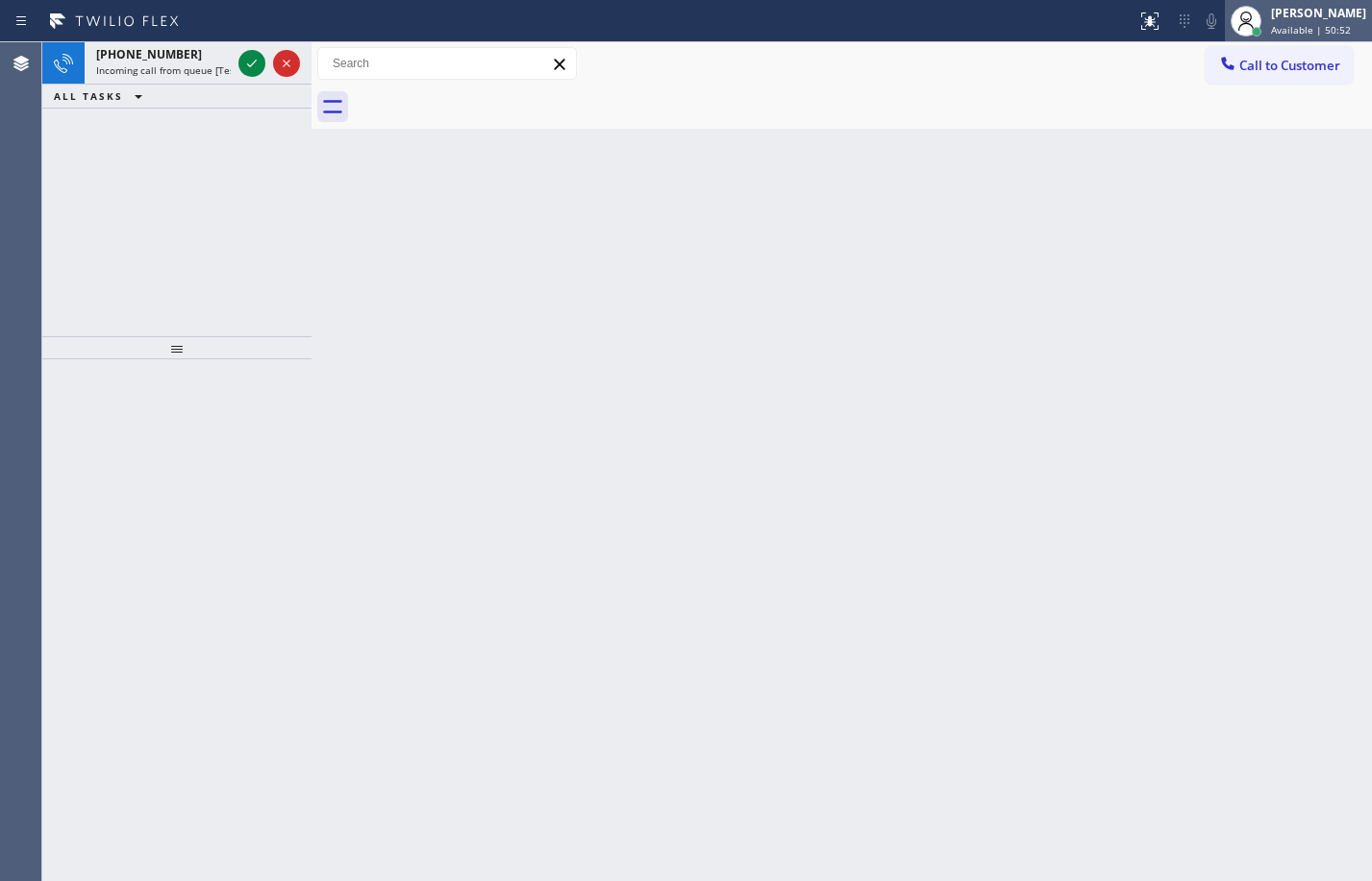
click at [1281, 21] on div "Megan Rose Paluca Available | 50:52" at bounding box center [1319, 20] width 104 height 33
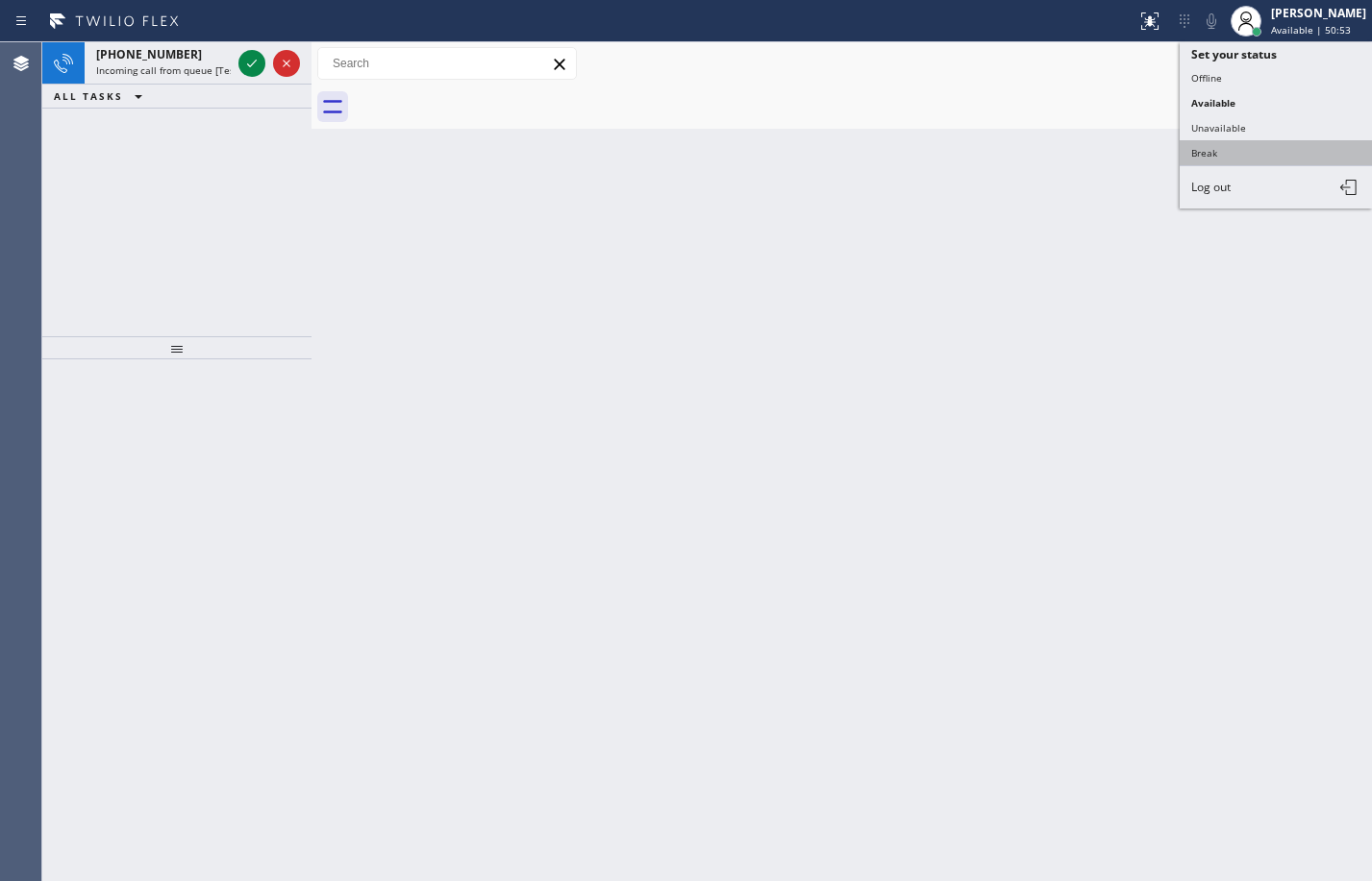
click at [1250, 144] on button "Break" at bounding box center [1275, 153] width 192 height 25
